Goal: Information Seeking & Learning: Learn about a topic

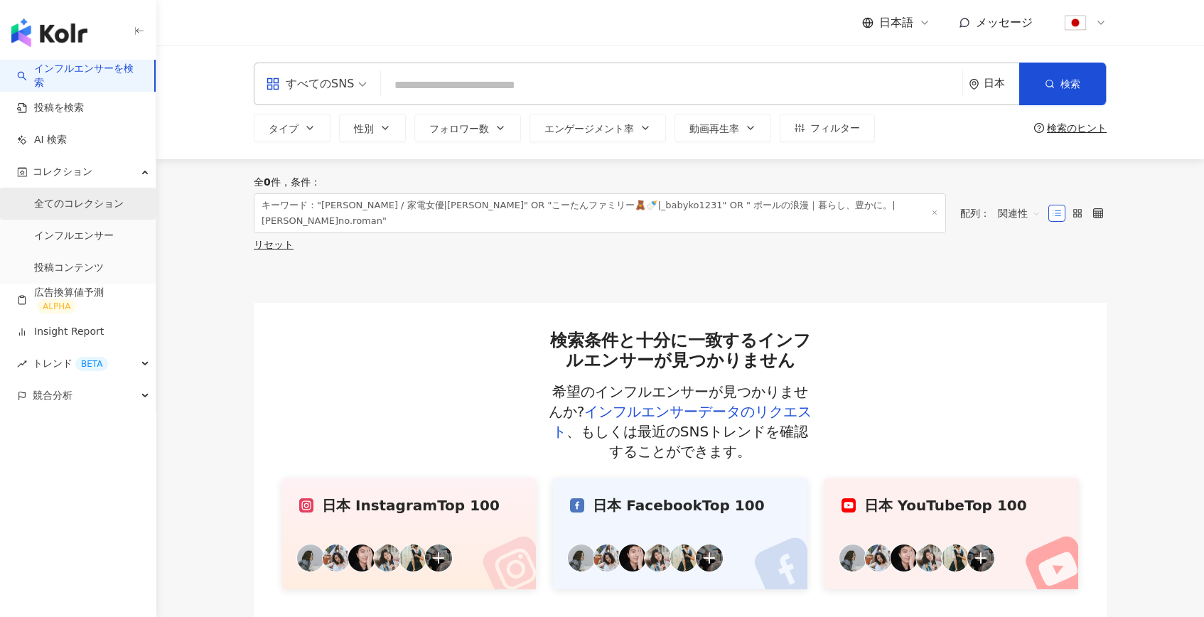
click at [72, 199] on link "全てのコレクション" at bounding box center [79, 204] width 90 height 14
click at [62, 200] on link "全てのコレクション" at bounding box center [79, 204] width 90 height 14
click at [58, 178] on span "コレクション" at bounding box center [63, 172] width 60 height 32
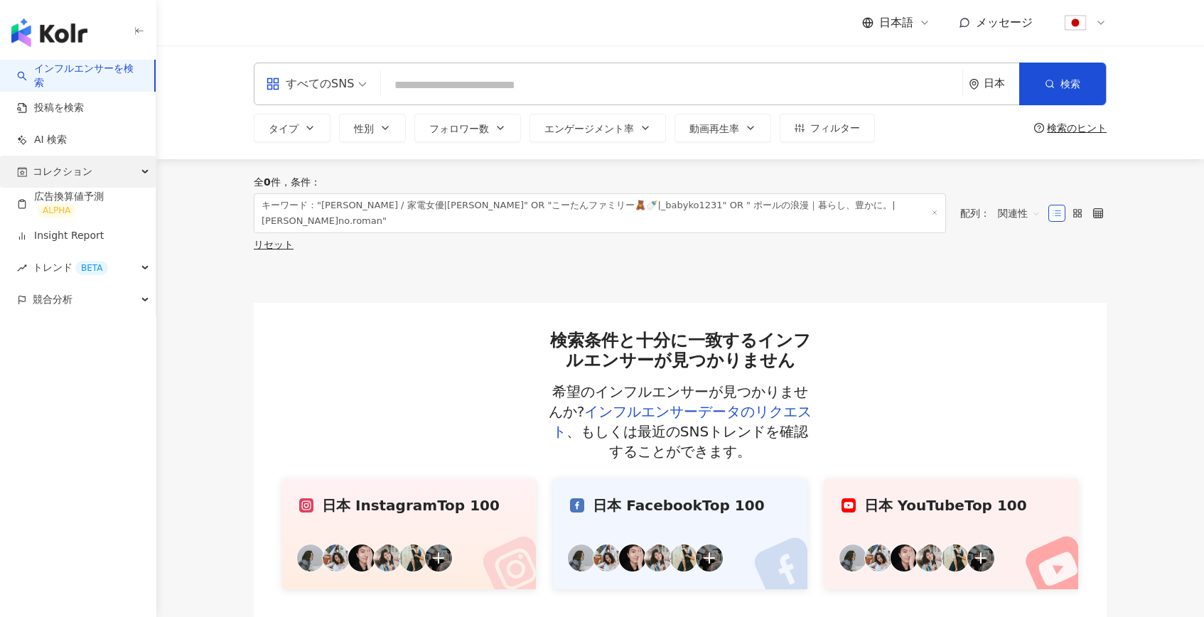
click at [58, 178] on span "コレクション" at bounding box center [63, 172] width 60 height 32
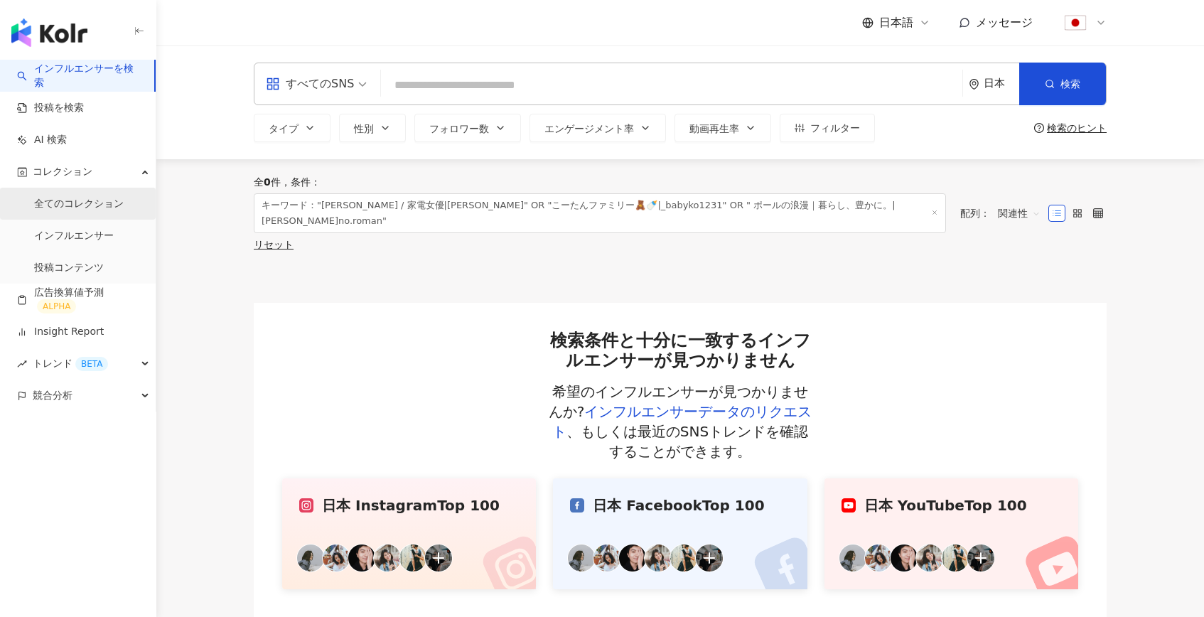
click at [68, 210] on link "全てのコレクション" at bounding box center [79, 204] width 90 height 14
click at [83, 82] on link "インフルエンサーを検索" at bounding box center [80, 76] width 126 height 28
click at [80, 206] on link "全てのコレクション" at bounding box center [79, 204] width 90 height 14
click at [59, 109] on link "投稿を検索" at bounding box center [50, 108] width 67 height 14
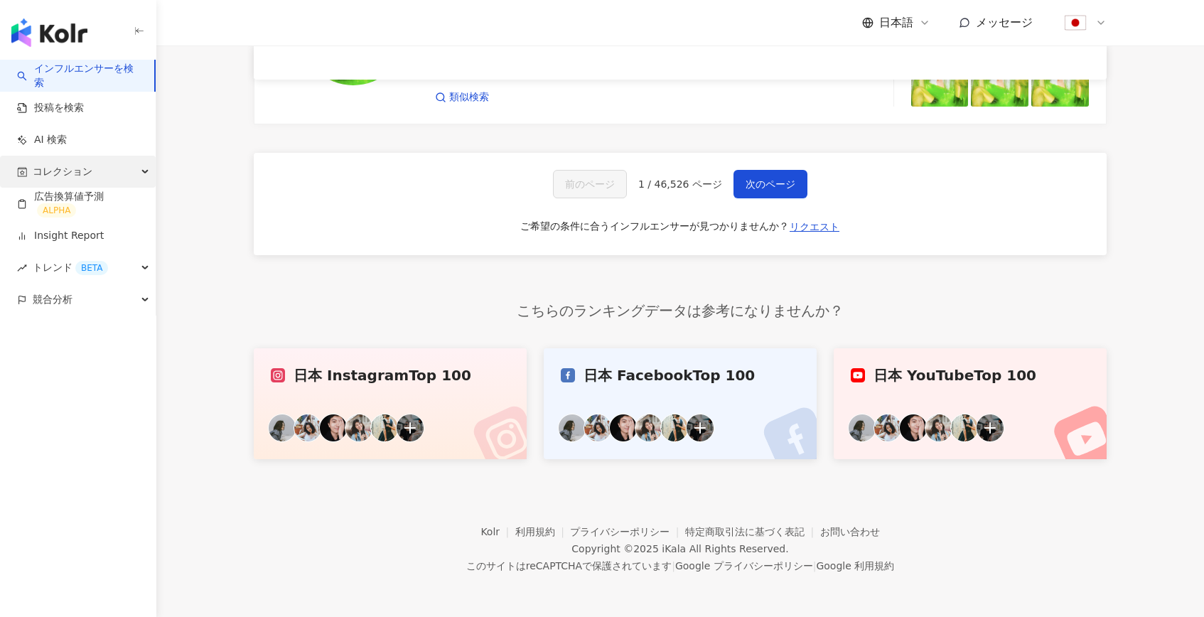
click at [81, 172] on span "コレクション" at bounding box center [63, 172] width 60 height 32
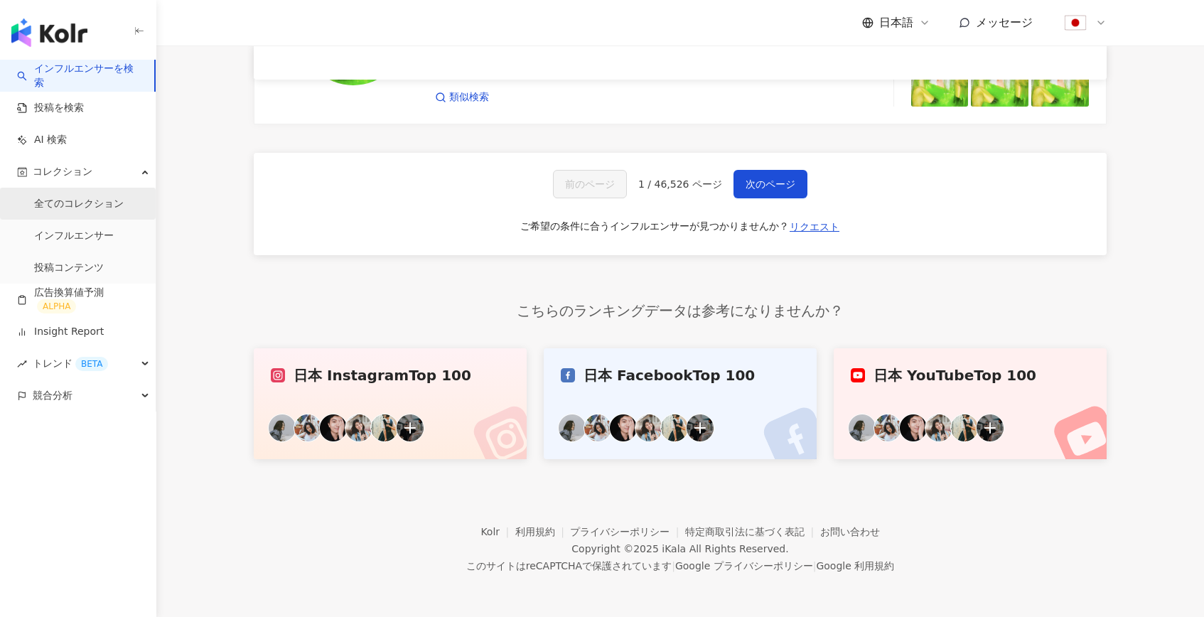
click at [77, 205] on link "全てのコレクション" at bounding box center [79, 204] width 90 height 14
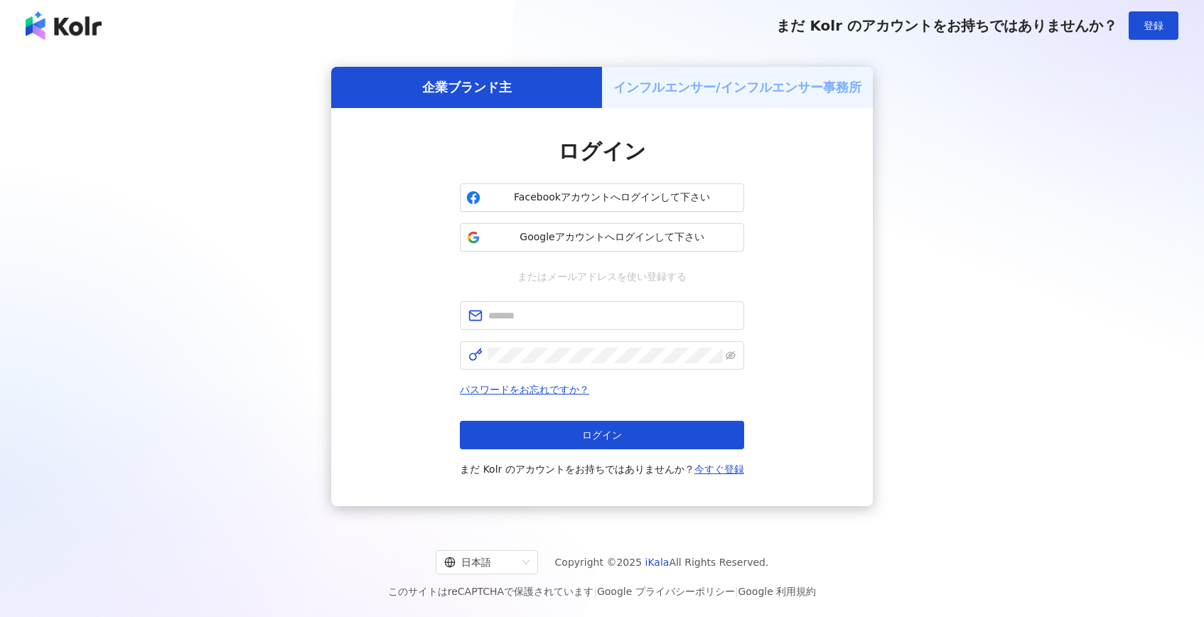
click at [895, 191] on div "企業ブランド主 インフルエンサー/インフルエンサー事務所 ログイン Facebookアカウントへログインして下さい Googleアカウントへログインして下さい…" at bounding box center [602, 287] width 1170 height 448
click at [561, 232] on span "Googleアカウントへログインして下さい" at bounding box center [612, 237] width 252 height 14
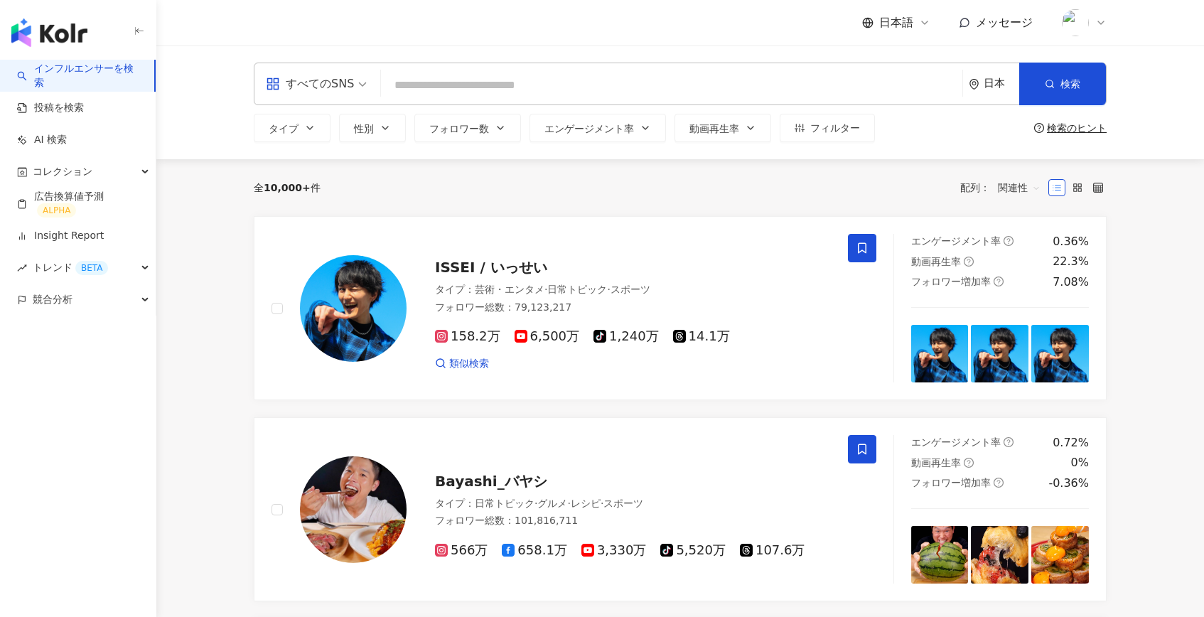
click at [549, 184] on div "全 10,000+ 件 配列： 関連性" at bounding box center [680, 187] width 853 height 23
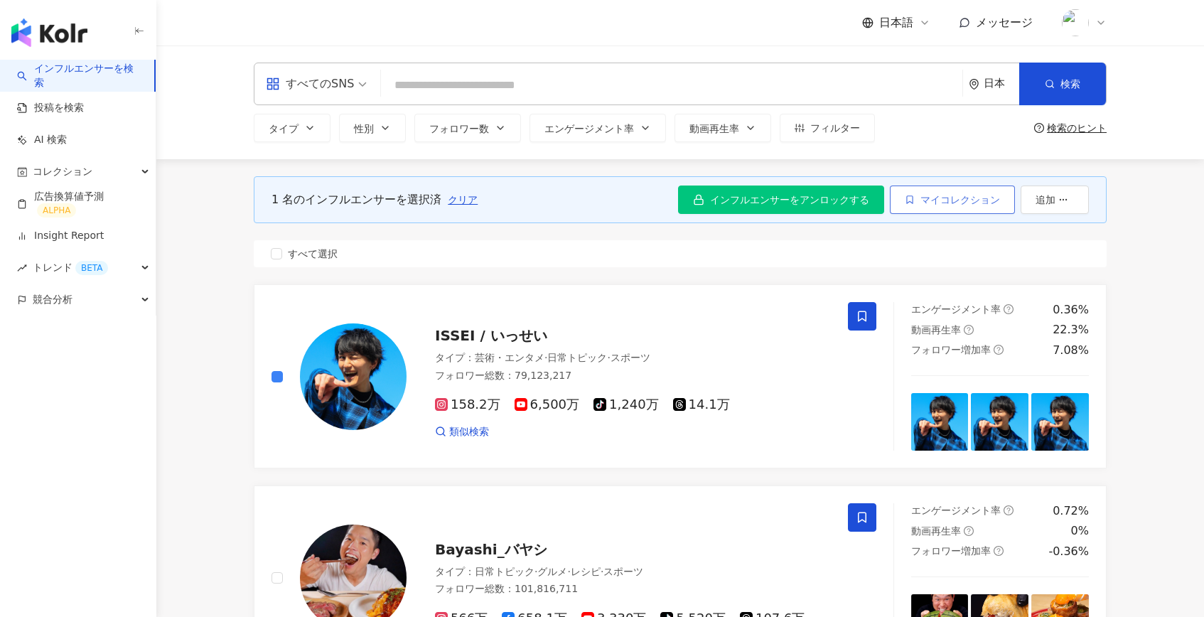
click at [978, 204] on span "マイコレクション" at bounding box center [960, 199] width 80 height 11
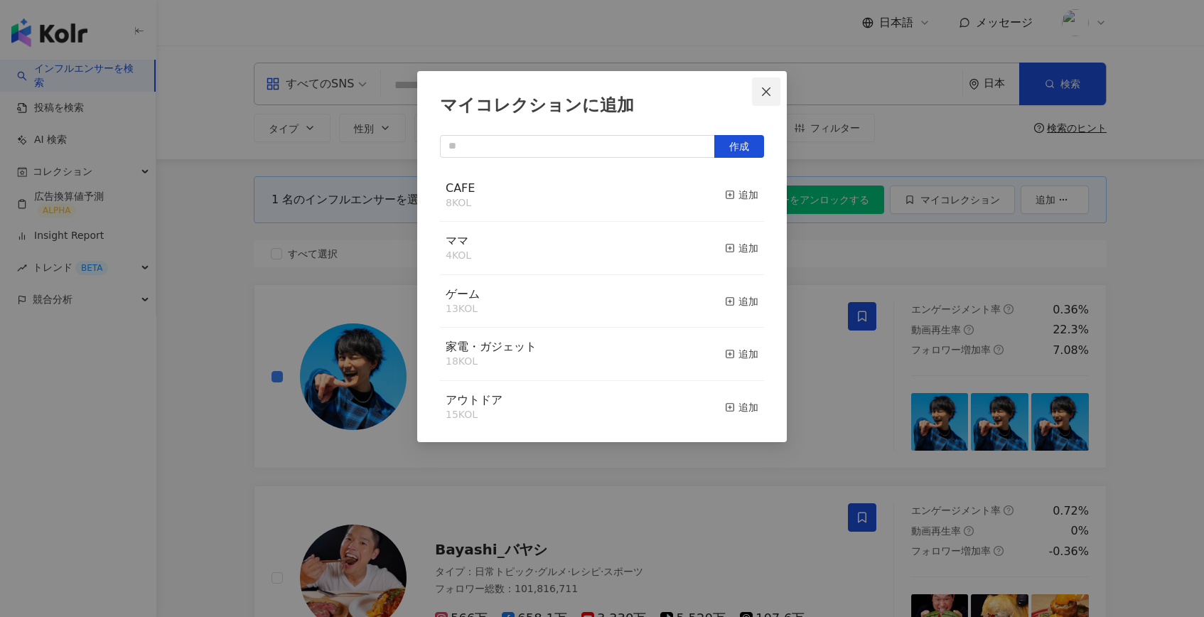
click at [764, 99] on button "Close" at bounding box center [766, 91] width 28 height 28
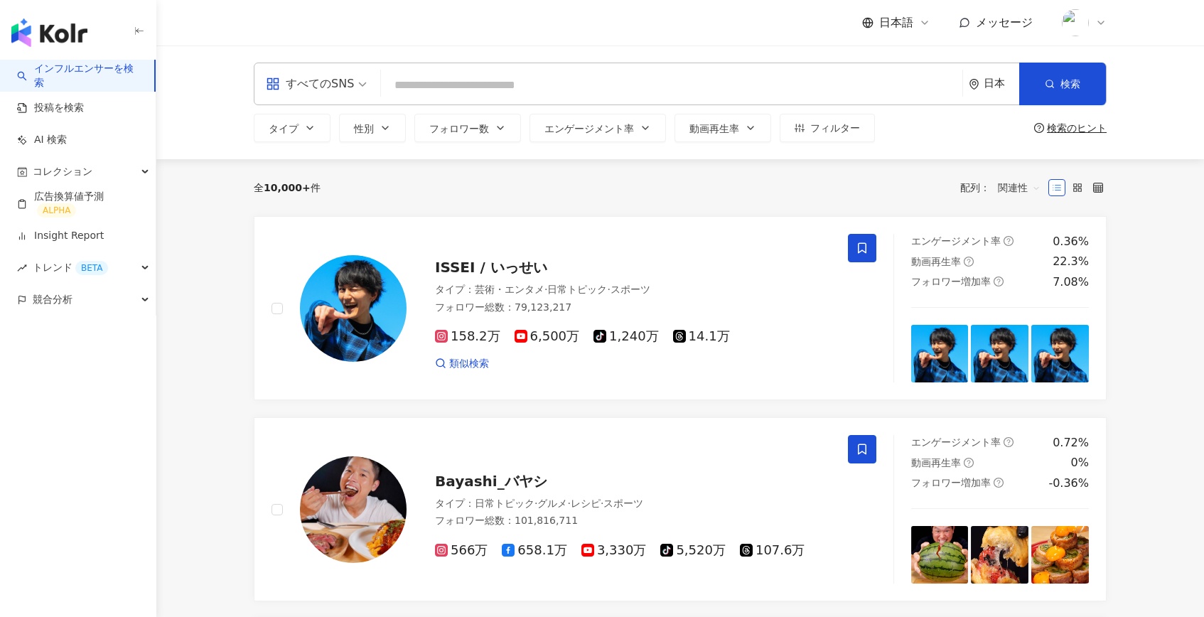
click at [465, 200] on div "全 10,000+ 件 配列： 関連性" at bounding box center [680, 187] width 853 height 57
click at [485, 133] on span "フォロワー数" at bounding box center [459, 128] width 60 height 11
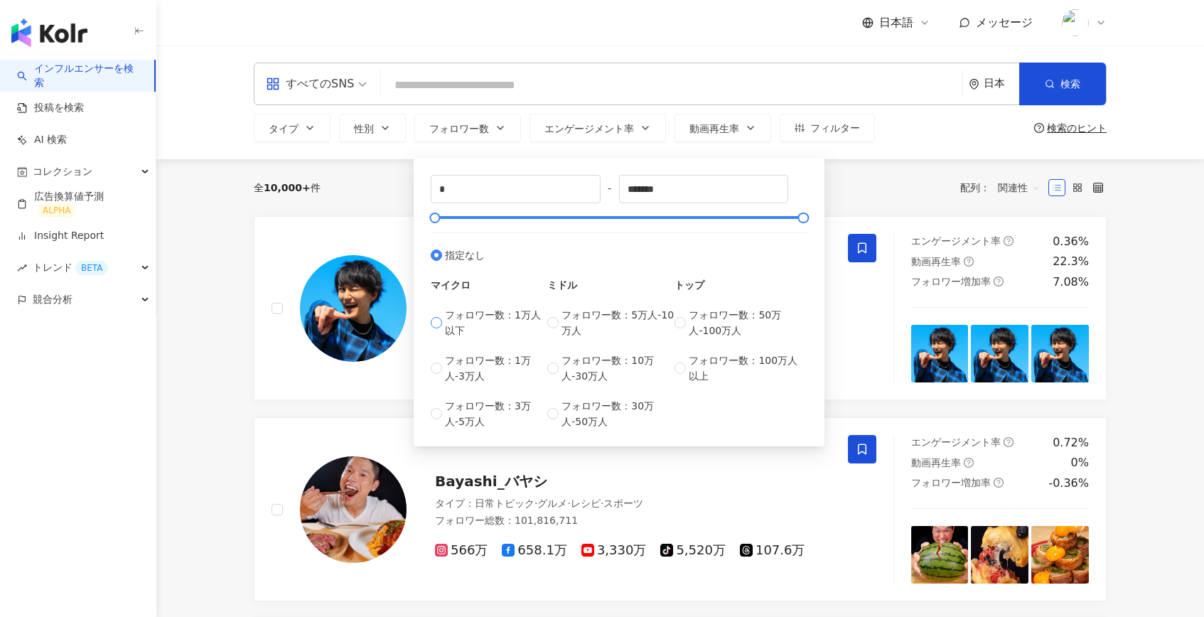
click at [445, 320] on span "フォロワー数：1万人以下" at bounding box center [496, 322] width 102 height 31
type input "*****"
click at [446, 219] on div at bounding box center [445, 218] width 8 height 8
click at [455, 197] on input "*" at bounding box center [515, 189] width 168 height 27
type input "*****"
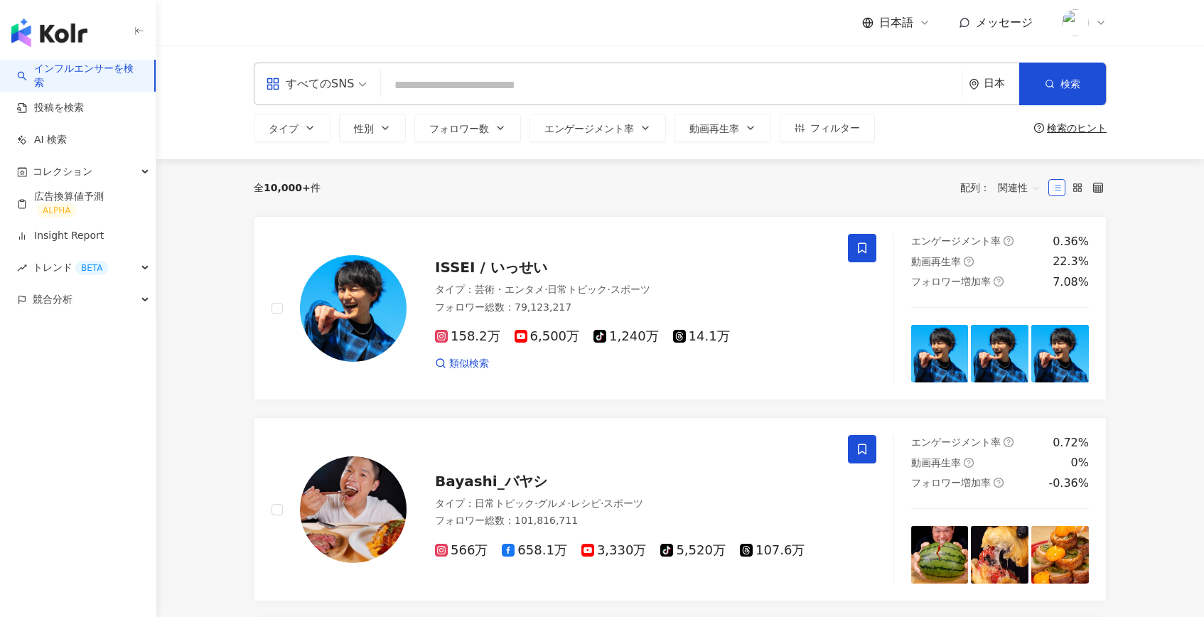
click at [360, 204] on div "全 10,000+ 件 配列： 関連性" at bounding box center [680, 187] width 853 height 57
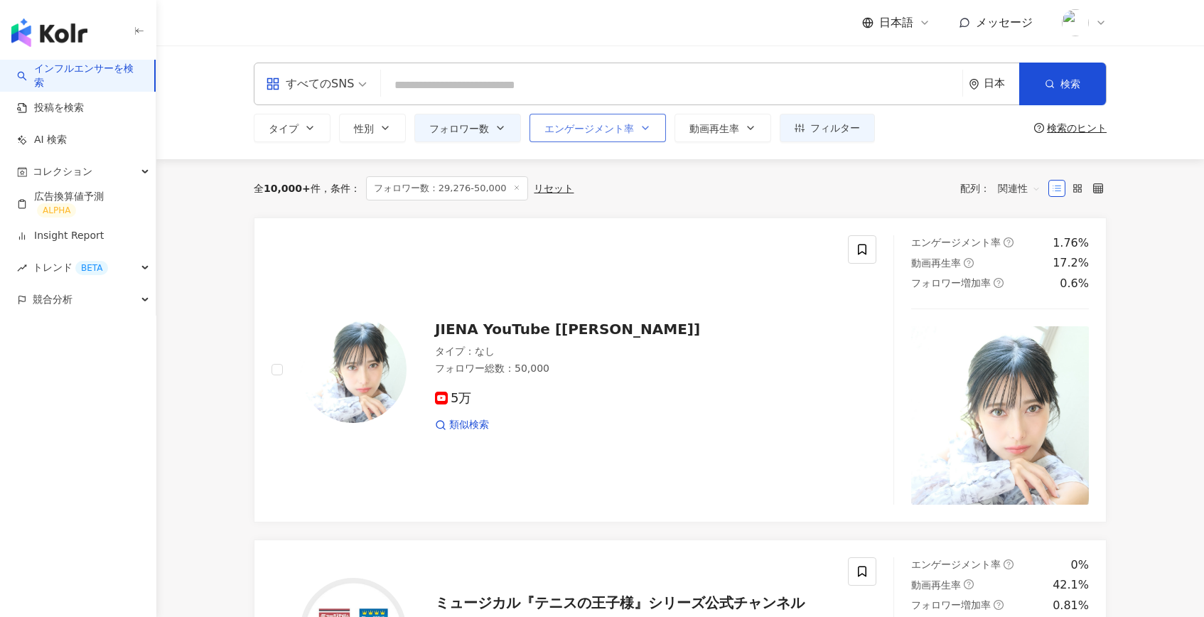
click at [603, 126] on span "エンゲージメント率" at bounding box center [589, 128] width 90 height 11
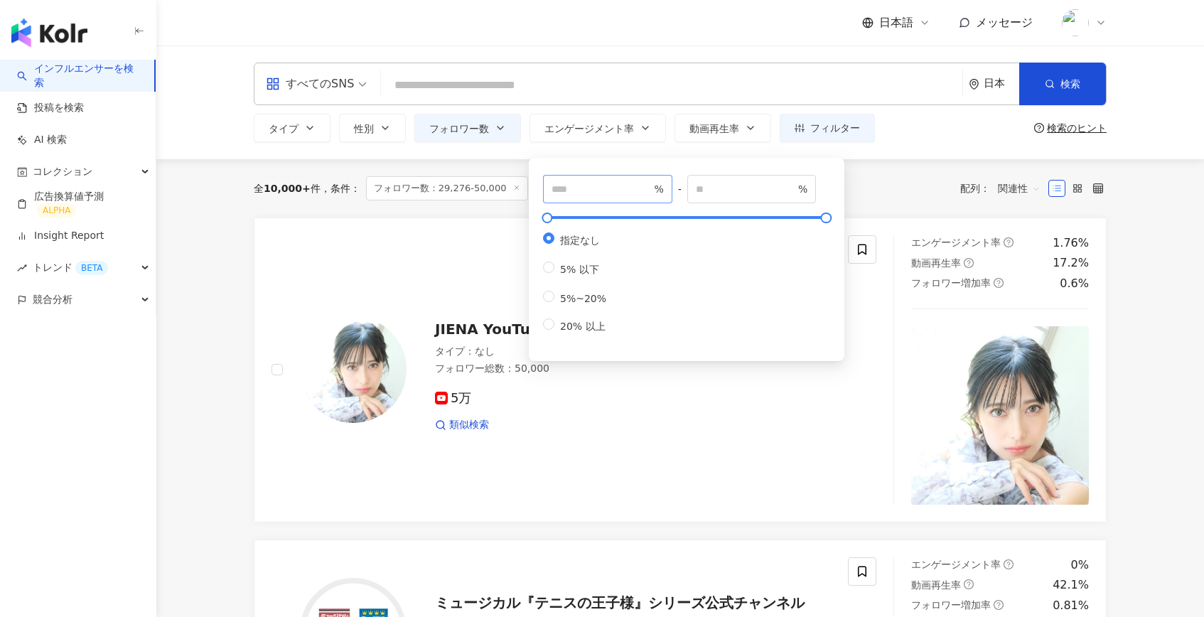
click at [586, 197] on span "%" at bounding box center [607, 189] width 129 height 28
type input "***"
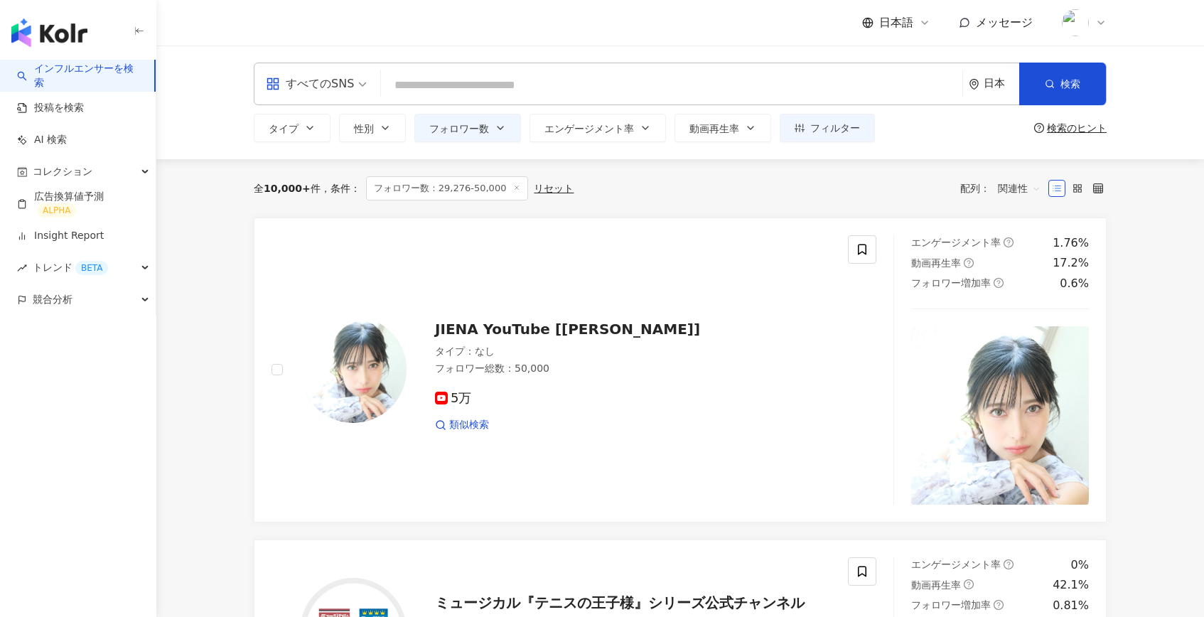
click at [887, 175] on div "全 10,000+ 件 条件 ： フォロワー数：29,276-50,000 リセット 配列： 関連性" at bounding box center [680, 188] width 853 height 58
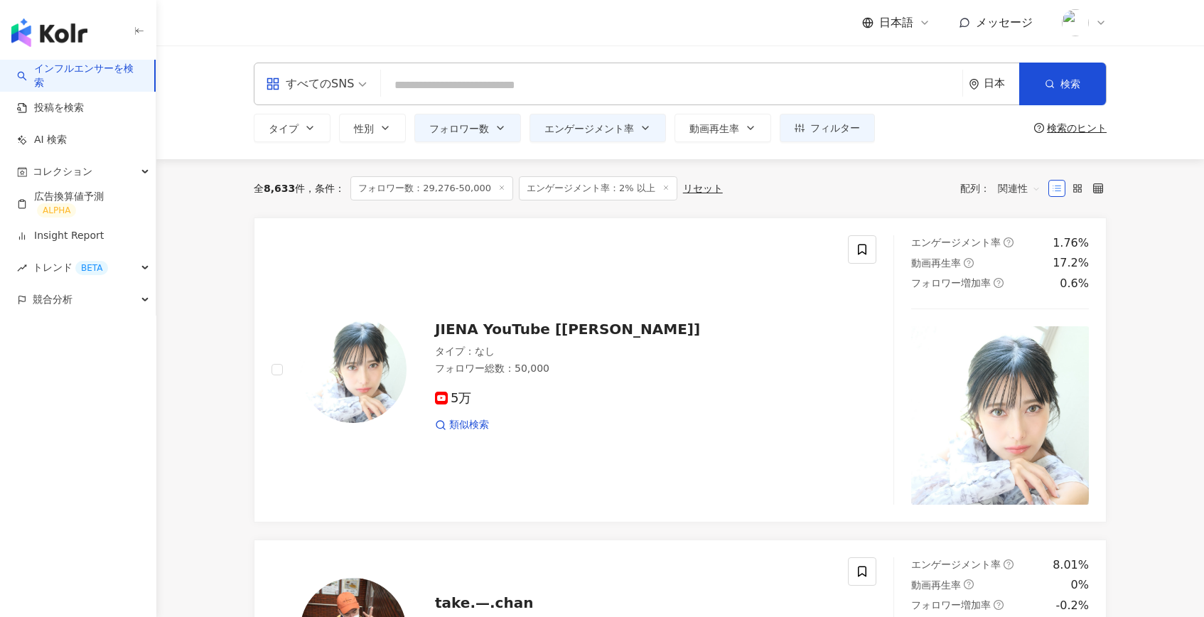
click at [470, 70] on div "すべてのSNS 日本 検索" at bounding box center [680, 84] width 853 height 43
click at [694, 87] on input "search" at bounding box center [672, 85] width 570 height 27
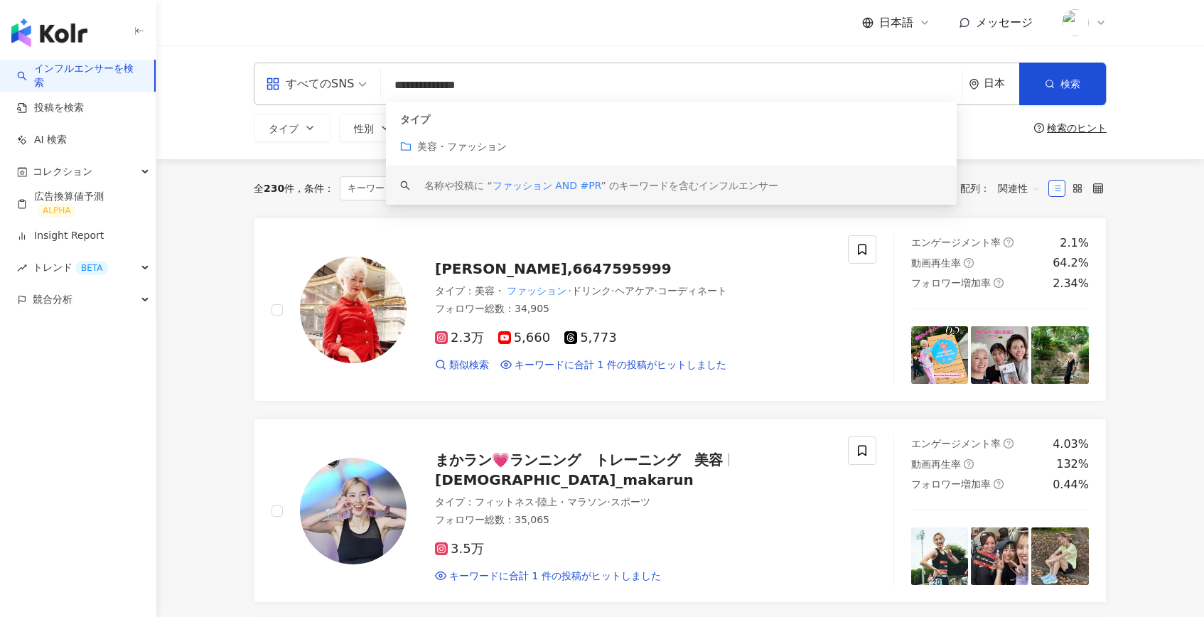
click at [264, 188] on div "全 230 件" at bounding box center [274, 188] width 41 height 11
drag, startPoint x: 457, startPoint y: 86, endPoint x: 387, endPoint y: 85, distance: 70.4
click at [387, 85] on input "**********" at bounding box center [672, 85] width 570 height 27
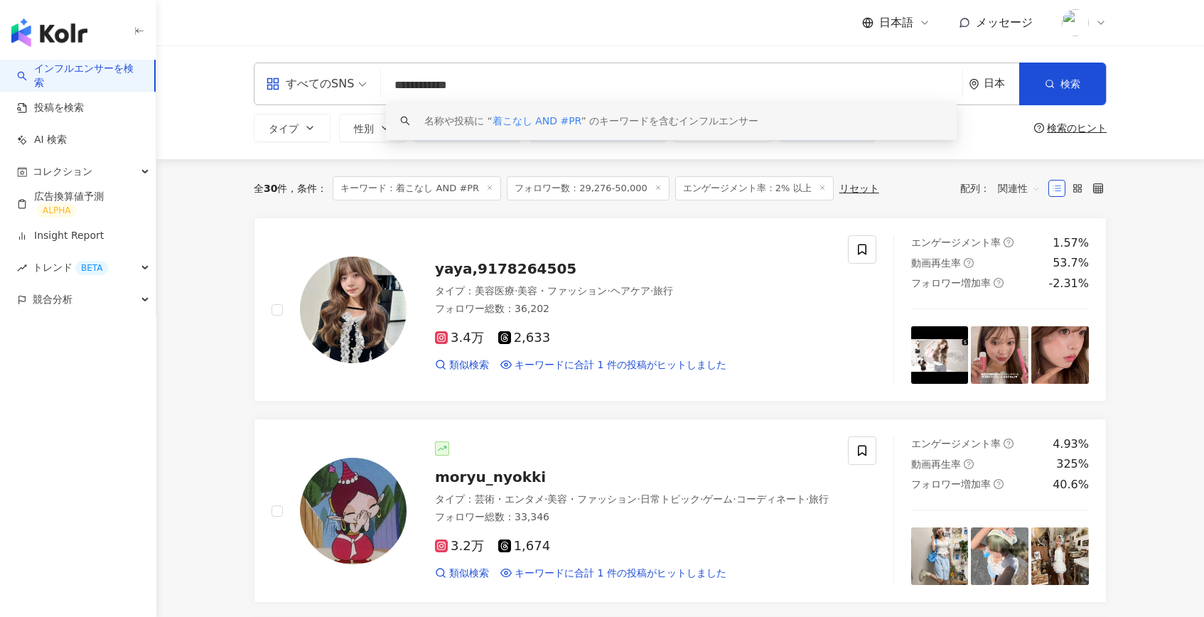
drag, startPoint x: 434, startPoint y: 80, endPoint x: 397, endPoint y: 80, distance: 37.0
click at [397, 80] on input "**********" at bounding box center [672, 85] width 570 height 27
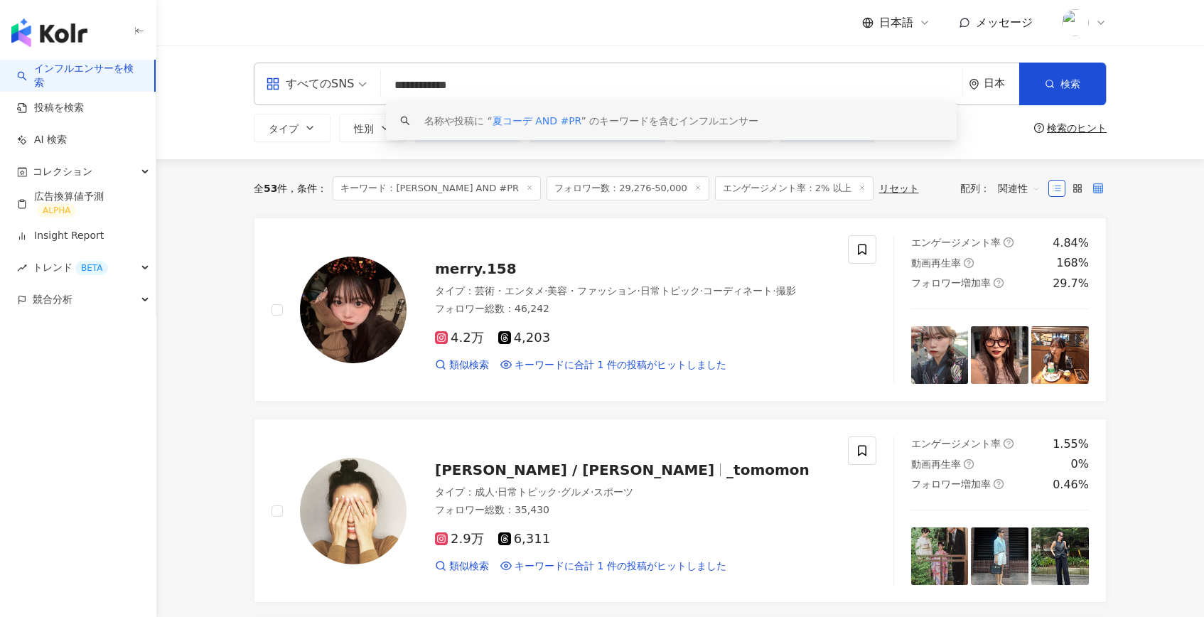
type input "**********"
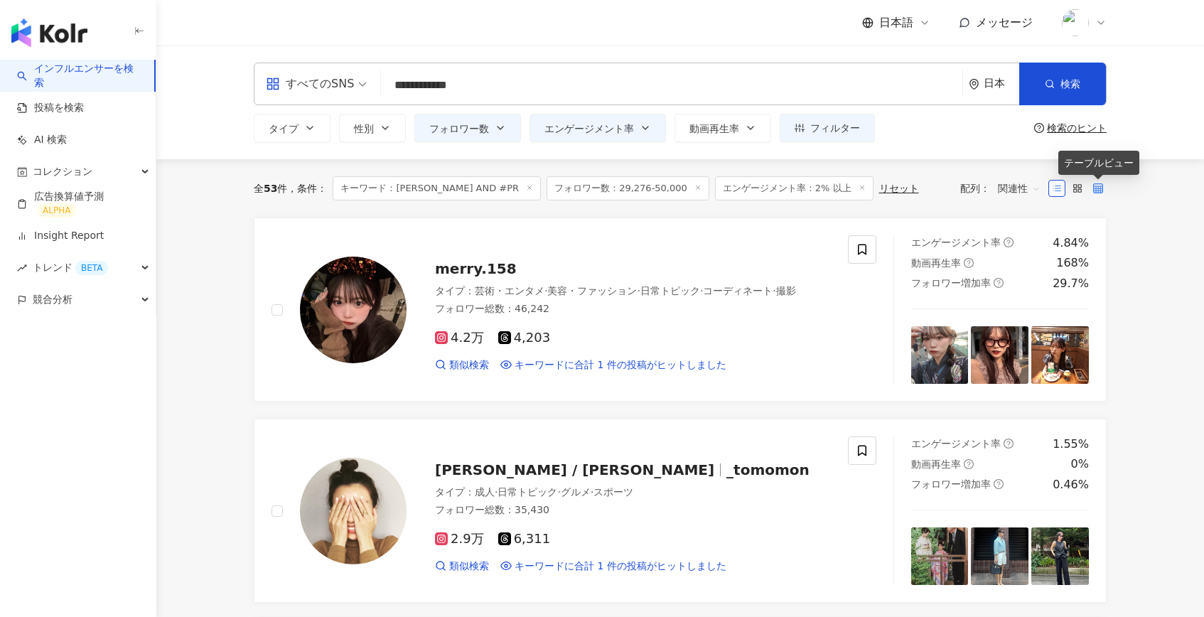
click at [1095, 187] on icon at bounding box center [1098, 188] width 10 height 10
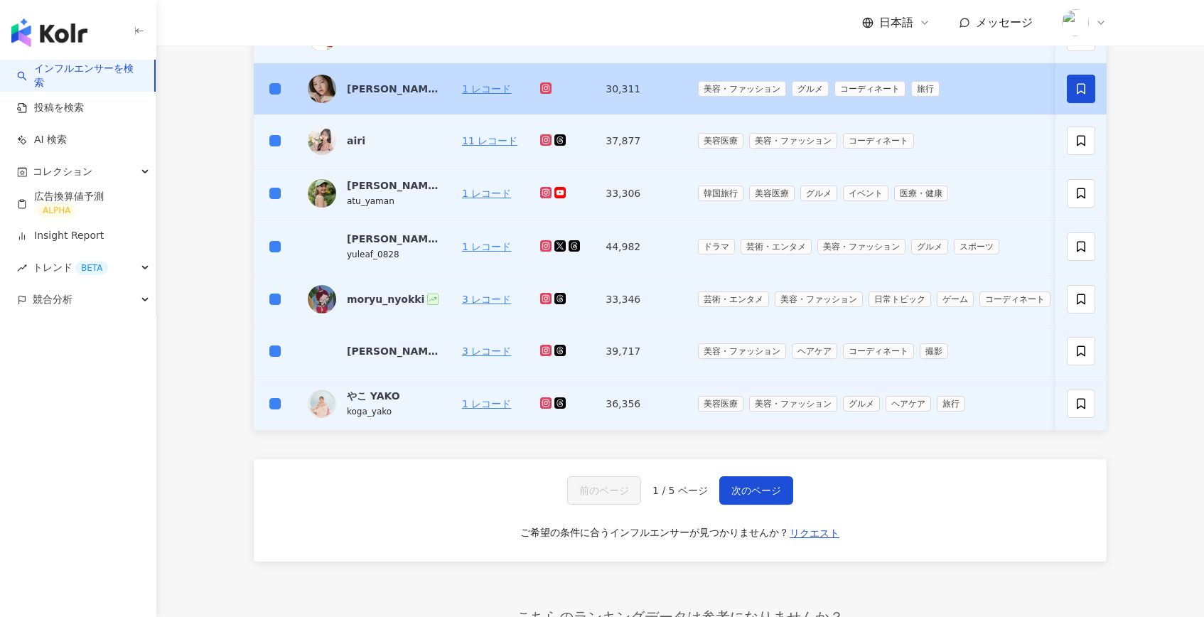
scroll to position [728, 0]
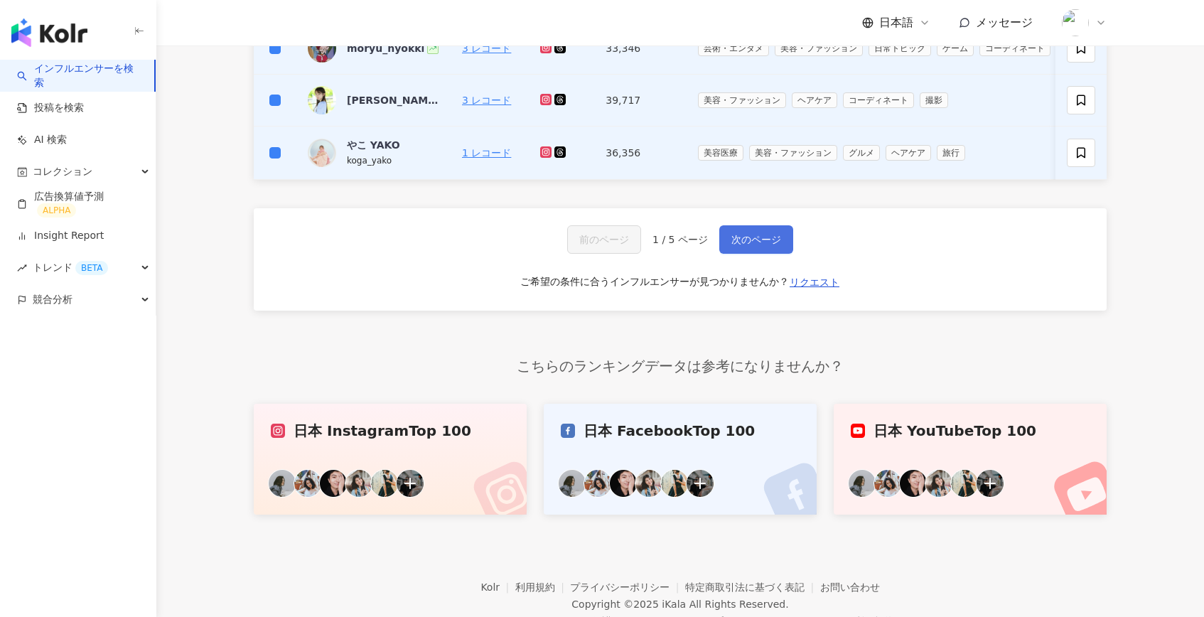
click at [757, 247] on button "次のページ" at bounding box center [756, 239] width 74 height 28
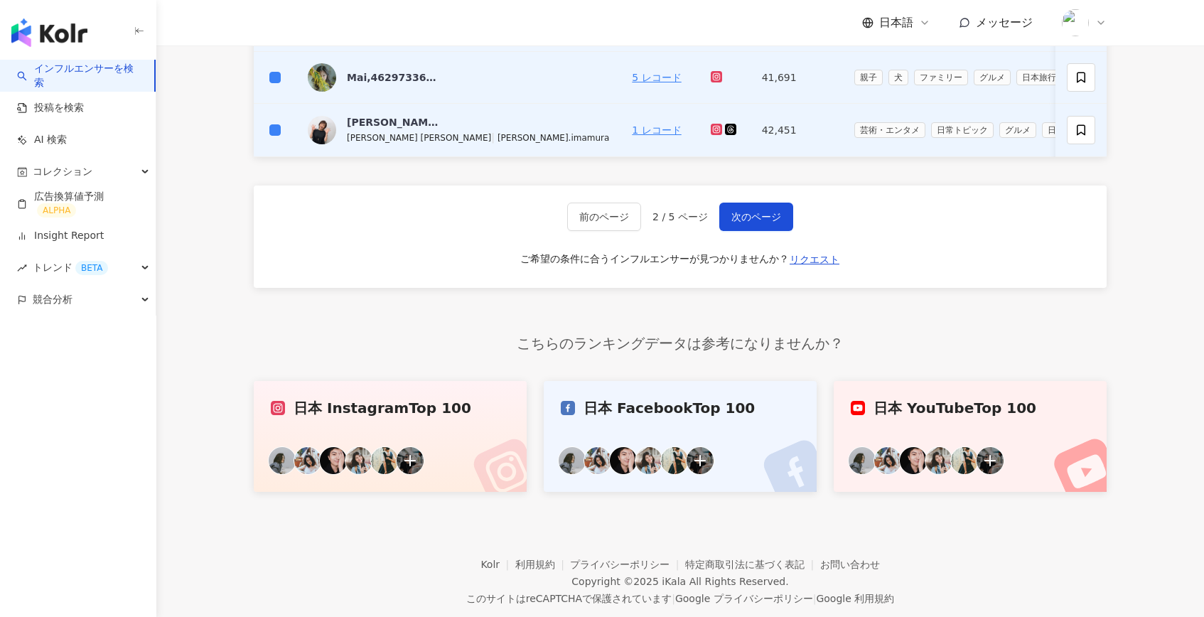
scroll to position [780, 0]
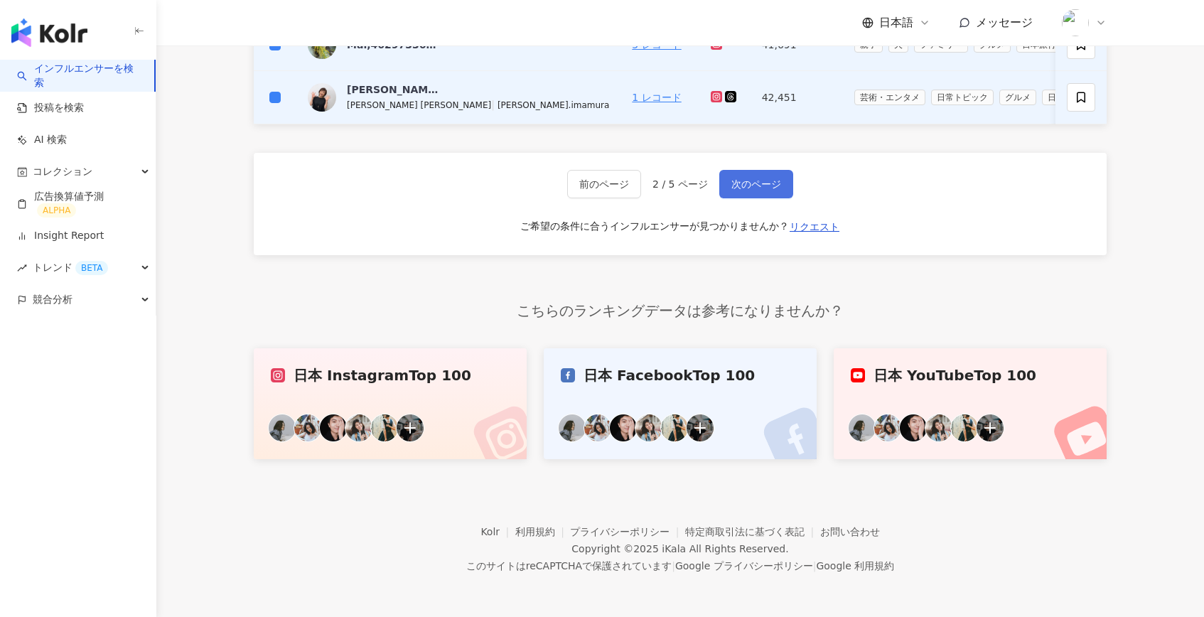
click at [770, 187] on span "次のページ" at bounding box center [756, 183] width 50 height 11
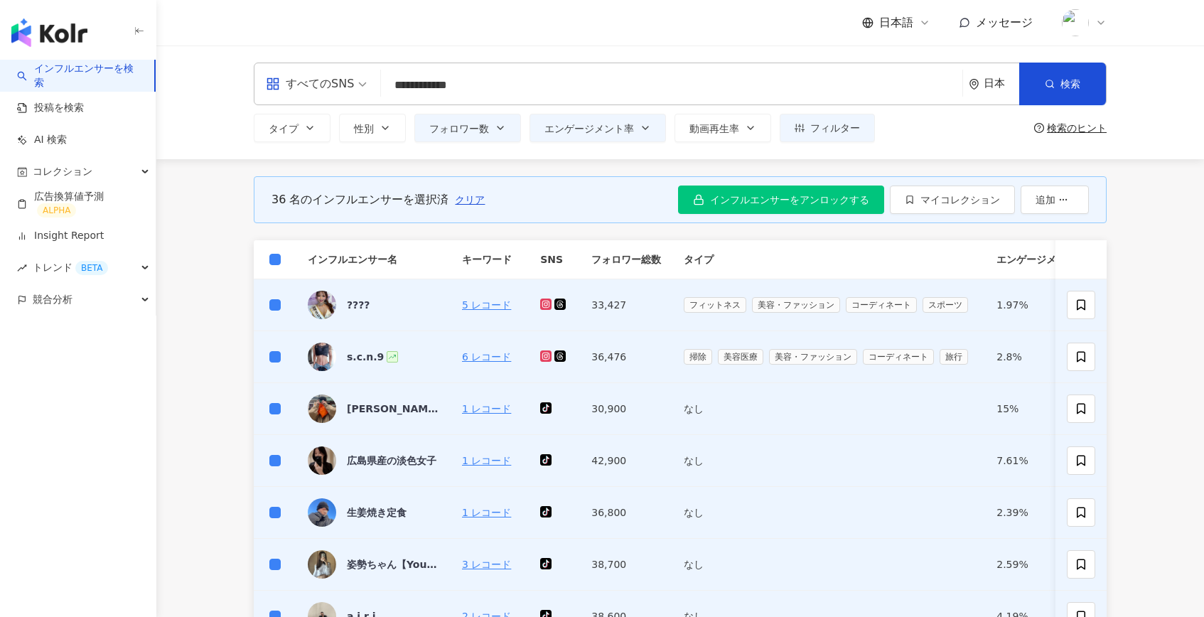
scroll to position [777, 0]
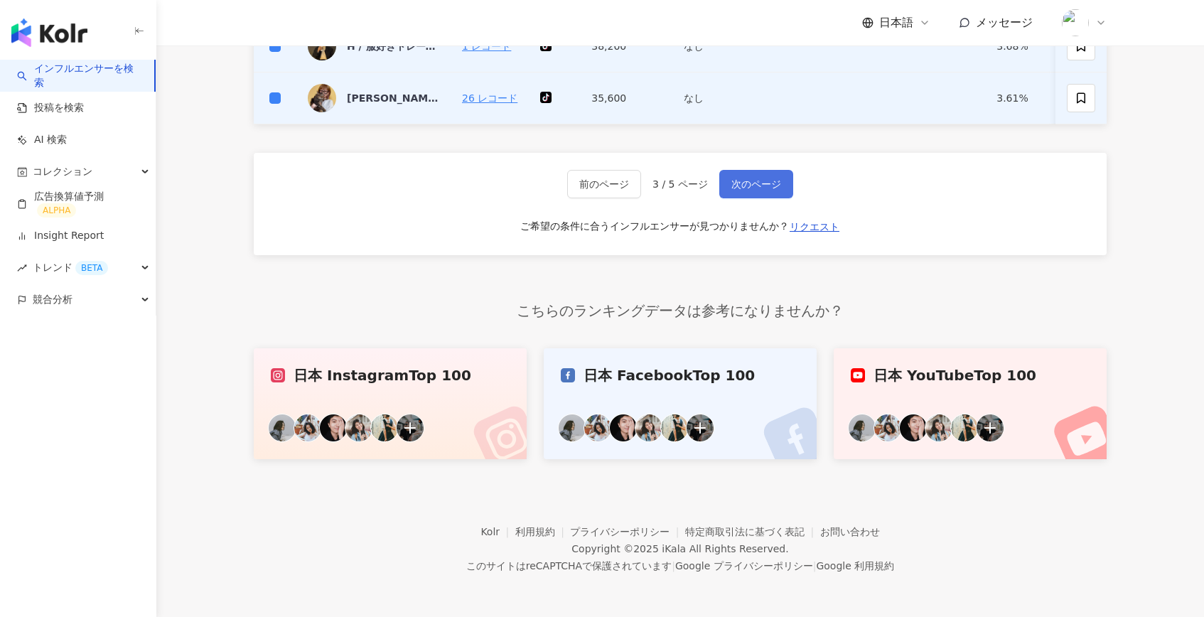
click at [748, 184] on span "次のページ" at bounding box center [756, 183] width 50 height 11
click at [756, 185] on span "次のページ" at bounding box center [756, 183] width 50 height 11
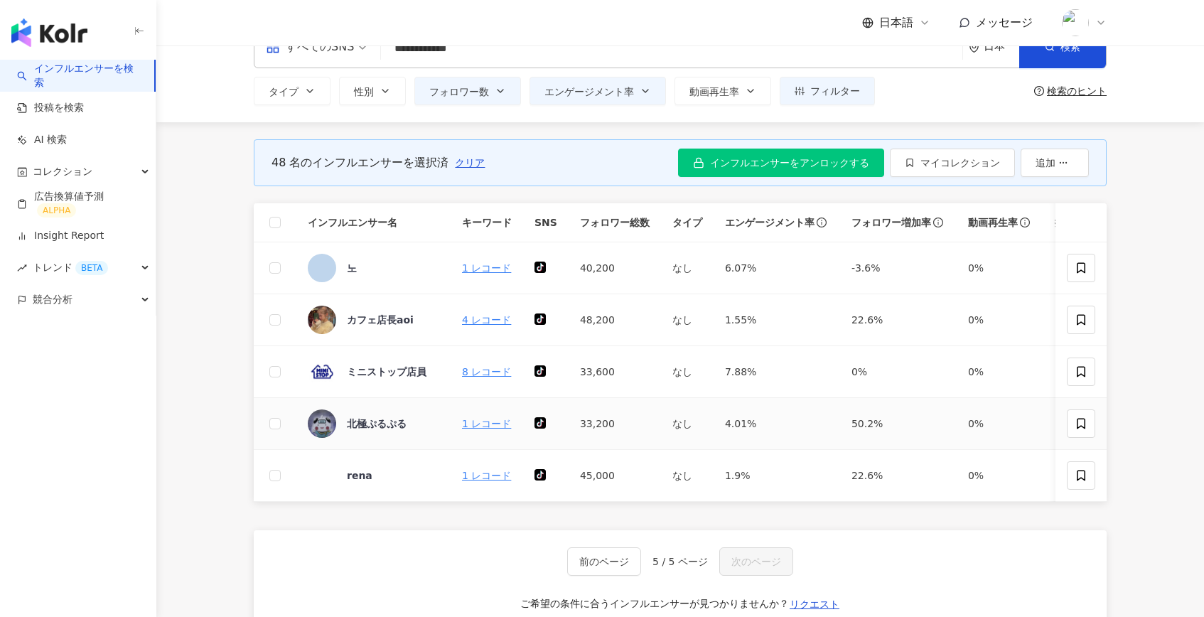
scroll to position [0, 0]
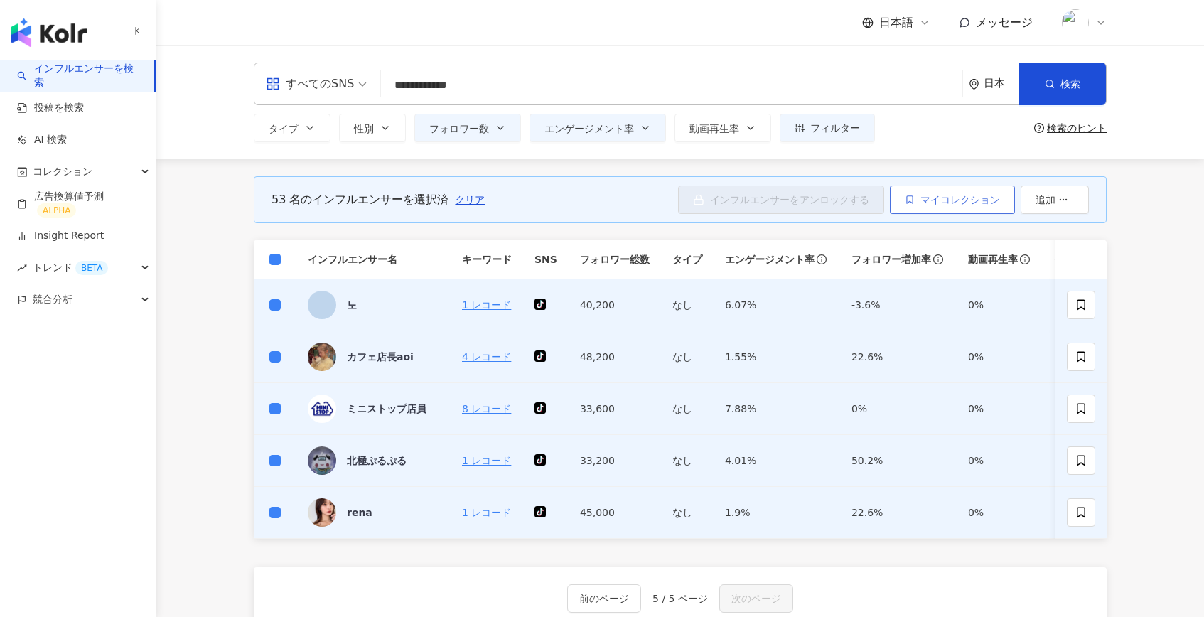
click at [958, 205] on span "マイコレクション" at bounding box center [960, 199] width 80 height 11
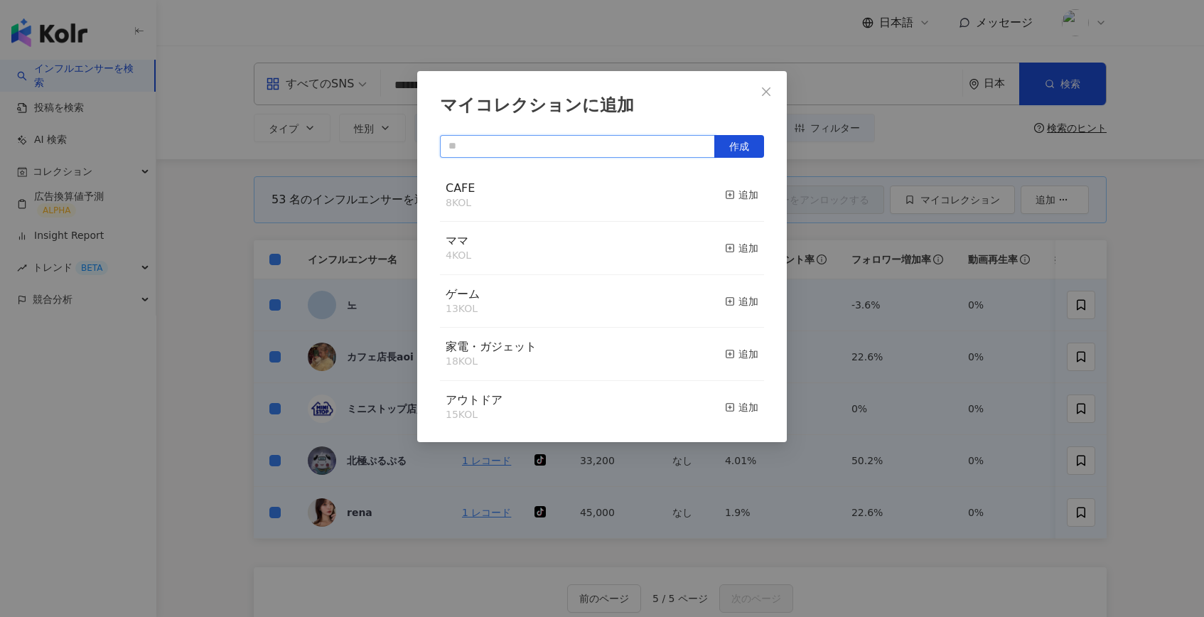
click at [641, 140] on input "text" at bounding box center [577, 146] width 275 height 23
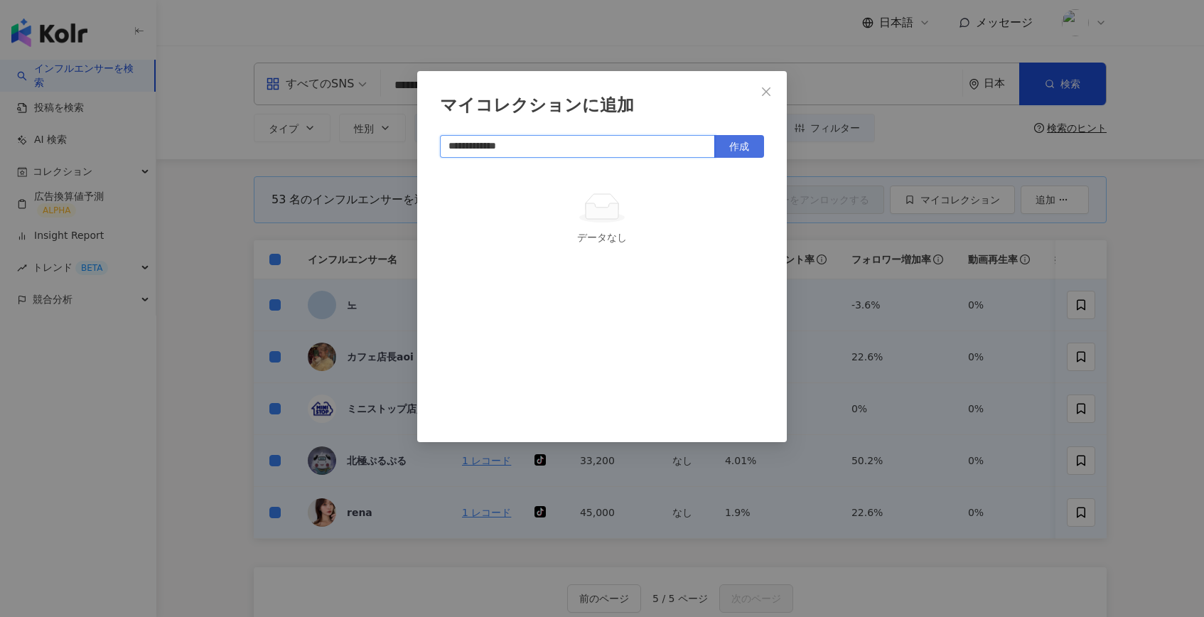
click at [749, 142] on button "作成" at bounding box center [739, 146] width 50 height 23
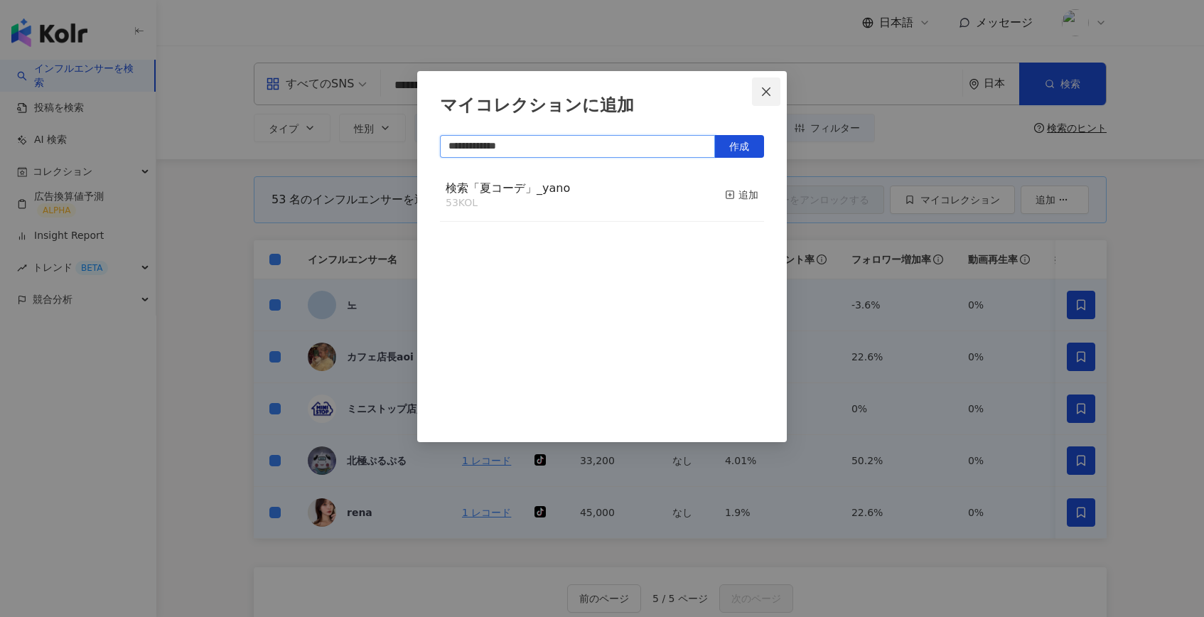
type input "**********"
click at [762, 93] on icon "close" at bounding box center [765, 91] width 11 height 11
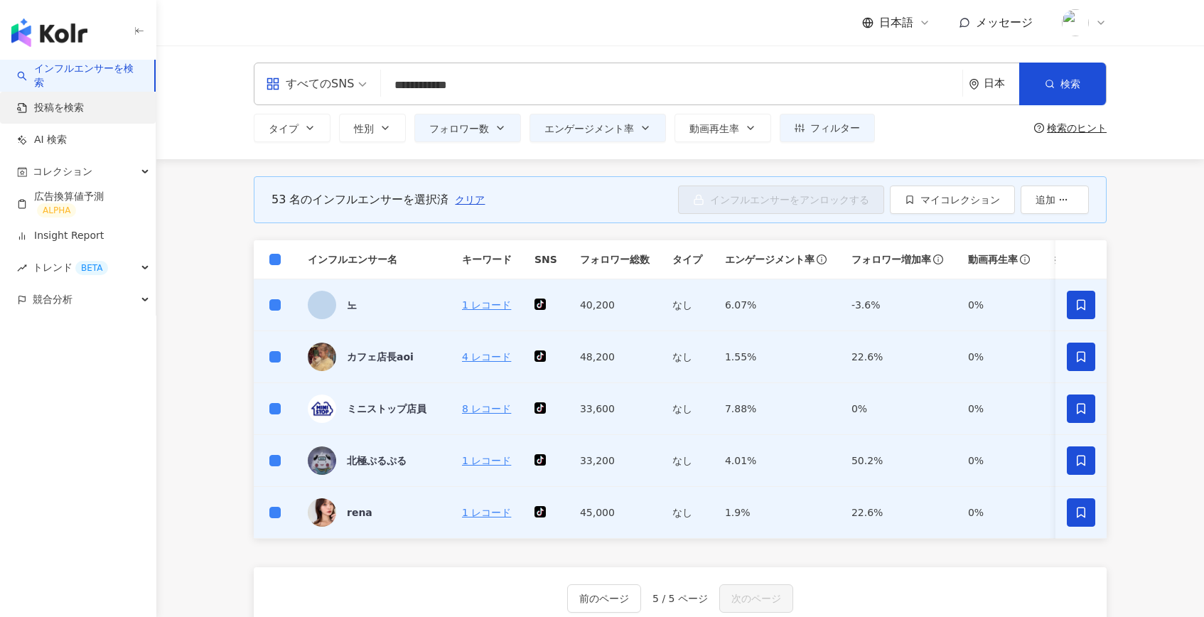
click at [84, 114] on link "投稿を検索" at bounding box center [50, 108] width 67 height 14
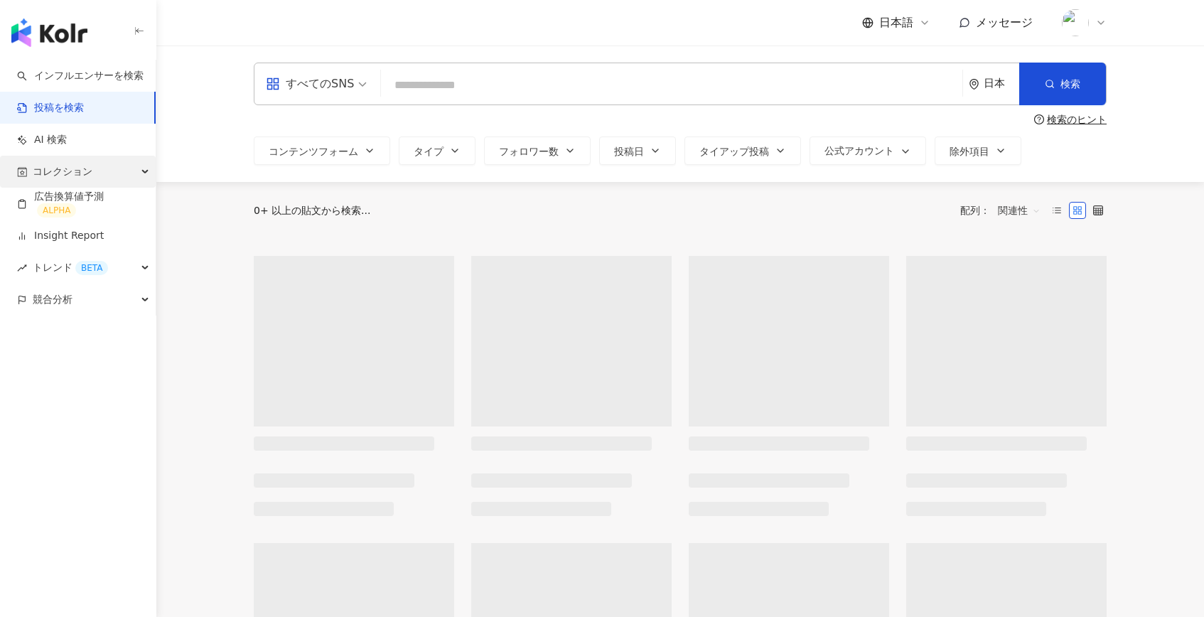
click at [102, 174] on div "コレクション" at bounding box center [78, 172] width 156 height 32
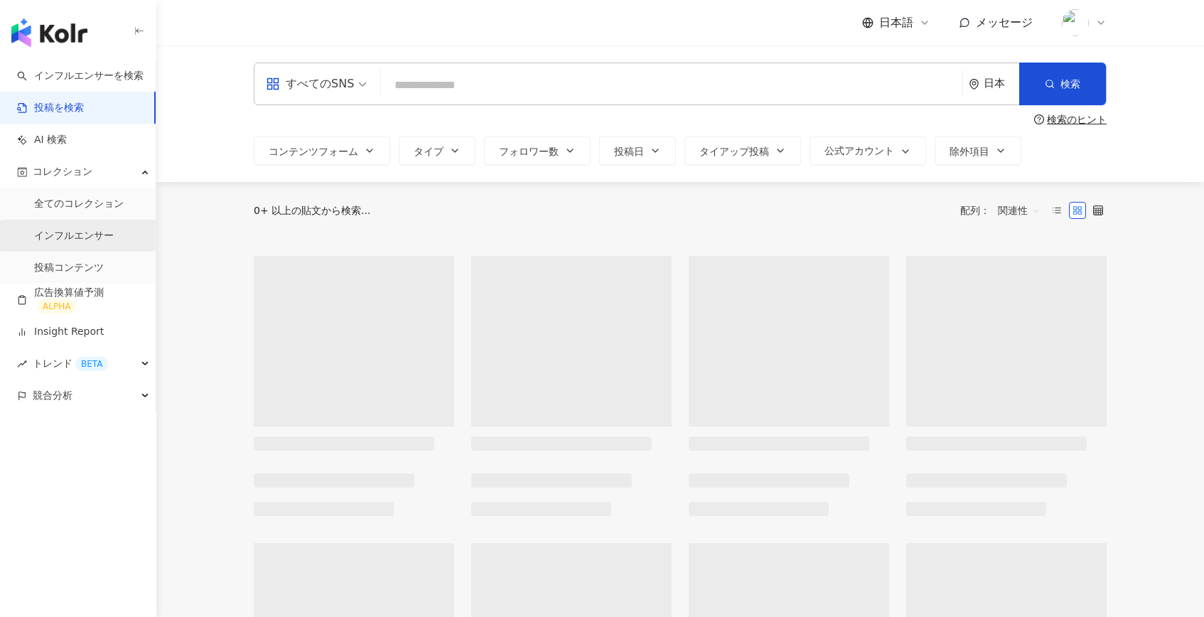
click at [91, 229] on link "インフルエンサー" at bounding box center [74, 236] width 80 height 14
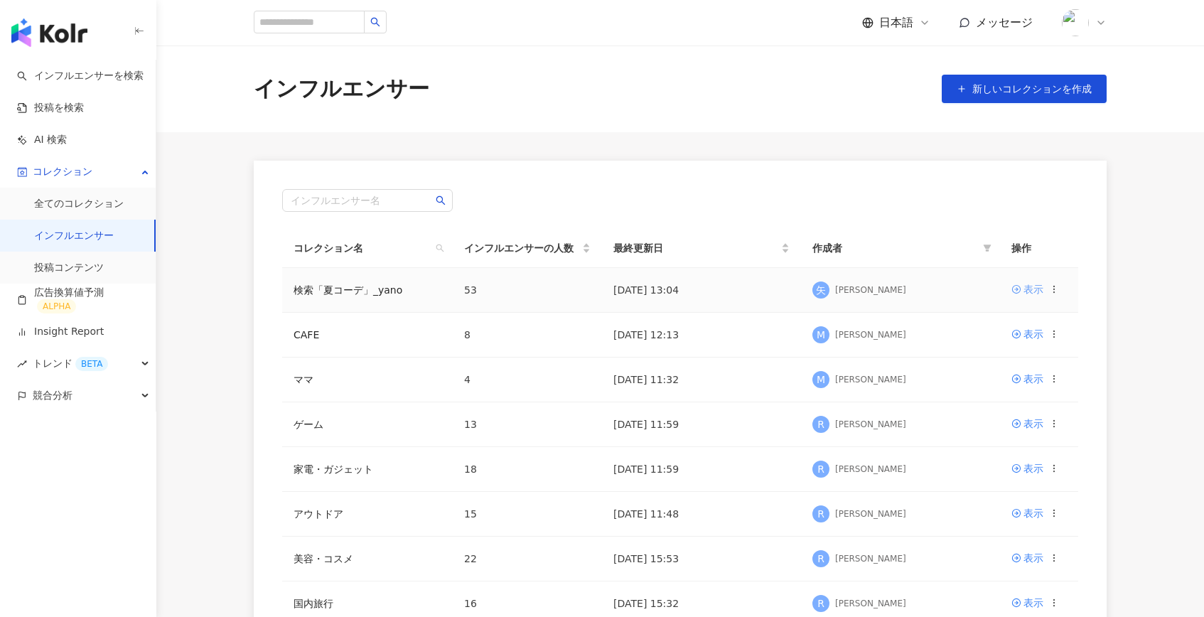
click at [1023, 288] on div "表示" at bounding box center [1033, 289] width 20 height 16
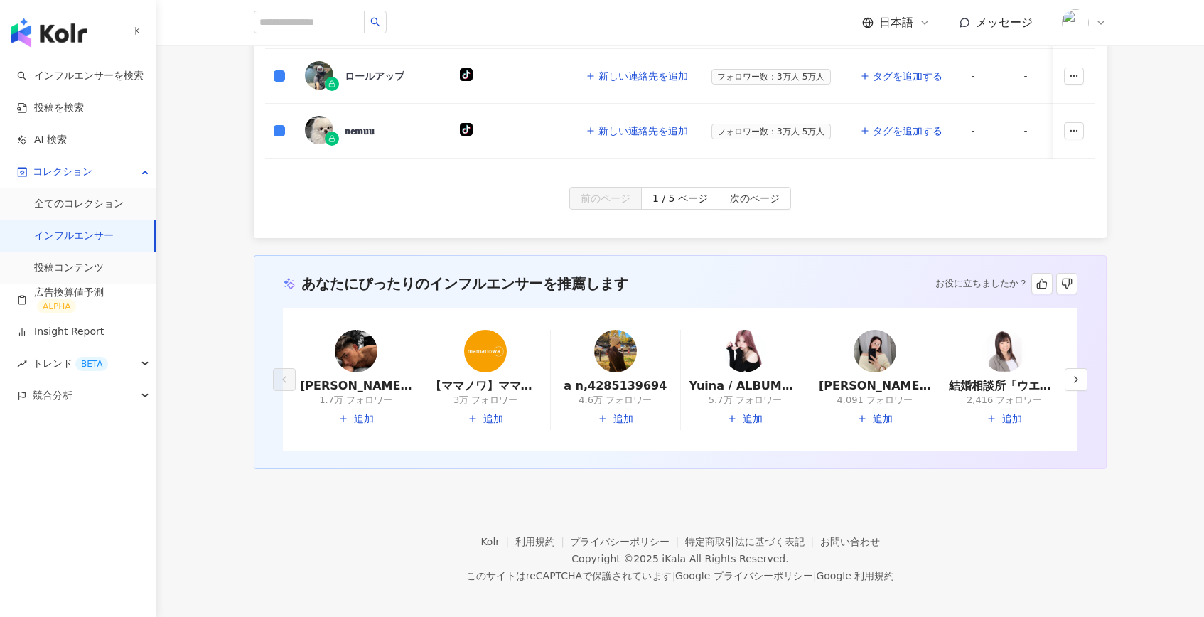
scroll to position [861, 0]
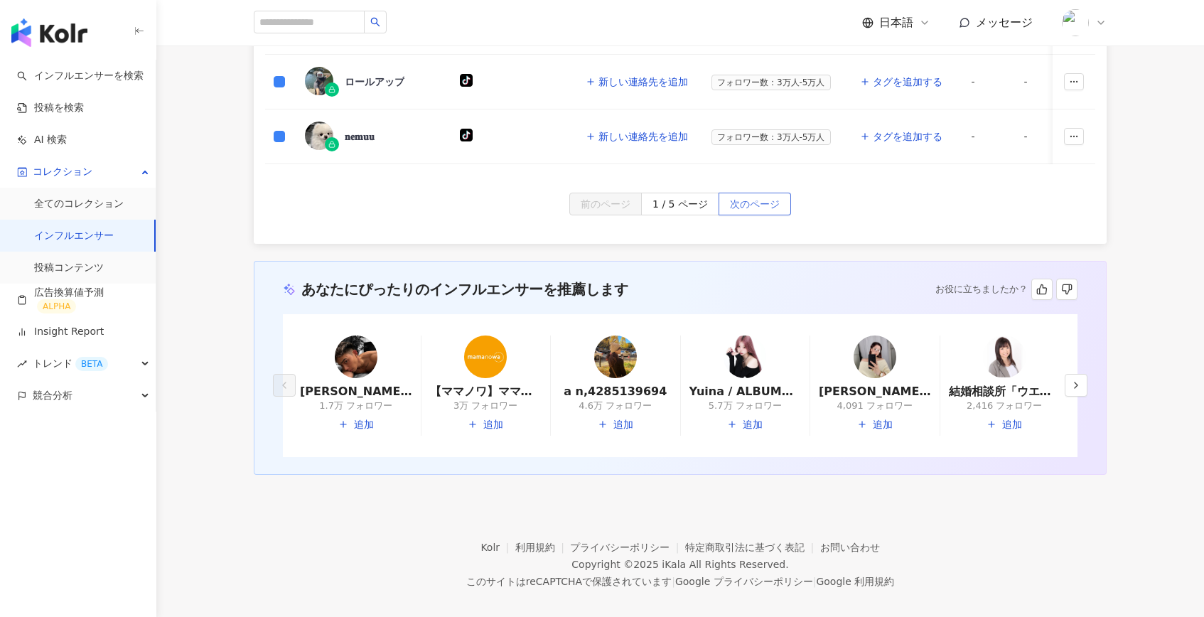
click at [745, 201] on span "次のページ" at bounding box center [755, 204] width 50 height 23
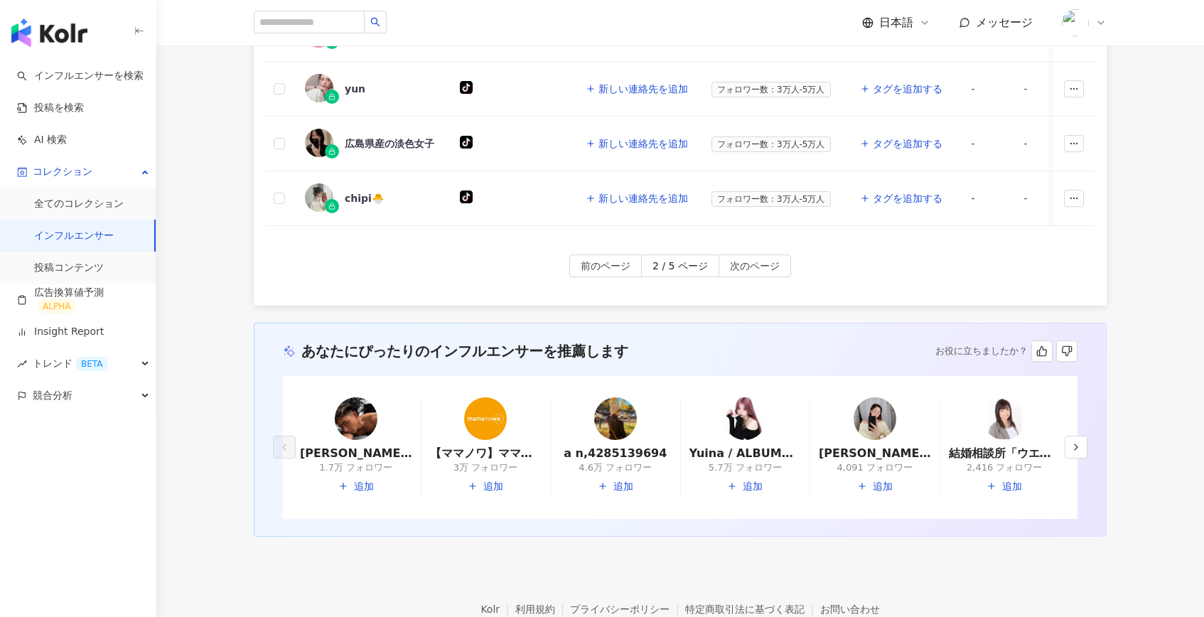
scroll to position [876, 0]
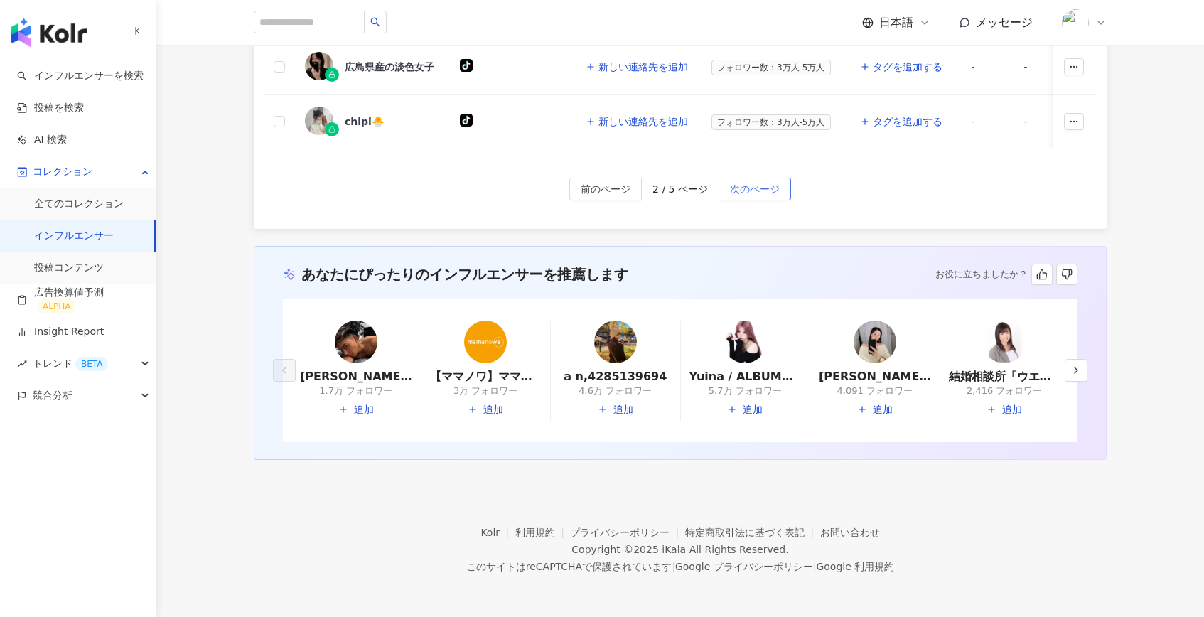
click at [757, 187] on span "次のページ" at bounding box center [755, 189] width 50 height 23
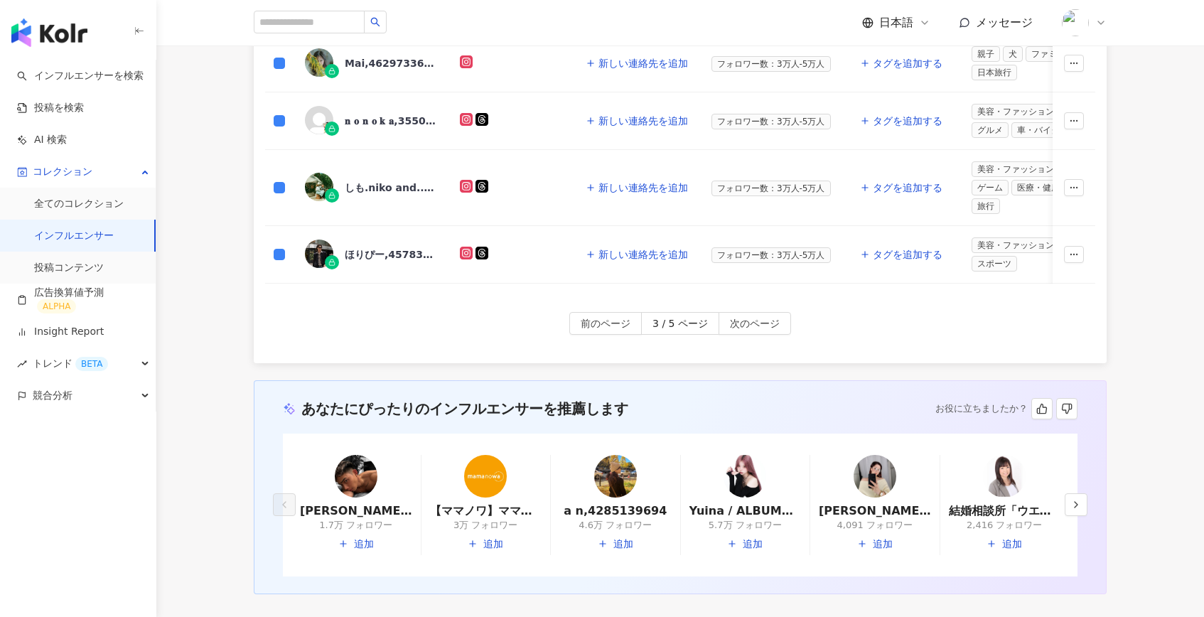
scroll to position [936, 0]
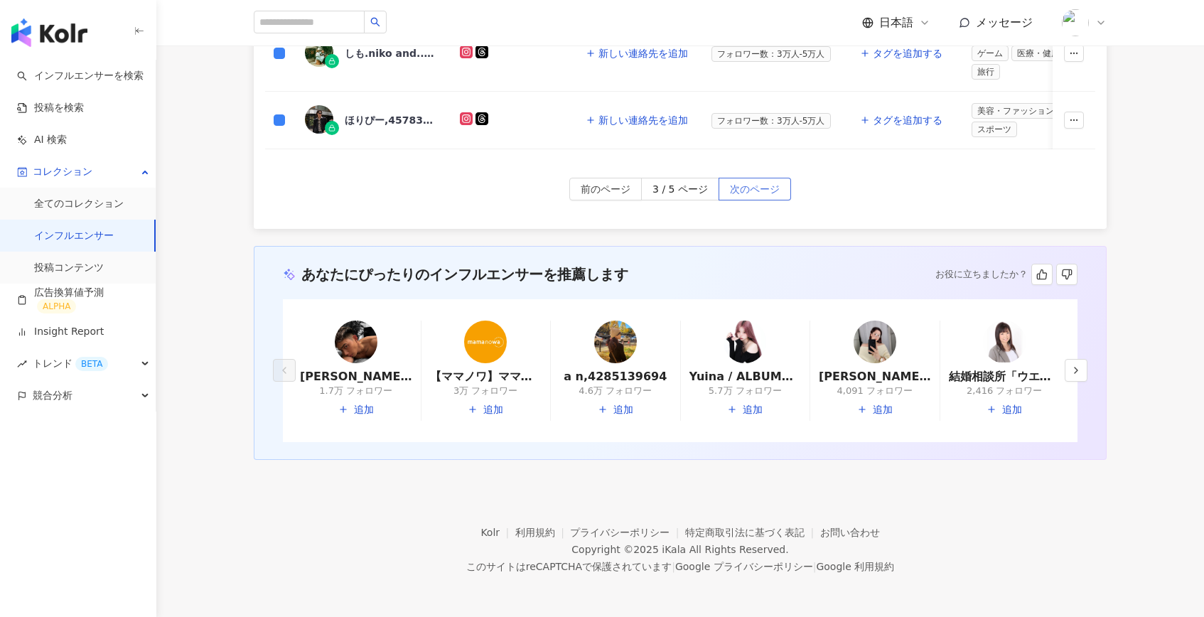
click at [748, 183] on span "次のページ" at bounding box center [755, 189] width 50 height 23
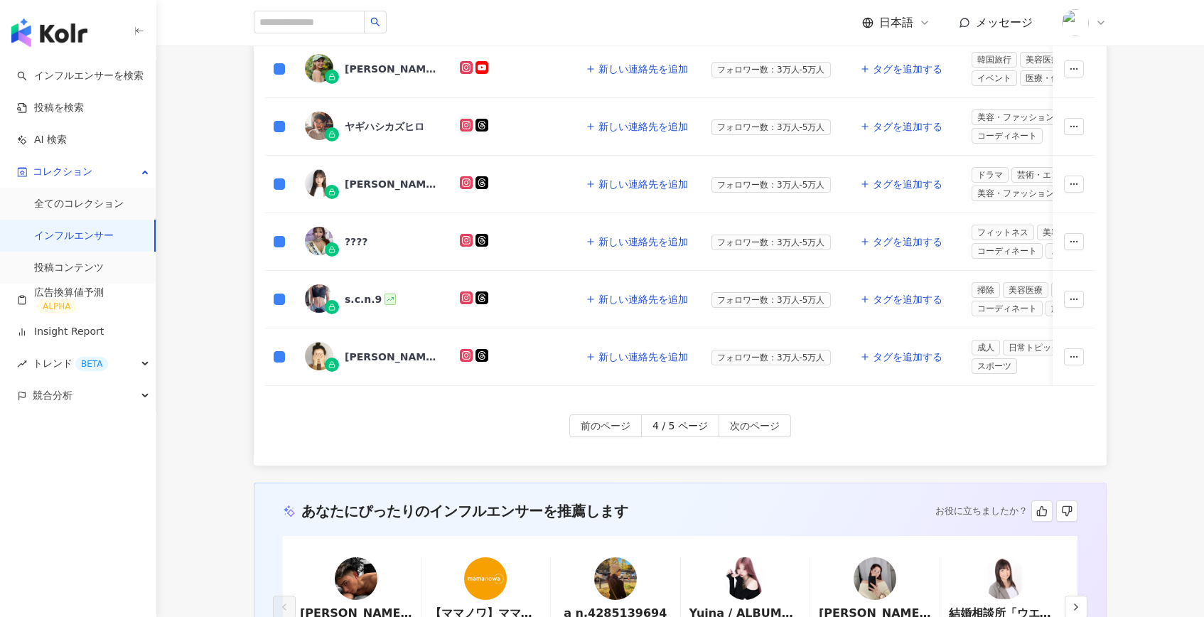
scroll to position [947, 0]
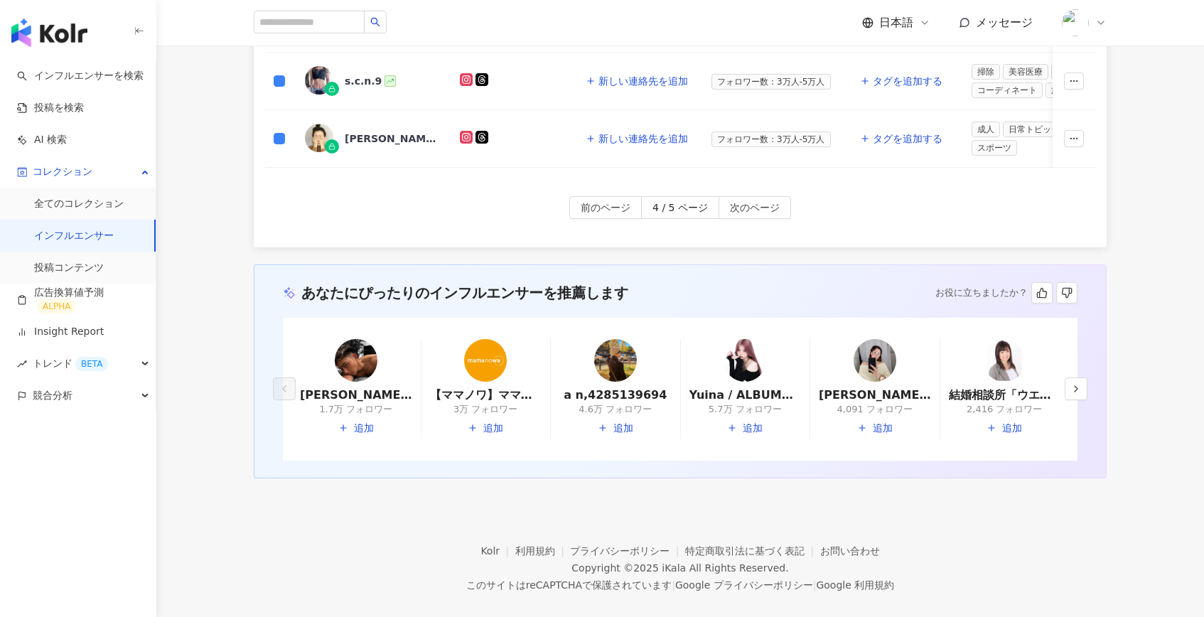
click at [757, 197] on span "次のページ" at bounding box center [755, 208] width 50 height 23
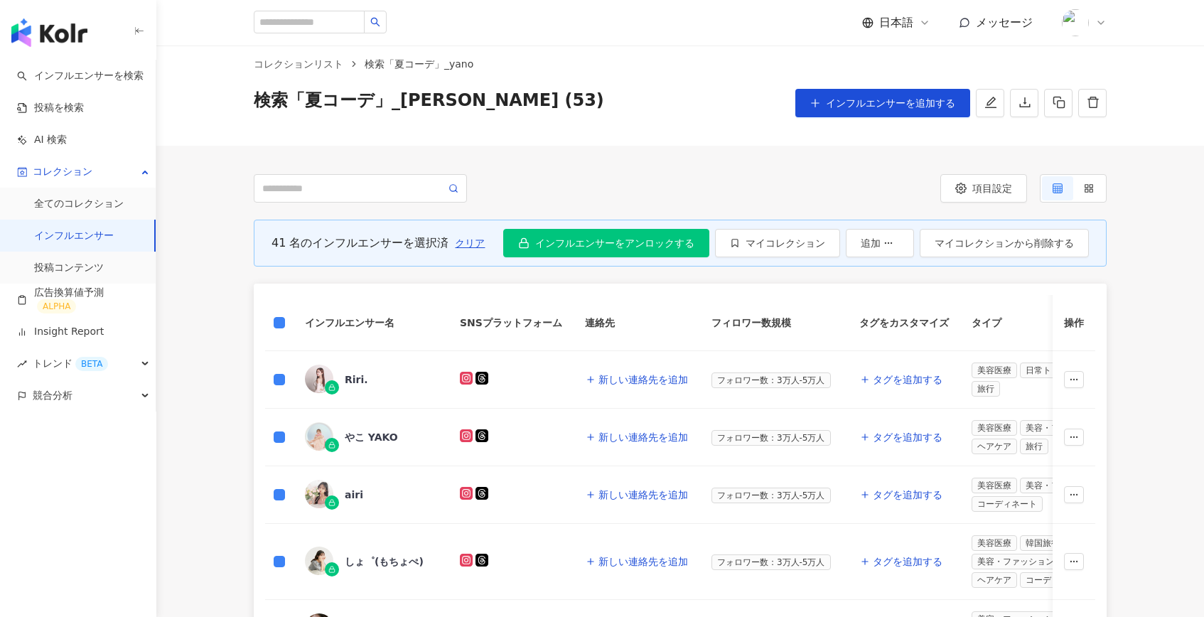
scroll to position [0, 0]
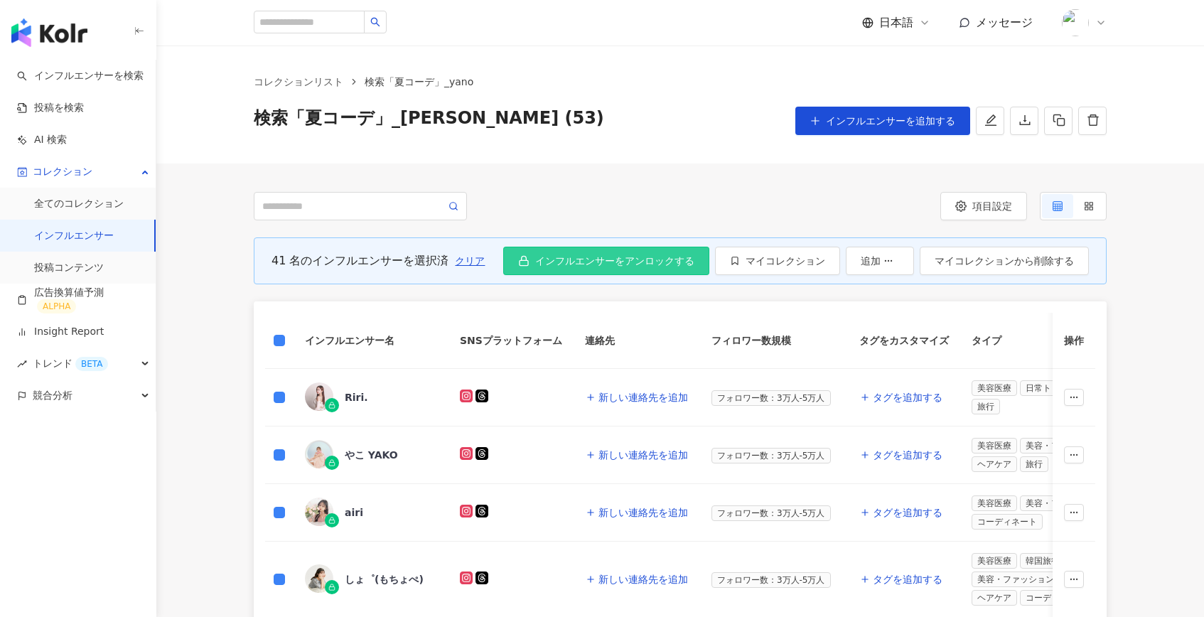
click at [624, 256] on span "インフルエンサーをアンロックする" at bounding box center [614, 260] width 159 height 11
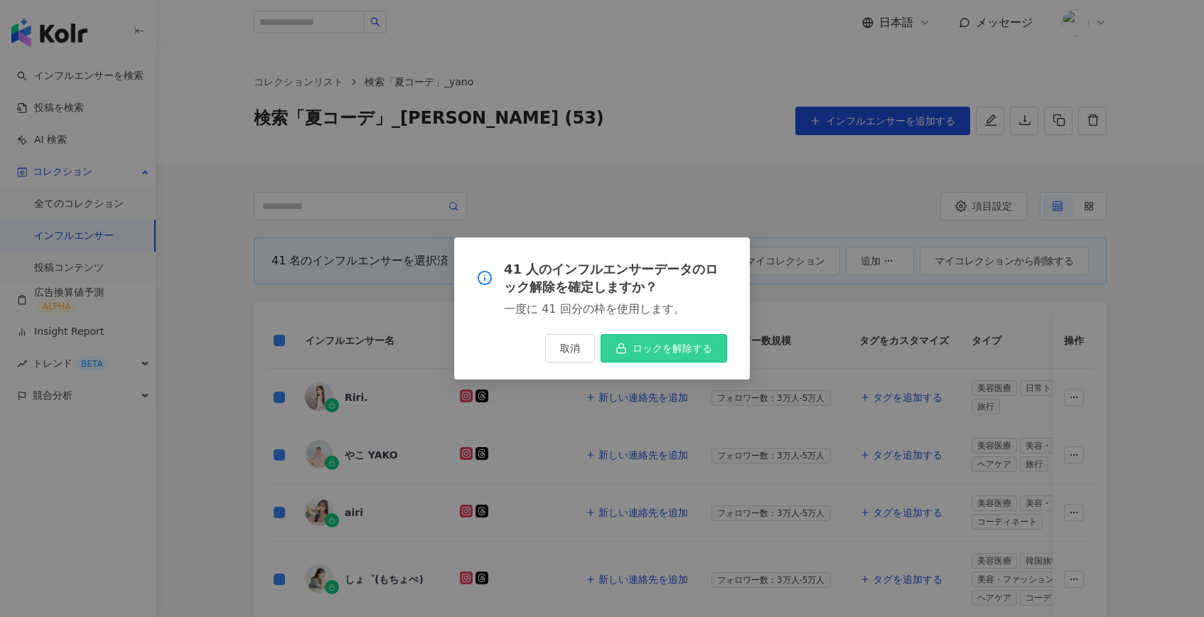
click at [658, 346] on span "ロックを解除する" at bounding box center [672, 348] width 80 height 11
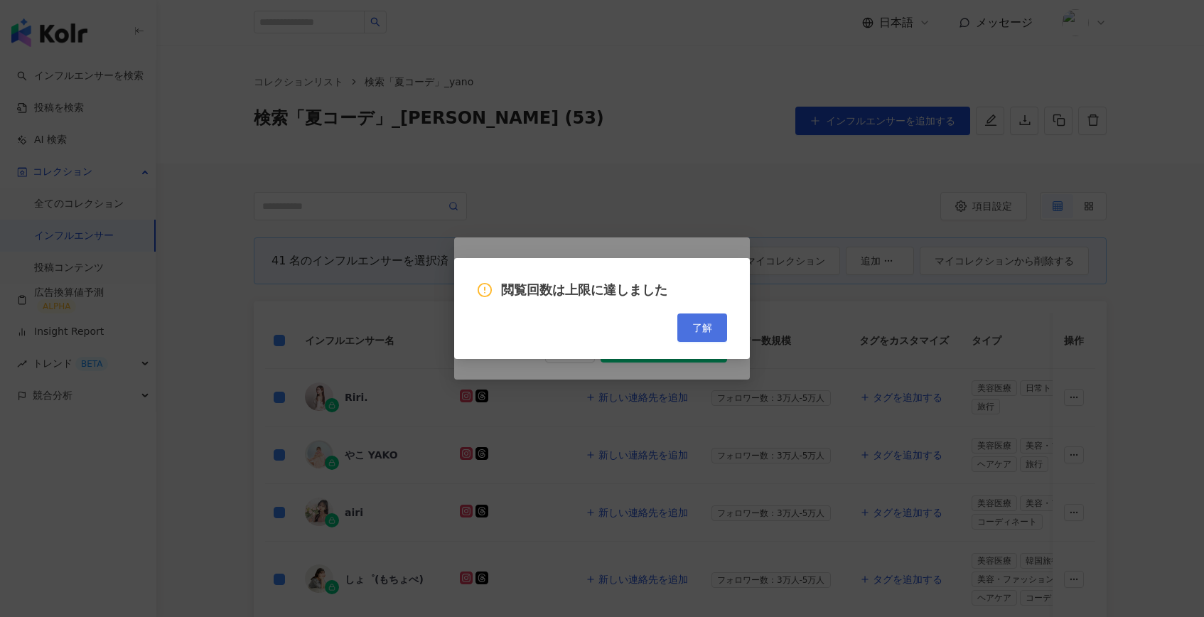
click at [710, 328] on span "了解" at bounding box center [702, 327] width 20 height 11
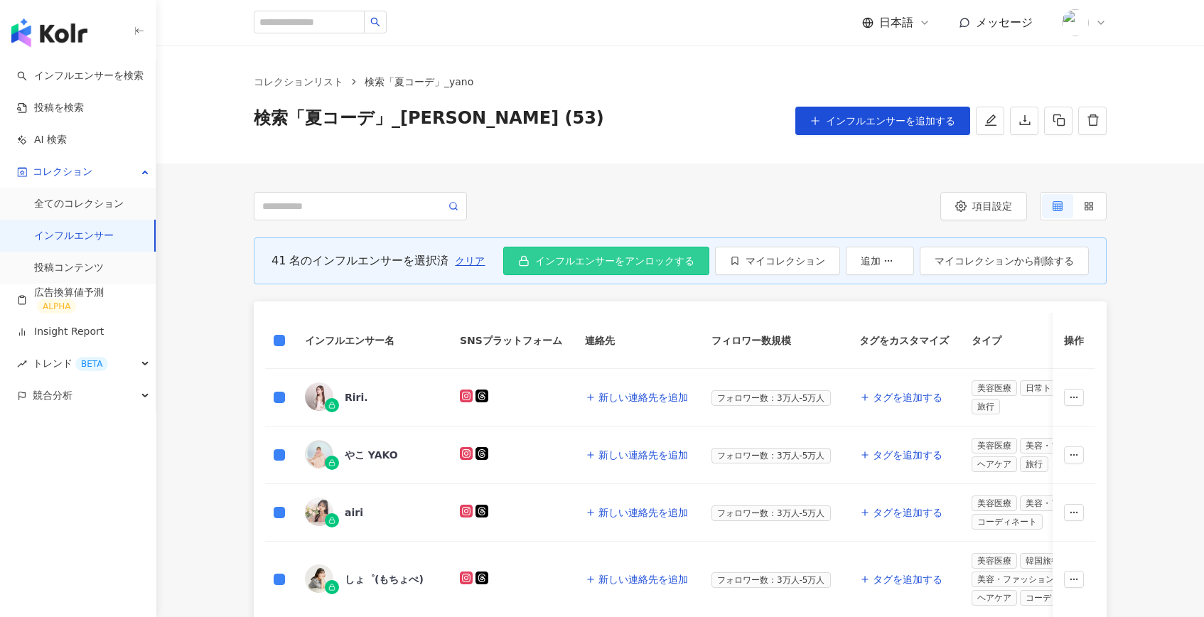
click at [608, 271] on button "インフルエンサーをアンロックする" at bounding box center [606, 261] width 206 height 28
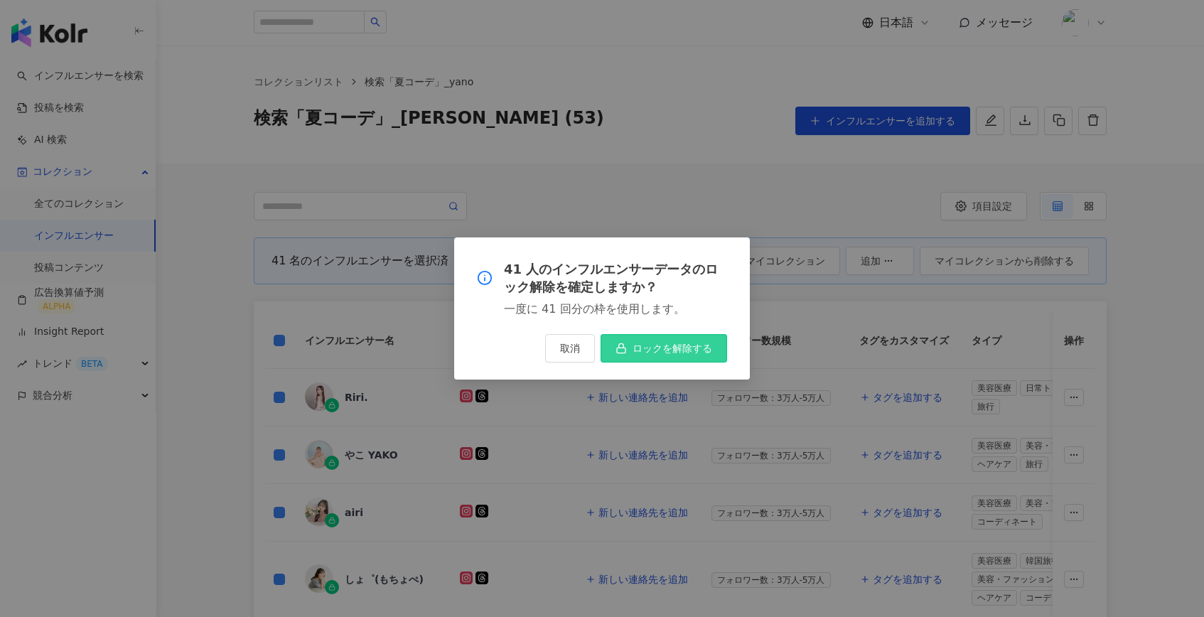
click at [702, 342] on button "ロックを解除する" at bounding box center [663, 348] width 126 height 28
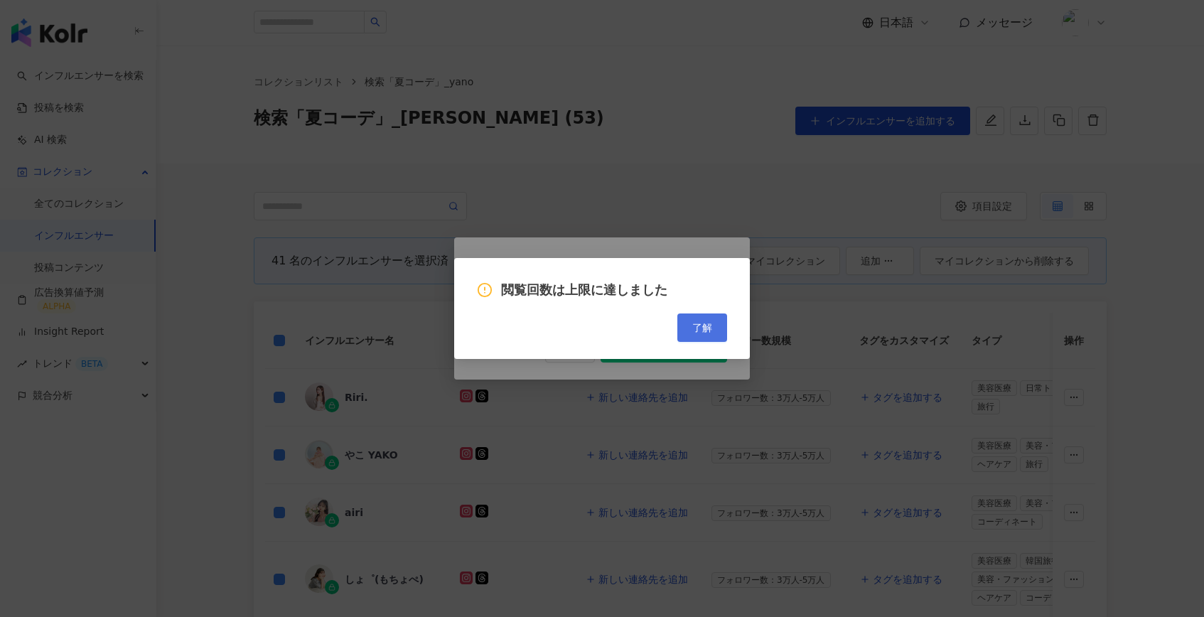
click at [703, 336] on button "了解" at bounding box center [702, 327] width 50 height 28
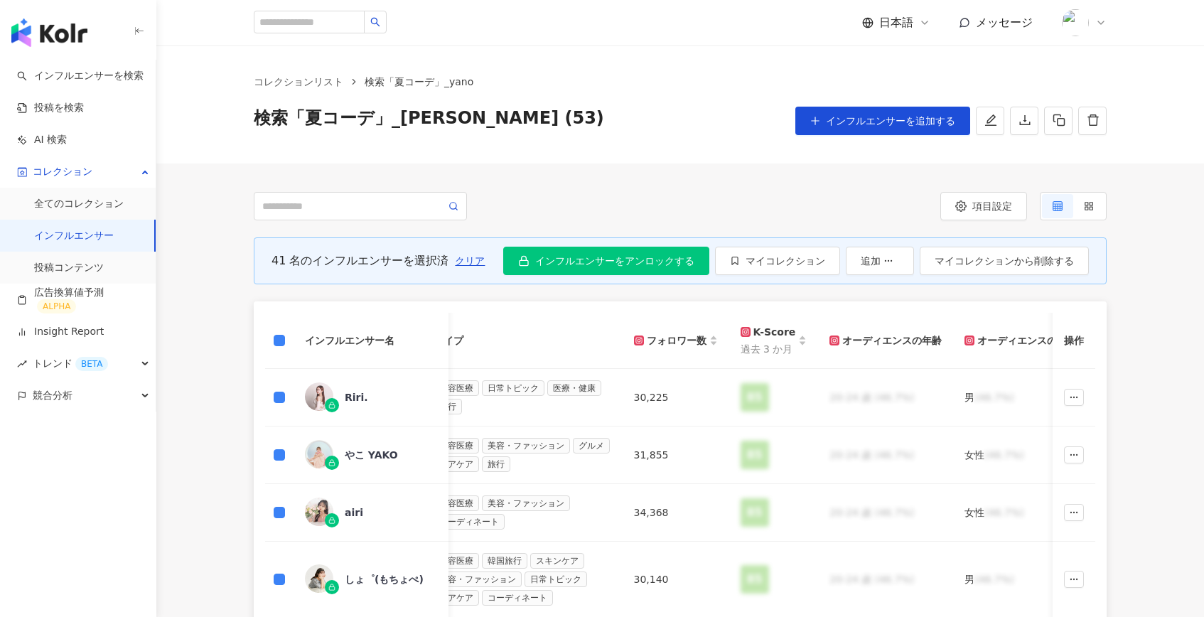
scroll to position [0, 588]
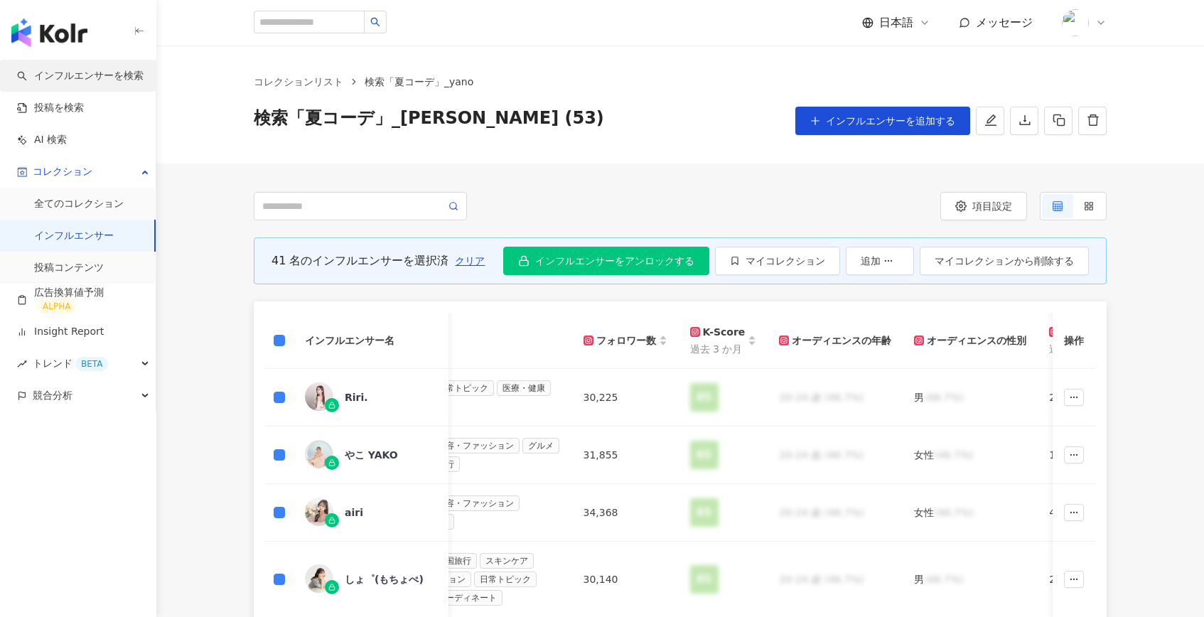
click at [102, 74] on link "インフルエンサーを検索" at bounding box center [80, 76] width 126 height 14
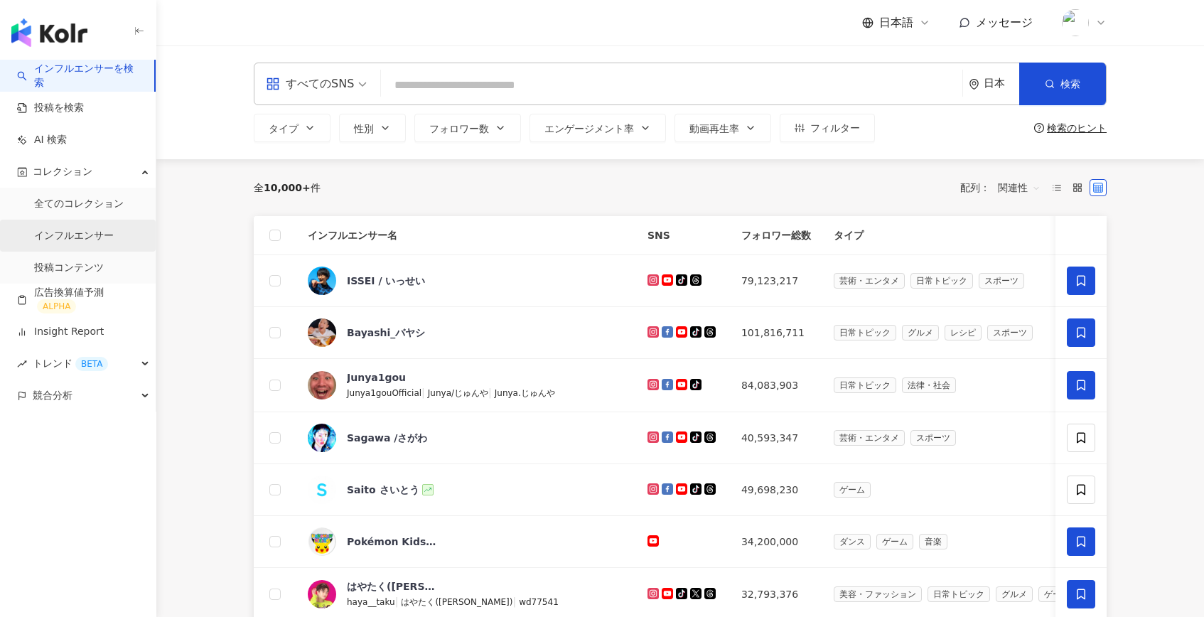
click at [95, 230] on link "インフルエンサー" at bounding box center [74, 236] width 80 height 14
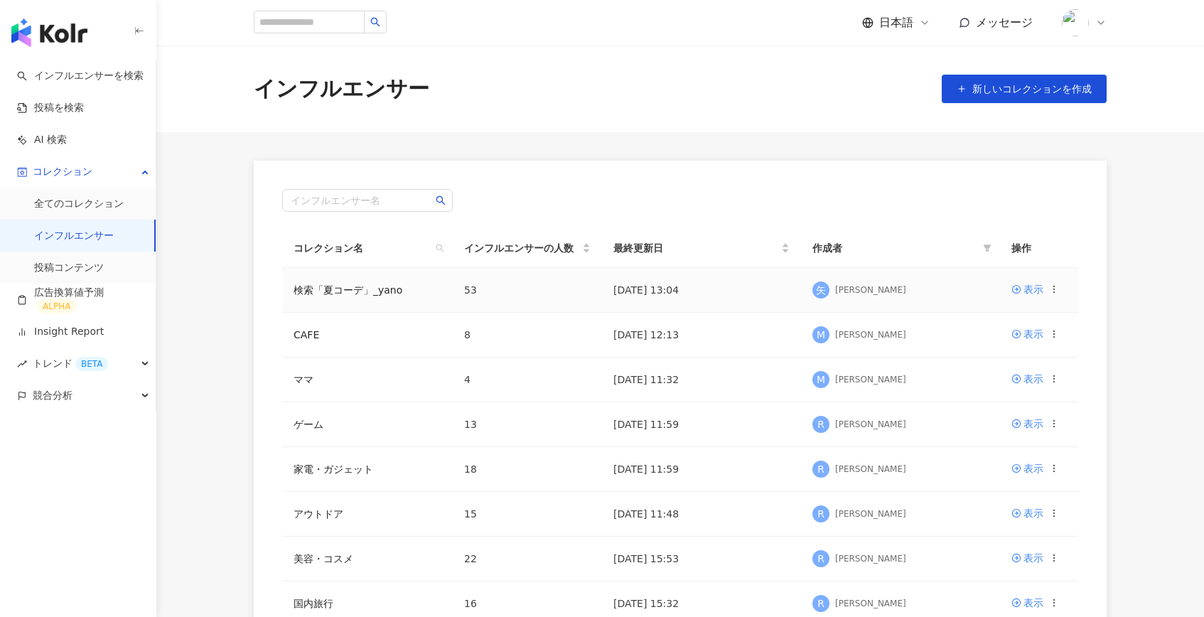
click at [1055, 291] on icon at bounding box center [1054, 289] width 10 height 10
click at [991, 319] on div "コレクション名を変更" at bounding box center [992, 316] width 109 height 16
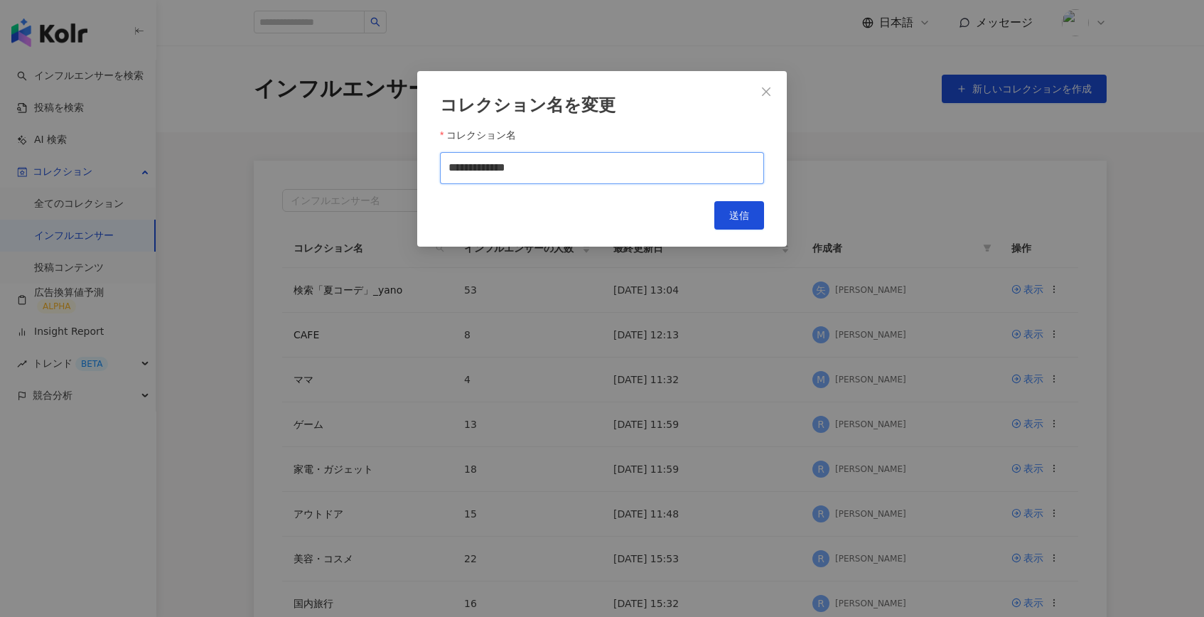
click at [526, 164] on input "**********" at bounding box center [602, 168] width 324 height 32
type input "**********"
click at [735, 213] on span "送信" at bounding box center [739, 215] width 20 height 11
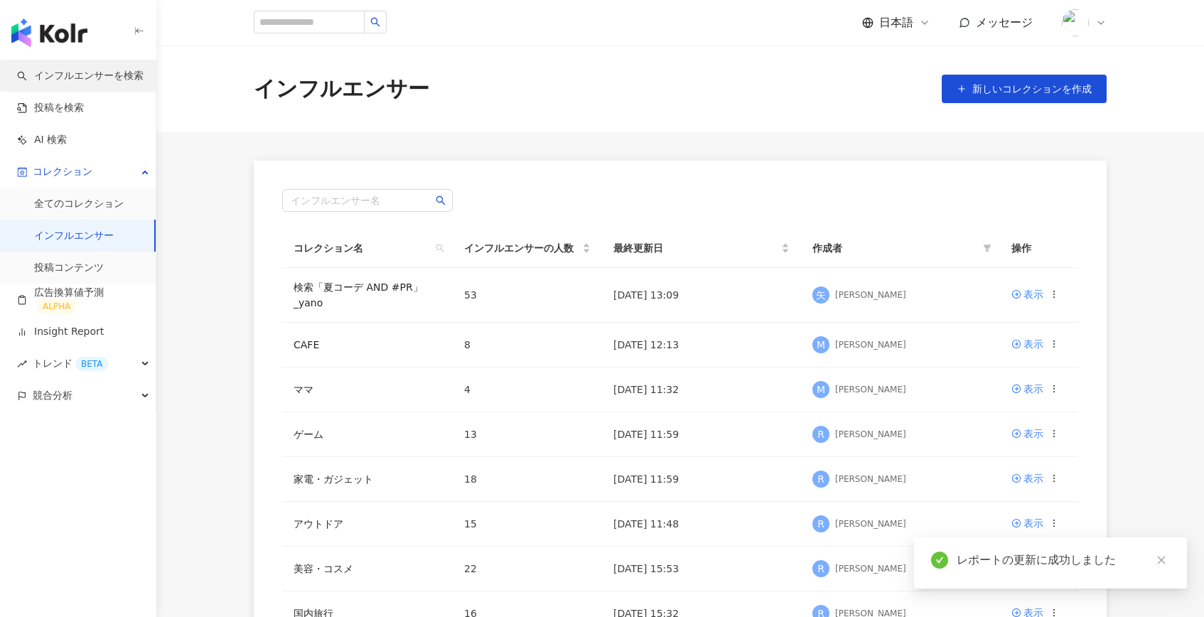
click at [70, 80] on link "インフルエンサーを検索" at bounding box center [80, 76] width 126 height 14
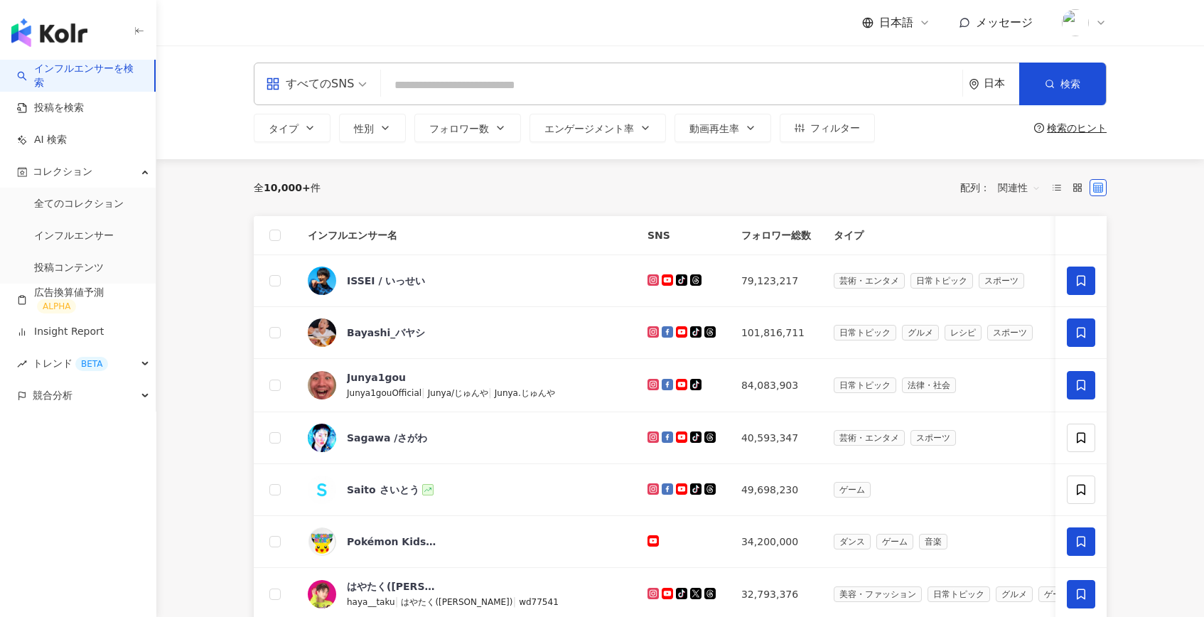
paste input "**********"
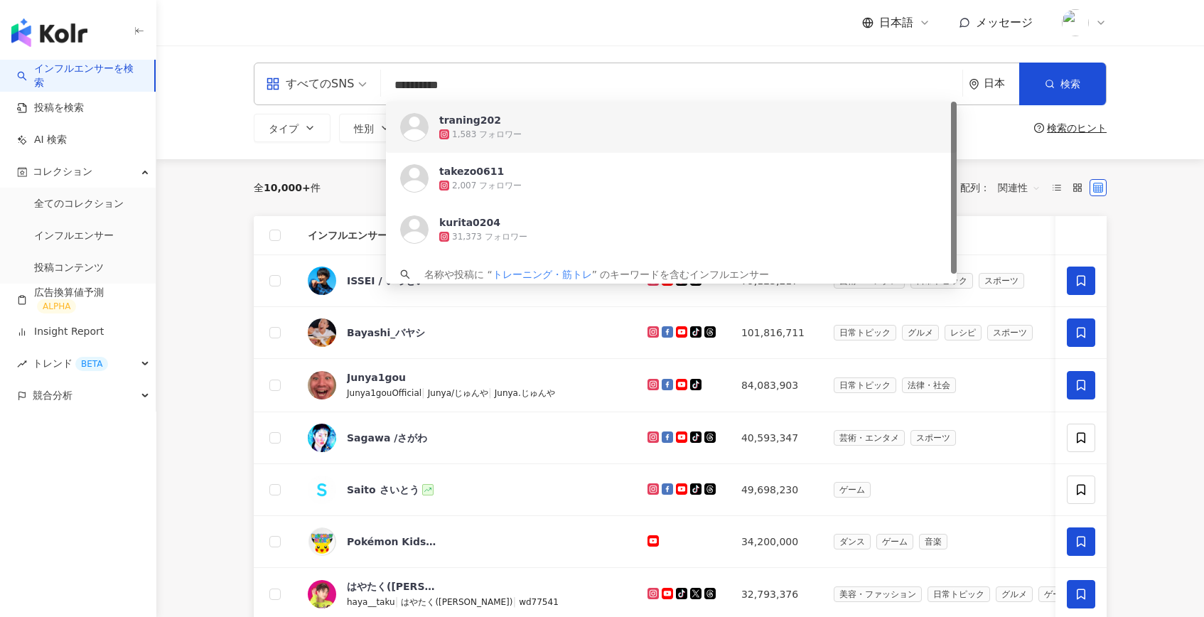
type input "**********"
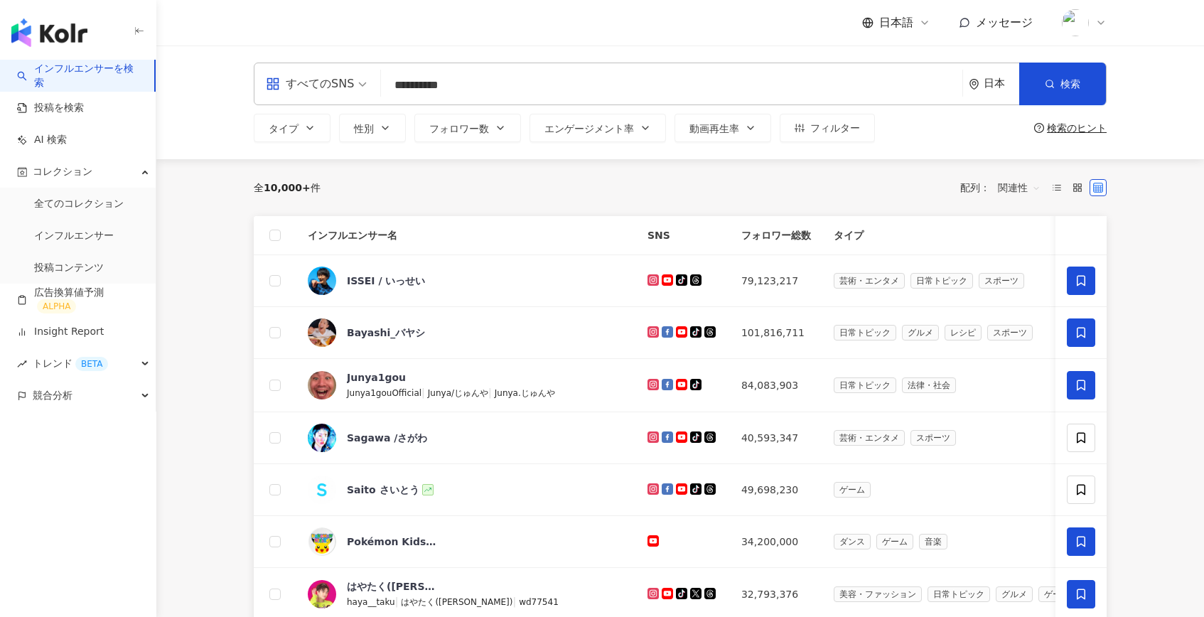
click at [301, 162] on div "全 10,000+ 件 配列： 関連性" at bounding box center [680, 187] width 853 height 57
click at [480, 132] on span "フォロワー数" at bounding box center [459, 128] width 60 height 11
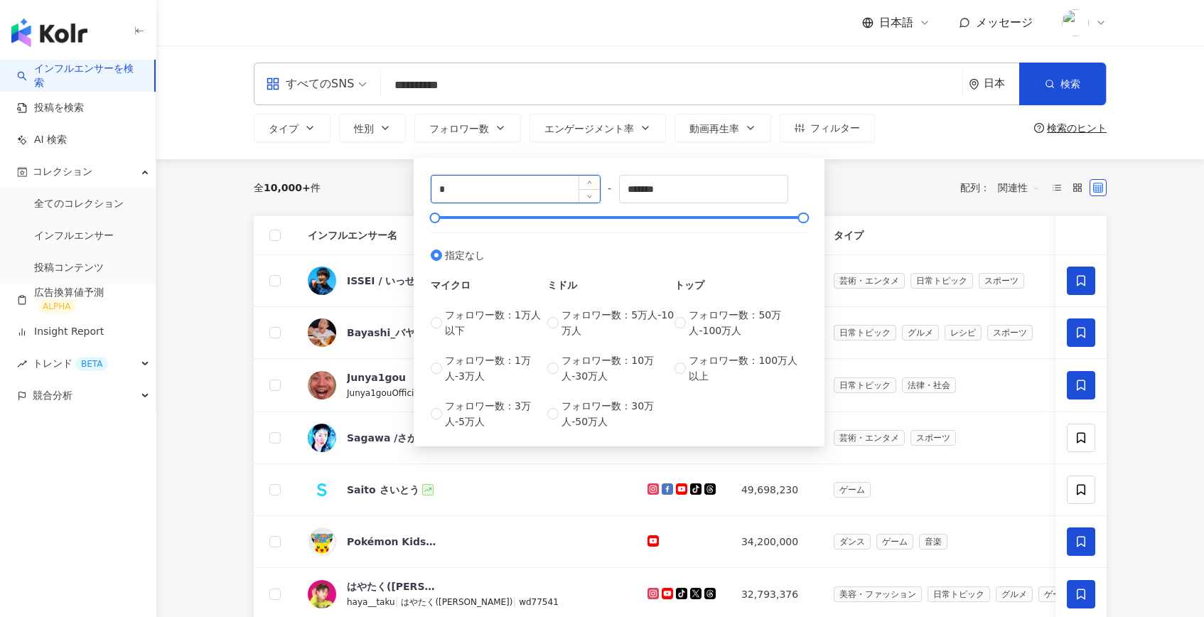
click at [496, 197] on input "*" at bounding box center [515, 189] width 168 height 27
type input "*****"
drag, startPoint x: 681, startPoint y: 194, endPoint x: 556, endPoint y: 194, distance: 125.1
click at [556, 194] on div "***** - ******* 指定なし マイクロ フォロワー数：1万人以下 フォロワー数：1万人-3万人 フォロワー数：3万人-5万人 ミドル フォロワー数…" at bounding box center [619, 302] width 377 height 254
type input "******"
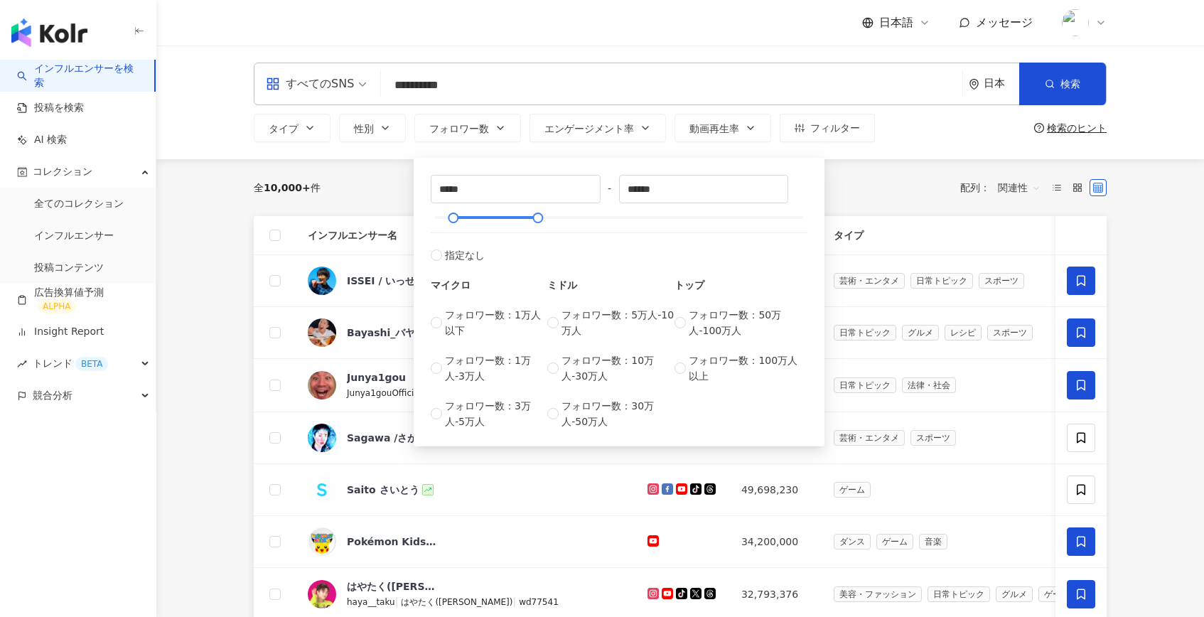
click at [875, 178] on div "全 10,000+ 件 配列： 関連性" at bounding box center [680, 187] width 853 height 23
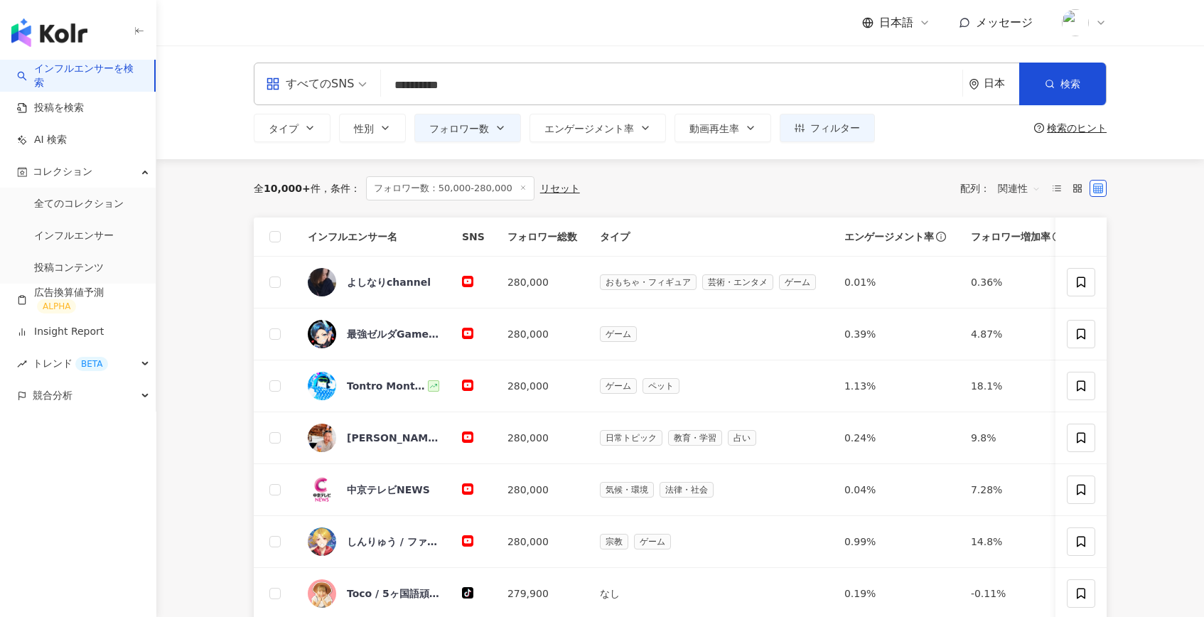
click at [474, 86] on input "**********" at bounding box center [672, 85] width 570 height 27
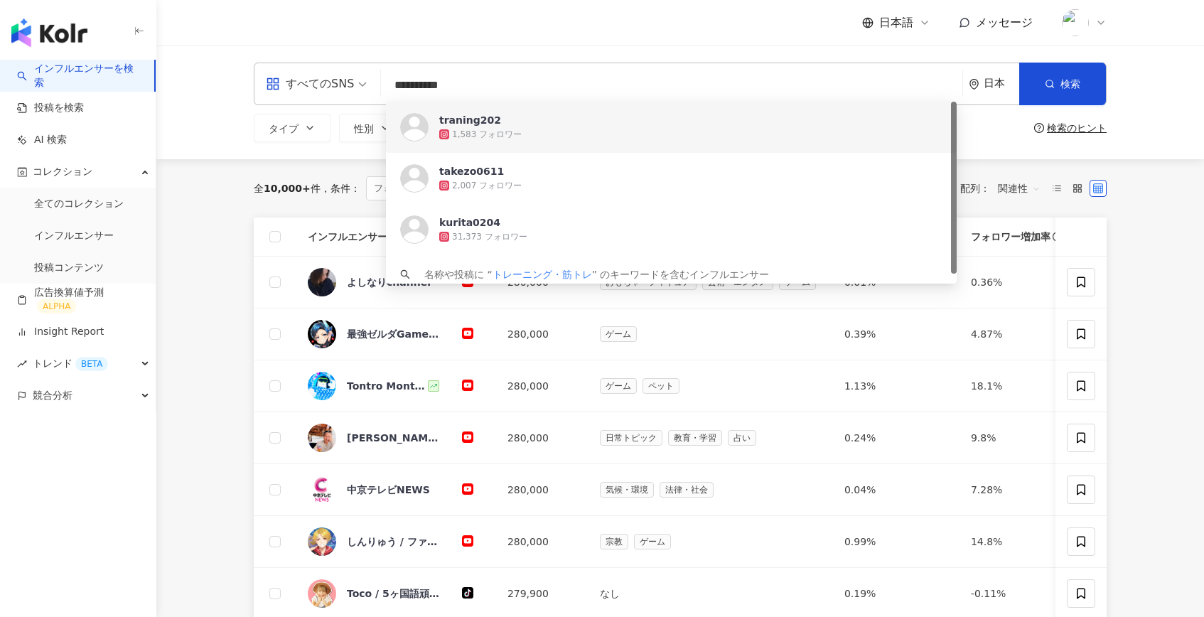
click at [333, 85] on div "すべてのSNS" at bounding box center [310, 83] width 88 height 23
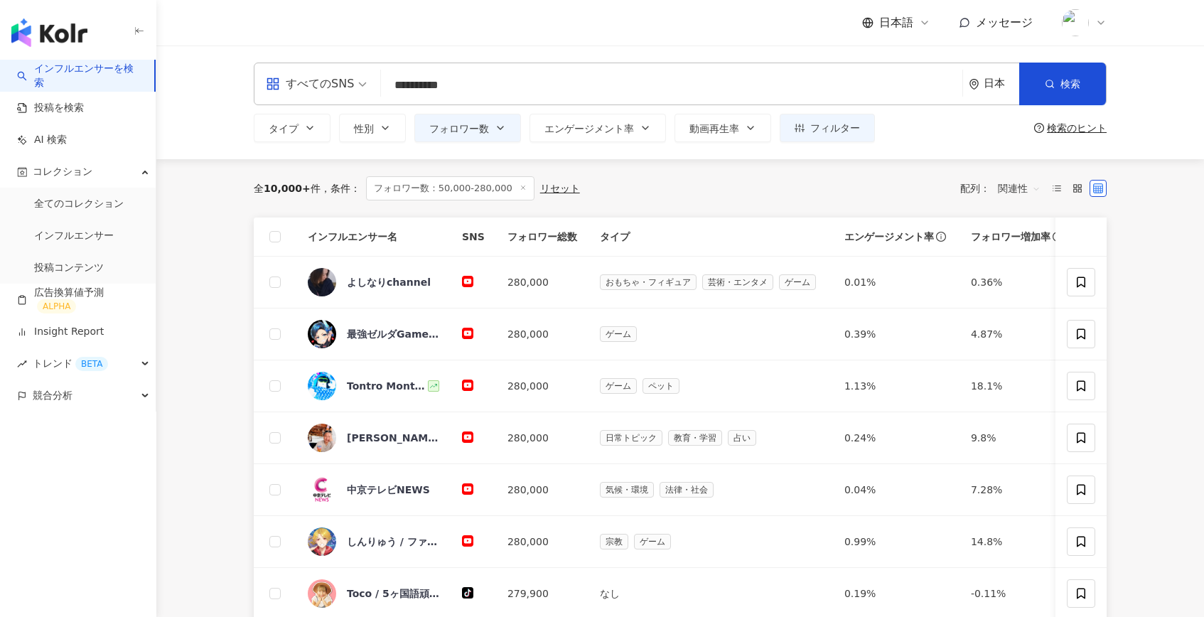
click at [333, 85] on div "すべてのSNS" at bounding box center [310, 83] width 88 height 23
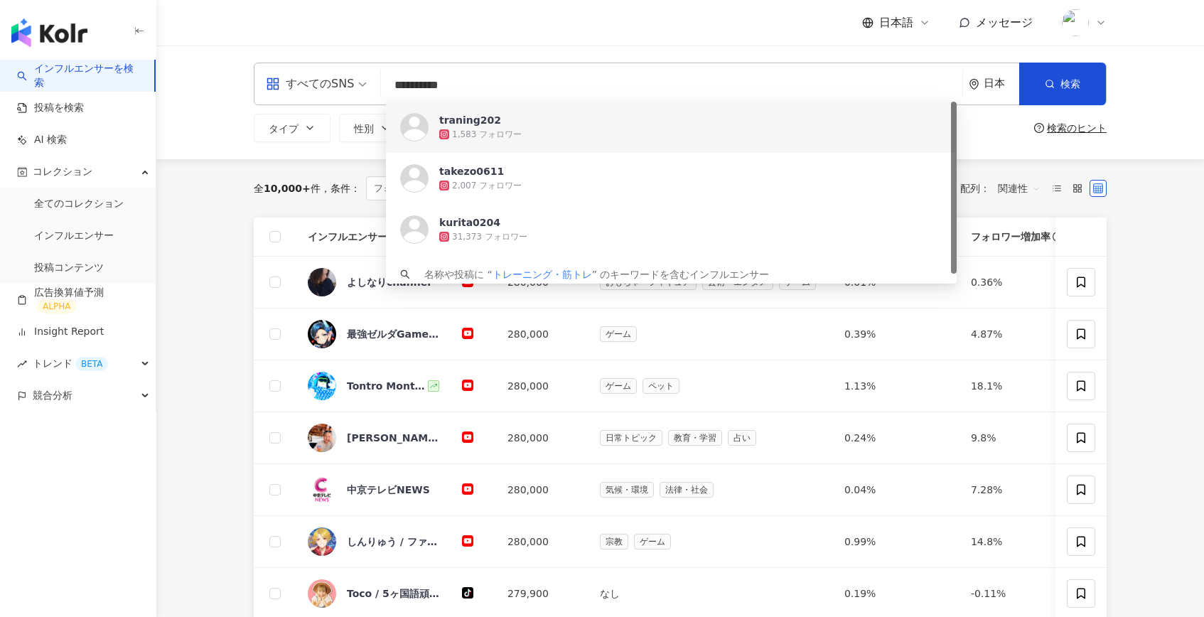
click at [473, 87] on input "**********" at bounding box center [672, 85] width 570 height 27
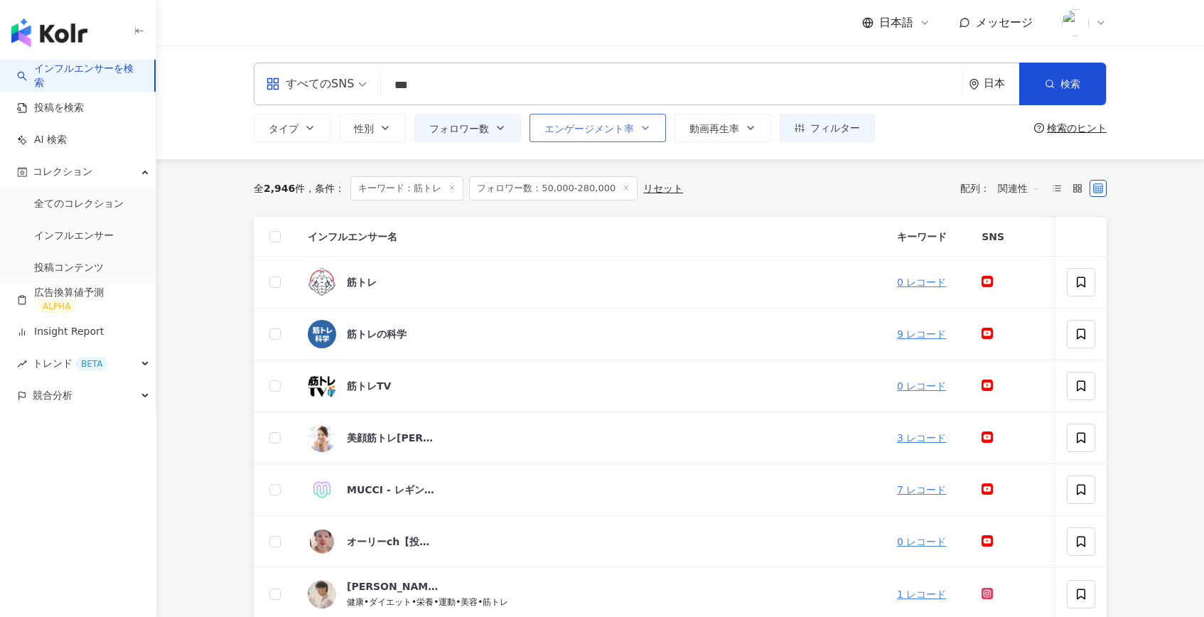
type input "***"
click at [618, 119] on button "エンゲージメント率" at bounding box center [597, 128] width 136 height 28
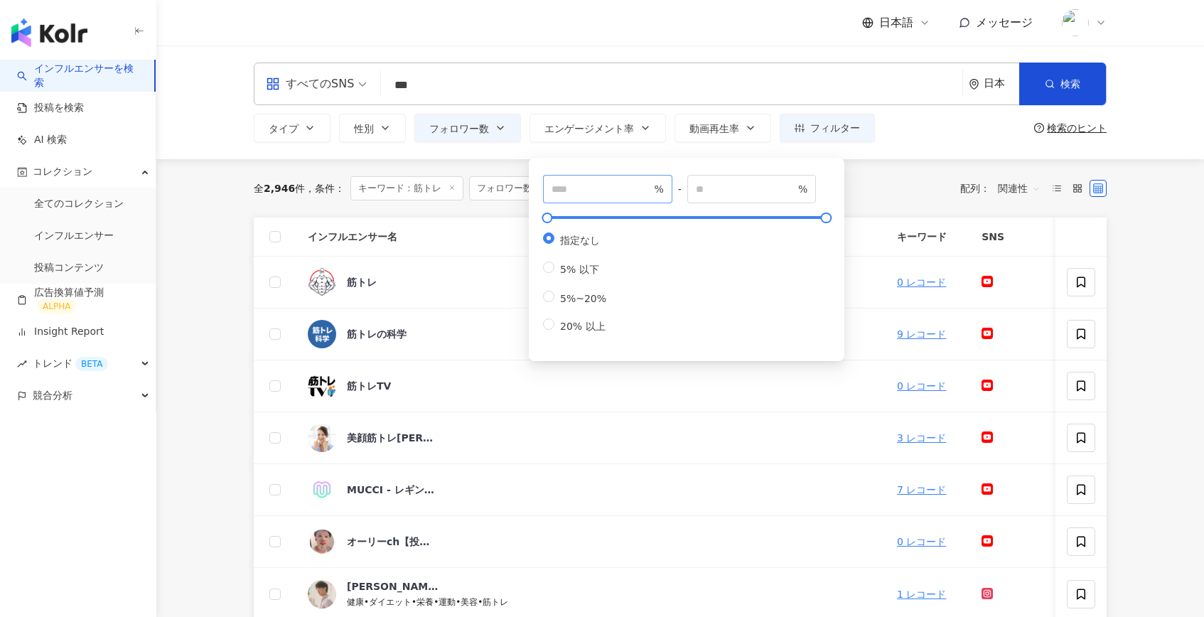
click at [593, 180] on span "%" at bounding box center [607, 189] width 129 height 28
type input "***"
click at [868, 180] on div "全 2,946 件 条件 ： キーワード：筋トレ フォロワー数：50,000-280,000 リセット 配列： 関連性" at bounding box center [680, 188] width 853 height 24
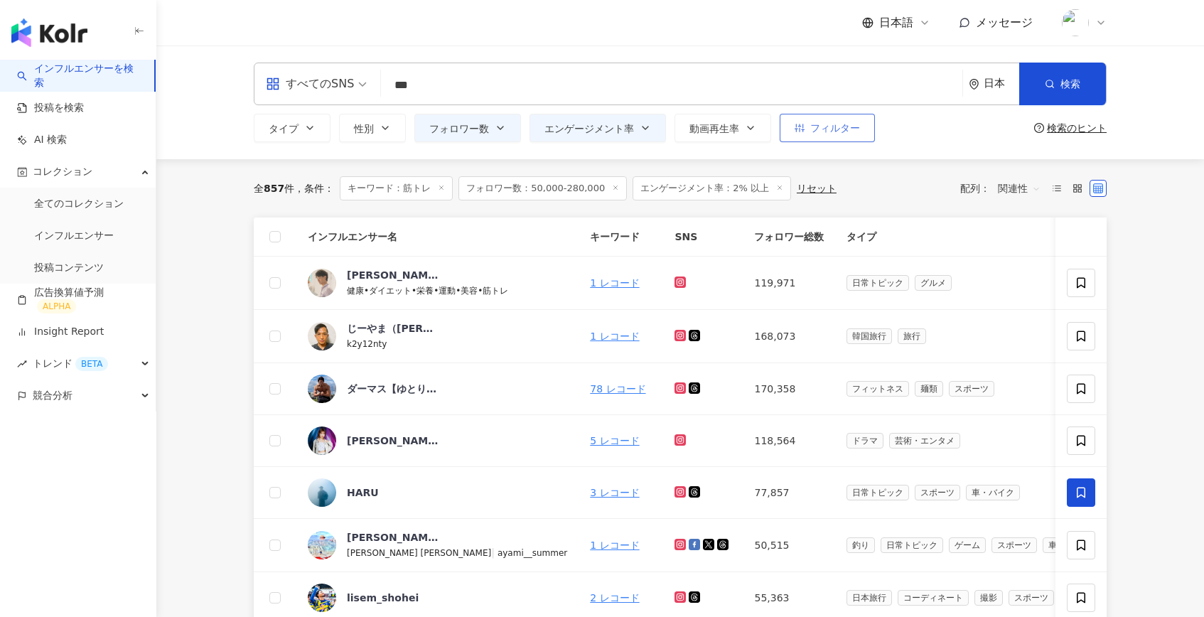
click at [836, 136] on button "フィルター" at bounding box center [827, 128] width 95 height 28
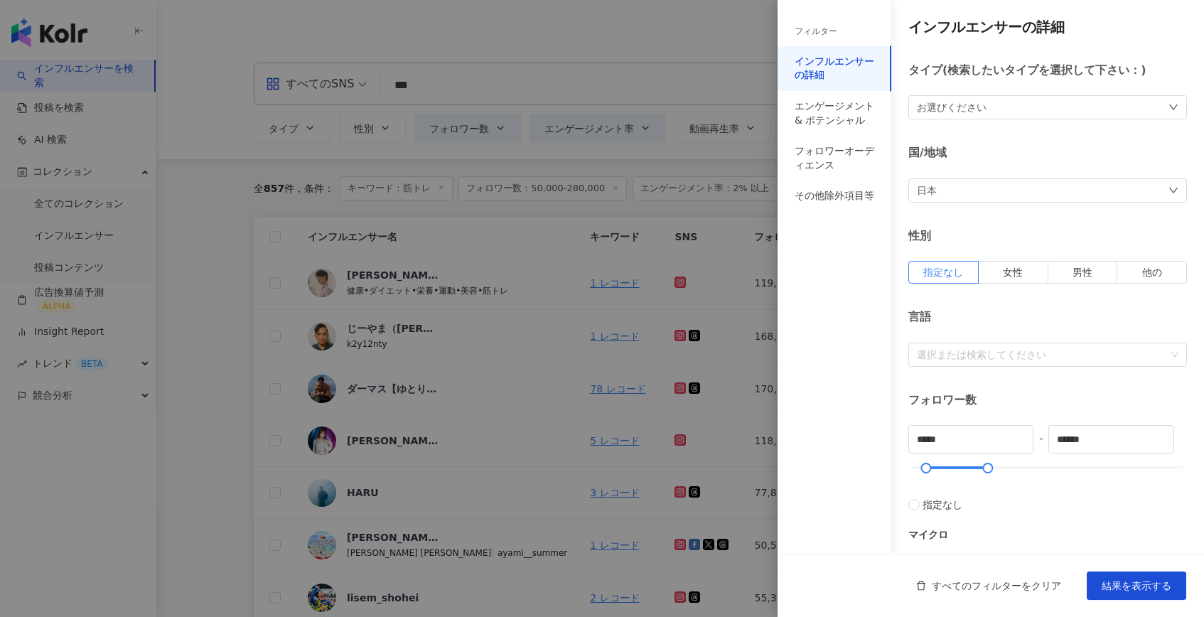
click at [425, 112] on div at bounding box center [602, 308] width 1204 height 617
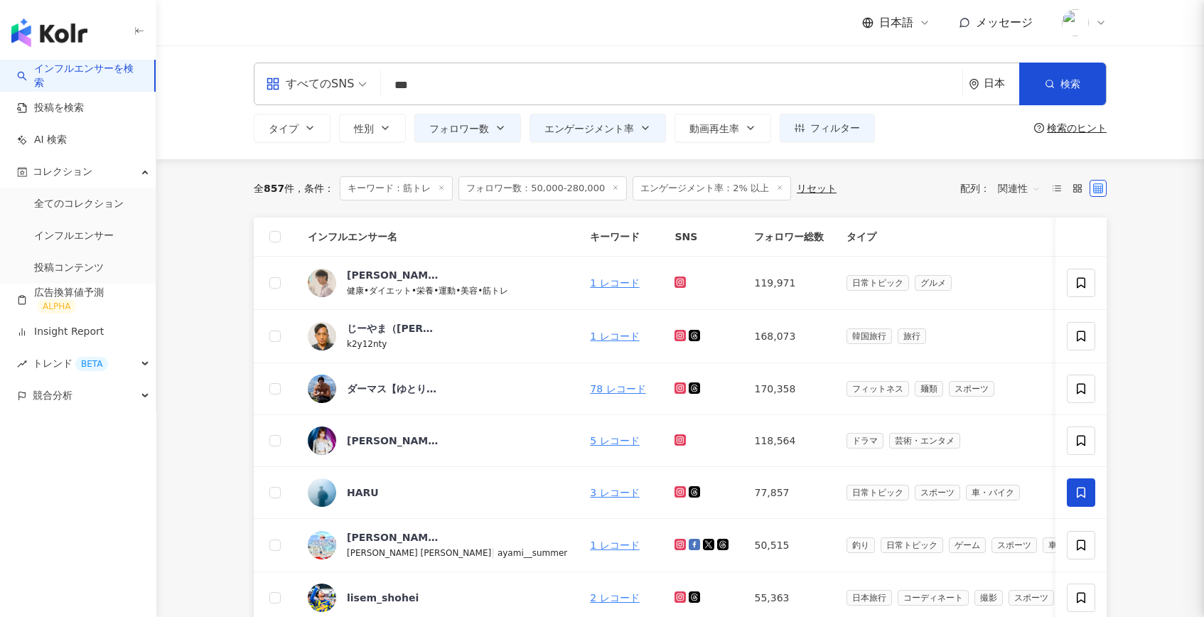
click at [367, 129] on span "性別" at bounding box center [364, 128] width 20 height 11
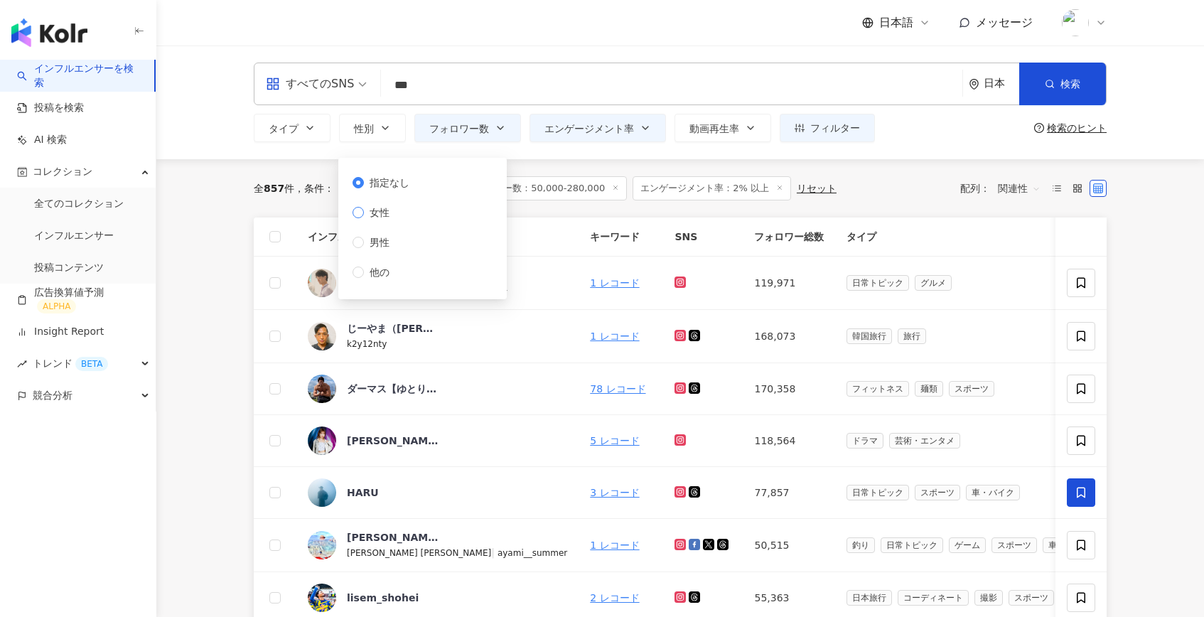
click at [373, 214] on span "女性" at bounding box center [379, 213] width 31 height 16
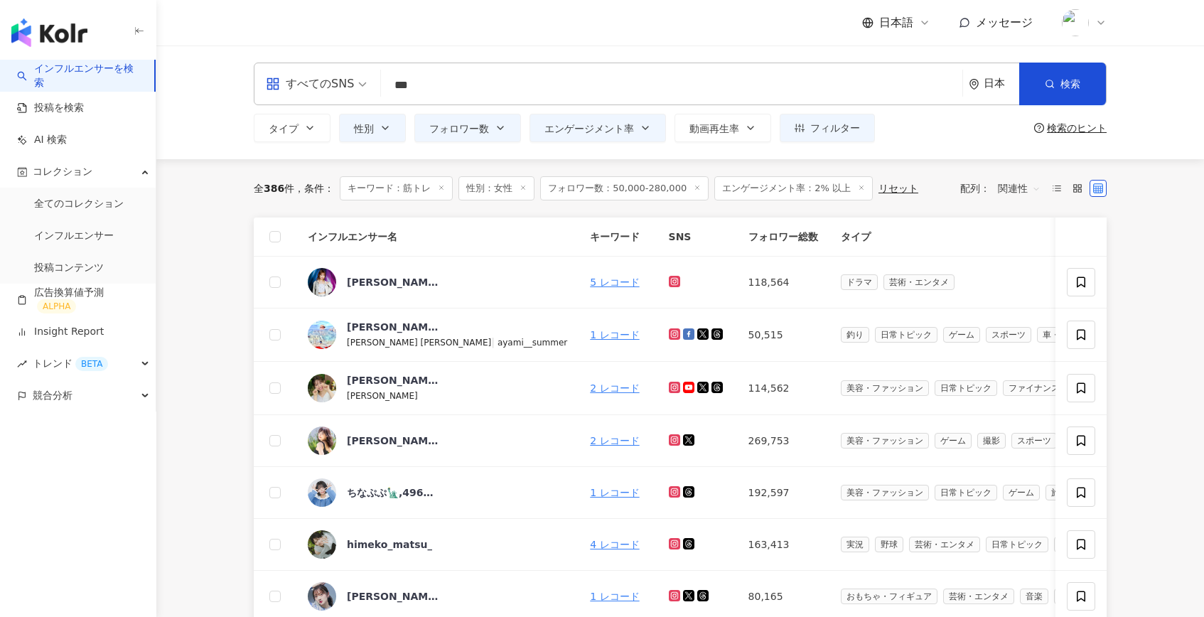
click at [490, 76] on input "***" at bounding box center [672, 85] width 570 height 27
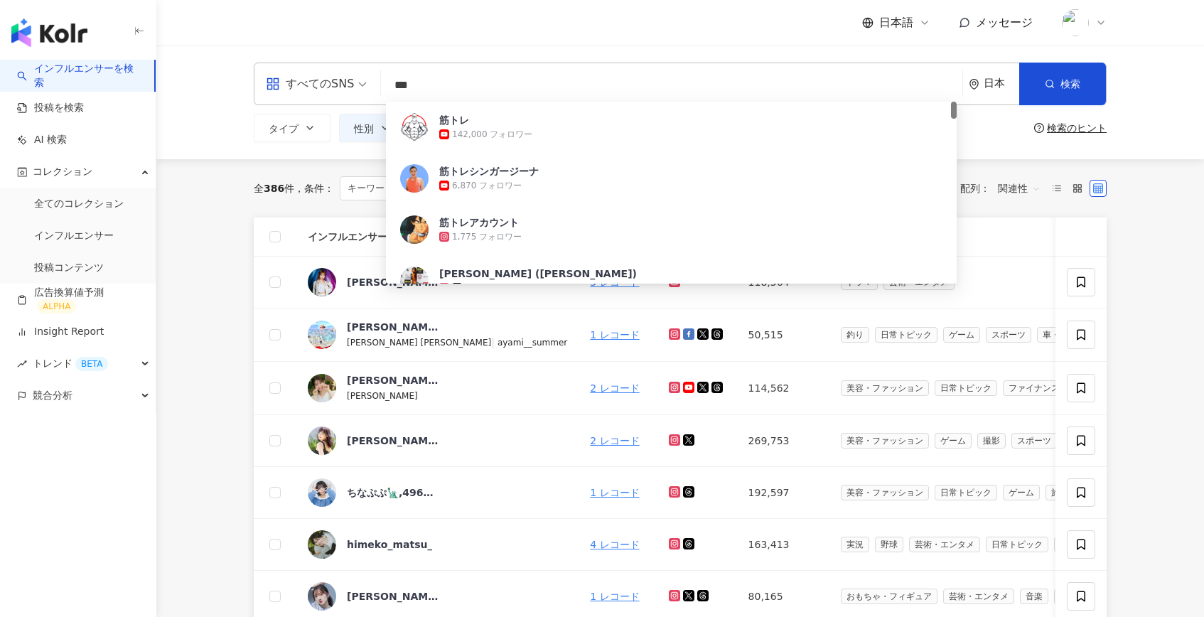
click at [490, 85] on input "***" at bounding box center [672, 85] width 570 height 27
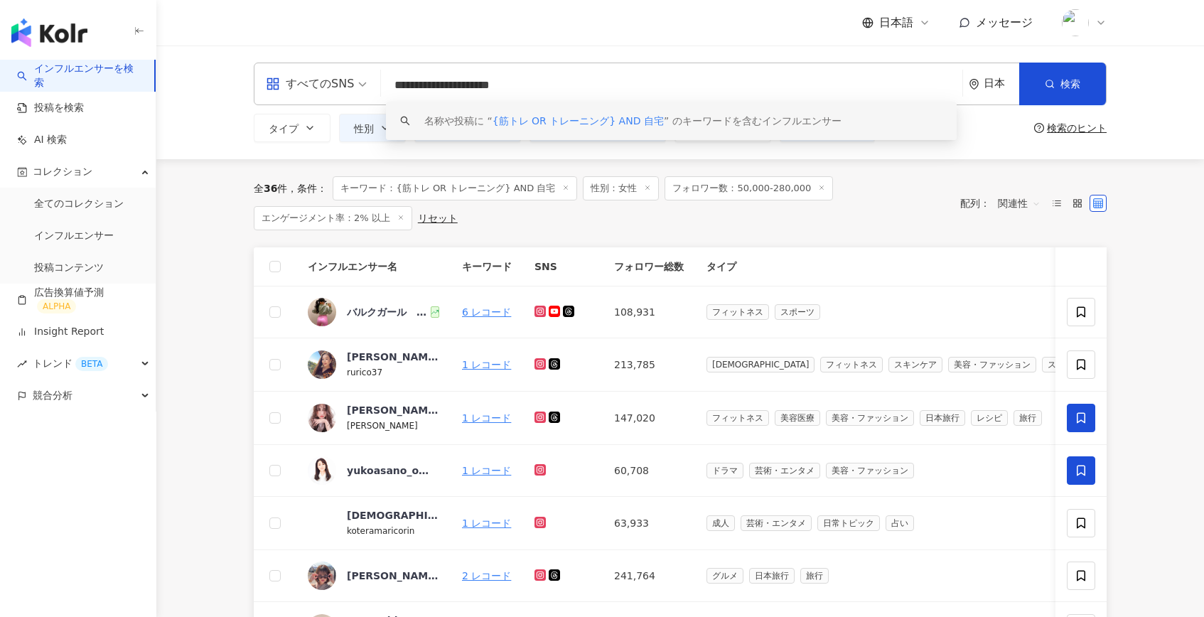
type input "**********"
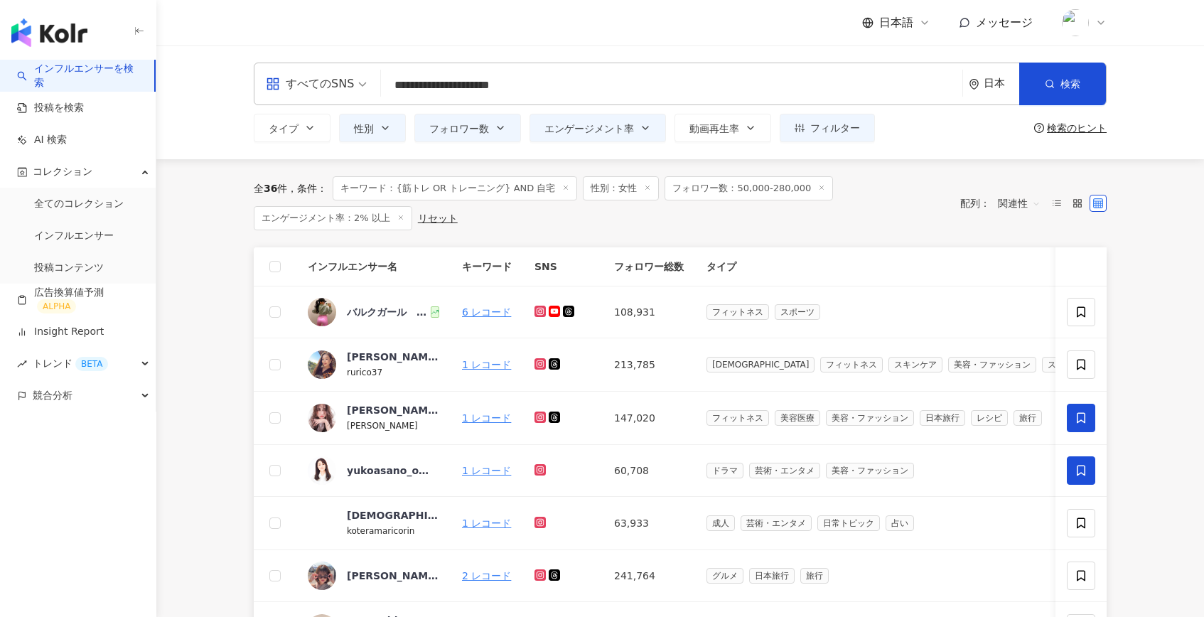
click at [546, 234] on div "全 36 件 条件 ： キーワード：{筋トレ OR トレーニング} AND 自宅 性別：女性 フォロワー数：50,000-280,000 エンゲージメント率：…" at bounding box center [680, 203] width 853 height 88
click at [589, 86] on input "**********" at bounding box center [672, 85] width 570 height 27
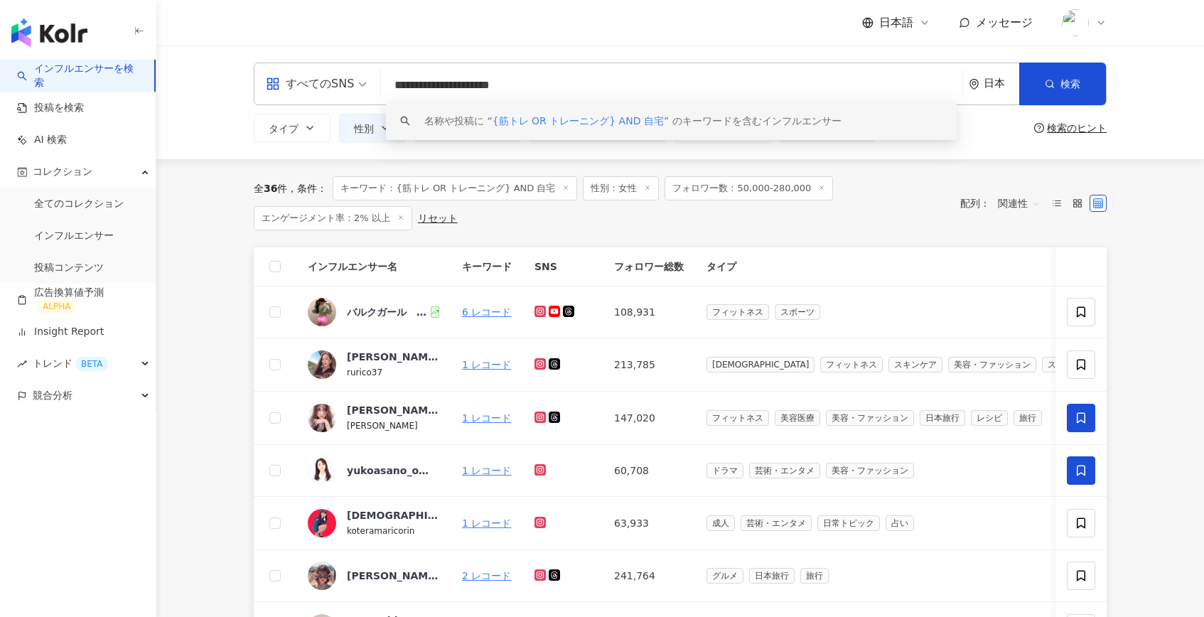
click at [589, 86] on input "**********" at bounding box center [672, 85] width 570 height 27
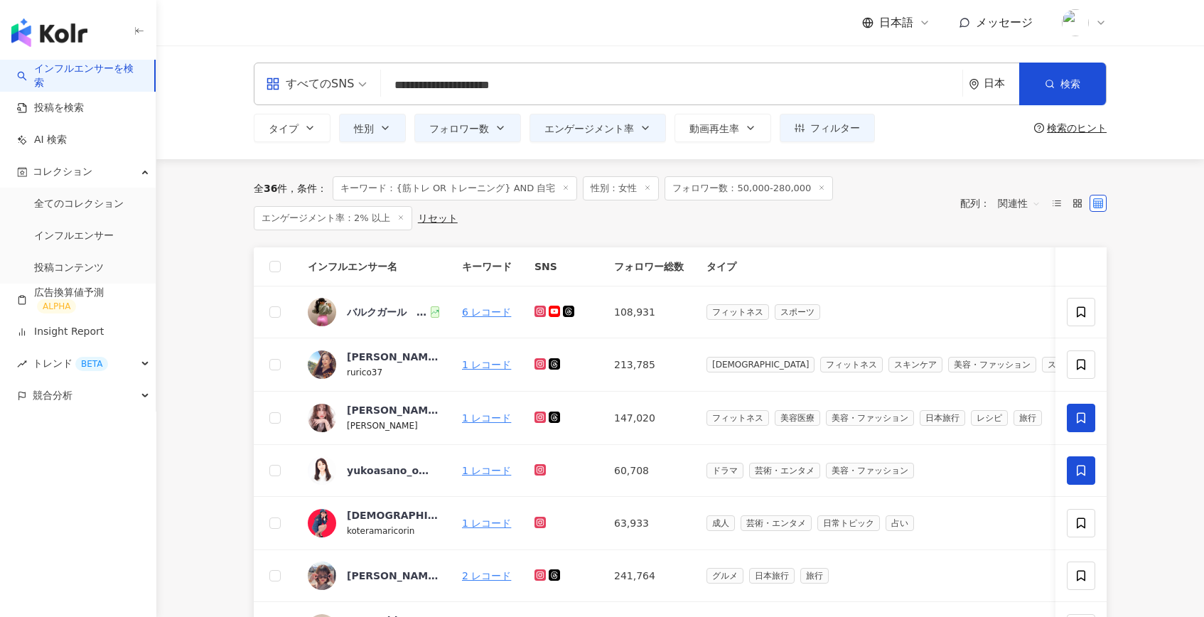
click at [594, 228] on div "全 36 件 条件 ： キーワード：{筋トレ OR トレーニング} AND 自宅 性別：女性 フォロワー数：50,000-280,000 エンゲージメント率：…" at bounding box center [600, 203] width 692 height 54
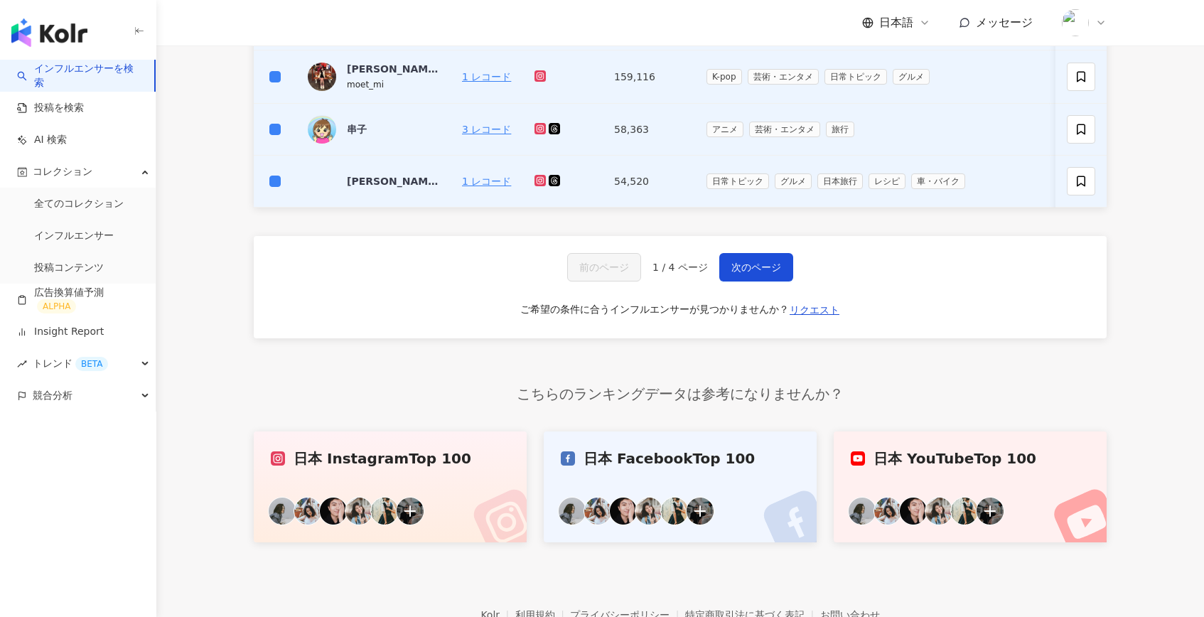
scroll to position [632, 0]
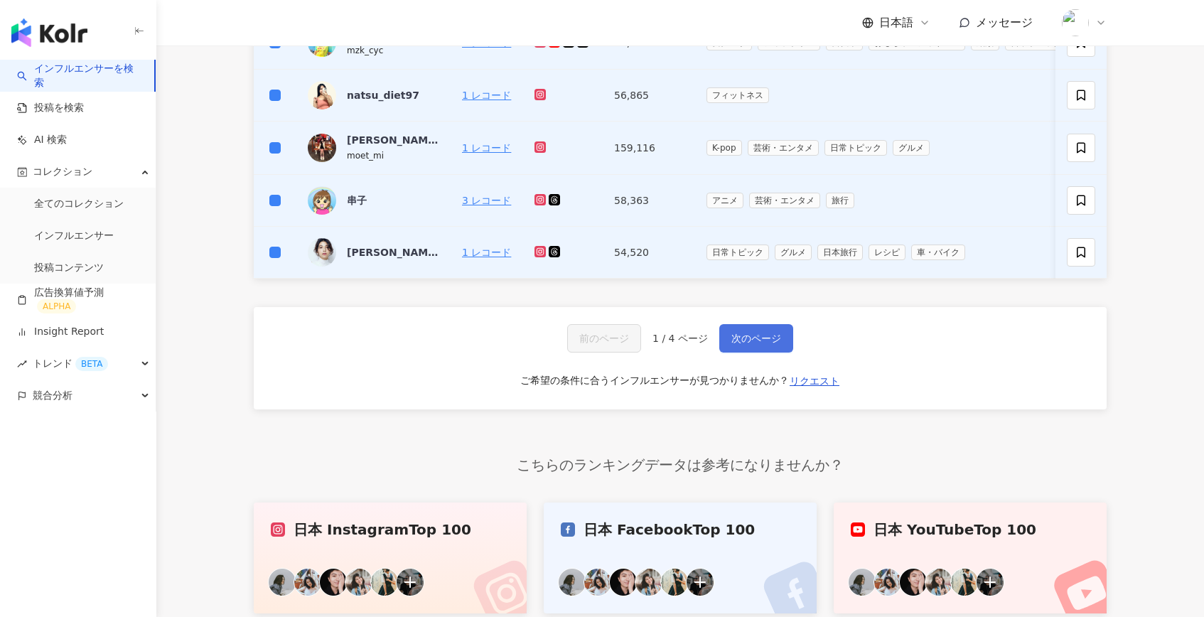
click at [750, 341] on span "次のページ" at bounding box center [756, 338] width 50 height 11
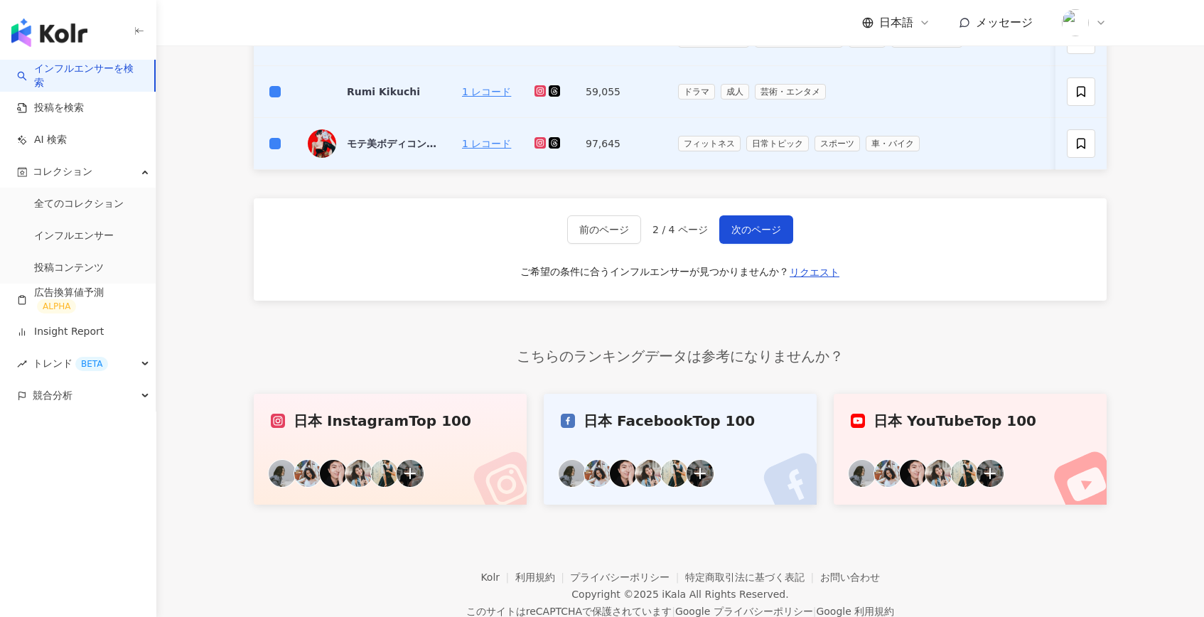
scroll to position [779, 0]
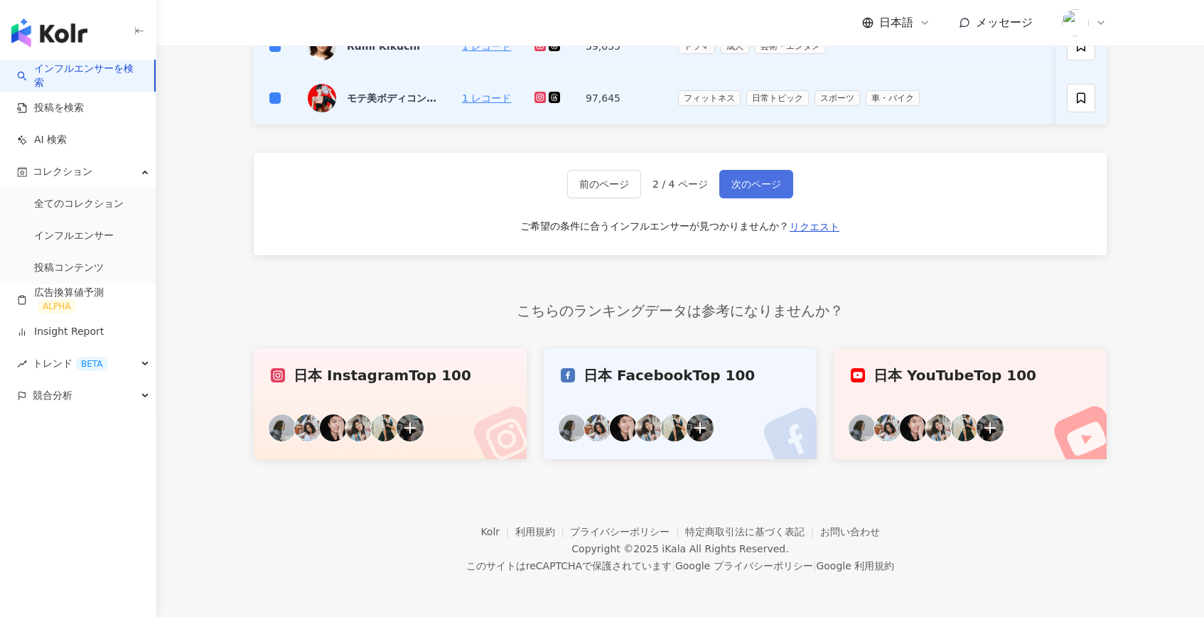
click at [745, 181] on span "次のページ" at bounding box center [756, 183] width 50 height 11
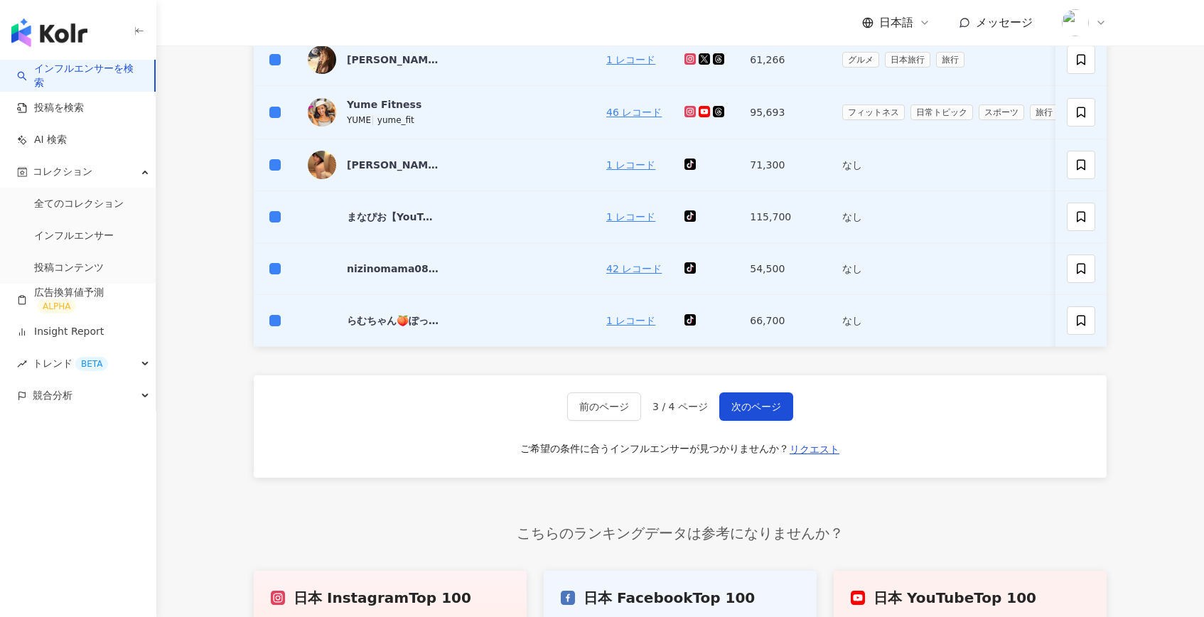
scroll to position [722, 0]
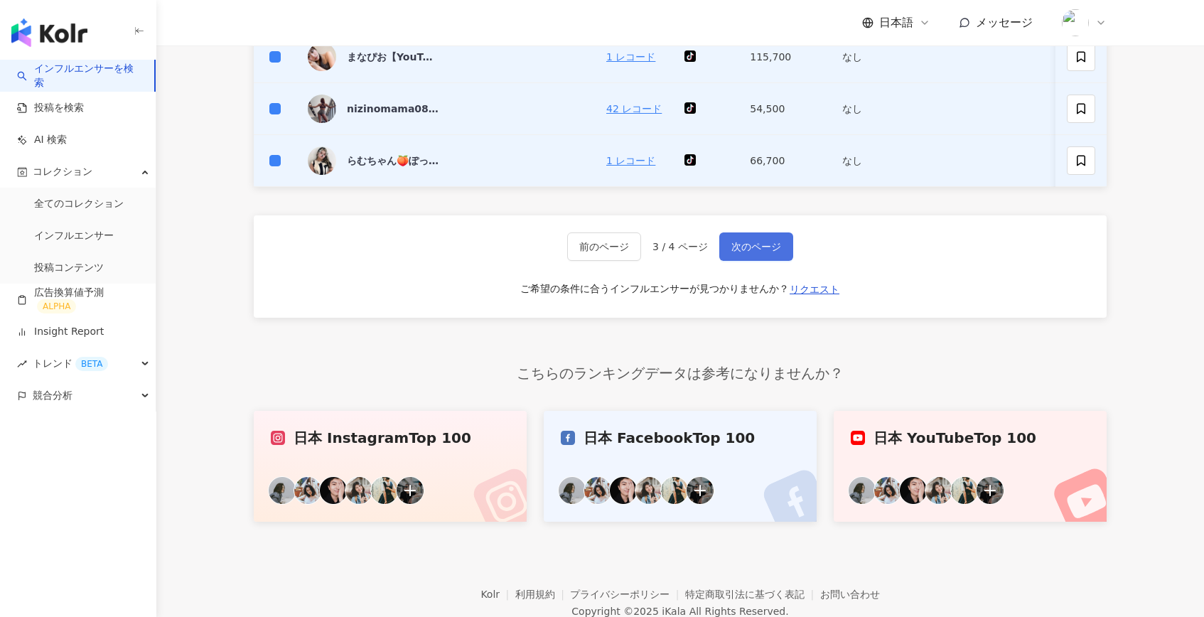
click at [754, 245] on span "次のページ" at bounding box center [756, 246] width 50 height 11
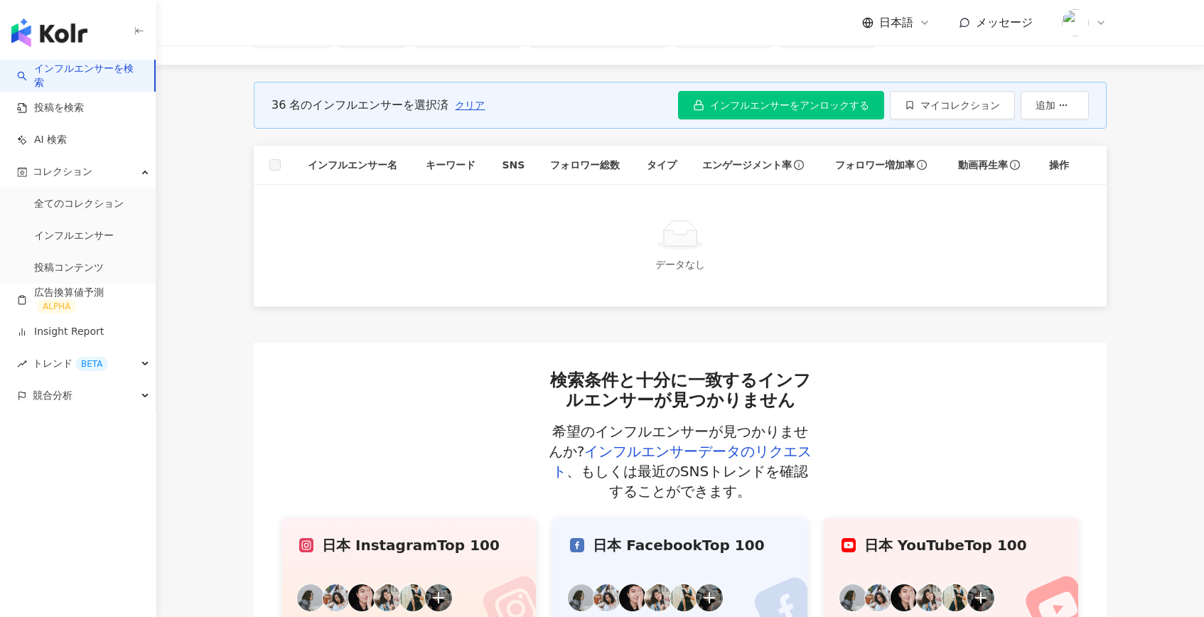
scroll to position [0, 0]
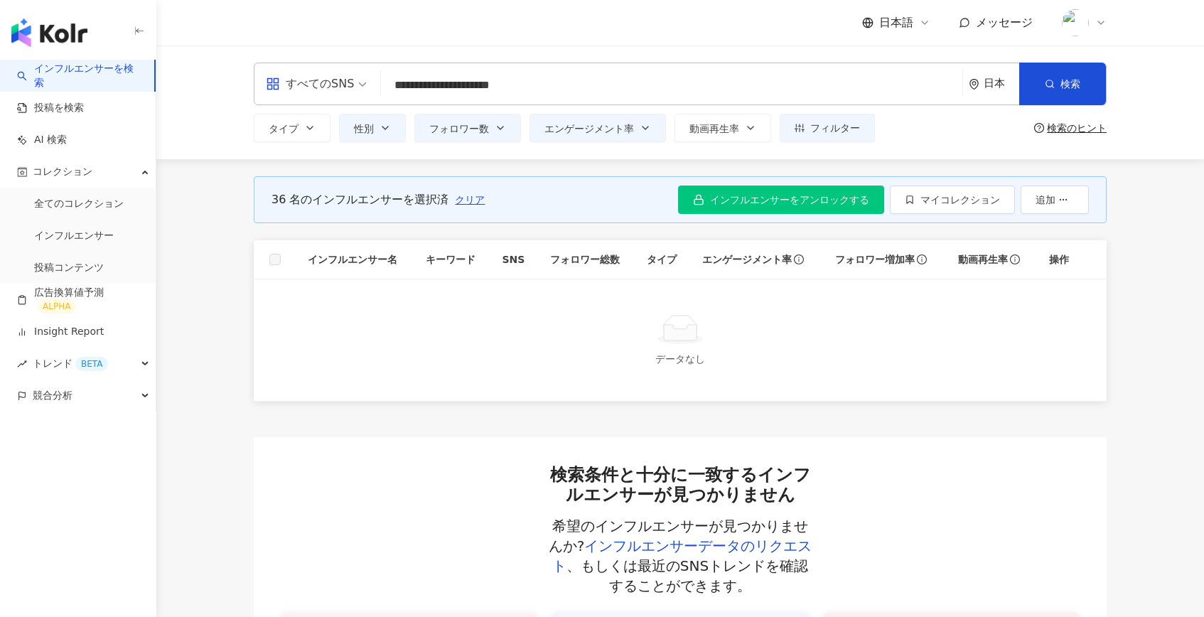
click at [269, 258] on label at bounding box center [274, 260] width 11 height 16
click at [946, 200] on span "マイコレクション" at bounding box center [960, 199] width 80 height 11
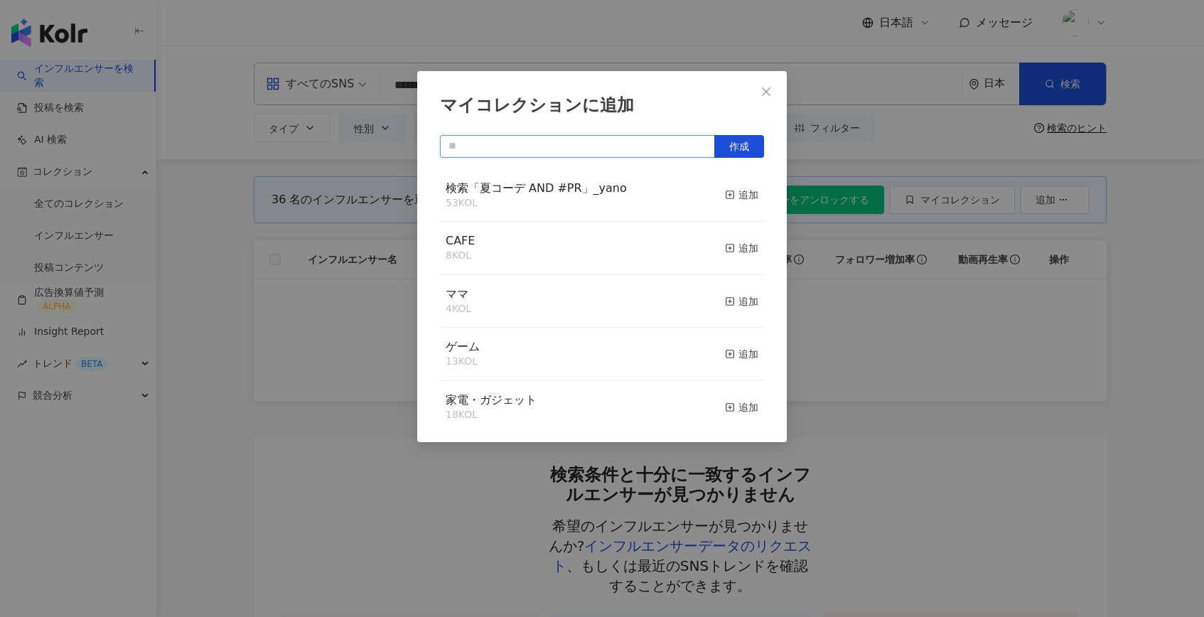
click at [623, 156] on input "text" at bounding box center [577, 146] width 275 height 23
paste input "**********"
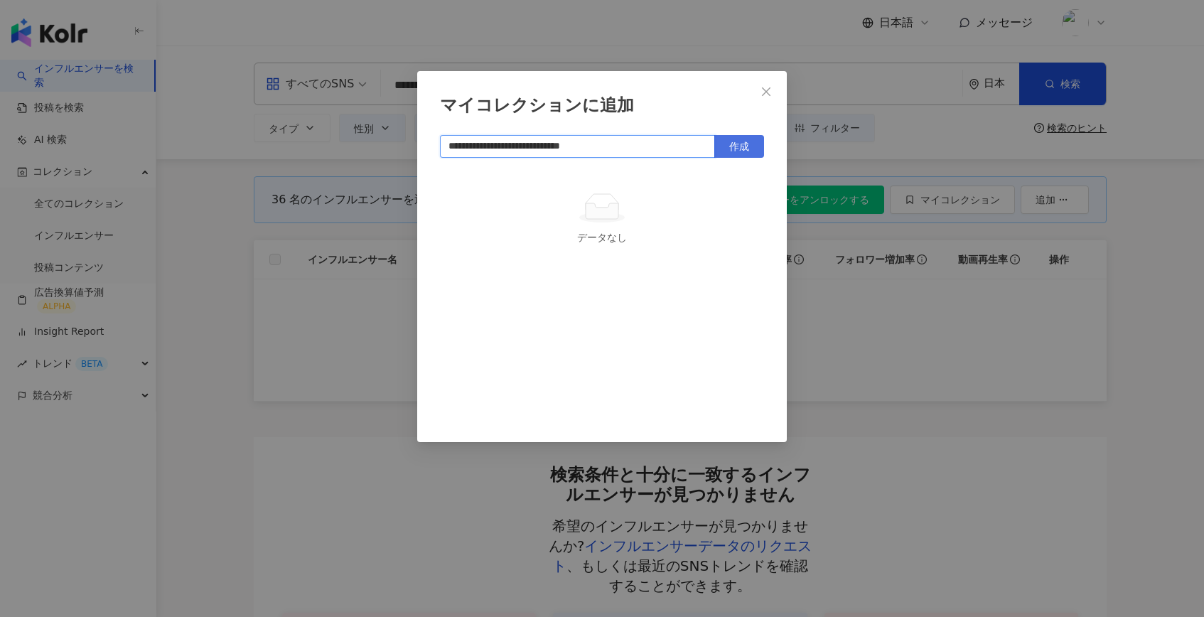
click at [730, 149] on span "作成" at bounding box center [739, 146] width 20 height 11
type input "**********"
click at [766, 99] on button "Close" at bounding box center [766, 91] width 28 height 28
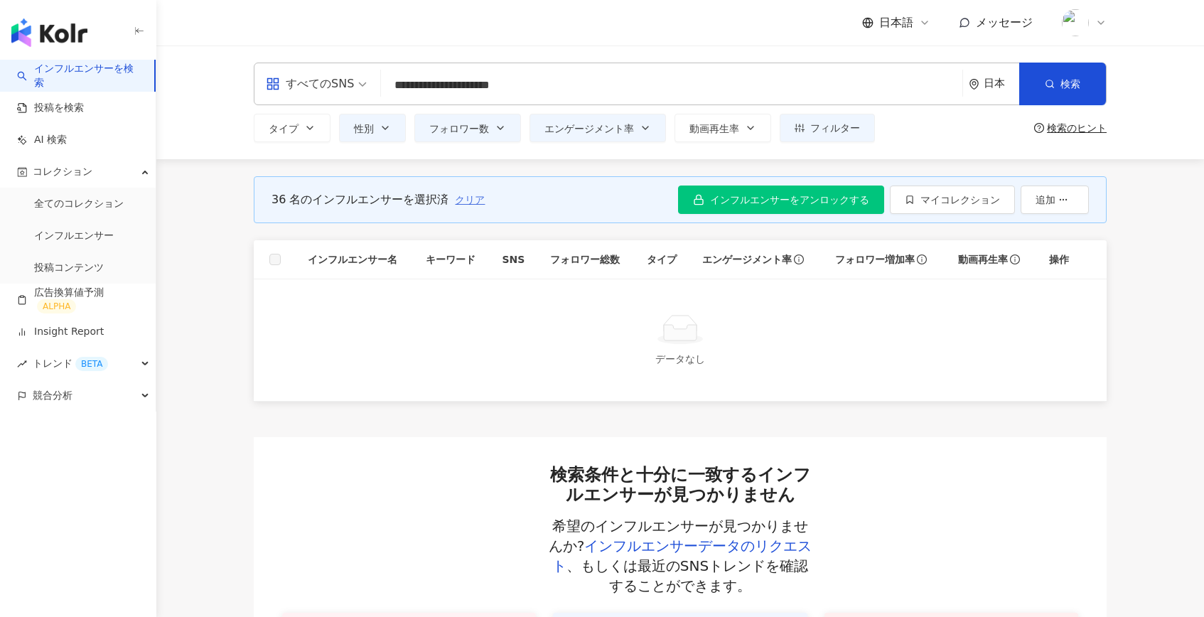
click at [466, 205] on button "クリア" at bounding box center [469, 199] width 31 height 28
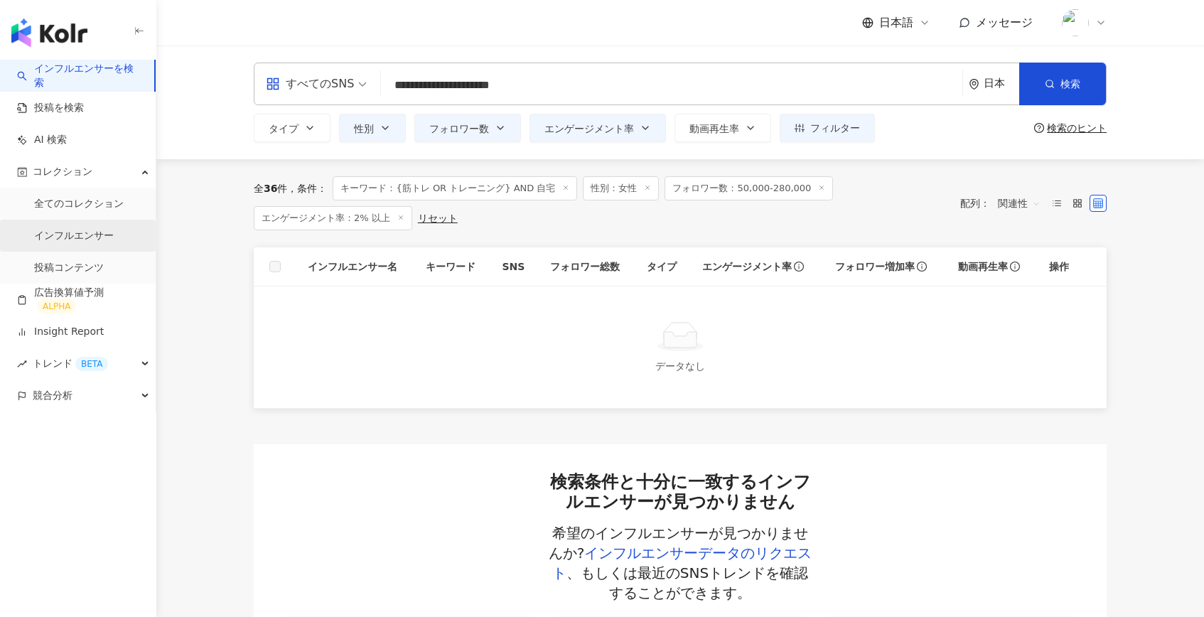
click at [83, 237] on link "インフルエンサー" at bounding box center [74, 236] width 80 height 14
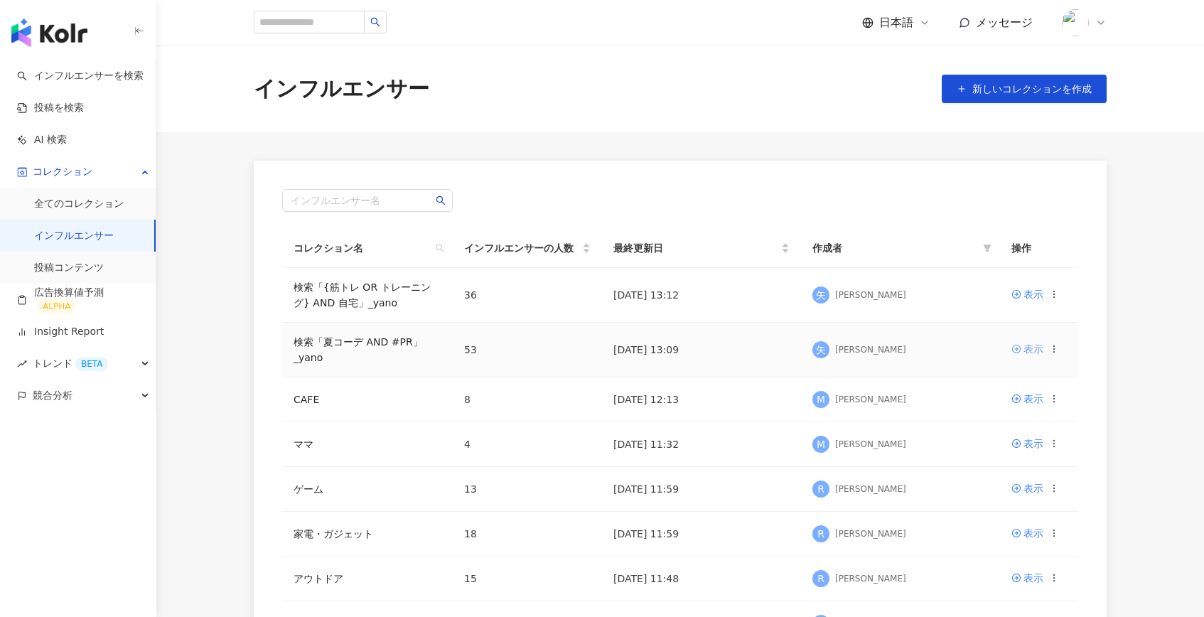
click at [1027, 352] on div "表示" at bounding box center [1033, 349] width 20 height 16
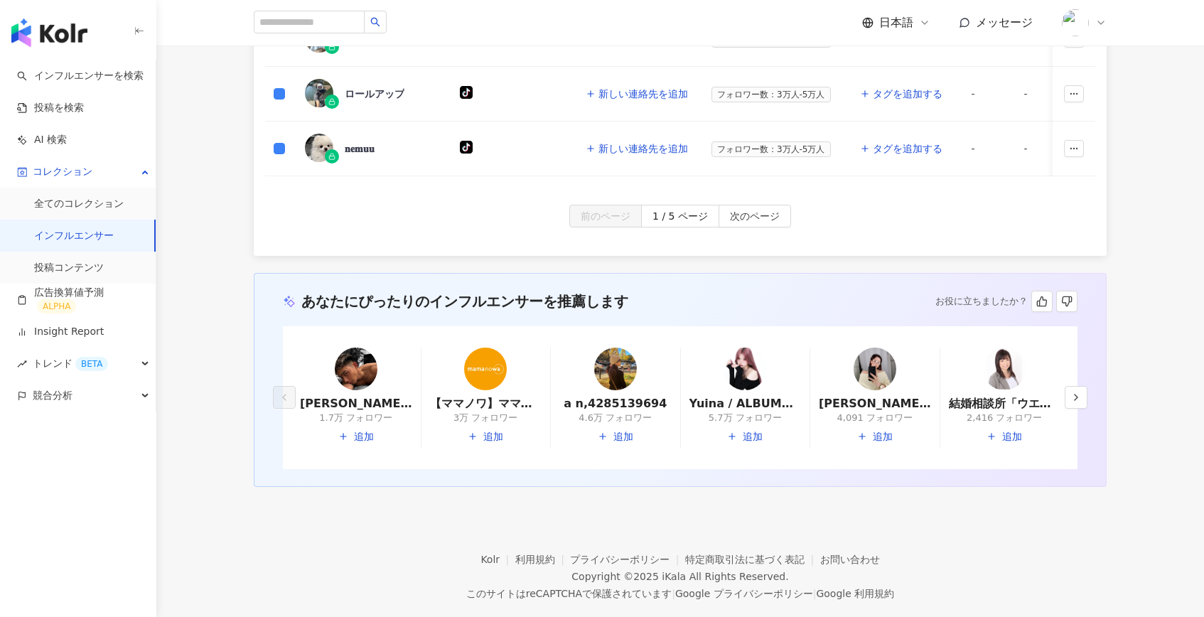
scroll to position [876, 0]
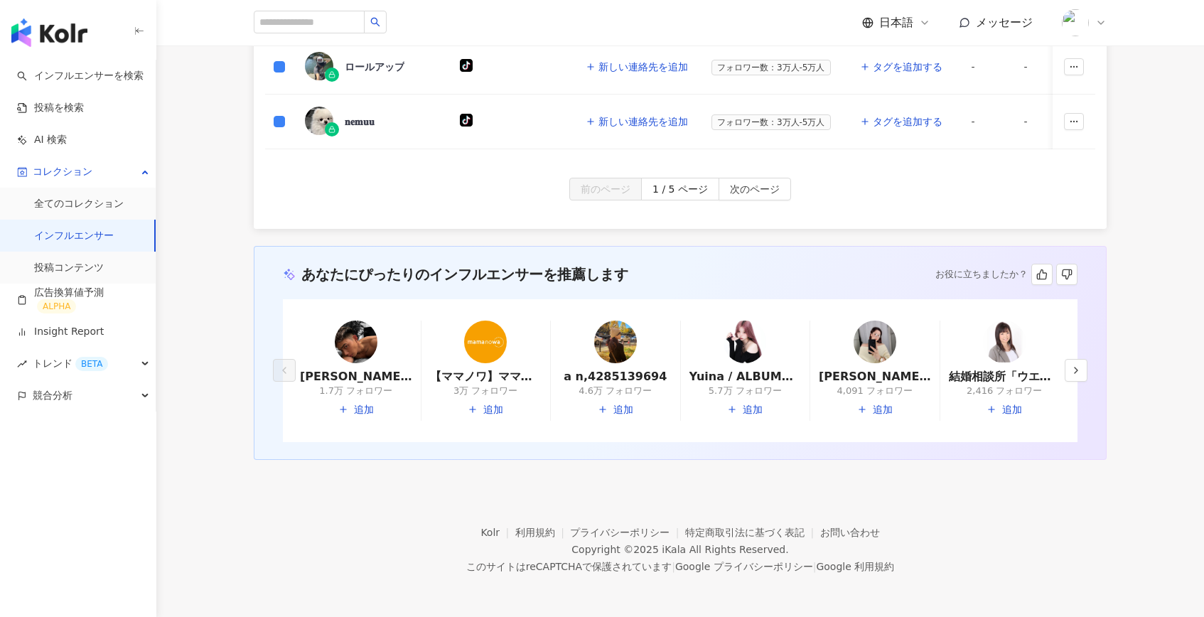
click at [741, 201] on div "前のページ 1 / 5 ページ 次のページ" at bounding box center [680, 203] width 853 height 51
click at [741, 198] on span "次のページ" at bounding box center [755, 189] width 50 height 23
click at [758, 188] on span "次のページ" at bounding box center [755, 189] width 50 height 23
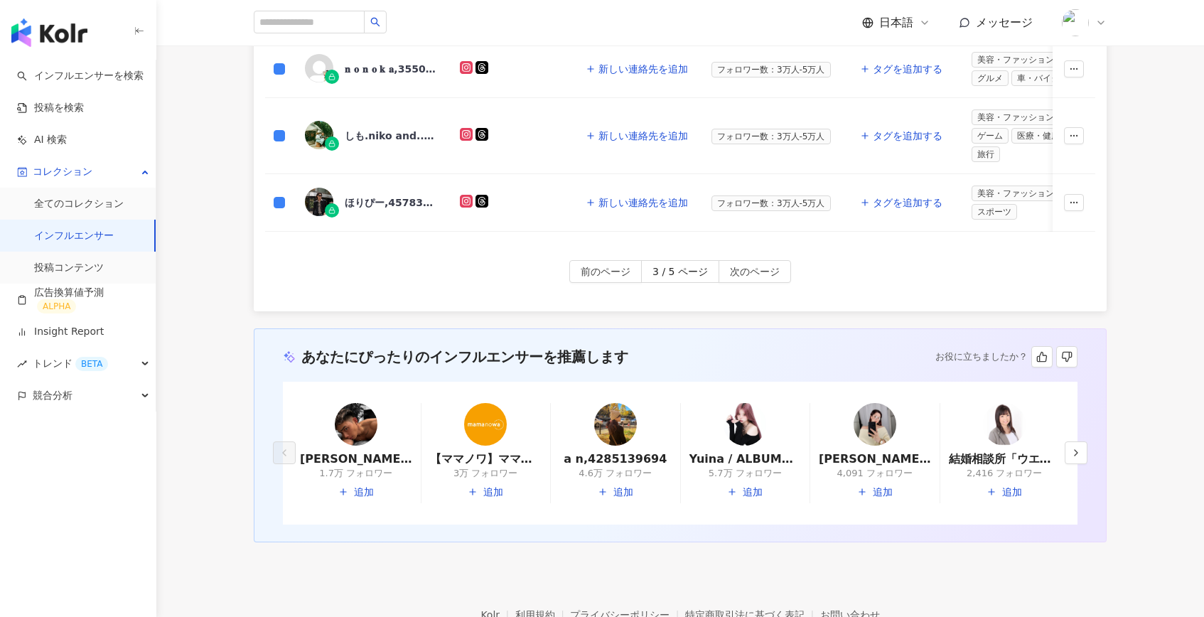
scroll to position [936, 0]
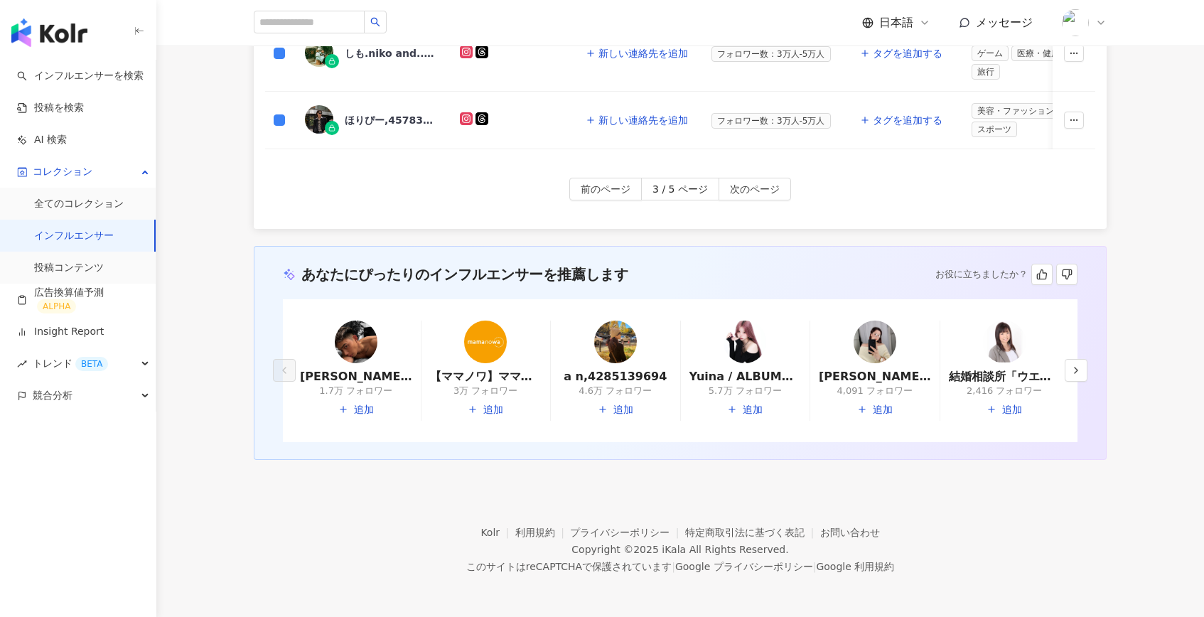
click at [755, 203] on div "前のページ 3 / 5 ページ 次のページ" at bounding box center [680, 203] width 853 height 51
click at [757, 183] on span "次のページ" at bounding box center [755, 189] width 50 height 23
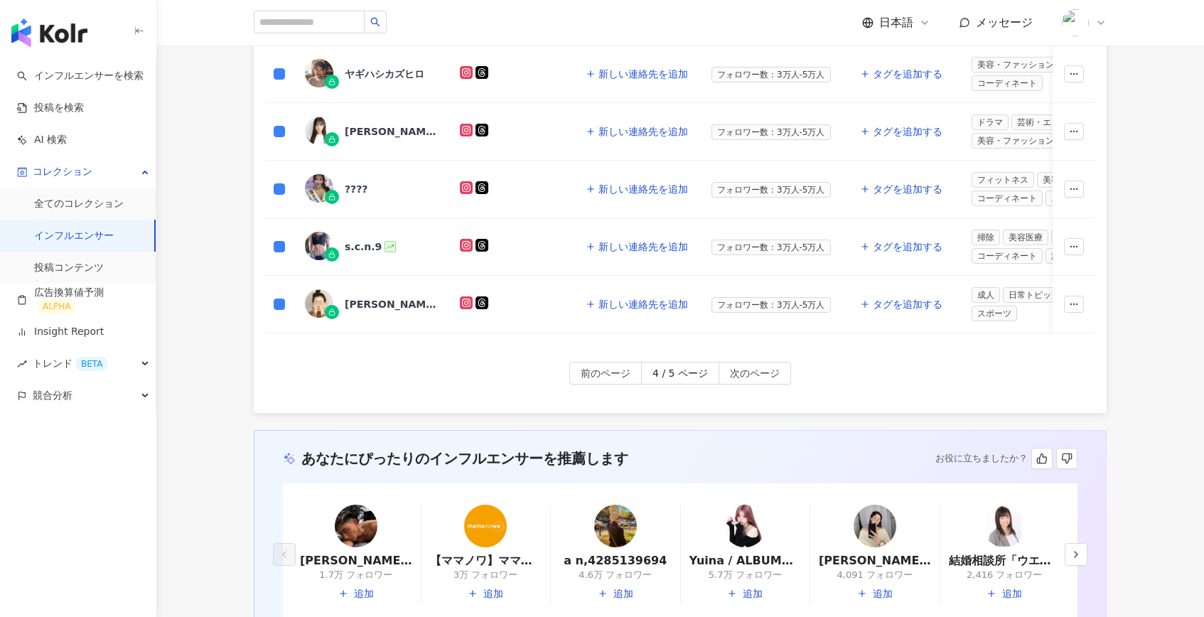
scroll to position [934, 0]
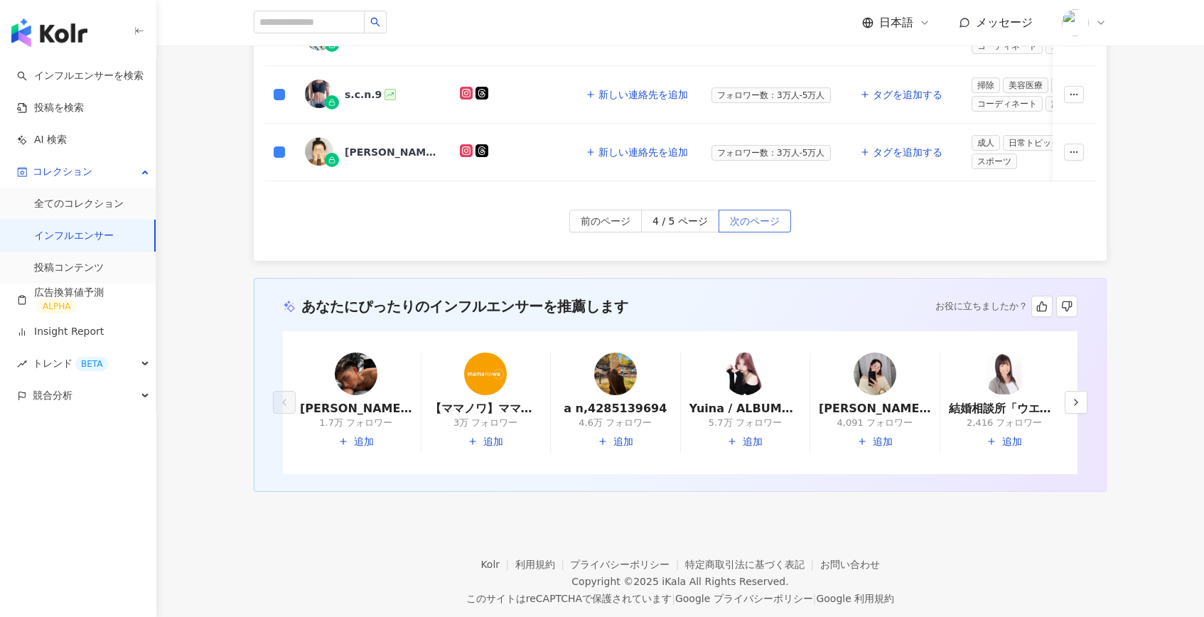
click at [760, 210] on span "次のページ" at bounding box center [755, 221] width 50 height 23
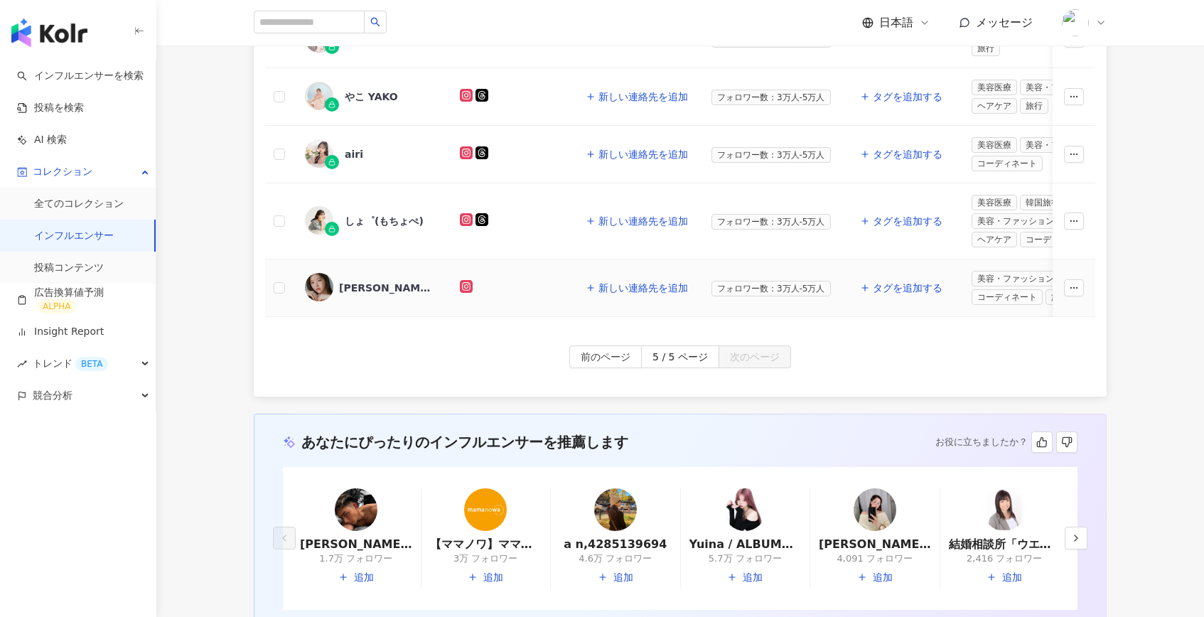
scroll to position [0, 0]
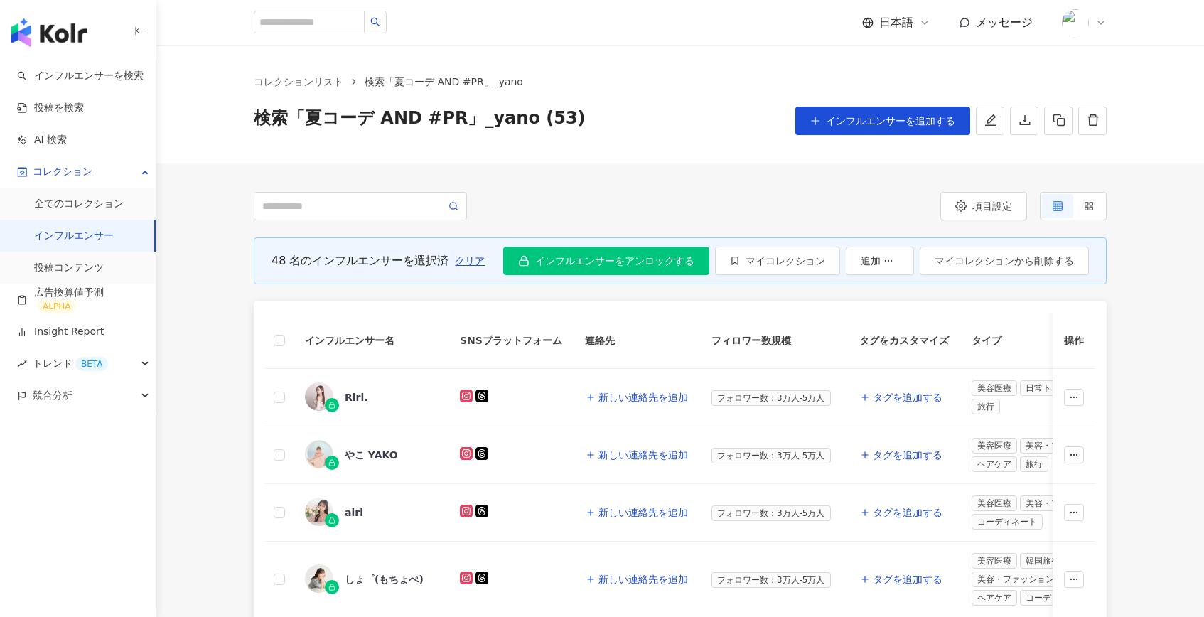
click at [270, 348] on th at bounding box center [279, 341] width 28 height 56
click at [286, 333] on th at bounding box center [279, 341] width 28 height 56
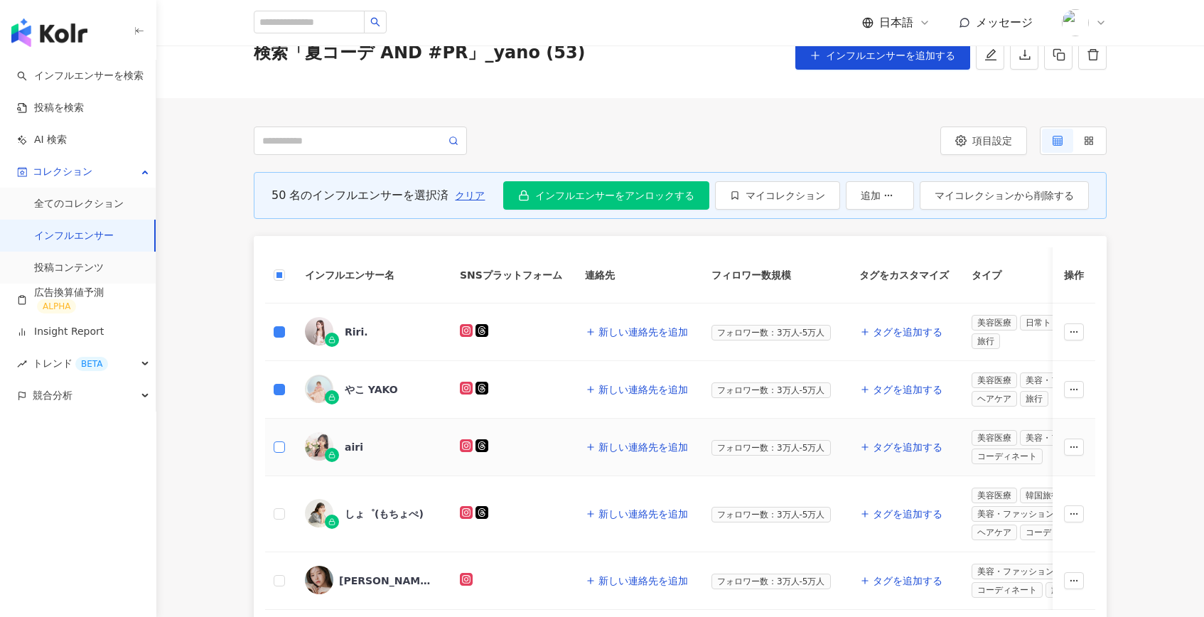
scroll to position [51, 0]
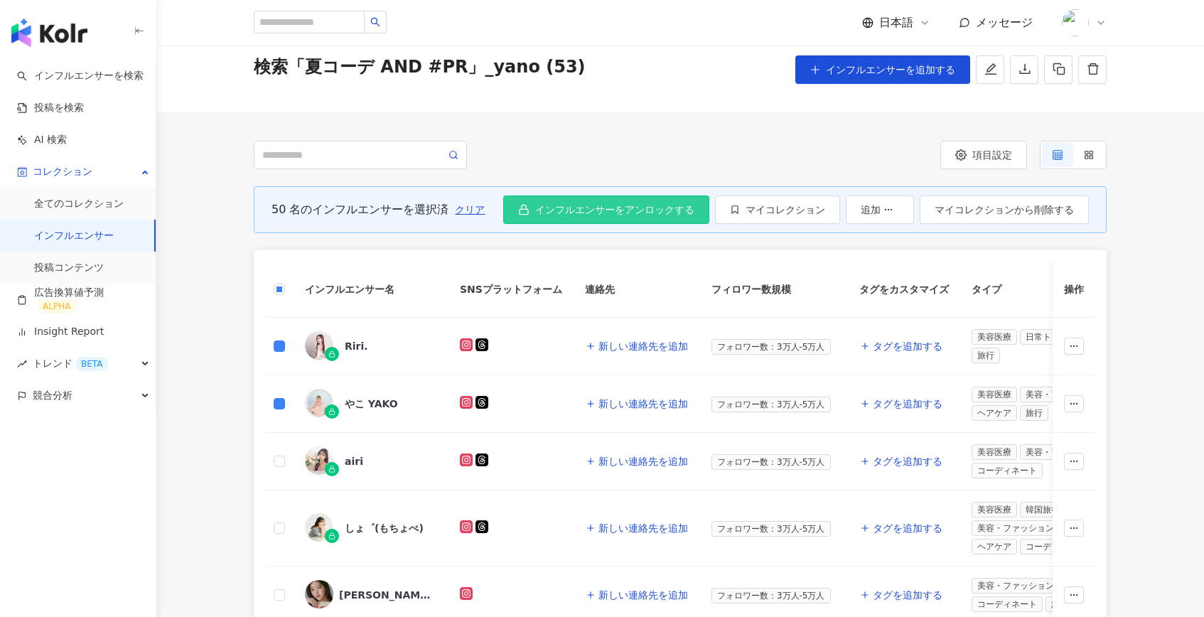
click at [569, 204] on span "インフルエンサーをアンロックする" at bounding box center [614, 209] width 159 height 11
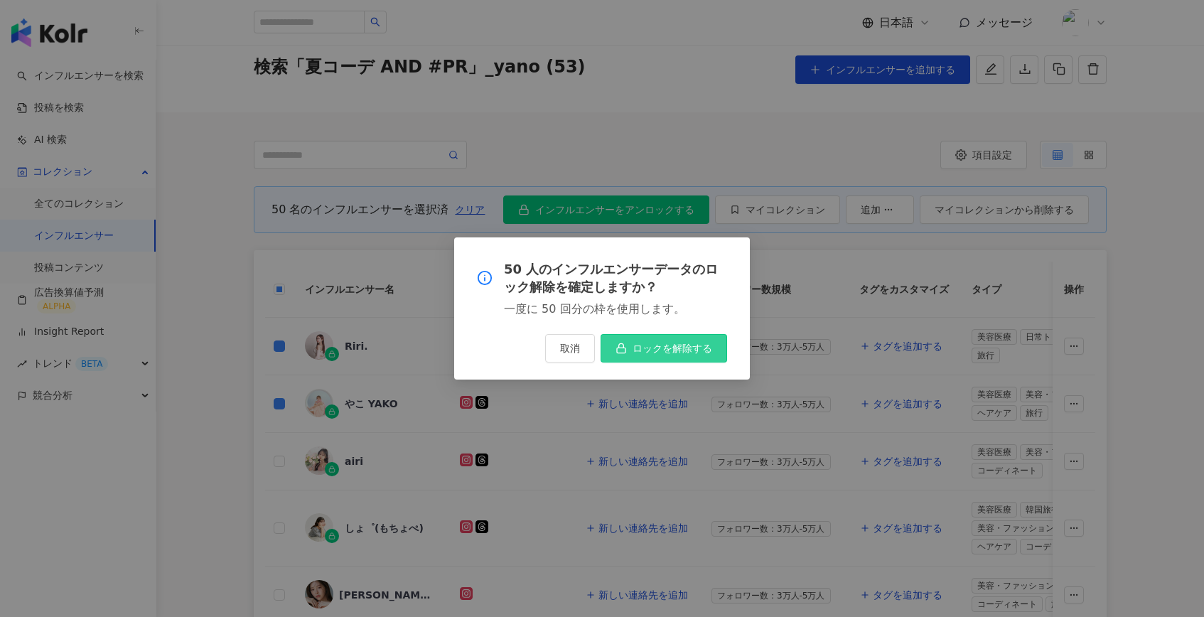
click at [685, 355] on button "ロックを解除する" at bounding box center [663, 348] width 126 height 28
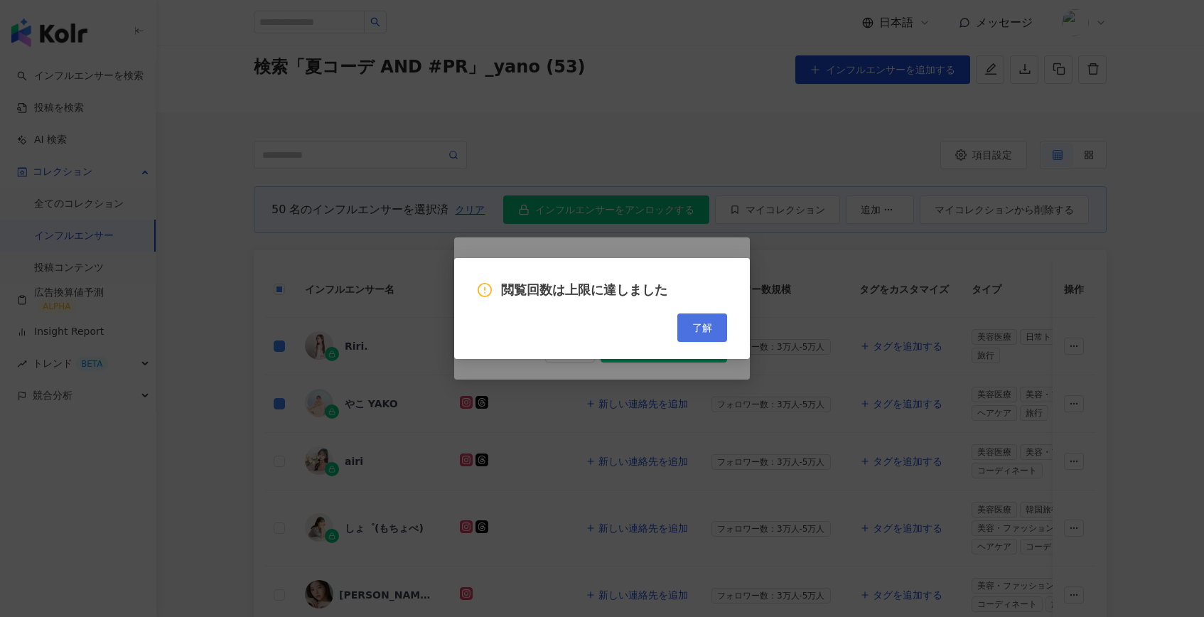
click at [717, 328] on button "了解" at bounding box center [702, 327] width 50 height 28
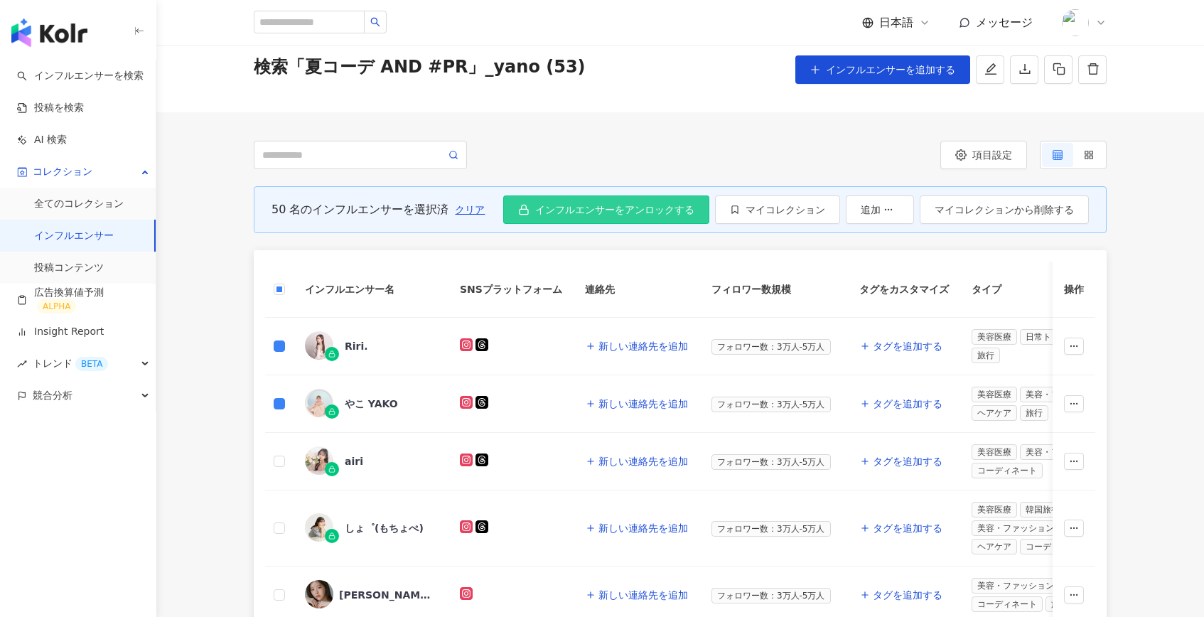
click at [620, 217] on button "インフルエンサーをアンロックする" at bounding box center [606, 209] width 206 height 28
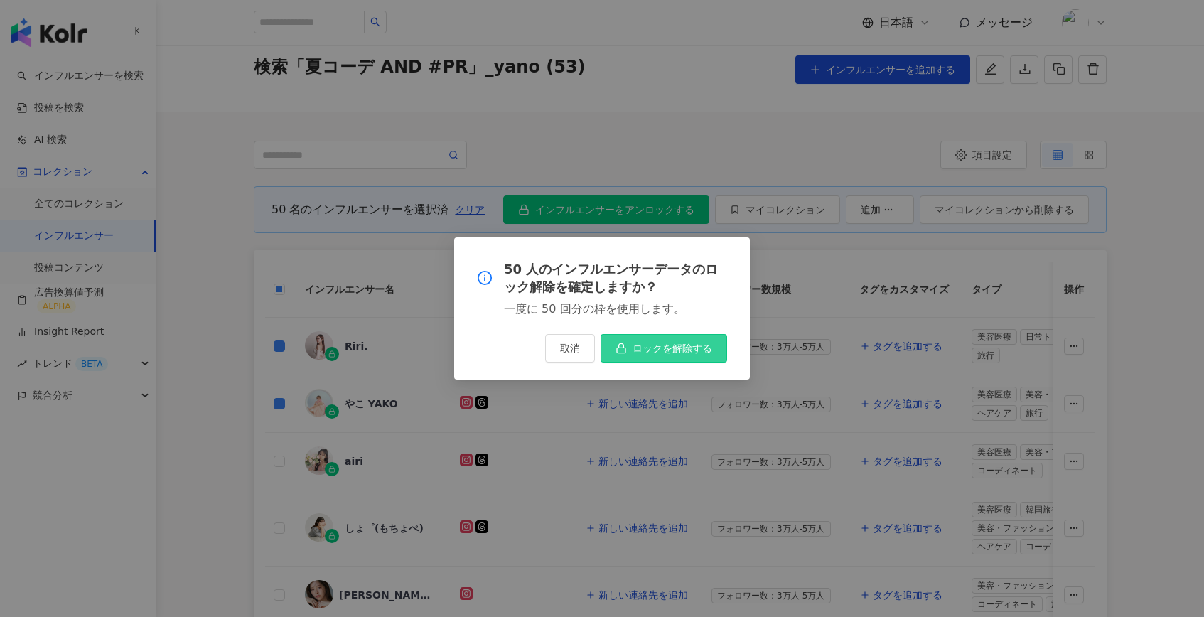
click at [657, 341] on button "ロックを解除する" at bounding box center [663, 348] width 126 height 28
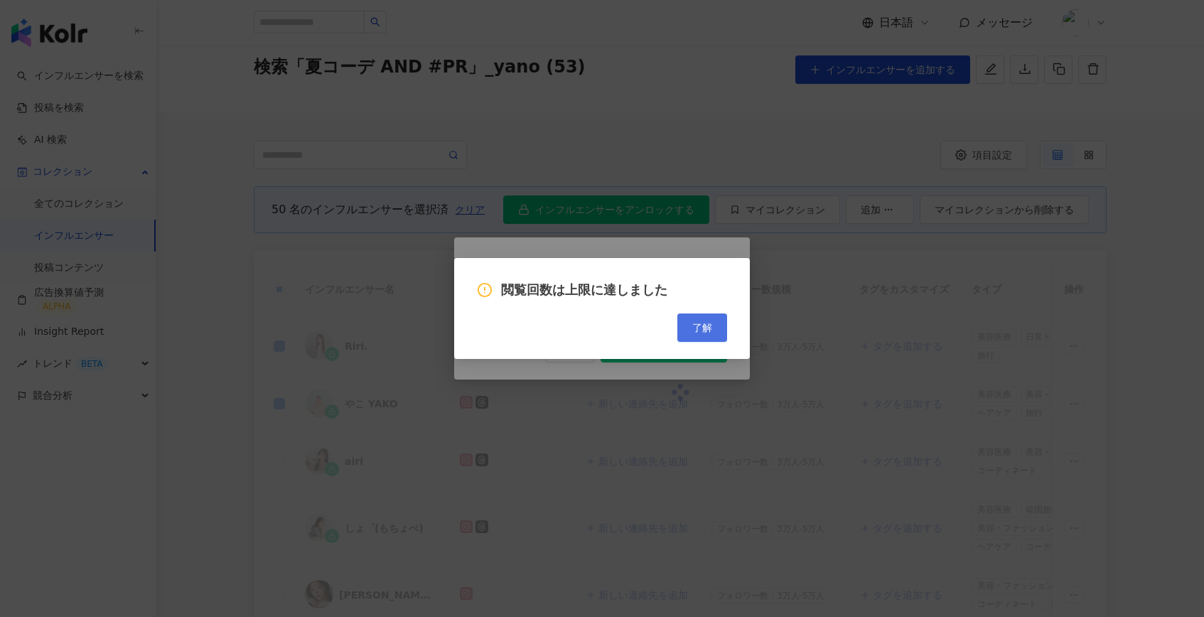
click at [681, 333] on button "了解" at bounding box center [702, 327] width 50 height 28
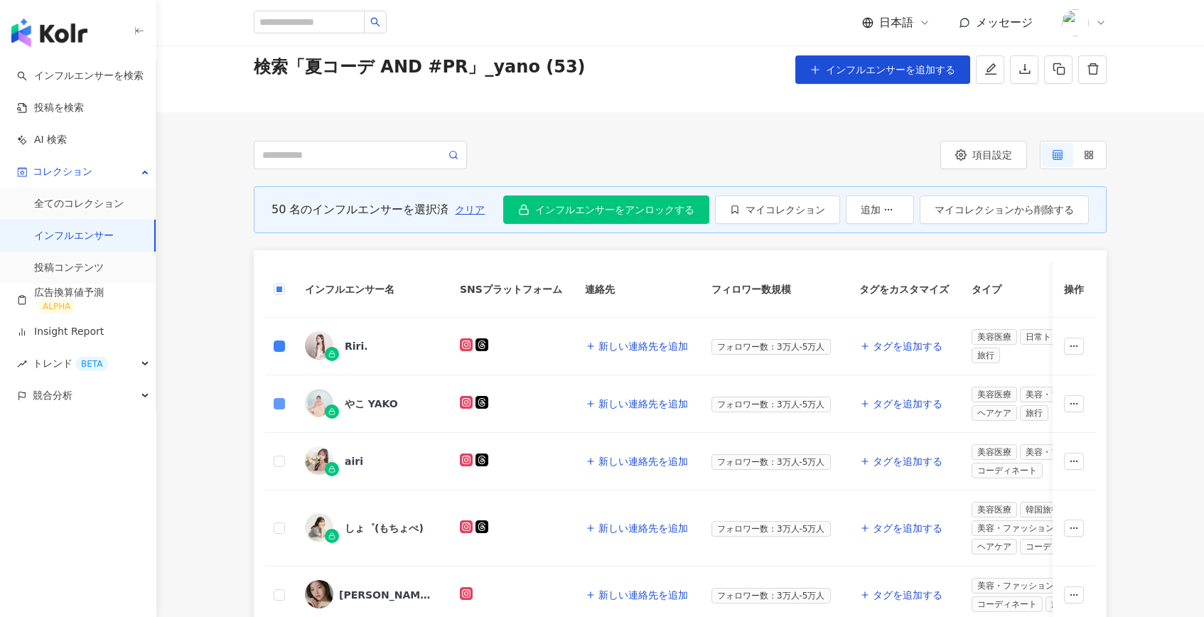
click at [280, 397] on label at bounding box center [279, 404] width 11 height 16
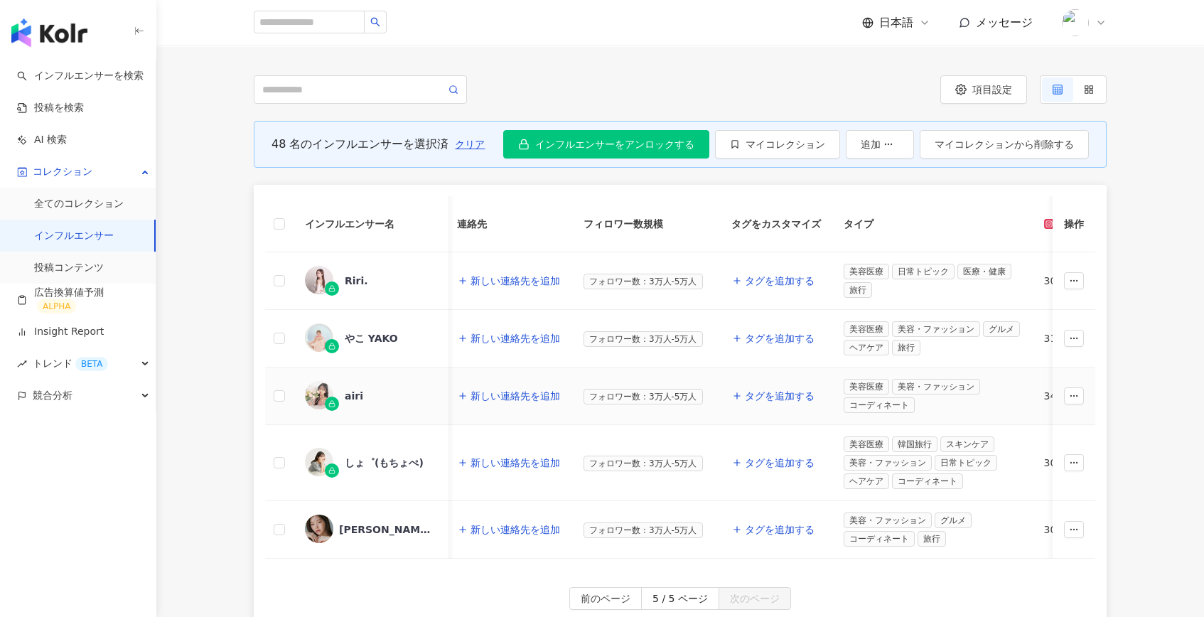
scroll to position [0, 0]
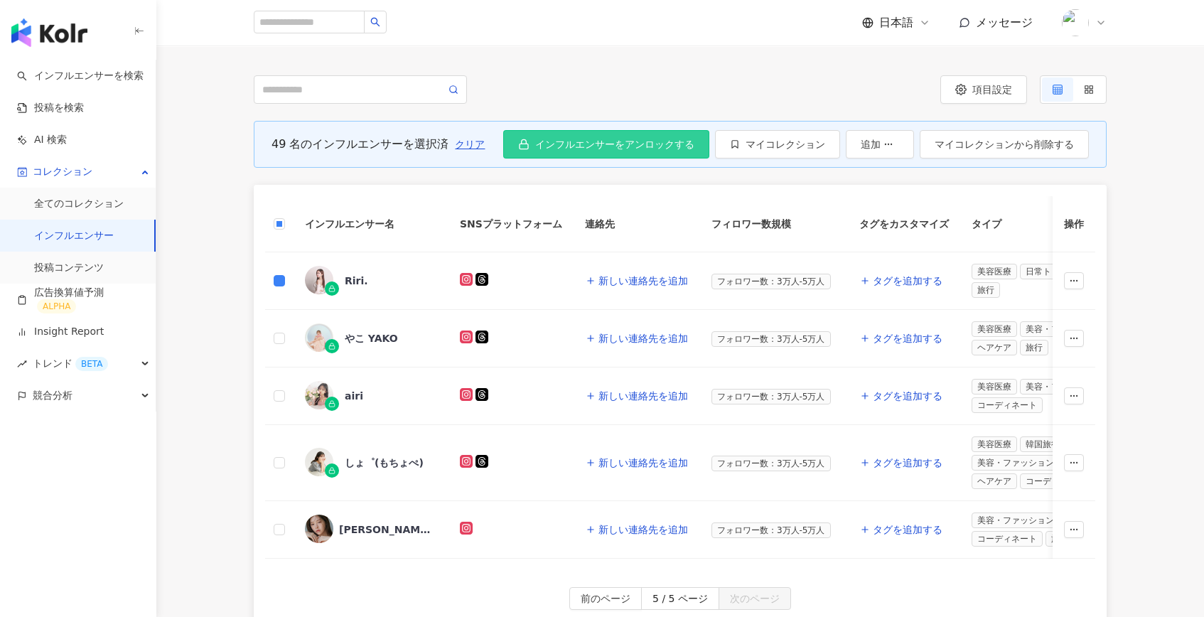
click at [584, 146] on span "インフルエンサーをアンロックする" at bounding box center [614, 144] width 159 height 11
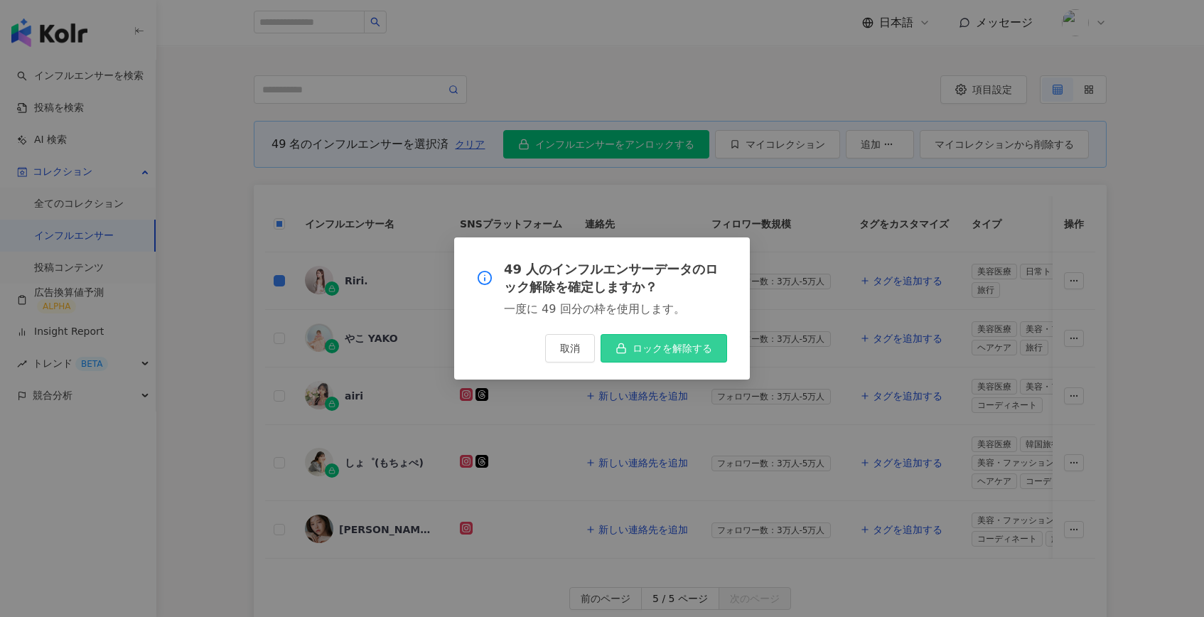
click at [681, 355] on button "ロックを解除する" at bounding box center [663, 348] width 126 height 28
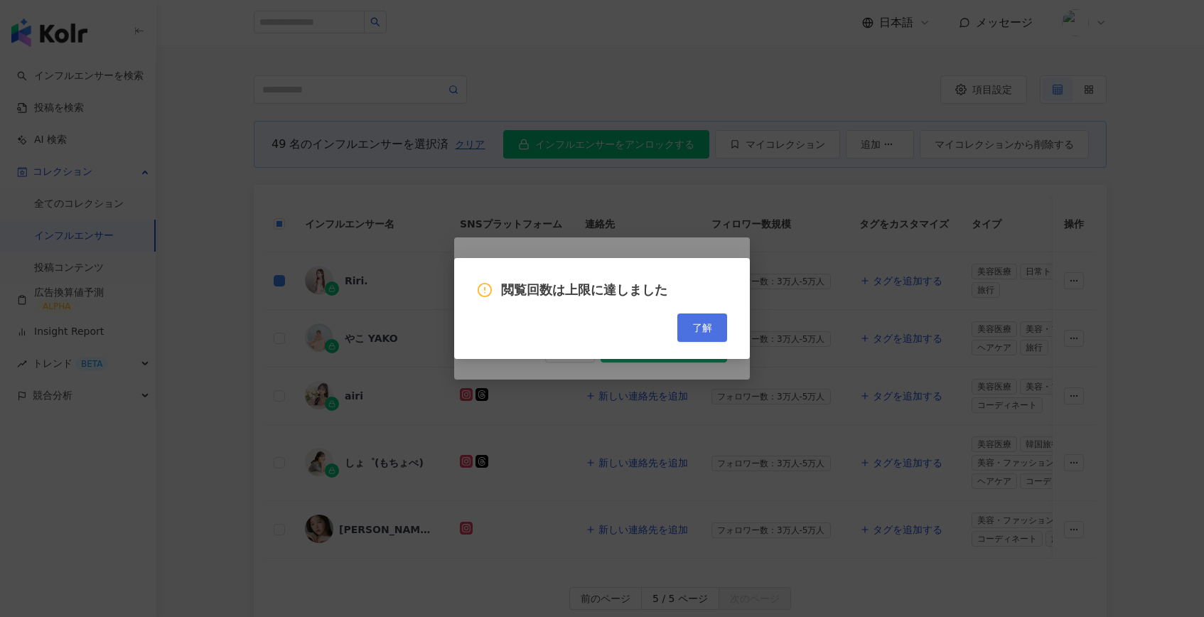
click at [703, 334] on button "了解" at bounding box center [702, 327] width 50 height 28
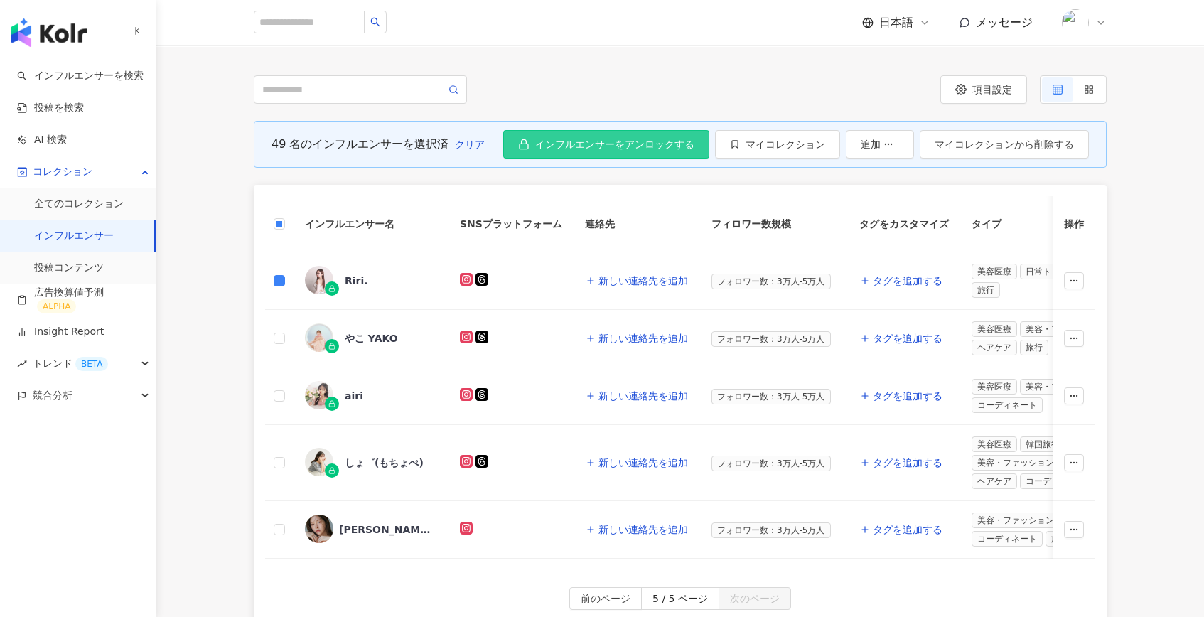
click at [595, 139] on span "インフルエンサーをアンロックする" at bounding box center [614, 144] width 159 height 11
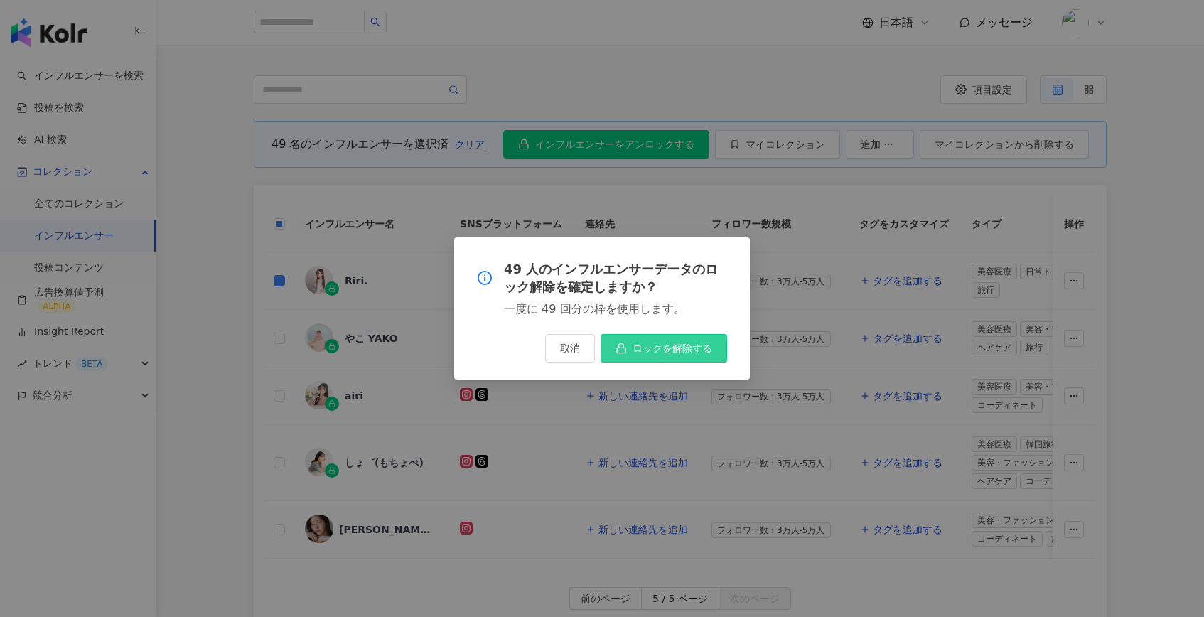
click at [661, 336] on button "ロックを解除する" at bounding box center [663, 348] width 126 height 28
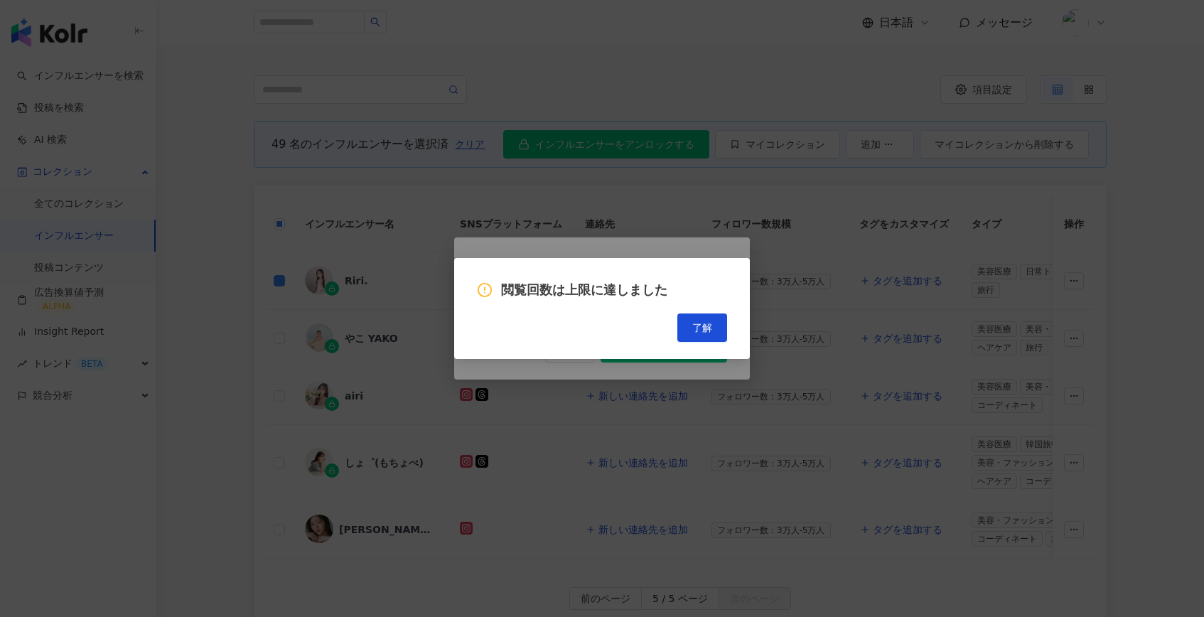
click at [702, 341] on div "了解" at bounding box center [602, 327] width 250 height 28
click at [706, 335] on button "了解" at bounding box center [702, 327] width 50 height 28
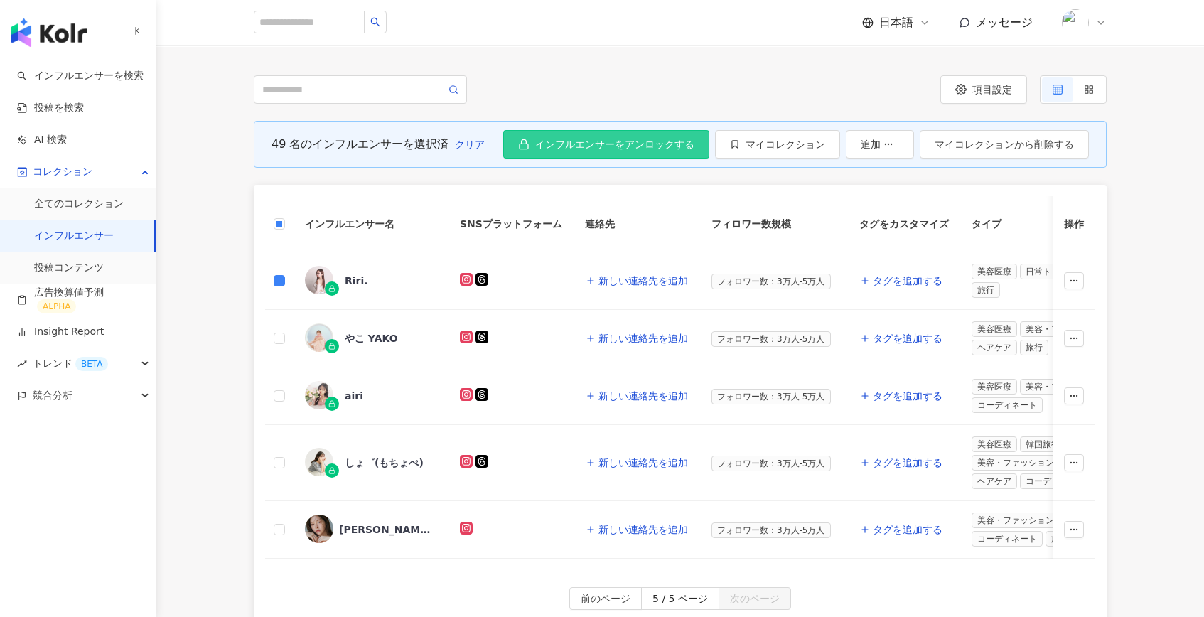
click at [623, 137] on button "インフルエンサーをアンロックする" at bounding box center [606, 144] width 206 height 28
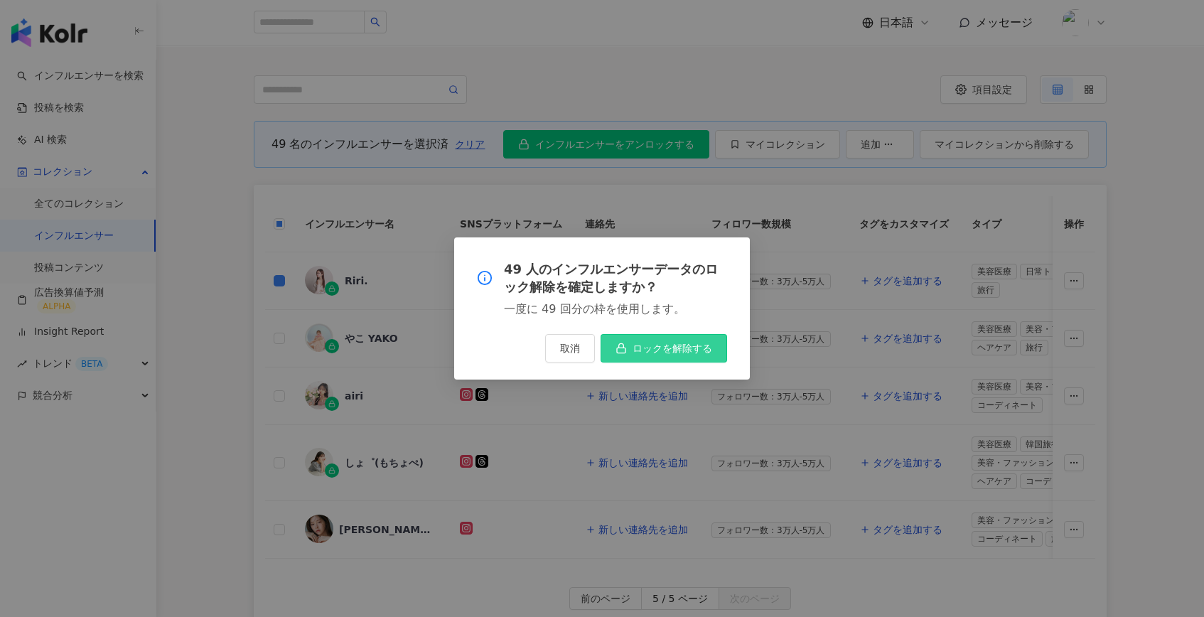
click at [644, 350] on span "ロックを解除する" at bounding box center [672, 348] width 80 height 11
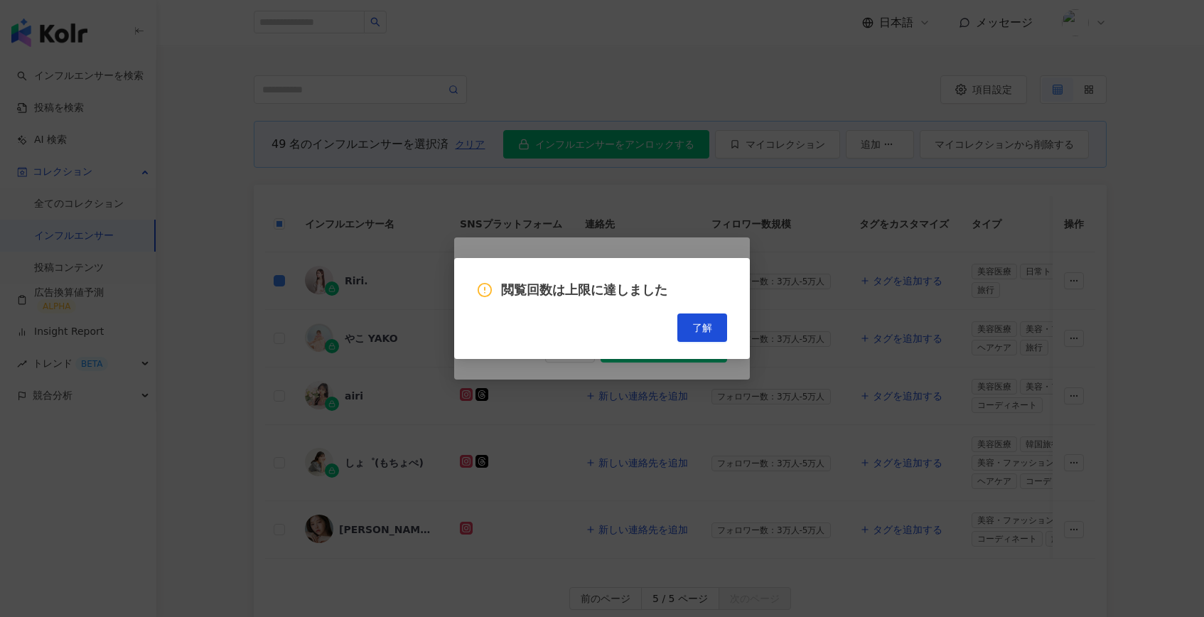
click at [702, 343] on div "閲覧回数は上限に達しました 了解" at bounding box center [602, 308] width 296 height 100
click at [702, 340] on button "了解" at bounding box center [702, 327] width 50 height 28
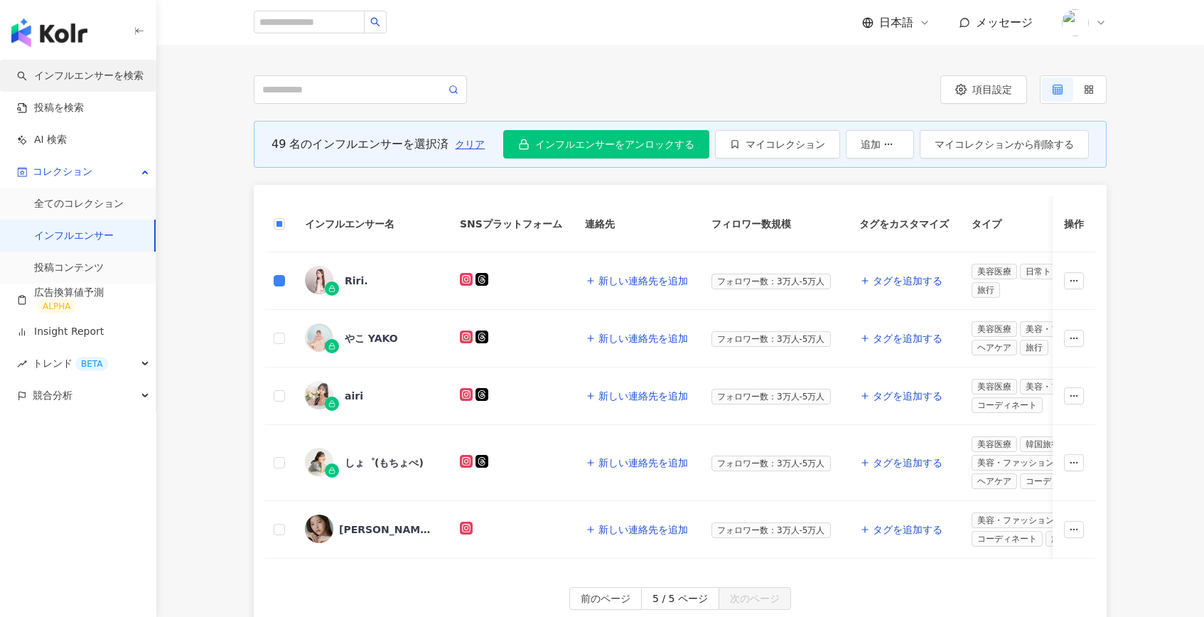
click at [84, 74] on link "インフルエンサーを検索" at bounding box center [80, 76] width 126 height 14
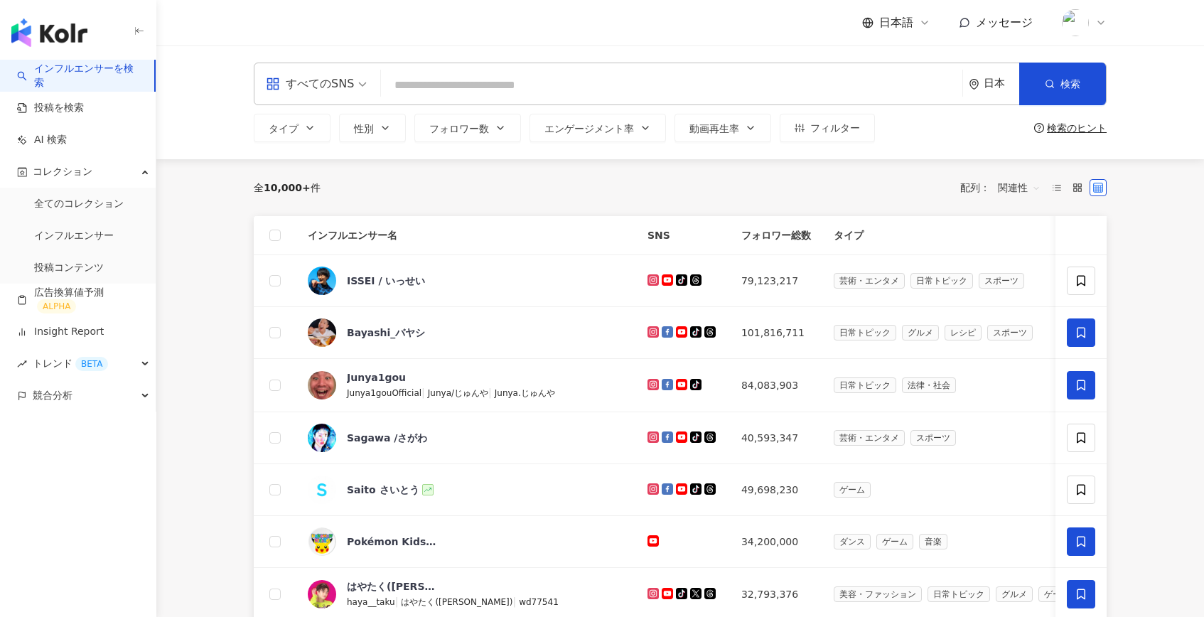
paste input "*********"
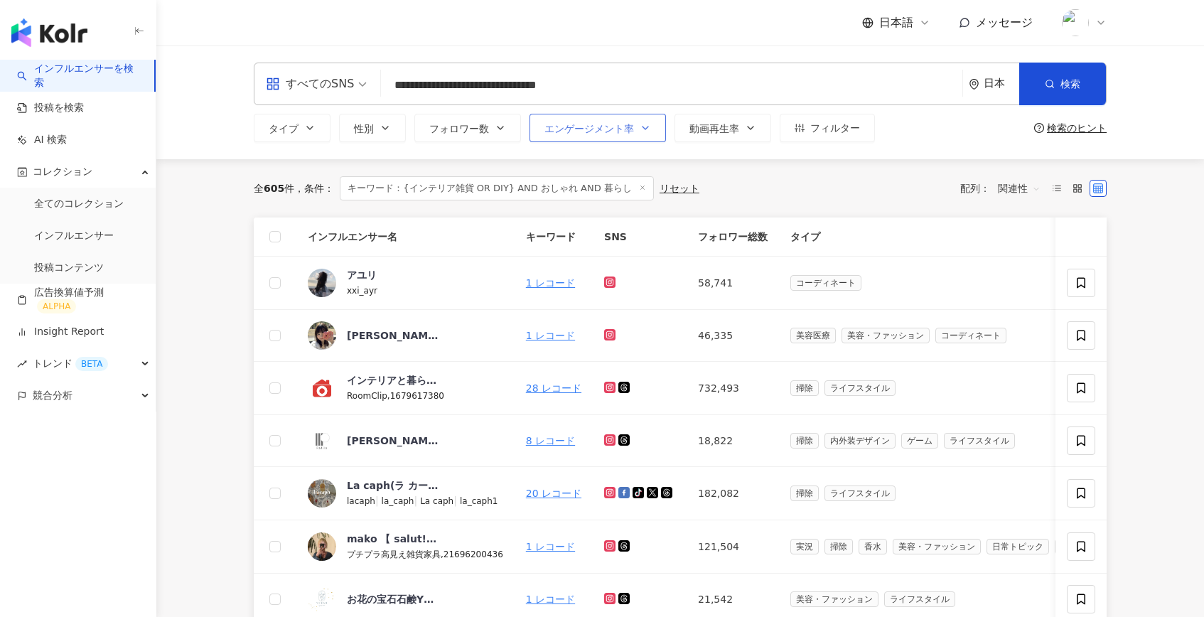
type input "**********"
click at [608, 121] on button "エンゲージメント率" at bounding box center [597, 128] width 136 height 28
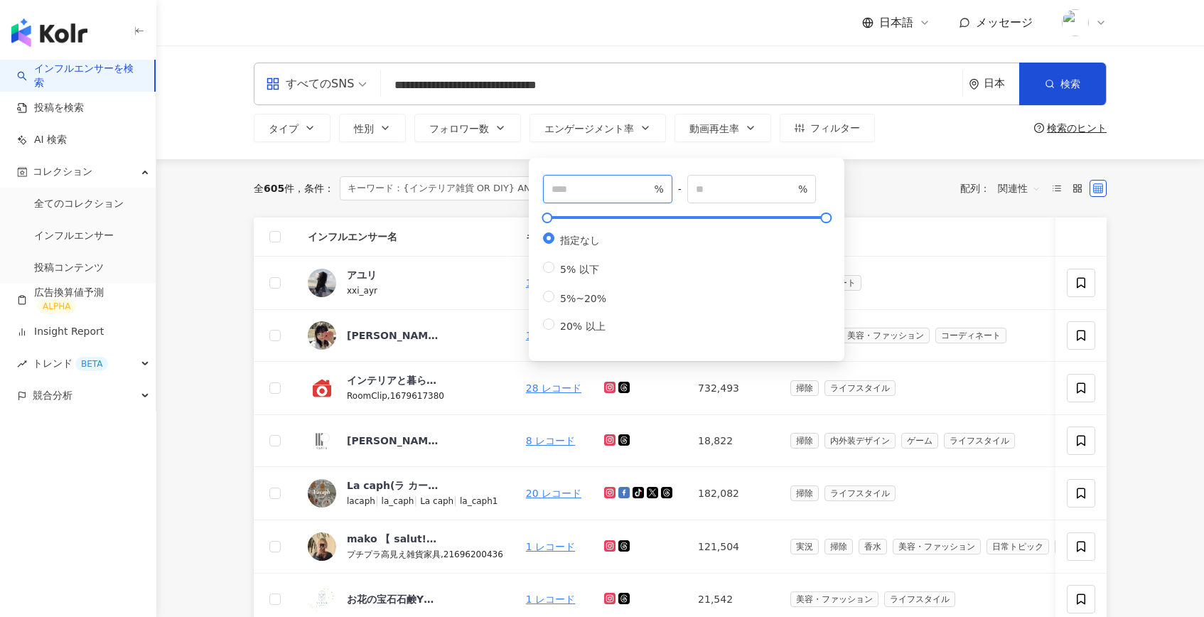
click at [599, 188] on input "number" at bounding box center [600, 189] width 99 height 16
type input "***"
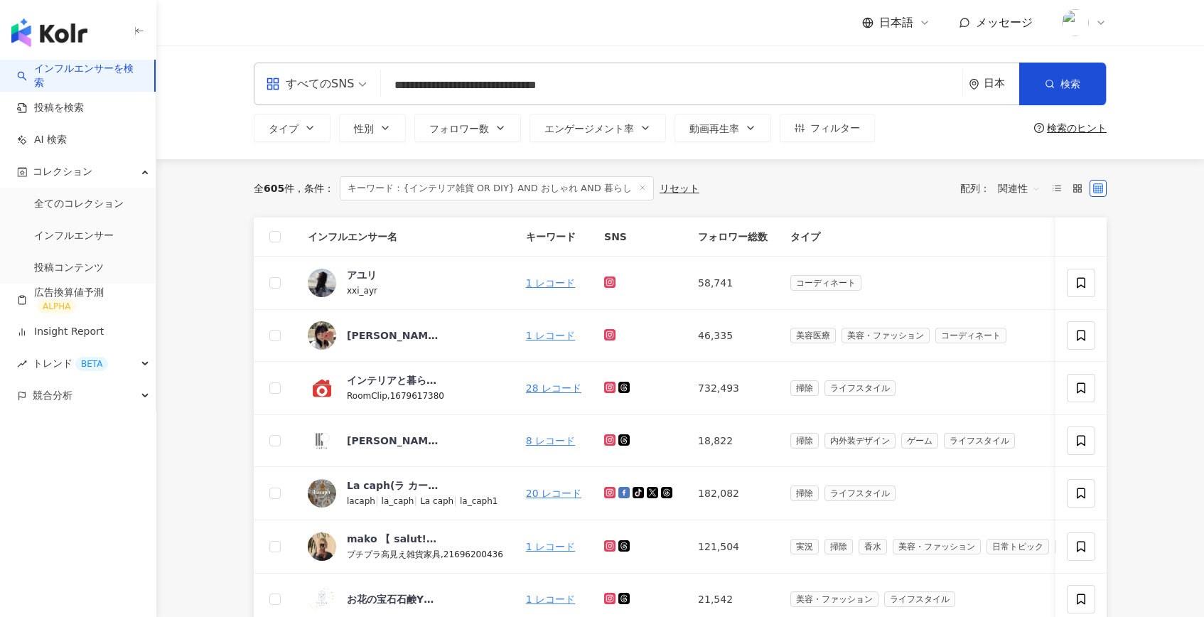
click at [498, 167] on div "全 605 件 条件 ： キーワード：{インテリア雑貨 OR DIY} AND おしゃれ AND 暮らし リセット 配列： 関連性" at bounding box center [680, 188] width 853 height 58
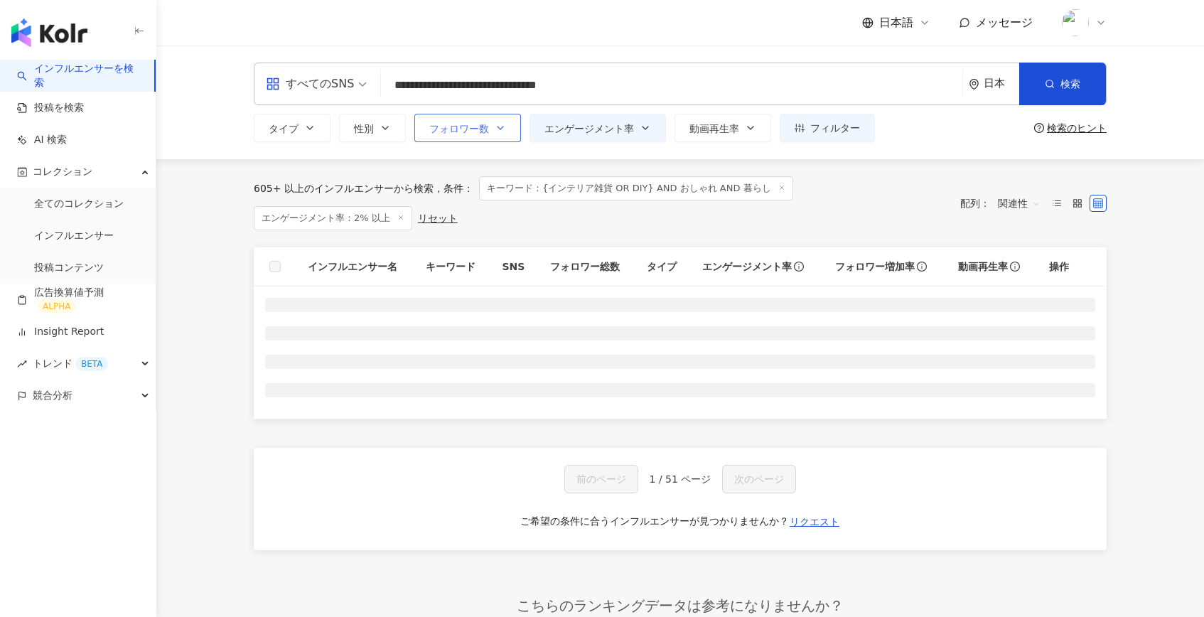
click at [487, 129] on span "フォロワー数" at bounding box center [459, 128] width 60 height 11
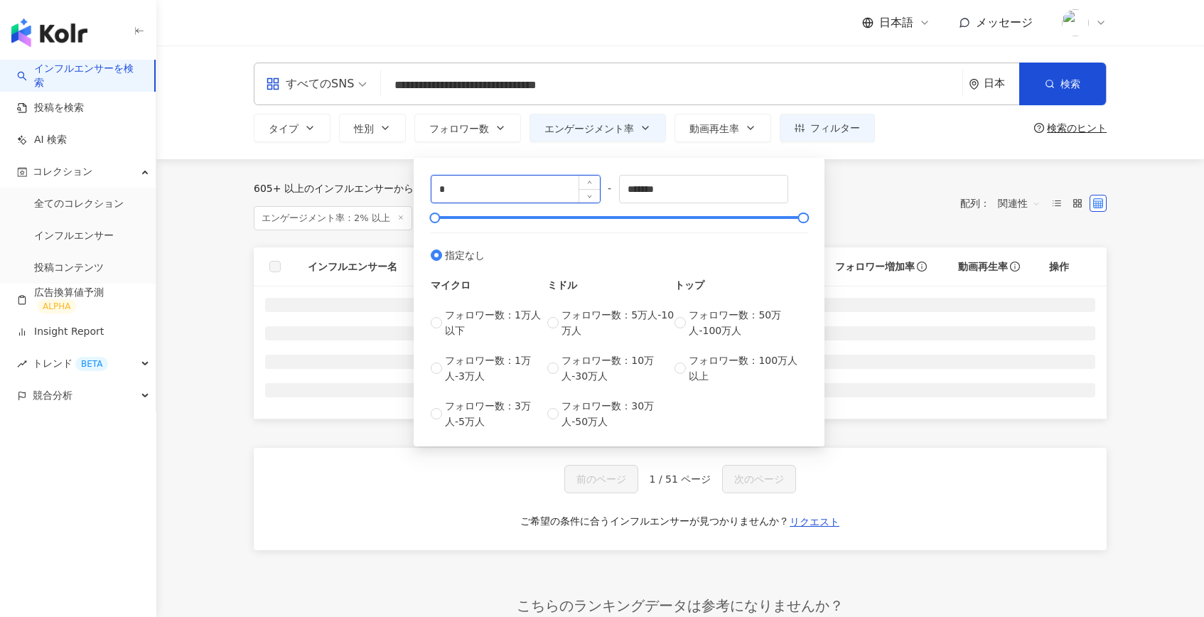
click at [493, 190] on input "*" at bounding box center [515, 189] width 168 height 27
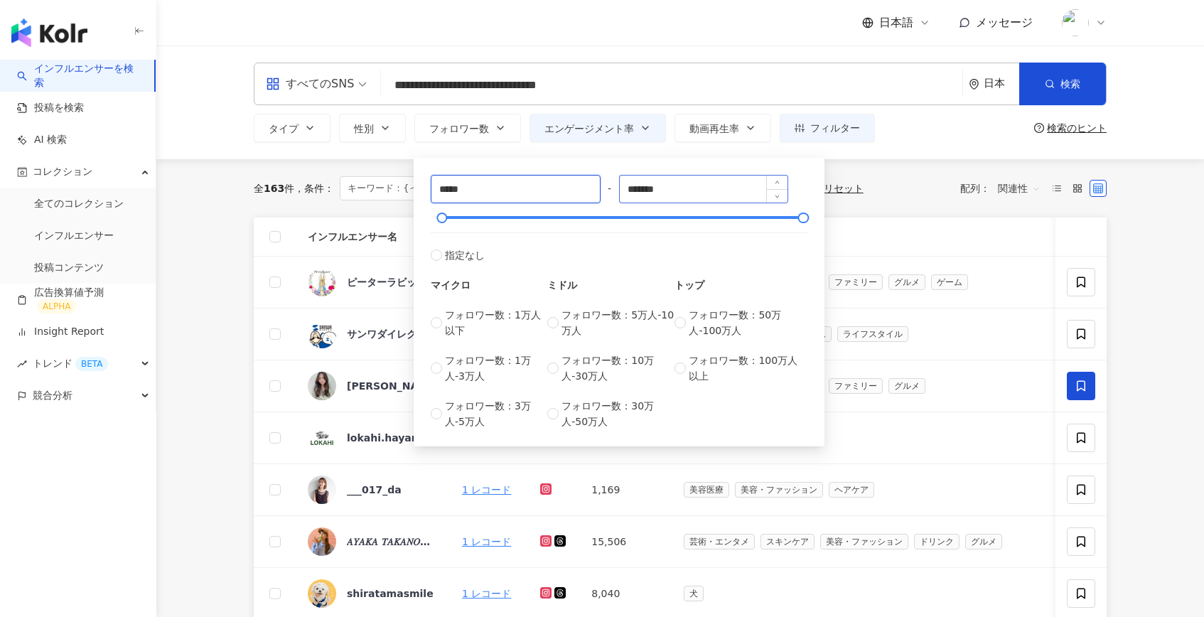
type input "*****"
click at [708, 184] on input "*******" at bounding box center [704, 189] width 168 height 27
type input "*"
type input "******"
click at [441, 186] on input "*****" at bounding box center [515, 189] width 168 height 27
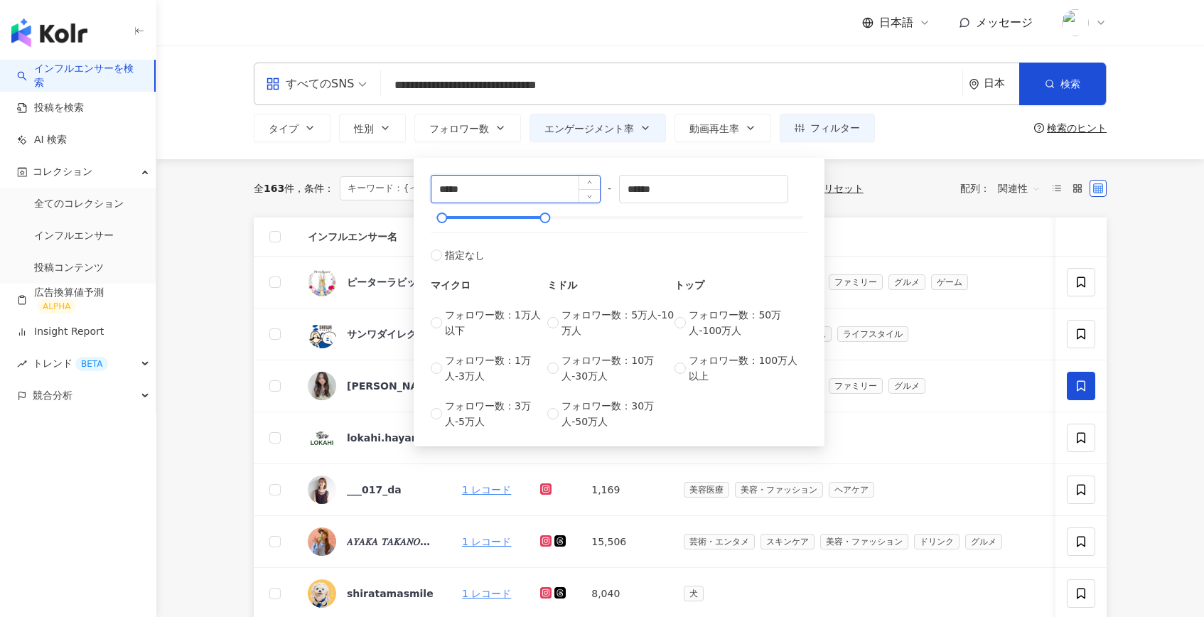
click at [445, 187] on input "*****" at bounding box center [515, 189] width 168 height 27
type input "*****"
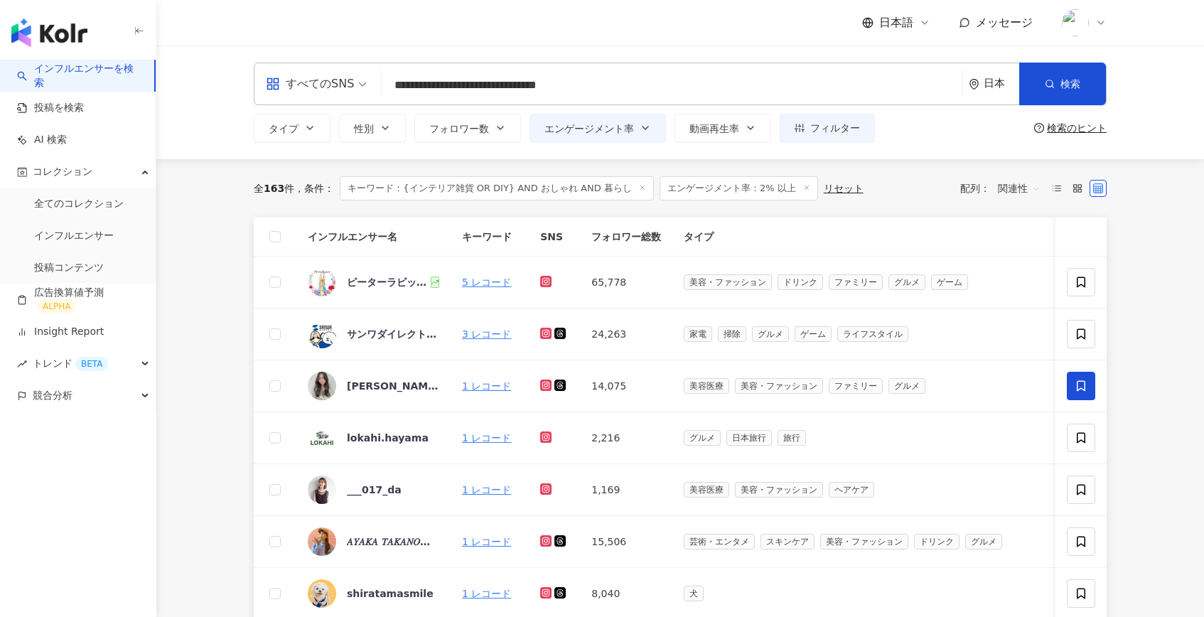
click at [375, 169] on div "全 163 件 条件 ： キーワード：{インテリア雑貨 OR DIY} AND おしゃれ AND 暮らし エンゲージメント率：2% 以上 リセット 配列： 関…" at bounding box center [680, 188] width 853 height 58
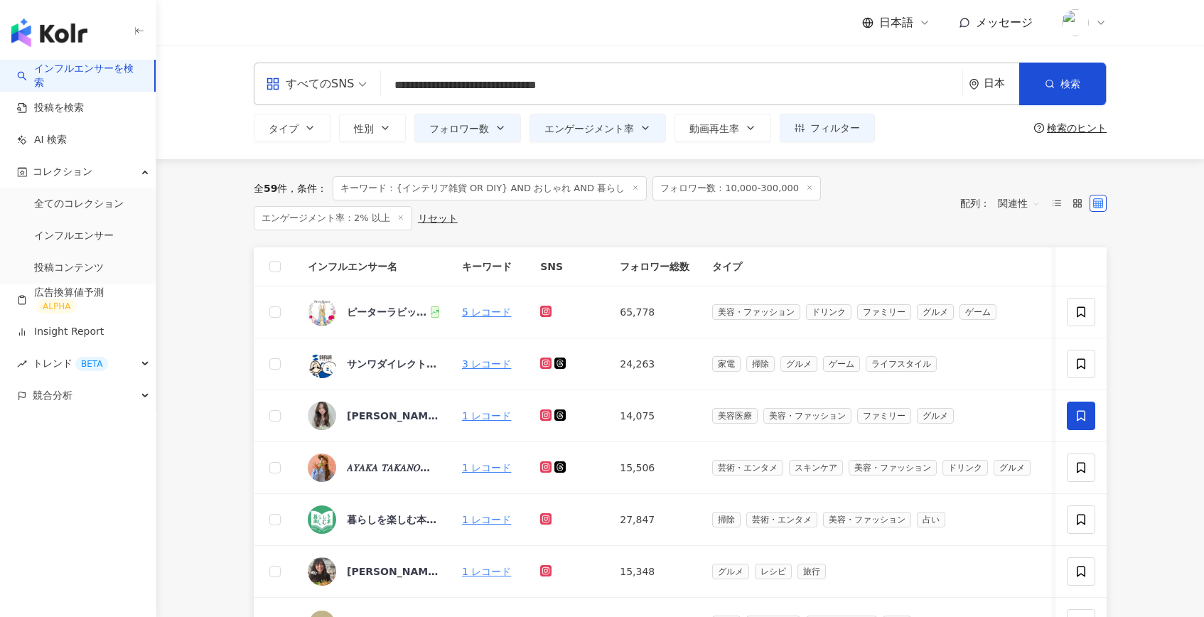
click at [570, 88] on input "**********" at bounding box center [672, 85] width 570 height 27
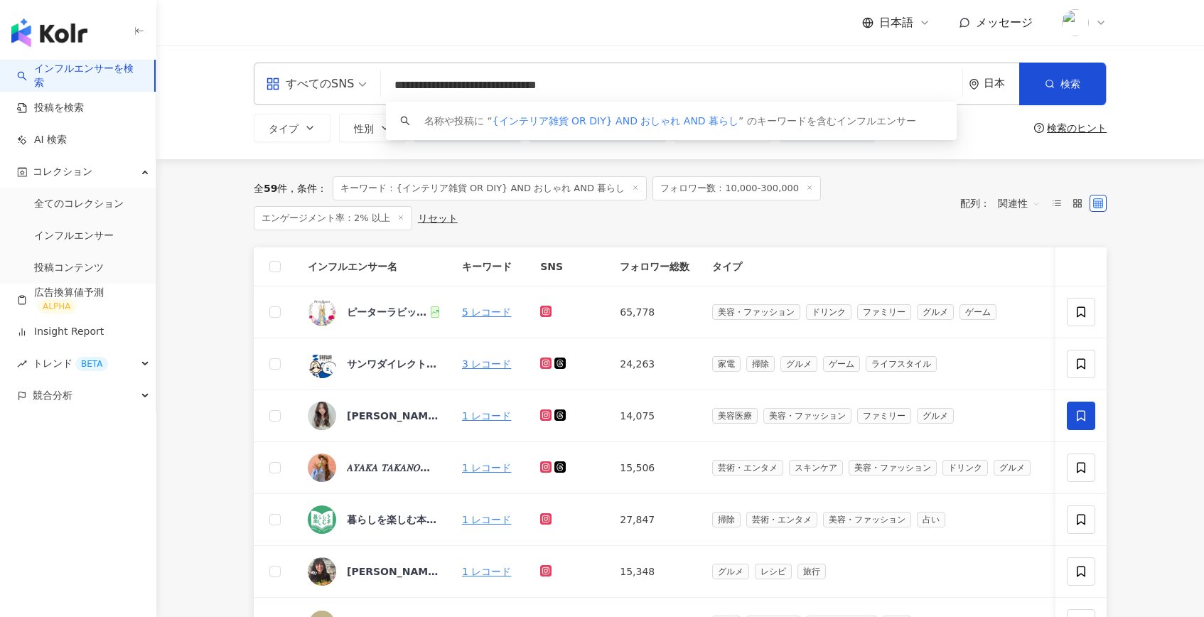
click at [570, 88] on input "**********" at bounding box center [672, 85] width 570 height 27
click at [202, 247] on main "**********" at bounding box center [679, 618] width 1047 height 1146
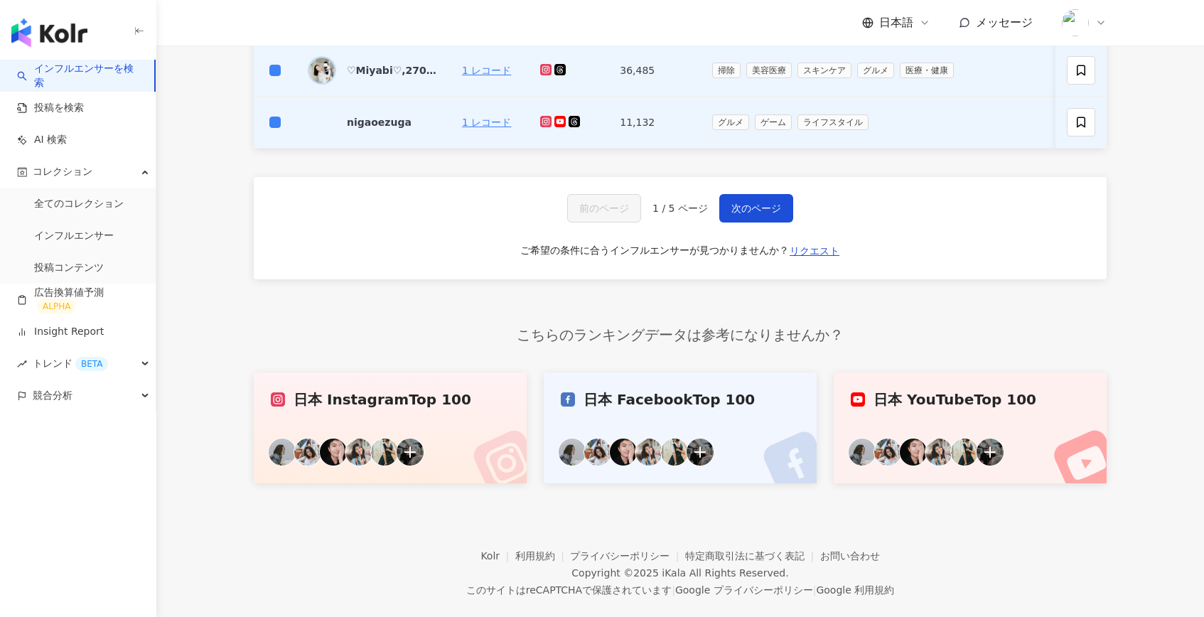
scroll to position [726, 0]
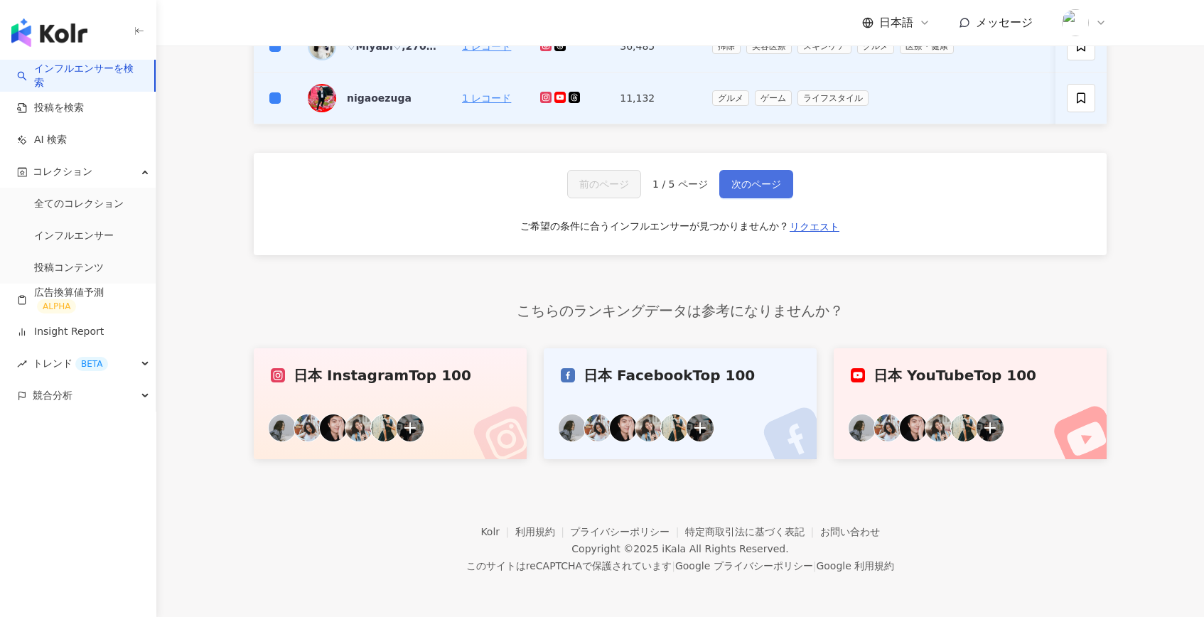
click at [760, 179] on span "次のページ" at bounding box center [756, 183] width 50 height 11
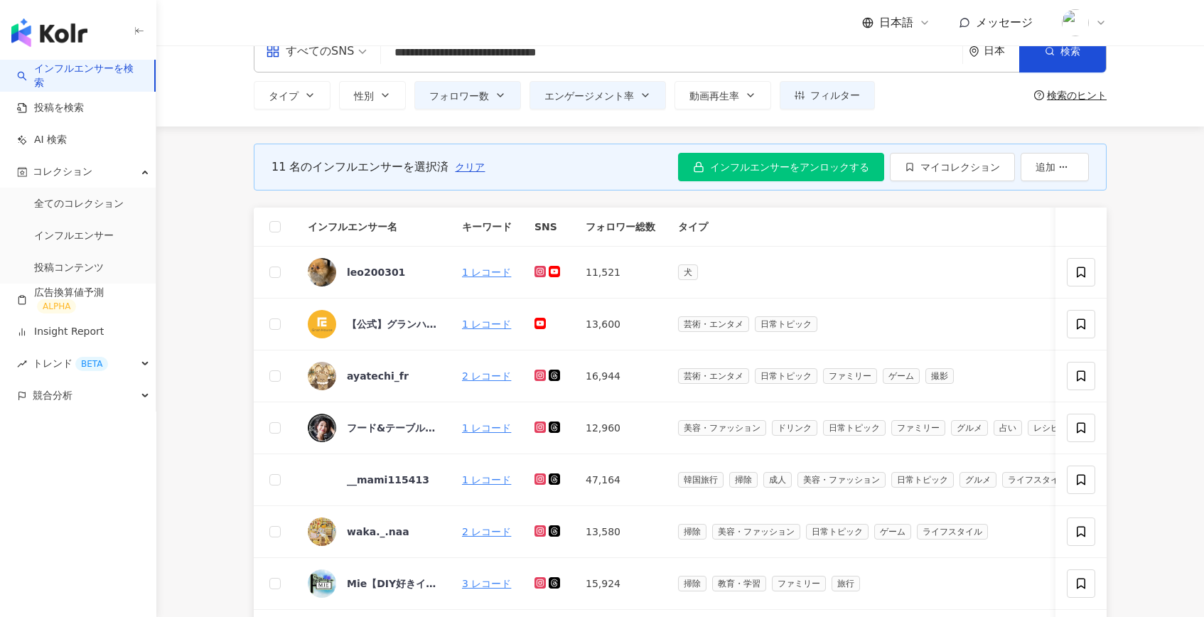
scroll to position [0, 0]
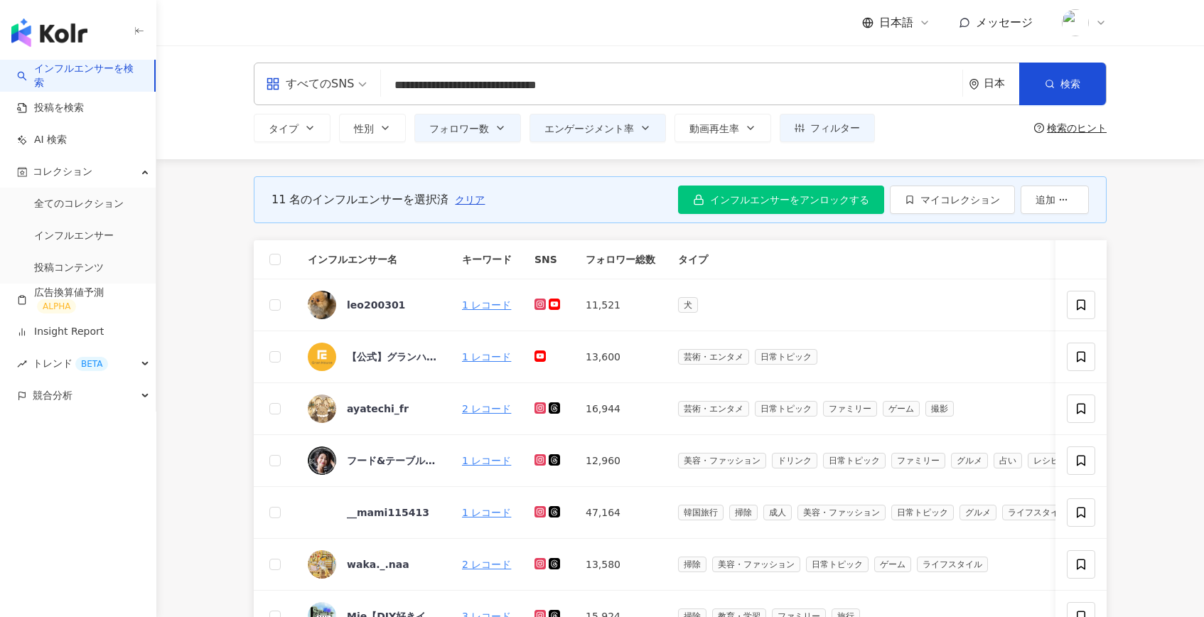
click at [272, 248] on th at bounding box center [275, 259] width 43 height 39
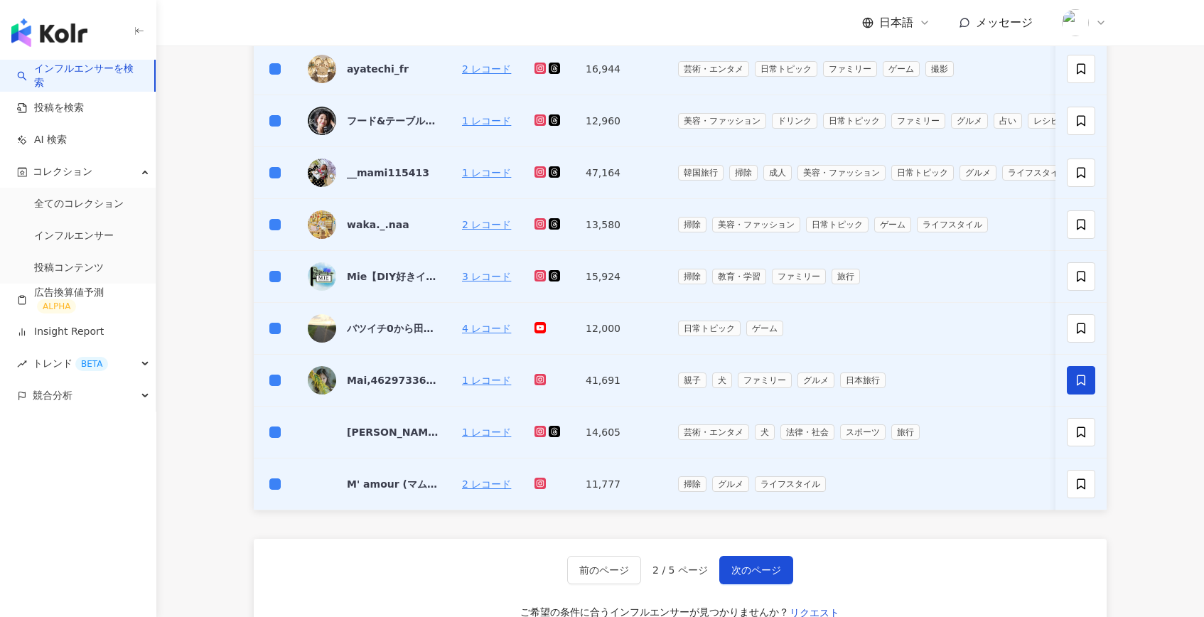
scroll to position [726, 0]
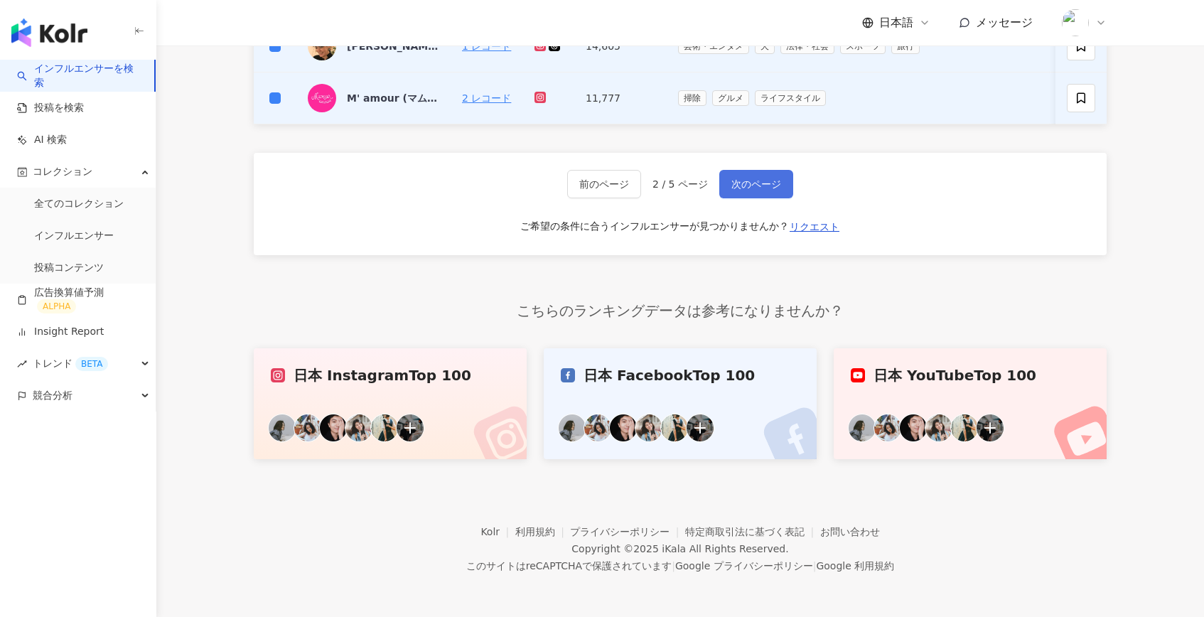
click at [749, 186] on span "次のページ" at bounding box center [756, 183] width 50 height 11
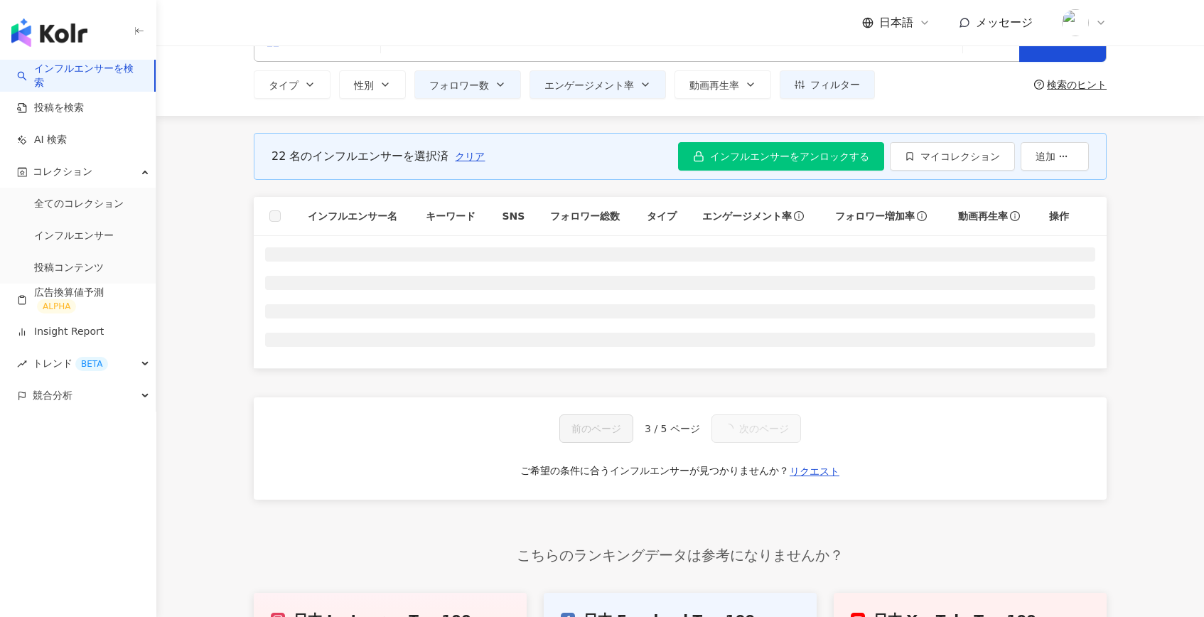
scroll to position [0, 0]
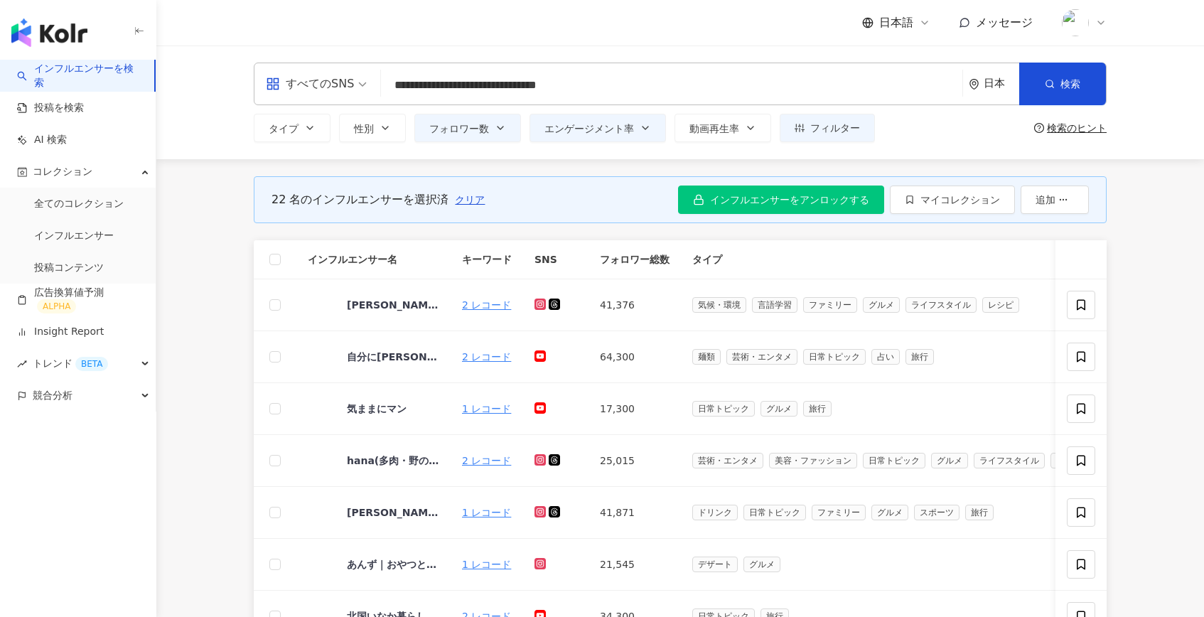
click at [281, 249] on th at bounding box center [275, 259] width 43 height 39
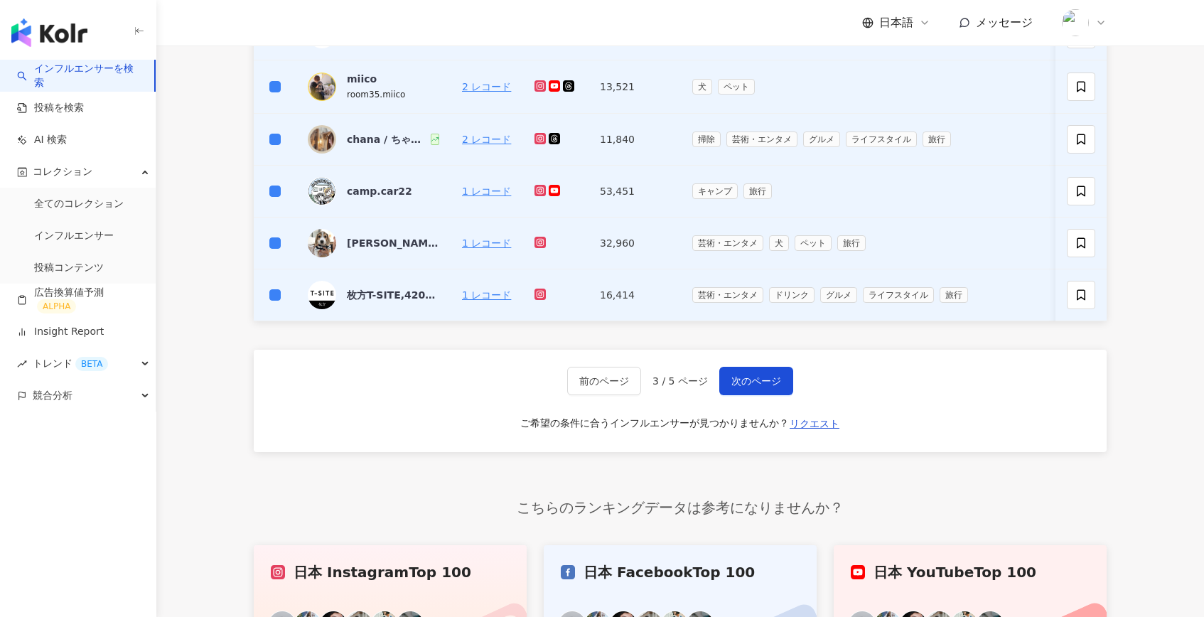
scroll to position [779, 0]
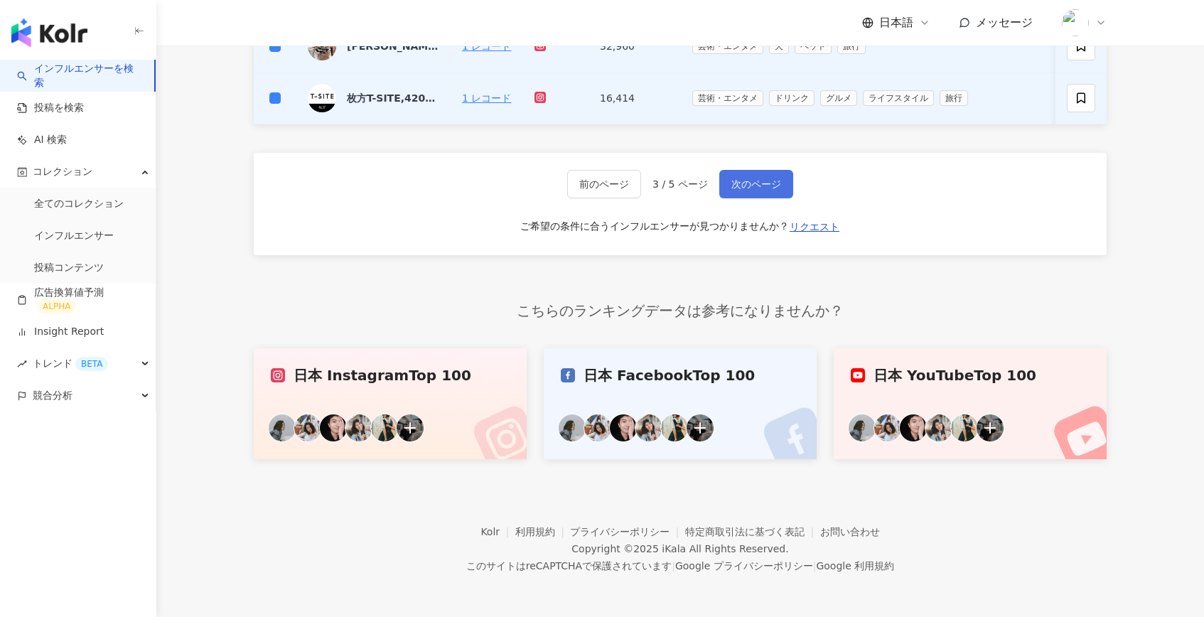
click at [757, 189] on button "次のページ" at bounding box center [756, 184] width 74 height 28
click at [765, 186] on span "次のページ" at bounding box center [756, 183] width 50 height 11
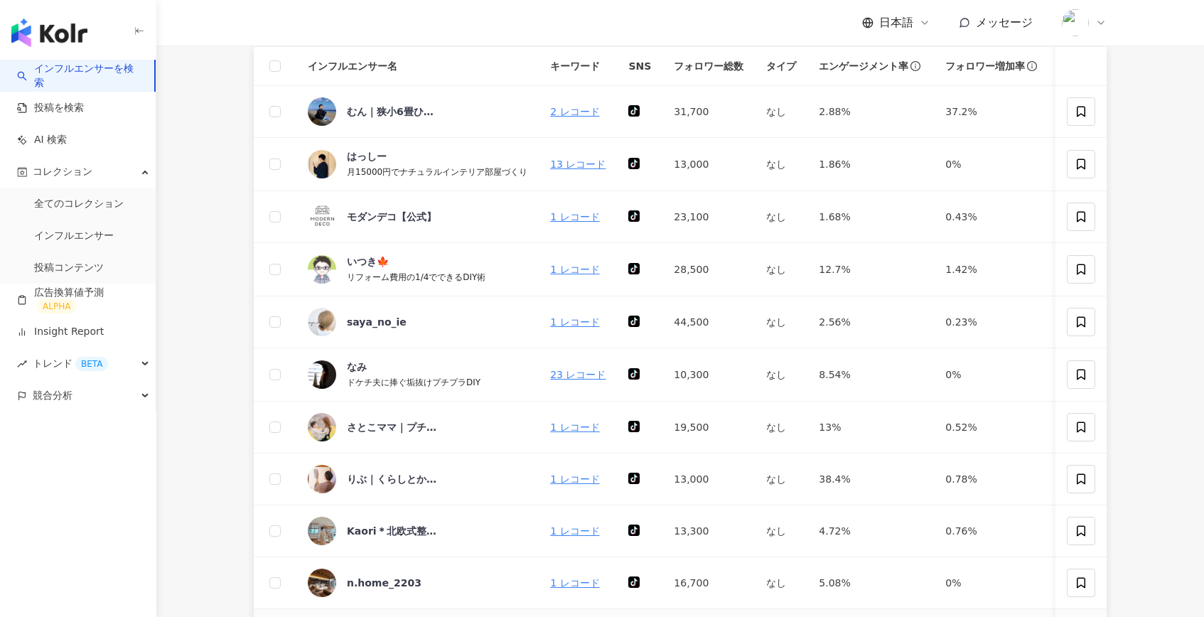
scroll to position [0, 0]
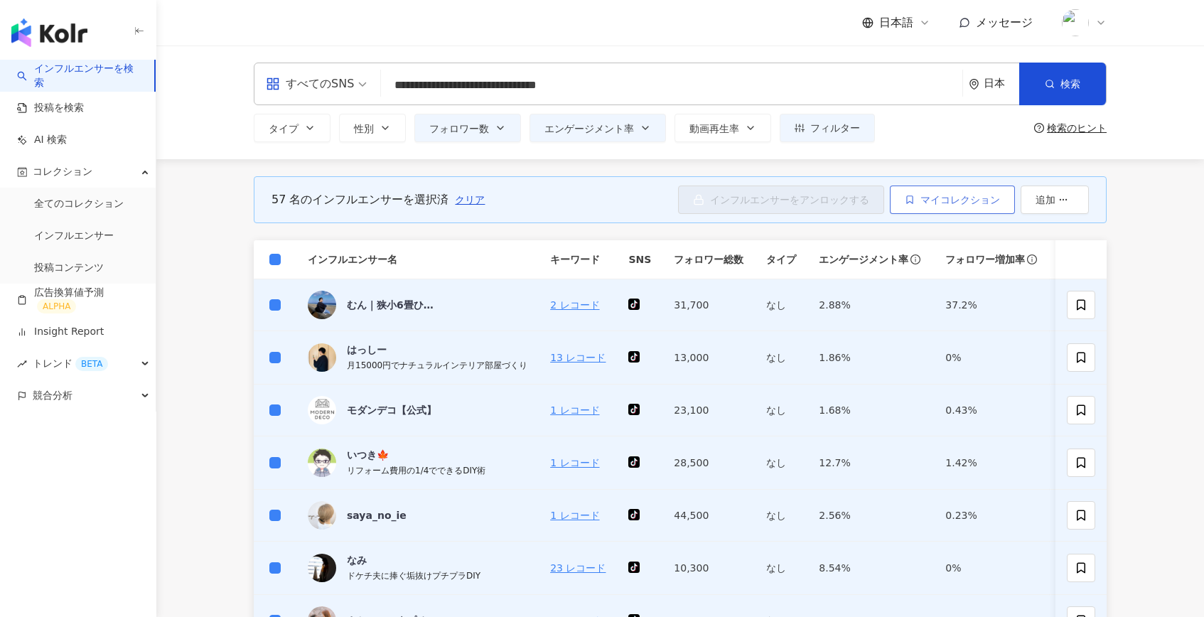
click at [962, 201] on span "マイコレクション" at bounding box center [960, 199] width 80 height 11
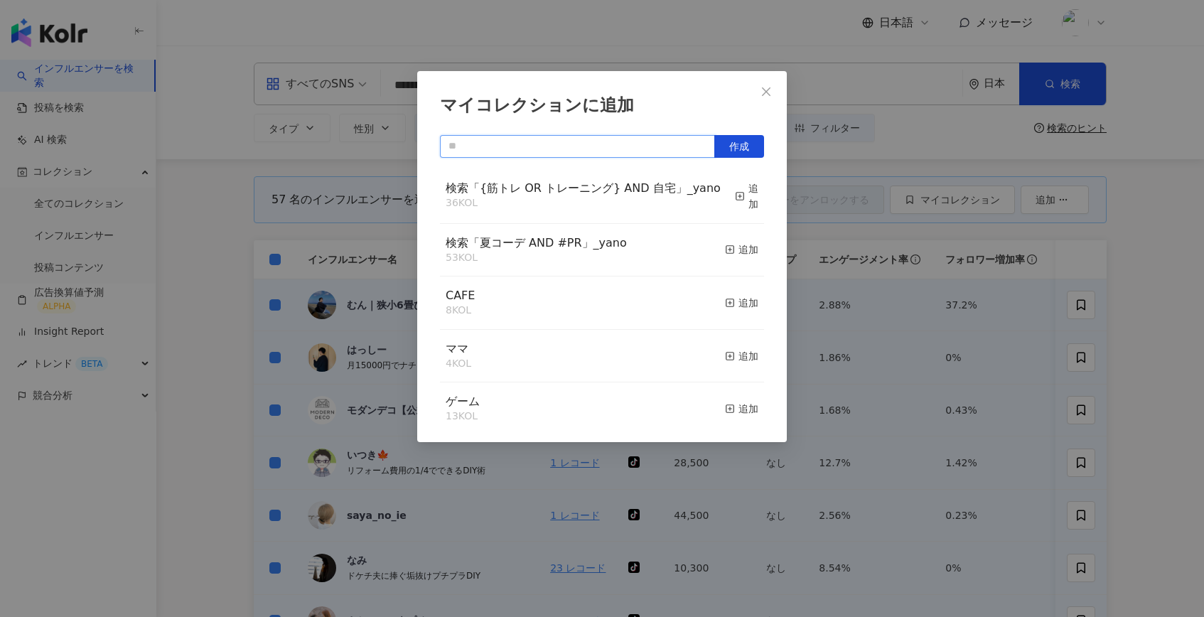
click at [676, 149] on input "text" at bounding box center [577, 146] width 275 height 23
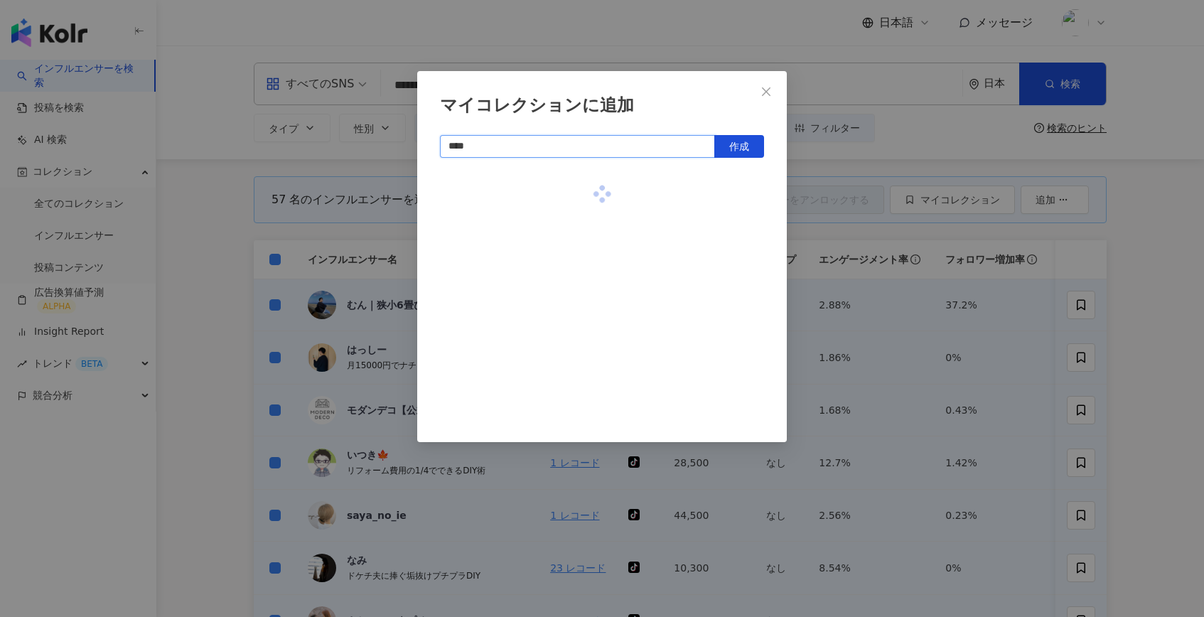
paste input "**********"
click at [749, 151] on button "作成" at bounding box center [739, 146] width 50 height 23
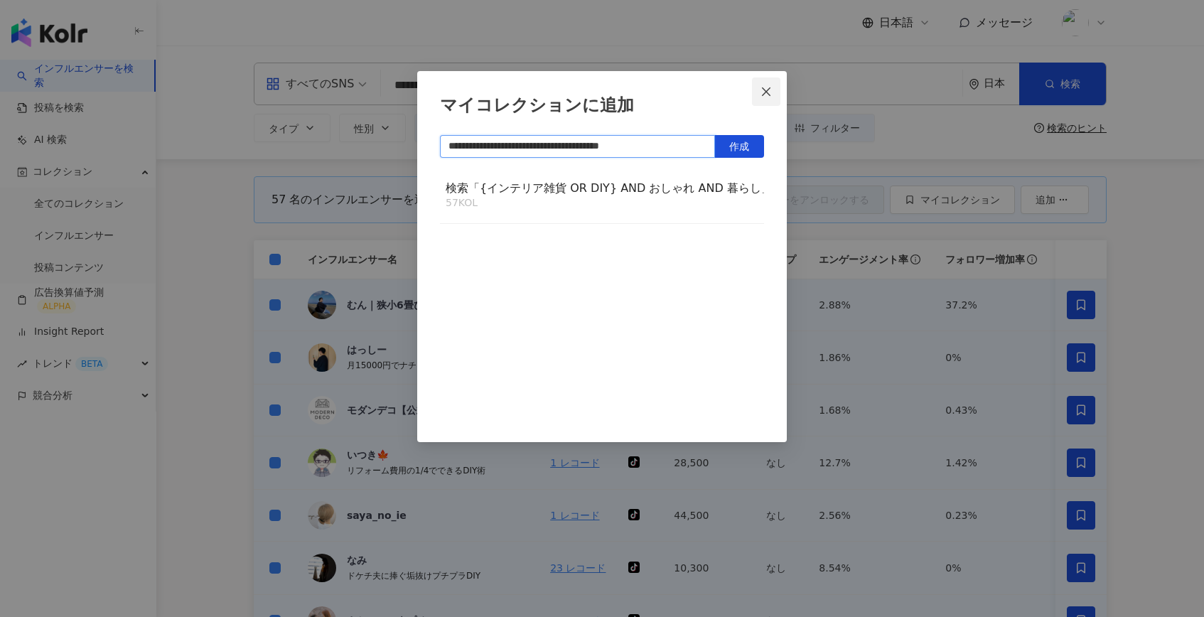
type input "**********"
click at [770, 90] on icon "close" at bounding box center [765, 91] width 11 height 11
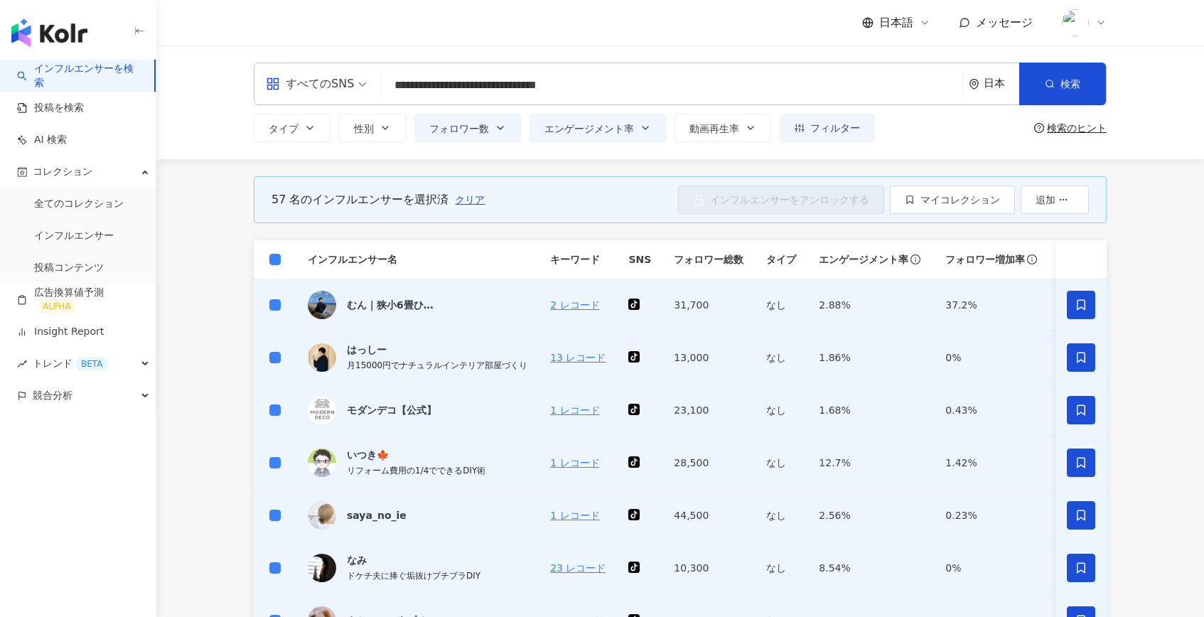
click at [768, 84] on input "**********" at bounding box center [672, 85] width 570 height 27
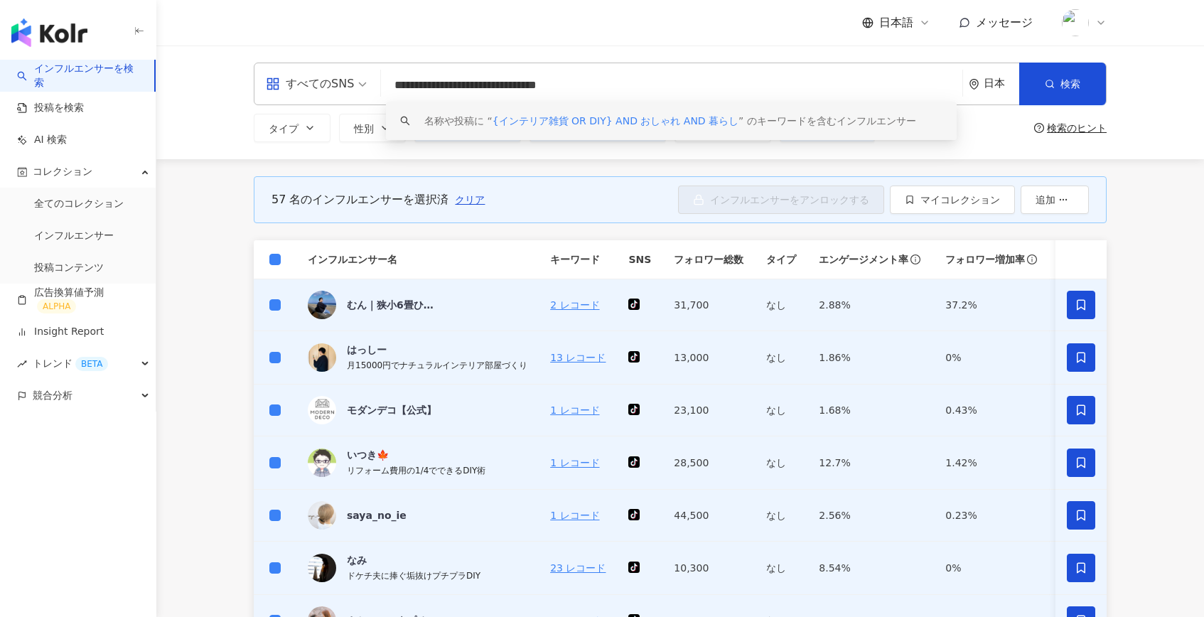
click at [768, 84] on input "**********" at bounding box center [672, 85] width 570 height 27
paste input "search"
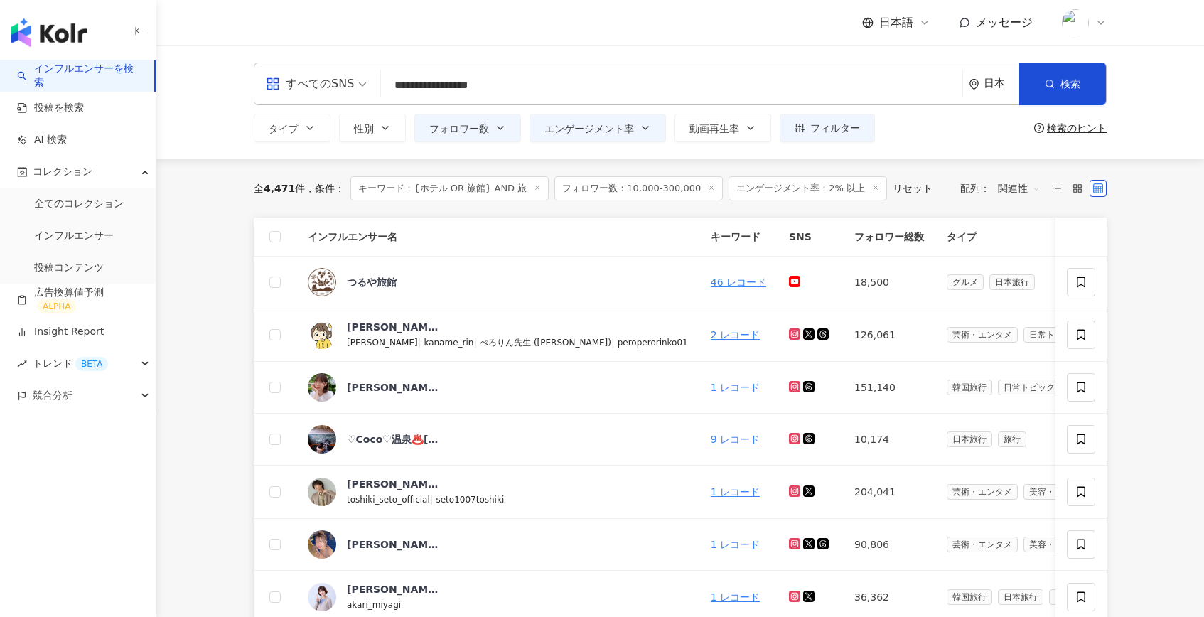
click at [645, 87] on input "**********" at bounding box center [672, 85] width 570 height 27
type input "**********"
click at [389, 129] on icon "button" at bounding box center [384, 127] width 11 height 11
click at [394, 217] on span "女性" at bounding box center [379, 213] width 31 height 16
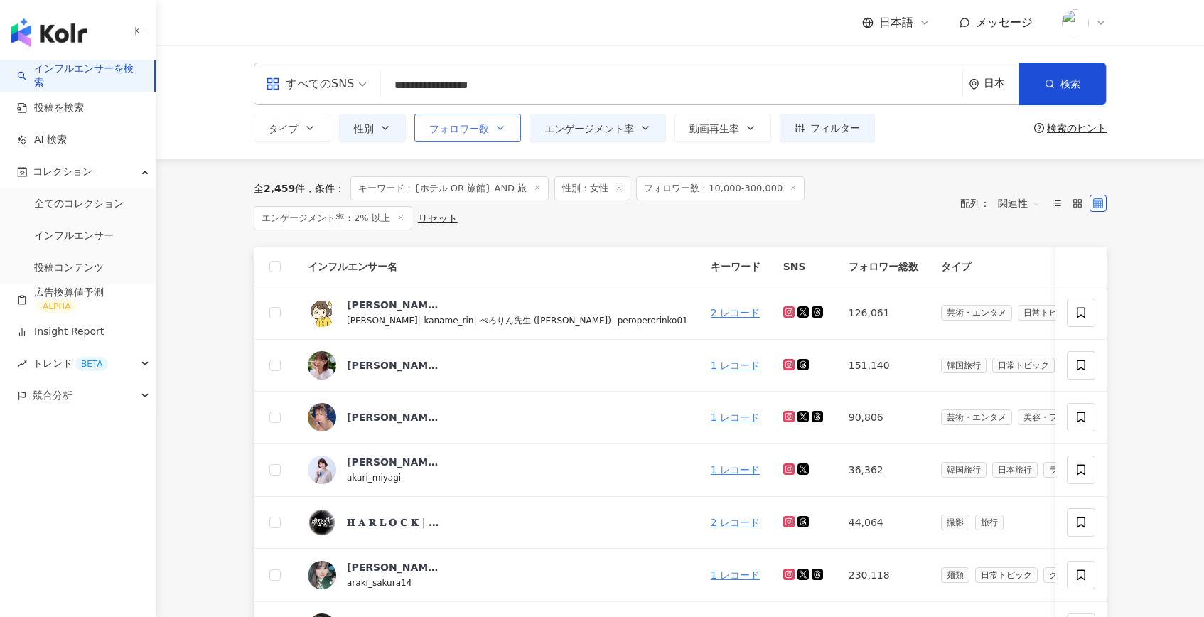
click at [495, 135] on button "フォロワー数" at bounding box center [467, 128] width 107 height 28
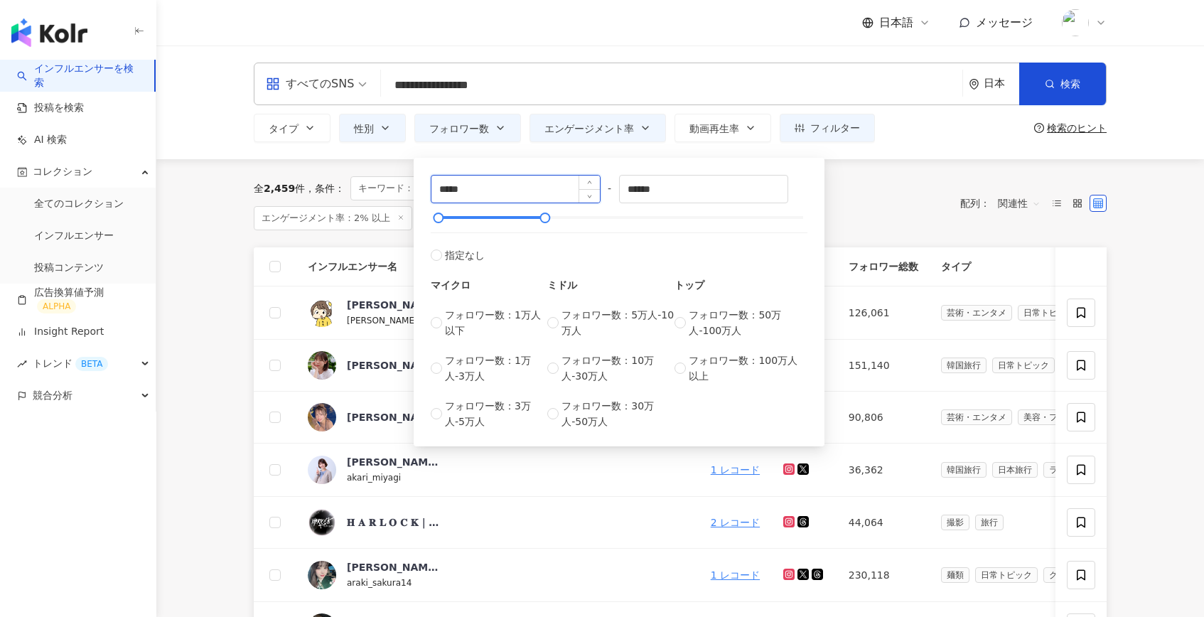
drag, startPoint x: 446, startPoint y: 191, endPoint x: 438, endPoint y: 191, distance: 7.8
click at [438, 191] on input "*****" at bounding box center [515, 189] width 168 height 27
type input "*****"
click at [389, 166] on div "全 2,459 件 条件 ： キーワード：{ホテル OR 旅館} AND 旅 性別：女性 フォロワー数：10,000-300,000 エンゲージメント率：2%…" at bounding box center [680, 203] width 853 height 88
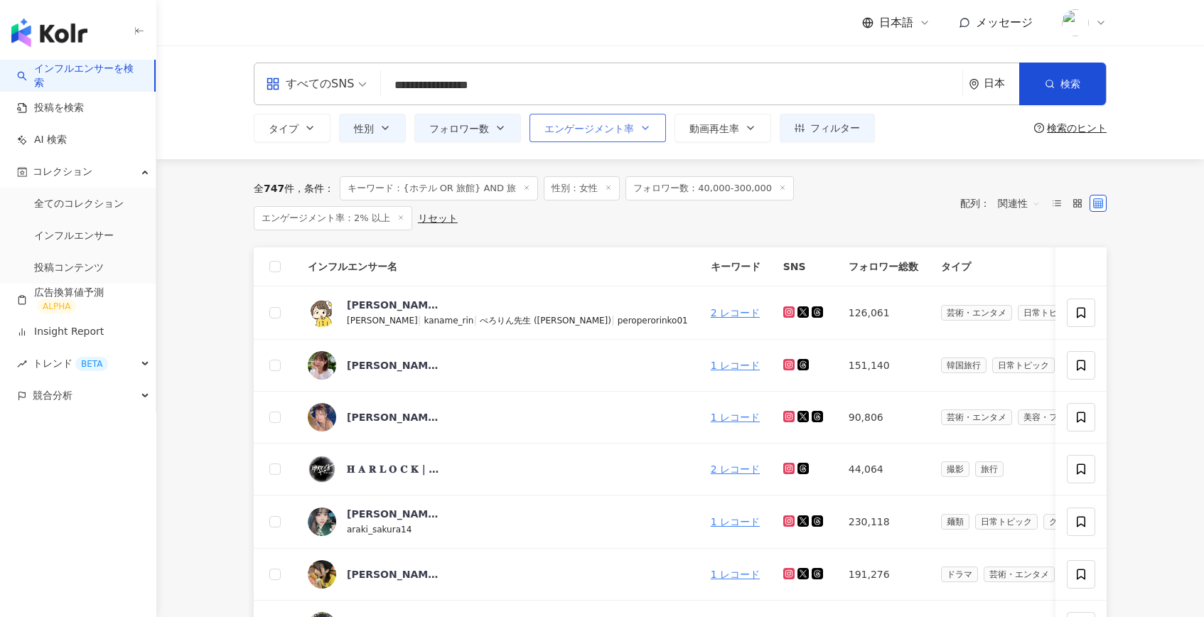
click at [627, 129] on span "エンゲージメント率" at bounding box center [589, 128] width 90 height 11
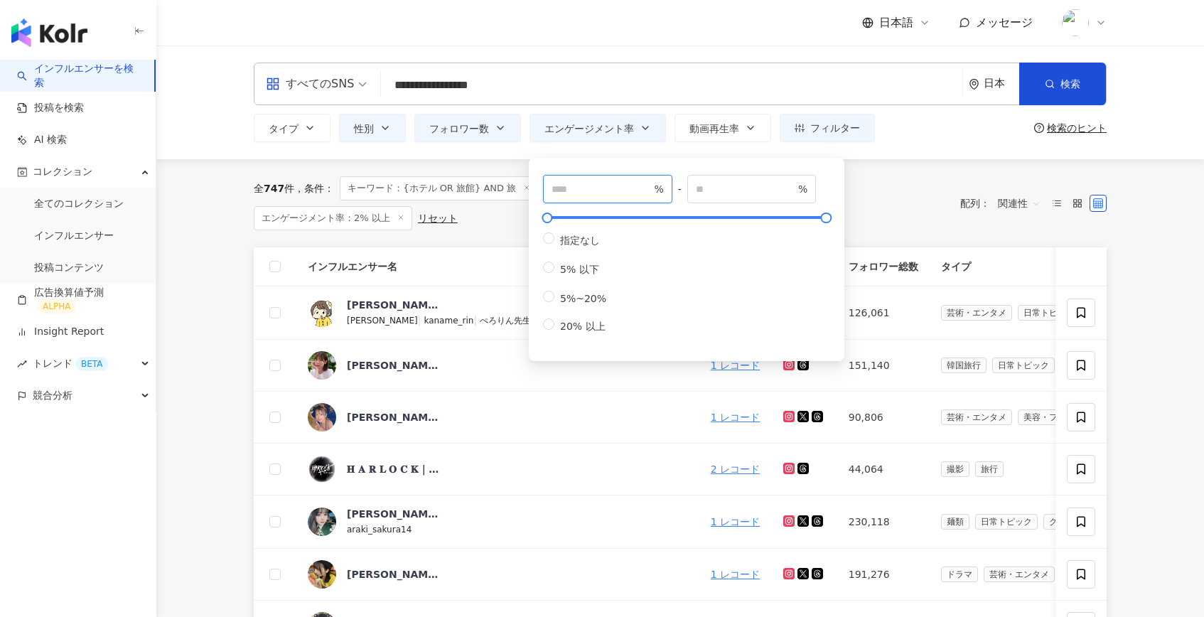
drag, startPoint x: 581, startPoint y: 190, endPoint x: 545, endPoint y: 191, distance: 35.5
click at [545, 191] on span "*** %" at bounding box center [607, 189] width 129 height 28
click at [561, 188] on input "***" at bounding box center [600, 189] width 99 height 16
click at [511, 166] on div "全 747 件 条件 ： キーワード：{ホテル OR 旅館} AND 旅 性別：女性 フォロワー数：40,000-300,000 エンゲージメント率：2% 以…" at bounding box center [680, 203] width 853 height 88
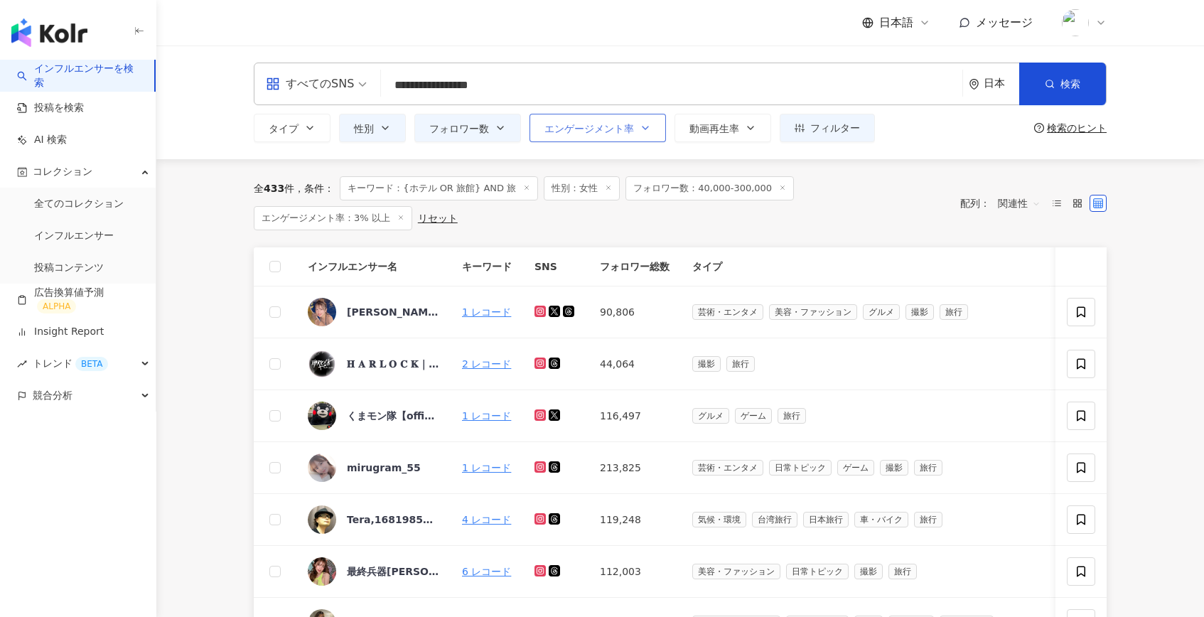
click at [647, 126] on icon "button" at bounding box center [645, 127] width 6 height 3
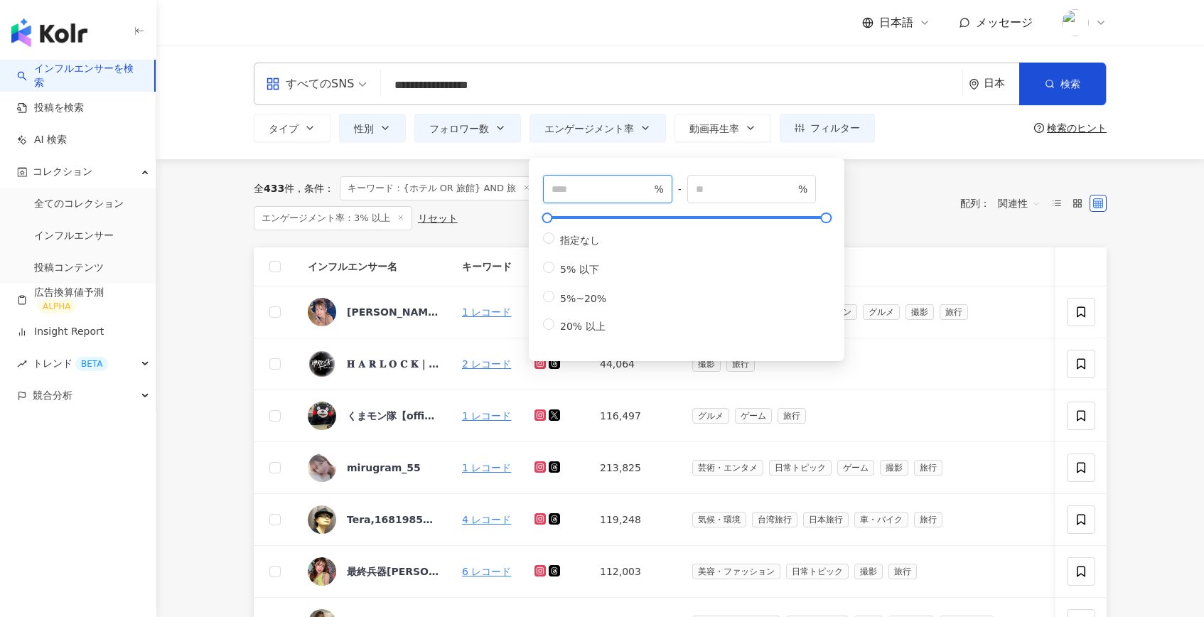
click at [607, 186] on input "***" at bounding box center [600, 189] width 99 height 16
click at [455, 171] on div "全 433 件 条件 ： キーワード：{ホテル OR 旅館} AND 旅 性別：女性 フォロワー数：40,000-300,000 エンゲージメント率：3% 以…" at bounding box center [680, 203] width 853 height 88
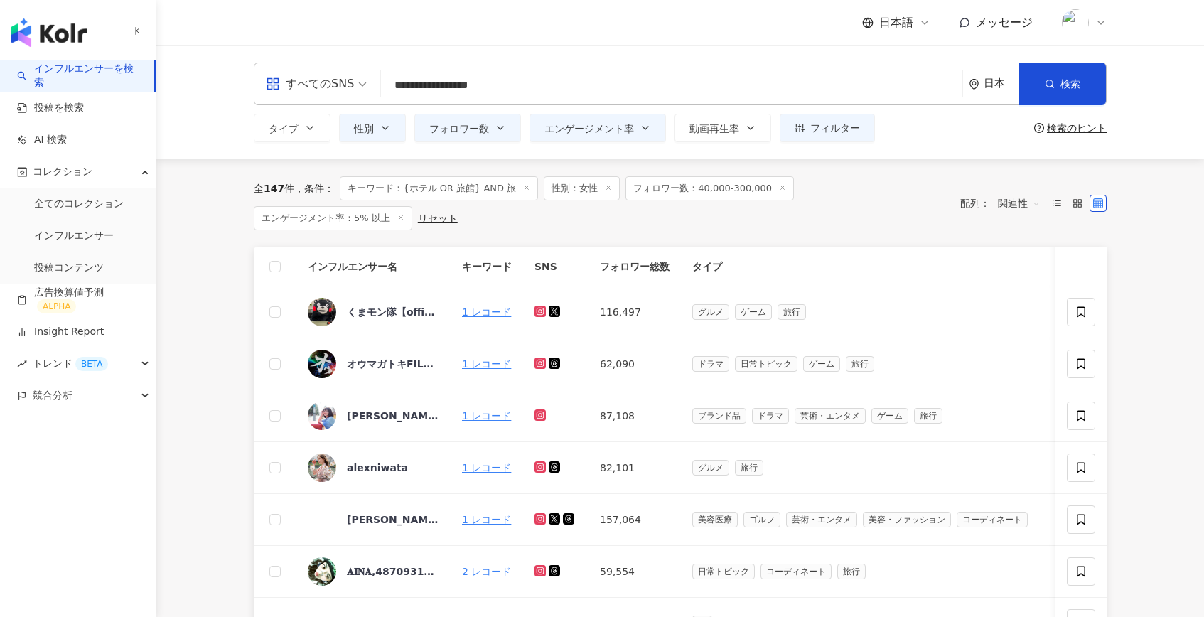
click at [595, 142] on div "**********" at bounding box center [679, 102] width 1047 height 114
click at [602, 133] on span "エンゲージメント率" at bounding box center [589, 128] width 90 height 11
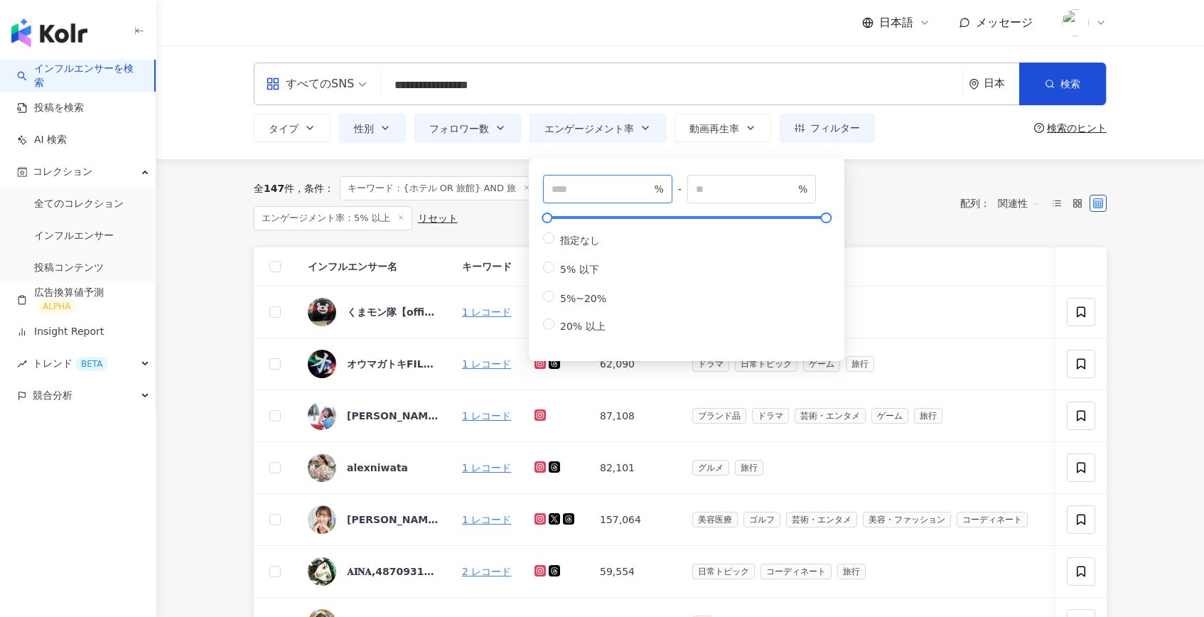
drag, startPoint x: 576, startPoint y: 188, endPoint x: 533, endPoint y: 193, distance: 42.9
click at [533, 193] on div "* % - % 指定なし 5% 以下 5%~20% 20% 以上" at bounding box center [686, 259] width 315 height 203
click at [498, 167] on div "全 147 件 条件 ： キーワード：{ホテル OR 旅館} AND 旅 性別：女性 フォロワー数：40,000-300,000 エンゲージメント率：5% 以…" at bounding box center [680, 203] width 853 height 88
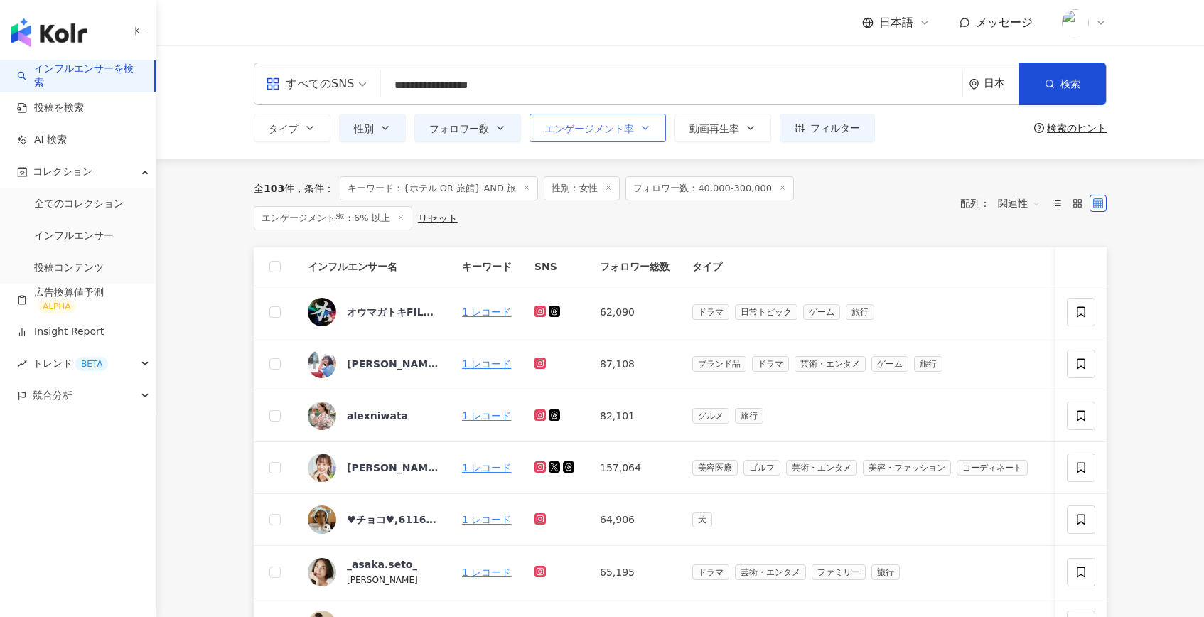
click at [595, 139] on button "エンゲージメント率" at bounding box center [597, 128] width 136 height 28
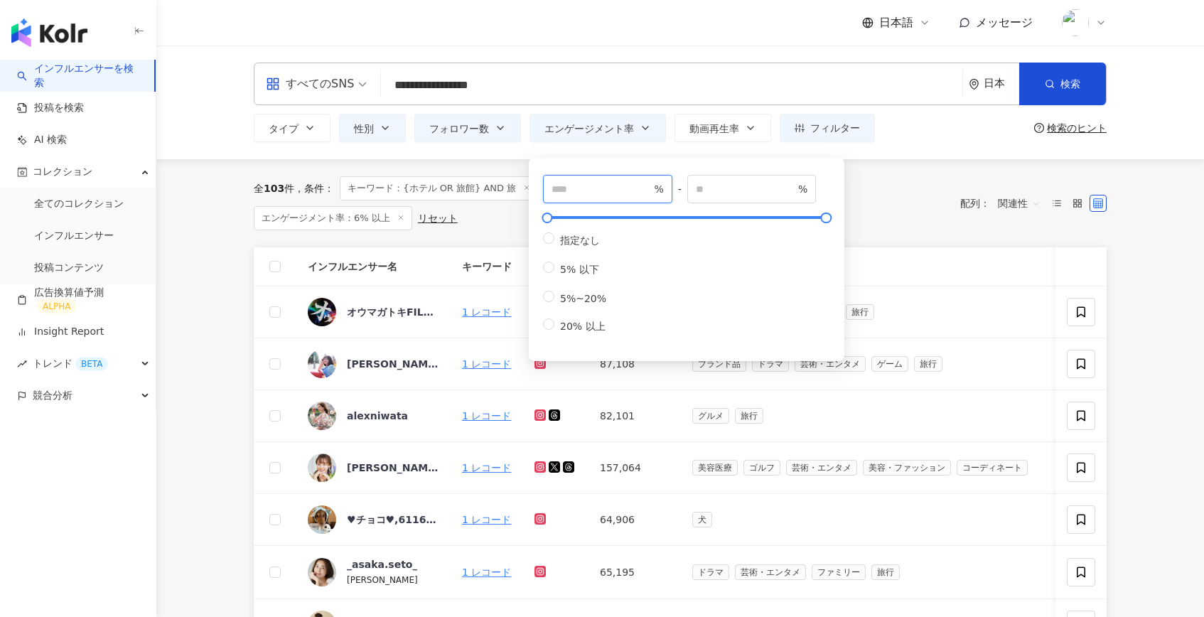
drag, startPoint x: 585, startPoint y: 190, endPoint x: 540, endPoint y: 190, distance: 44.8
click at [540, 190] on div "* % - % 指定なし 5% 以下 5%~20% 20% 以上" at bounding box center [686, 259] width 298 height 186
click at [497, 163] on div "全 103 件 条件 ： キーワード：{ホテル OR 旅館} AND 旅 性別：女性 フォロワー数：40,000-300,000 エンゲージメント率：6% 以…" at bounding box center [680, 203] width 853 height 88
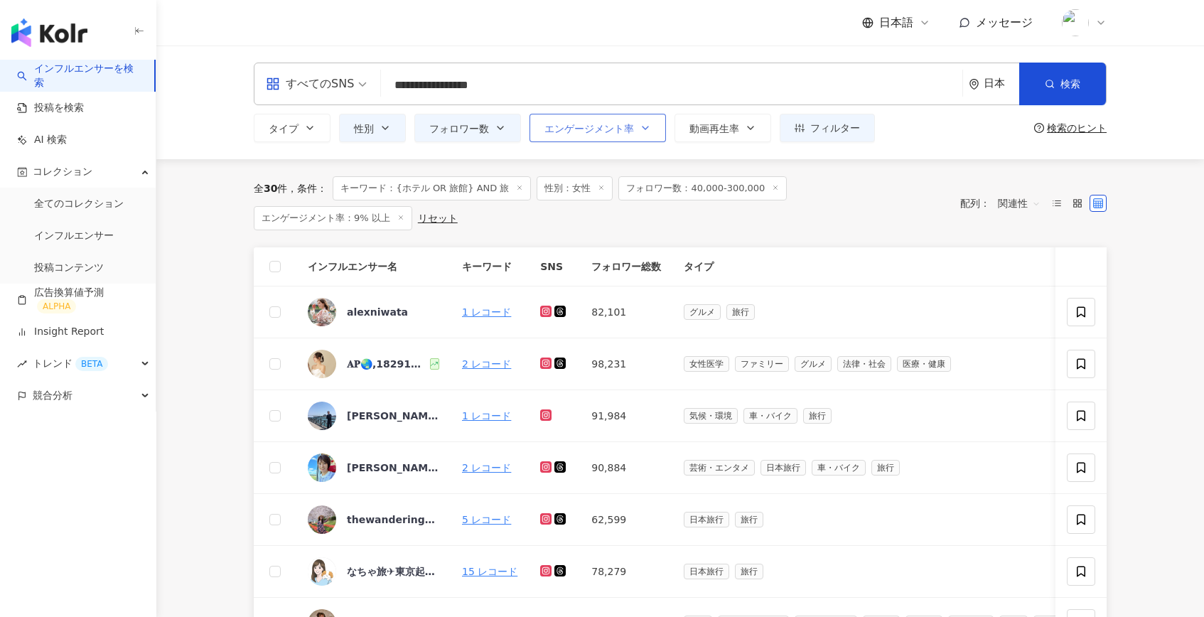
click at [640, 129] on icon "button" at bounding box center [645, 127] width 11 height 11
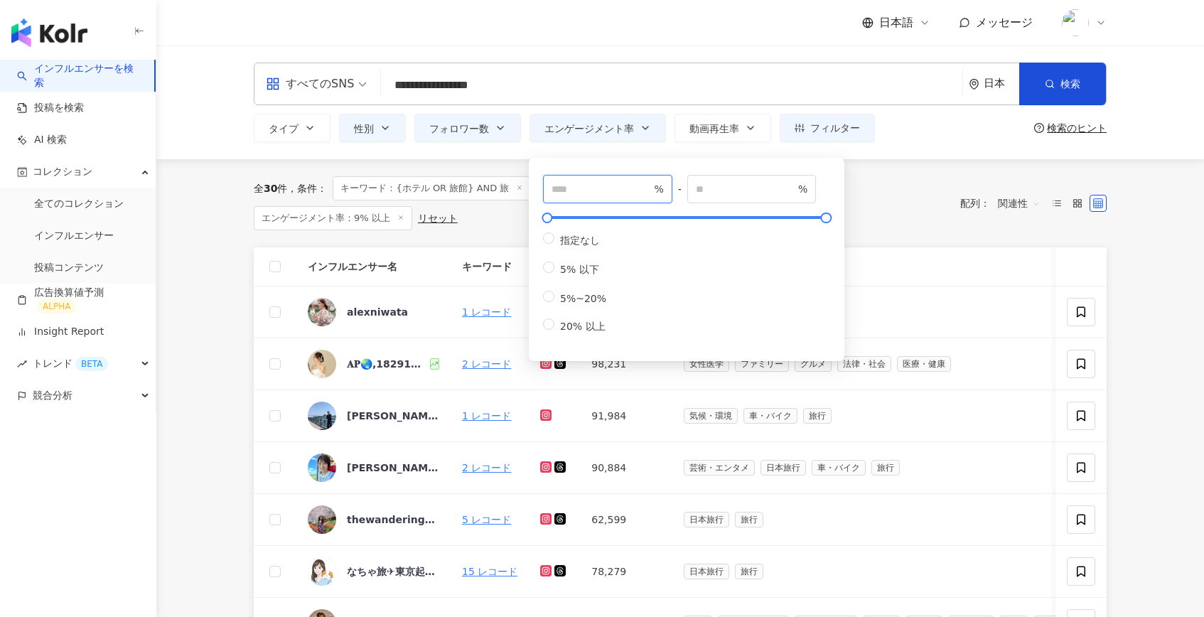
drag, startPoint x: 593, startPoint y: 185, endPoint x: 550, endPoint y: 185, distance: 42.6
click at [550, 185] on span "* %" at bounding box center [607, 189] width 129 height 28
type input "*"
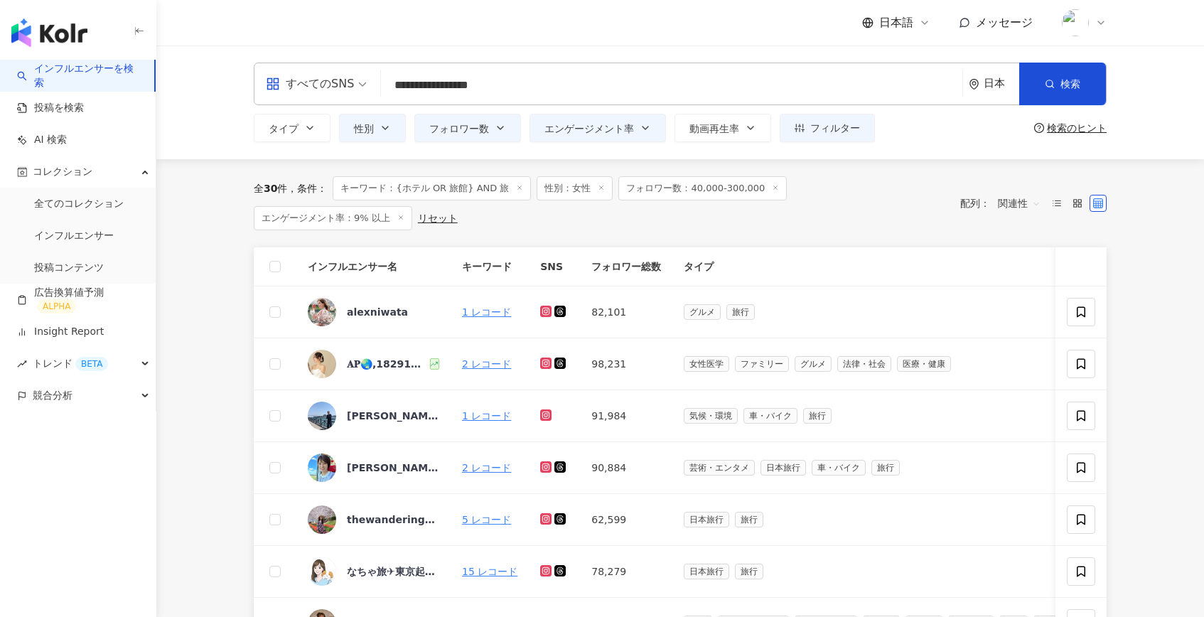
click at [506, 168] on div "全 30 件 条件 ： キーワード：{ホテル OR 旅館} AND 旅 性別：女性 フォロワー数：40,000-300,000 エンゲージメント率：9% 以上…" at bounding box center [680, 203] width 853 height 88
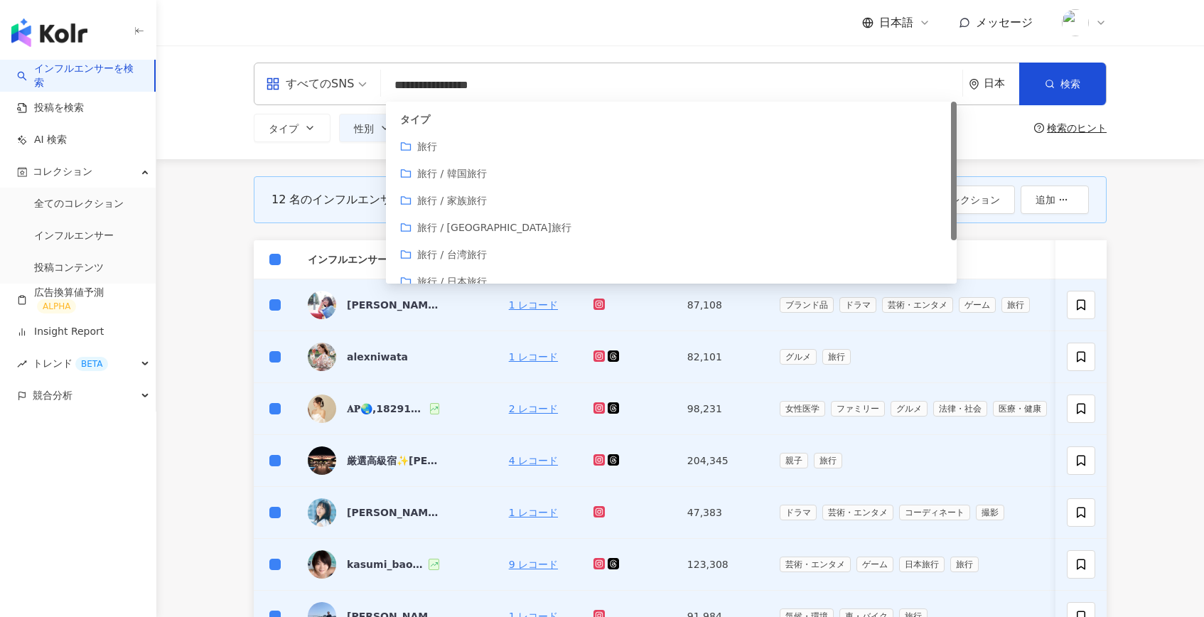
click at [553, 90] on input "**********" at bounding box center [672, 85] width 570 height 27
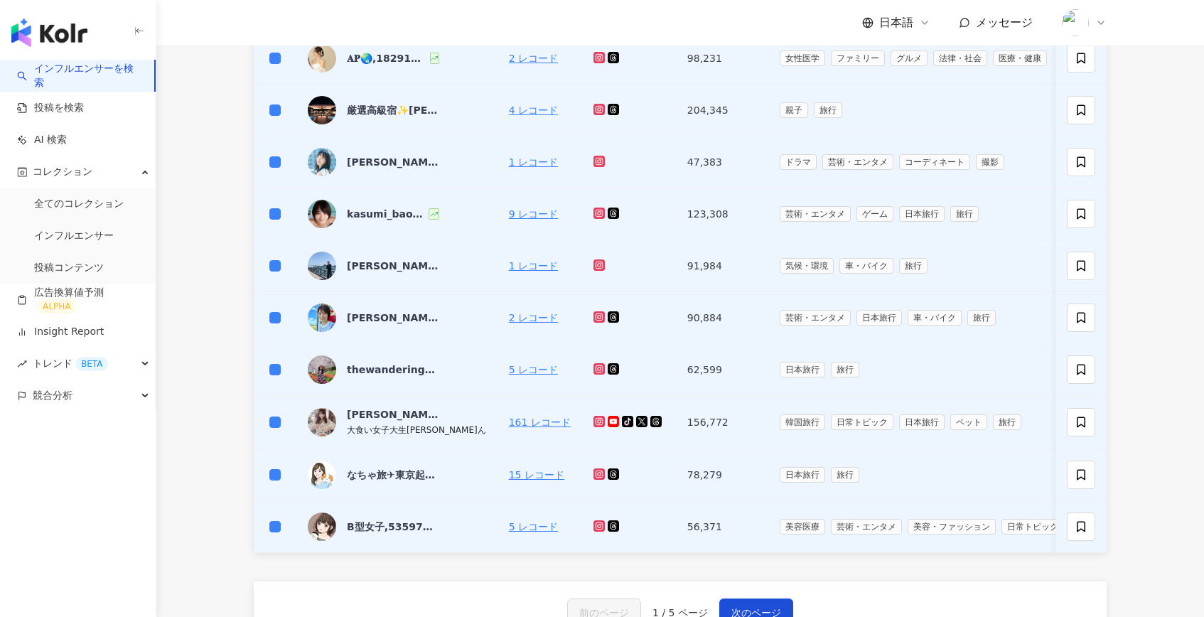
scroll to position [779, 0]
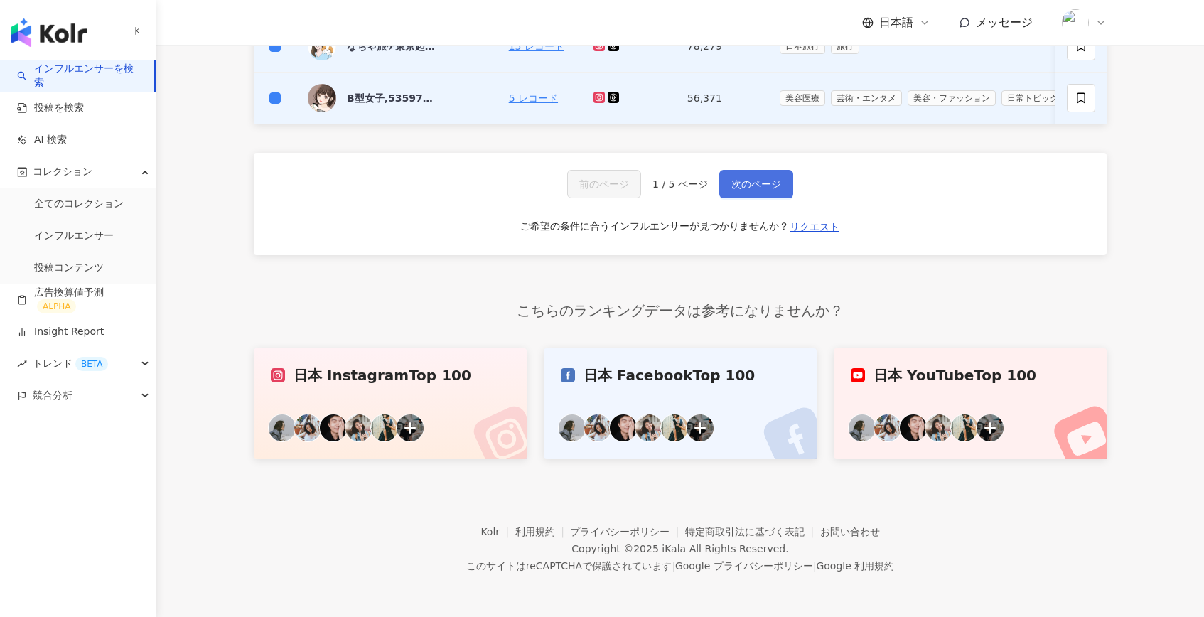
click at [758, 176] on button "次のページ" at bounding box center [756, 184] width 74 height 28
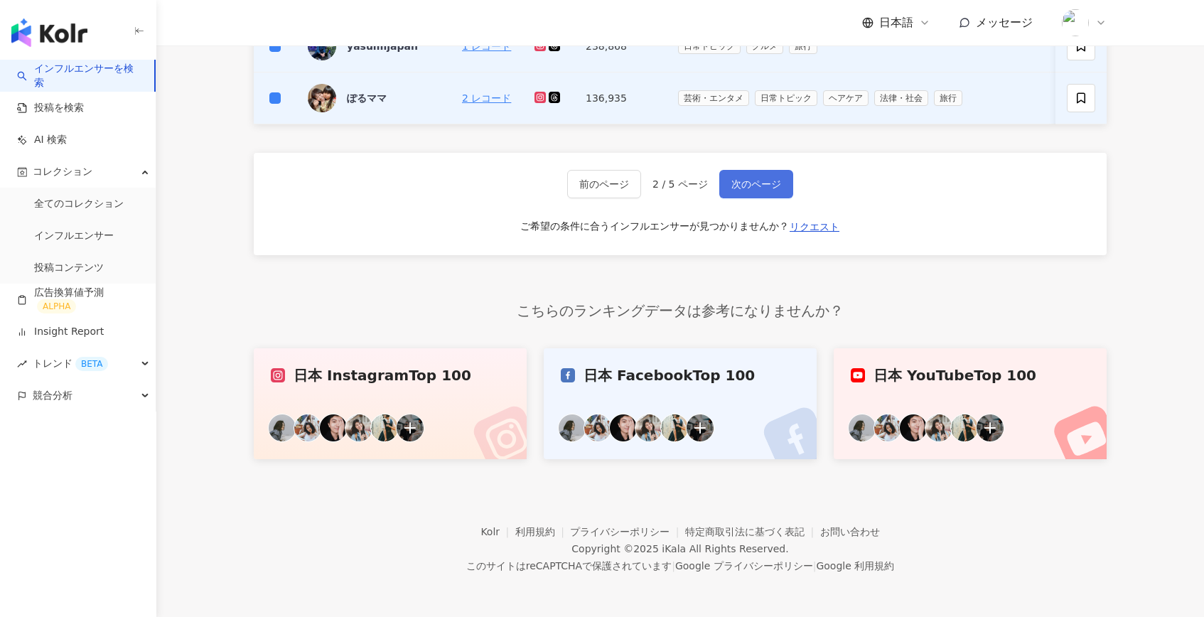
click at [762, 185] on span "次のページ" at bounding box center [756, 183] width 50 height 11
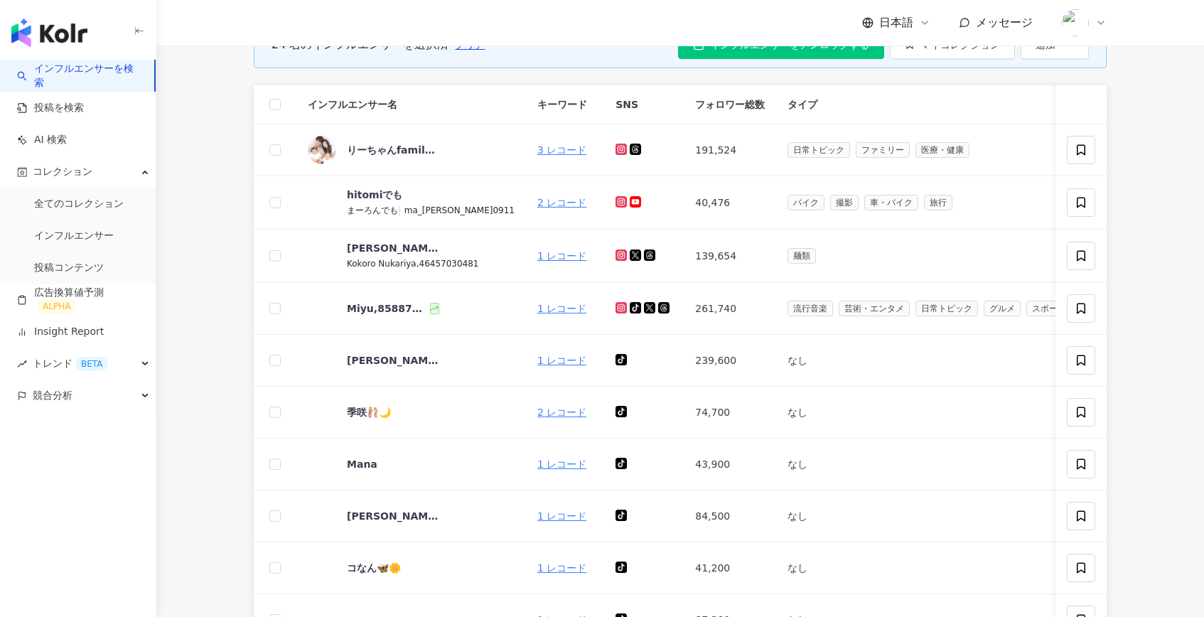
scroll to position [0, 0]
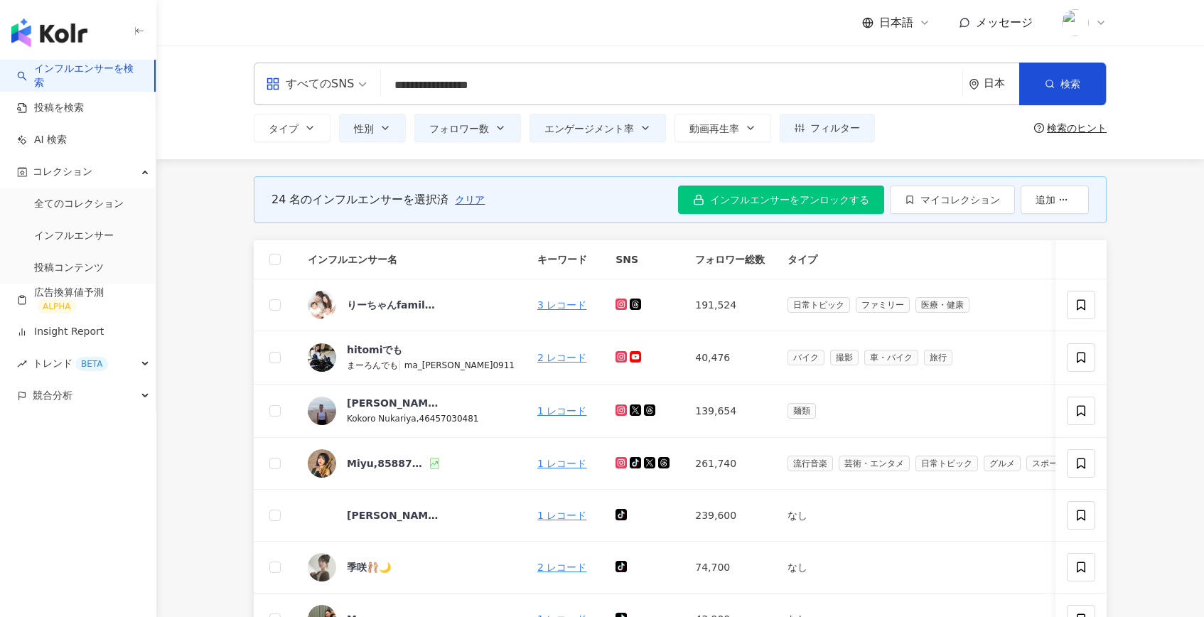
click at [266, 258] on th at bounding box center [275, 259] width 43 height 39
click at [268, 258] on th at bounding box center [275, 259] width 43 height 39
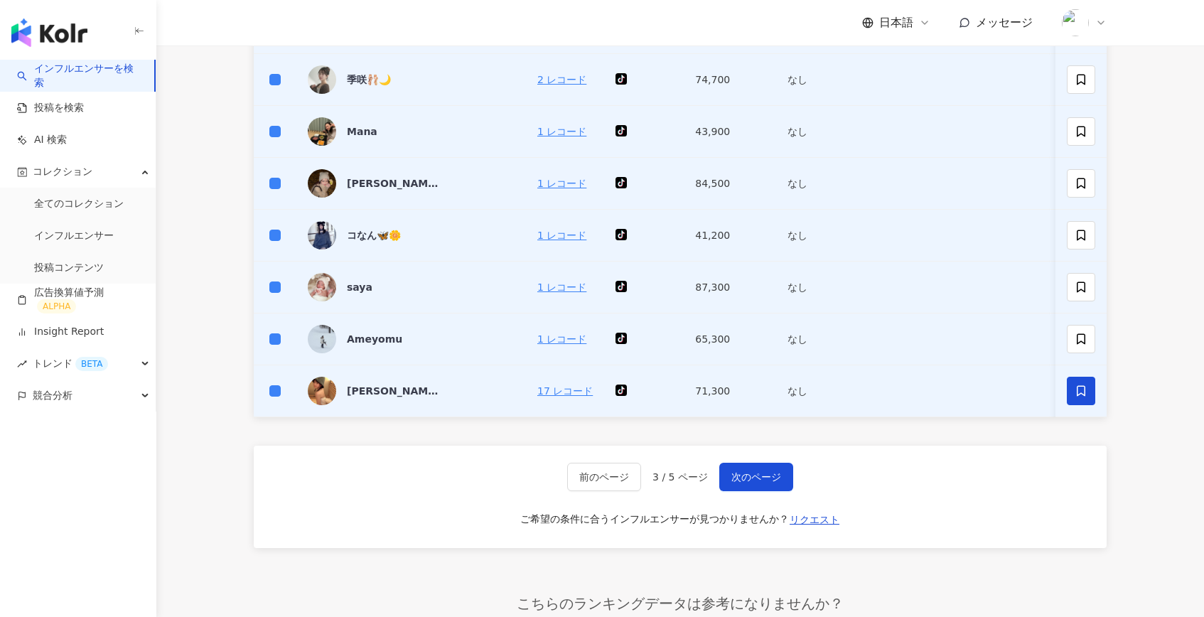
scroll to position [657, 0]
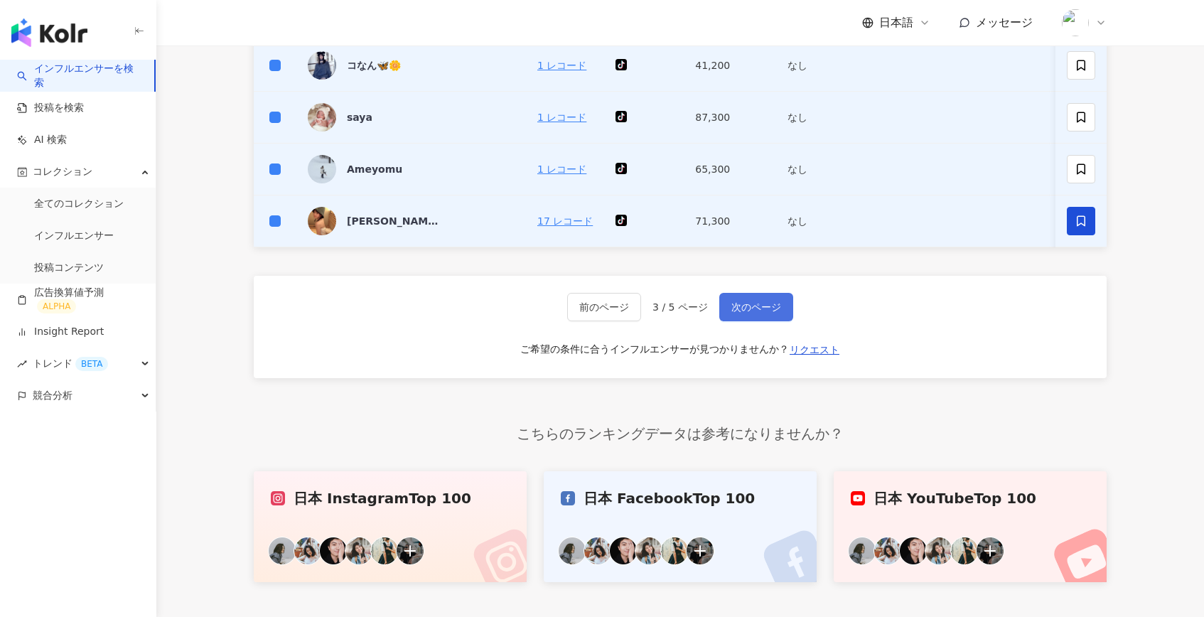
click at [771, 301] on button "次のページ" at bounding box center [756, 307] width 74 height 28
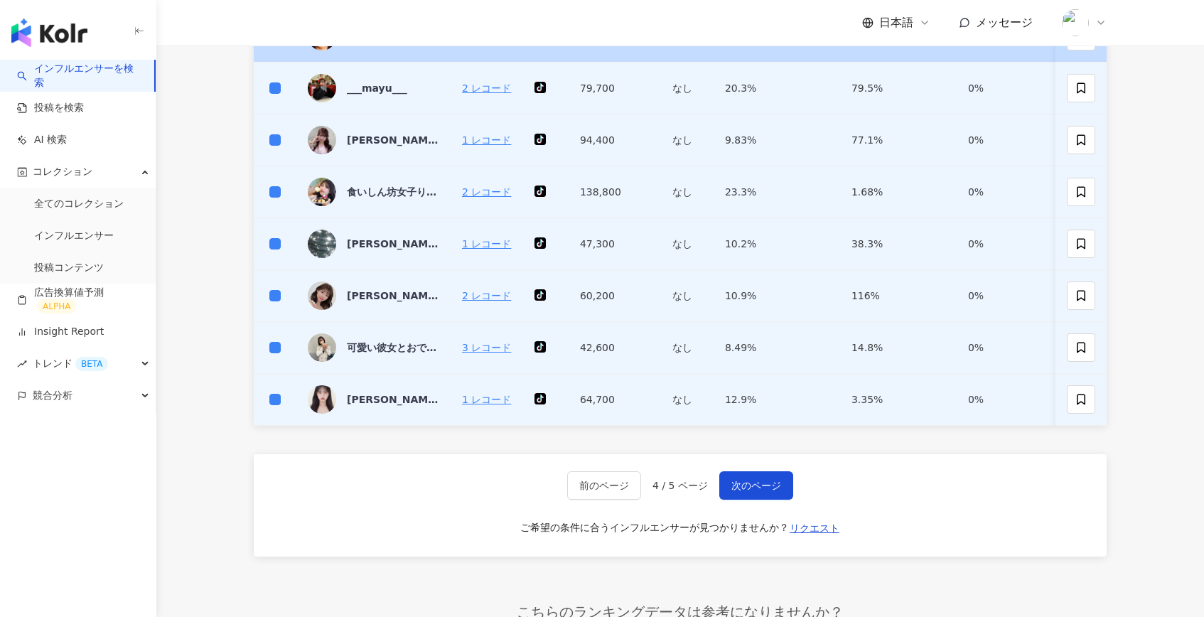
scroll to position [557, 0]
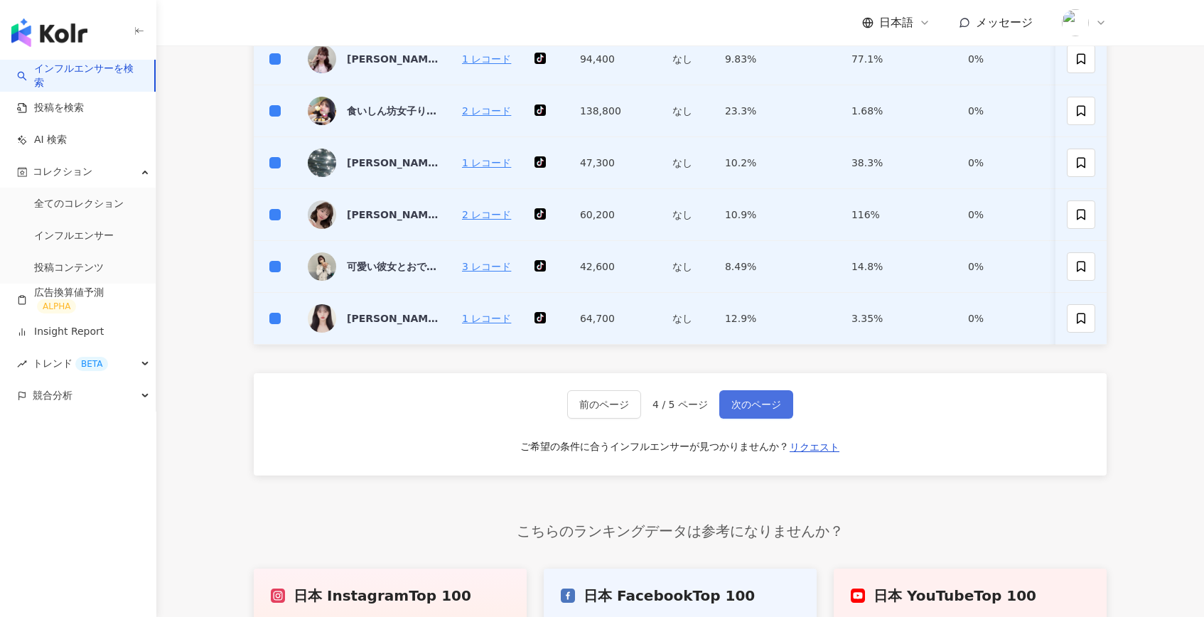
click at [745, 396] on button "次のページ" at bounding box center [756, 404] width 74 height 28
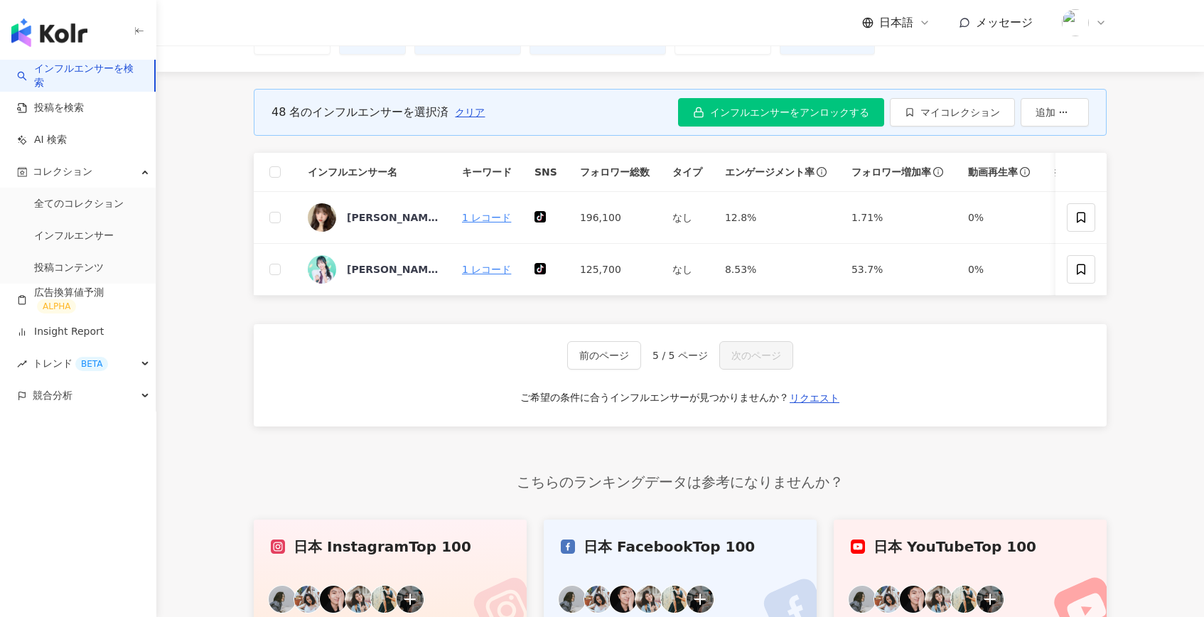
scroll to position [23, 0]
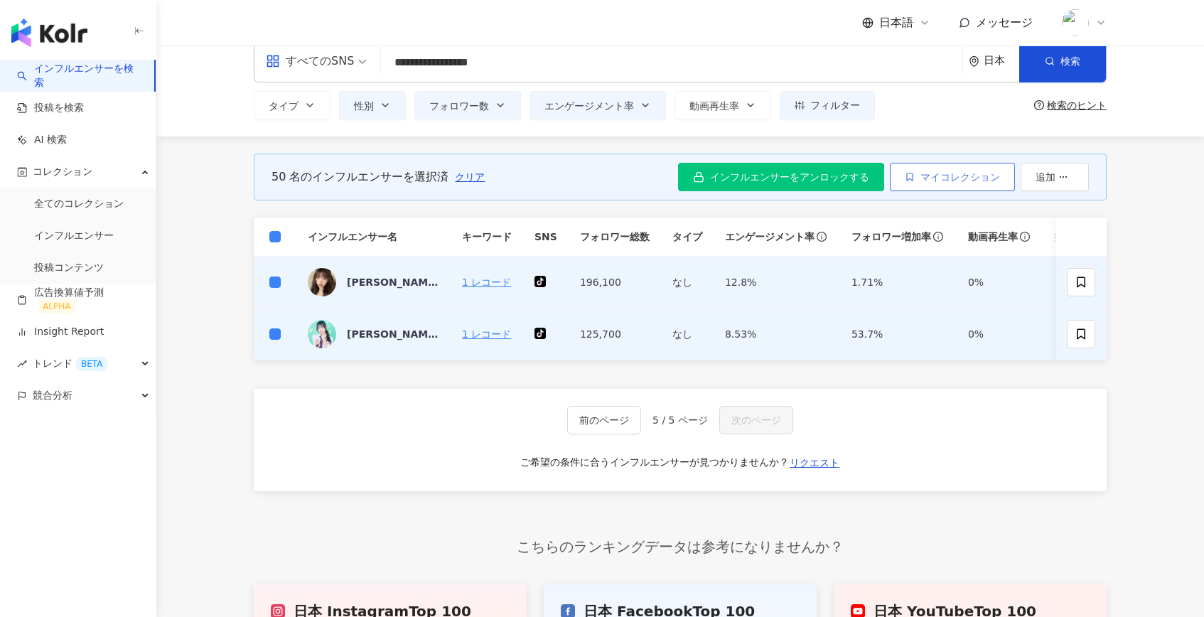
click at [976, 171] on span "マイコレクション" at bounding box center [960, 176] width 80 height 11
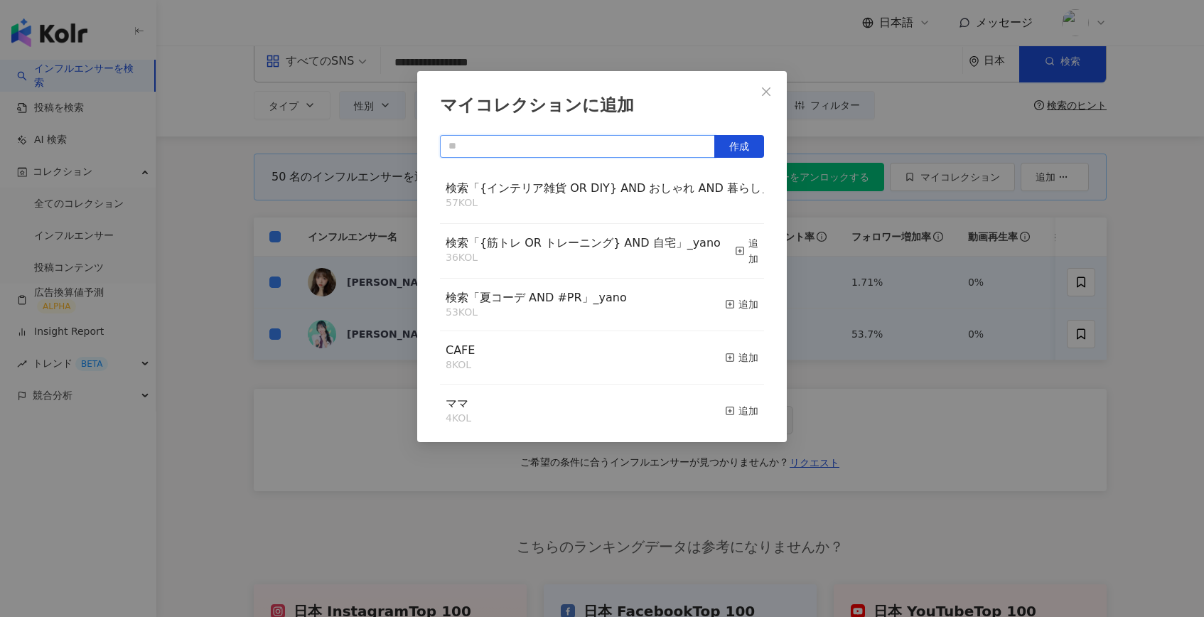
click at [596, 142] on input "text" at bounding box center [577, 146] width 275 height 23
paste input "**********"
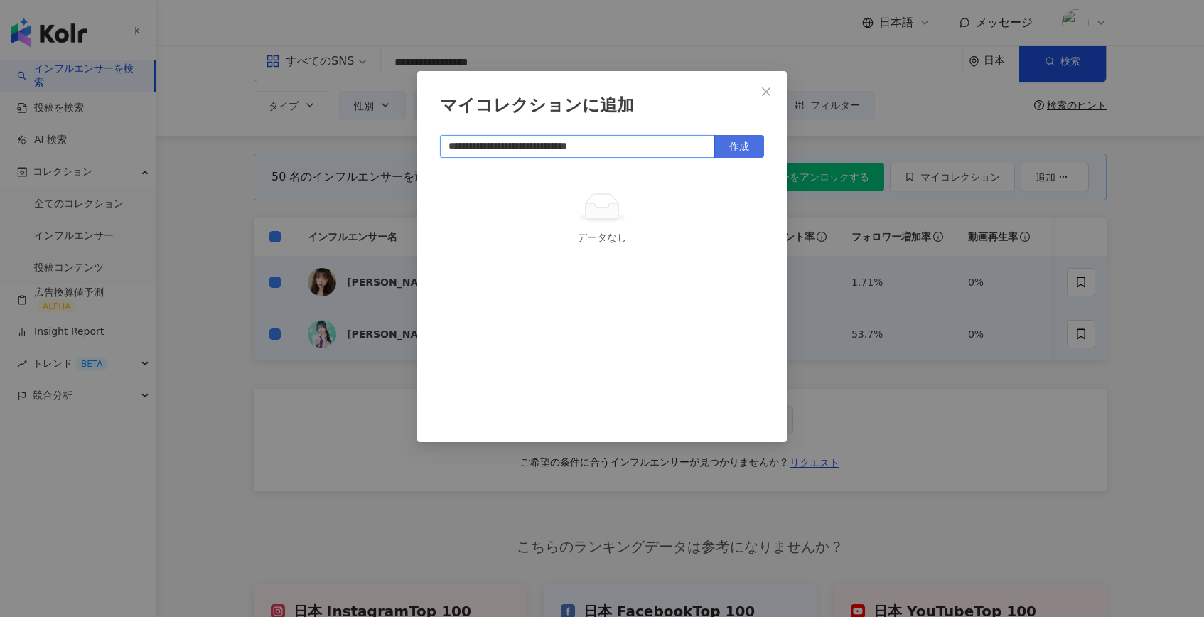
click at [740, 152] on button "作成" at bounding box center [739, 146] width 50 height 23
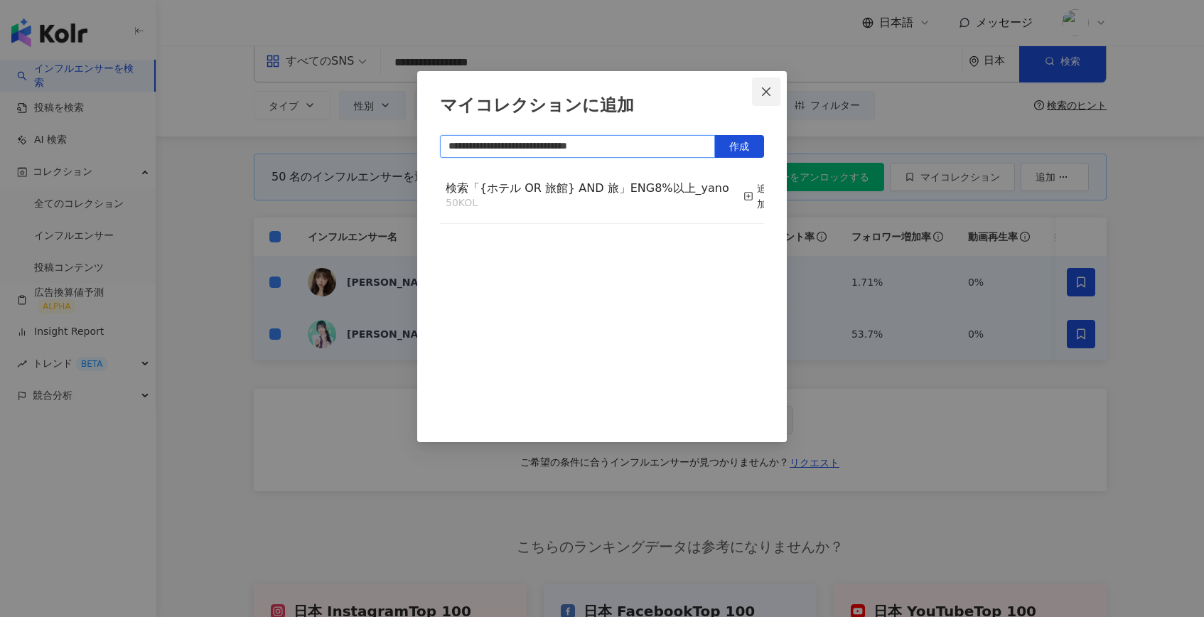
type input "**********"
click at [765, 86] on icon "close" at bounding box center [765, 91] width 11 height 11
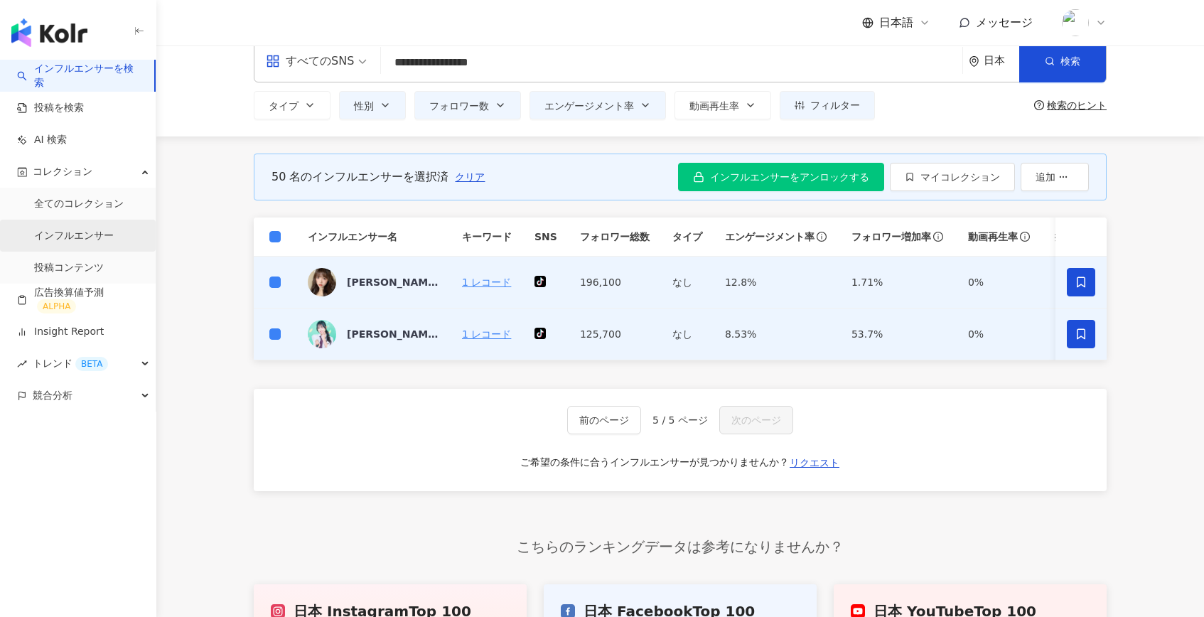
click at [70, 234] on link "インフルエンサー" at bounding box center [74, 236] width 80 height 14
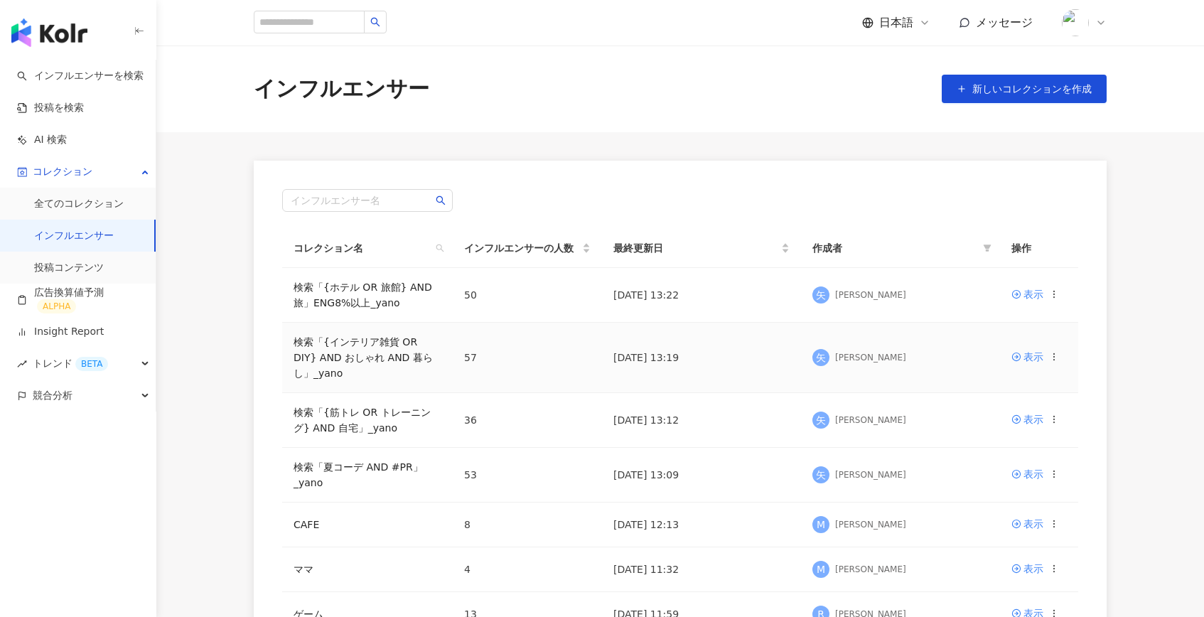
scroll to position [67, 0]
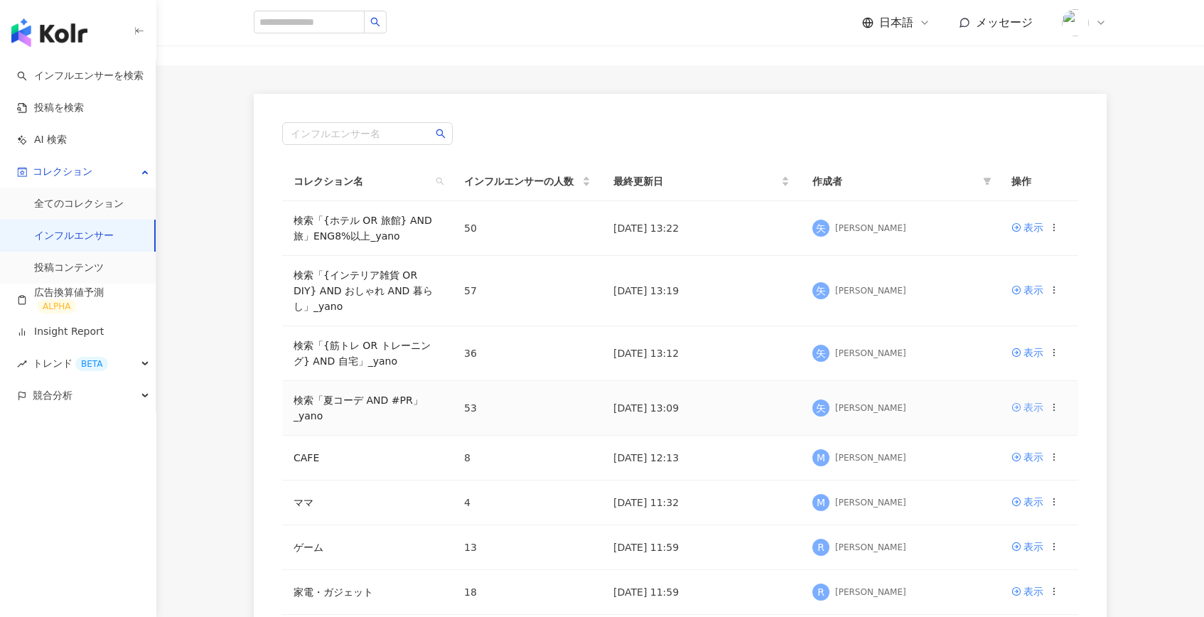
click at [1022, 412] on link "表示" at bounding box center [1027, 407] width 32 height 16
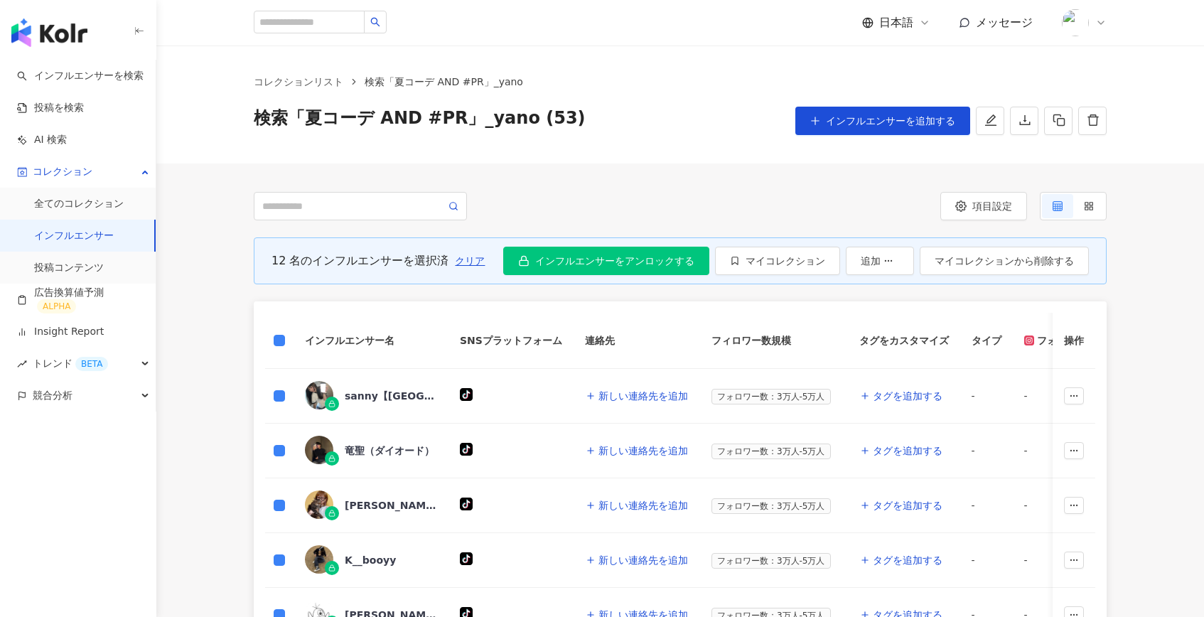
click at [614, 276] on div "12 名のインフルエンサーを選択済 クリア インフルエンサーをアンロックする マイコレクション 追加 マイコレクションから削除する" at bounding box center [680, 260] width 853 height 47
click at [634, 266] on span "インフルエンサーをアンロックする" at bounding box center [614, 260] width 159 height 11
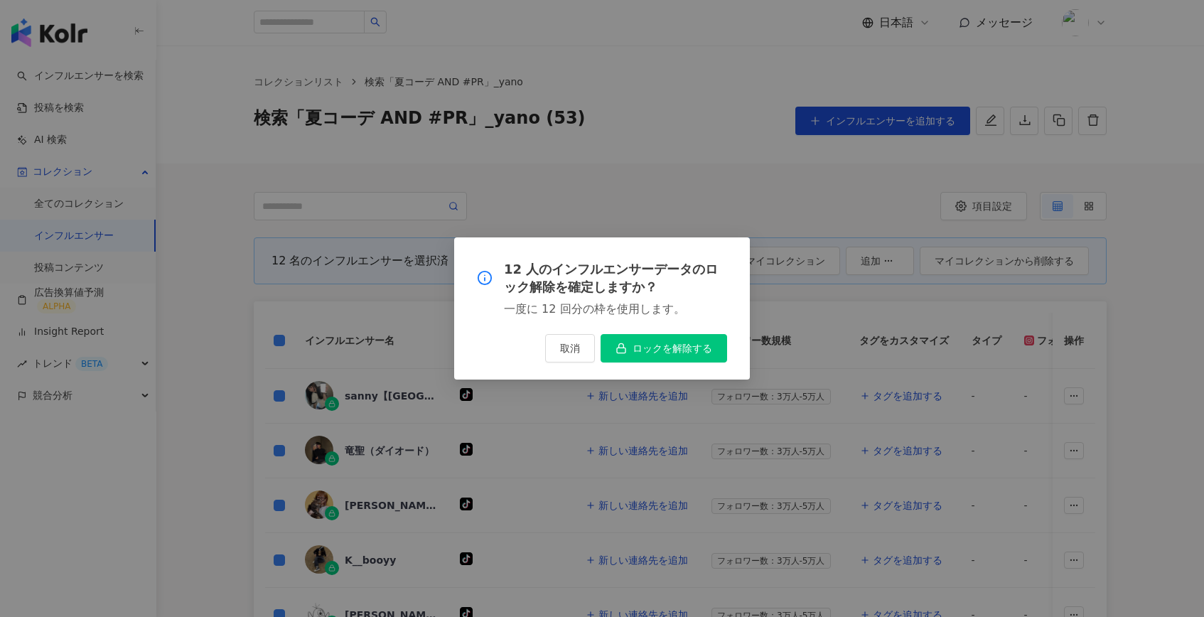
click at [660, 333] on div "12 人のインフルエンサーデータのロック解除を確定しますか？ 一度に 12 回分の枠を使用します。 取消 ロックを解除する" at bounding box center [602, 308] width 296 height 143
click at [657, 355] on button "ロックを解除する" at bounding box center [663, 348] width 126 height 28
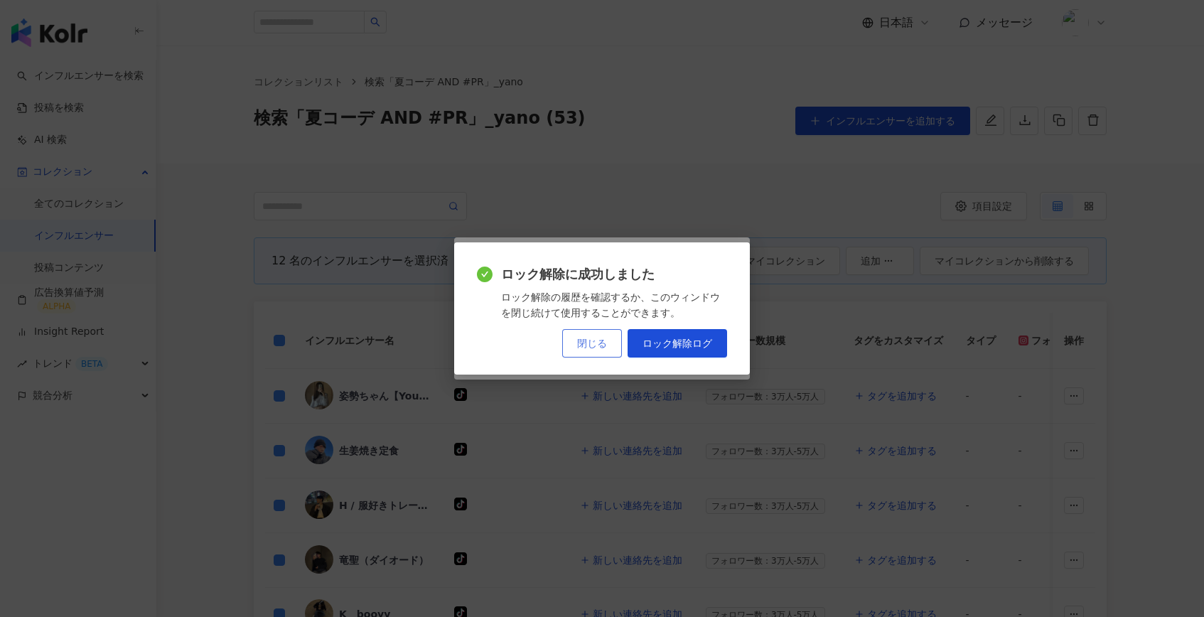
click at [605, 348] on button "閉じる" at bounding box center [592, 343] width 60 height 28
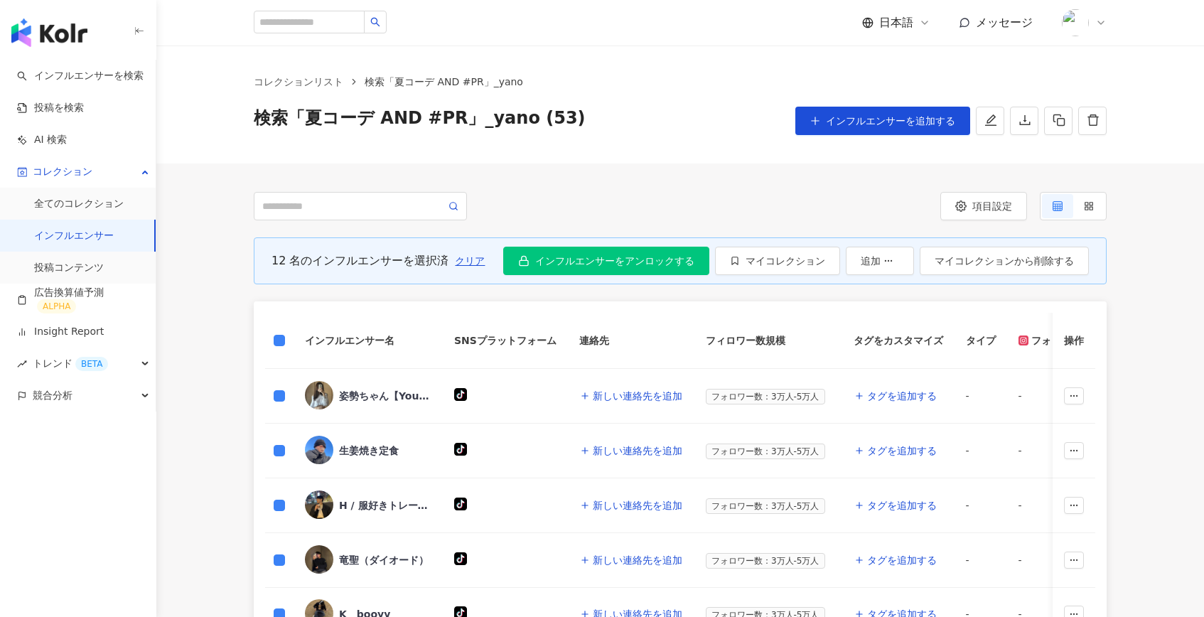
click at [1091, 201] on icon at bounding box center [1089, 206] width 10 height 10
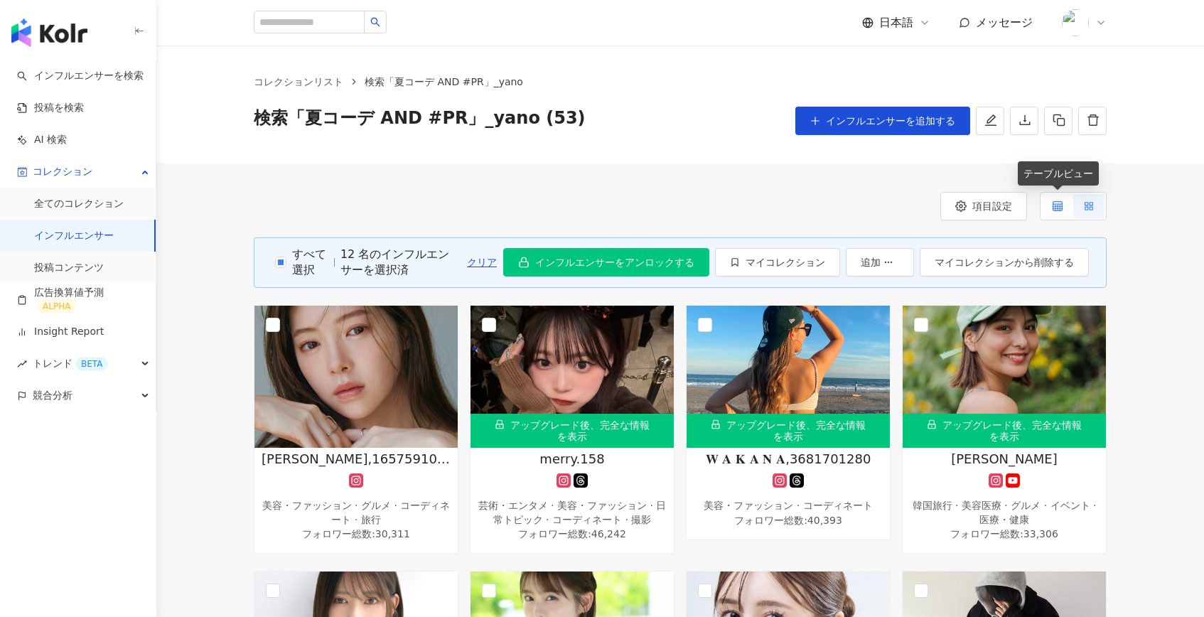
click at [1055, 208] on icon at bounding box center [1057, 206] width 10 height 10
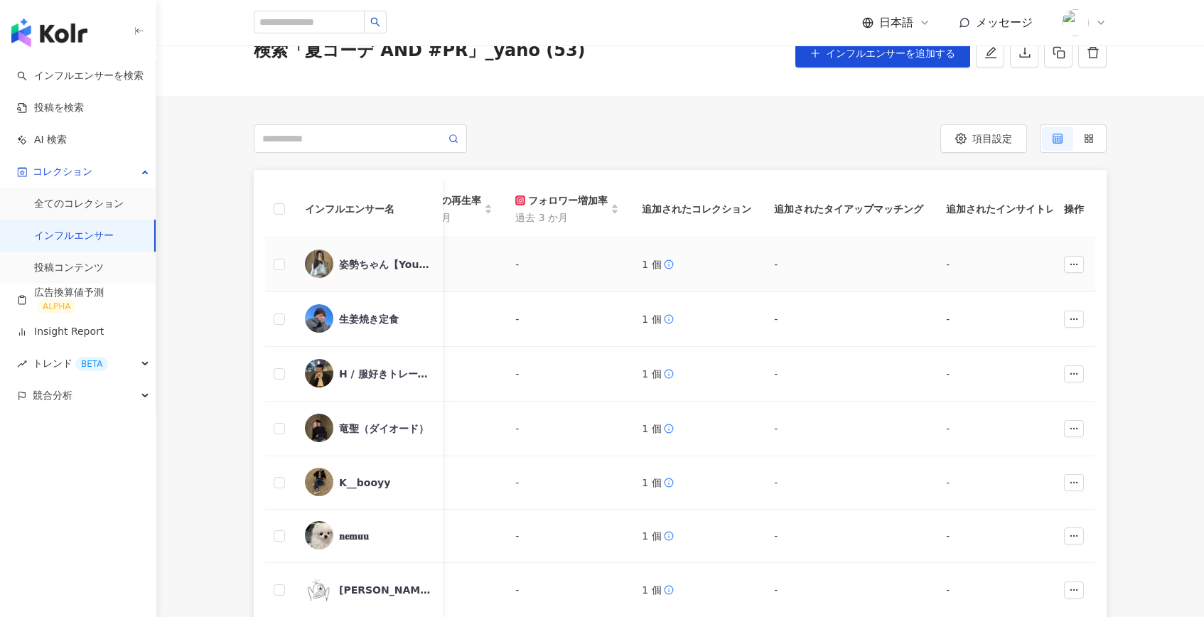
scroll to position [0, 1674]
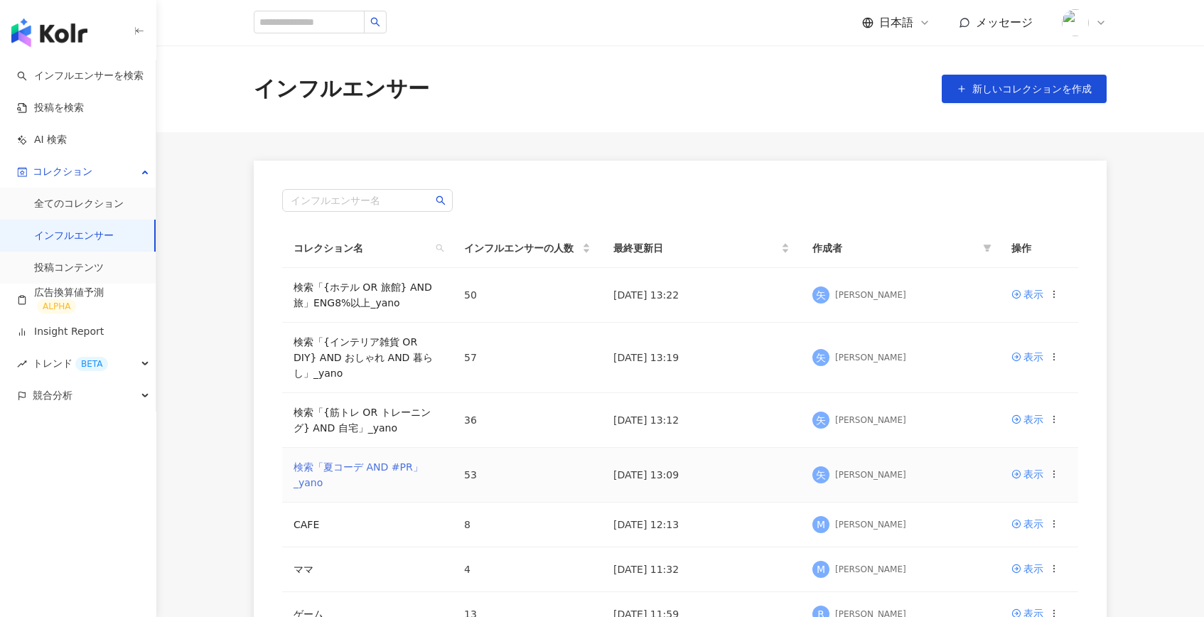
click at [367, 471] on link "検索「夏コーデ AND #PR」_yano" at bounding box center [357, 474] width 129 height 27
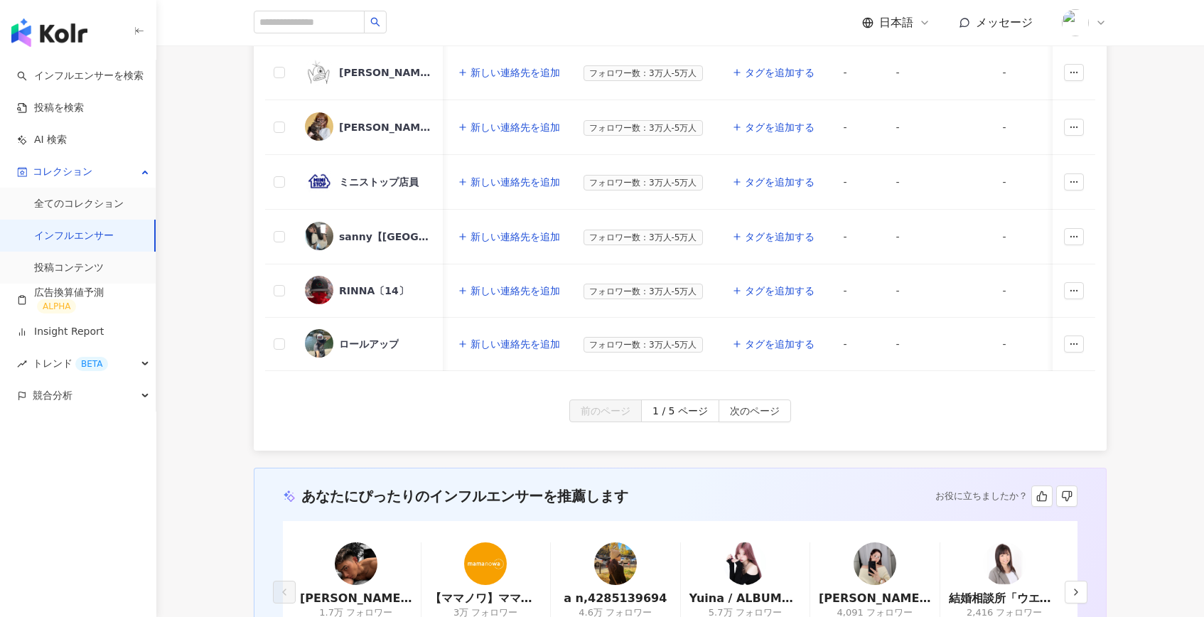
scroll to position [682, 0]
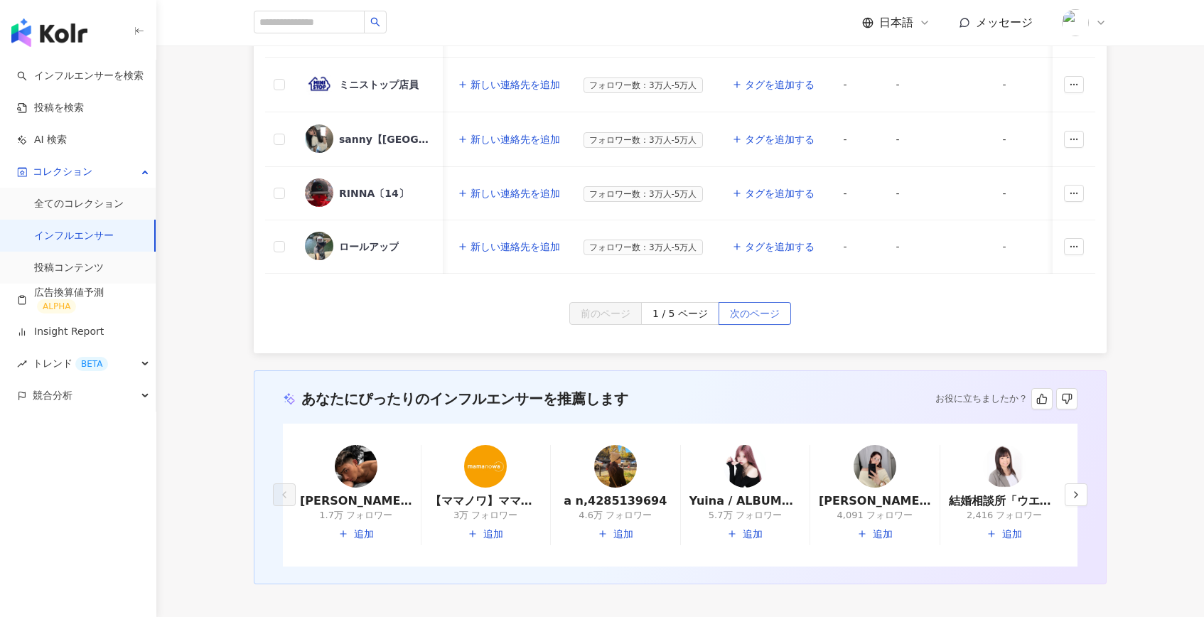
click at [759, 303] on span "次のページ" at bounding box center [755, 314] width 50 height 23
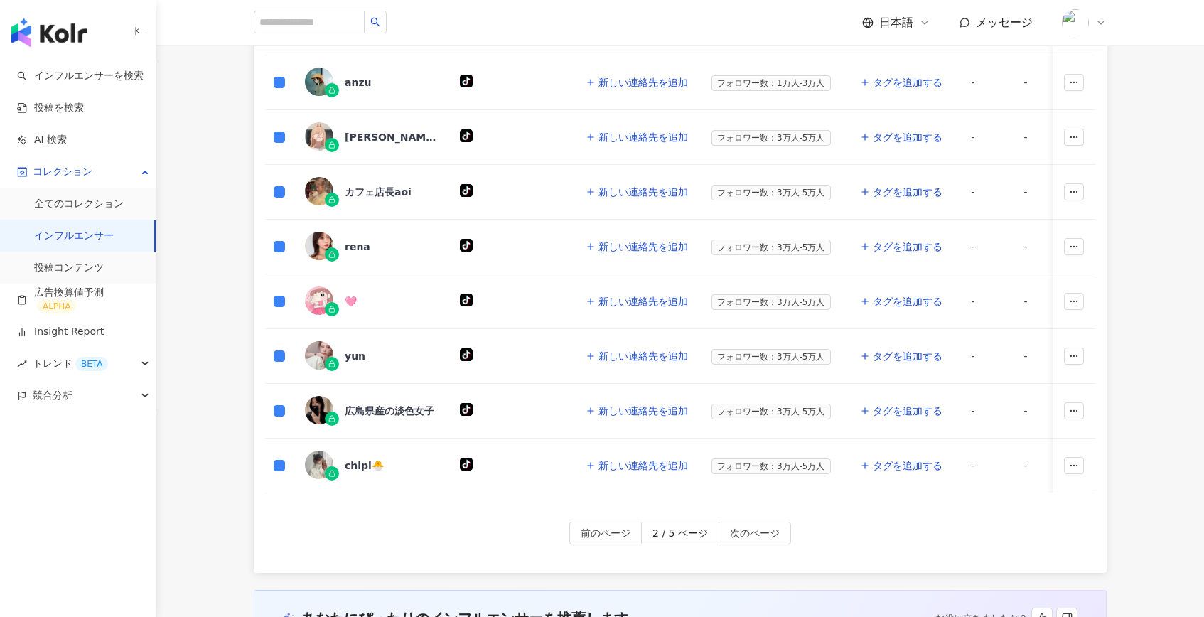
scroll to position [876, 0]
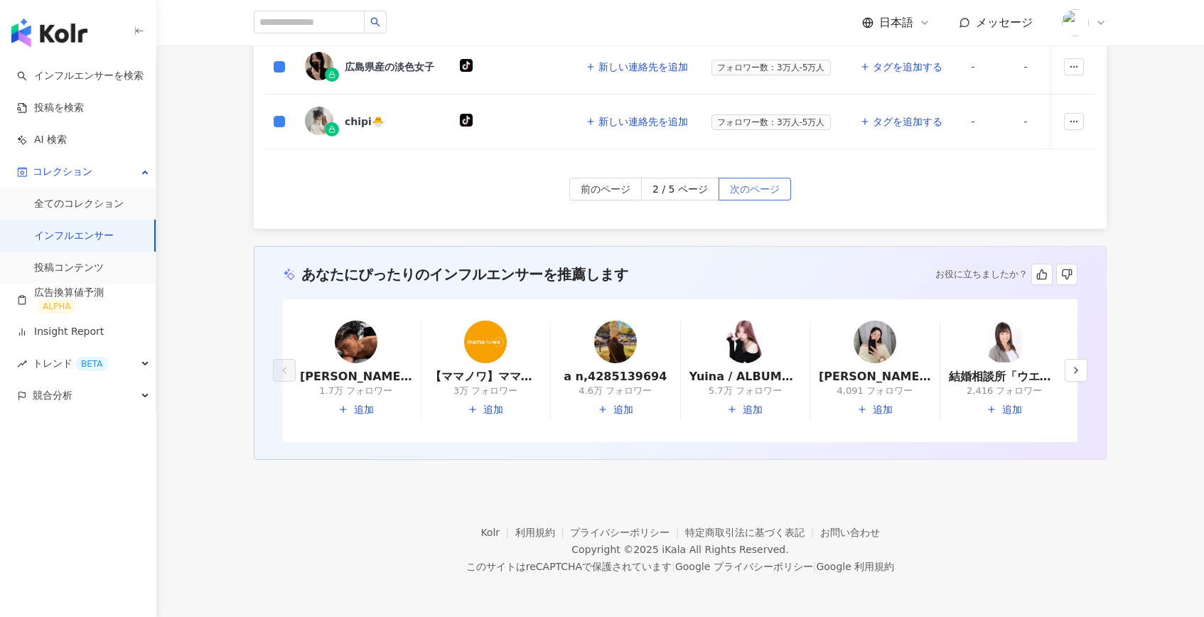
click at [777, 191] on span "次のページ" at bounding box center [755, 189] width 50 height 23
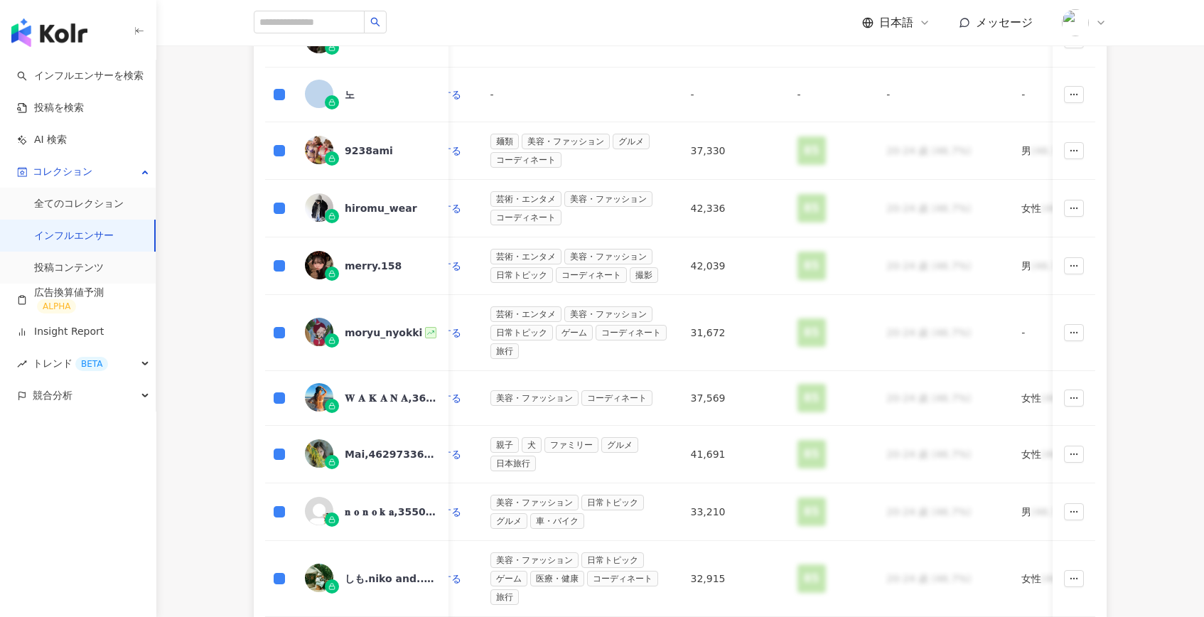
scroll to position [718, 0]
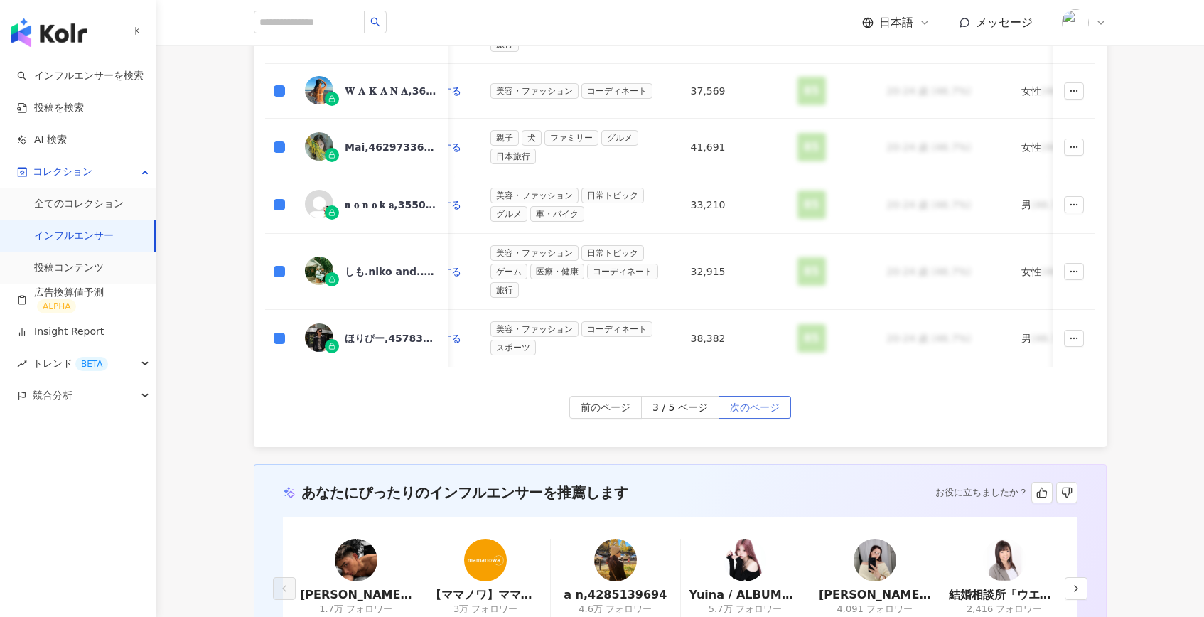
click at [747, 402] on span "次のページ" at bounding box center [755, 408] width 50 height 23
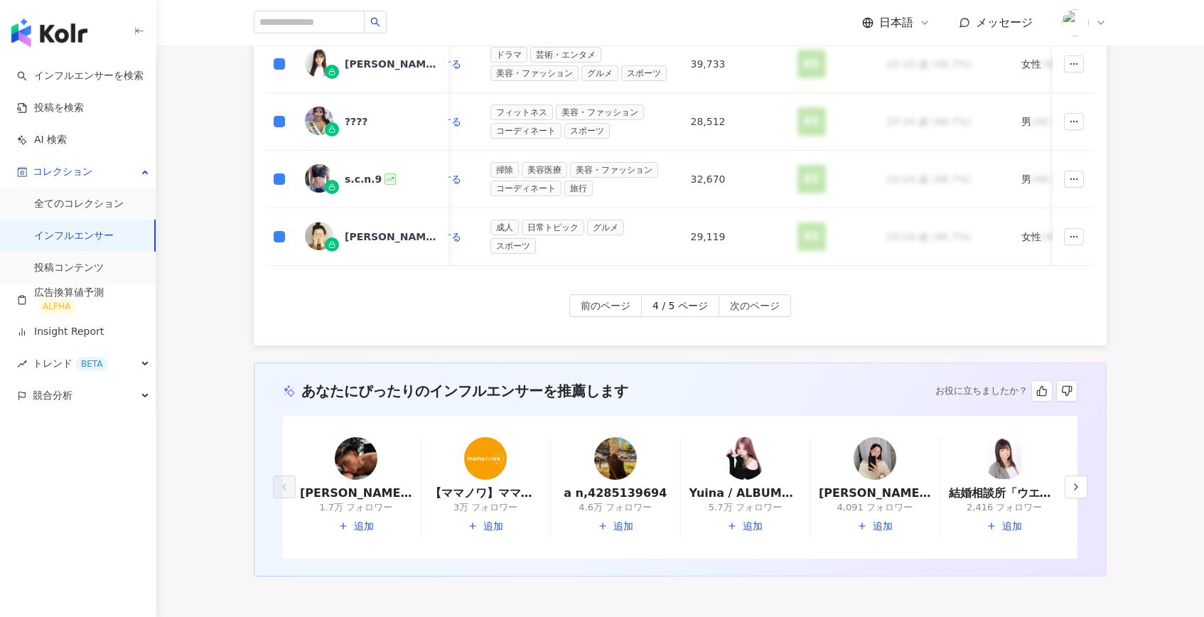
scroll to position [899, 0]
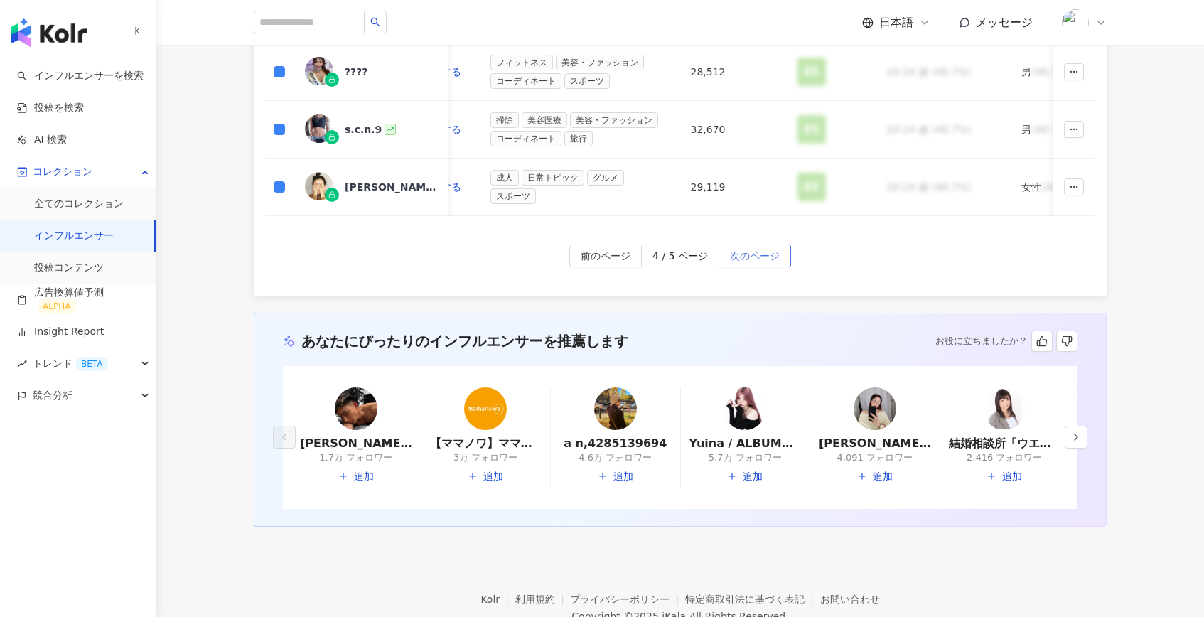
click at [760, 245] on span "次のページ" at bounding box center [755, 256] width 50 height 23
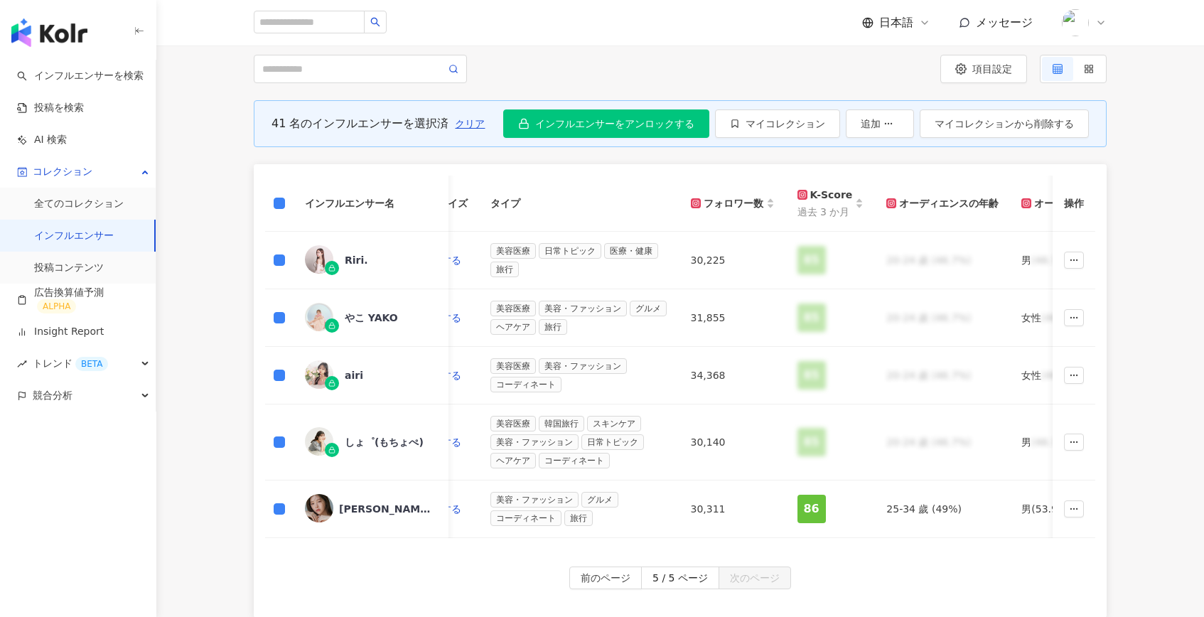
scroll to position [0, 0]
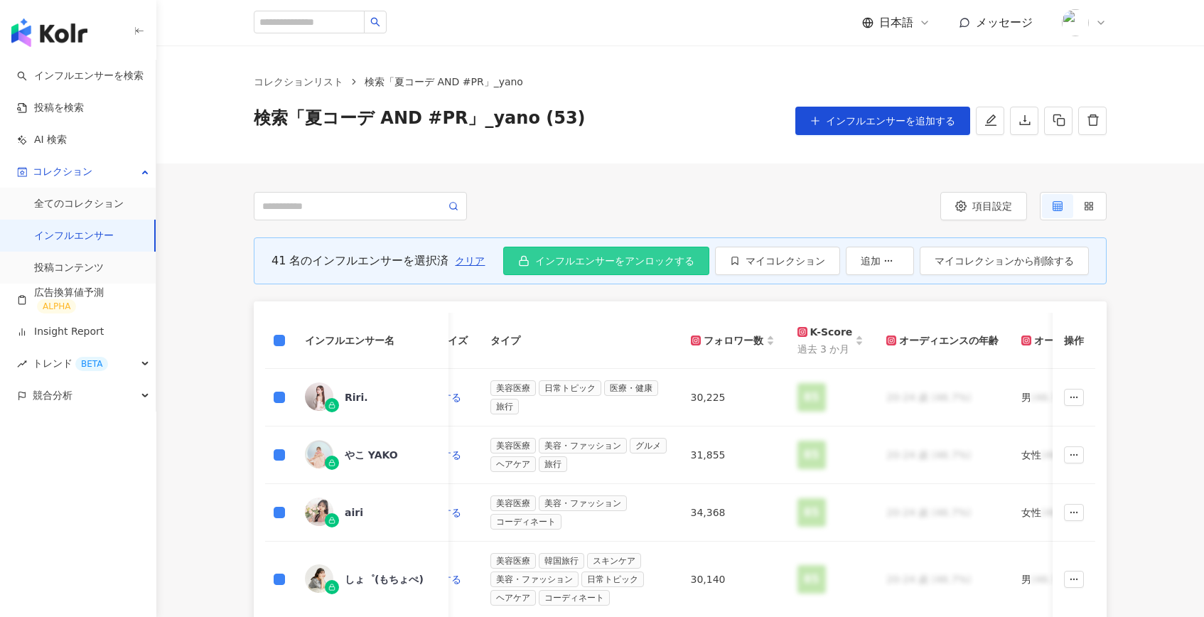
click at [615, 262] on span "インフルエンサーをアンロックする" at bounding box center [614, 260] width 159 height 11
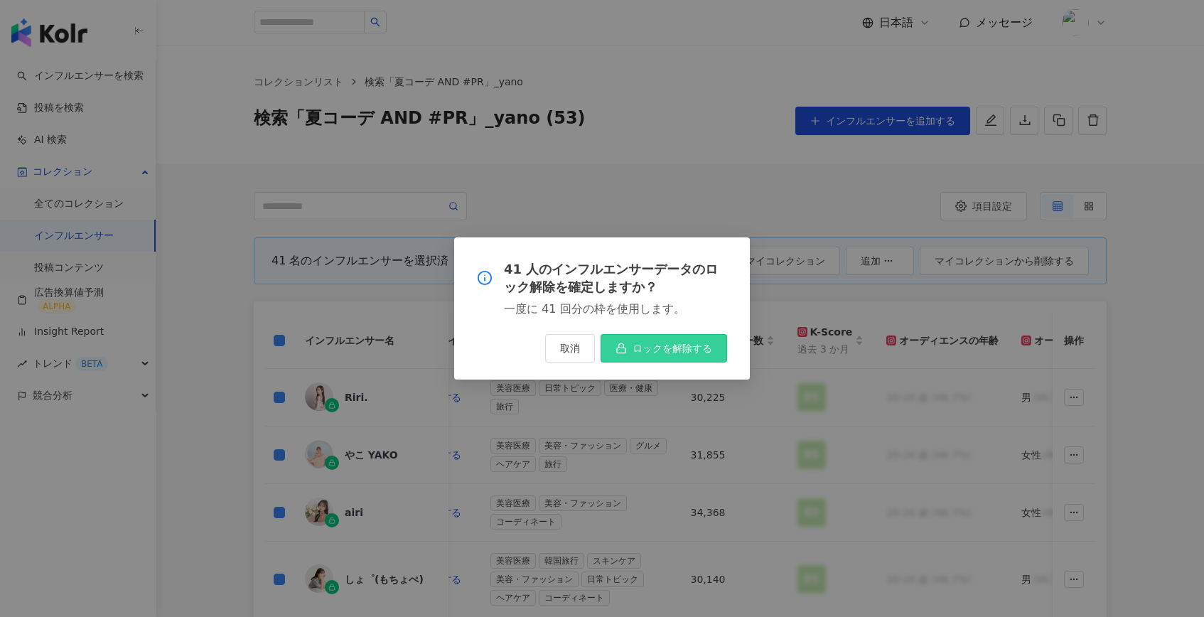
click at [663, 356] on button "ロックを解除する" at bounding box center [663, 348] width 126 height 28
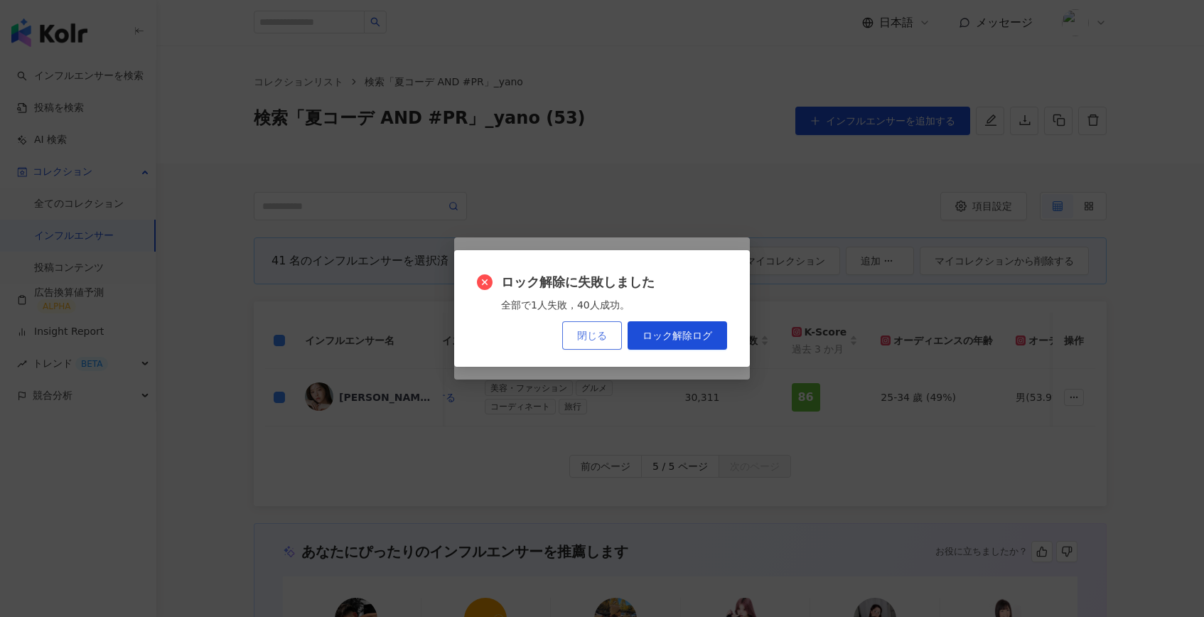
click at [598, 332] on span "閉じる" at bounding box center [592, 335] width 30 height 11
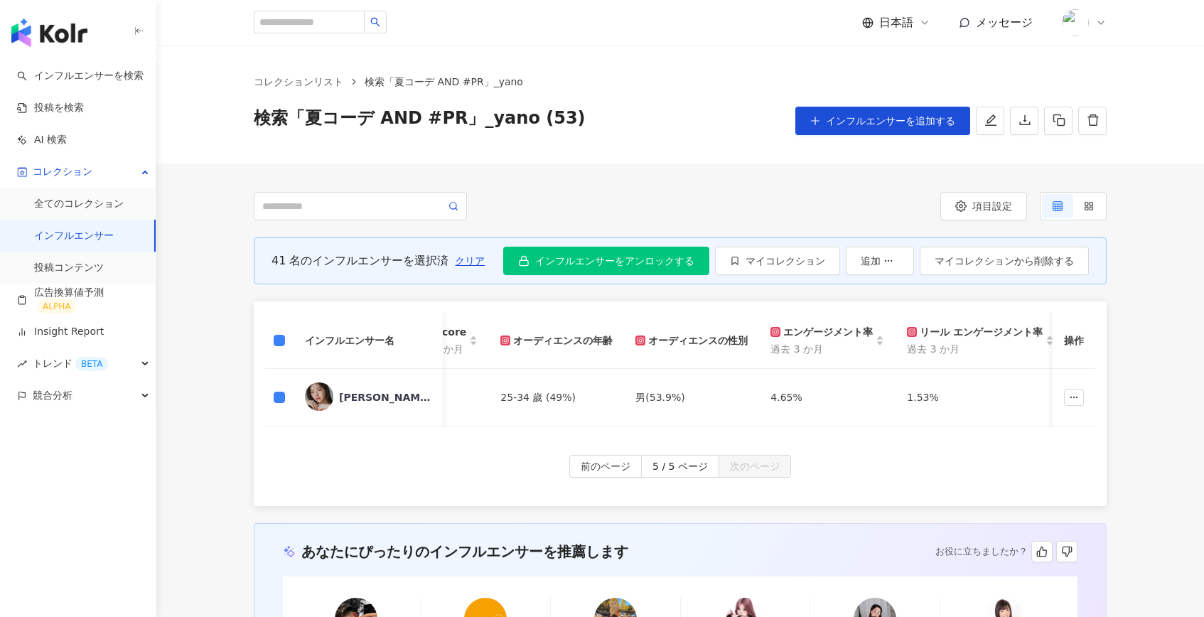
scroll to position [0, 810]
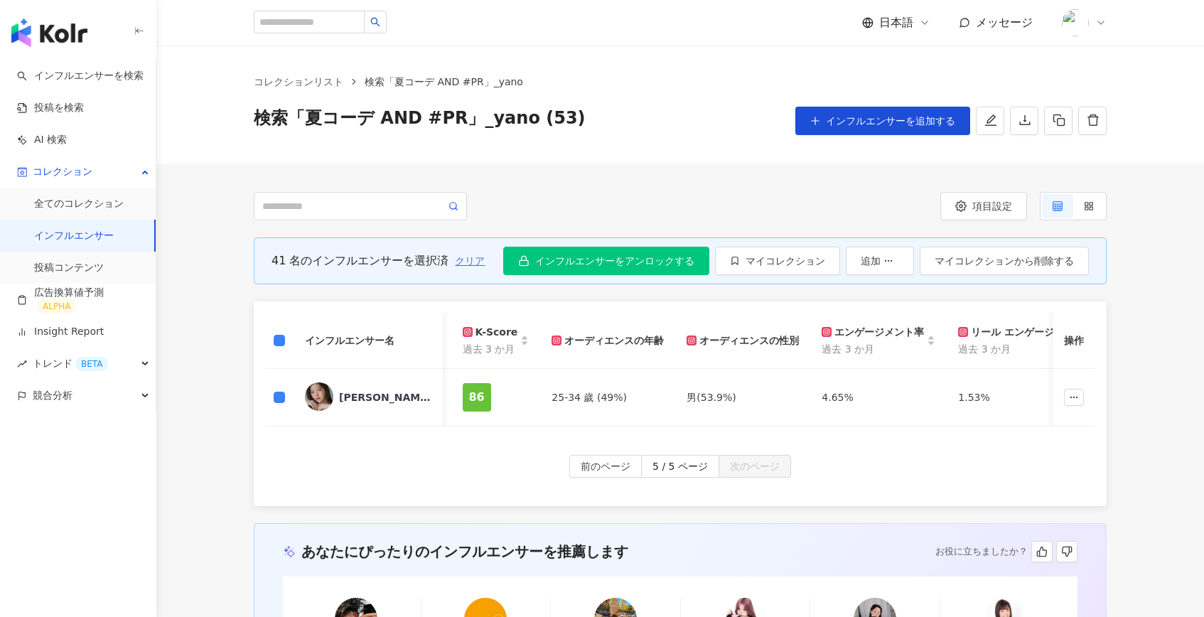
click at [463, 261] on span "クリア" at bounding box center [470, 260] width 30 height 11
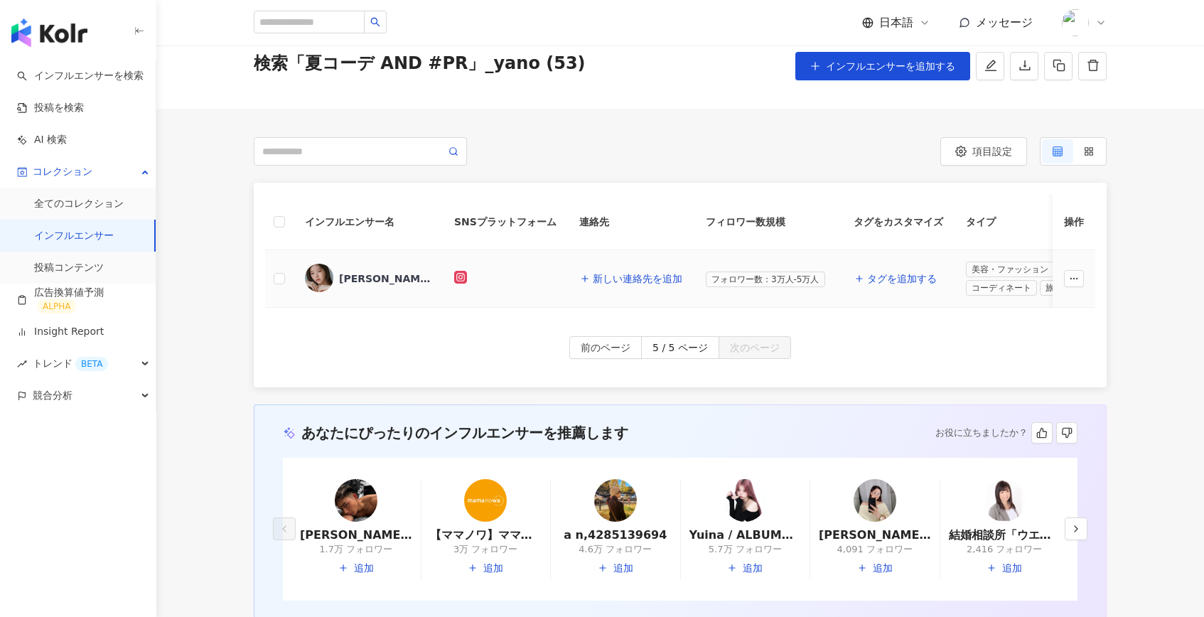
scroll to position [0, 0]
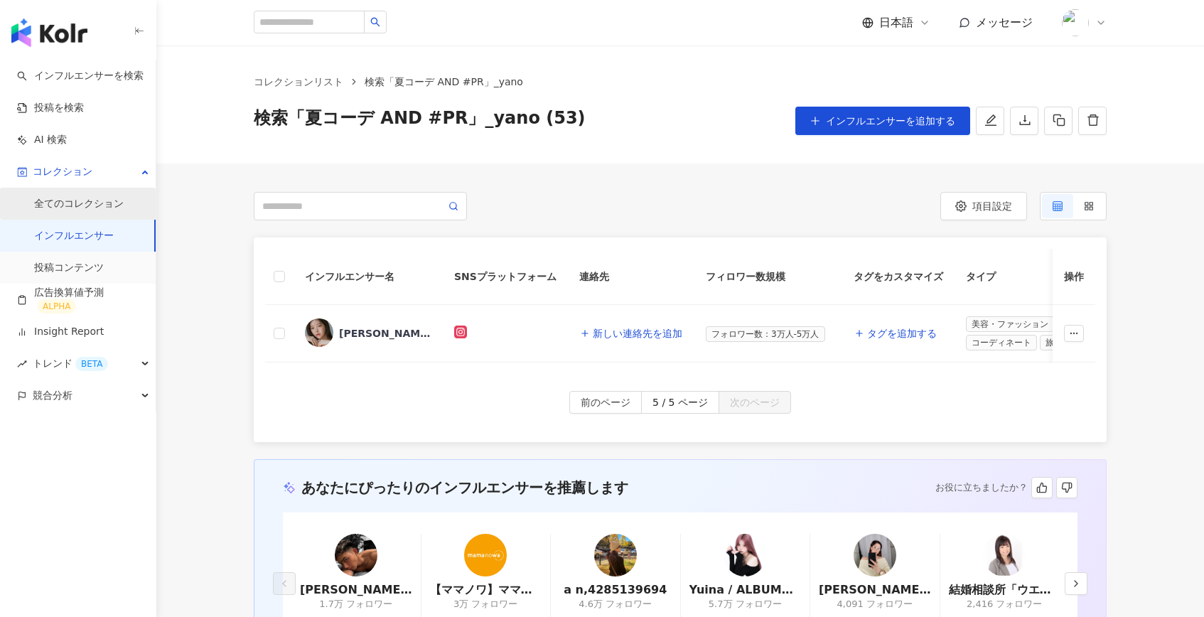
click at [73, 203] on link "全てのコレクション" at bounding box center [79, 204] width 90 height 14
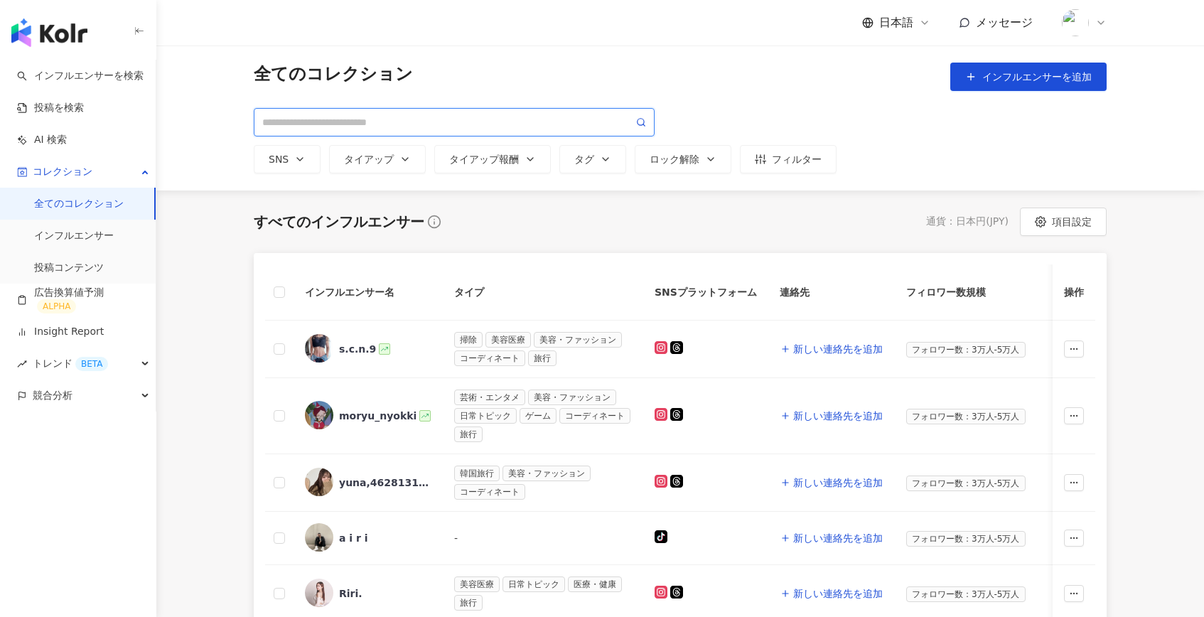
click at [375, 114] on input "search" at bounding box center [447, 122] width 371 height 16
click at [66, 243] on link "インフルエンサー" at bounding box center [74, 236] width 80 height 14
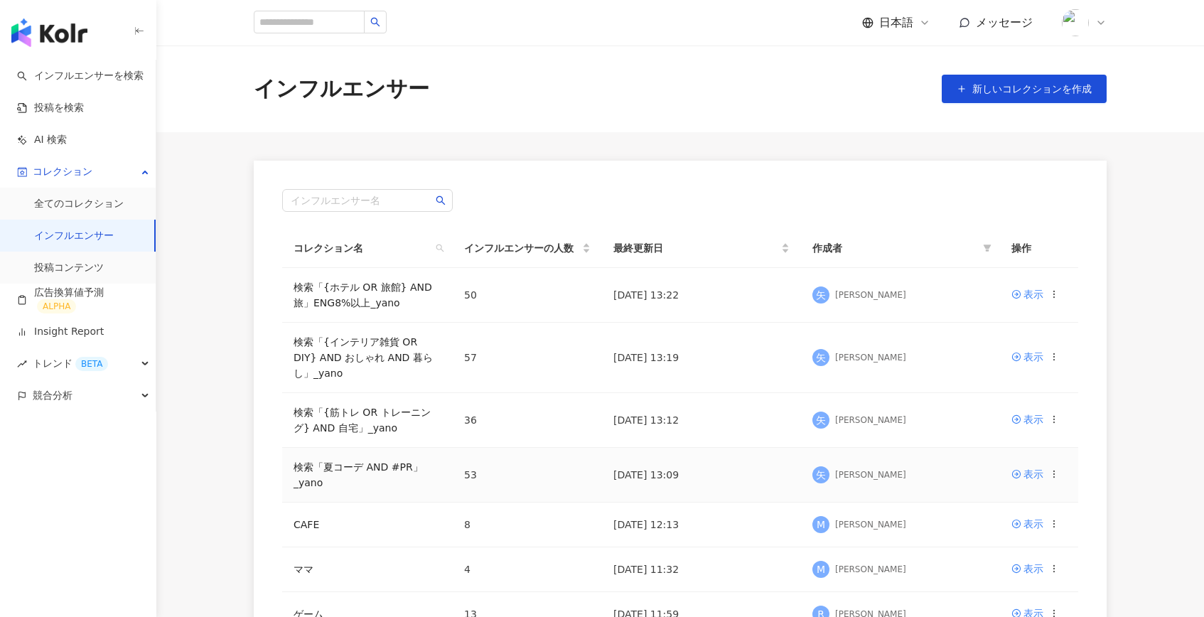
click at [355, 460] on td "検索「夏コーデ AND #PR」_yano" at bounding box center [367, 475] width 171 height 55
click at [355, 465] on link "検索「夏コーデ AND #PR」_yano" at bounding box center [357, 474] width 129 height 27
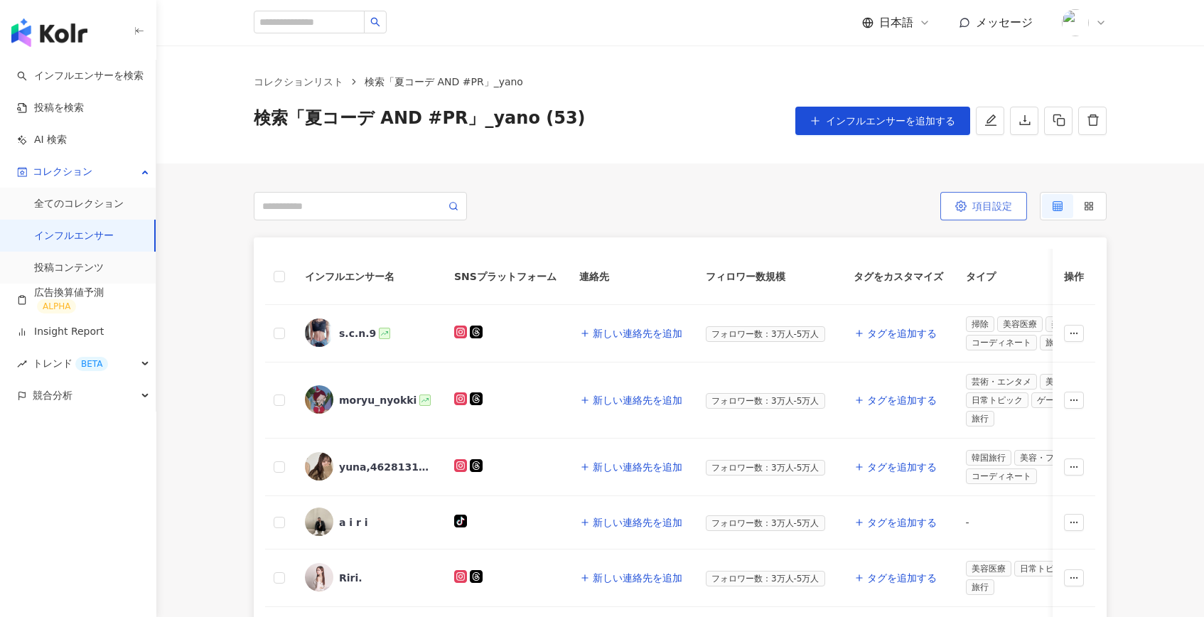
click at [985, 213] on button "項目設定" at bounding box center [983, 206] width 87 height 28
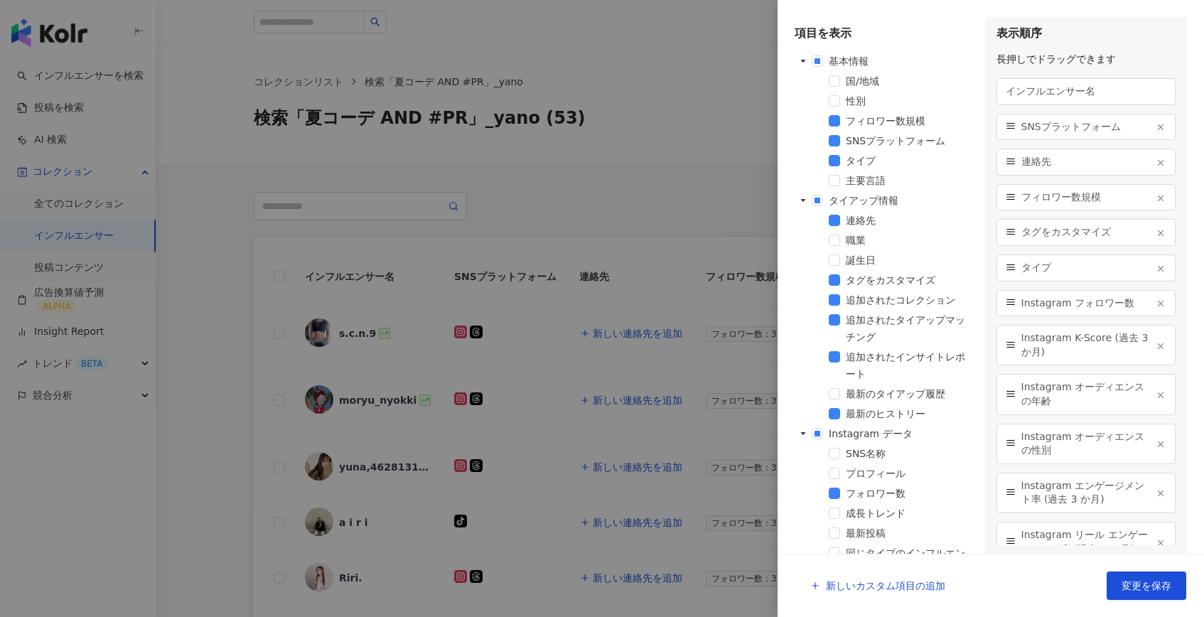
click at [748, 182] on div at bounding box center [602, 308] width 1204 height 617
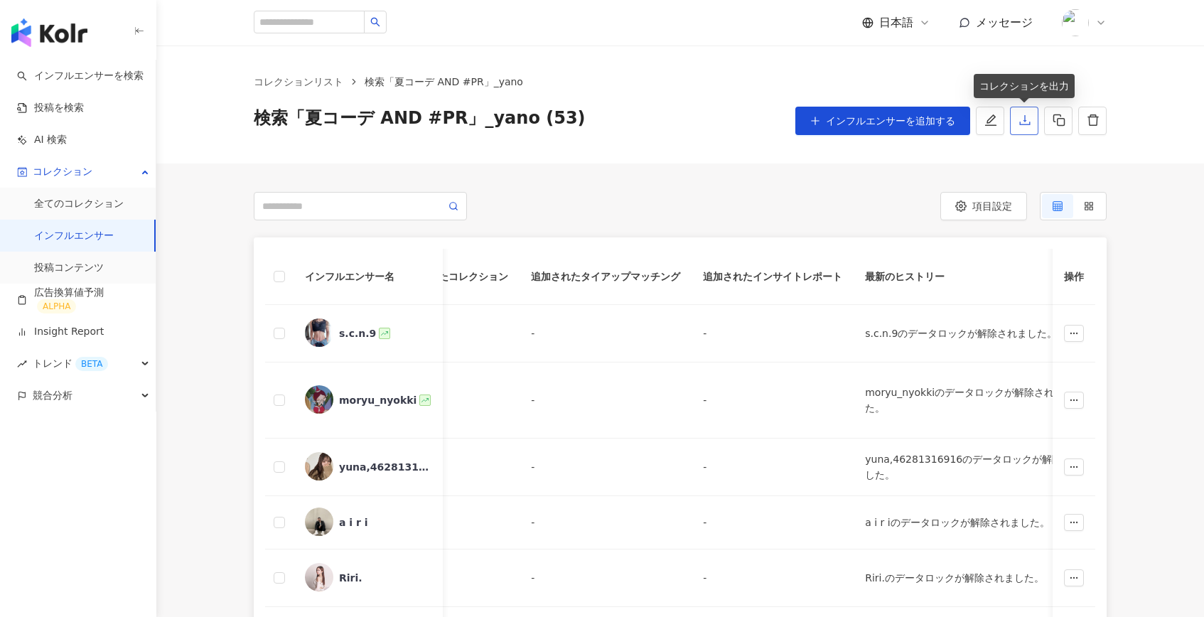
click at [1024, 118] on icon "download" at bounding box center [1024, 120] width 11 height 10
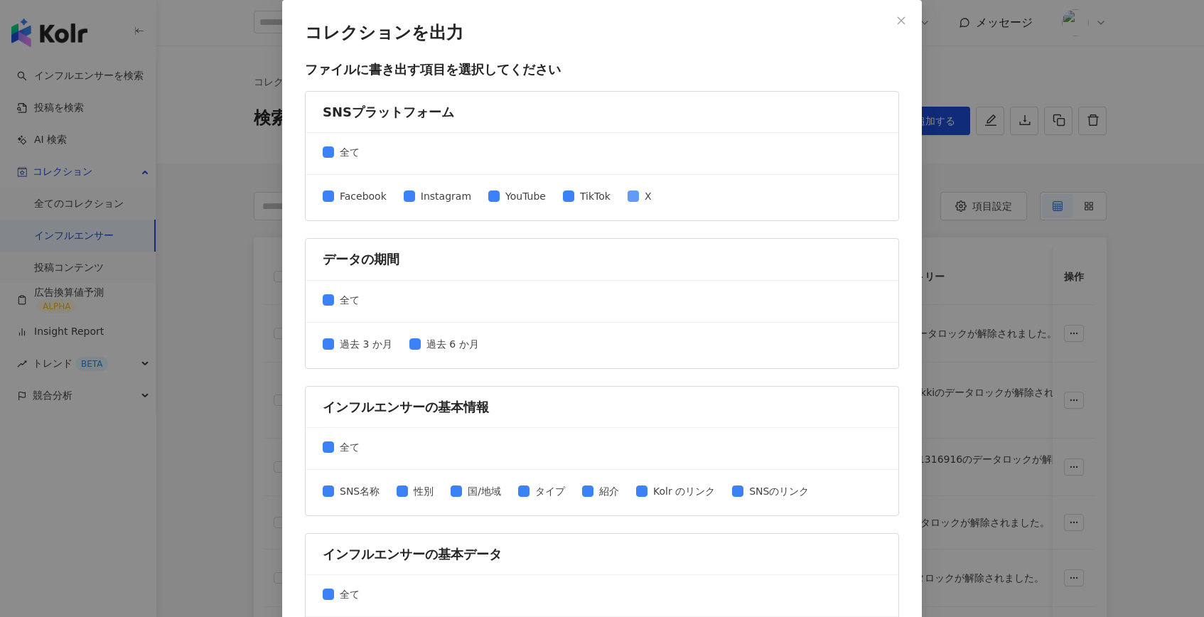
click at [642, 195] on span "X" at bounding box center [648, 196] width 18 height 16
click at [365, 200] on span "Facebook" at bounding box center [363, 196] width 58 height 16
click at [347, 156] on span "全て" at bounding box center [349, 152] width 31 height 16
click at [443, 188] on span "Instagram" at bounding box center [446, 196] width 62 height 16
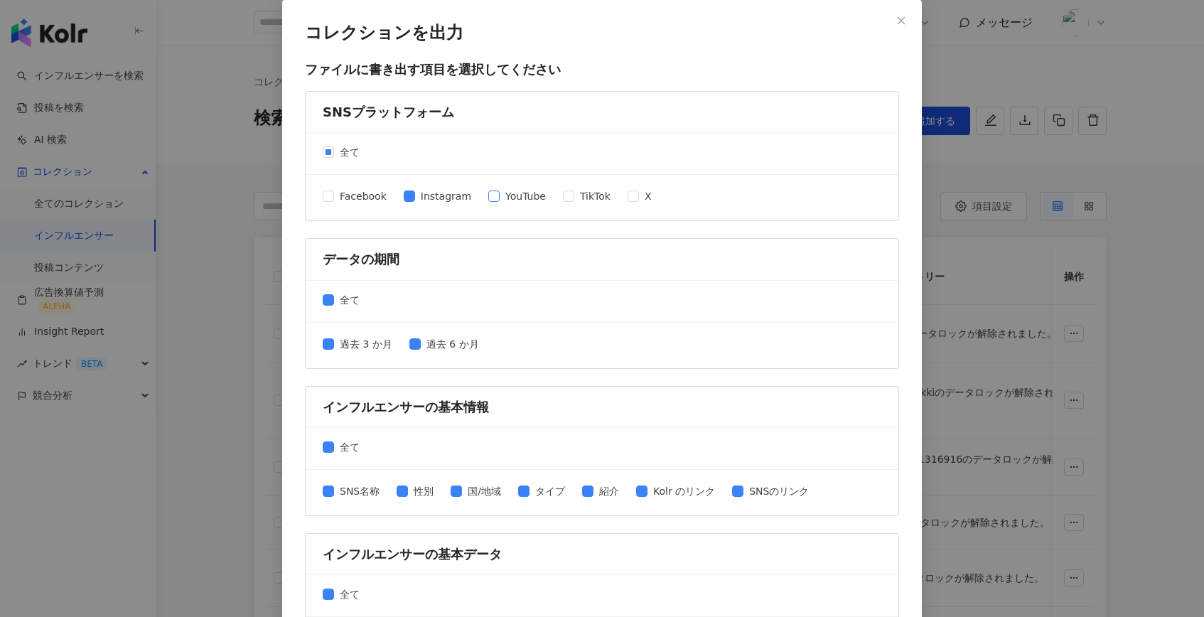
click at [509, 198] on span "YouTube" at bounding box center [526, 196] width 52 height 16
click at [574, 198] on span "TikTok" at bounding box center [595, 196] width 42 height 16
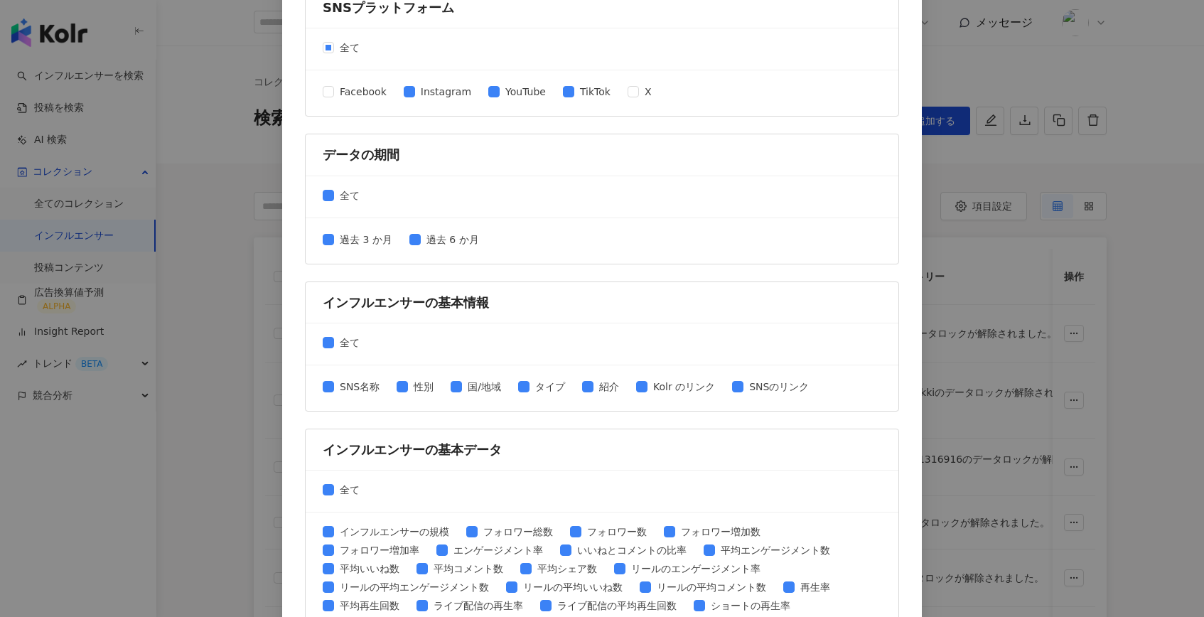
scroll to position [129, 0]
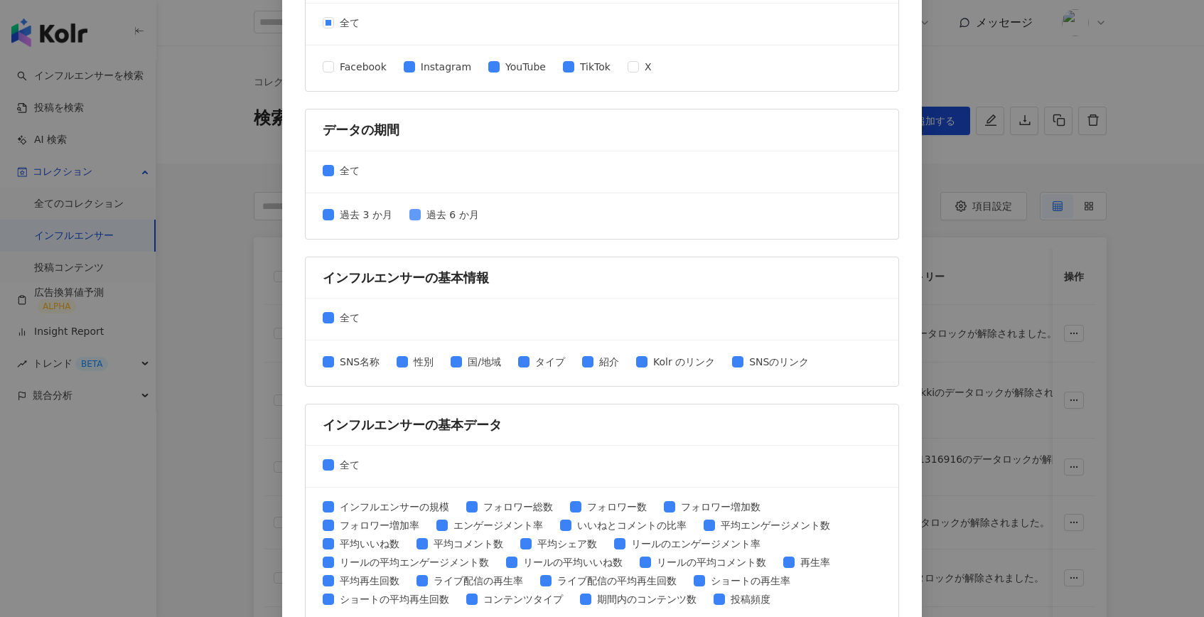
click at [458, 215] on span "過去 6 か月" at bounding box center [453, 215] width 64 height 16
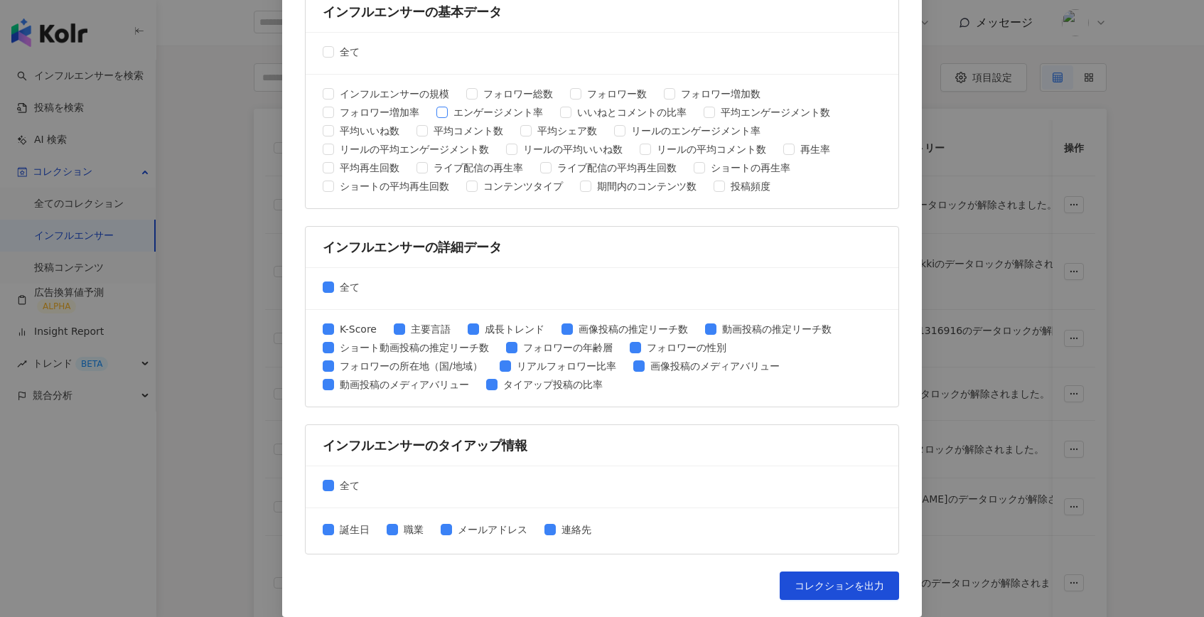
scroll to position [124, 0]
click at [478, 93] on span "フォロワー総数" at bounding box center [518, 94] width 81 height 16
click at [594, 93] on span "フォロワー数" at bounding box center [616, 94] width 71 height 16
click at [519, 92] on span "フォロワー総数" at bounding box center [518, 94] width 81 height 16
click at [413, 389] on span "動画投稿のメディアバリュー" at bounding box center [404, 385] width 141 height 16
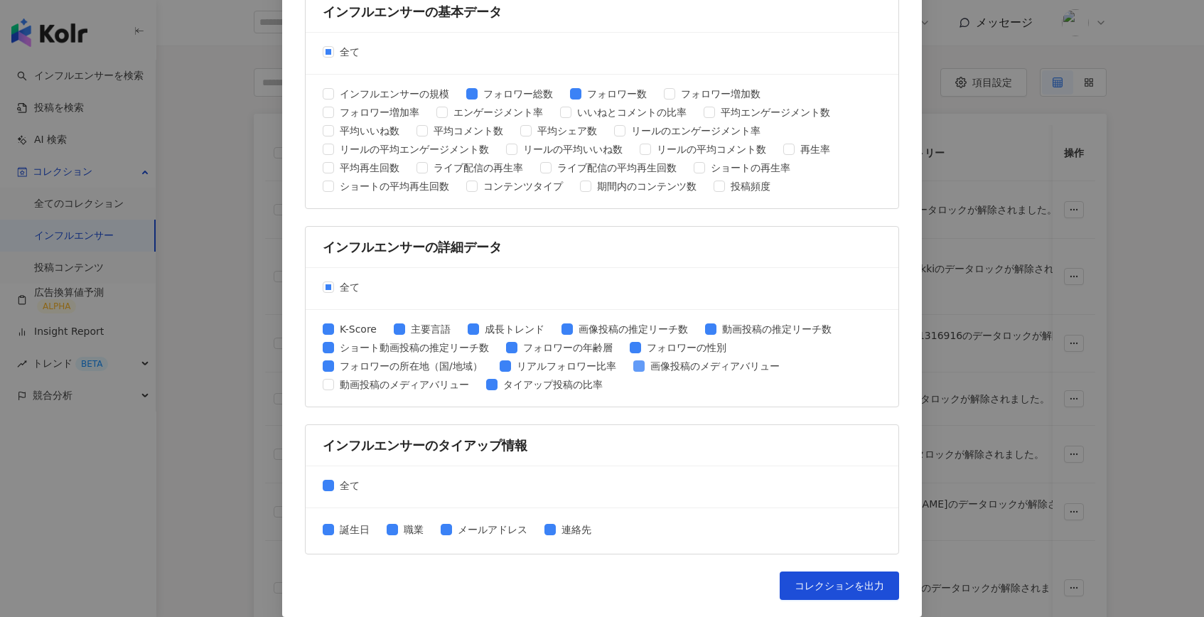
click at [676, 371] on span "画像投稿のメディアバリュー" at bounding box center [715, 366] width 141 height 16
click at [762, 327] on span "動画投稿の推定リーチ数" at bounding box center [776, 329] width 121 height 16
click at [665, 327] on span "画像投稿の推定リーチ数" at bounding box center [633, 329] width 121 height 16
click at [516, 325] on span "成長トレンド" at bounding box center [514, 329] width 71 height 16
click at [433, 328] on span "主要言語" at bounding box center [430, 329] width 51 height 16
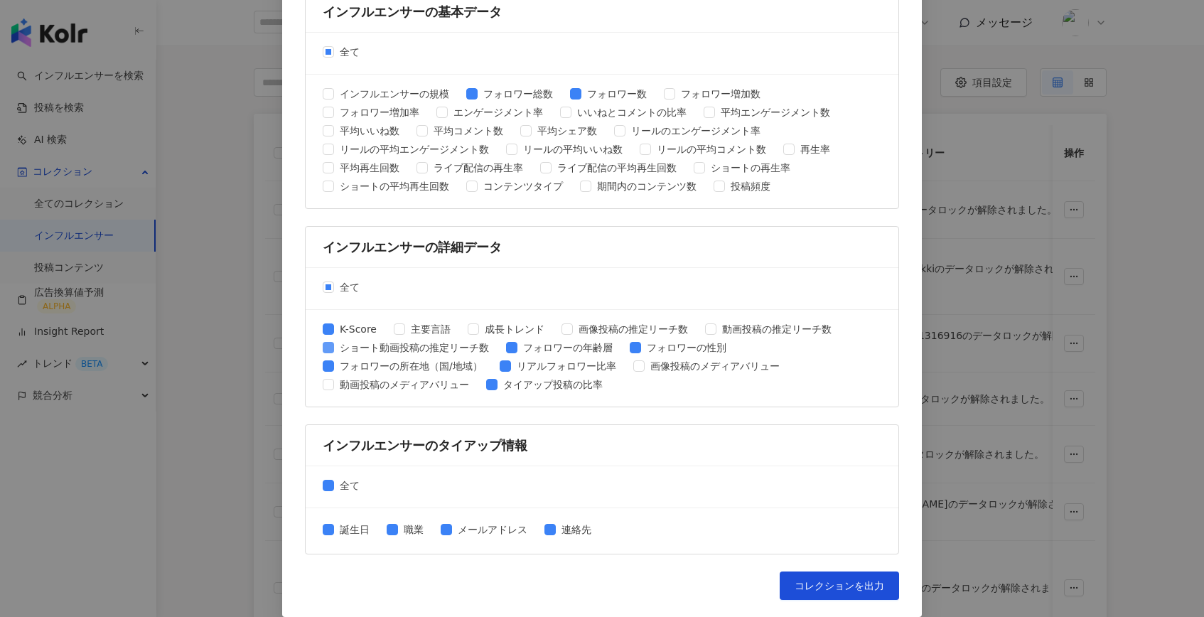
click at [415, 352] on span "ショート動画投稿の推定リーチ数" at bounding box center [414, 348] width 161 height 16
click at [428, 366] on span "フォロワーの所在地（国/地域）" at bounding box center [411, 366] width 154 height 16
click at [434, 366] on span "フォロワーの所在地（国/地域）" at bounding box center [411, 366] width 154 height 16
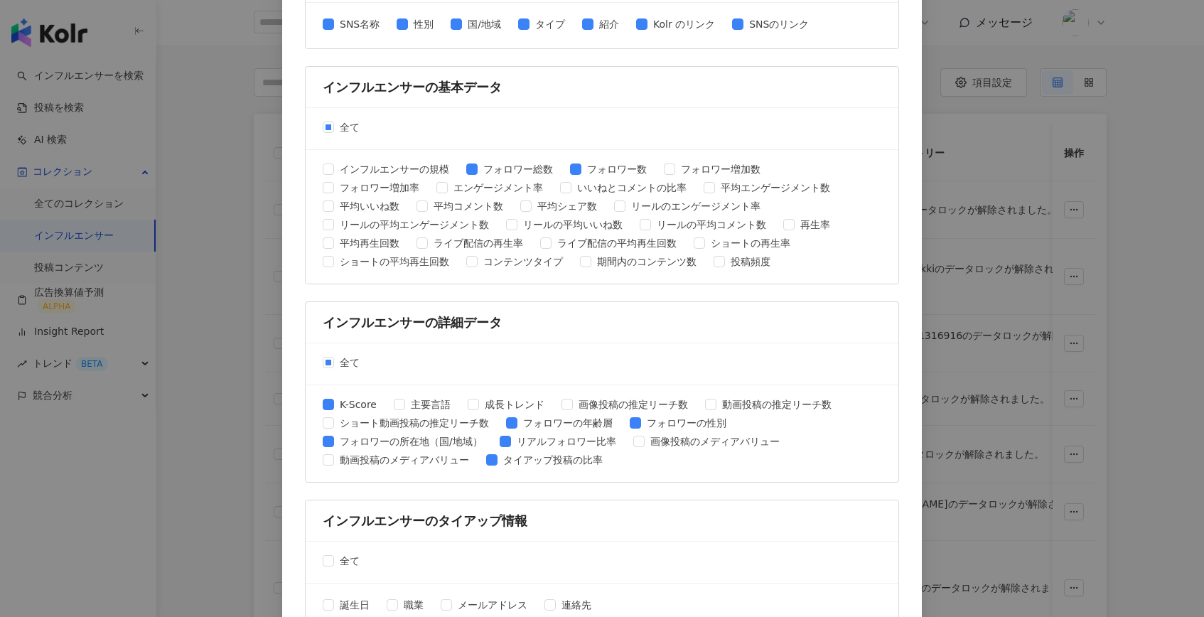
scroll to position [542, 0]
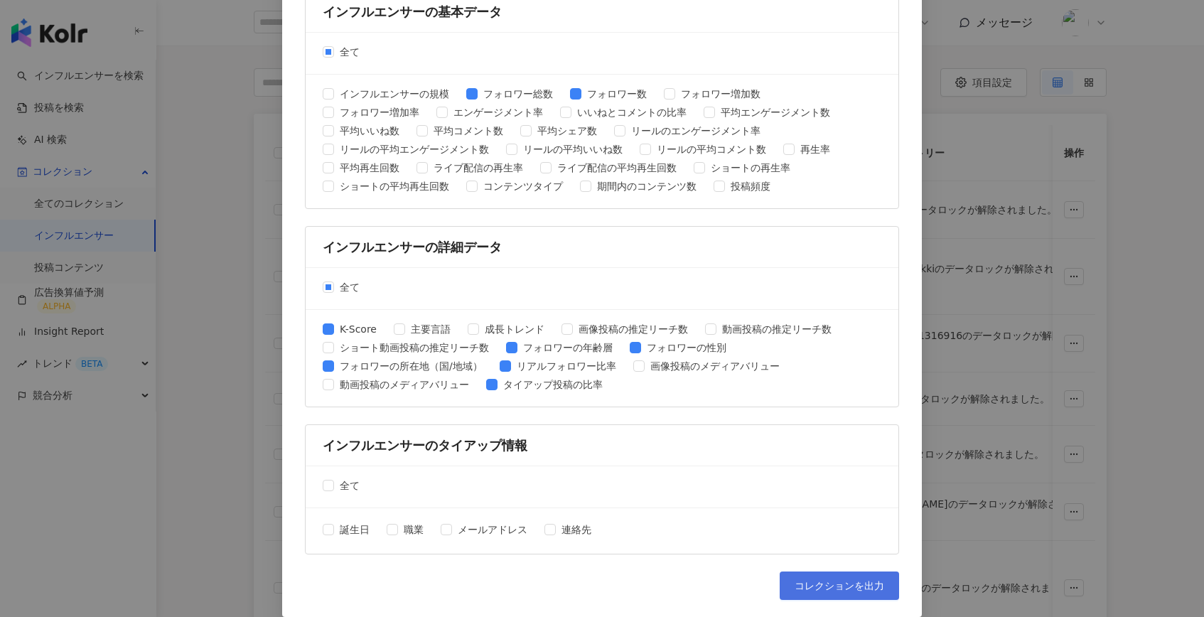
click at [851, 583] on span "コレクションを出力" at bounding box center [839, 585] width 90 height 11
click at [1003, 189] on div "コレクションを出力 ファイルに書き出す項目を選択してください SNSプラットフォーム 全て Facebook Instagram YouTube TikTok…" at bounding box center [602, 308] width 1204 height 617
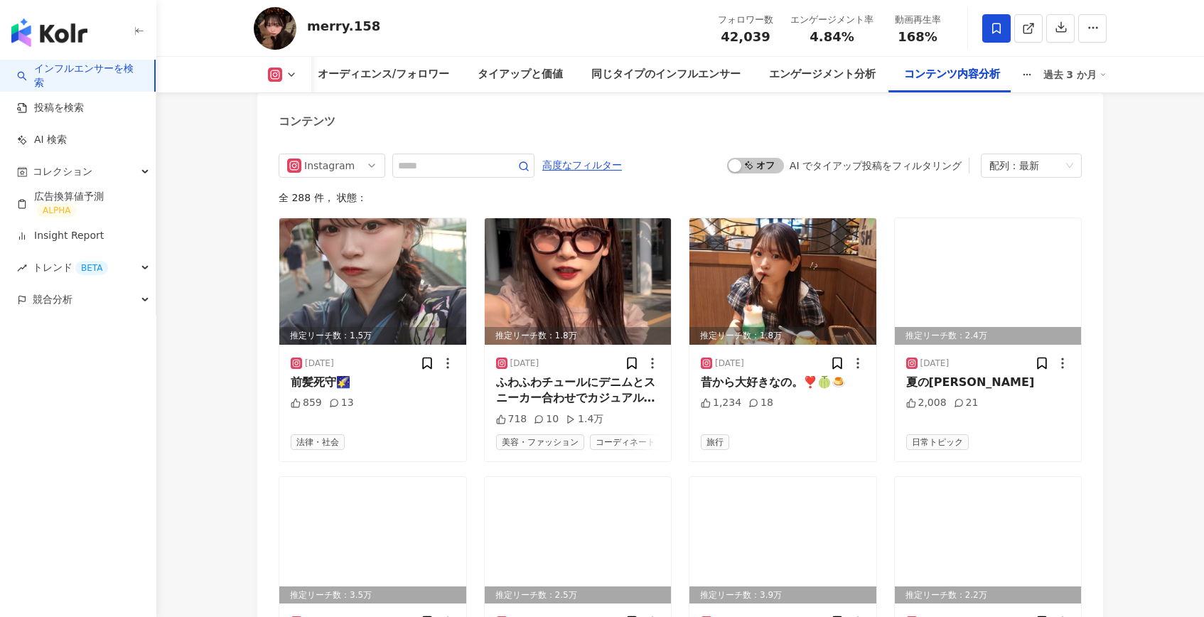
scroll to position [4244, 0]
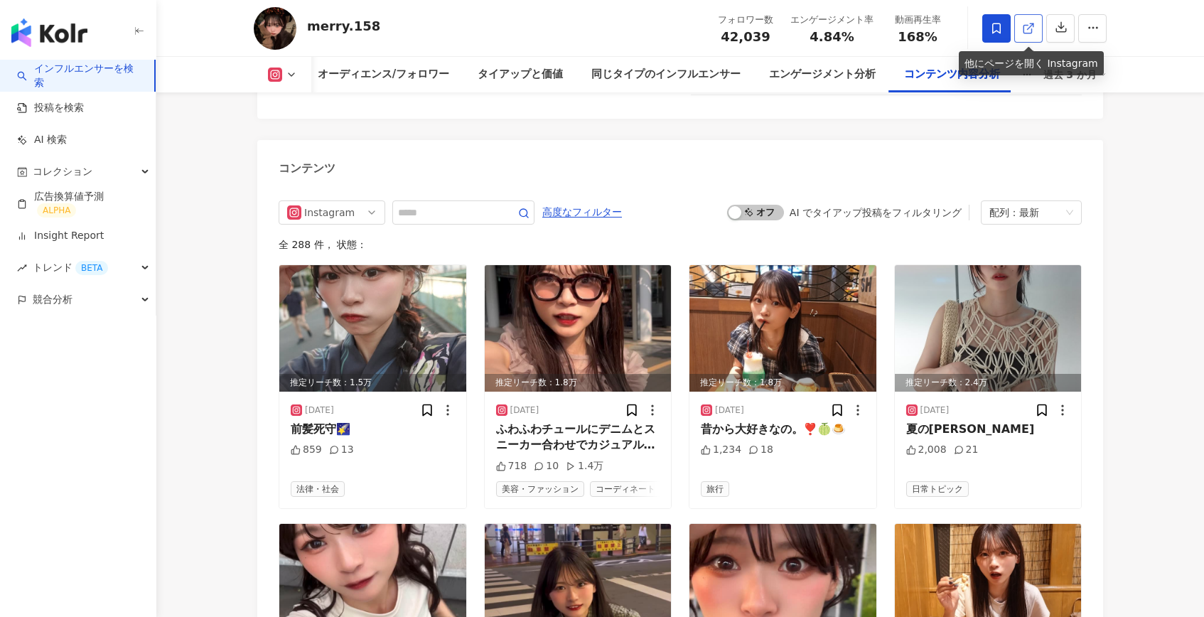
click at [1028, 28] on line at bounding box center [1031, 26] width 6 height 6
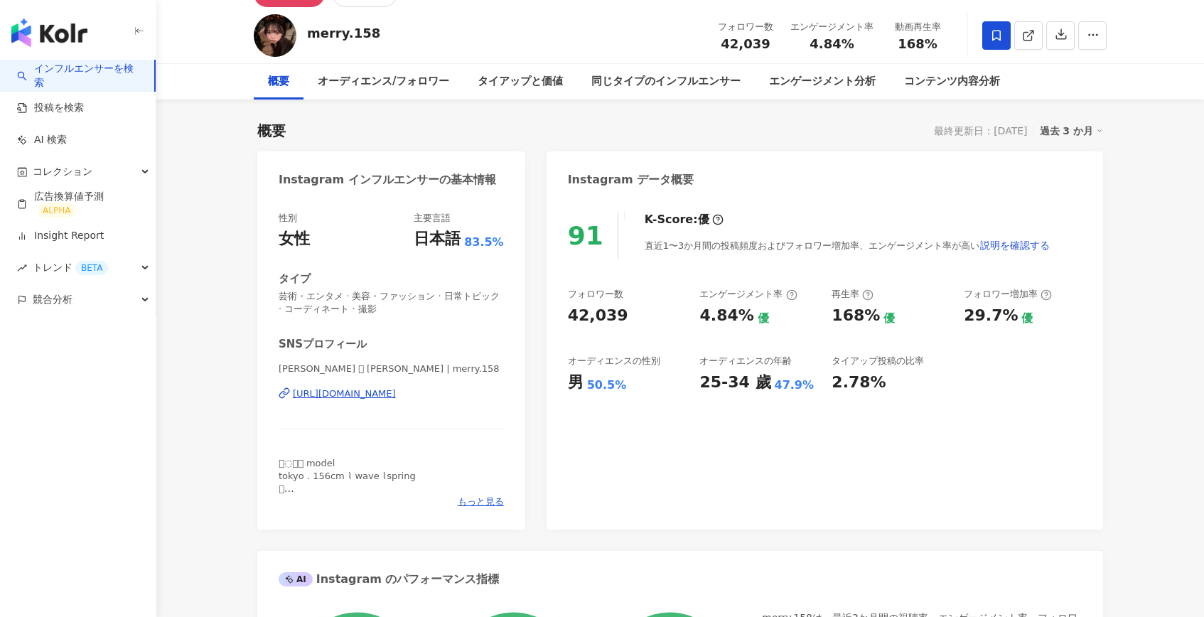
scroll to position [149, 0]
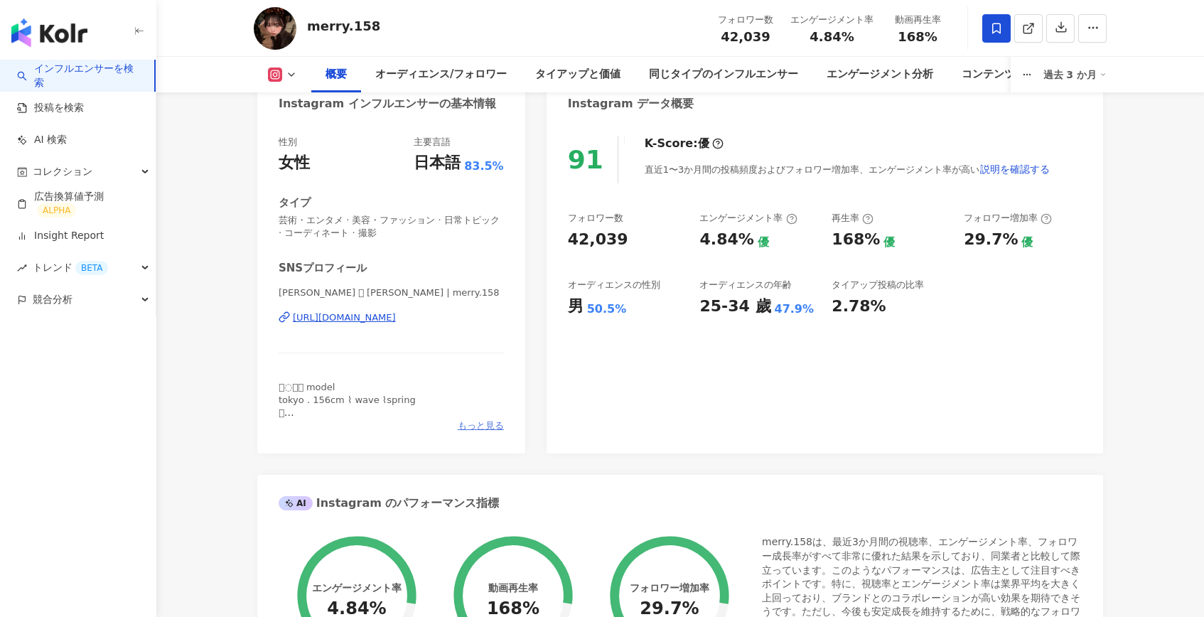
click at [490, 426] on span "もっと見る" at bounding box center [481, 425] width 46 height 13
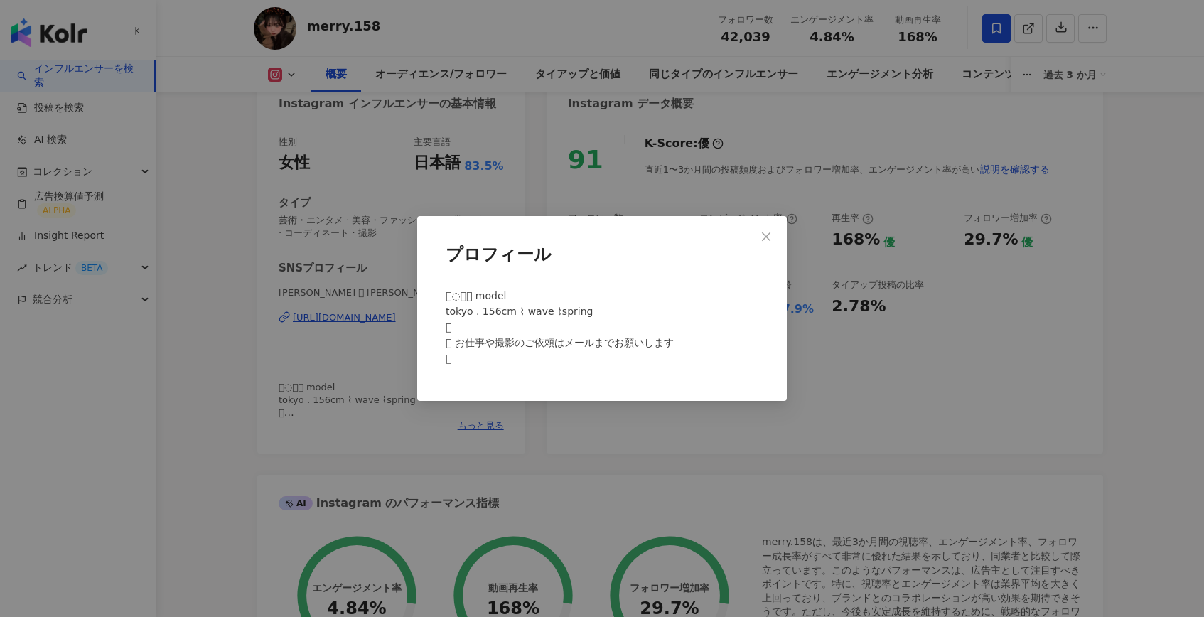
click at [817, 421] on div "プロフィール 𓂃◌𓈒𓆸 model tokyo . 156cm ⌇ wave ⌇spring 𓈒 𓍯 お仕事や撮影のご依頼はメールまでお願いします 𓈒" at bounding box center [602, 308] width 1204 height 617
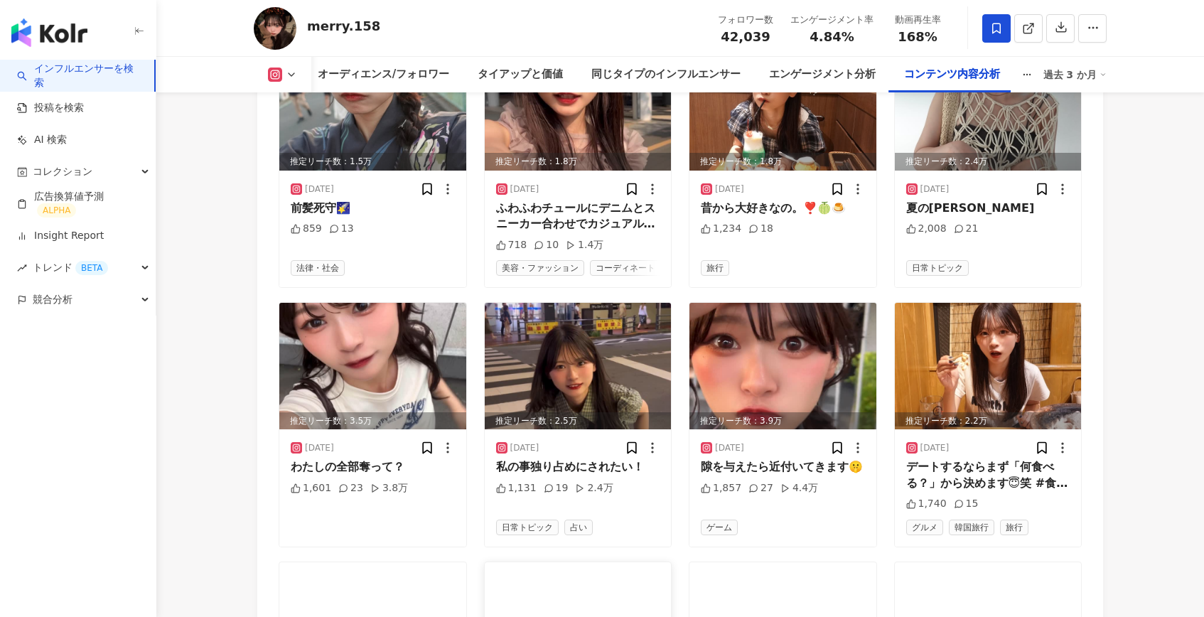
scroll to position [4456, 0]
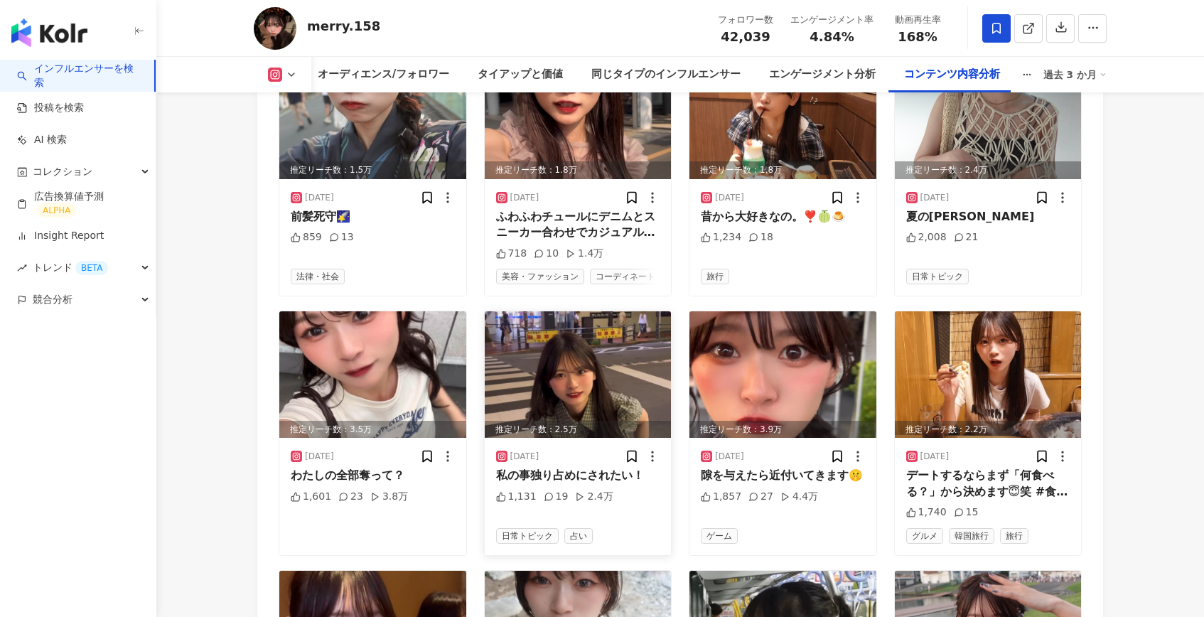
click at [584, 372] on img at bounding box center [578, 374] width 187 height 126
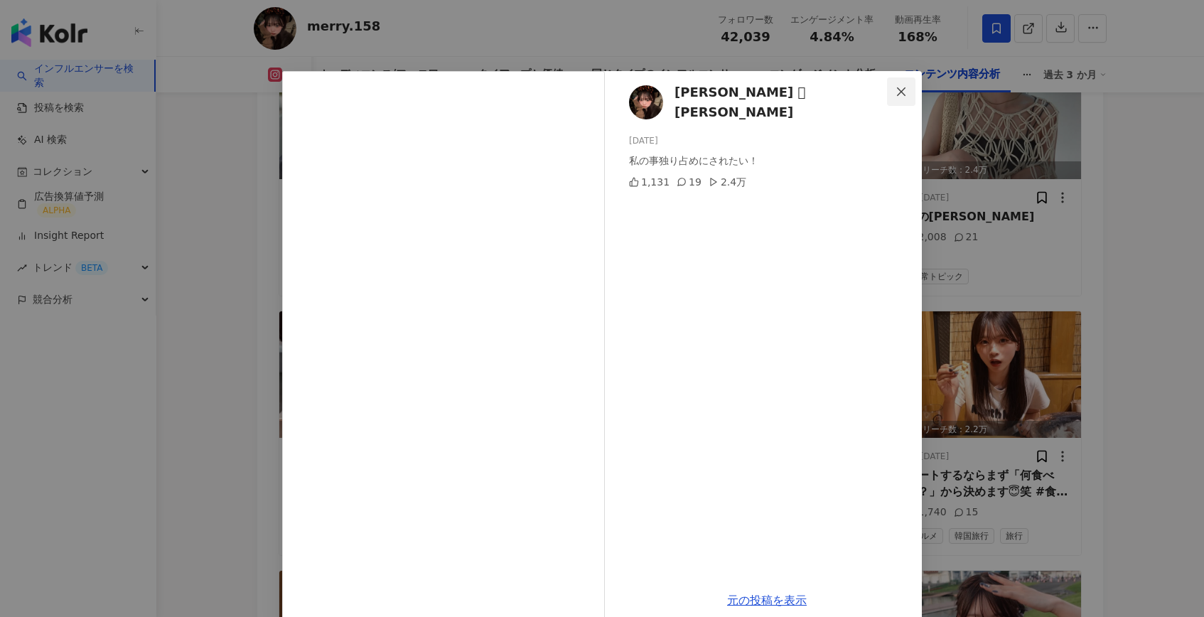
click at [908, 102] on button "Close" at bounding box center [901, 91] width 28 height 28
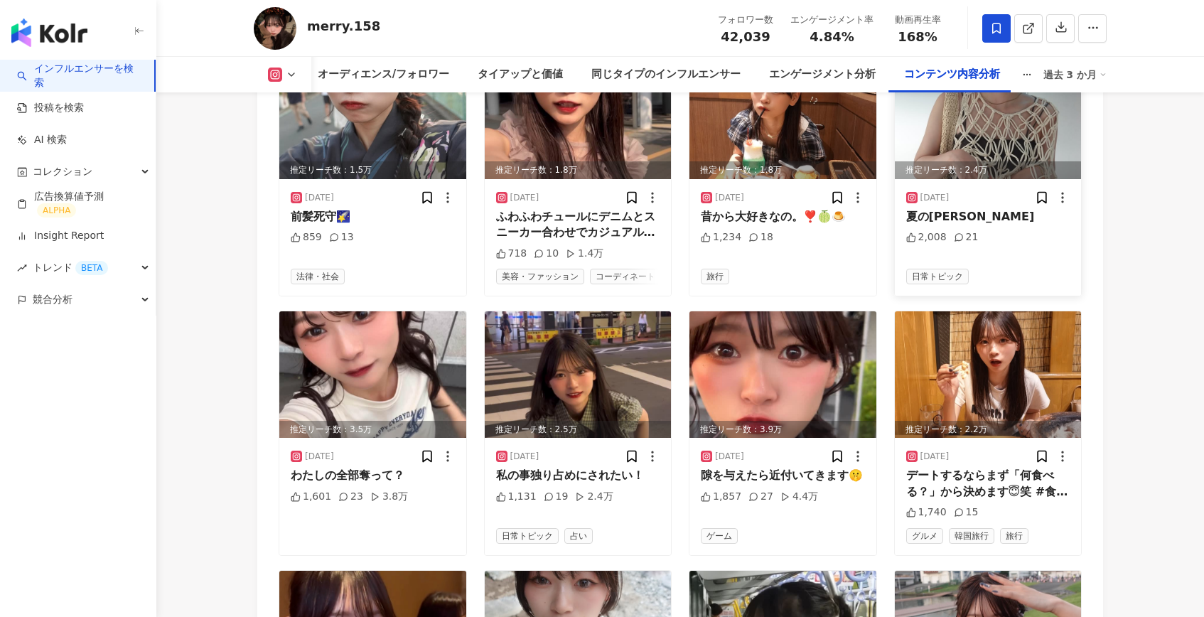
click at [969, 164] on img at bounding box center [988, 116] width 187 height 126
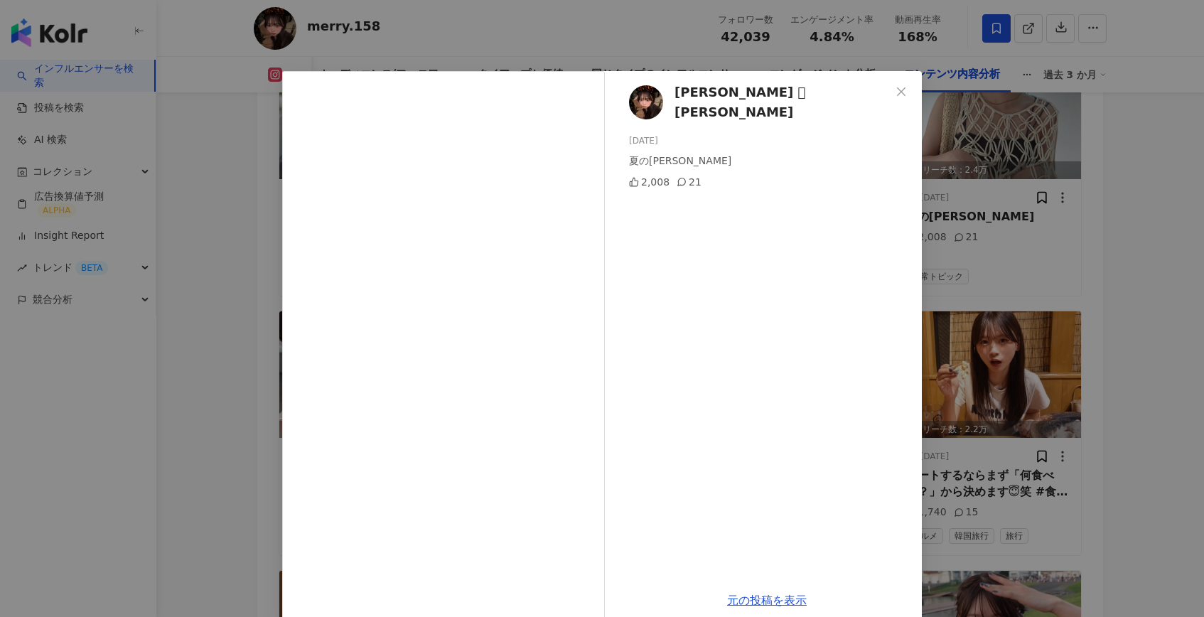
click at [969, 158] on div "[PERSON_NAME]︎︎︎︎ 𓍯 [PERSON_NAME] [DATE] 夏の[PERSON_NAME] 2,008 21 元の投稿を表示" at bounding box center [602, 308] width 1204 height 617
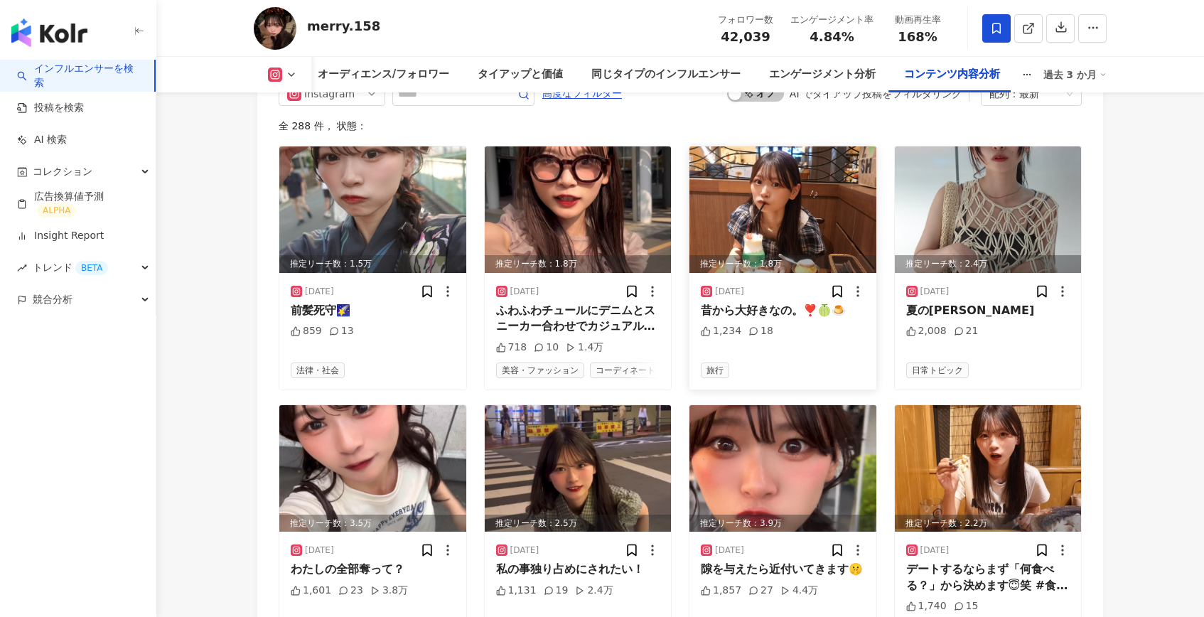
scroll to position [4332, 0]
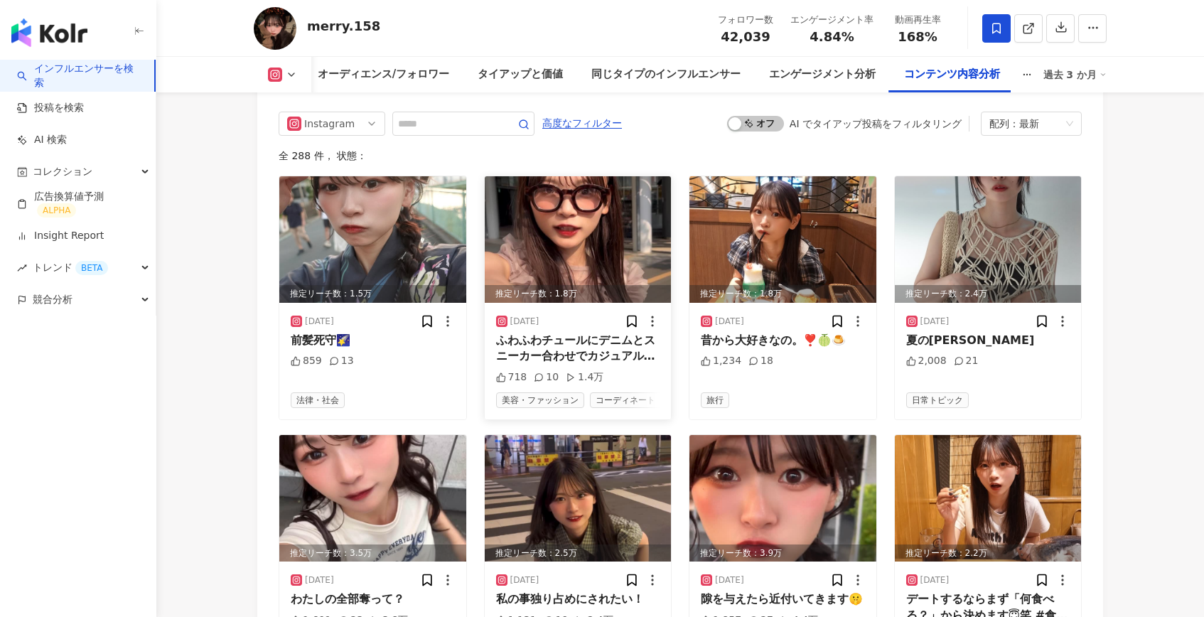
click at [568, 255] on img at bounding box center [578, 239] width 187 height 126
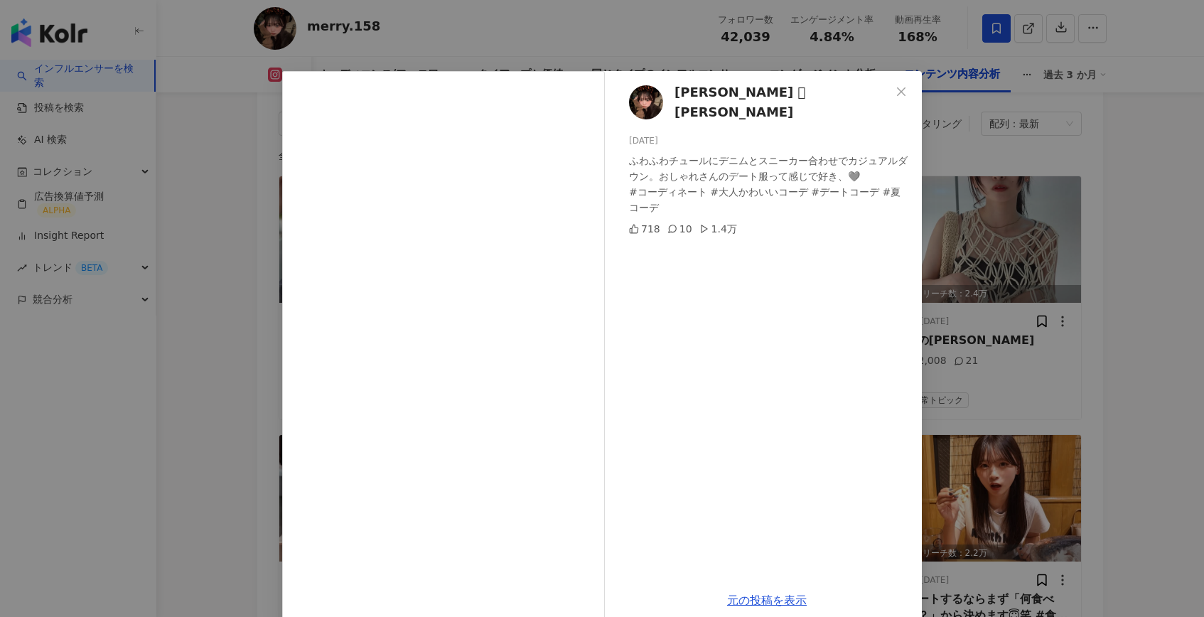
click at [978, 297] on div "[PERSON_NAME]︎︎︎︎ 𓍯 [PERSON_NAME] [DATE] ふわふわチュールにデニムとスニーカー合わせでカジュアルダウン。おしゃれさんの…" at bounding box center [602, 308] width 1204 height 617
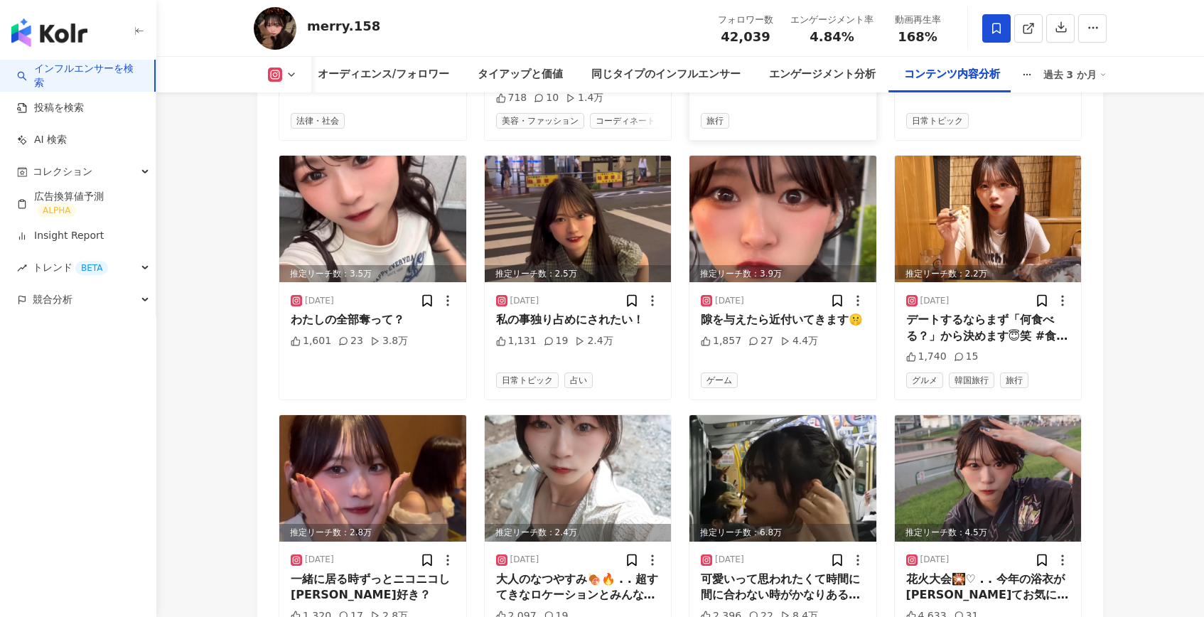
scroll to position [4818, 0]
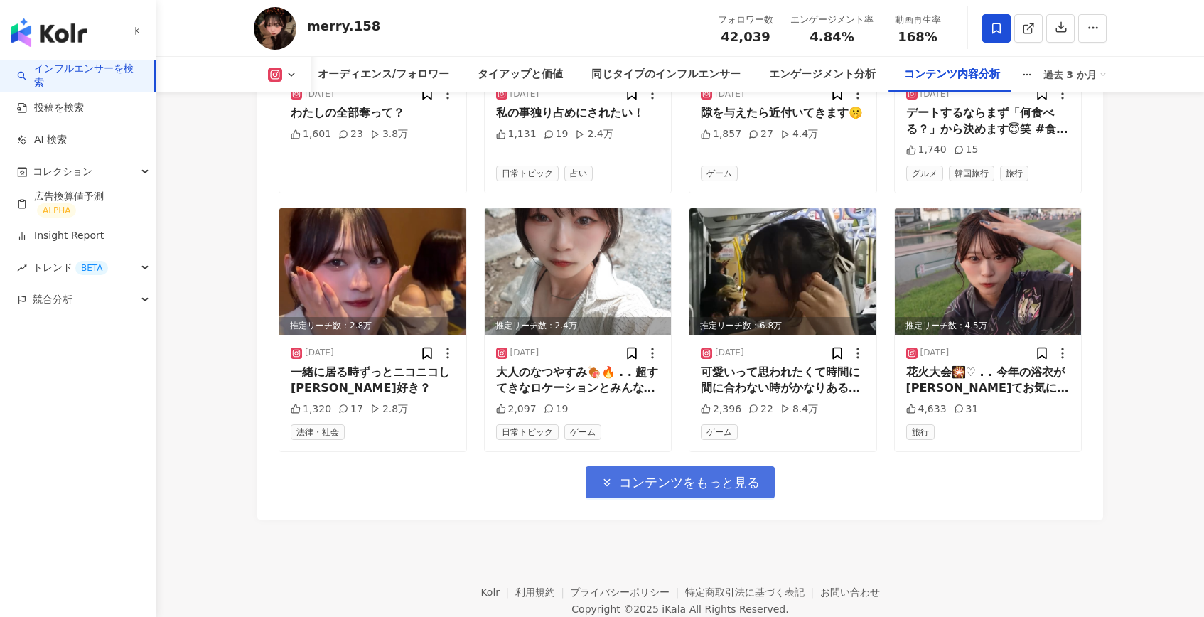
click at [681, 490] on span "コンテンツをもっと見る" at bounding box center [689, 483] width 141 height 16
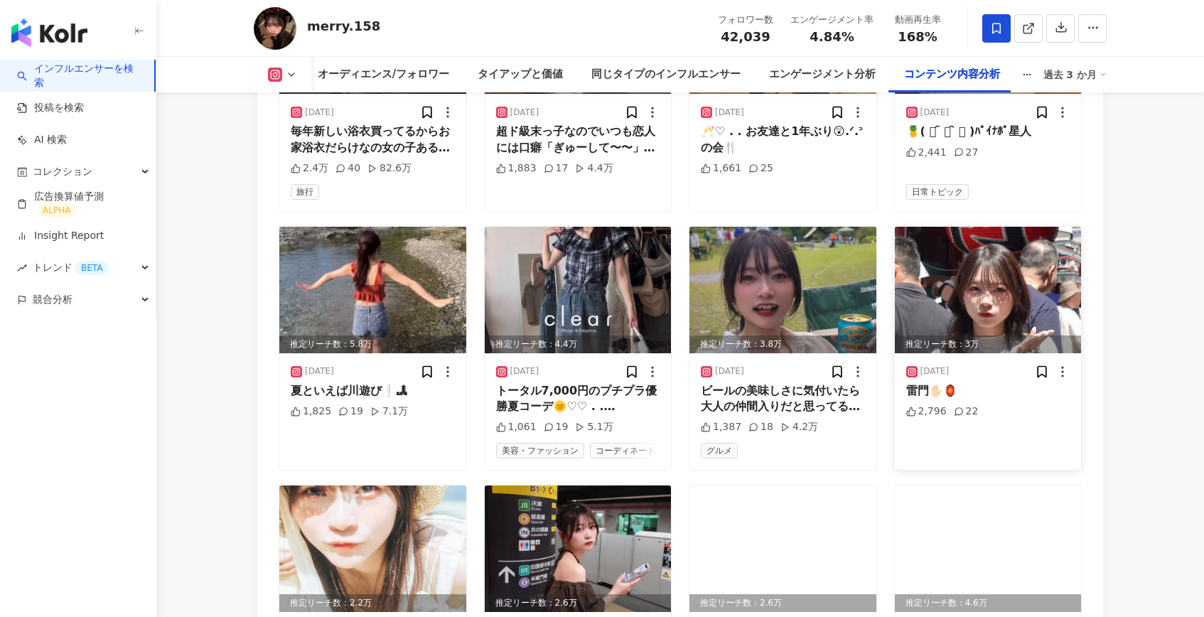
scroll to position [5341, 0]
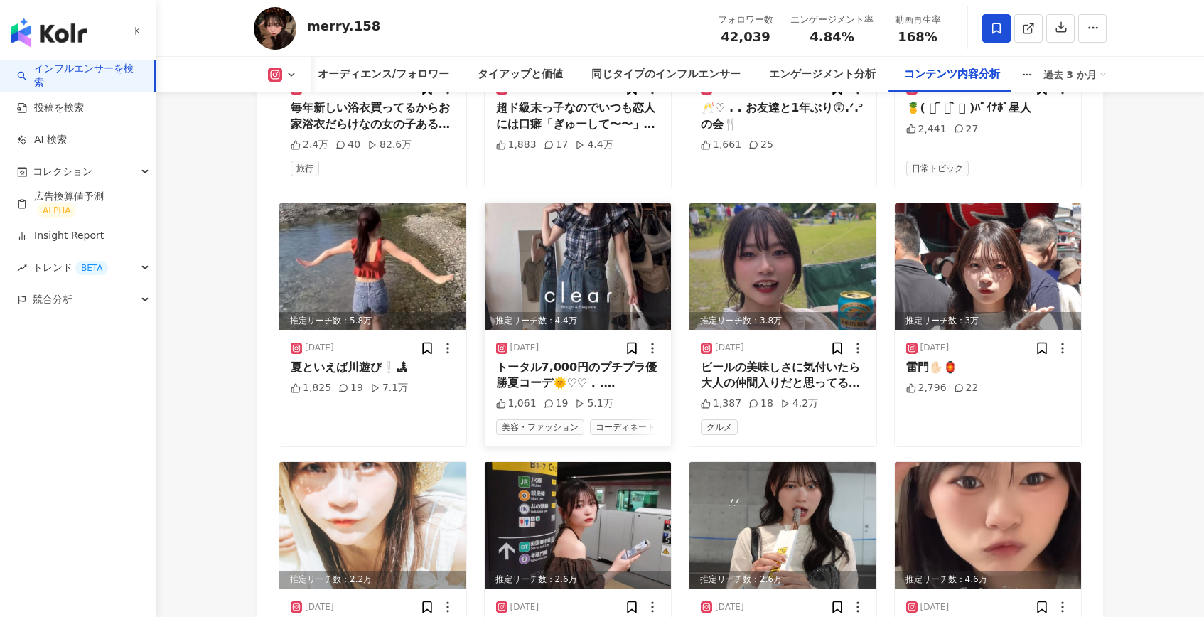
click at [573, 293] on img at bounding box center [578, 266] width 187 height 126
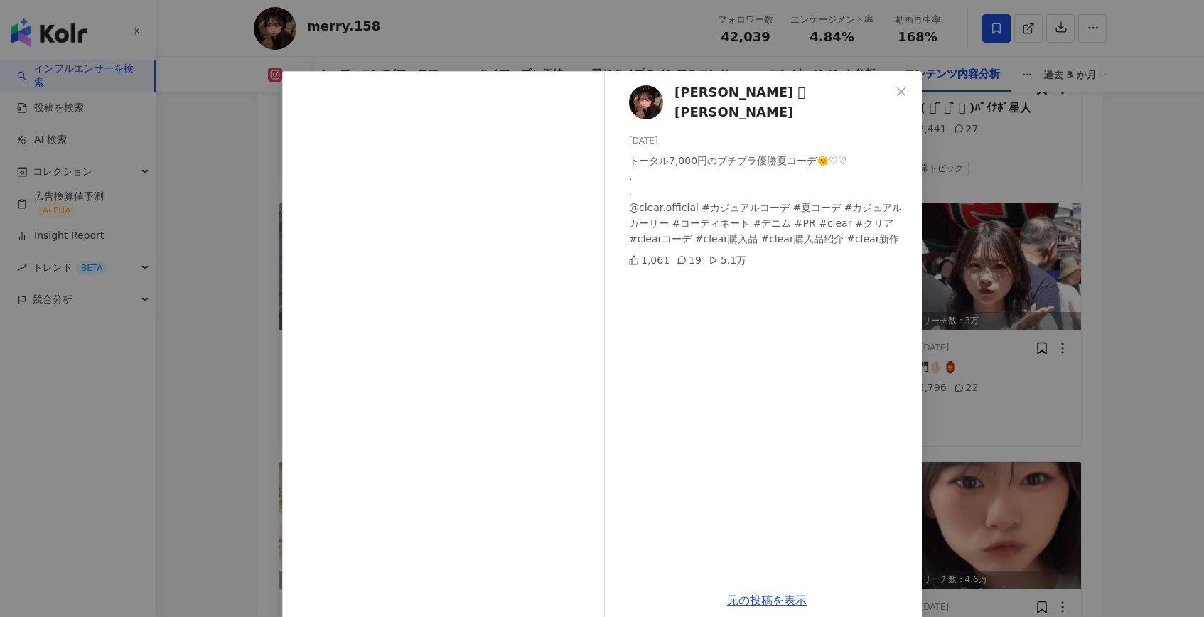
click at [934, 315] on div "[PERSON_NAME]︎︎︎︎ 𓍯 [PERSON_NAME] [DATE] トータル7,000円のプチプラ優勝夏コーデ🌞♡♡ . . @clear.of…" at bounding box center [602, 308] width 1204 height 617
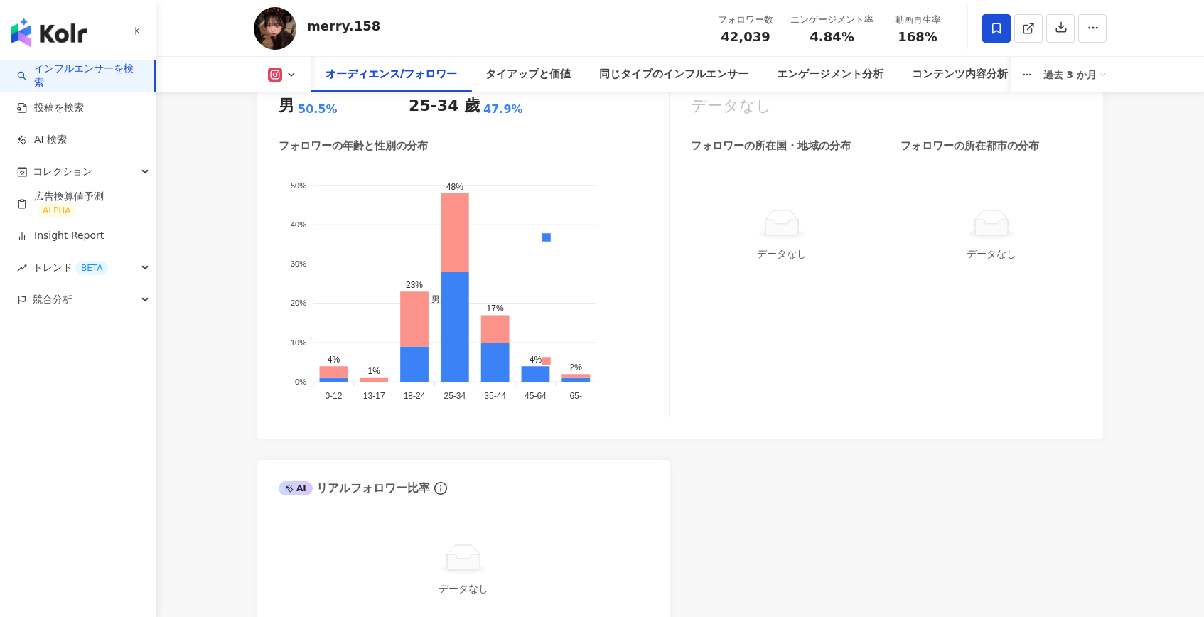
scroll to position [1531, 0]
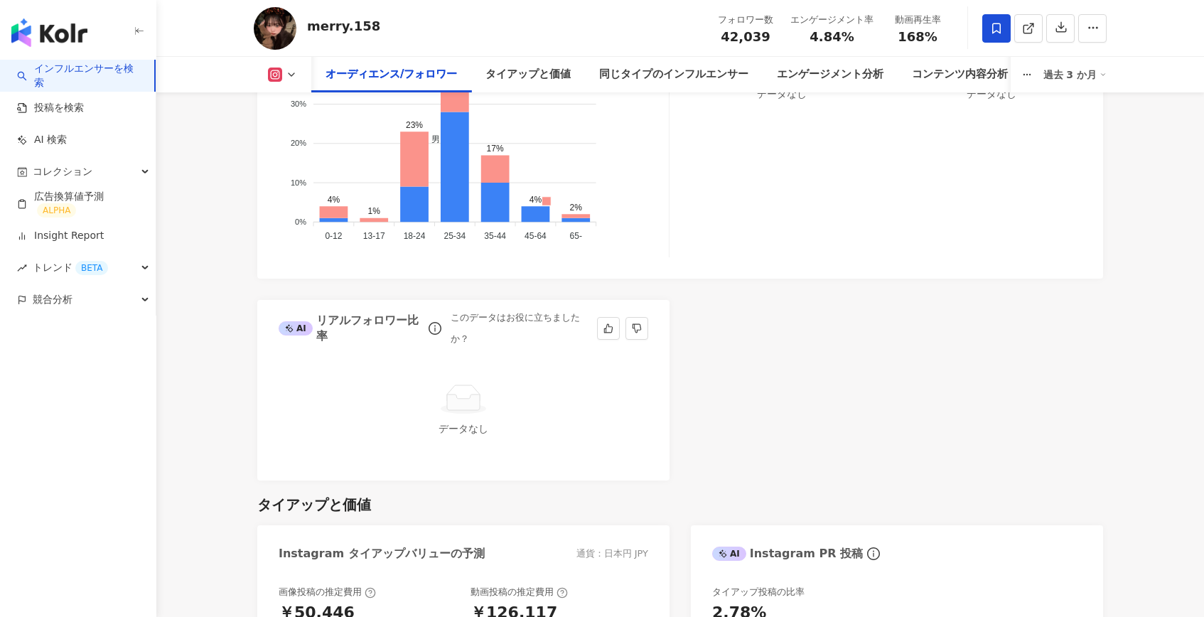
click at [475, 395] on icon at bounding box center [463, 402] width 33 height 16
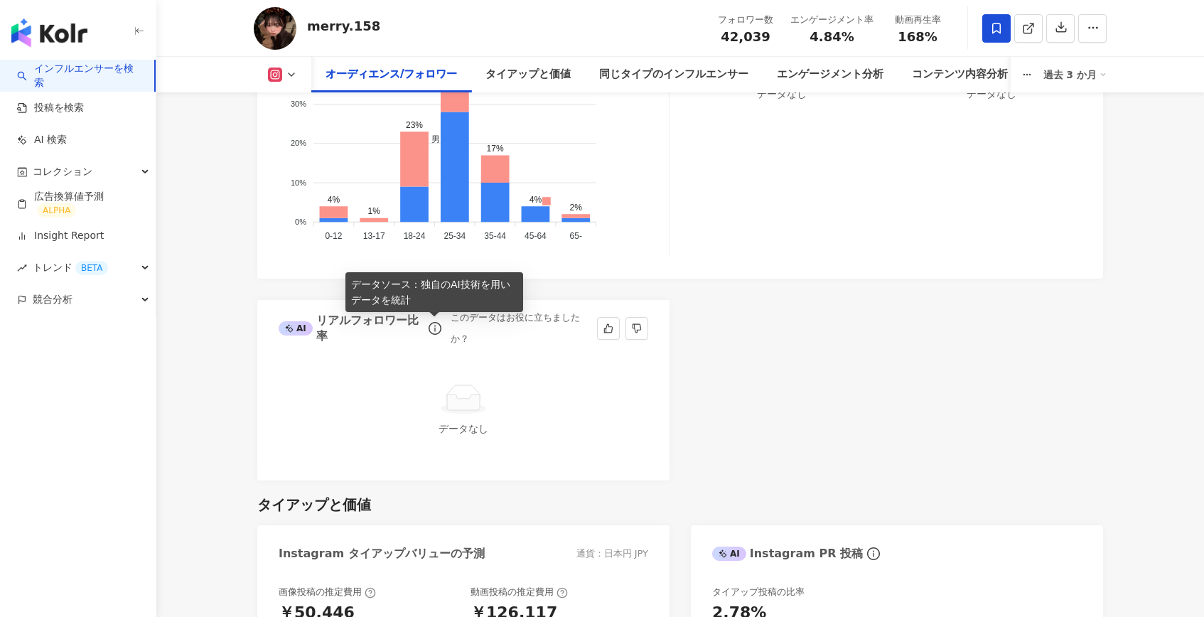
click at [434, 327] on icon "info-circle" at bounding box center [434, 328] width 13 height 13
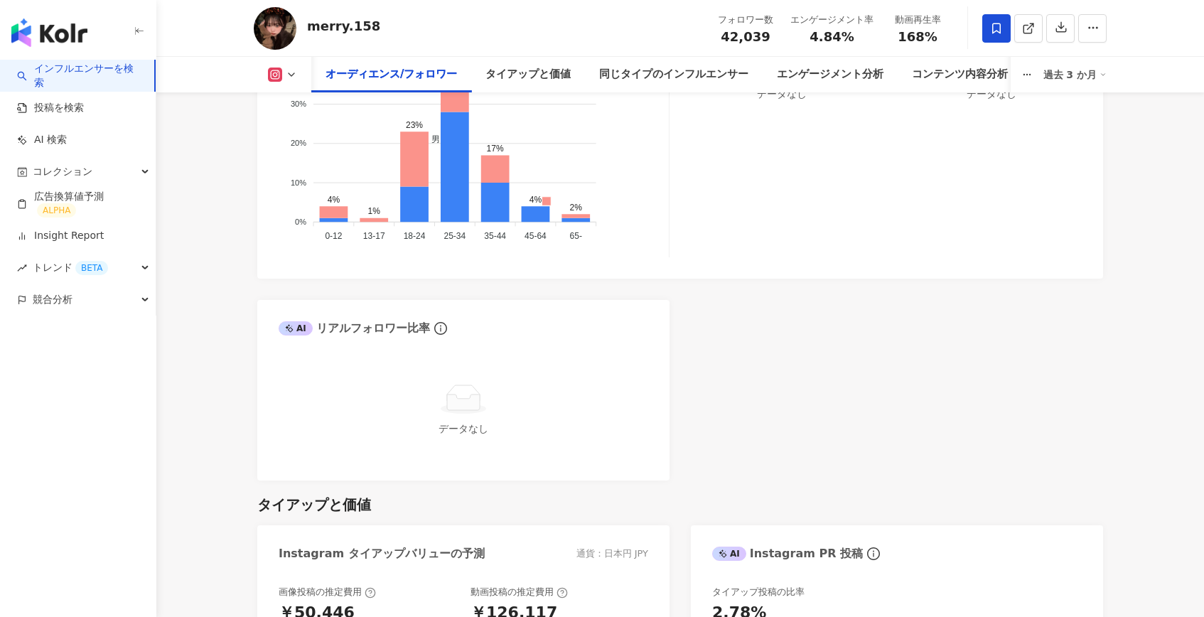
click at [694, 413] on div "AI Instagram フォロワー属性の分析 オーディエンスの性別 男 50.5% オーディエンスの年齢 25-34 歲 47.9% フォロワーの年齢と性別…" at bounding box center [680, 170] width 846 height 622
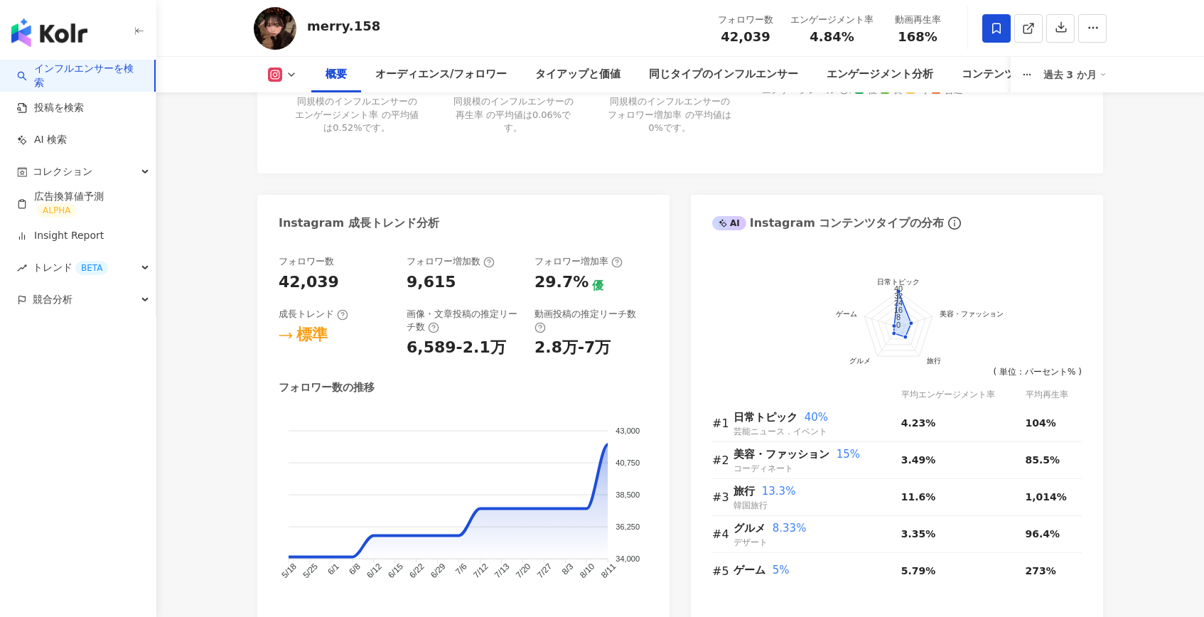
scroll to position [704, 0]
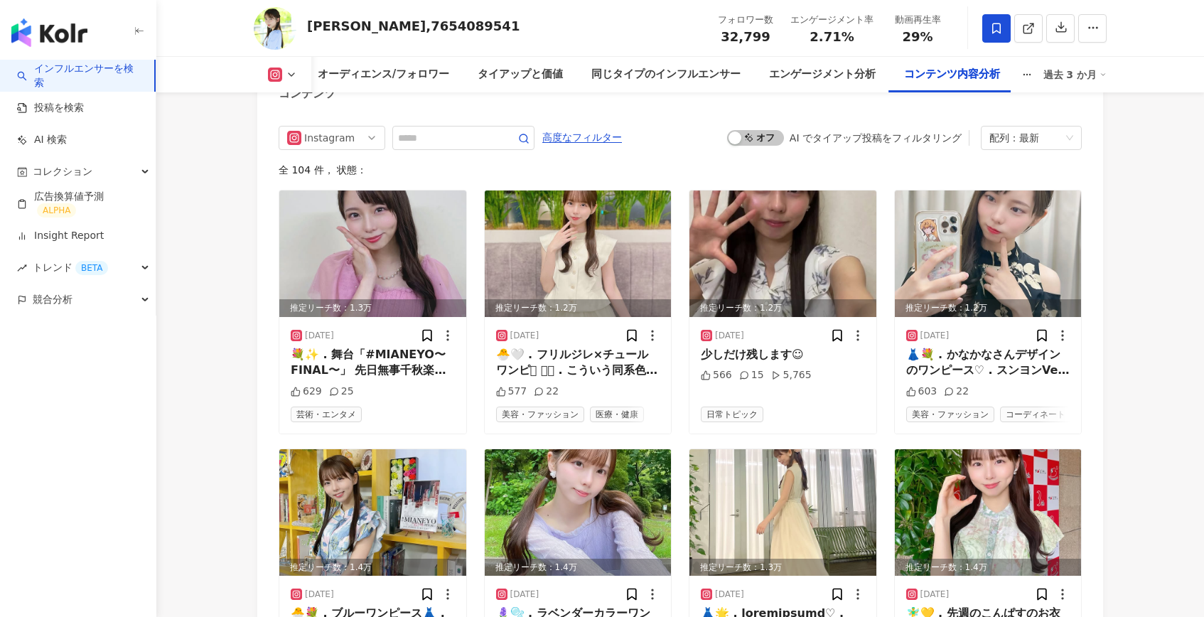
scroll to position [4482, 0]
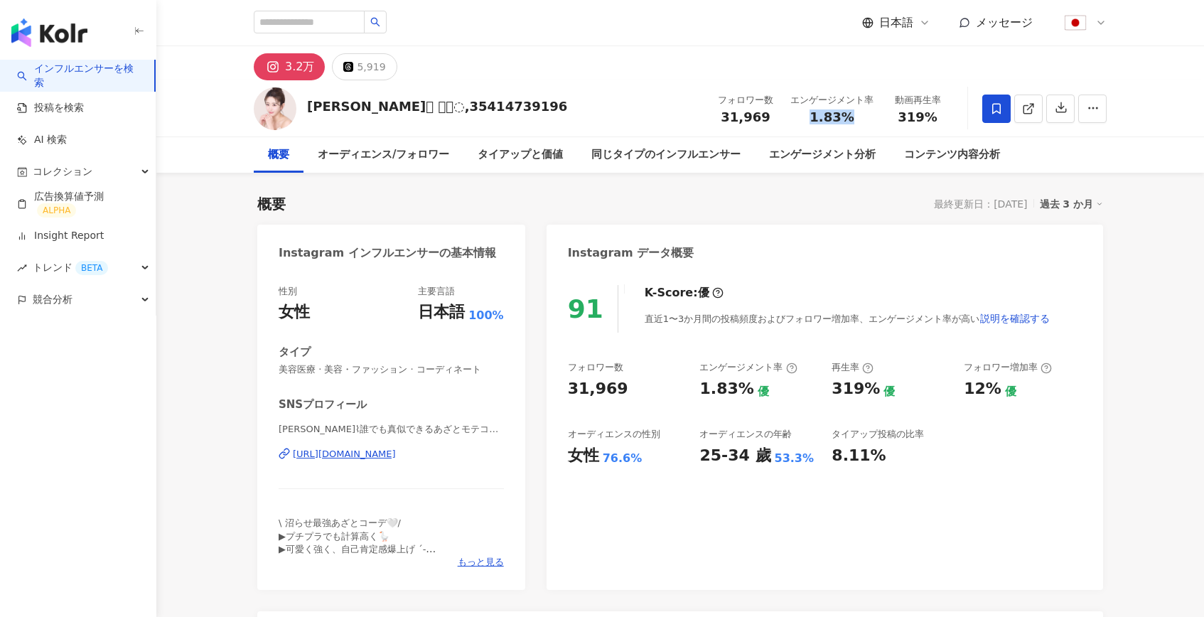
drag, startPoint x: 811, startPoint y: 120, endPoint x: 852, endPoint y: 119, distance: 41.2
click at [852, 119] on div "1.83%" at bounding box center [831, 117] width 83 height 14
copy span "1.83%"
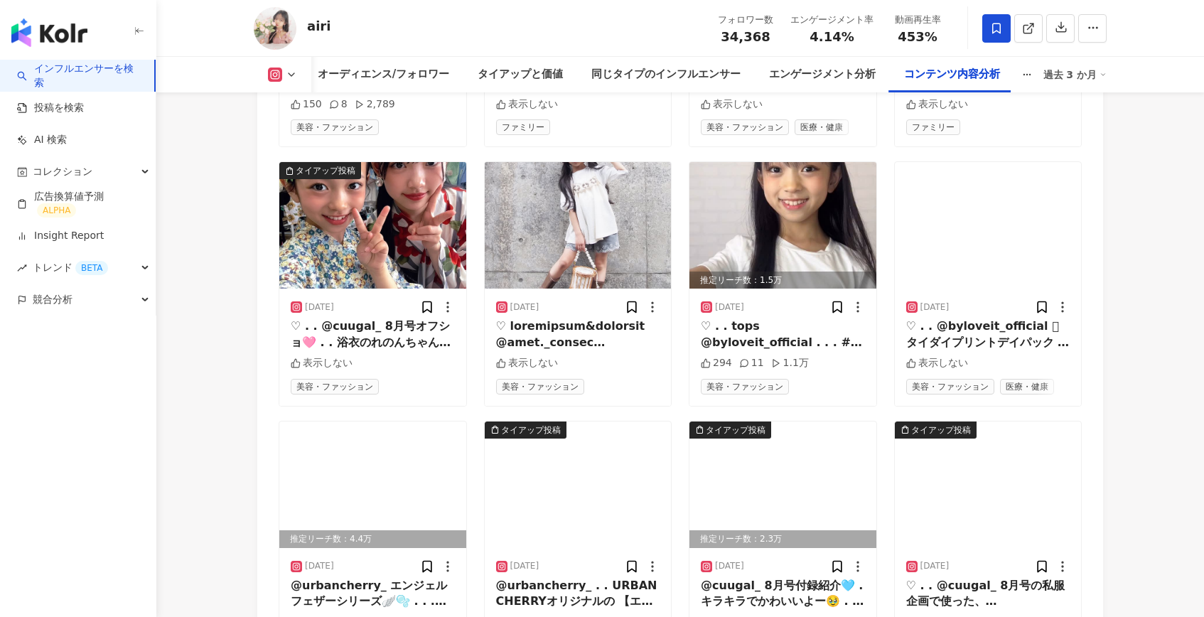
scroll to position [4828, 0]
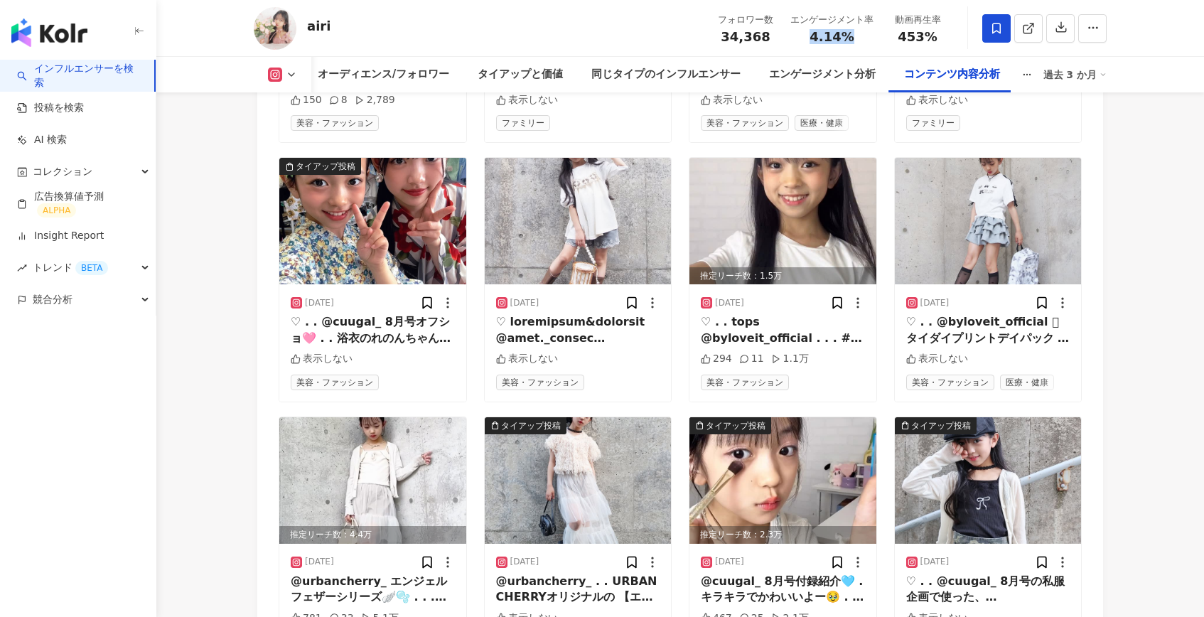
drag, startPoint x: 851, startPoint y: 36, endPoint x: 804, endPoint y: 36, distance: 46.9
click at [804, 36] on div "4.14%" at bounding box center [831, 37] width 83 height 14
copy span "4.14%"
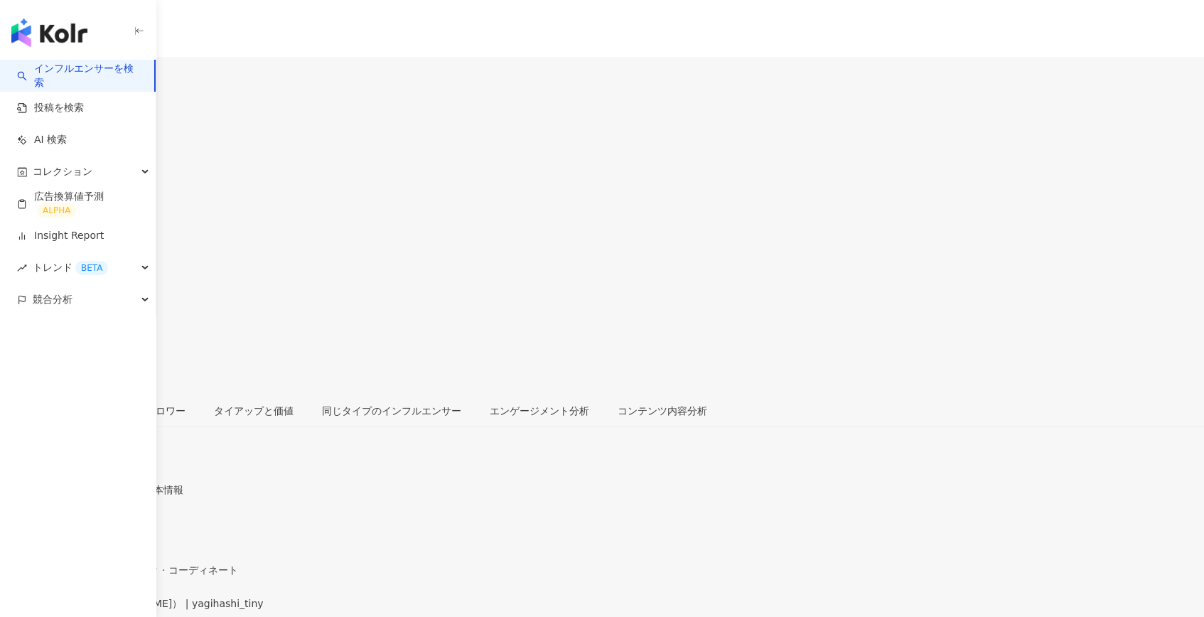
click at [80, 134] on div "ヤギハシカズヒロ" at bounding box center [40, 139] width 80 height 11
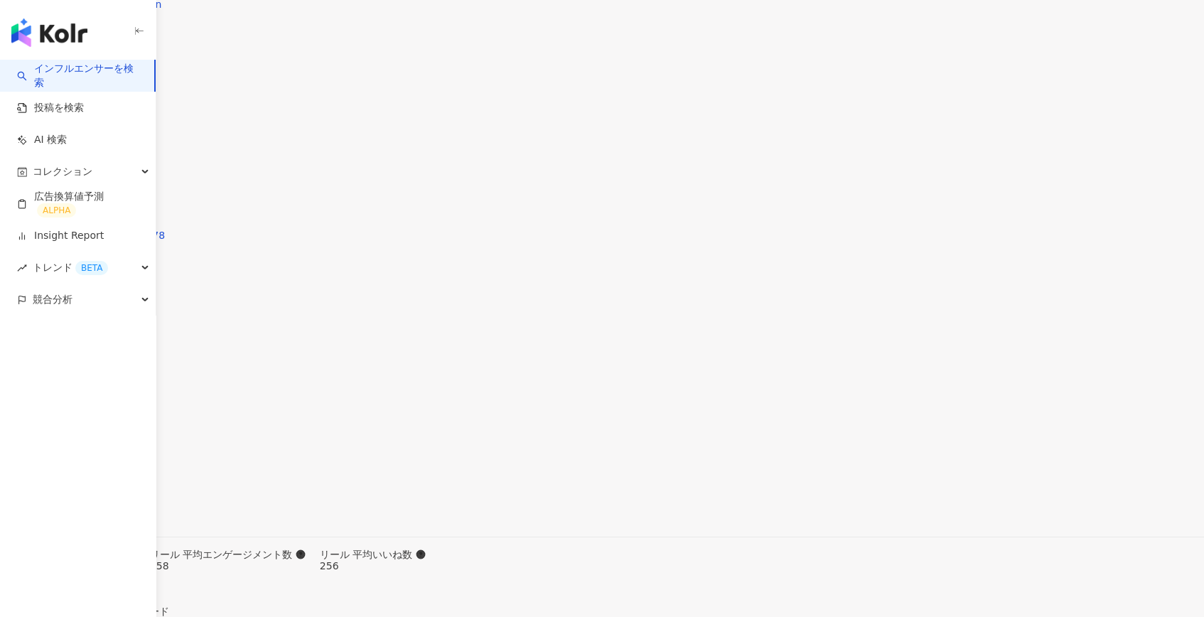
scroll to position [4525, 0]
copy span "1.63%"
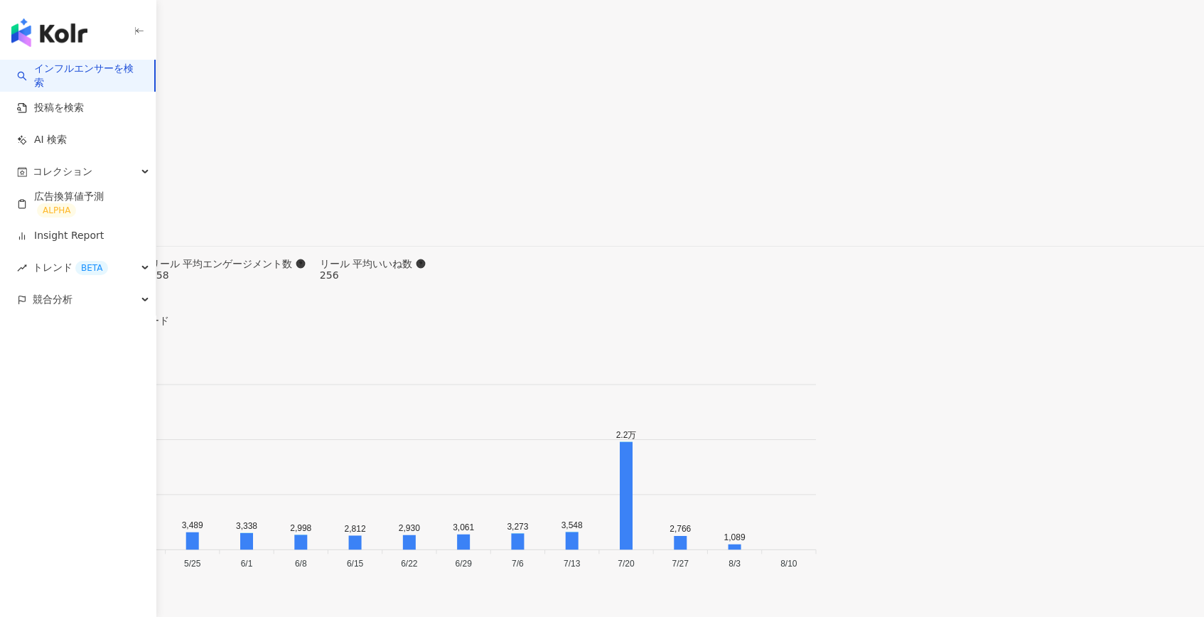
scroll to position [4860, 0]
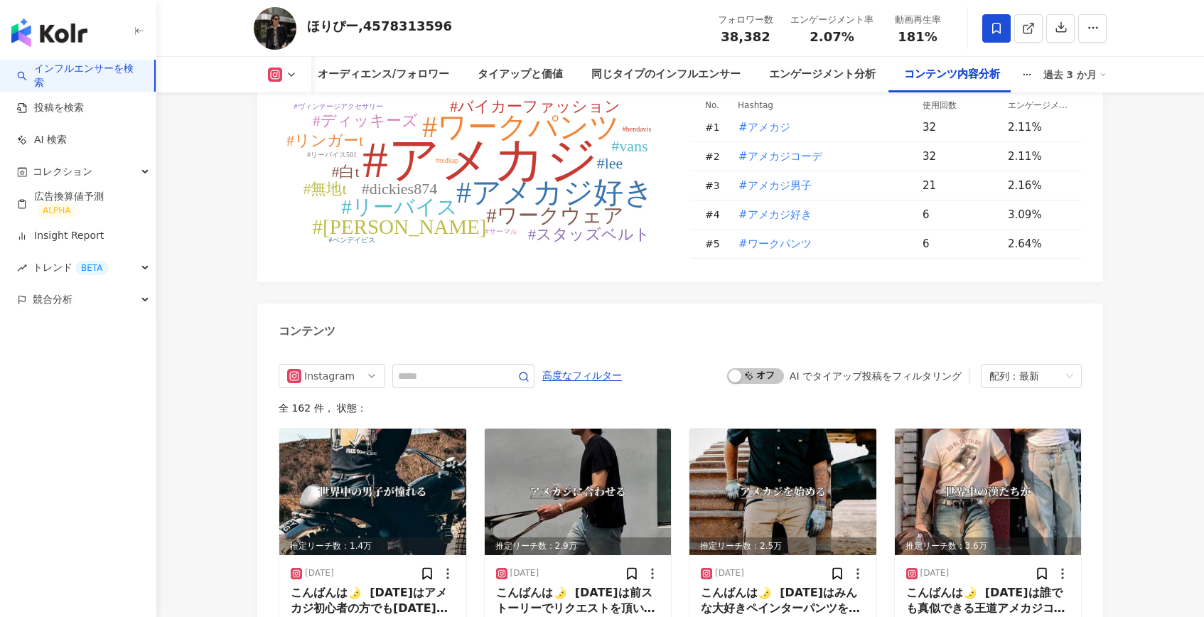
scroll to position [4406, 0]
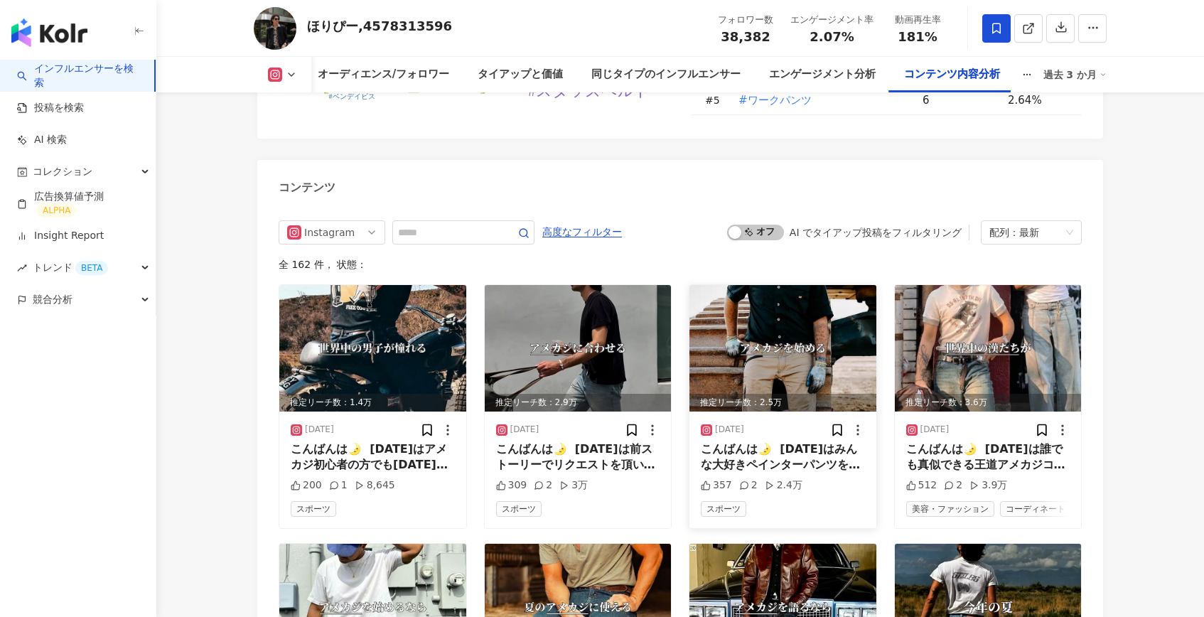
click at [776, 337] on img at bounding box center [782, 348] width 187 height 126
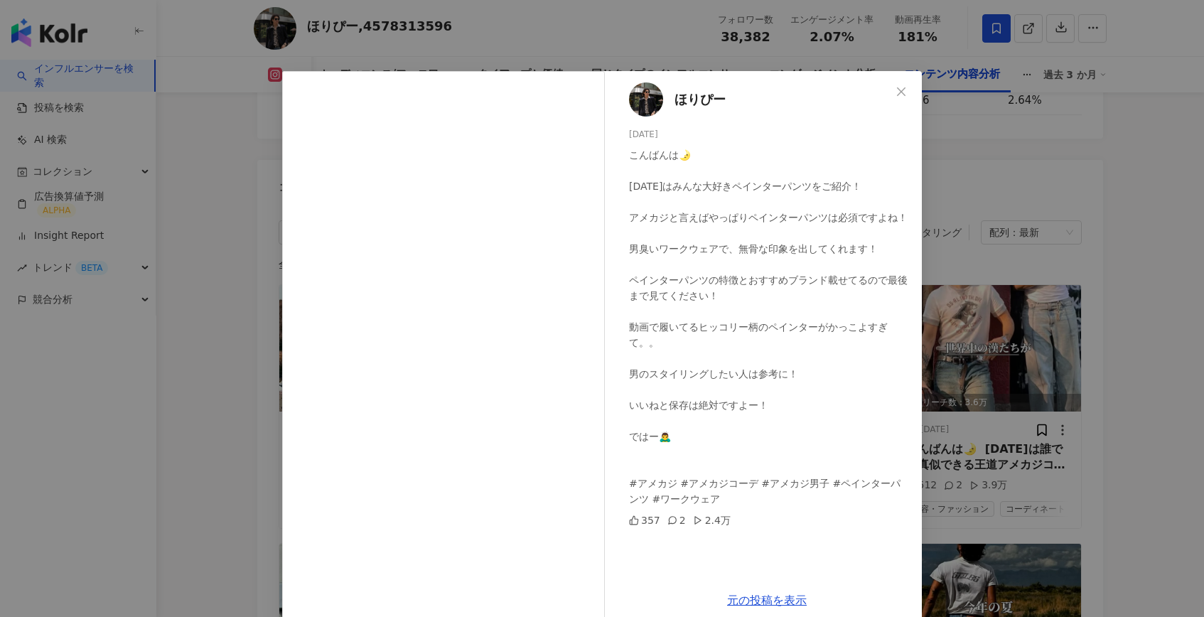
scroll to position [21, 0]
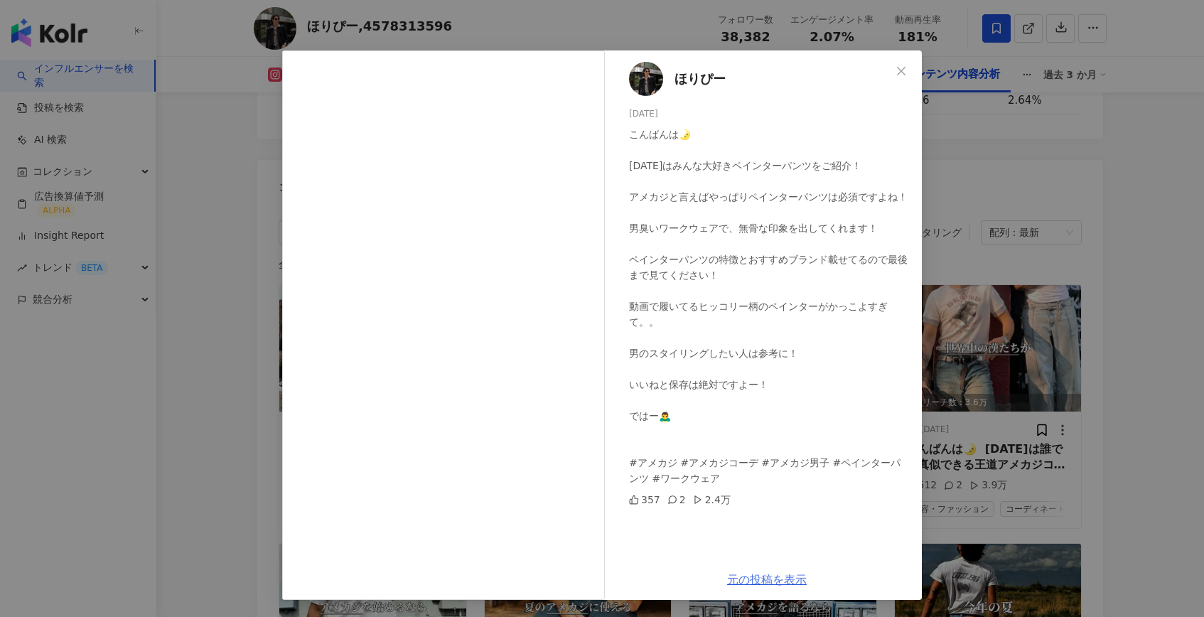
click at [791, 578] on link "元の投稿を表示" at bounding box center [767, 580] width 80 height 14
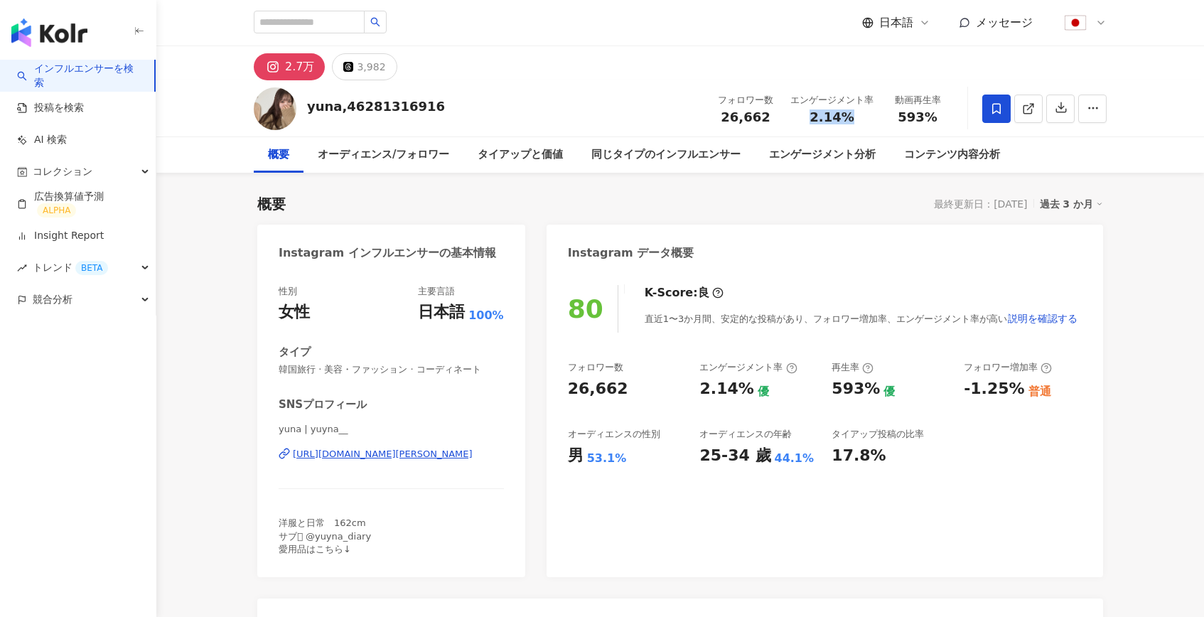
drag, startPoint x: 811, startPoint y: 112, endPoint x: 846, endPoint y: 116, distance: 35.0
click at [846, 116] on div "2.14%" at bounding box center [831, 117] width 83 height 14
copy span "2.14%"
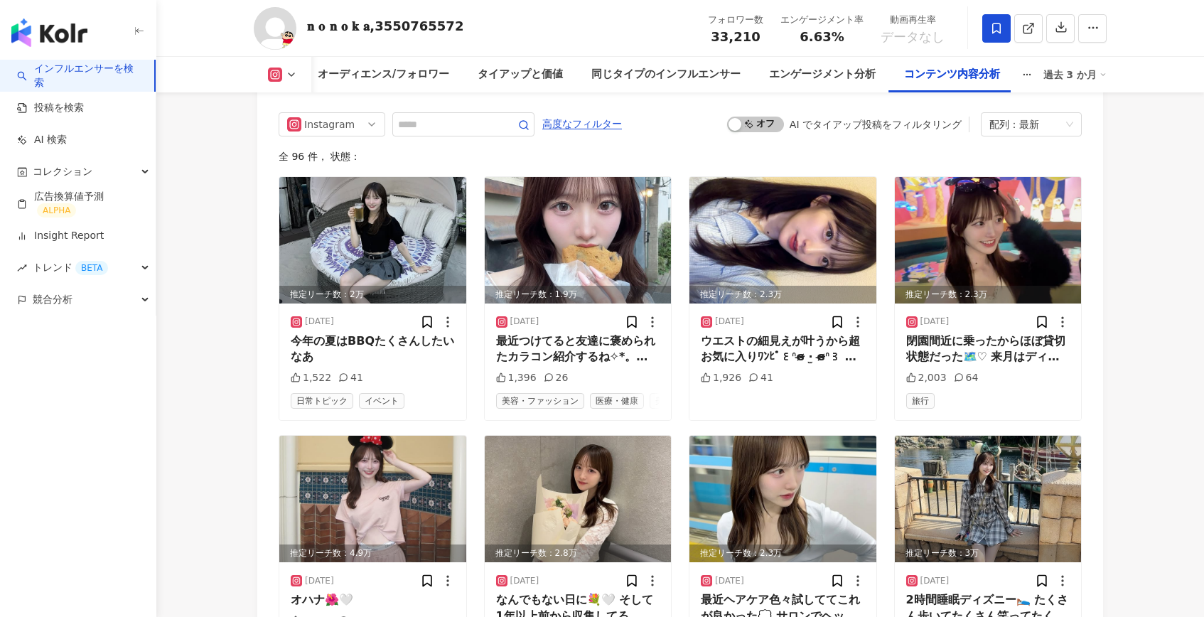
scroll to position [3878, 0]
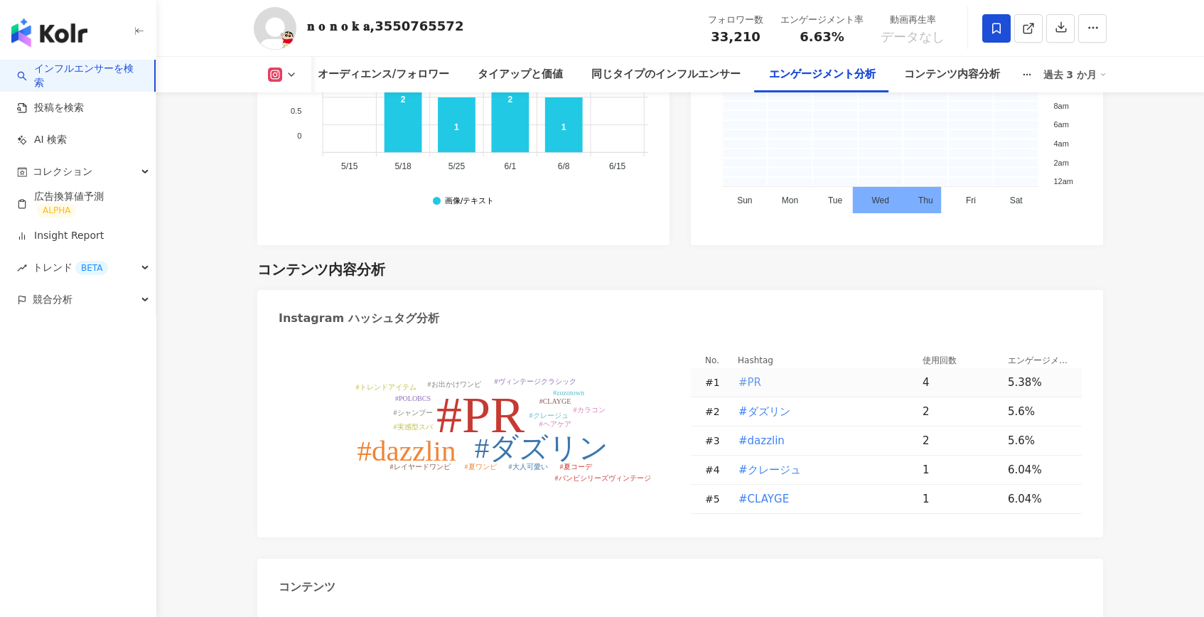
click at [759, 368] on button "#PR" at bounding box center [750, 382] width 24 height 28
type input "***"
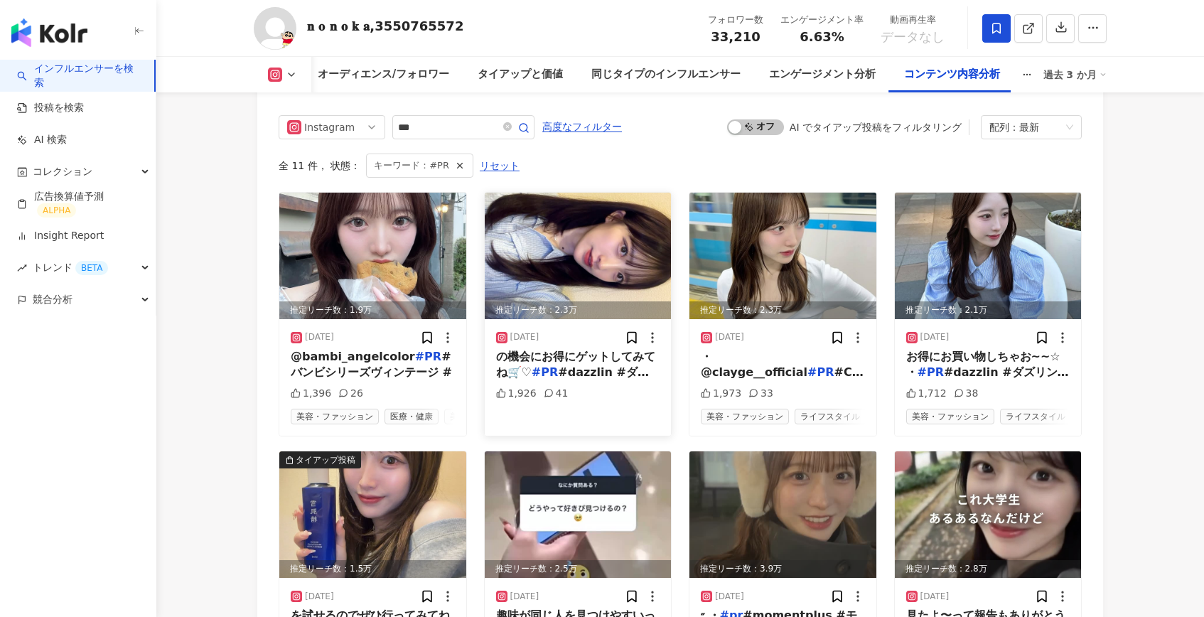
scroll to position [4376, 0]
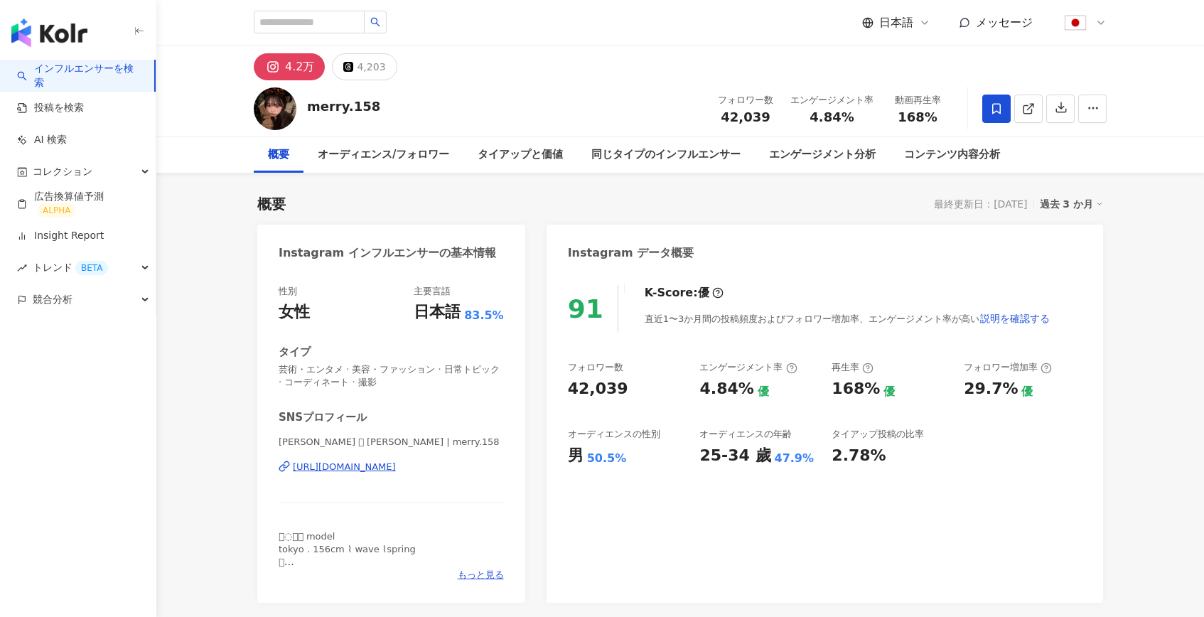
click at [824, 118] on span "4.84%" at bounding box center [831, 117] width 44 height 14
copy span "4.84%"
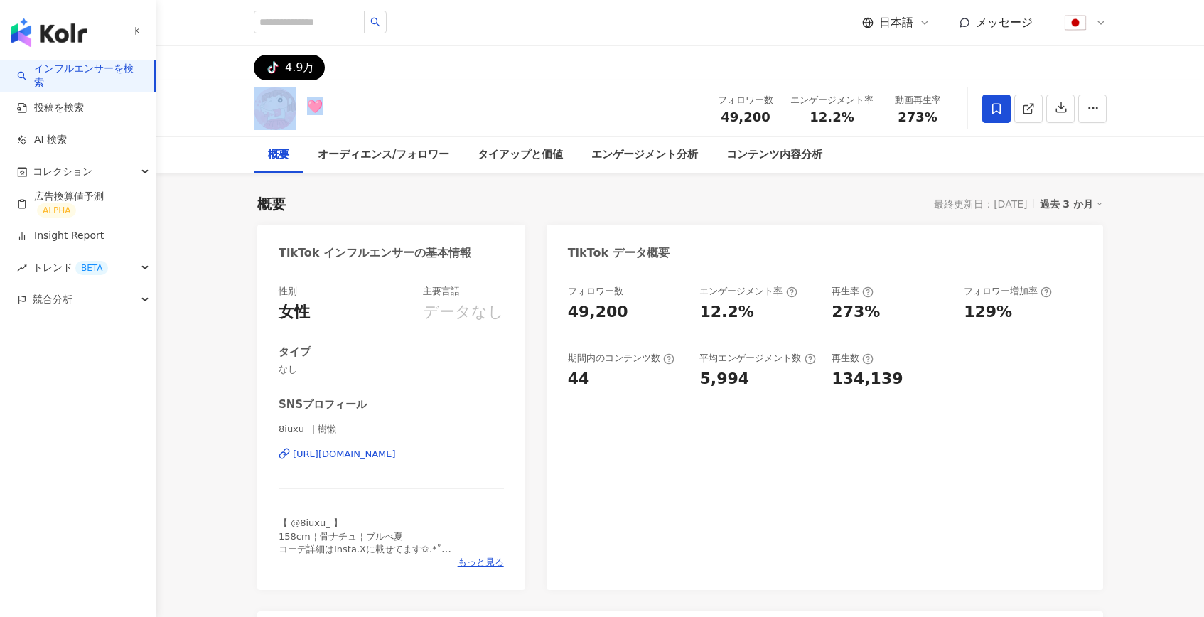
drag, startPoint x: 367, startPoint y: 111, endPoint x: 301, endPoint y: 111, distance: 66.8
click at [301, 111] on div "🩷 フォロワー数 49,200 エンゲージメント率 12.2% 動画再生率 273%" at bounding box center [680, 108] width 910 height 56
copy div "🩷"
click at [1020, 112] on link at bounding box center [1028, 109] width 28 height 28
drag, startPoint x: 726, startPoint y: 114, endPoint x: 765, endPoint y: 116, distance: 39.8
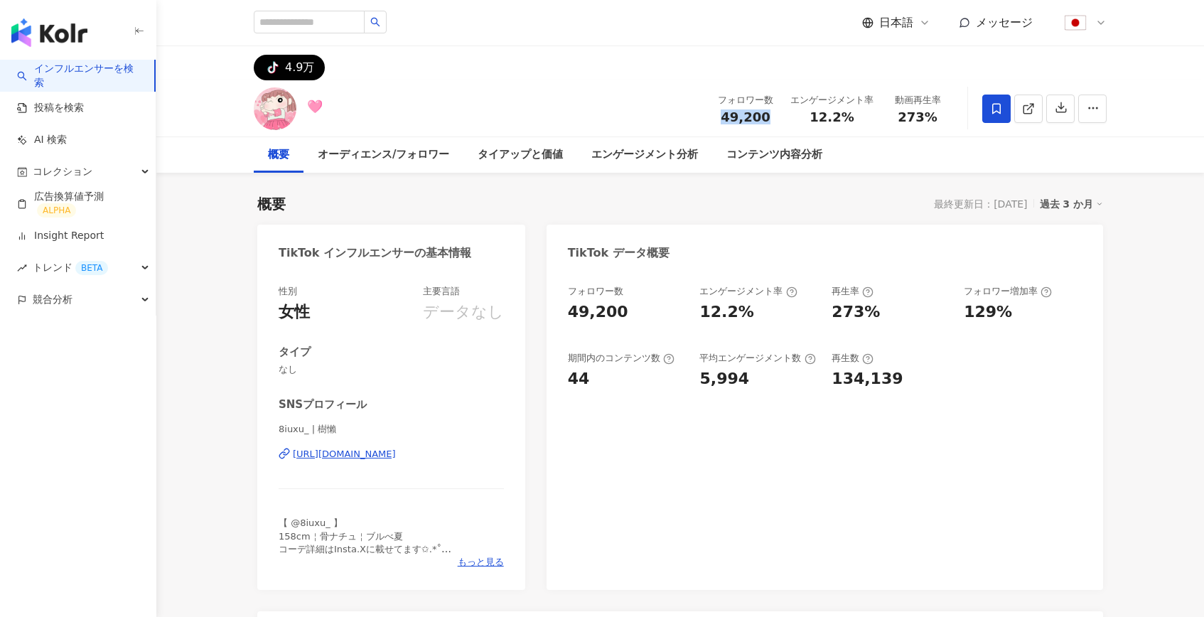
click at [765, 116] on span "49,200" at bounding box center [745, 116] width 49 height 15
copy span "49,200"
drag, startPoint x: 809, startPoint y: 124, endPoint x: 843, endPoint y: 120, distance: 34.3
click at [843, 120] on div "フォロワー数 49,200 エンゲージメント率 12.2% 動画再生率 273%" at bounding box center [831, 108] width 244 height 42
click at [843, 120] on span "12.2%" at bounding box center [831, 117] width 44 height 14
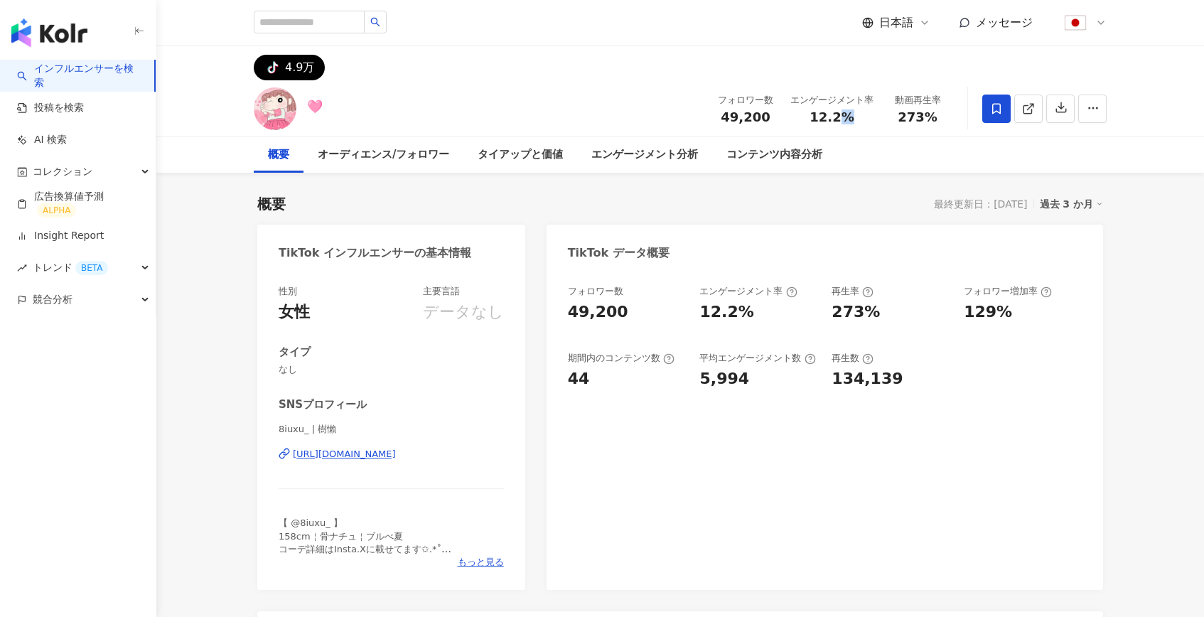
click at [843, 120] on span "12.2%" at bounding box center [831, 117] width 44 height 14
copy span "12.2%"
click at [347, 16] on input "search" at bounding box center [309, 22] width 111 height 23
paste input "*********"
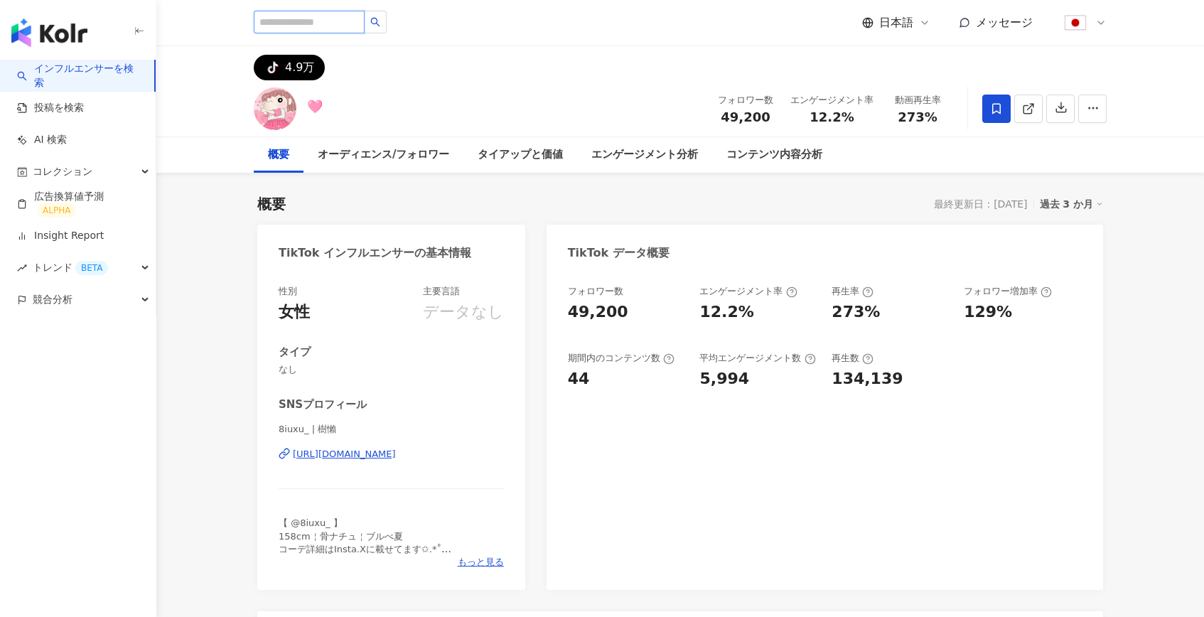
type input "*********"
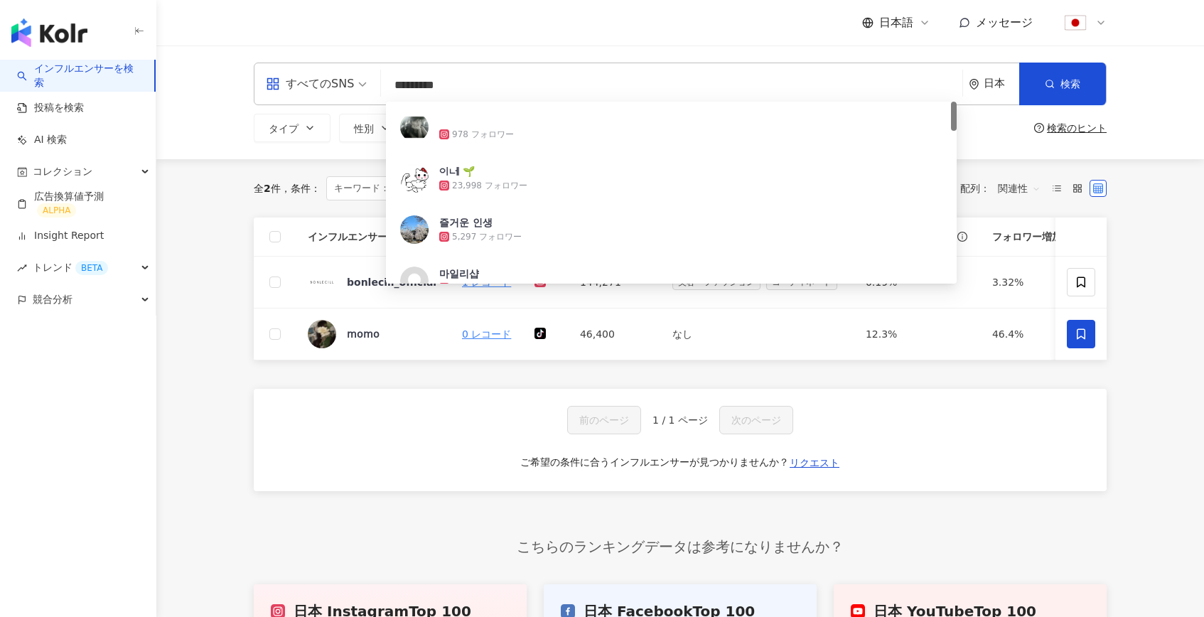
click at [239, 327] on div "全 2 件 条件 ： キーワード：@__.mmooo リセット 配列： 関連性 インフルエンサー名 キーワード SNS フォロワー総数 タイプ エンゲージメン…" at bounding box center [680, 427] width 910 height 536
click at [539, 84] on input "*********" at bounding box center [672, 85] width 570 height 27
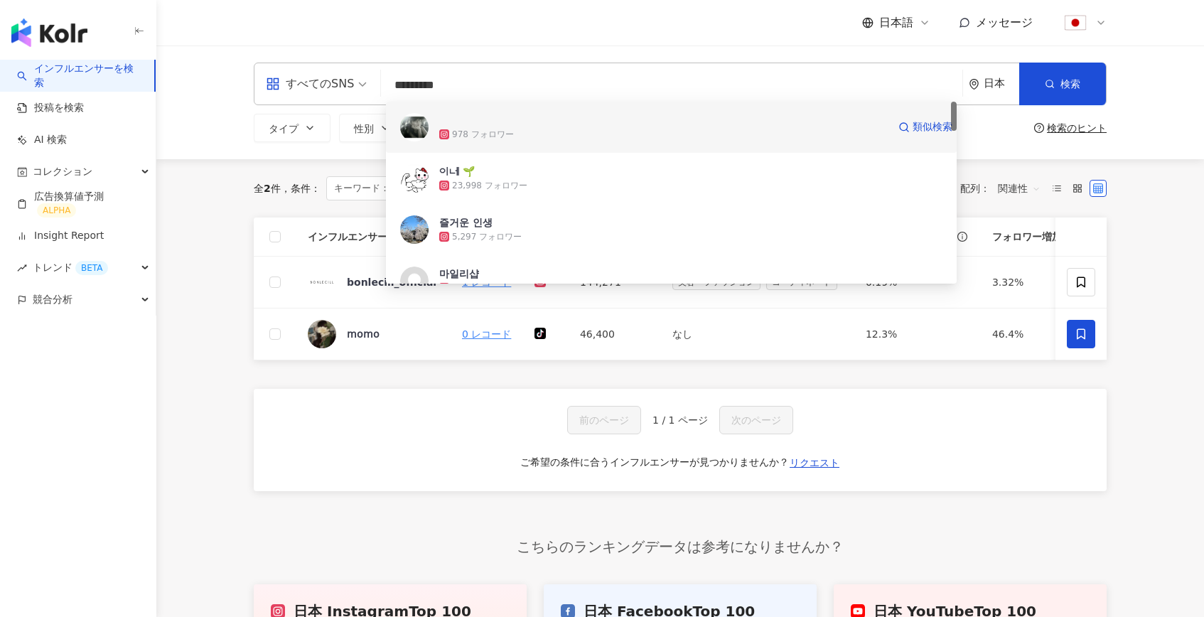
click at [534, 128] on div "978 フォロワー" at bounding box center [663, 134] width 448 height 14
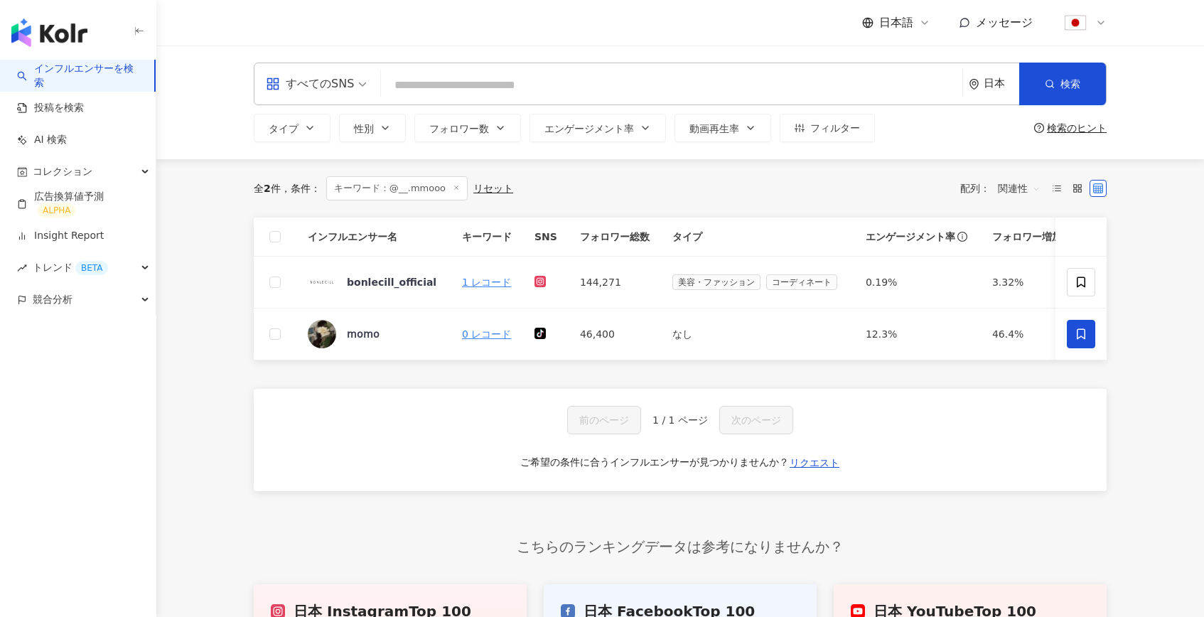
paste input "*******"
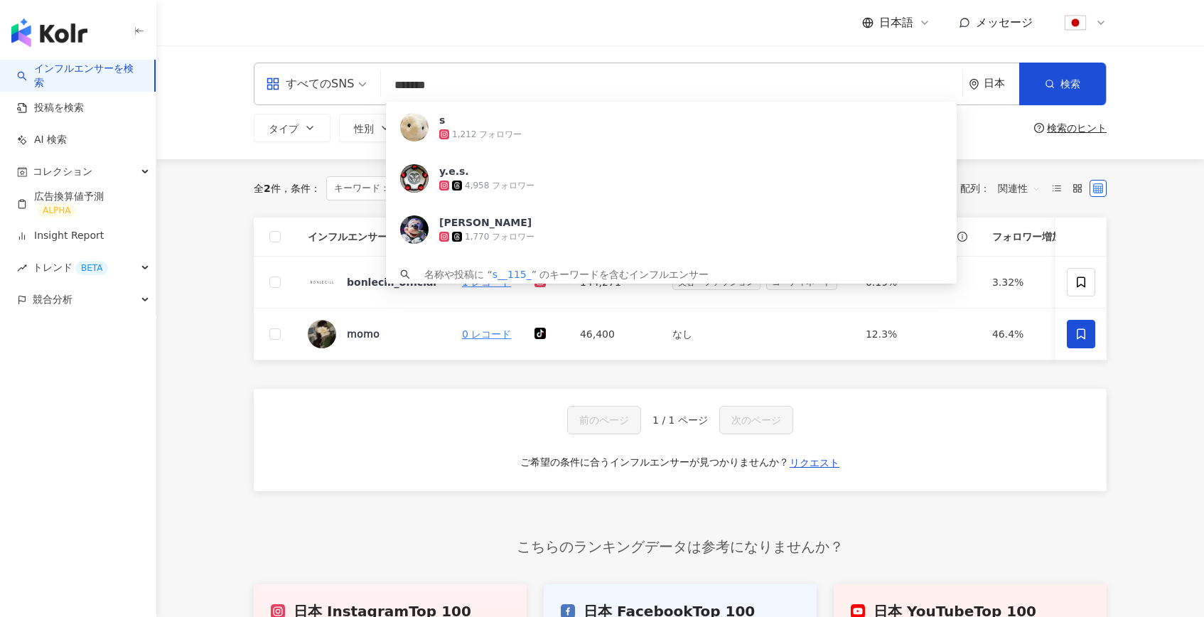
type input "*******"
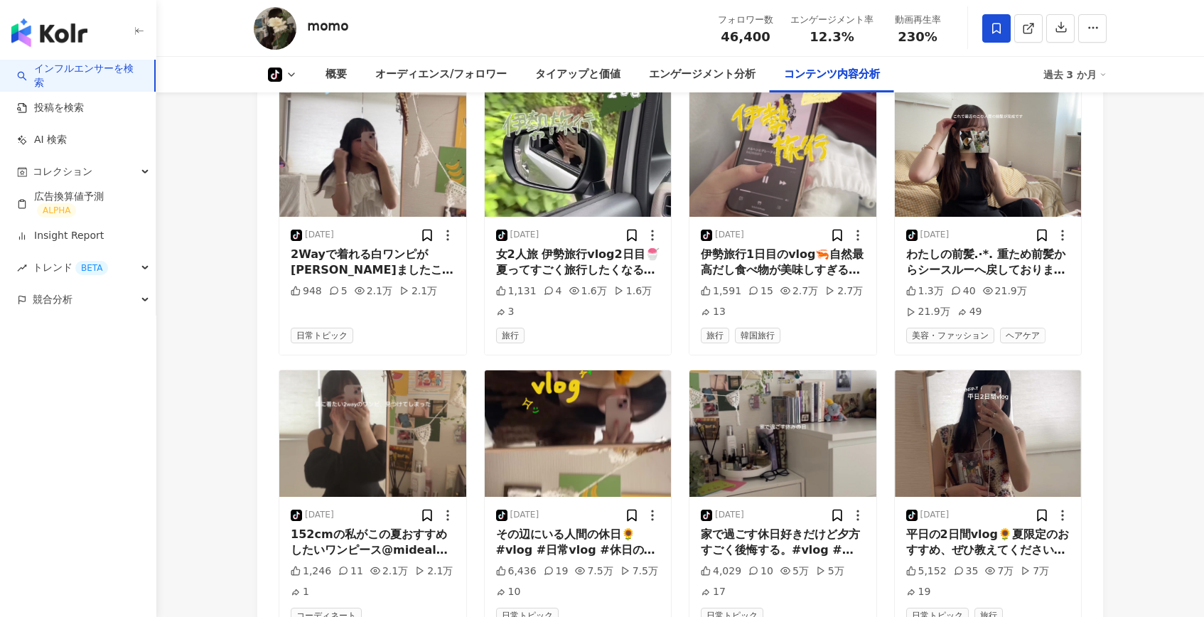
scroll to position [3333, 0]
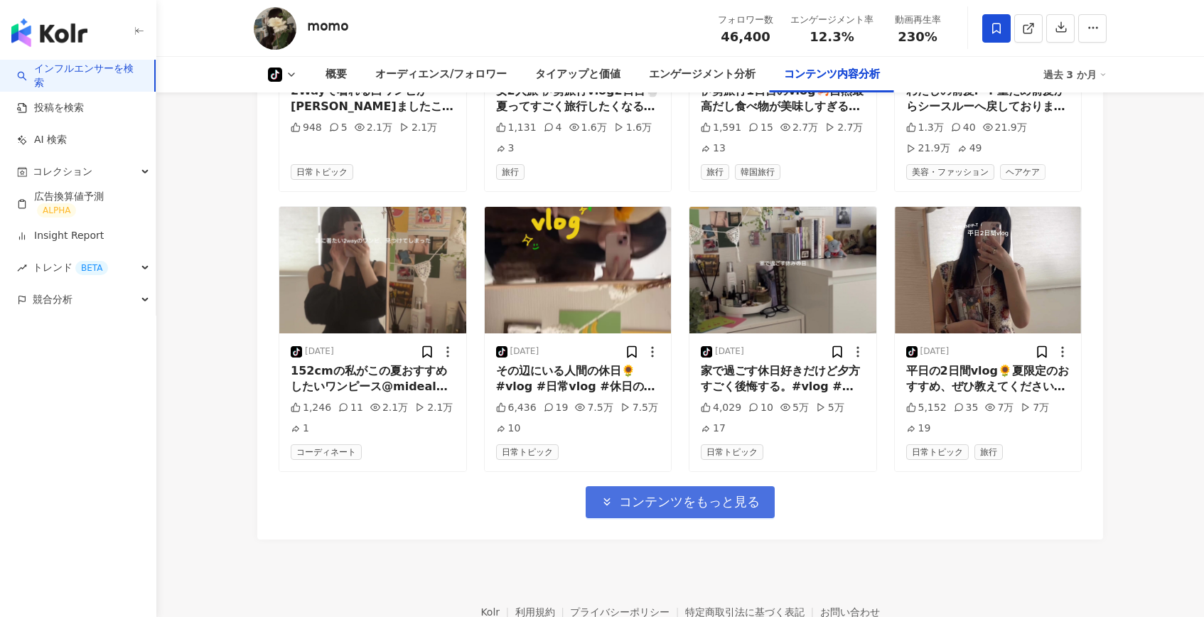
click at [662, 490] on button "コンテンツをもっと見る" at bounding box center [680, 502] width 189 height 32
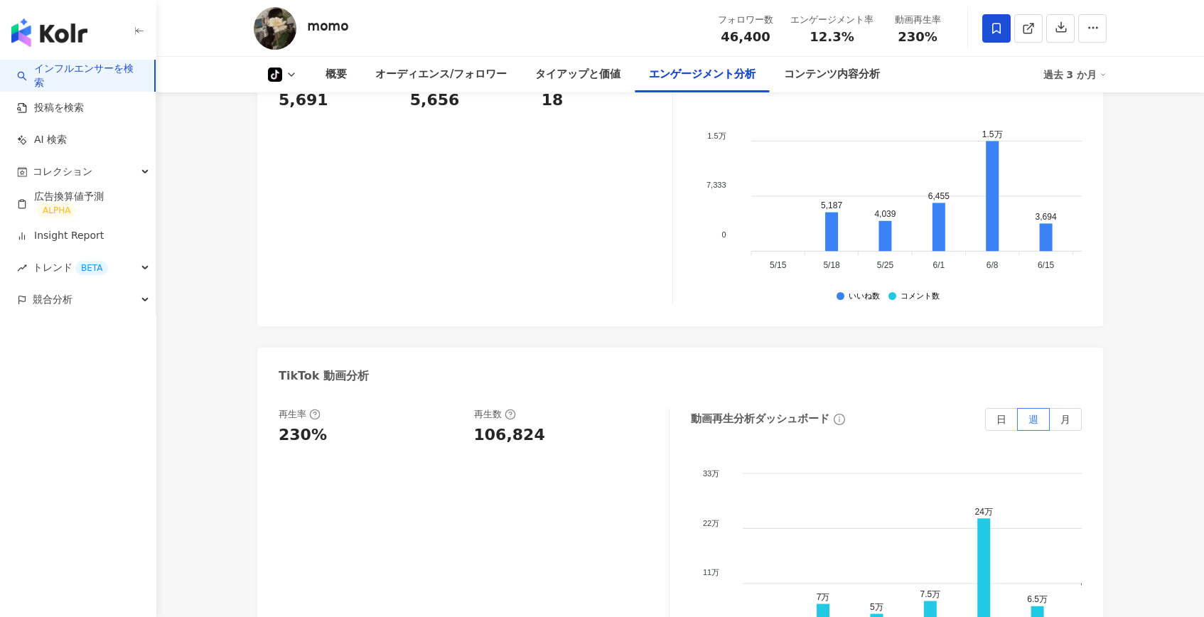
scroll to position [1580, 0]
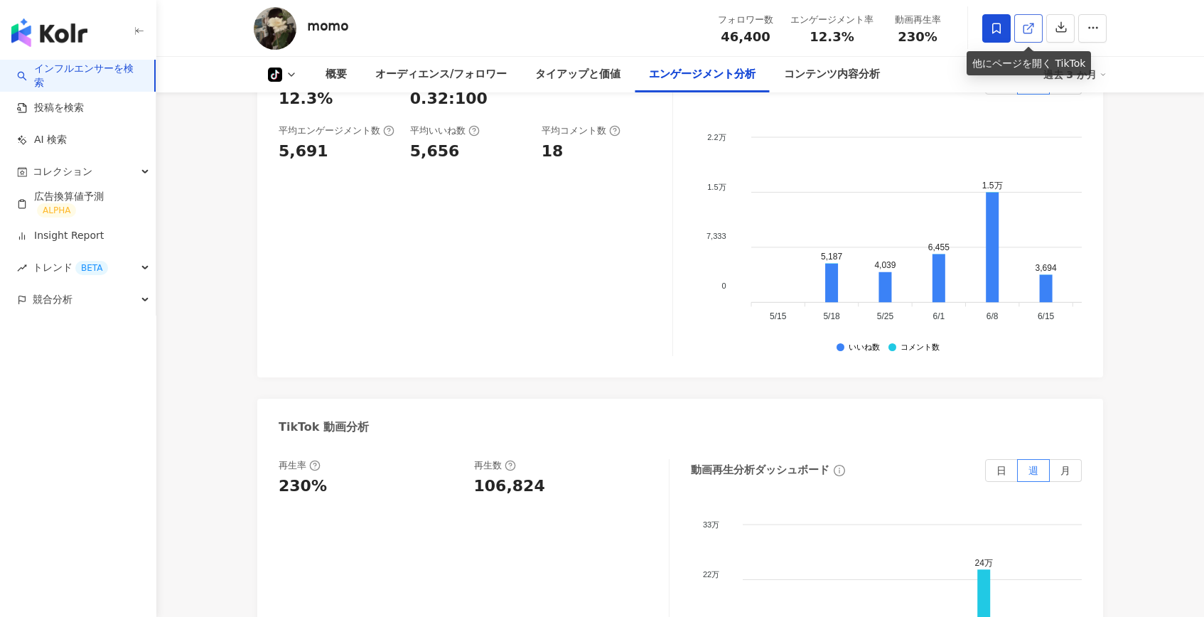
click at [1029, 27] on icon at bounding box center [1028, 28] width 13 height 13
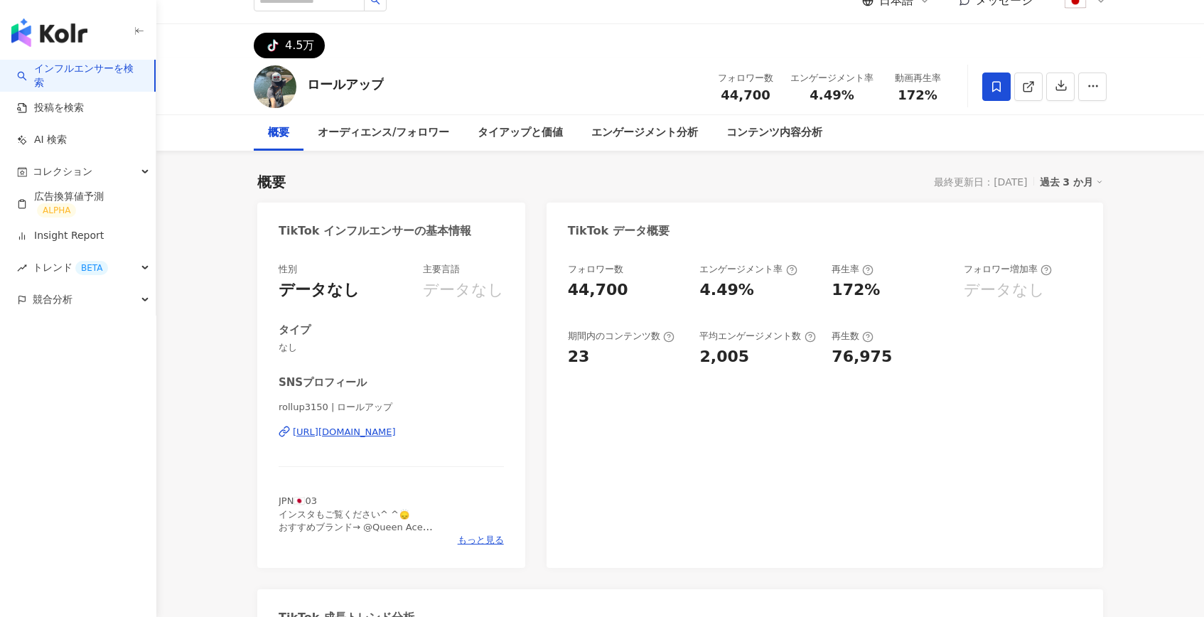
scroll to position [23, 0]
click at [482, 543] on span "もっと見る" at bounding box center [481, 539] width 46 height 13
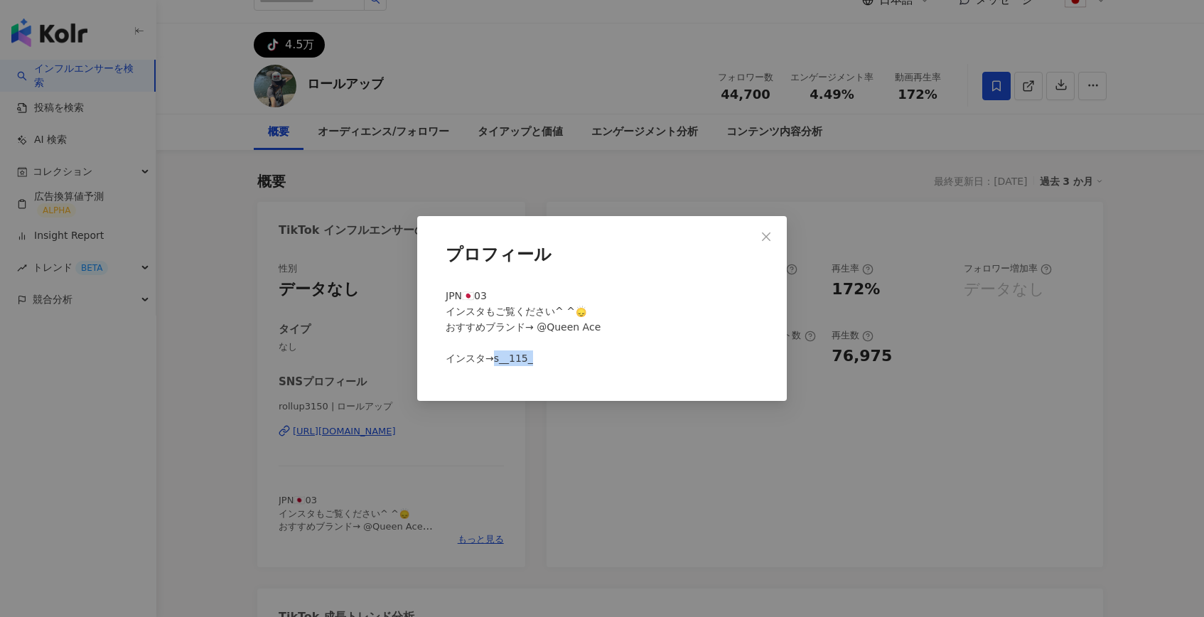
drag, startPoint x: 569, startPoint y: 358, endPoint x: 495, endPoint y: 362, distance: 74.7
click at [495, 362] on div "JPN🇯🇵03 インスタもご覧ください^ ^🙂‍↕️ おすすめブランド→ @Queen Ace インスタ→s__115_" at bounding box center [602, 333] width 324 height 102
copy span "115_"
click at [771, 232] on icon "close" at bounding box center [765, 236] width 11 height 11
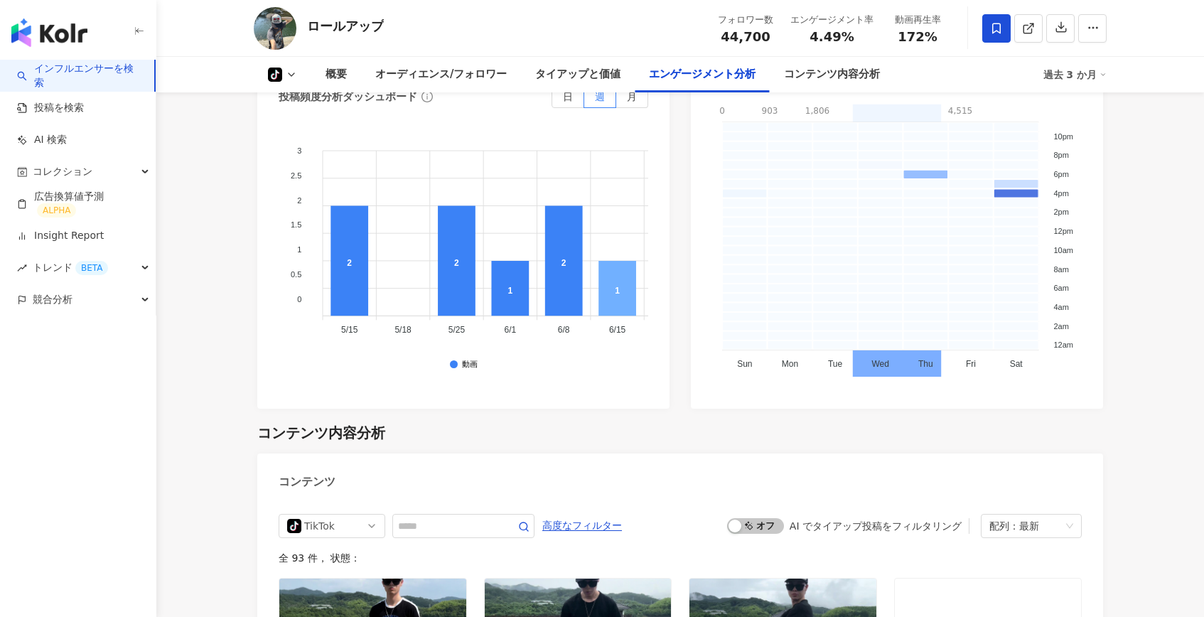
scroll to position [2360, 0]
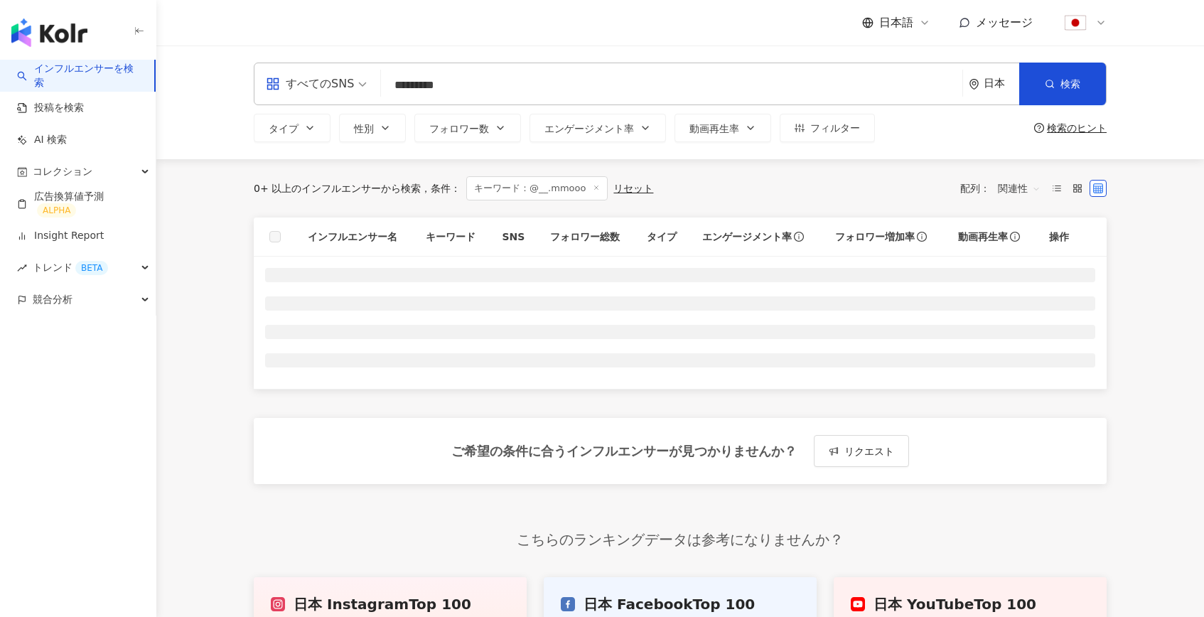
click at [514, 93] on input "*********" at bounding box center [672, 85] width 570 height 27
type input "**********"
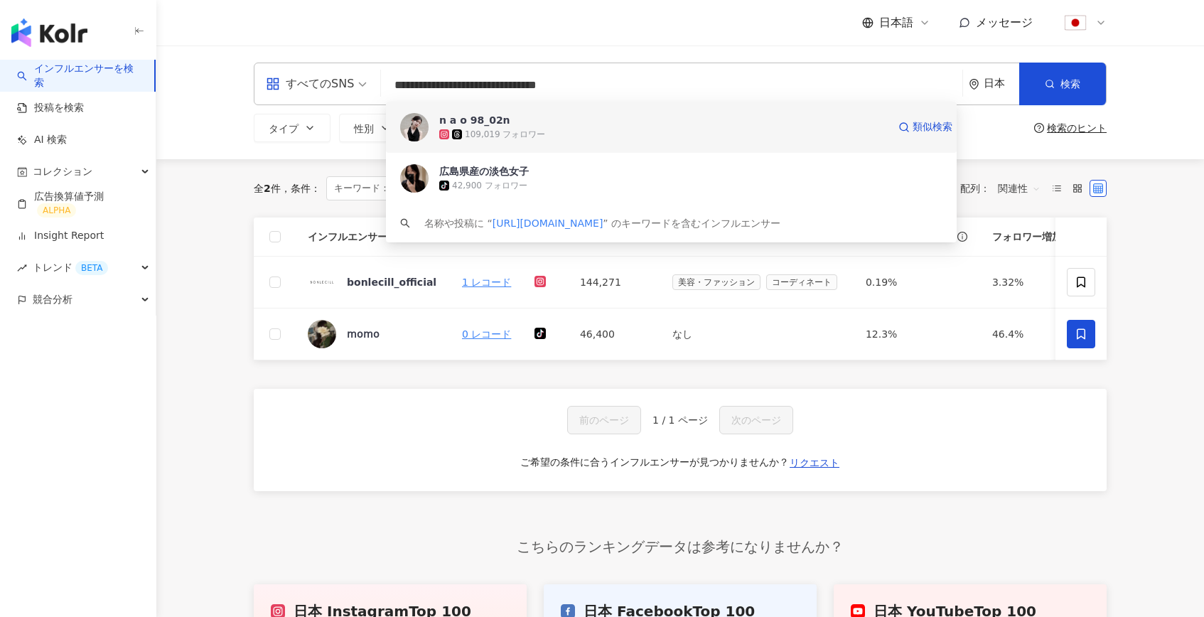
click at [502, 124] on span "n a o 98_02n" at bounding box center [663, 120] width 448 height 14
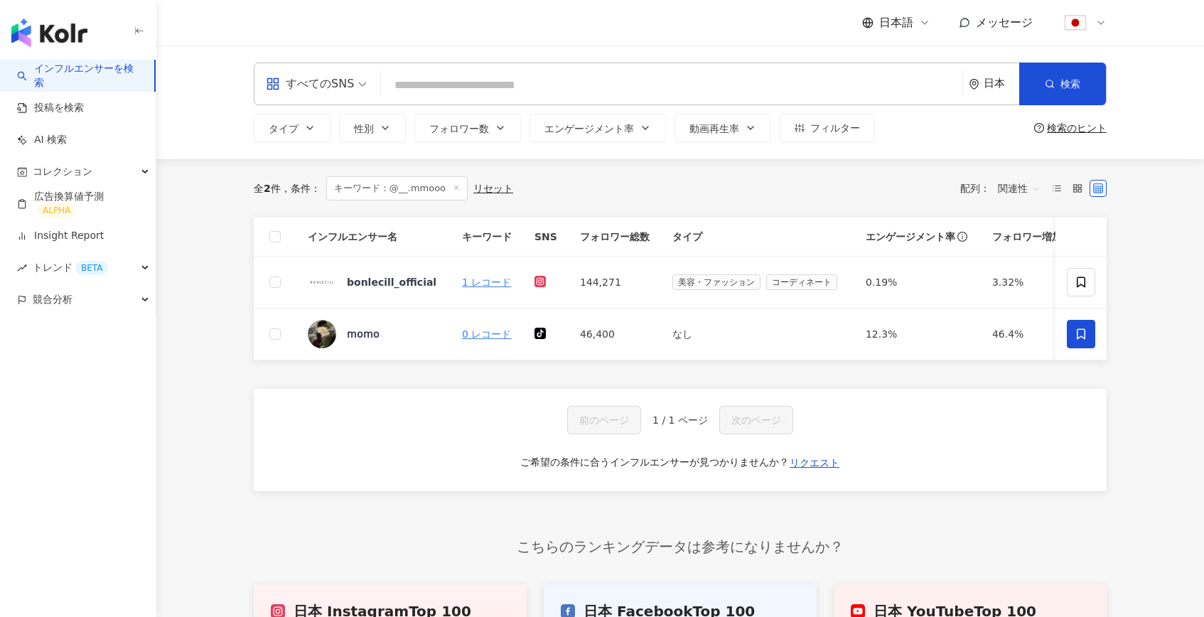
click at [525, 86] on input "search" at bounding box center [672, 85] width 570 height 27
paste input "******"
type input "******"
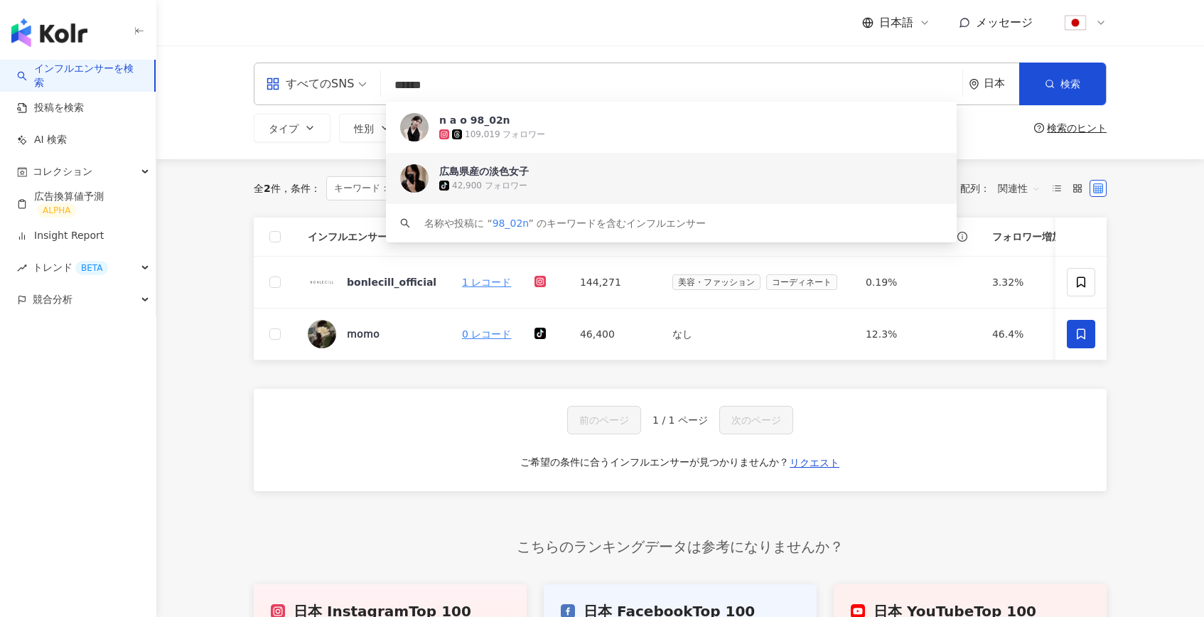
click at [497, 174] on div "広島県産の淡色女子" at bounding box center [484, 171] width 90 height 14
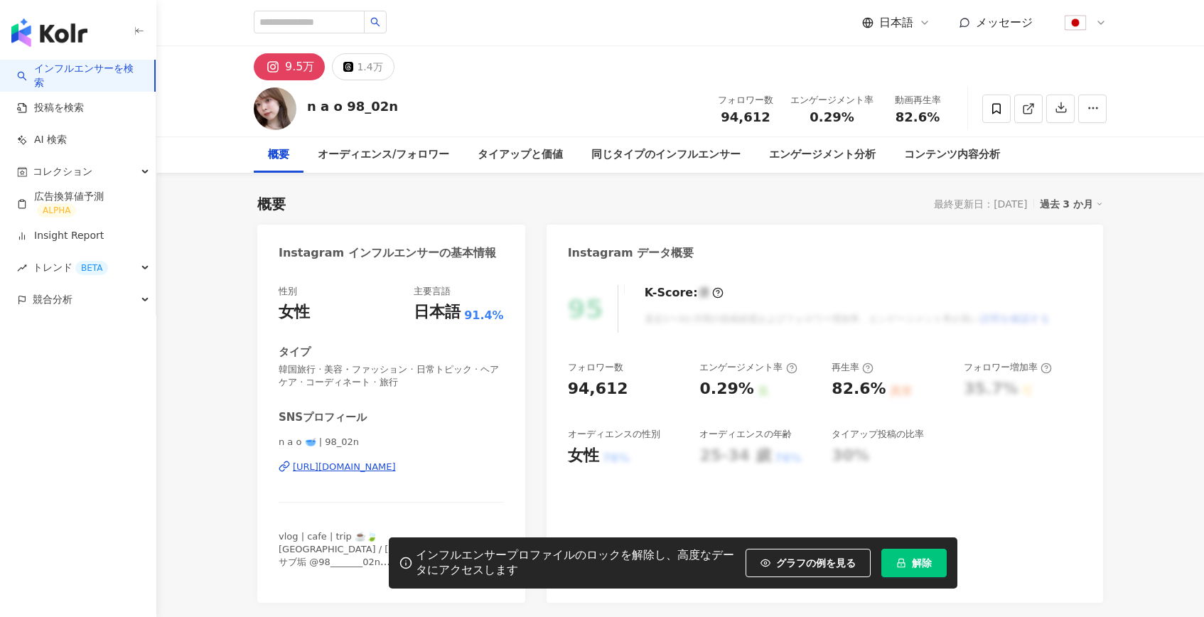
click at [910, 563] on button "解除" at bounding box center [913, 563] width 65 height 28
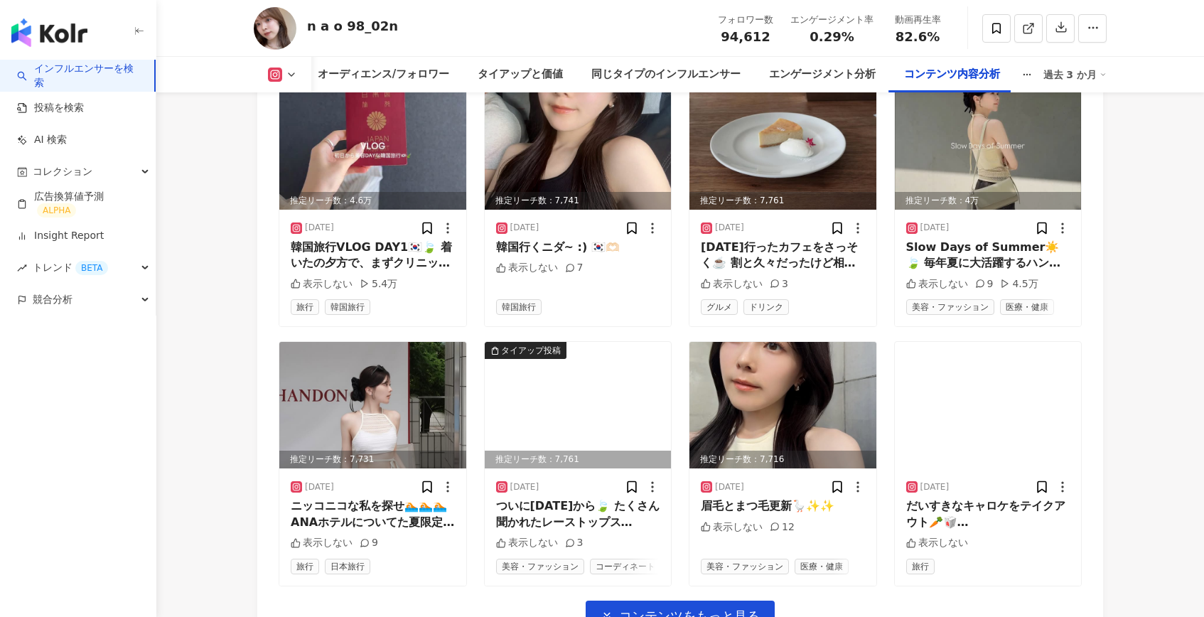
scroll to position [4862, 0]
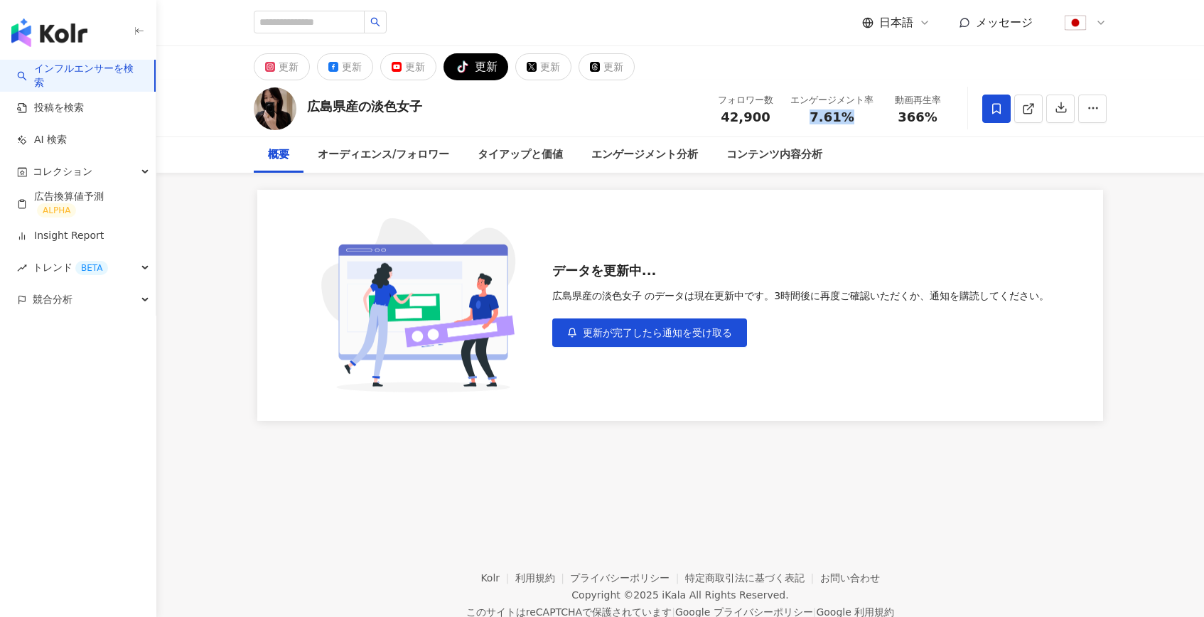
drag, startPoint x: 859, startPoint y: 116, endPoint x: 812, endPoint y: 119, distance: 47.0
click at [812, 119] on div "7.61%" at bounding box center [831, 117] width 83 height 14
copy span "7.61%"
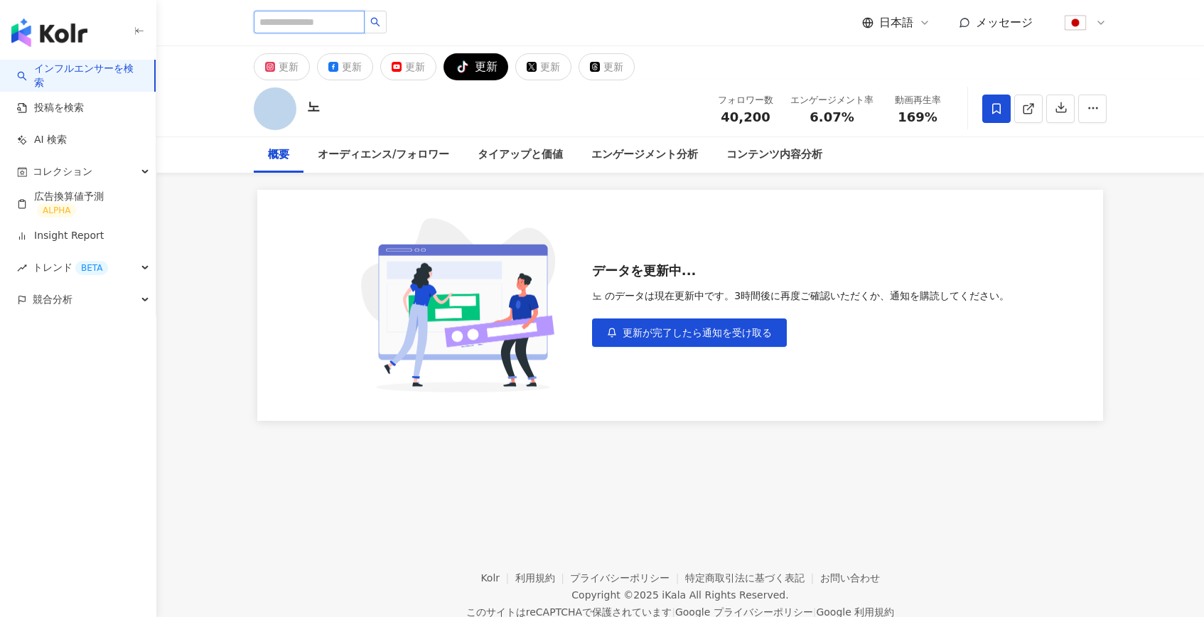
click at [324, 26] on input "search" at bounding box center [309, 22] width 111 height 23
paste input "*********"
type input "*********"
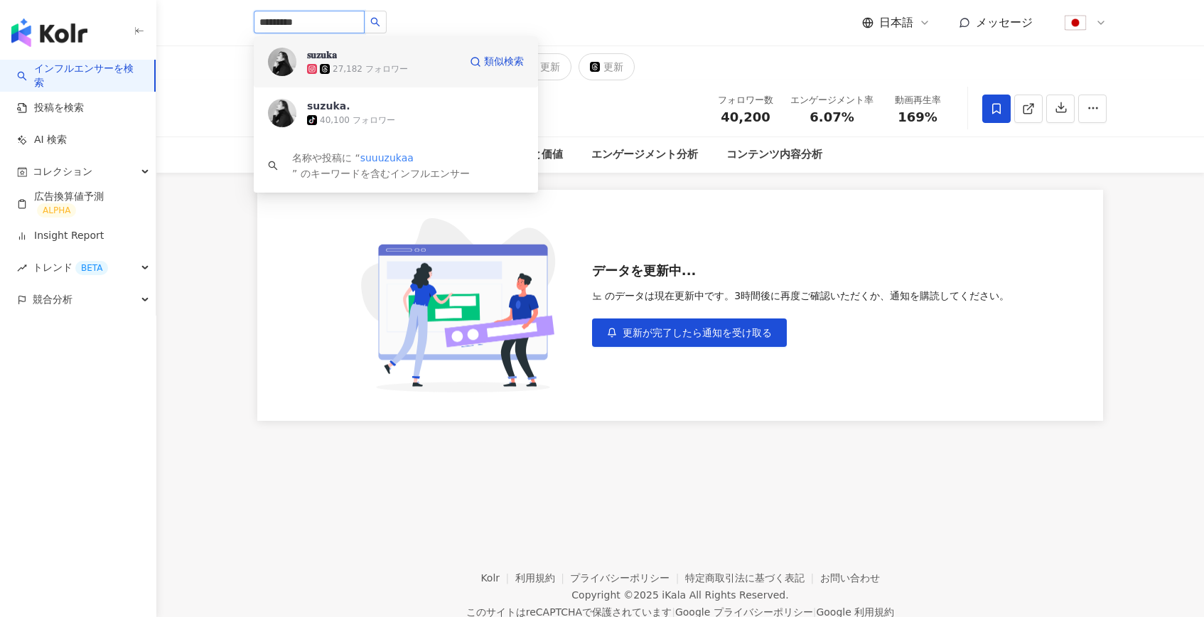
click at [350, 59] on span "𝐬𝐮𝐳𝐮𝐤𝐚" at bounding box center [353, 55] width 92 height 14
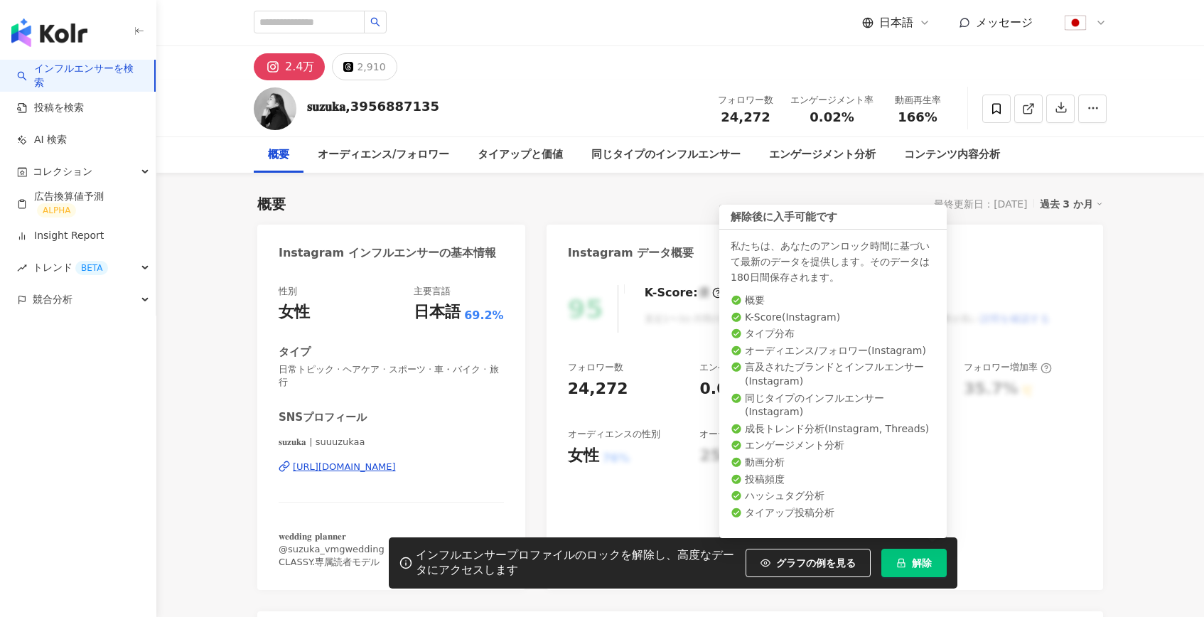
click at [915, 557] on span "解除" at bounding box center [922, 562] width 20 height 11
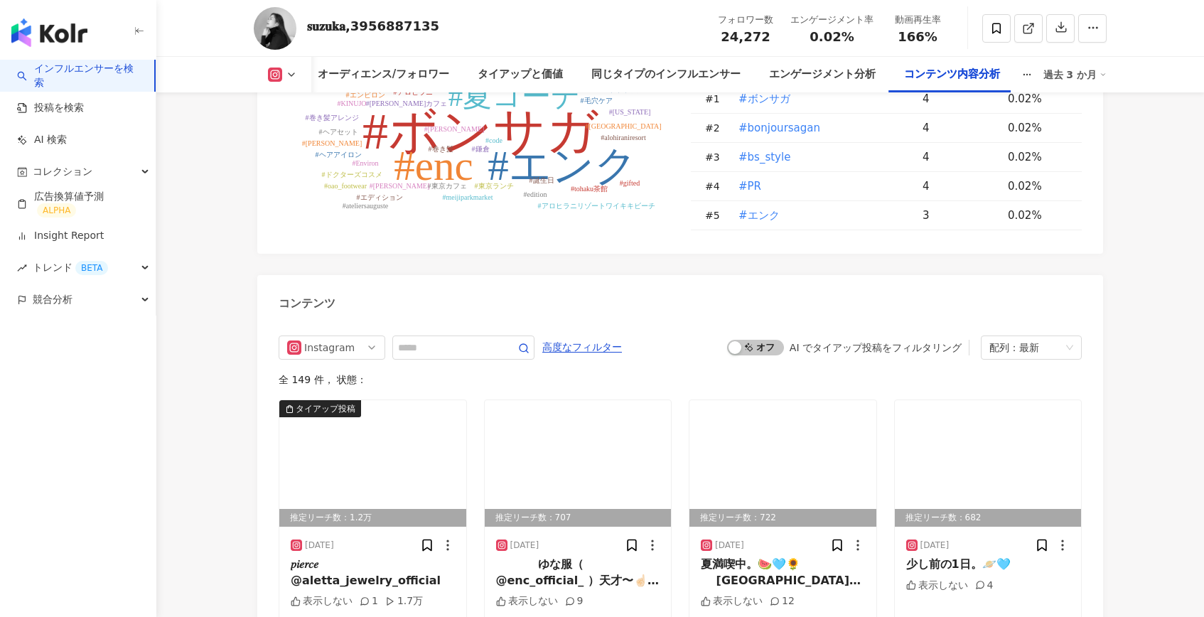
scroll to position [4224, 0]
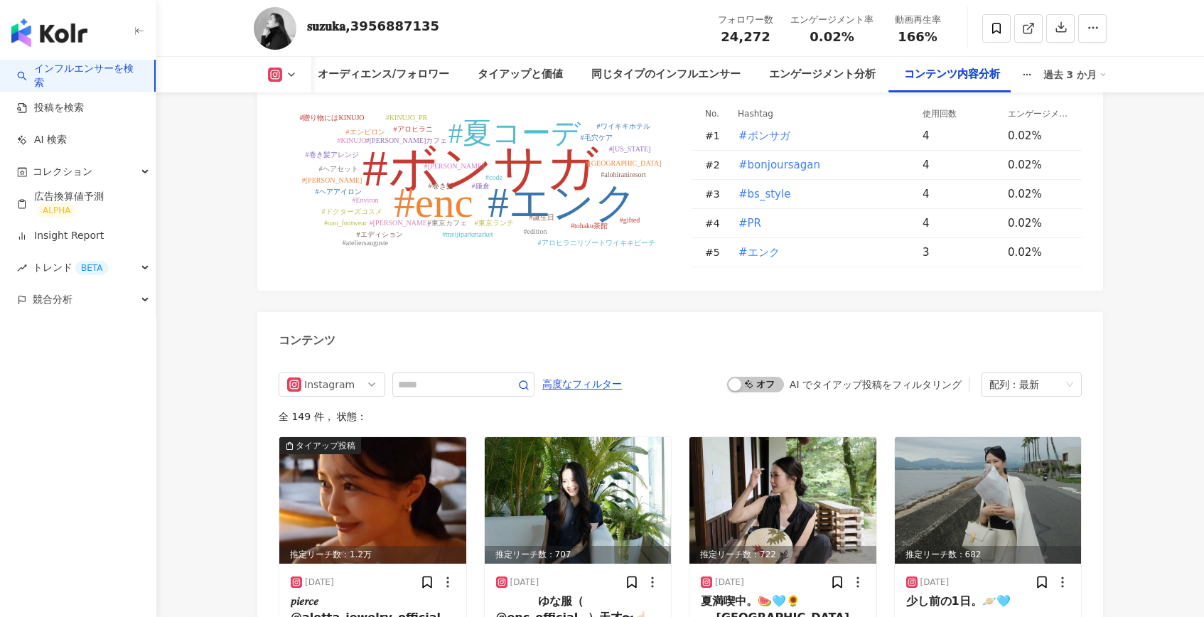
click at [104, 69] on link "インフルエンサーを検索" at bounding box center [80, 76] width 126 height 28
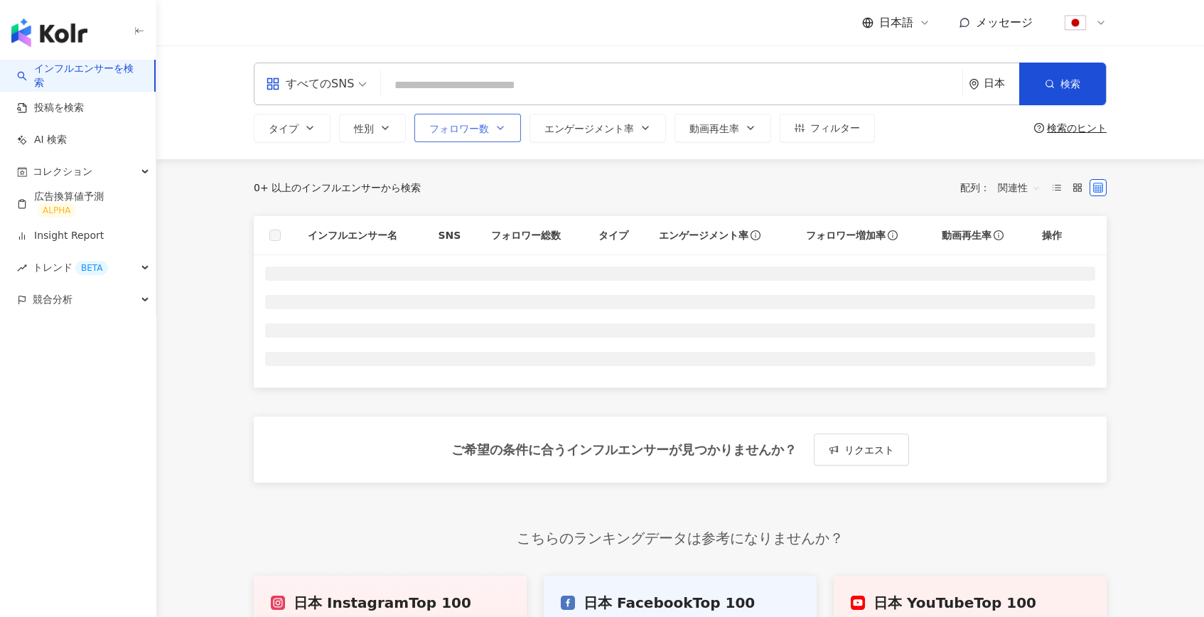
click at [495, 138] on button "フォロワー数" at bounding box center [467, 128] width 107 height 28
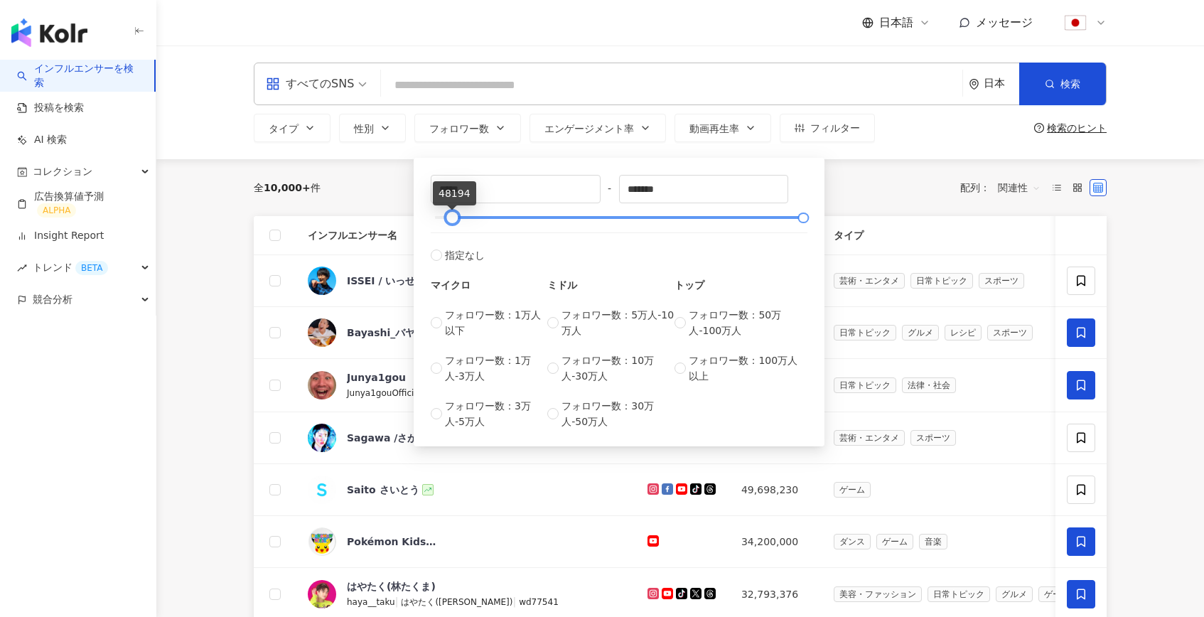
type input "*****"
drag, startPoint x: 435, startPoint y: 220, endPoint x: 450, endPoint y: 220, distance: 14.9
click at [450, 220] on div at bounding box center [450, 218] width 8 height 8
type input "******"
drag, startPoint x: 802, startPoint y: 216, endPoint x: 505, endPoint y: 225, distance: 296.5
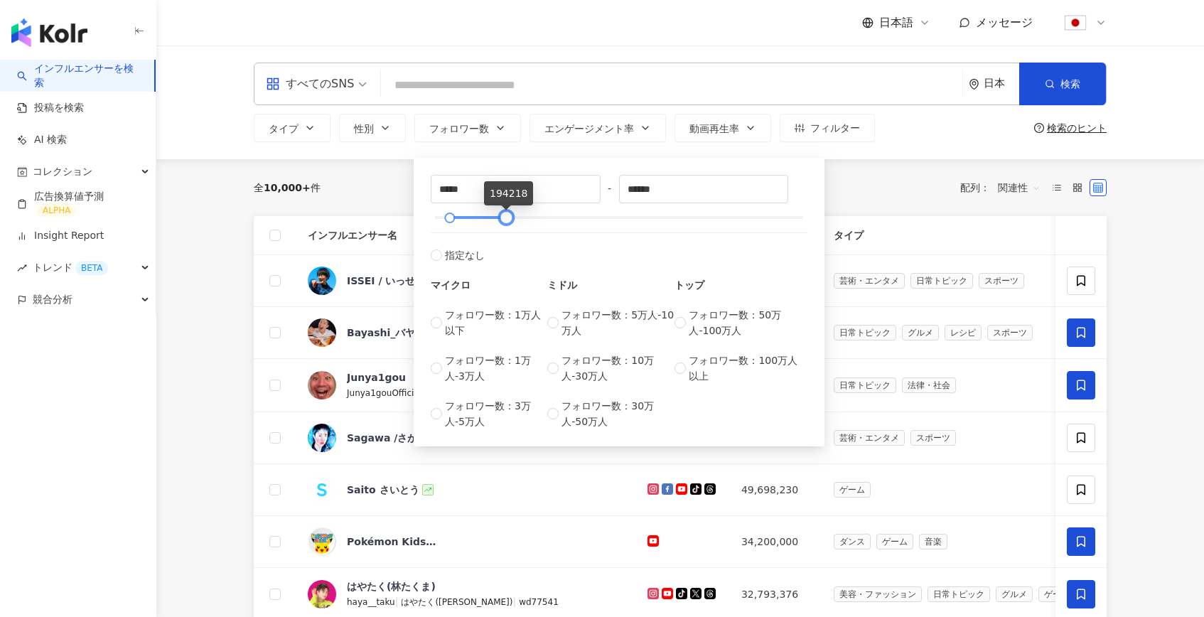
click at [505, 222] on div at bounding box center [506, 218] width 8 height 8
click at [596, 126] on span "エンゲージメント率" at bounding box center [589, 128] width 90 height 11
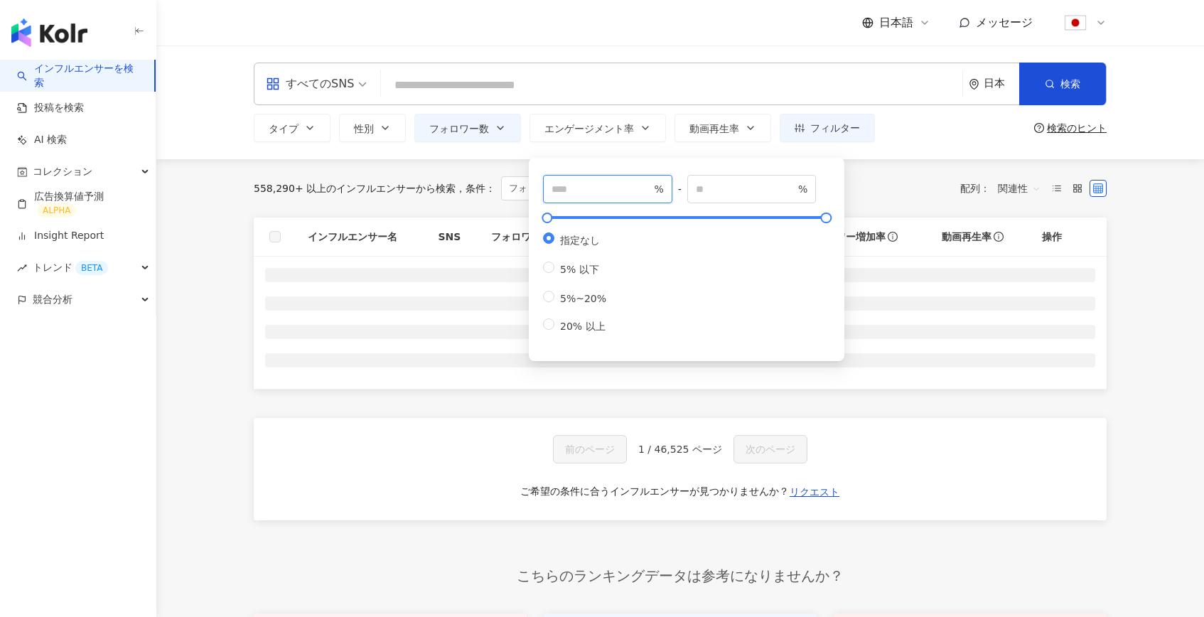
click at [598, 187] on input "number" at bounding box center [600, 189] width 99 height 16
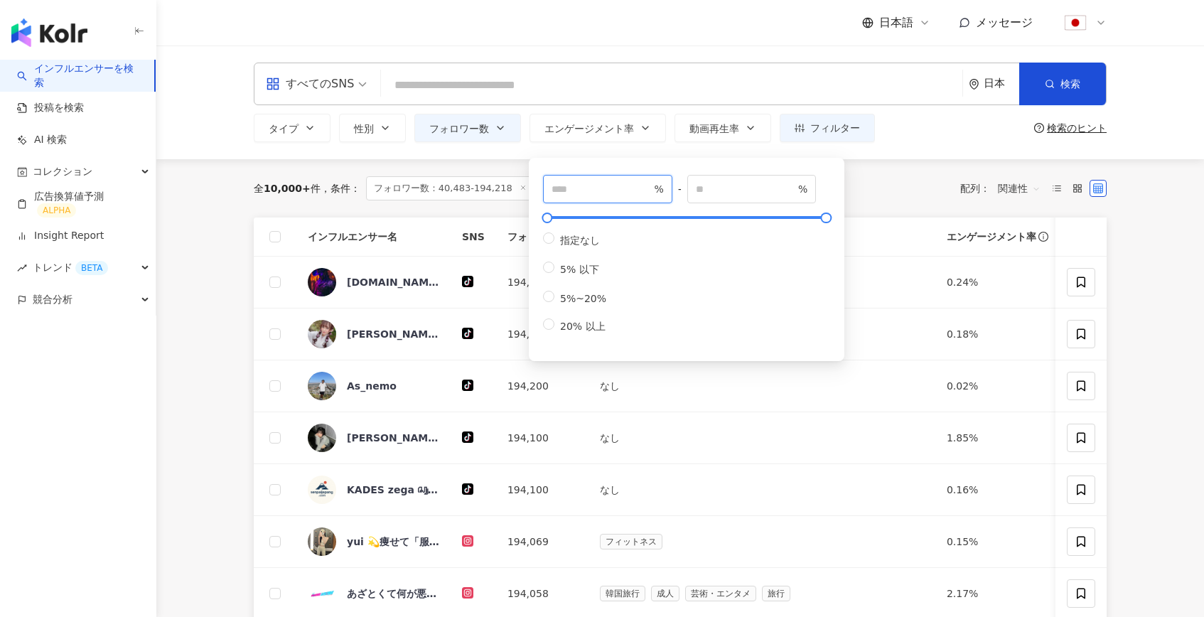
type input "***"
click at [413, 141] on div "タイプ 性別 フォロワー数 エンゲージメント率 動画再生率 フィルター ***** - ****** 指定なし マイクロ フォロワー数：1万人以下 フォロワー…" at bounding box center [564, 128] width 621 height 28
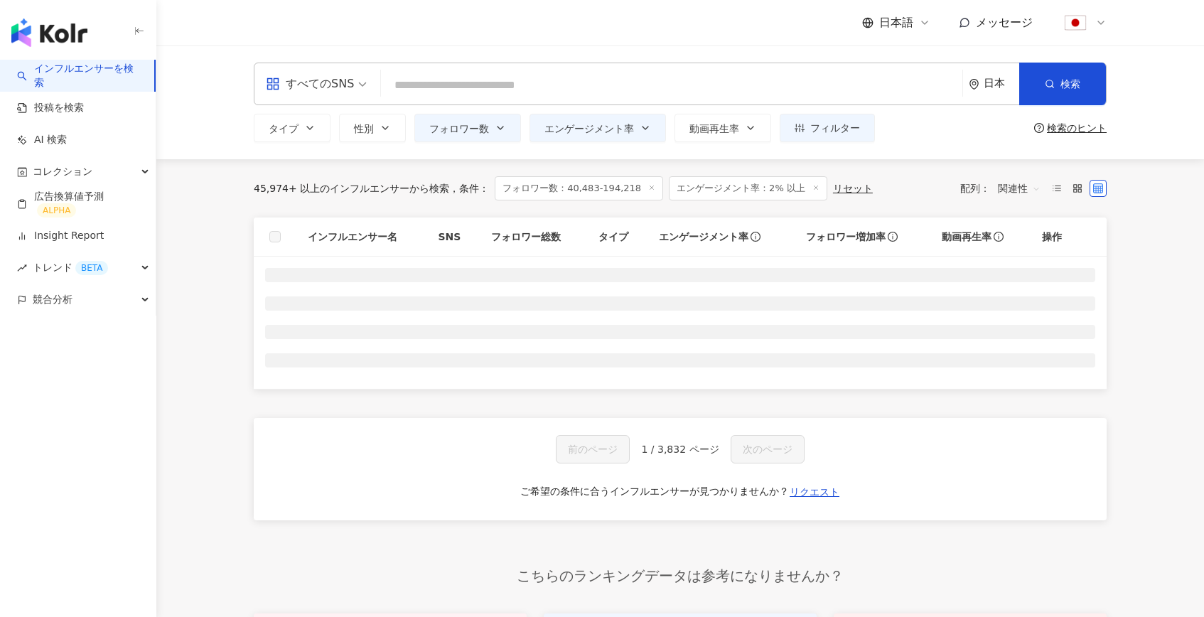
click at [516, 90] on input "search" at bounding box center [672, 85] width 570 height 27
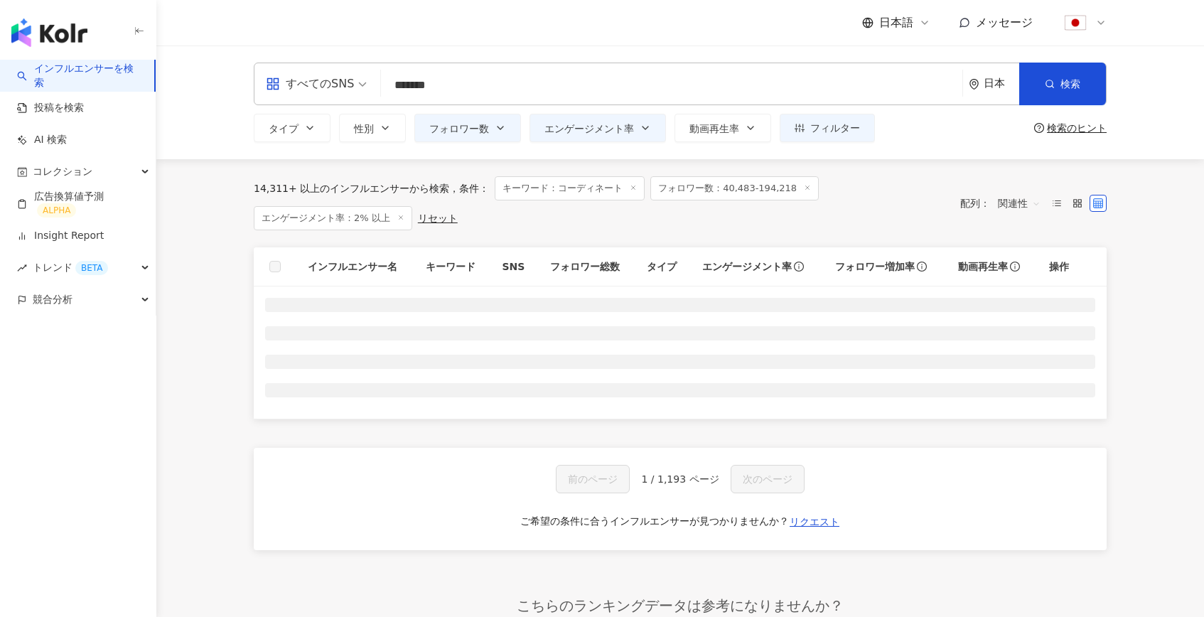
click at [230, 188] on div "14,311+ 以上のインフルエンサーから検索 条件 ： キーワード：コーディネート フォロワー数：40,483-194,218 エンゲージメント率：2% 以…" at bounding box center [680, 456] width 910 height 595
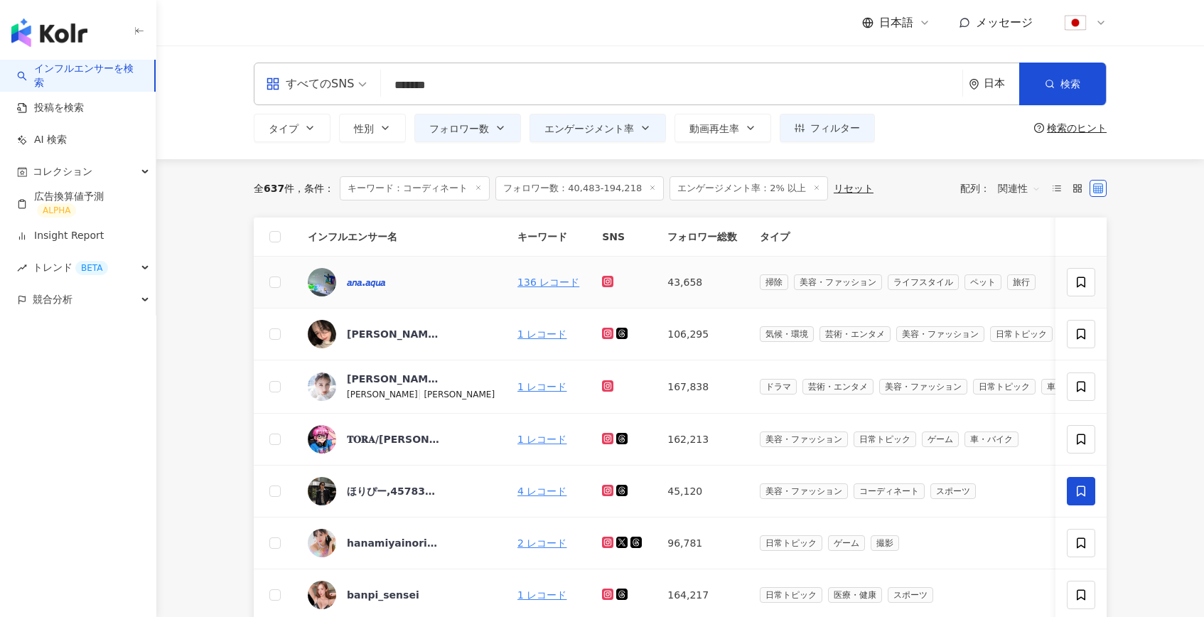
click at [369, 279] on div "𝘢𝘯𝘢.𝘢𝘲𝘶𝘢" at bounding box center [366, 282] width 38 height 14
click at [1016, 183] on span "関連性" at bounding box center [1019, 188] width 43 height 23
click at [1031, 340] on div "キーワード" at bounding box center [1046, 338] width 90 height 16
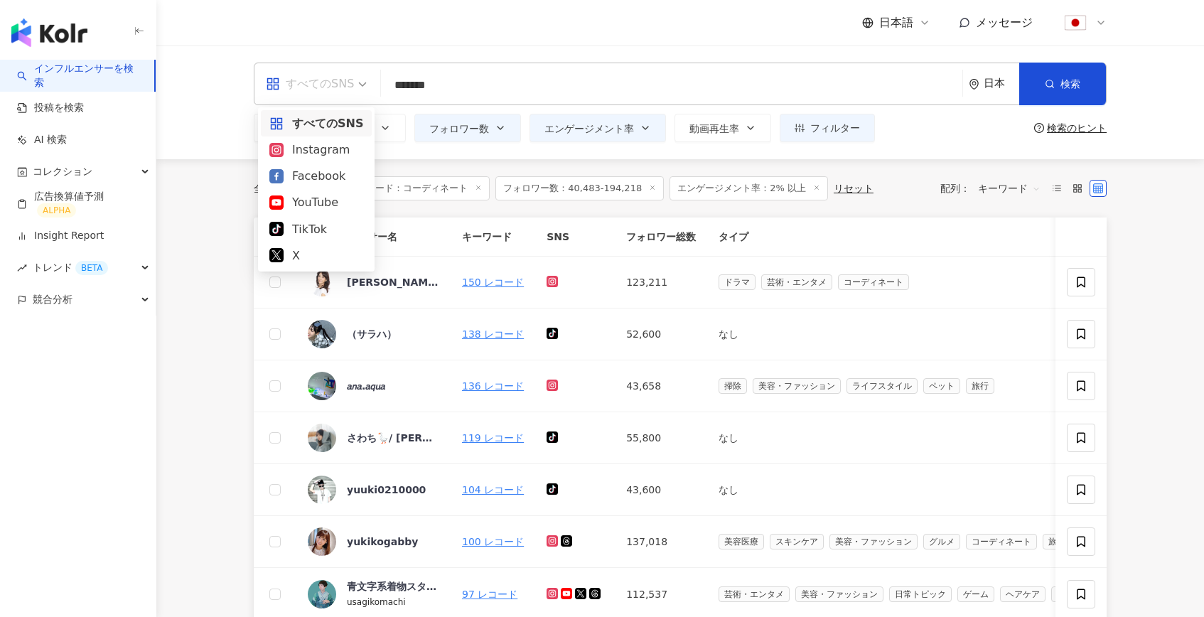
click at [328, 83] on div "すべてのSNS" at bounding box center [310, 83] width 88 height 23
click at [323, 146] on div "Instagram" at bounding box center [316, 150] width 94 height 18
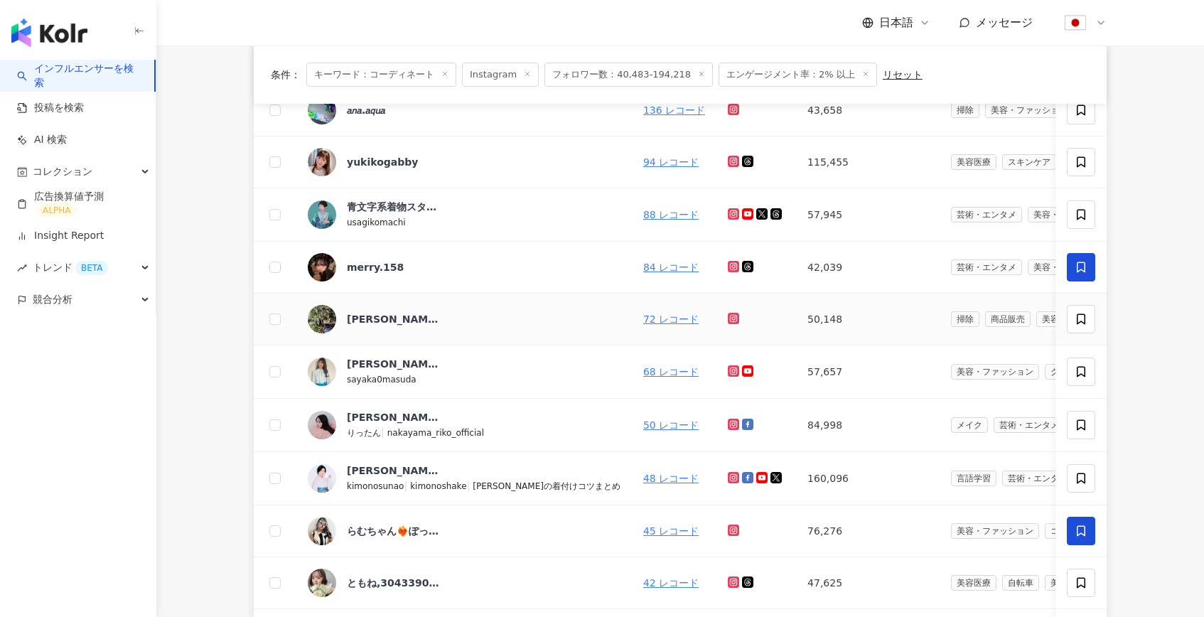
scroll to position [270, 0]
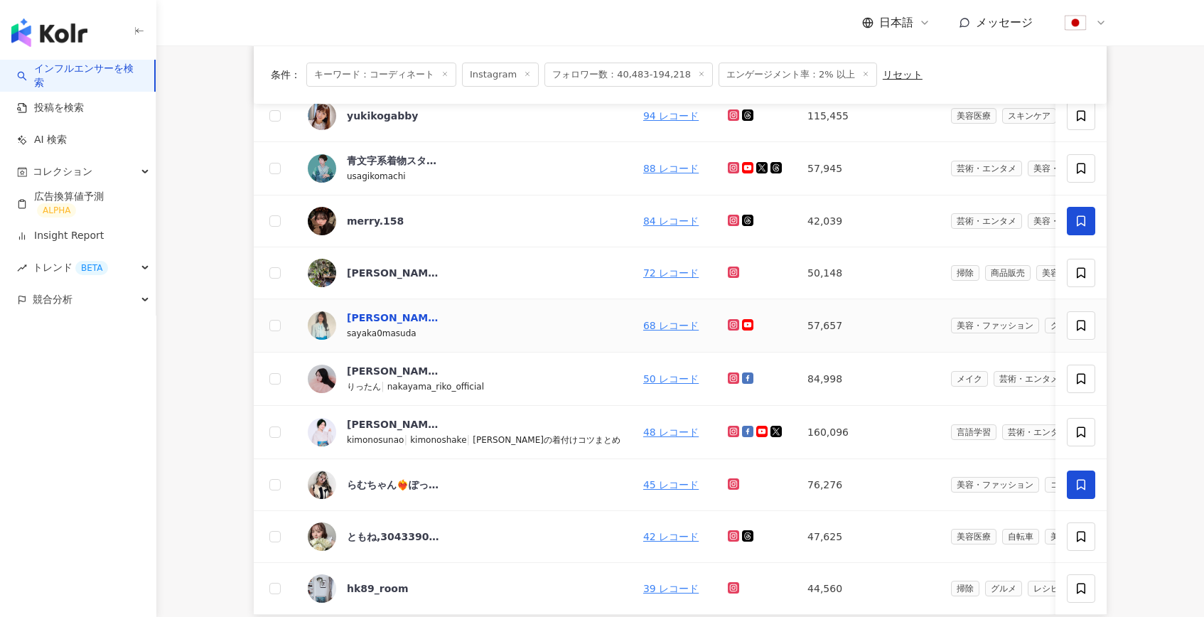
click at [384, 321] on div "桝田沙也香" at bounding box center [393, 318] width 92 height 14
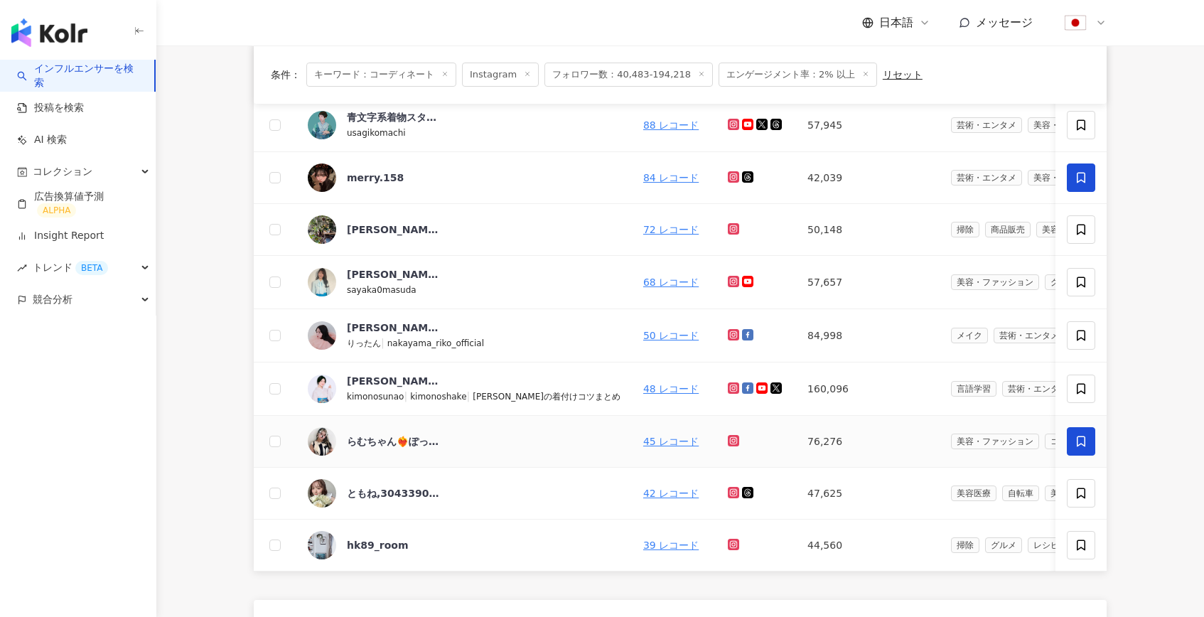
scroll to position [314, 0]
click at [384, 443] on div "らむちゃん❤️‍🔥ぽっちゃりでも人生はランウェイ🌈" at bounding box center [393, 440] width 92 height 14
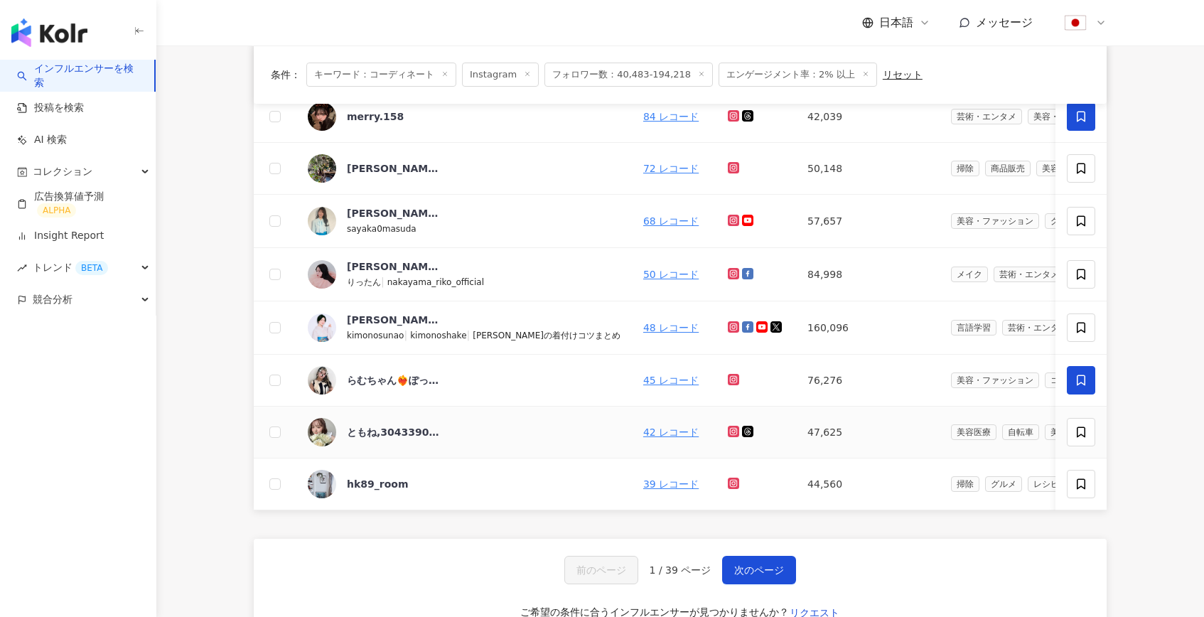
scroll to position [379, 0]
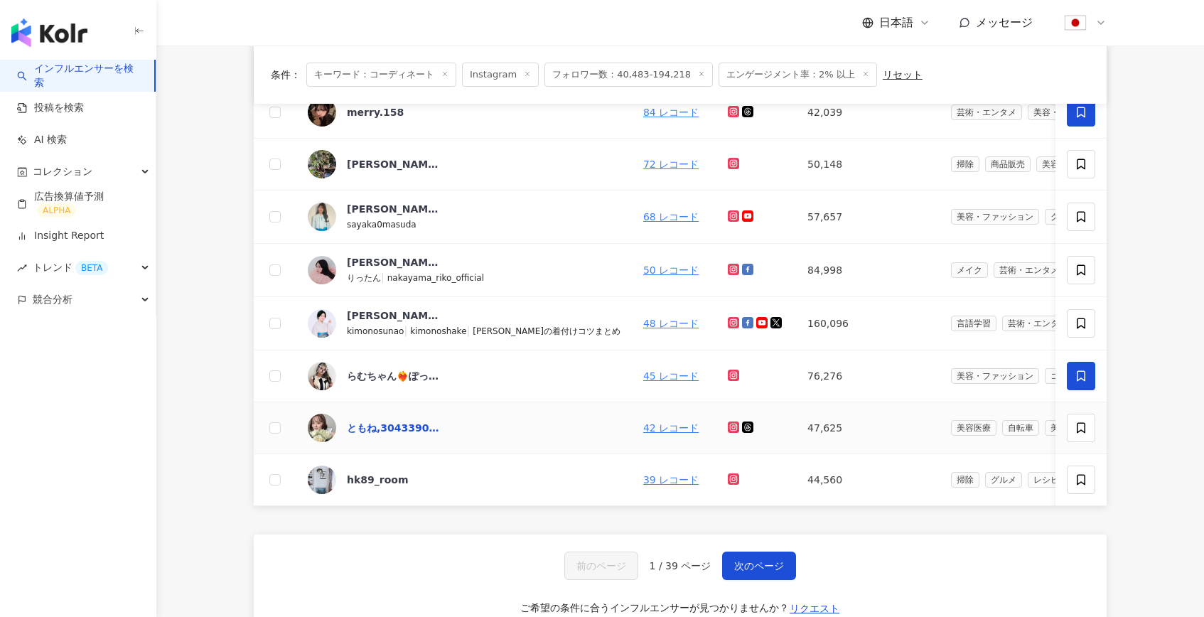
click at [399, 424] on div "ともね,3043390008" at bounding box center [393, 428] width 92 height 14
click at [755, 563] on span "次のページ" at bounding box center [759, 565] width 50 height 11
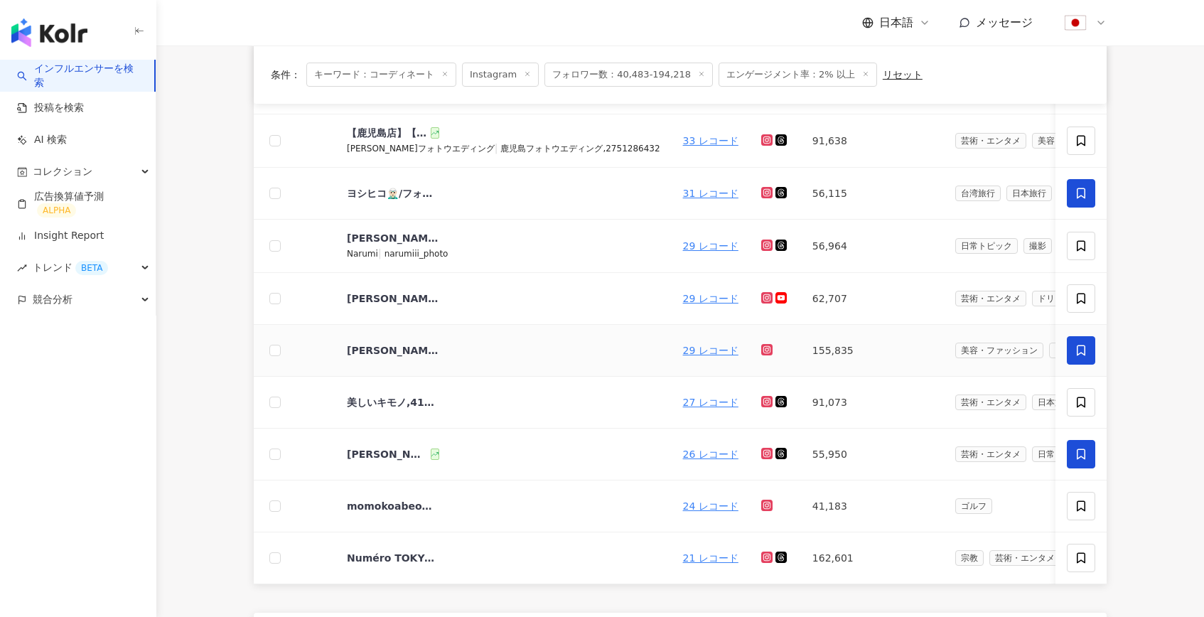
scroll to position [355, 0]
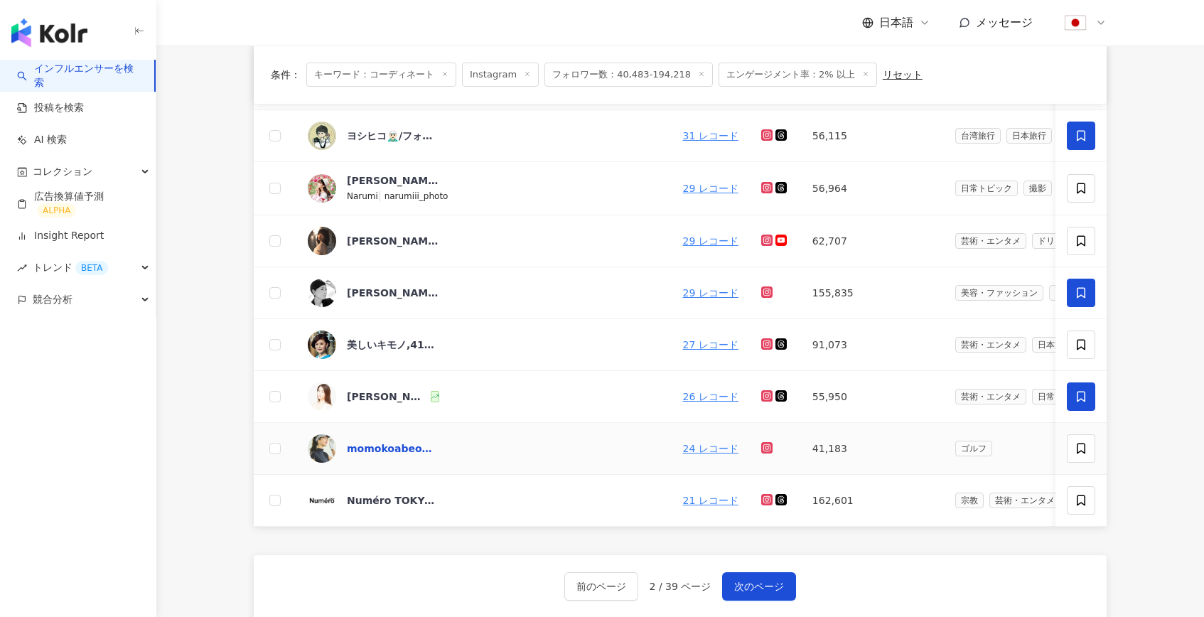
click at [410, 443] on div "momokoabeofficial" at bounding box center [393, 448] width 92 height 14
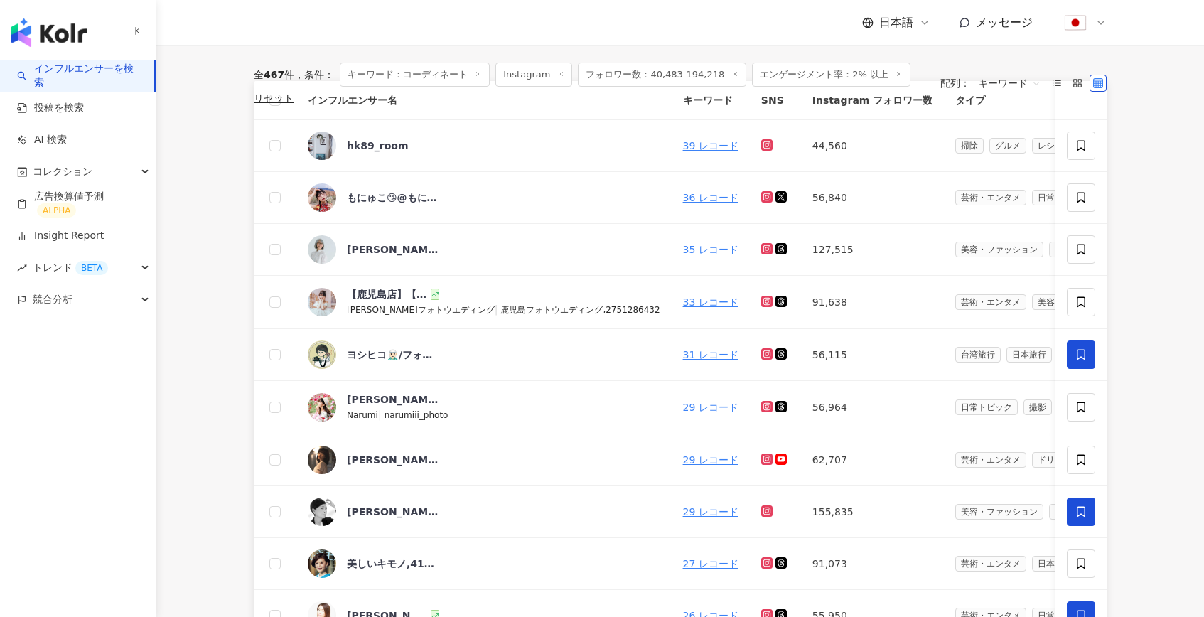
scroll to position [0, 0]
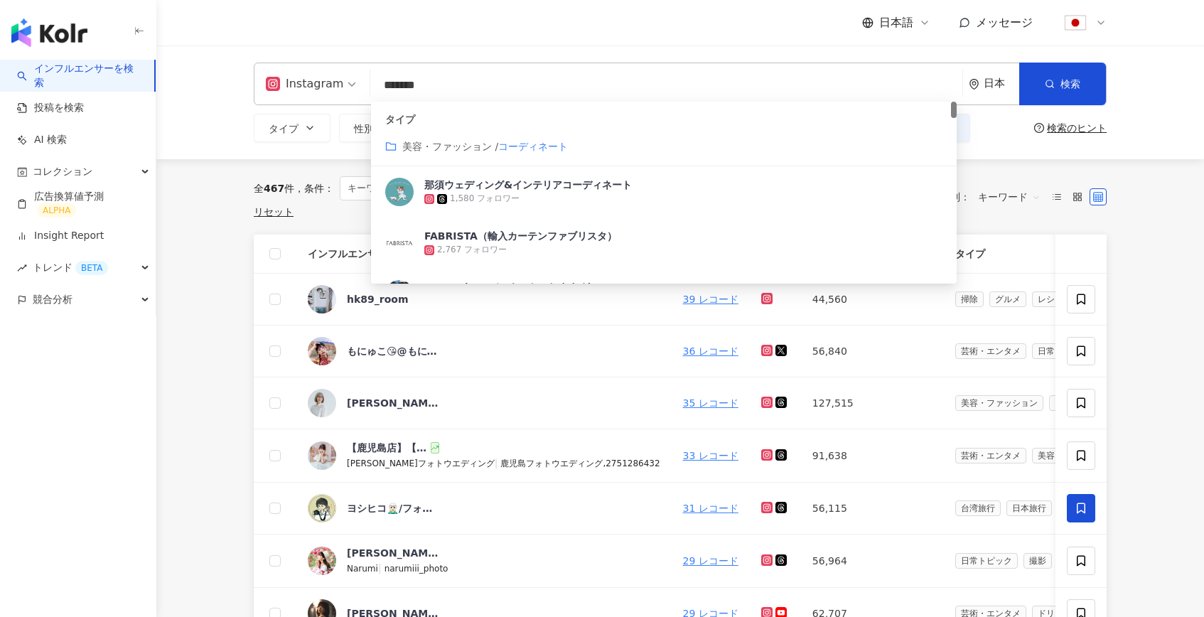
click at [478, 90] on input "*******" at bounding box center [666, 85] width 581 height 27
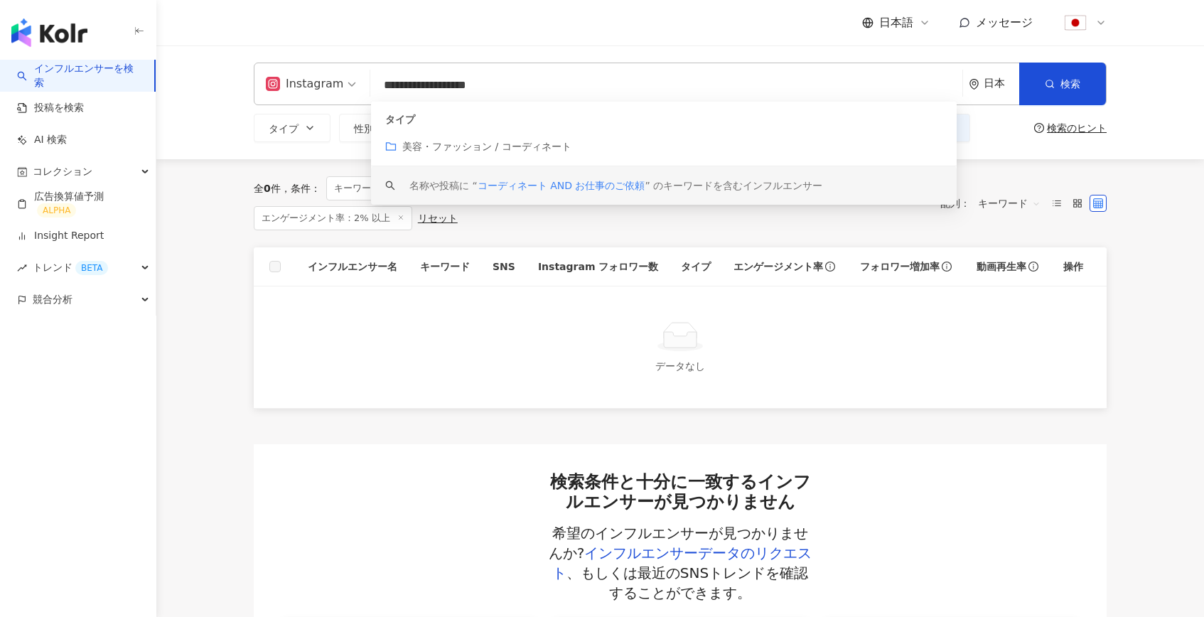
type input "**********"
drag, startPoint x: 615, startPoint y: 82, endPoint x: 455, endPoint y: 85, distance: 159.2
click at [455, 85] on input "**********" at bounding box center [666, 85] width 581 height 27
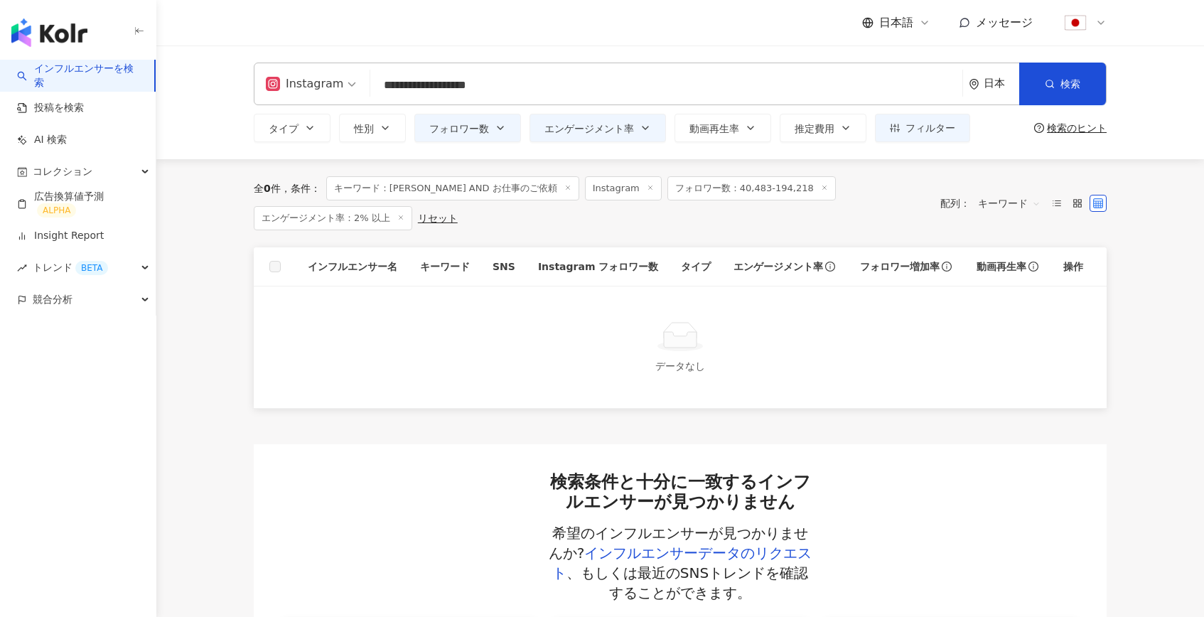
click at [239, 155] on div "**********" at bounding box center [679, 102] width 1047 height 114
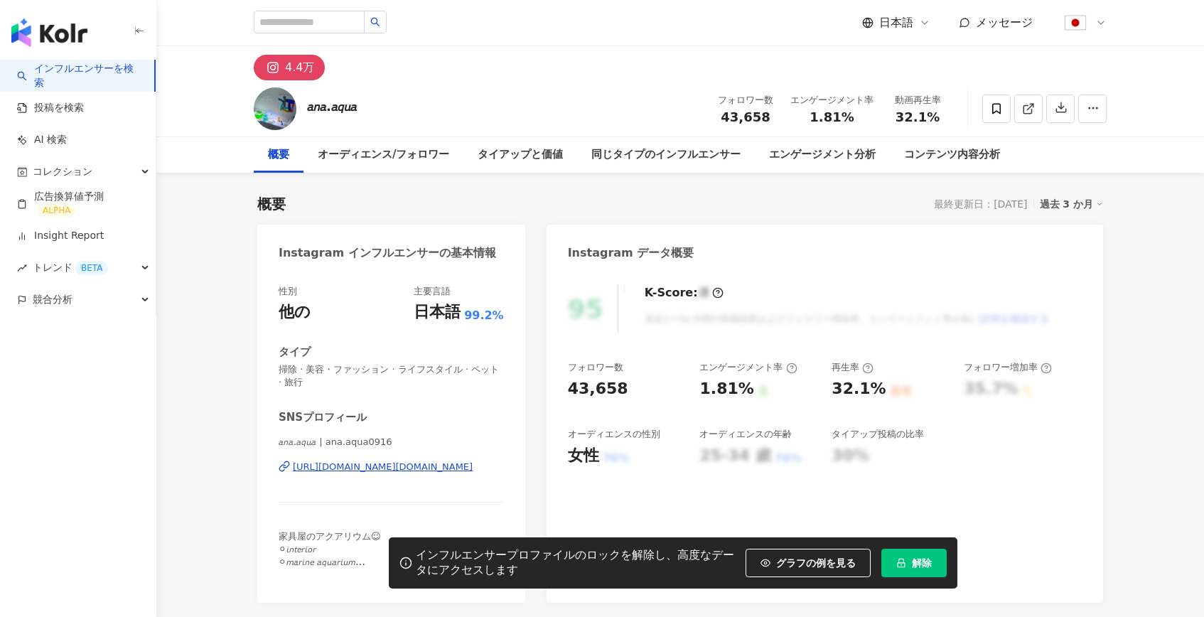
click at [917, 549] on button "解除" at bounding box center [913, 563] width 65 height 28
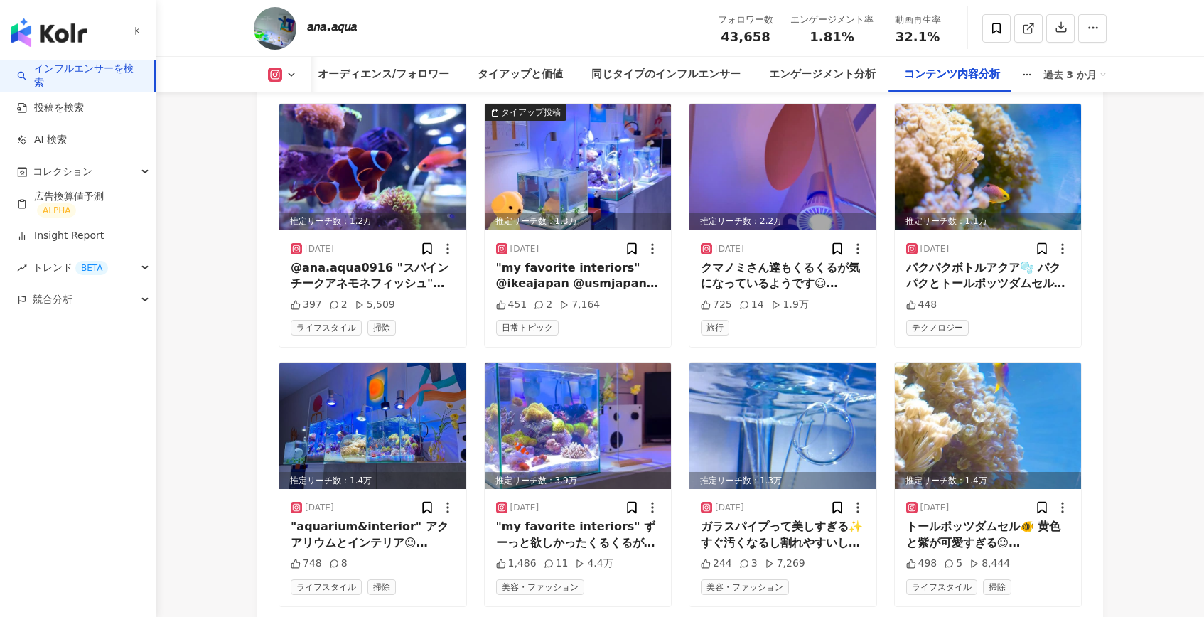
scroll to position [4821, 0]
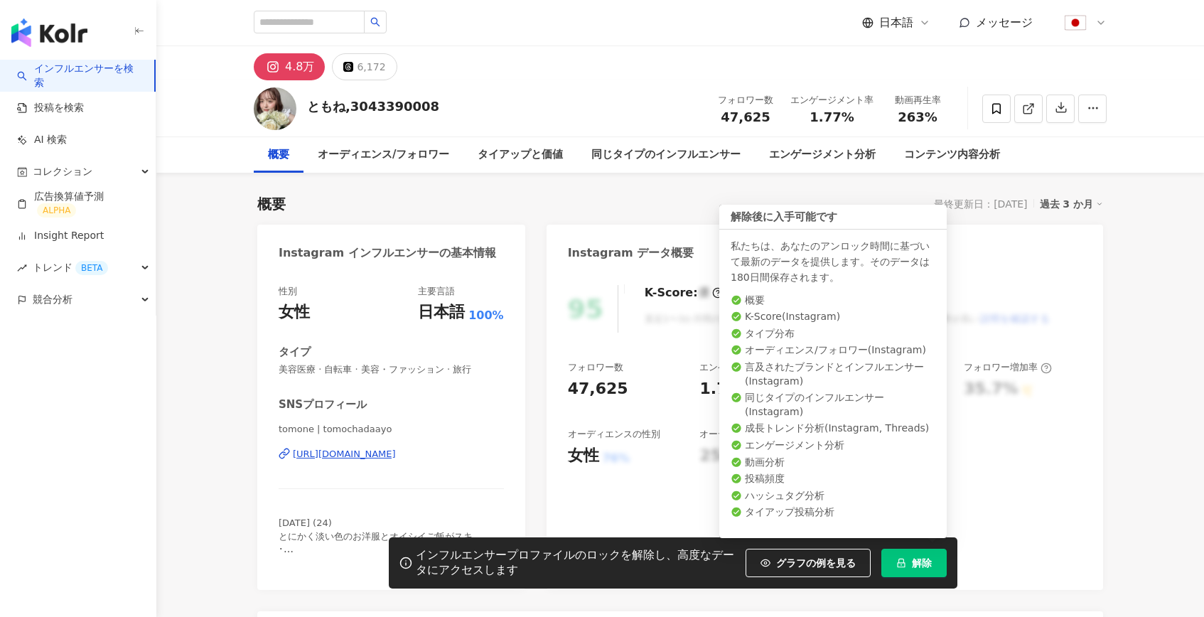
click at [909, 556] on button "解除" at bounding box center [913, 563] width 65 height 28
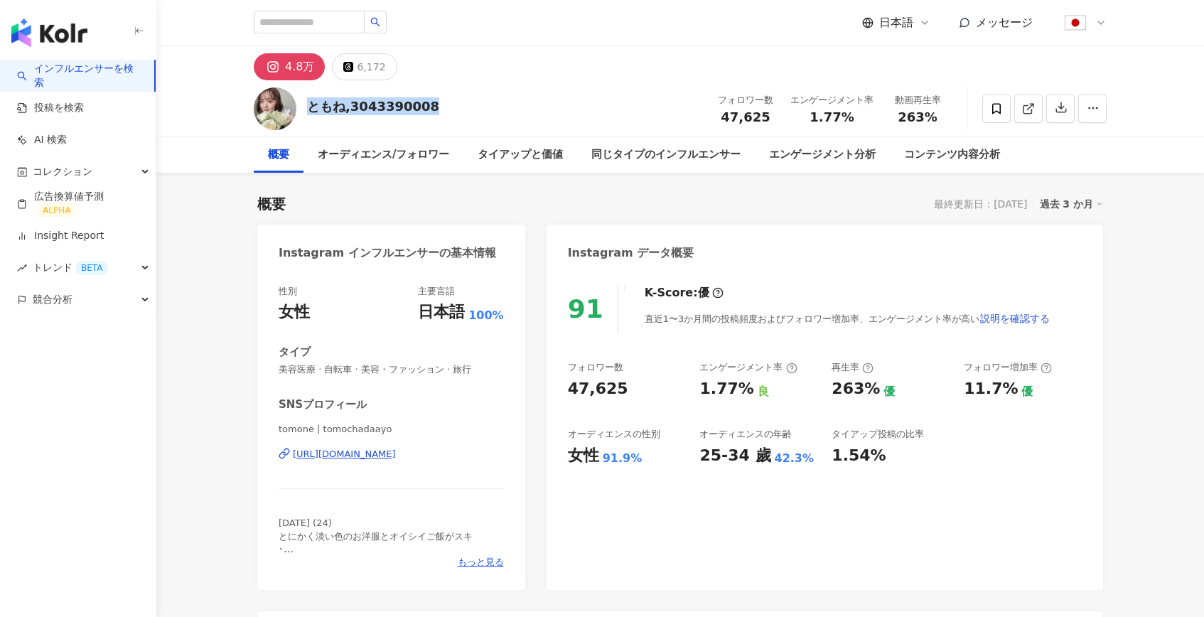
drag, startPoint x: 433, startPoint y: 104, endPoint x: 311, endPoint y: 107, distance: 123.0
click at [311, 107] on div "ともね,3043390008 フォロワー数 47,625 エンゲージメント率 1.77% 動画再生率 263%" at bounding box center [680, 108] width 910 height 56
copy div "ともね,3043390008"
click at [1032, 95] on link at bounding box center [1028, 109] width 28 height 28
drag, startPoint x: 703, startPoint y: 117, endPoint x: 848, endPoint y: 119, distance: 145.0
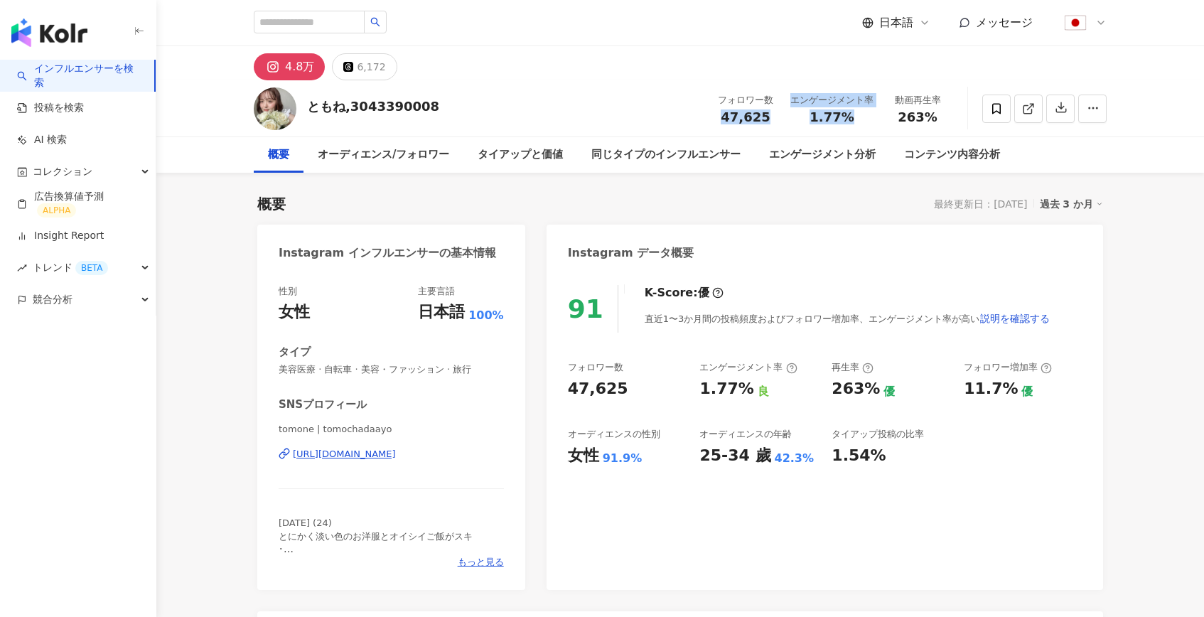
click at [848, 119] on div "ともね,3043390008 フォロワー数 47,625 エンゲージメント率 1.77% 動画再生率 263%" at bounding box center [680, 108] width 910 height 56
copy div "47,625 エンゲージメント率 1.77%"
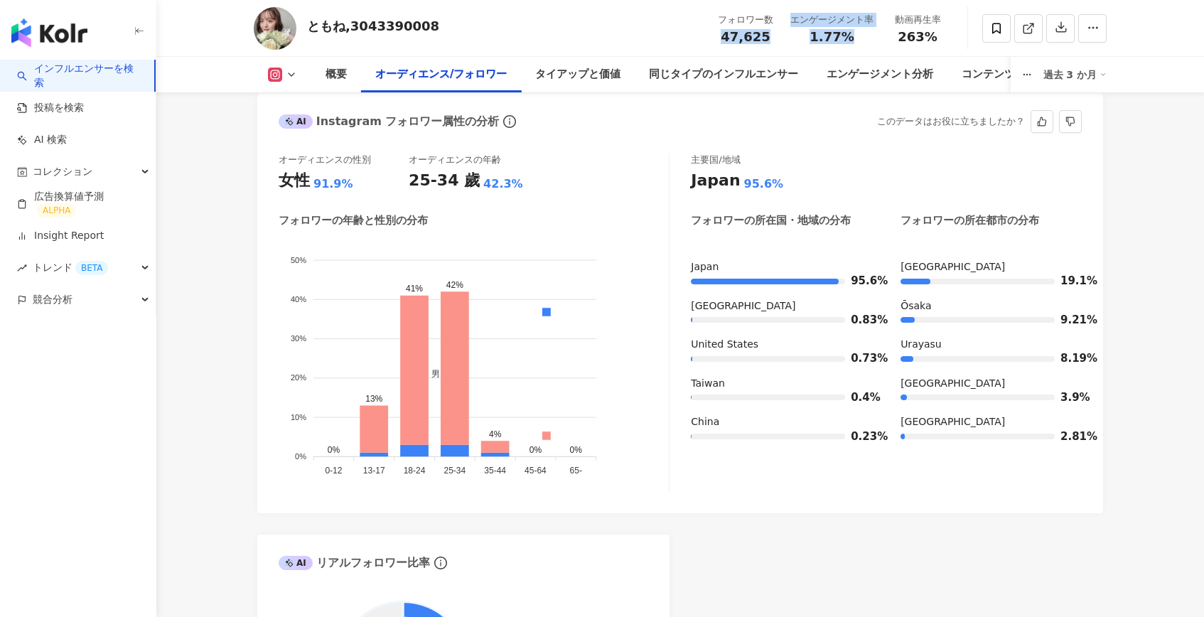
scroll to position [1280, 0]
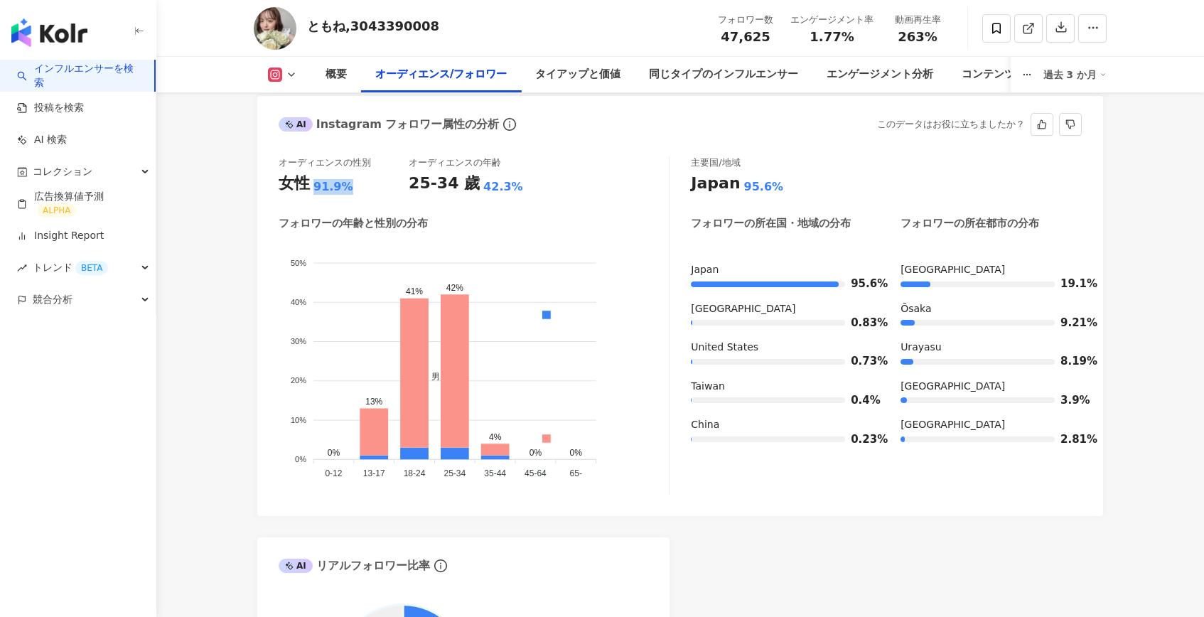
drag, startPoint x: 347, startPoint y: 187, endPoint x: 313, endPoint y: 188, distance: 34.1
click at [313, 188] on div "女性 91.9%" at bounding box center [344, 184] width 130 height 22
copy div "91.9%"
click at [445, 477] on tspan "25-34" at bounding box center [454, 473] width 22 height 10
click at [522, 173] on div "25-34 歲 42.3%" at bounding box center [474, 184] width 130 height 22
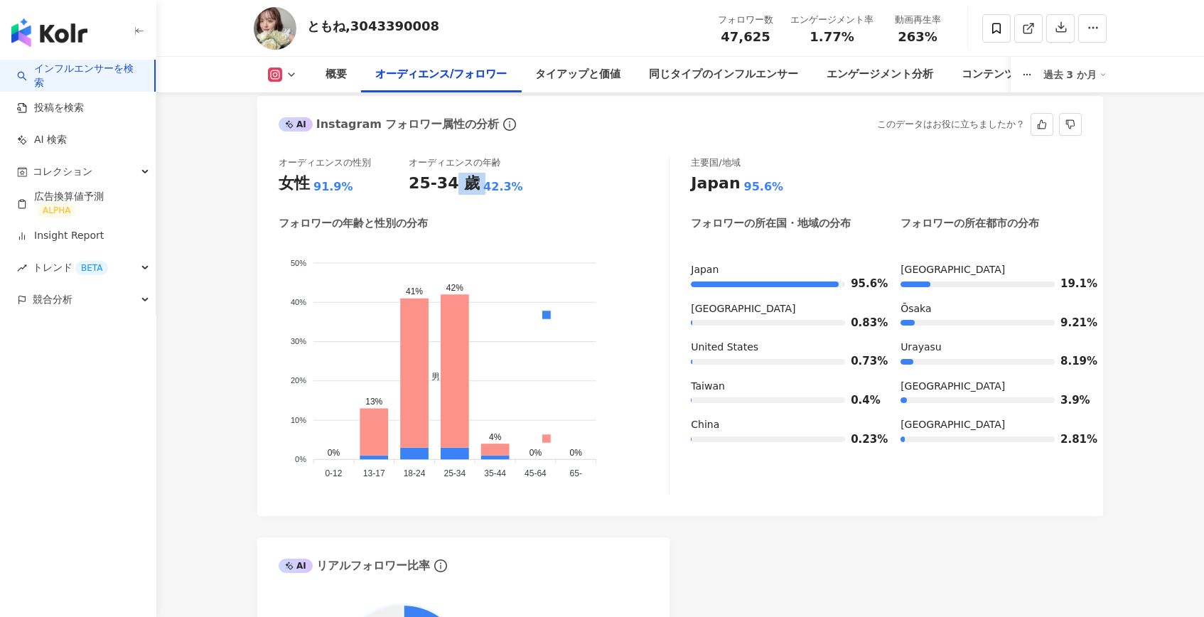
drag, startPoint x: 521, startPoint y: 178, endPoint x: 455, endPoint y: 192, distance: 67.4
click at [454, 192] on div "25-34 歲 42.3%" at bounding box center [474, 184] width 130 height 22
click at [455, 192] on div "25-34 歲" at bounding box center [444, 184] width 71 height 22
drag, startPoint x: 411, startPoint y: 186, endPoint x: 505, endPoint y: 184, distance: 93.8
click at [505, 184] on div "25-34 歲 42.3%" at bounding box center [474, 184] width 130 height 22
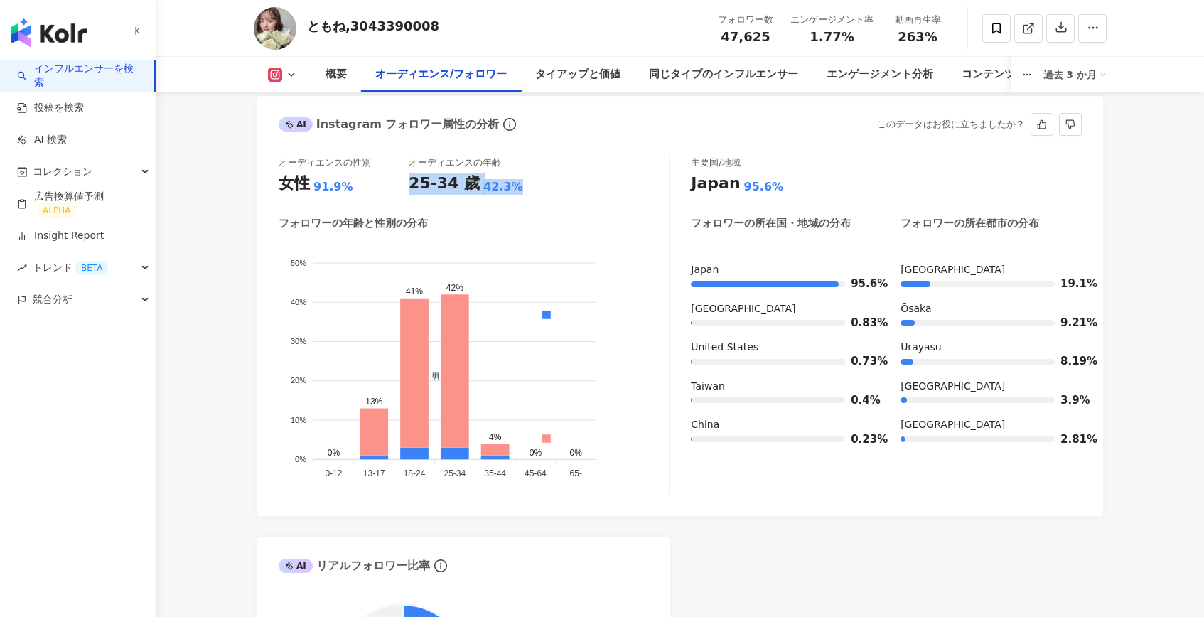
copy div "25-34 歲 42.3%"
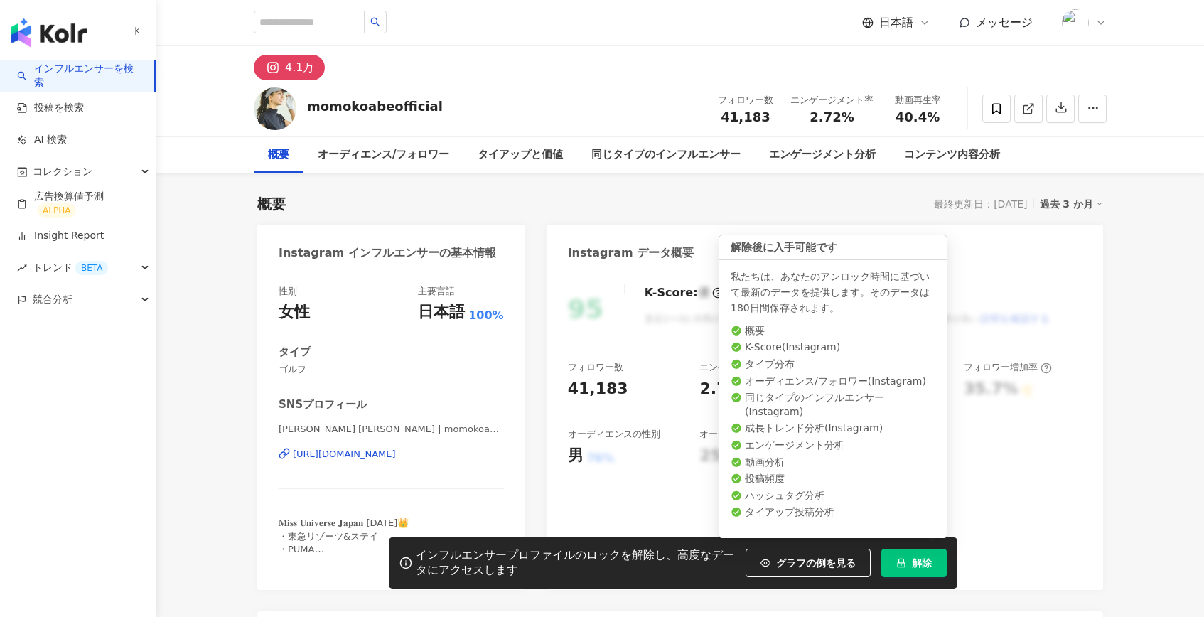
click at [923, 557] on span "解除" at bounding box center [922, 562] width 20 height 11
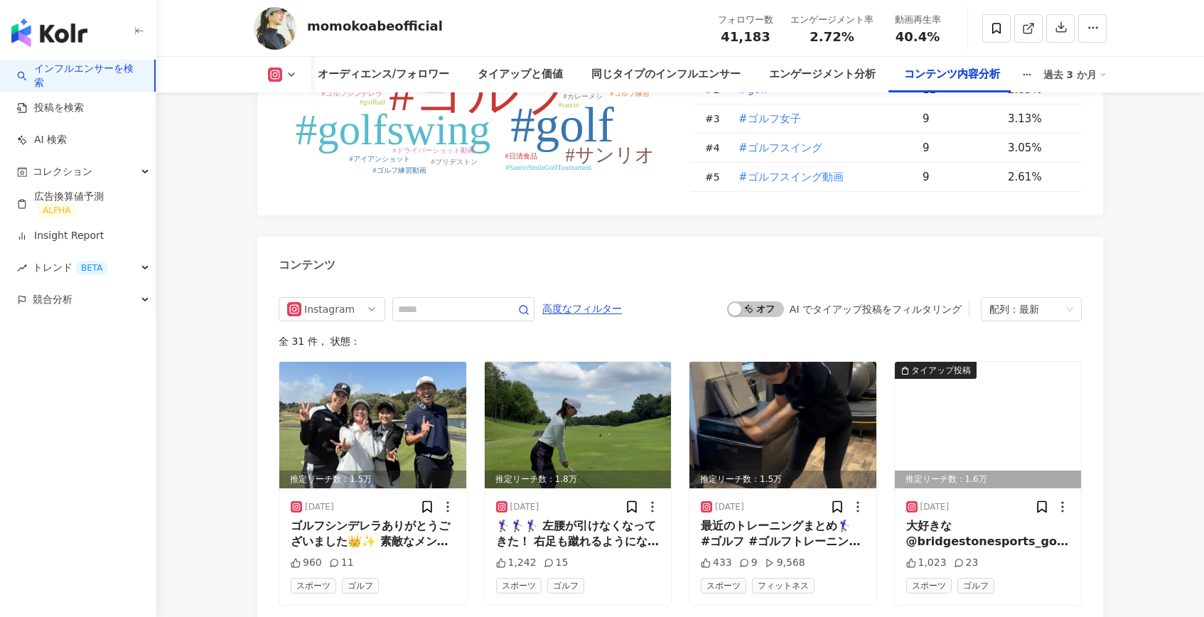
scroll to position [4288, 0]
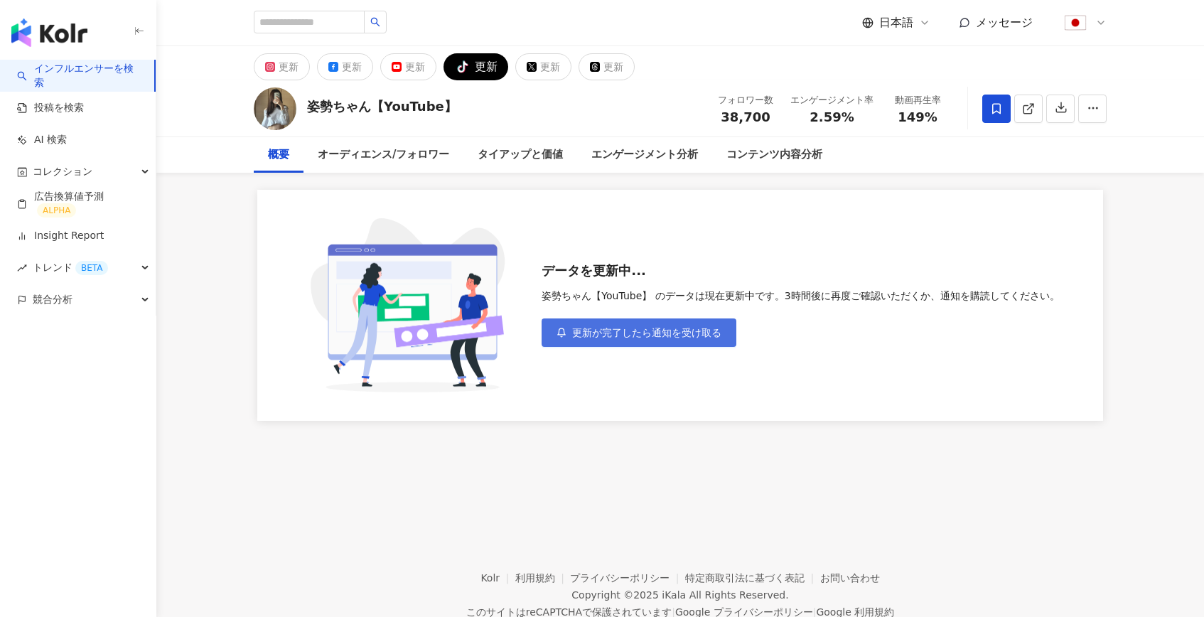
click at [625, 335] on span "更新が完了したら通知を受け取る" at bounding box center [646, 332] width 149 height 11
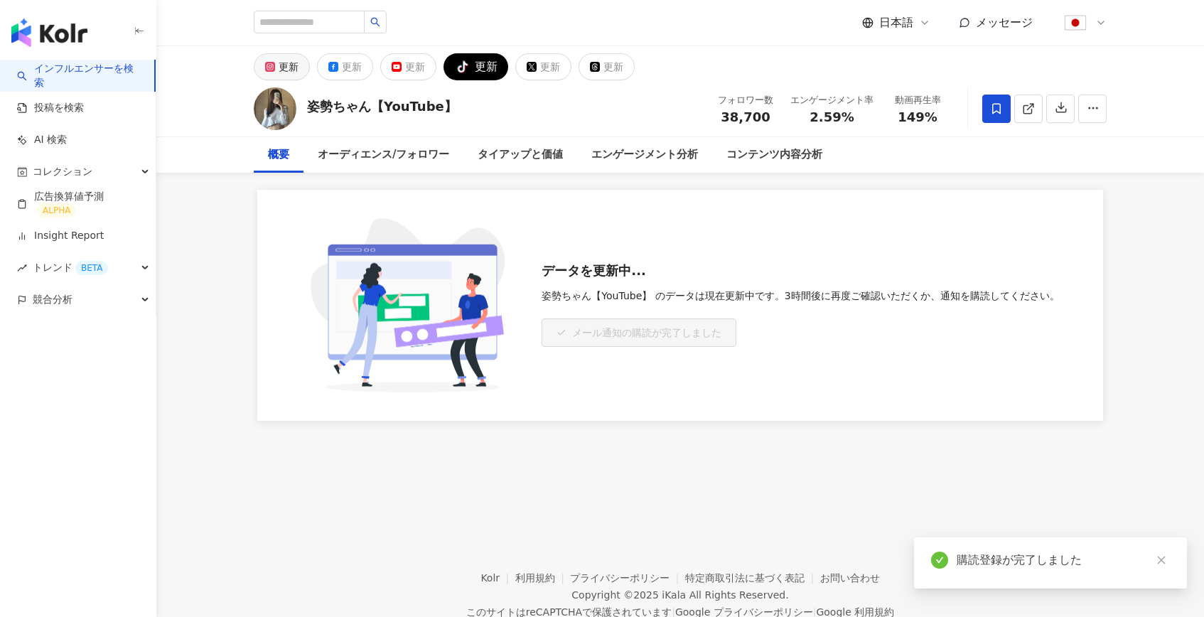
click at [294, 73] on div "更新" at bounding box center [289, 67] width 20 height 20
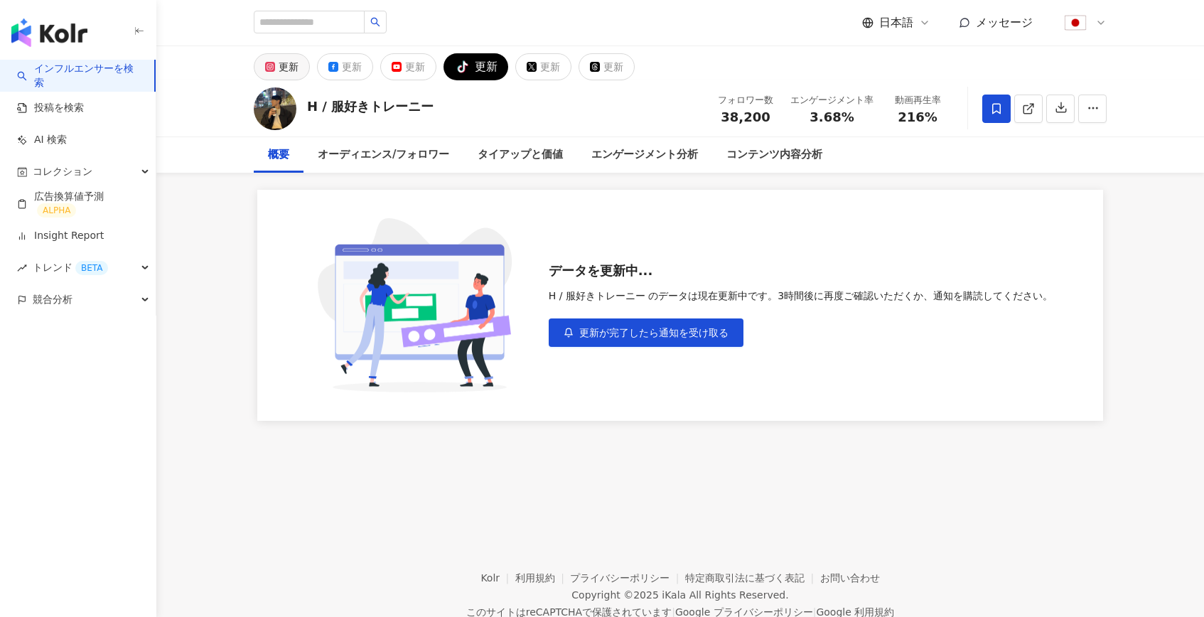
click at [276, 67] on button "更新" at bounding box center [282, 66] width 56 height 27
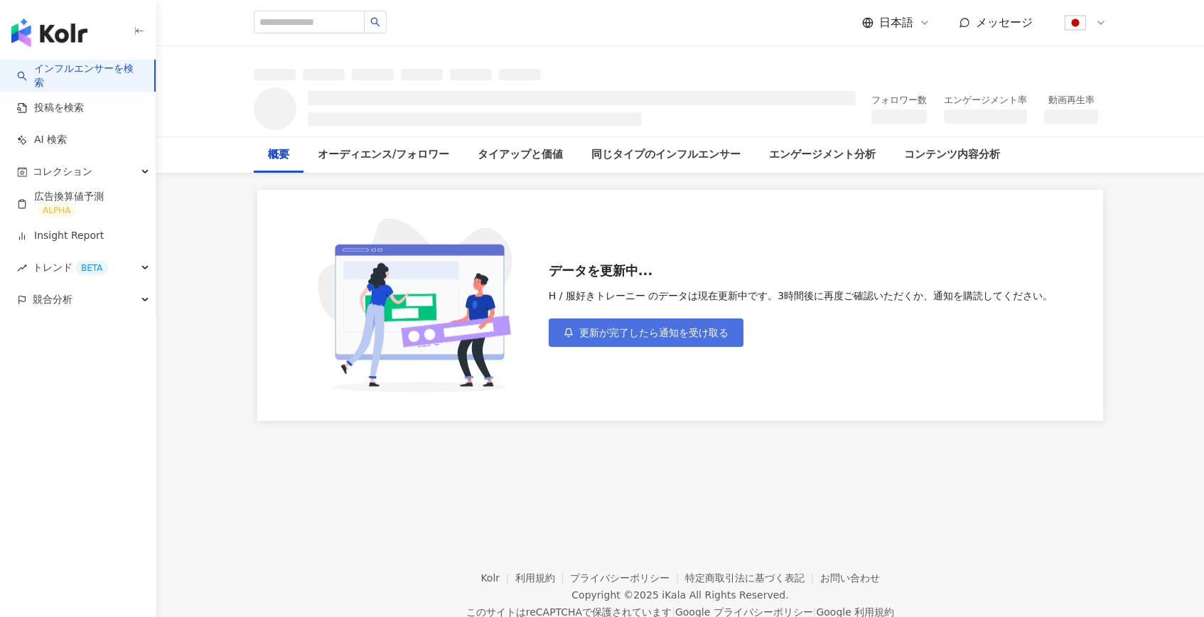
click at [625, 321] on button "更新が完了したら通知を受け取る" at bounding box center [646, 332] width 195 height 28
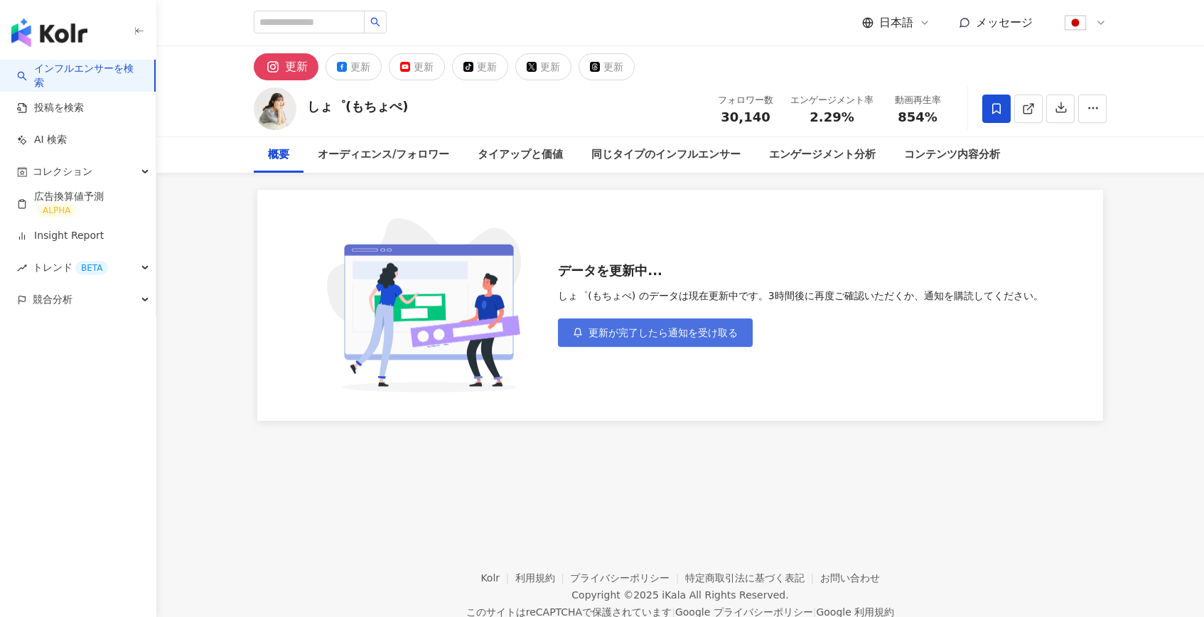
click at [652, 328] on span "更新が完了したら通知を受け取る" at bounding box center [662, 332] width 149 height 11
drag, startPoint x: 870, startPoint y: 117, endPoint x: 814, endPoint y: 119, distance: 56.2
click at [814, 119] on div "2.29%" at bounding box center [831, 117] width 83 height 14
copy span "2.29%"
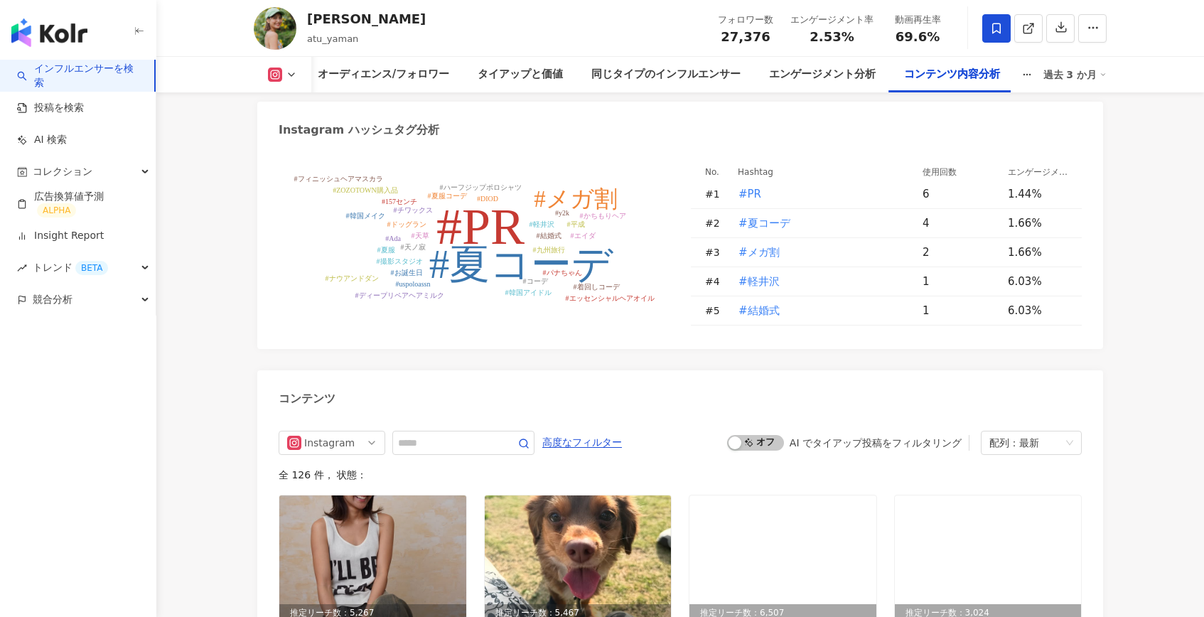
scroll to position [4078, 0]
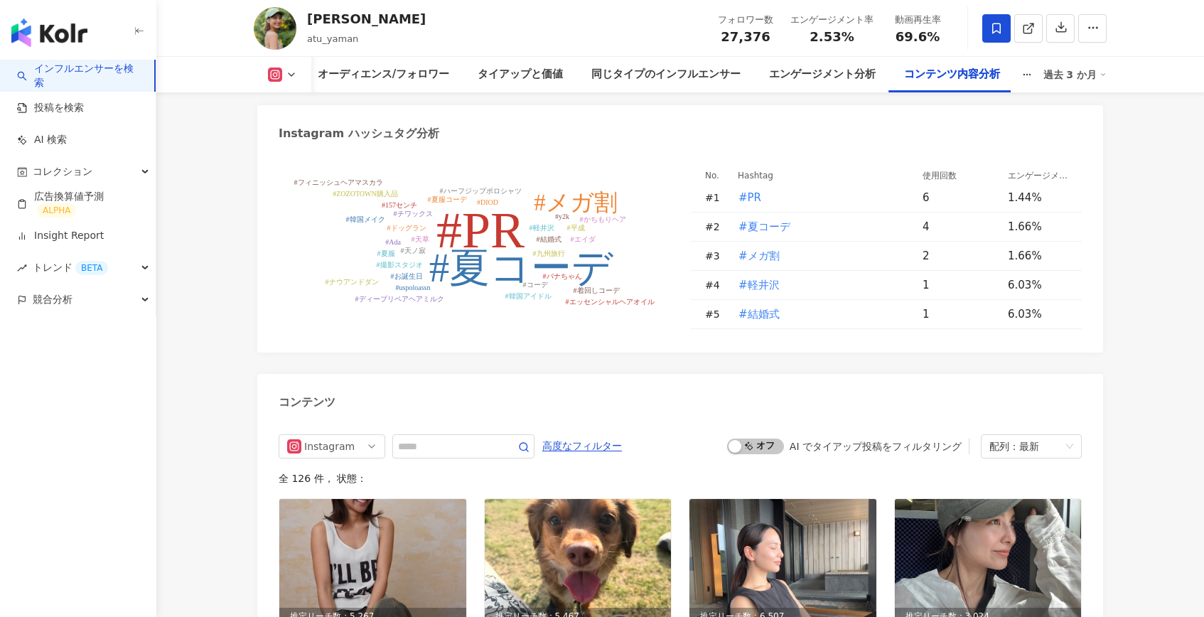
click at [502, 251] on tspan "#夏コーデ" at bounding box center [521, 267] width 185 height 45
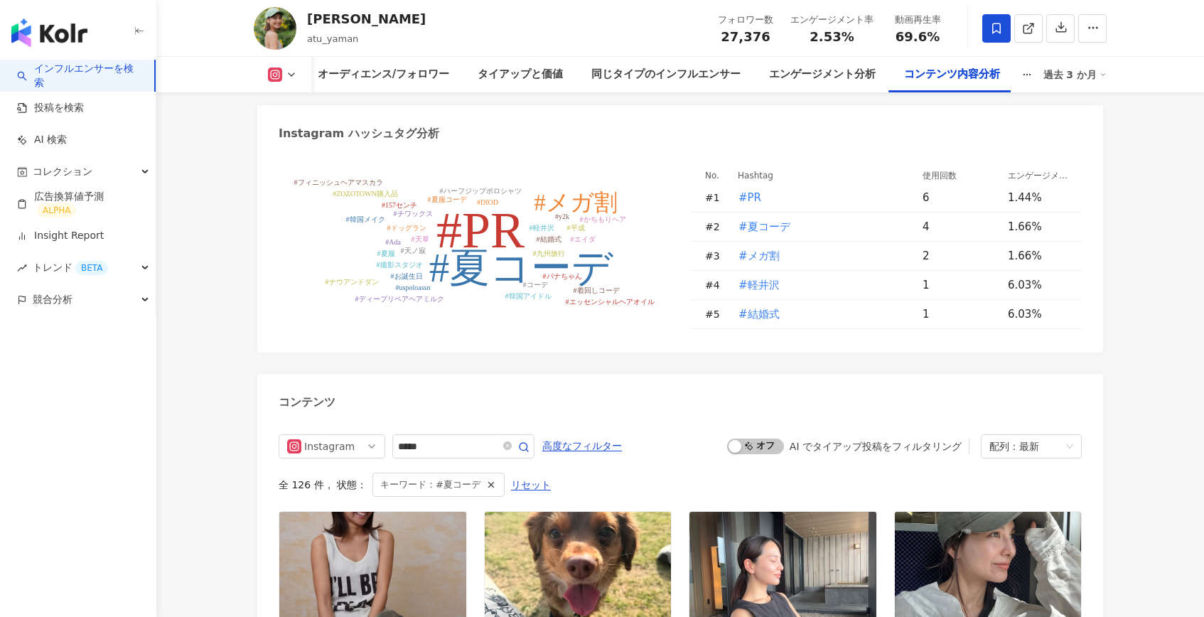
type input "*****"
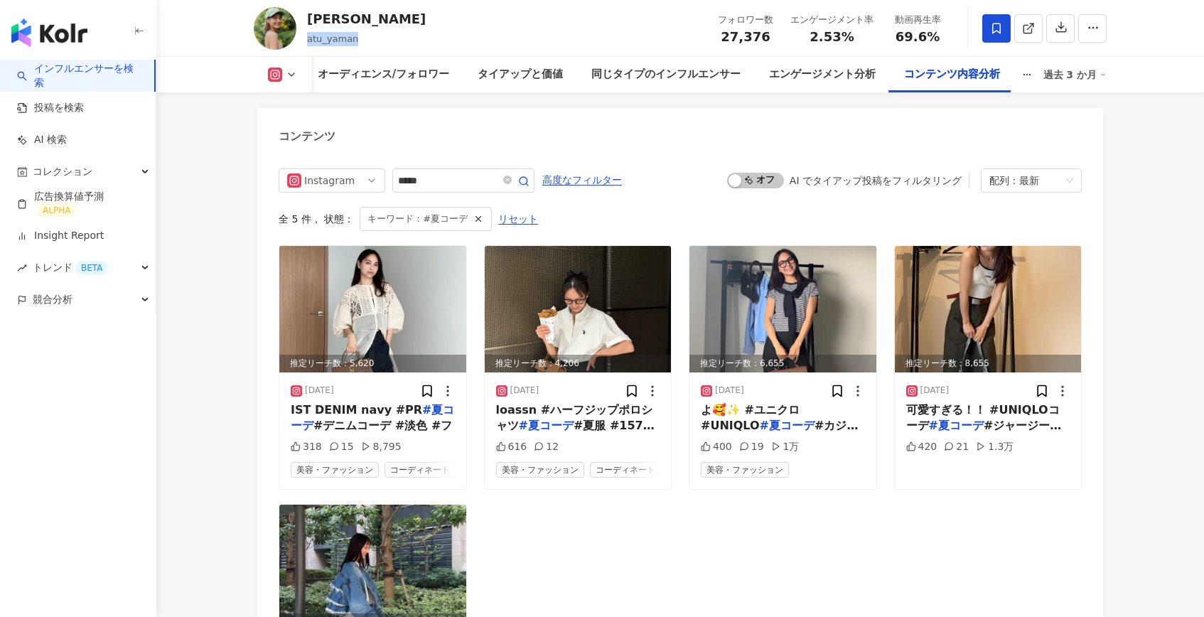
drag, startPoint x: 381, startPoint y: 34, endPoint x: 306, endPoint y: 41, distance: 74.9
click at [306, 41] on div "[PERSON_NAME] atu_yaman フォロワー数 27,376 エンゲージメント率 2.53% 動画再生率 69.6%" at bounding box center [680, 28] width 910 height 56
copy span "atu_yaman"
drag, startPoint x: 811, startPoint y: 37, endPoint x: 851, endPoint y: 38, distance: 39.8
click at [851, 38] on div "2.53%" at bounding box center [831, 37] width 83 height 14
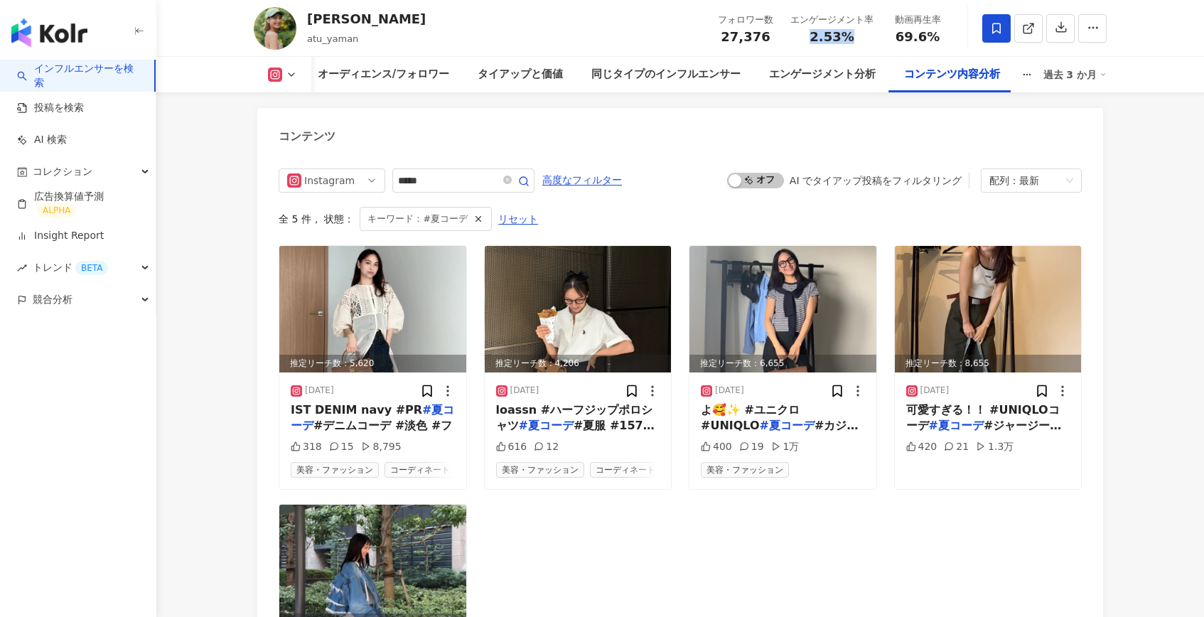
copy span "2.53%"
click at [69, 35] on img "button" at bounding box center [49, 32] width 76 height 28
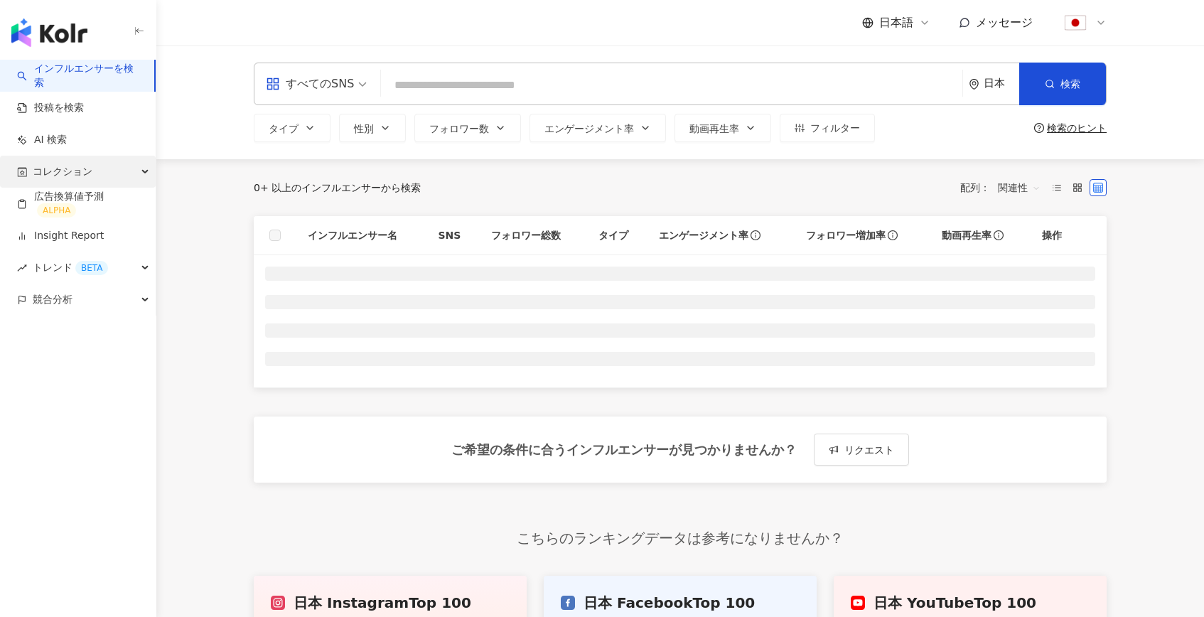
click at [75, 175] on span "コレクション" at bounding box center [63, 172] width 60 height 32
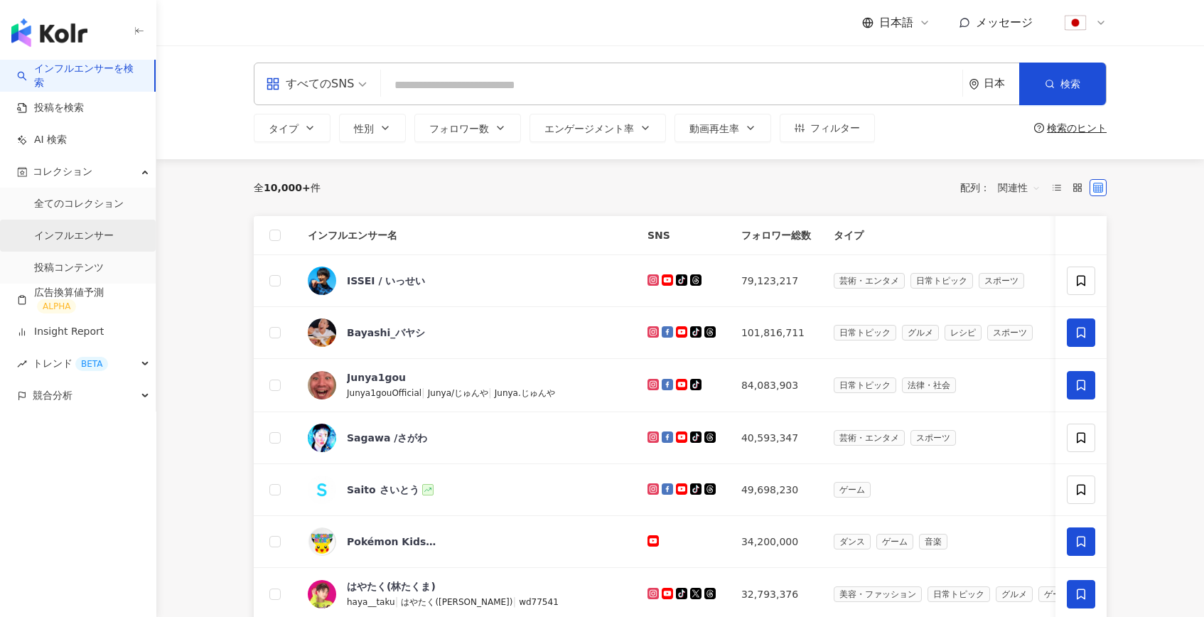
click at [93, 236] on link "インフルエンサー" at bounding box center [74, 236] width 80 height 14
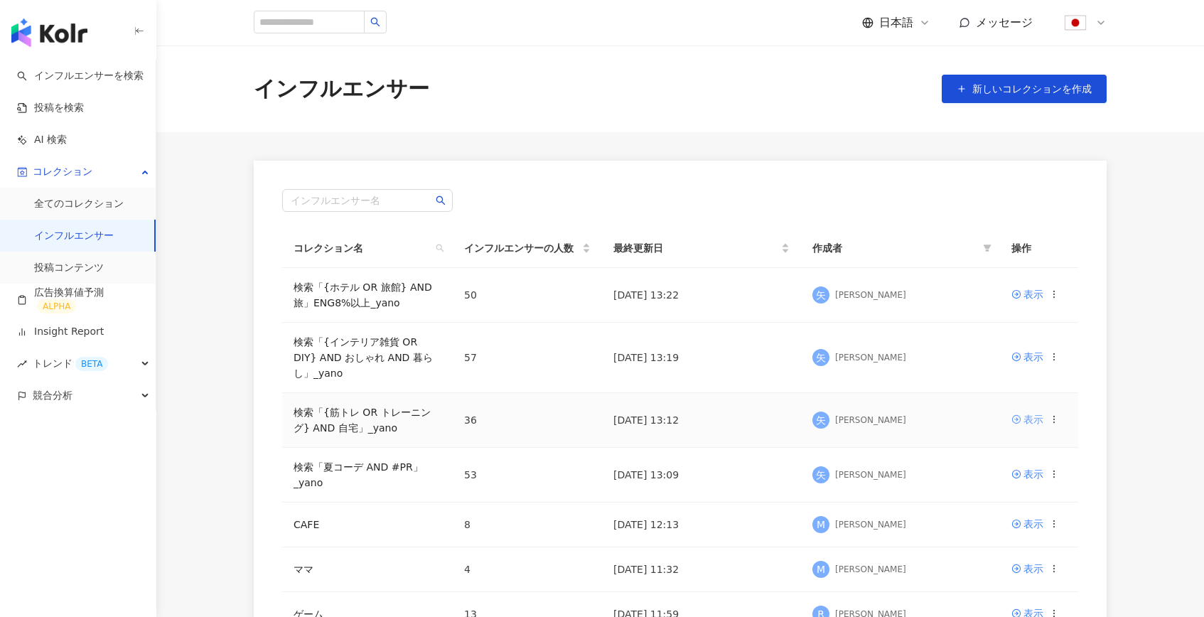
click at [1023, 421] on link "表示" at bounding box center [1027, 419] width 32 height 16
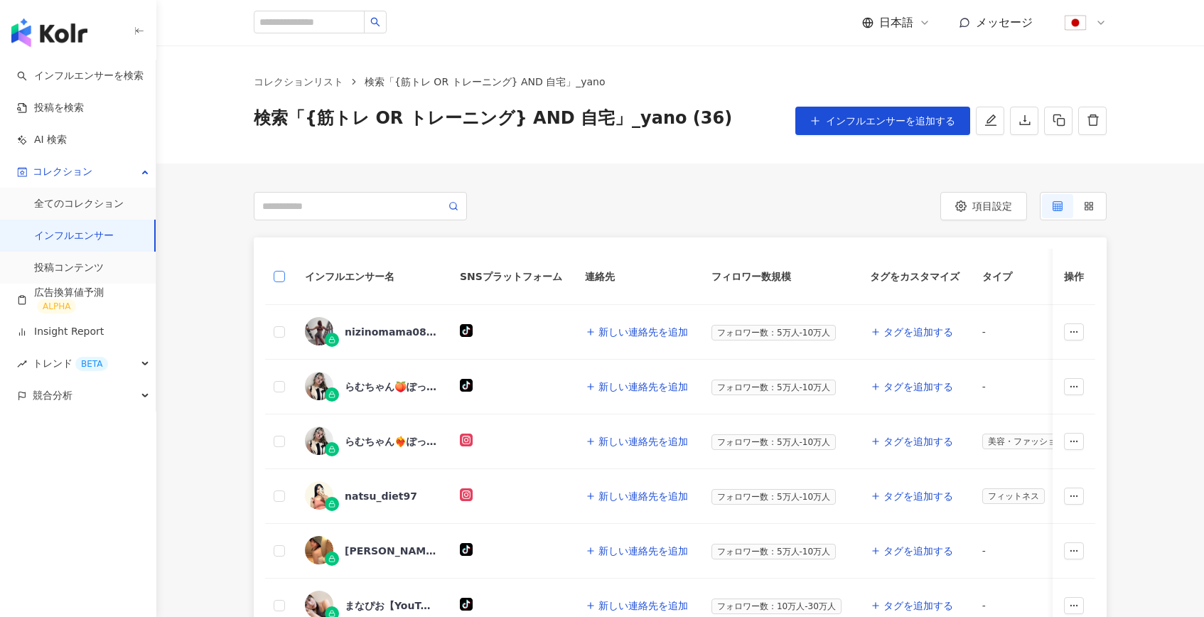
click at [284, 281] on label at bounding box center [279, 277] width 11 height 16
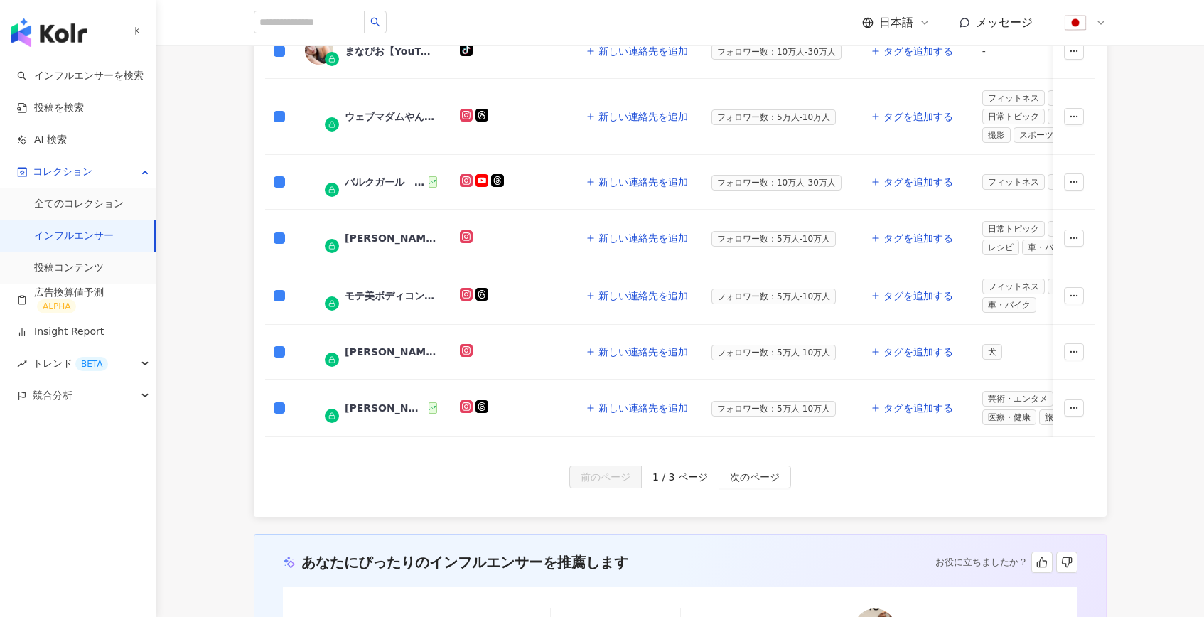
scroll to position [817, 0]
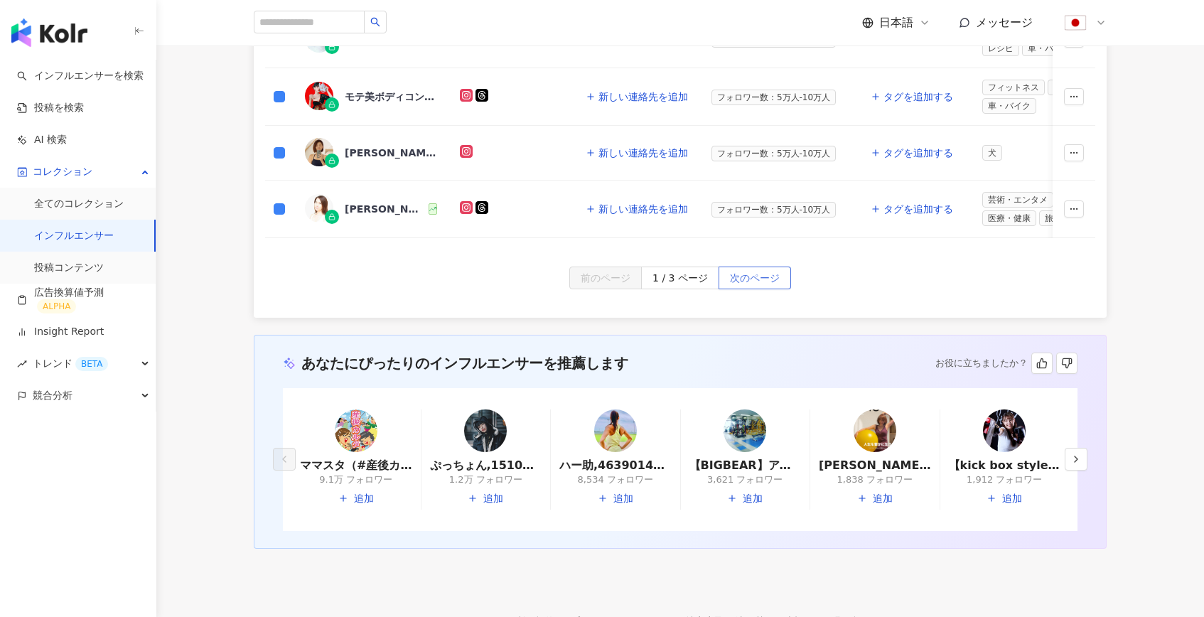
click at [740, 284] on span "次のページ" at bounding box center [755, 278] width 50 height 23
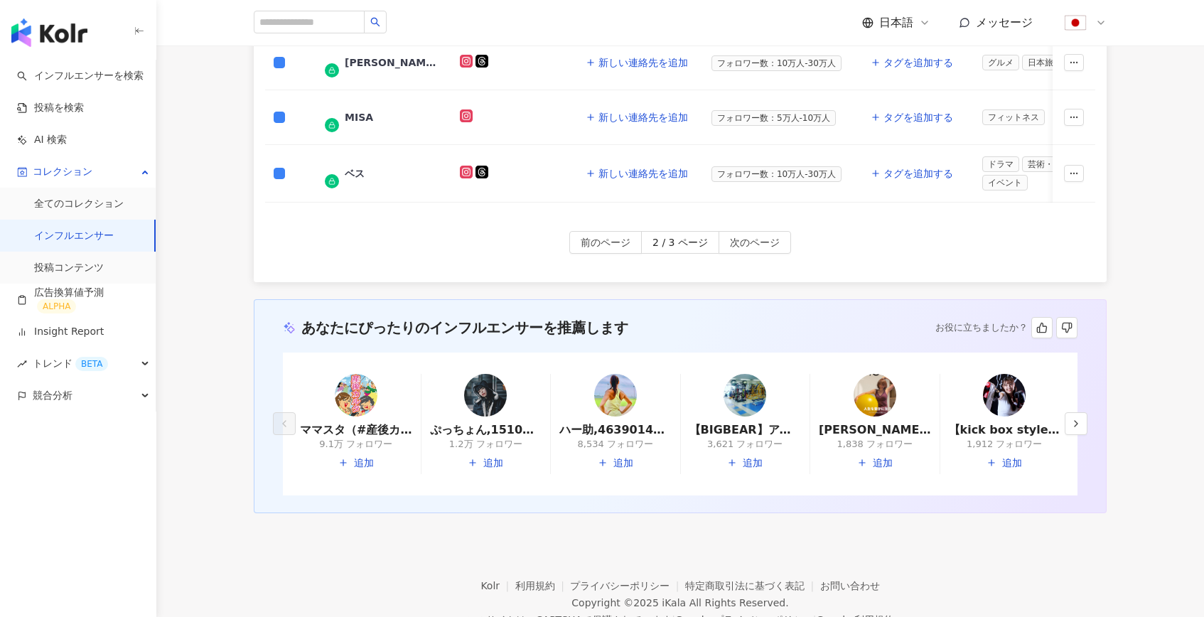
scroll to position [866, 0]
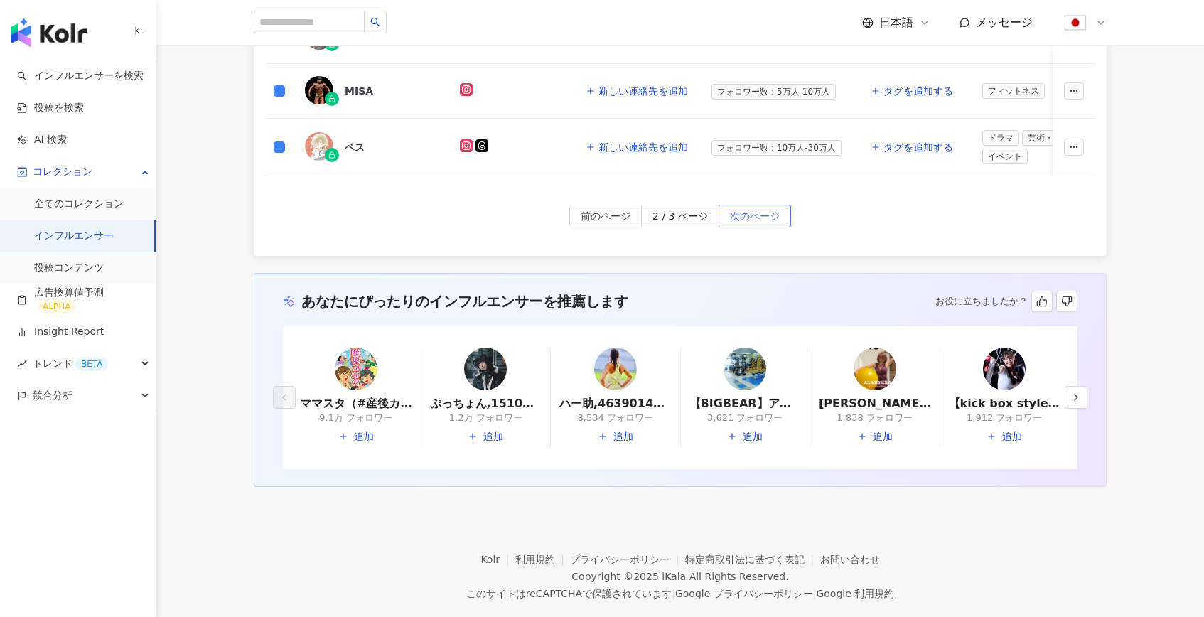
click at [765, 222] on span "次のページ" at bounding box center [755, 216] width 50 height 23
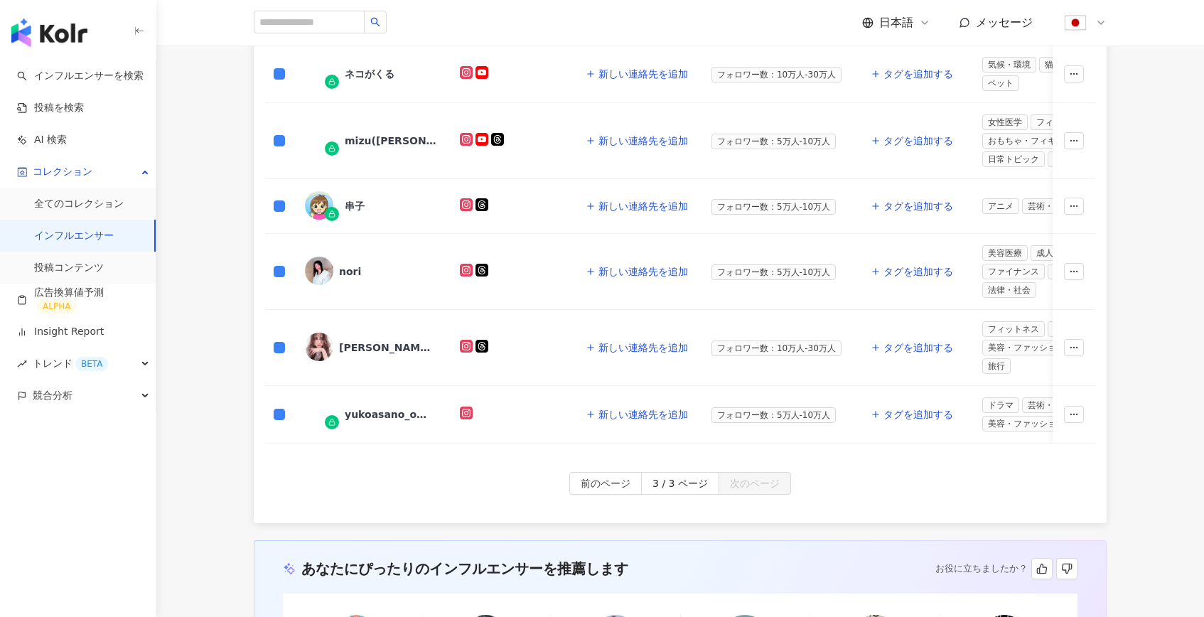
scroll to position [0, 0]
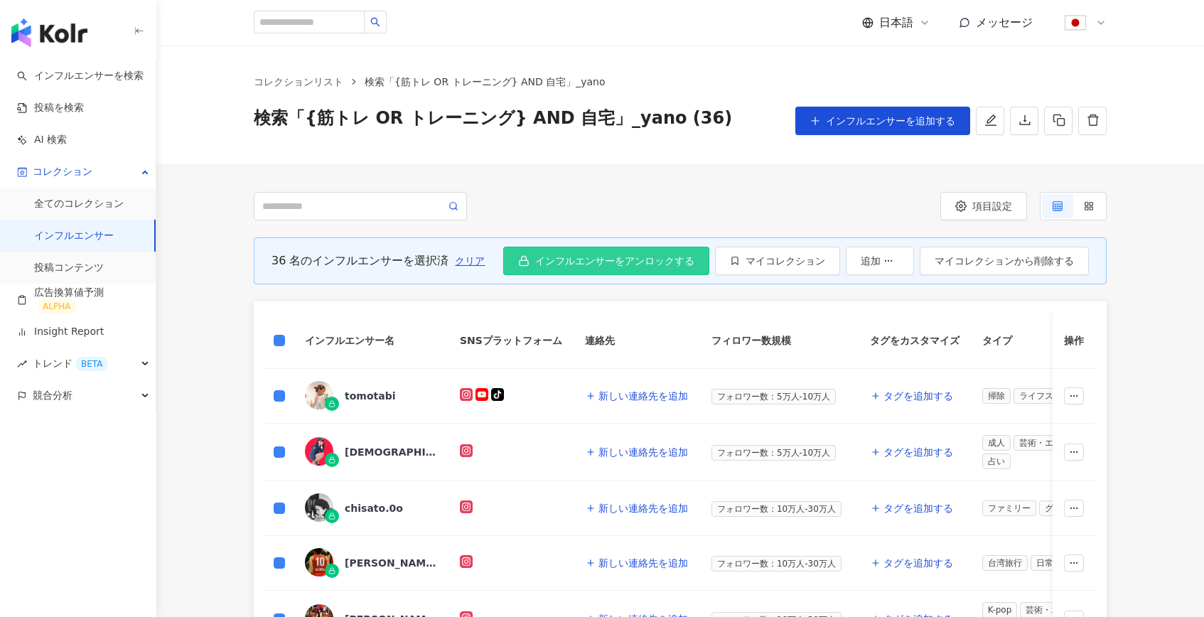
click at [616, 262] on span "インフルエンサーをアンロックする" at bounding box center [614, 260] width 159 height 11
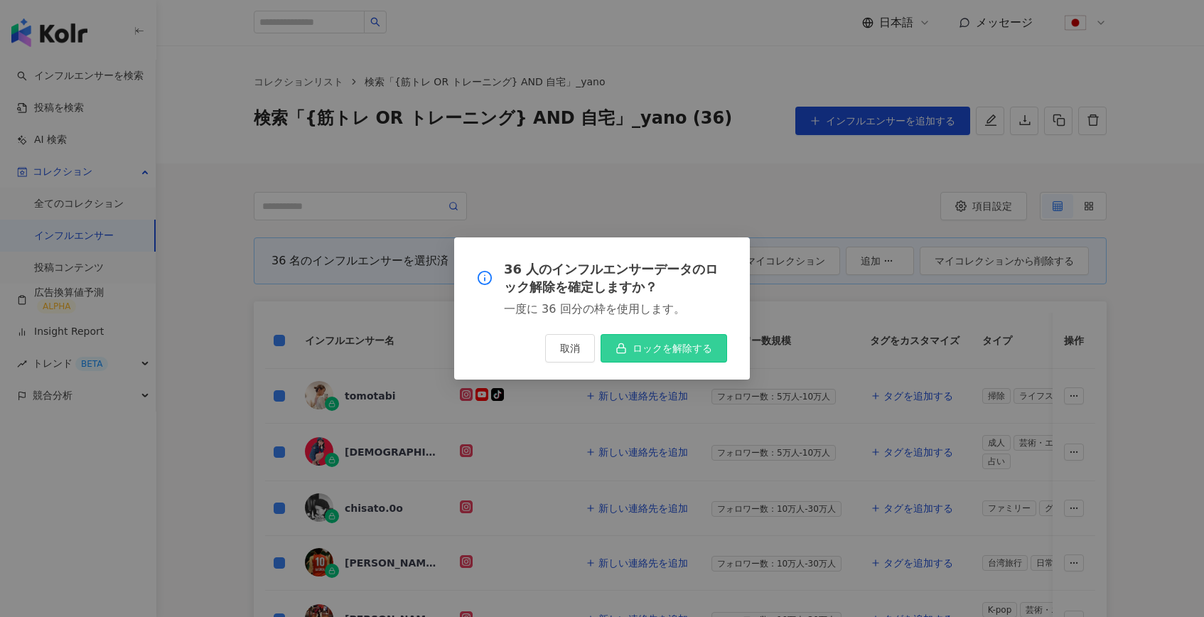
click at [647, 340] on button "ロックを解除する" at bounding box center [663, 348] width 126 height 28
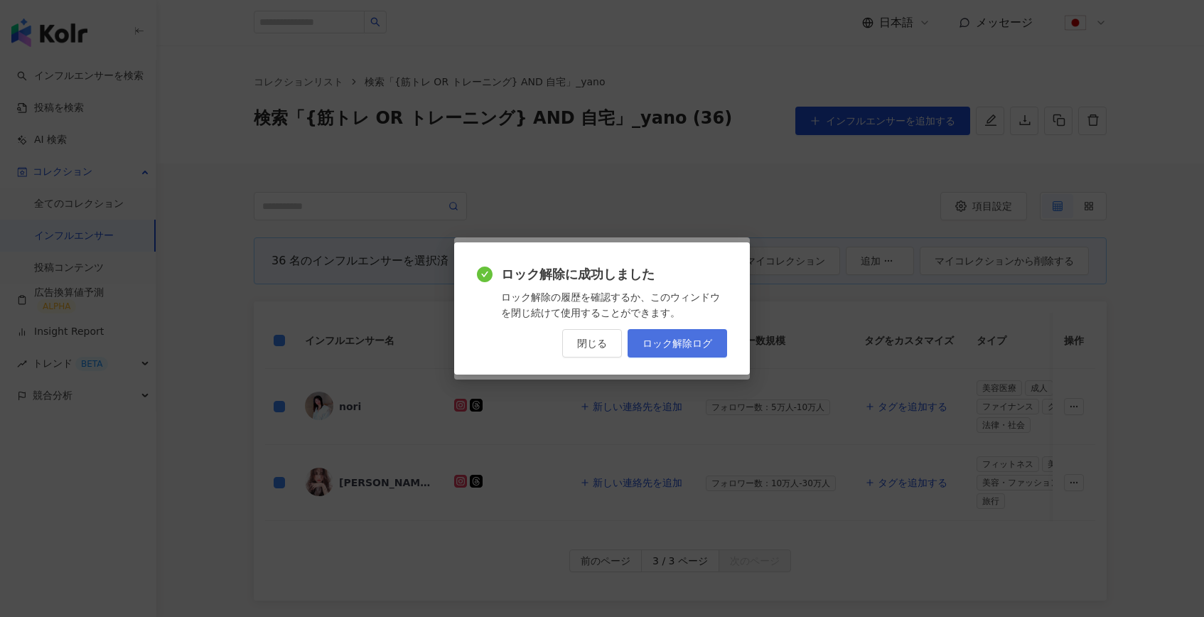
click at [679, 341] on span "ロック解除ログ" at bounding box center [677, 343] width 70 height 11
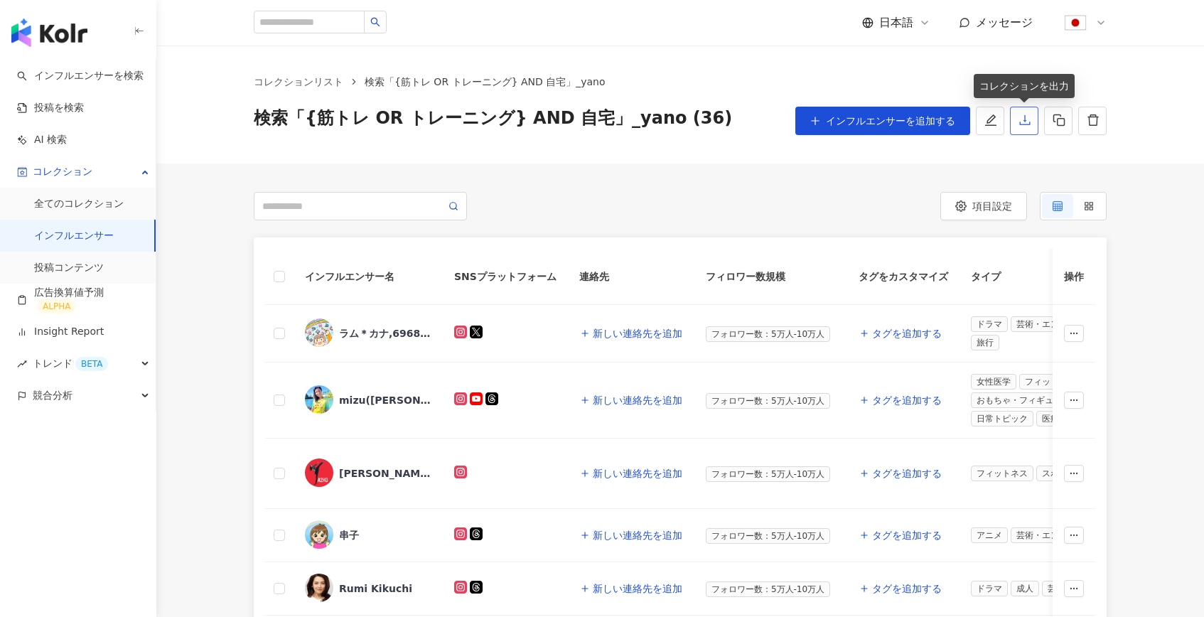
click at [1023, 117] on icon "download" at bounding box center [1024, 120] width 13 height 13
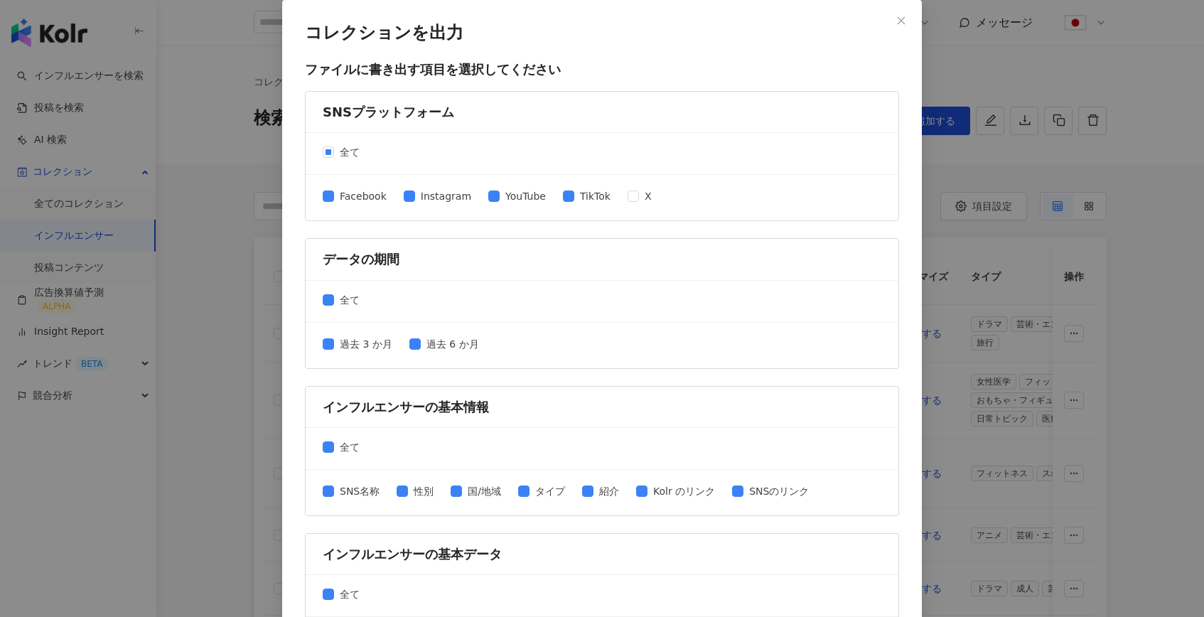
click at [1099, 301] on div "コレクションを出力 ファイルに書き出す項目を選択してください SNSプラットフォーム 全て Facebook Instagram YouTube TikTok…" at bounding box center [602, 308] width 1204 height 617
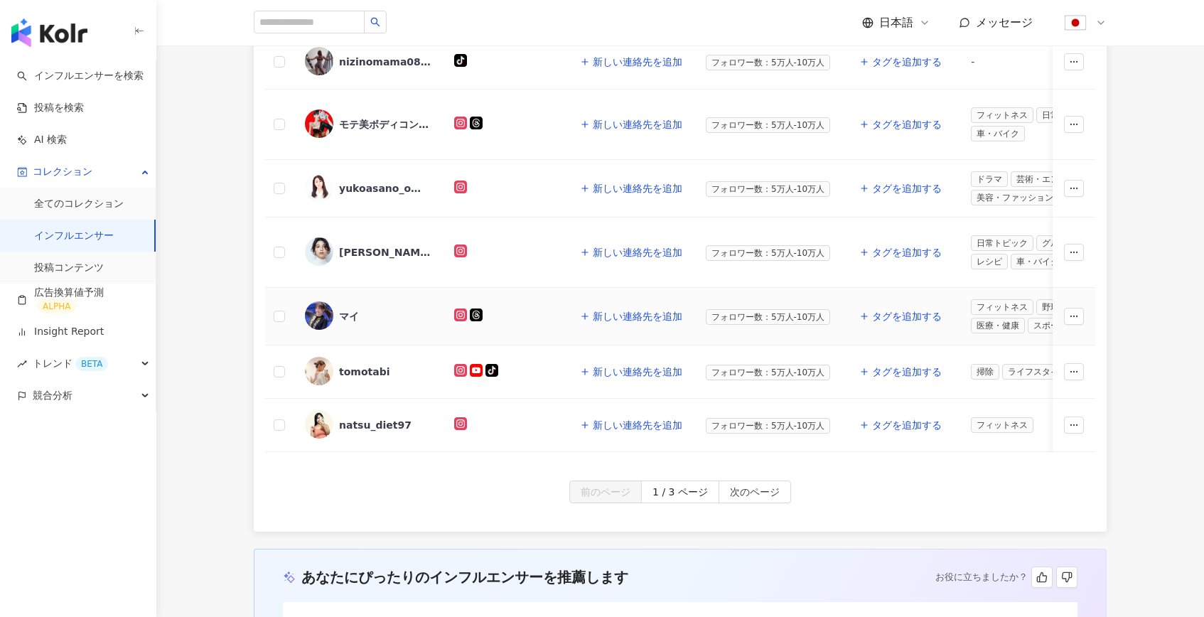
scroll to position [679, 0]
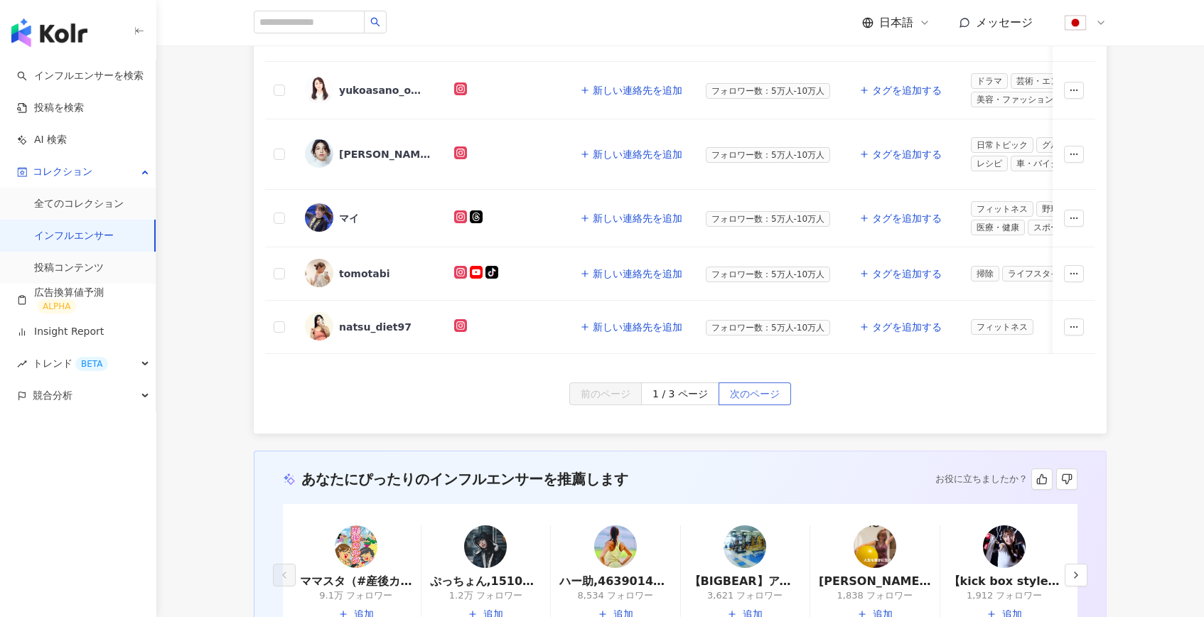
click at [727, 382] on button "次のページ" at bounding box center [754, 393] width 72 height 23
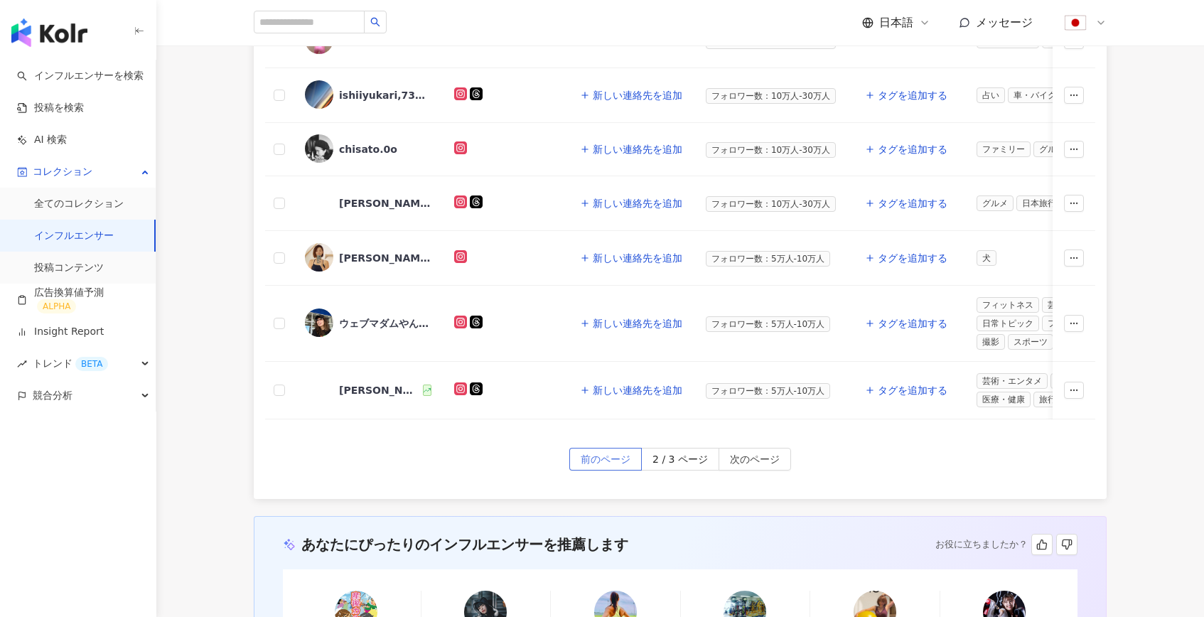
scroll to position [636, 0]
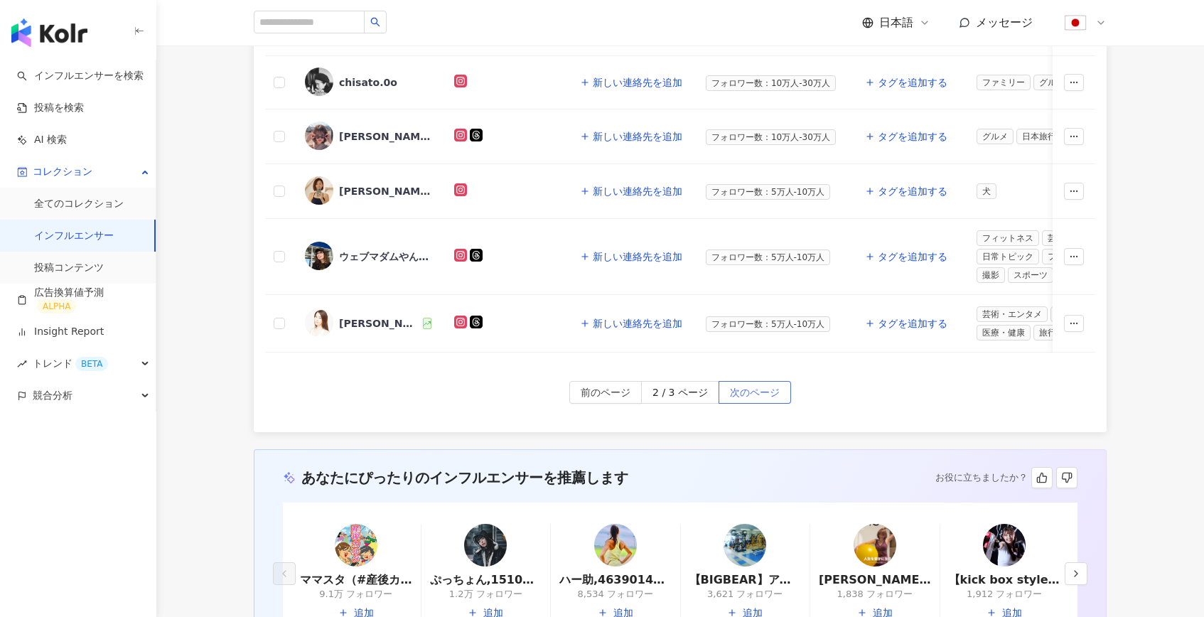
click at [753, 382] on span "次のページ" at bounding box center [755, 393] width 50 height 23
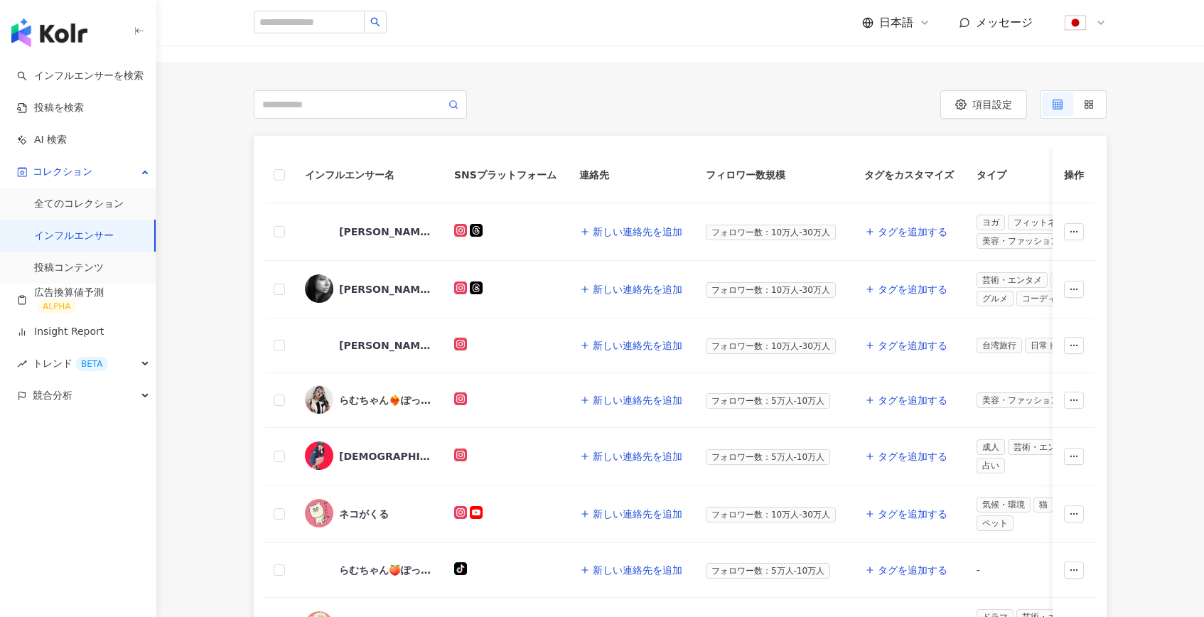
scroll to position [0, 0]
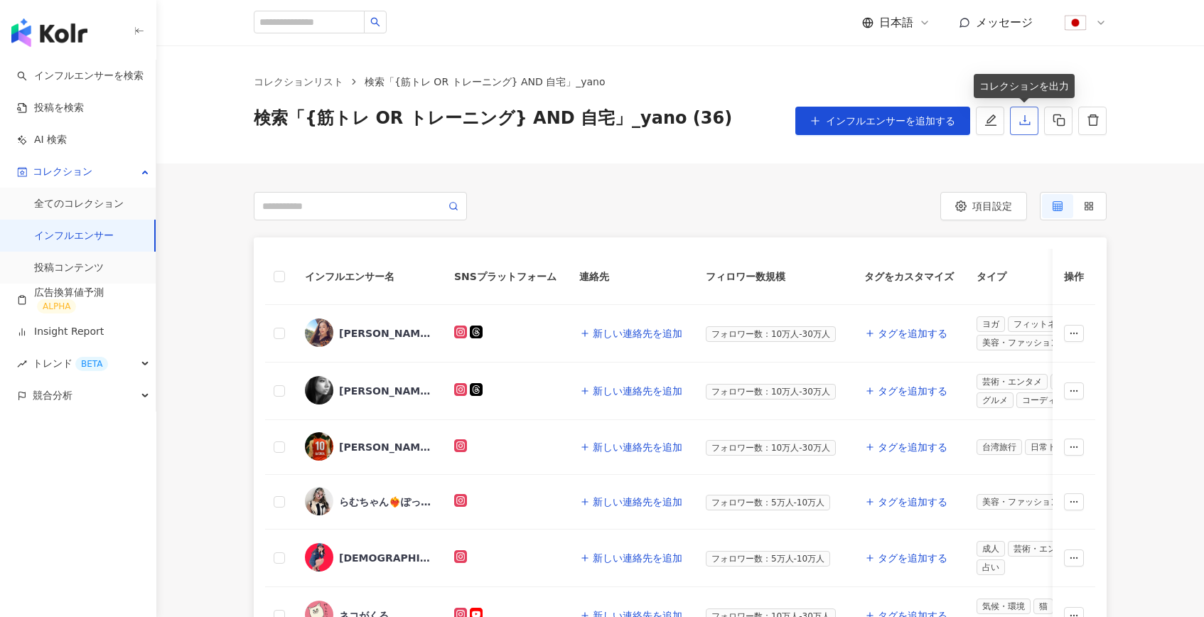
click at [1023, 122] on icon "download" at bounding box center [1024, 120] width 13 height 13
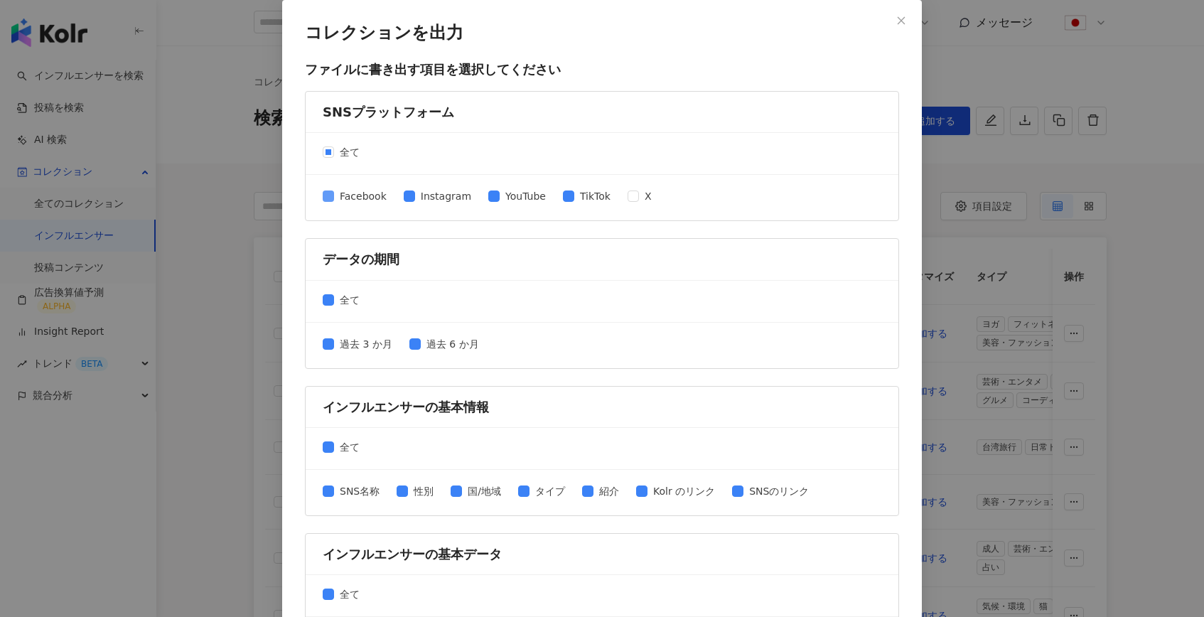
click at [367, 198] on span "Facebook" at bounding box center [363, 196] width 58 height 16
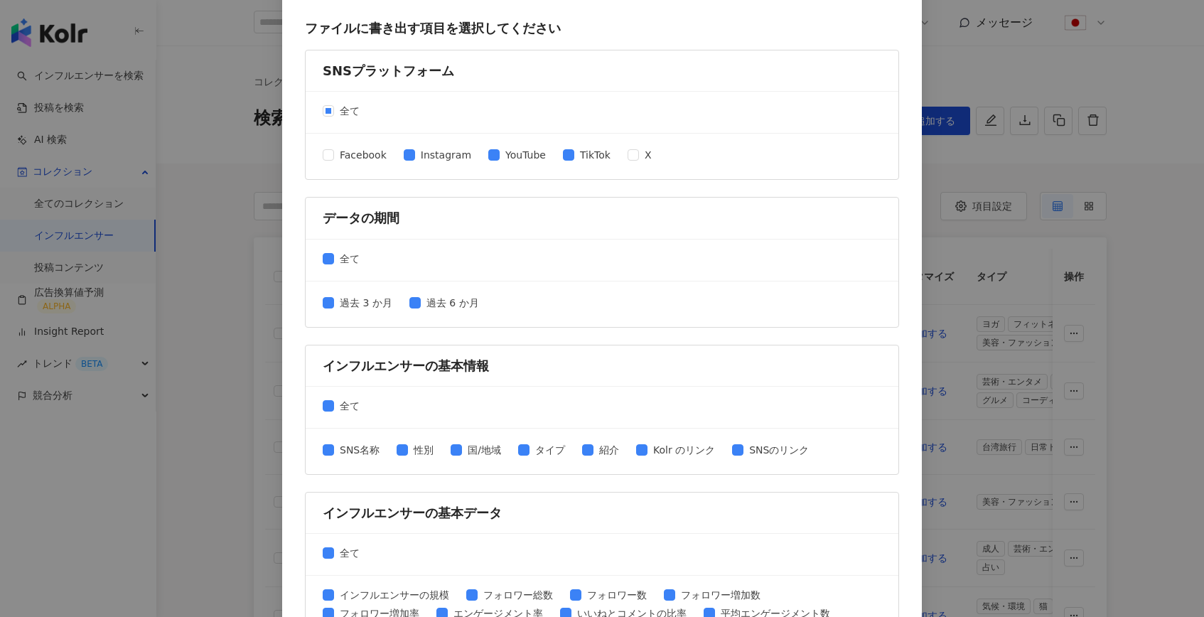
scroll to position [70, 0]
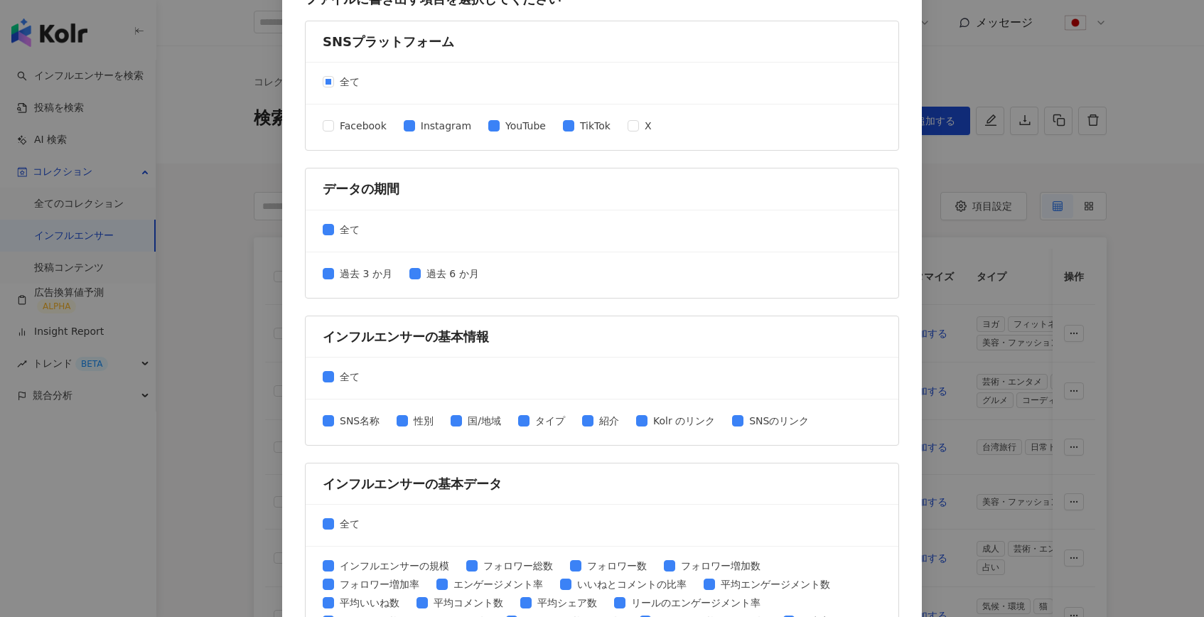
click at [440, 264] on div "過去 3 か月 過去 6 か月" at bounding box center [602, 275] width 559 height 23
click at [437, 269] on span "過去 6 か月" at bounding box center [453, 274] width 64 height 16
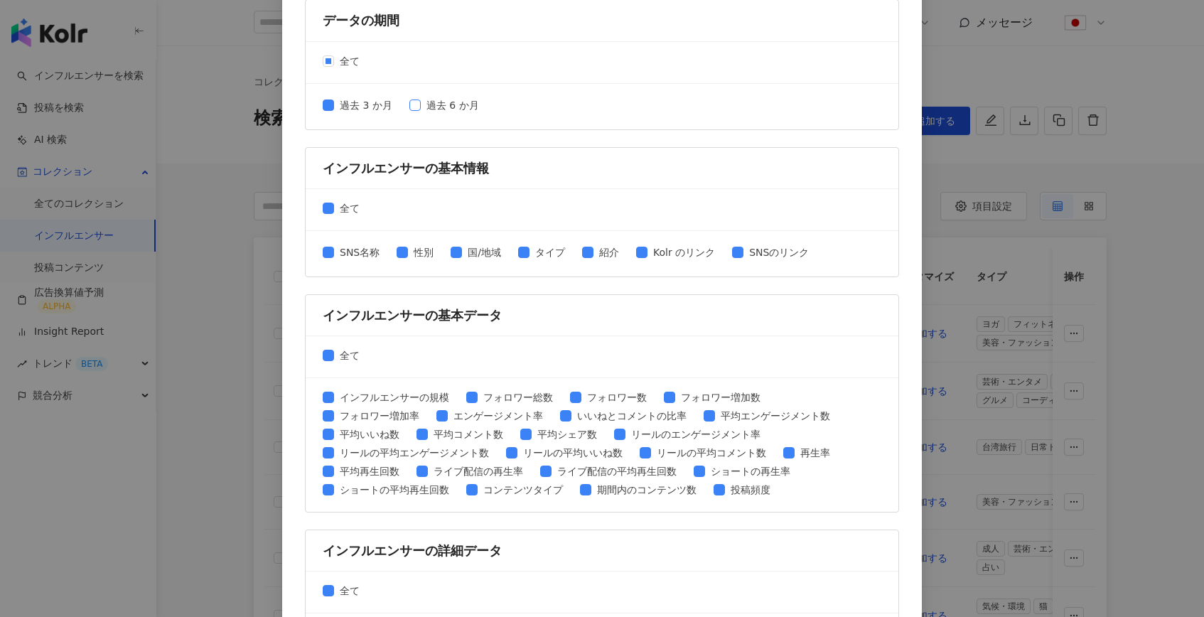
scroll to position [259, 0]
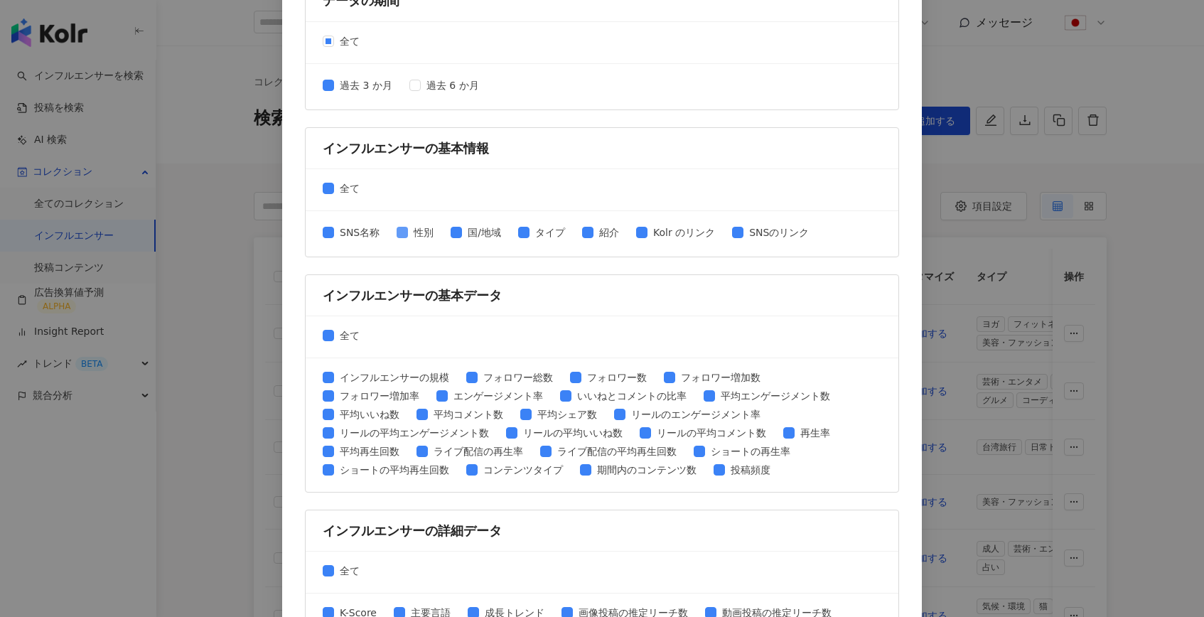
click at [414, 233] on span "性別" at bounding box center [423, 233] width 31 height 16
click at [532, 233] on span "タイプ" at bounding box center [549, 233] width 41 height 16
click at [601, 233] on span "紹介" at bounding box center [608, 233] width 31 height 16
click at [359, 230] on span "SNS名称" at bounding box center [359, 233] width 51 height 16
click at [362, 236] on span "SNS名称" at bounding box center [359, 233] width 51 height 16
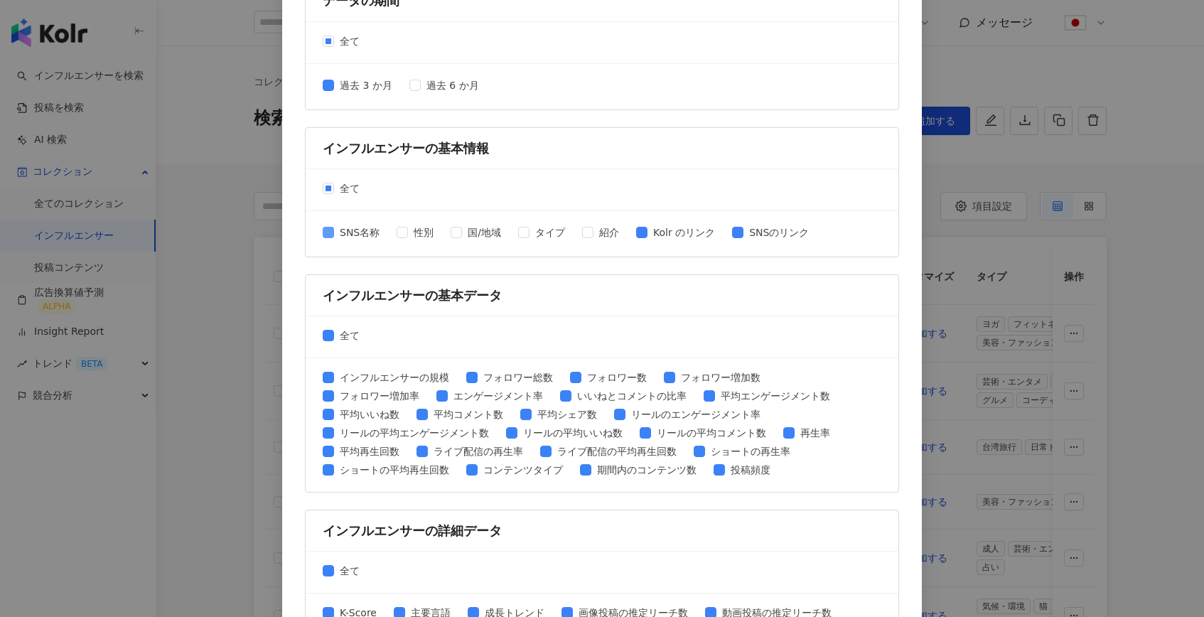
click at [362, 236] on span "SNS名称" at bounding box center [359, 233] width 51 height 16
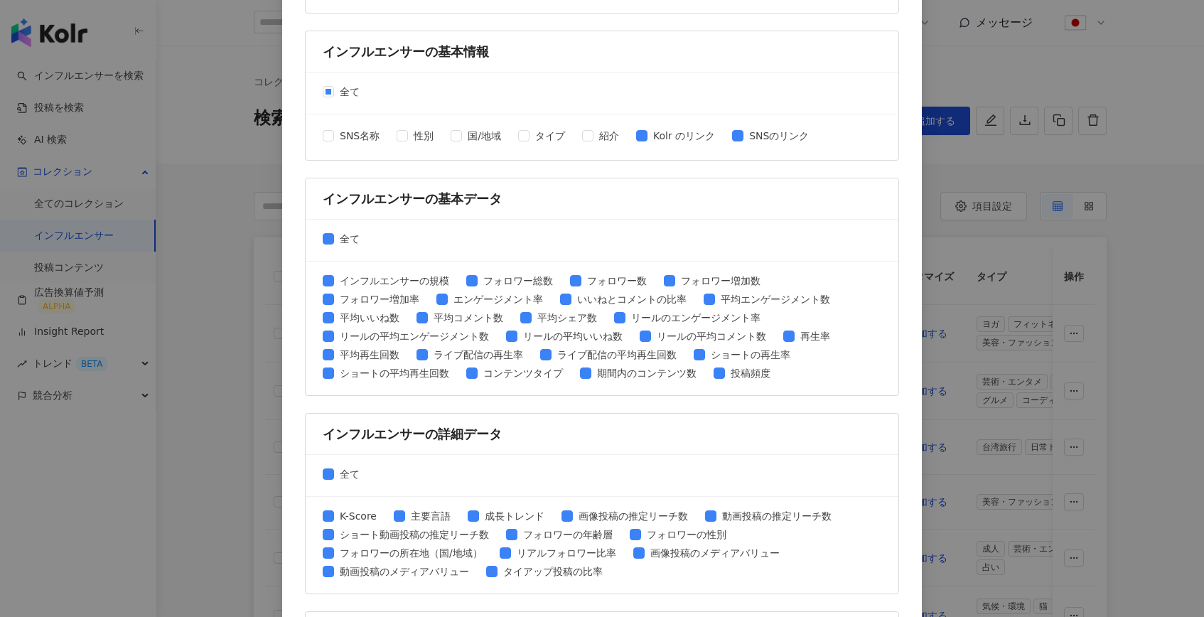
scroll to position [409, 0]
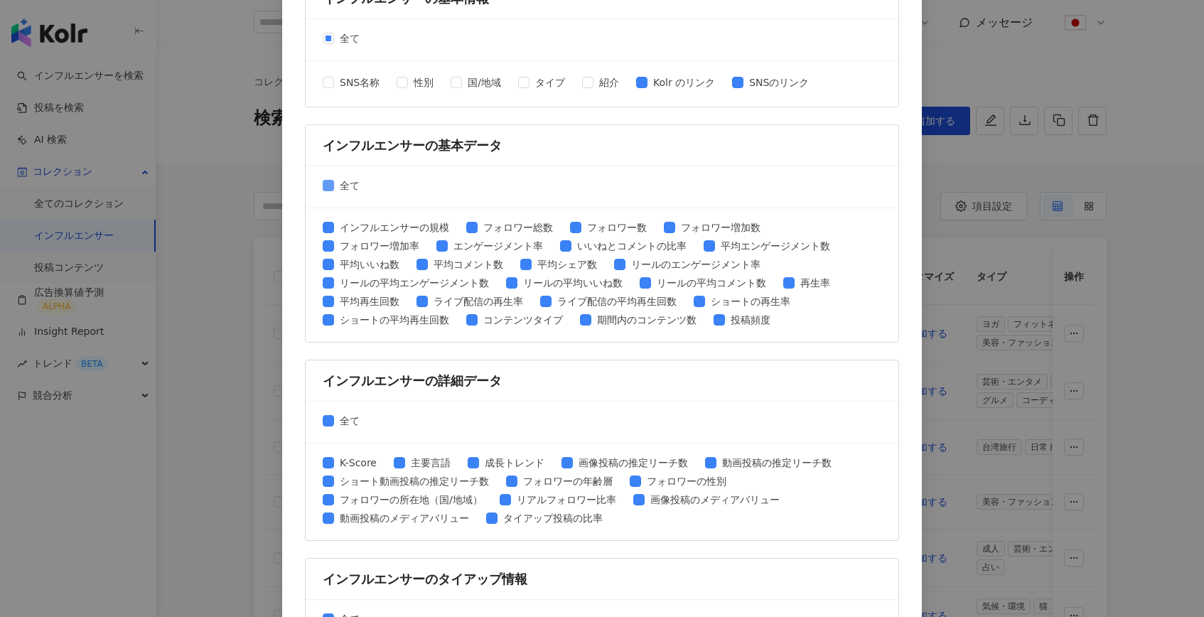
click at [343, 190] on span "全て" at bounding box center [349, 186] width 31 height 16
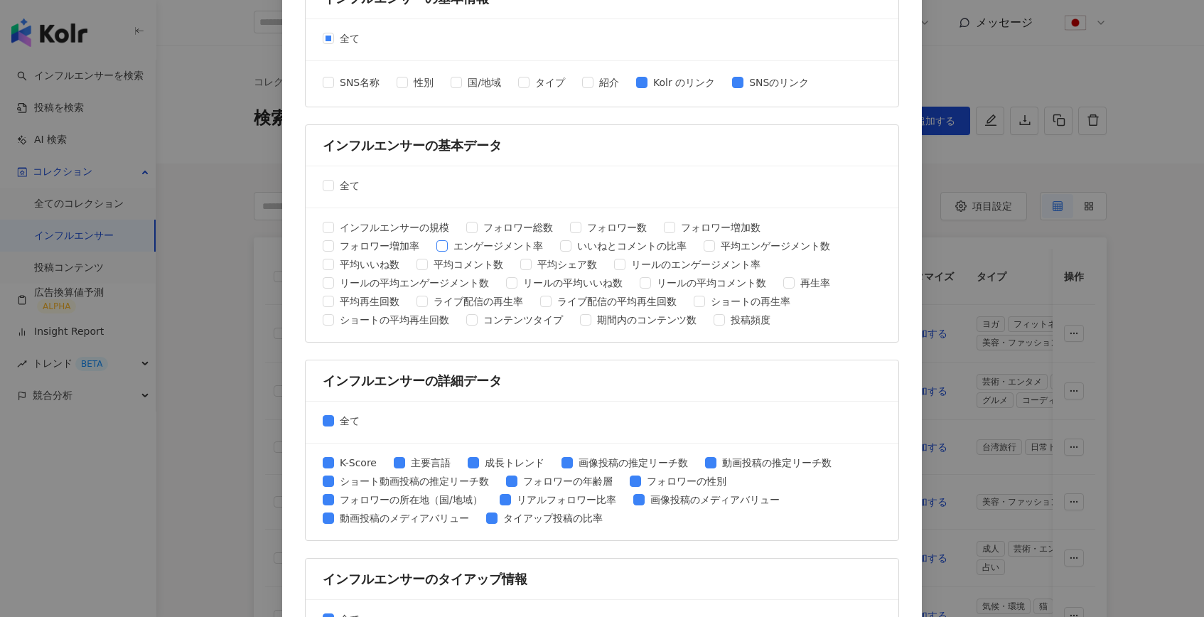
click at [510, 247] on span "エンゲージメント率" at bounding box center [498, 246] width 101 height 16
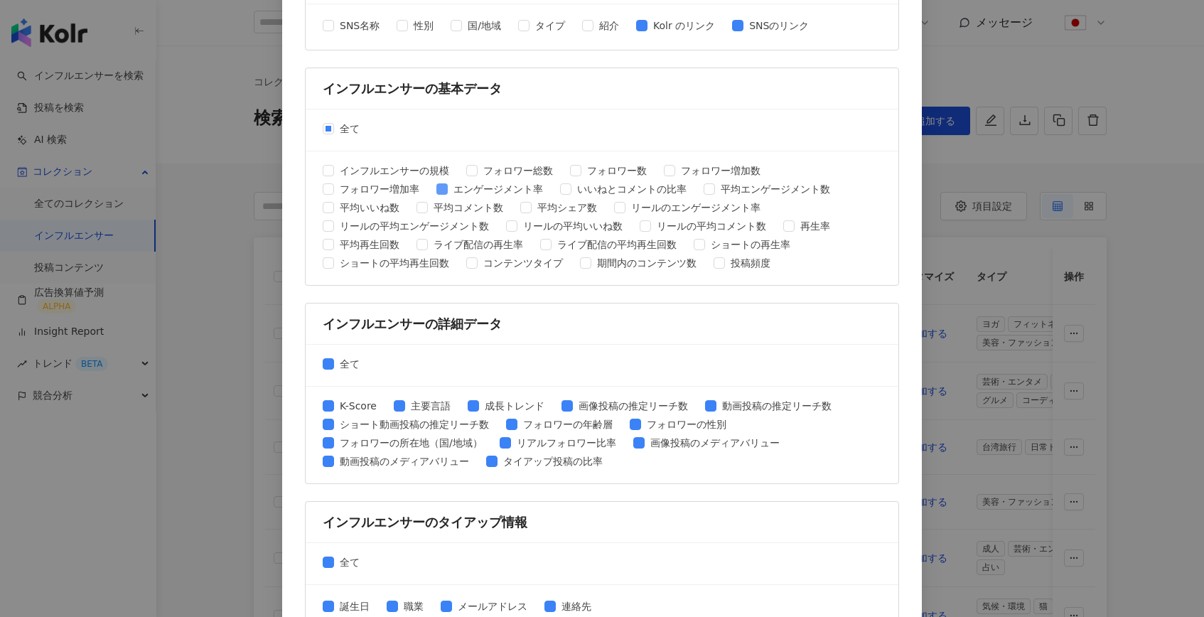
scroll to position [523, 0]
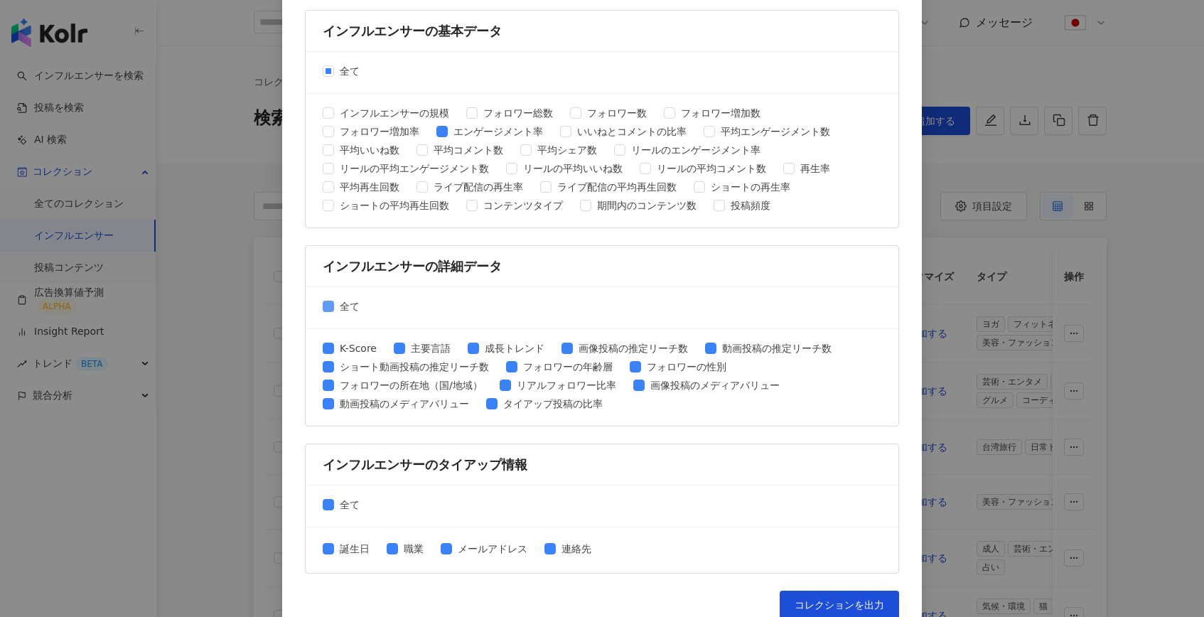
click at [350, 313] on span "全て" at bounding box center [349, 306] width 31 height 16
click at [353, 348] on span "K-Score" at bounding box center [358, 348] width 48 height 16
click at [534, 365] on span "フォロワーの年齢層" at bounding box center [567, 367] width 101 height 16
click at [654, 365] on span "フォロワーの性別" at bounding box center [686, 367] width 91 height 16
click at [377, 385] on span "フォロワーの所在地（国/地域）" at bounding box center [411, 385] width 154 height 16
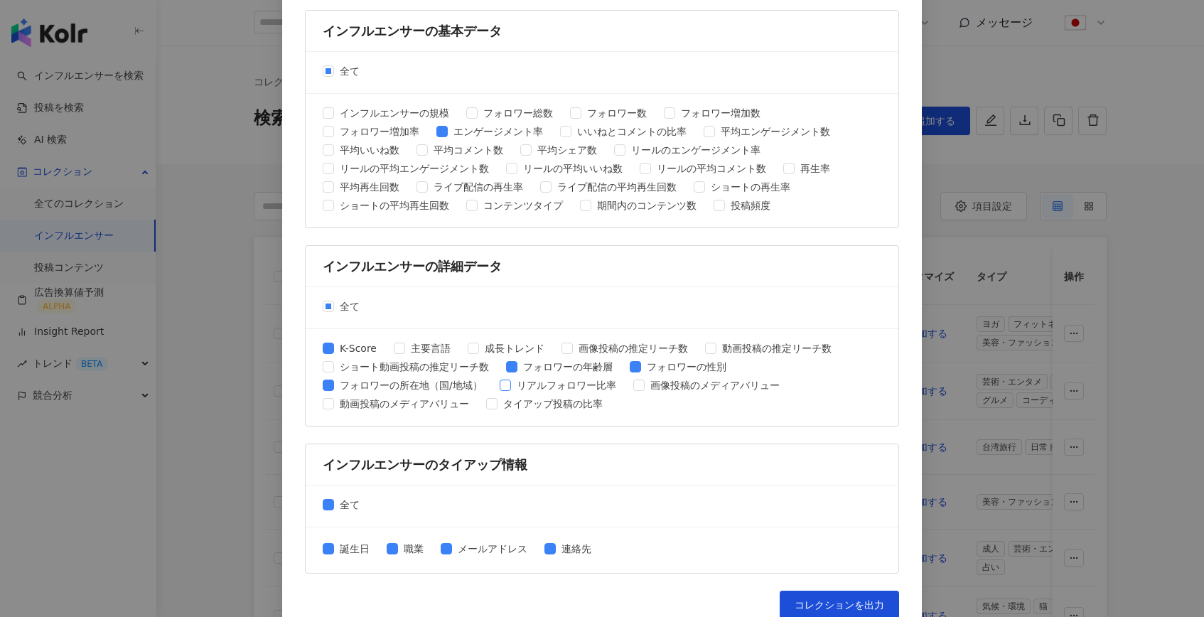
click at [519, 379] on span "リアルフォロワー比率" at bounding box center [566, 385] width 111 height 16
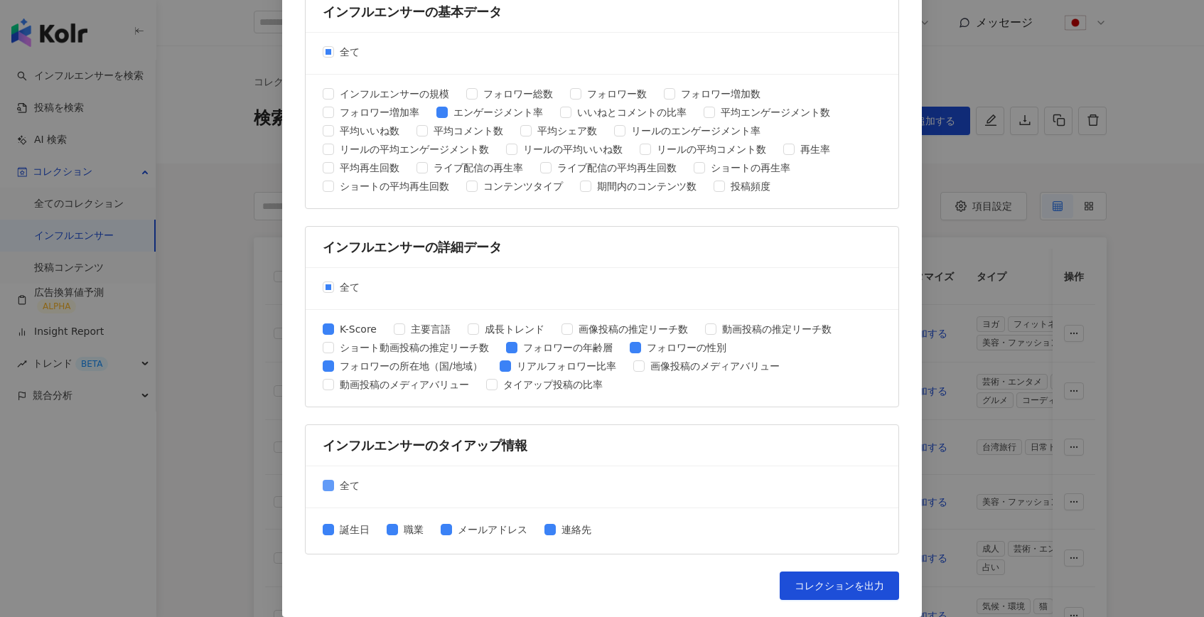
click at [338, 485] on span "全て" at bounding box center [349, 486] width 31 height 16
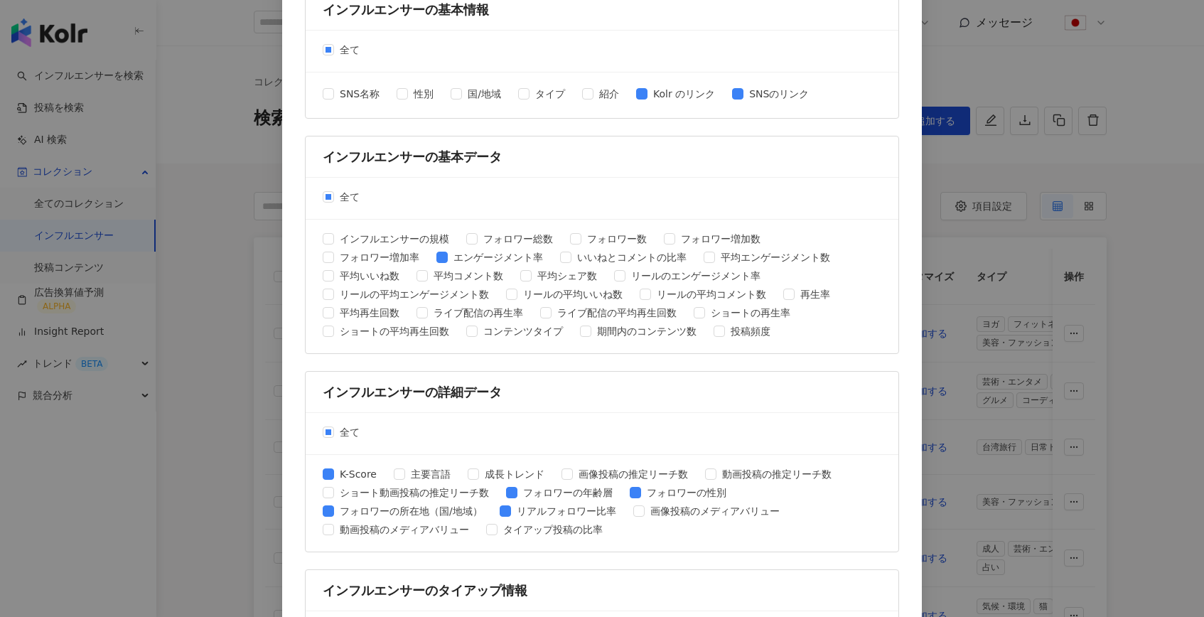
scroll to position [398, 0]
click at [580, 234] on span at bounding box center [575, 237] width 11 height 11
click at [527, 234] on span "フォロワー総数" at bounding box center [518, 238] width 81 height 16
click at [410, 239] on span "インフルエンサーの規模" at bounding box center [394, 238] width 121 height 16
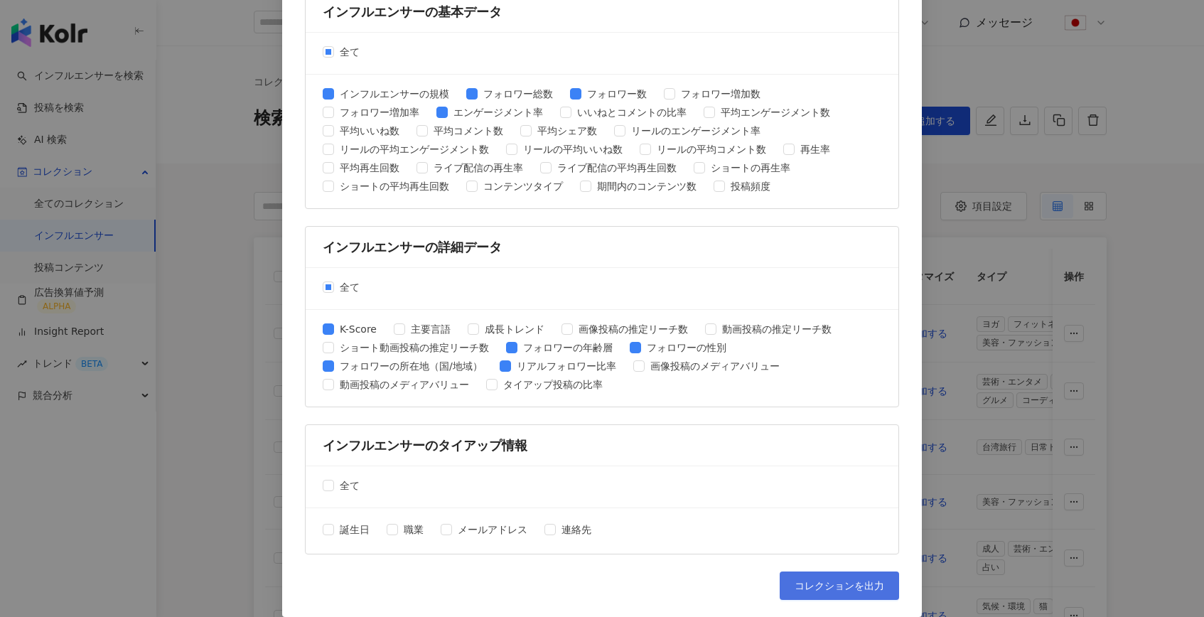
click at [819, 591] on button "コレクションを出力" at bounding box center [839, 585] width 119 height 28
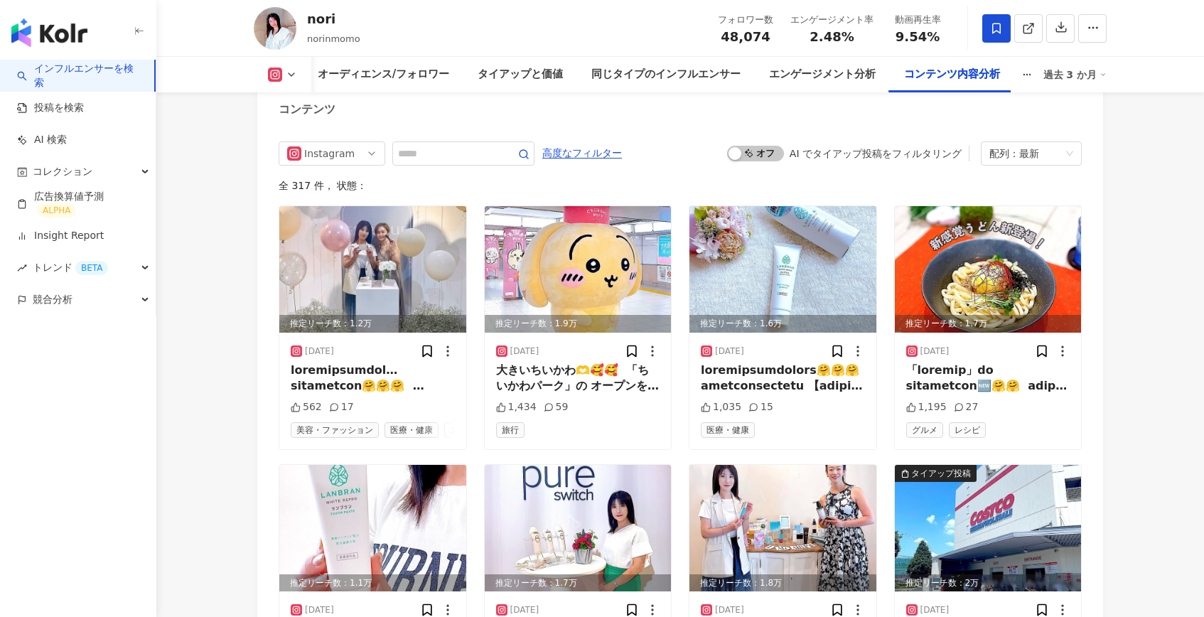
scroll to position [4431, 0]
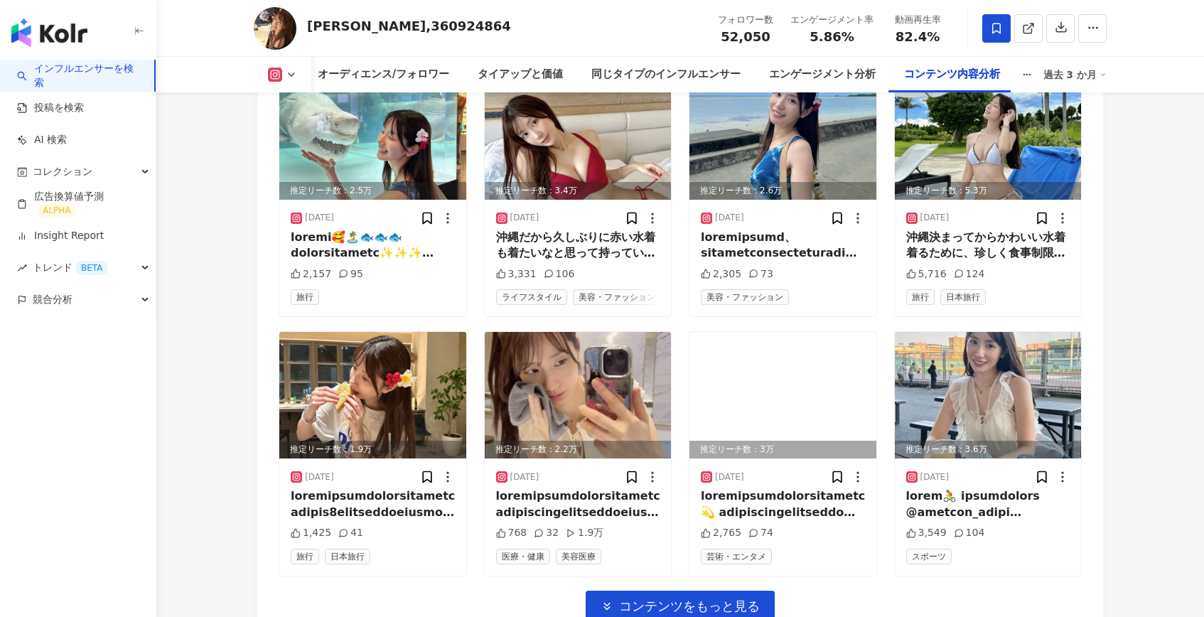
scroll to position [4806, 0]
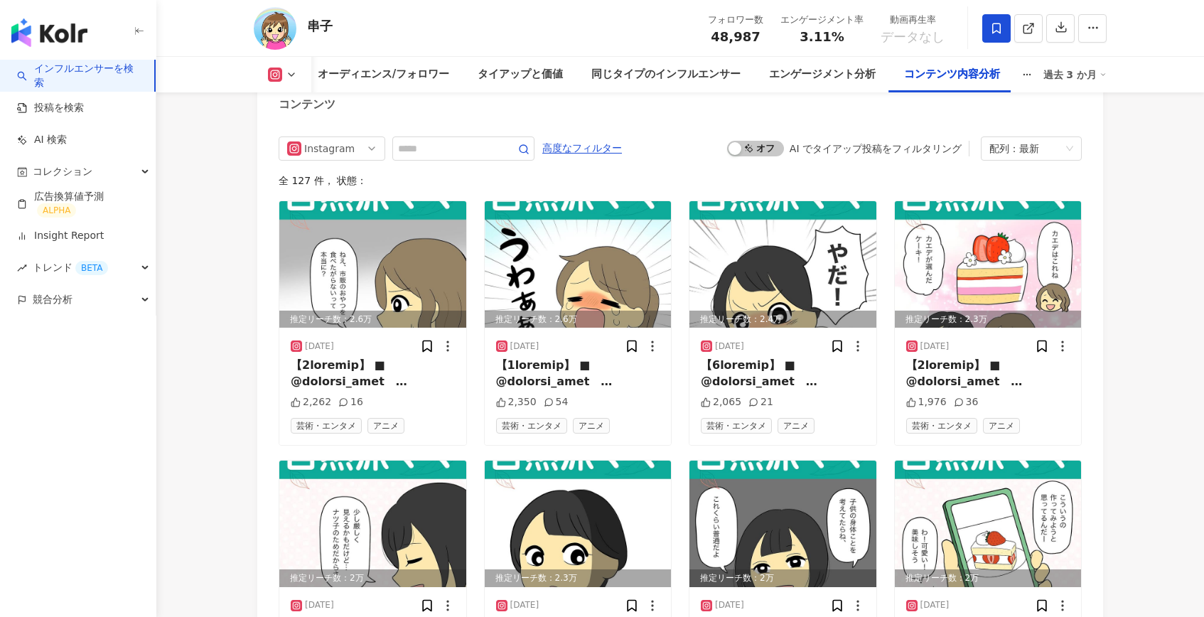
scroll to position [4298, 0]
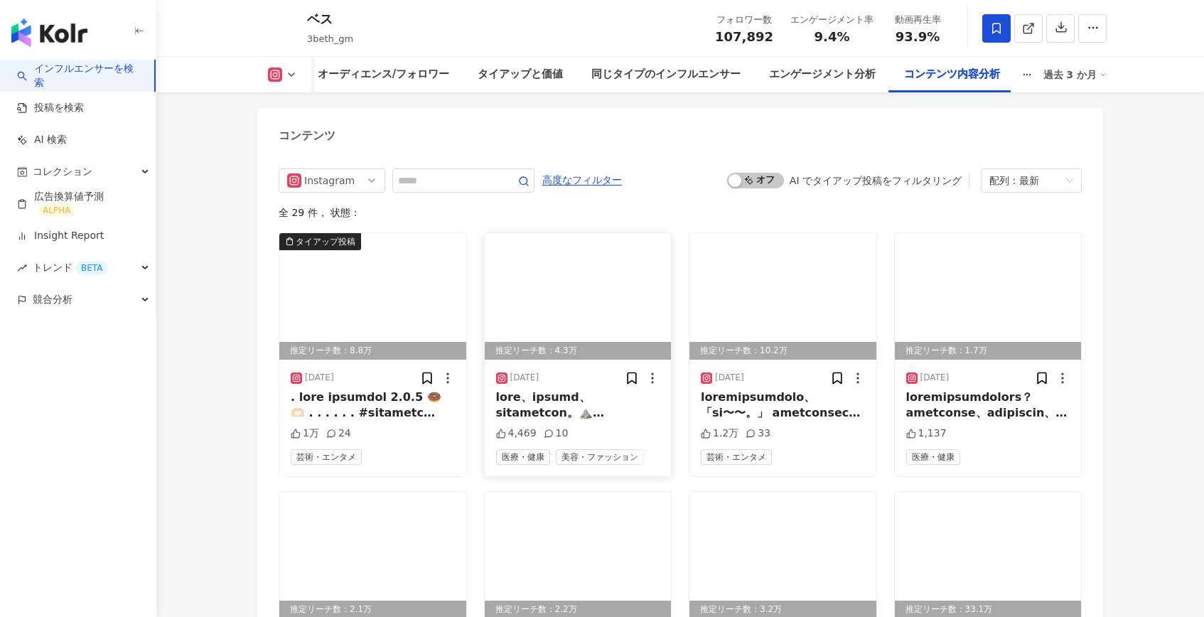
scroll to position [4420, 0]
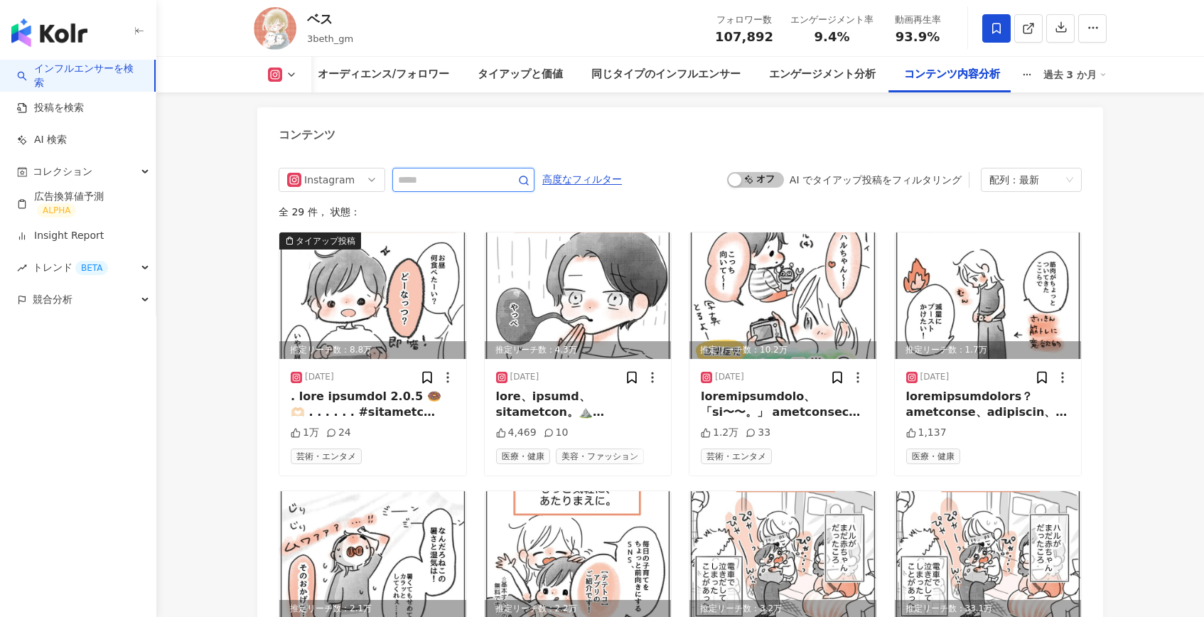
click at [426, 171] on input "text" at bounding box center [447, 179] width 99 height 17
type input "***"
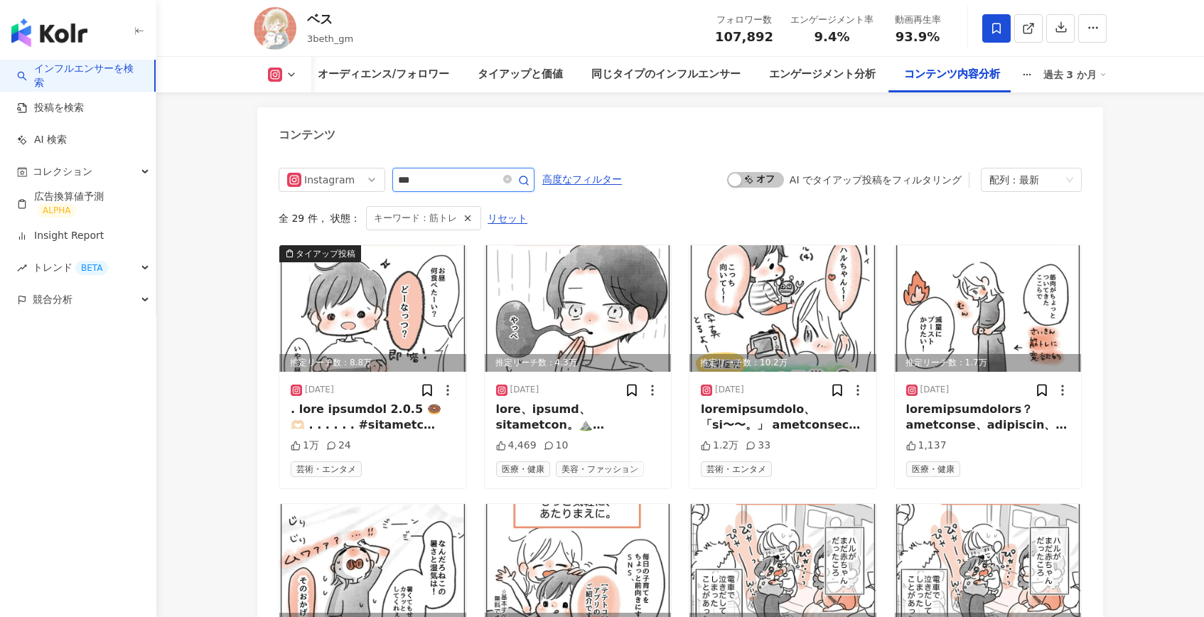
scroll to position [4421, 0]
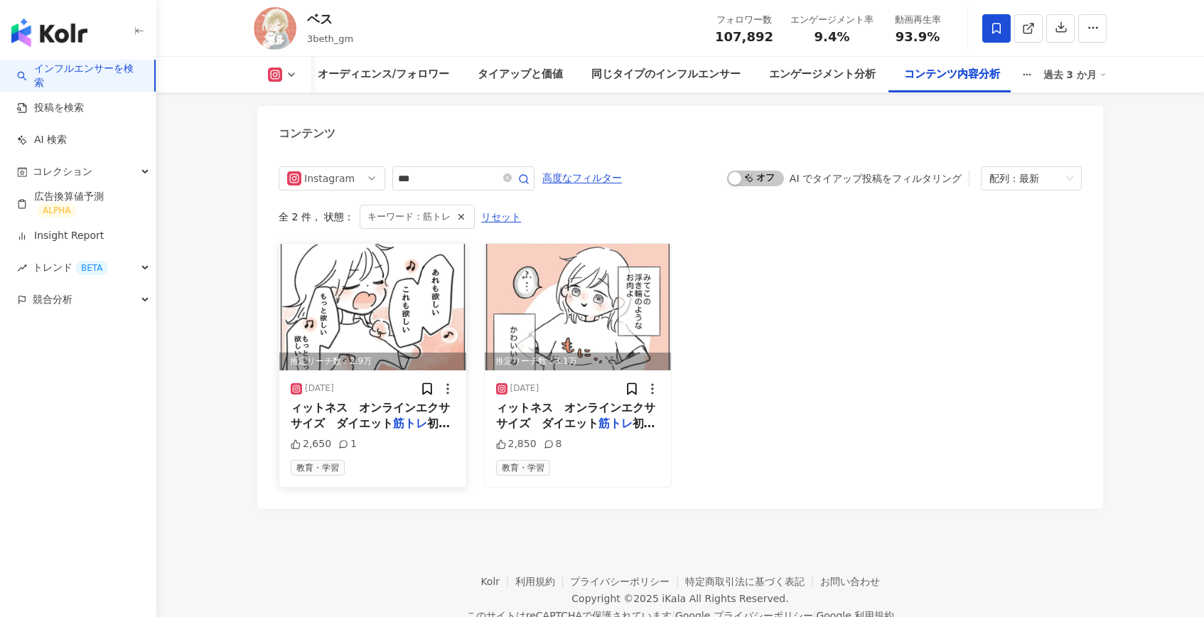
click at [374, 297] on img at bounding box center [372, 307] width 187 height 126
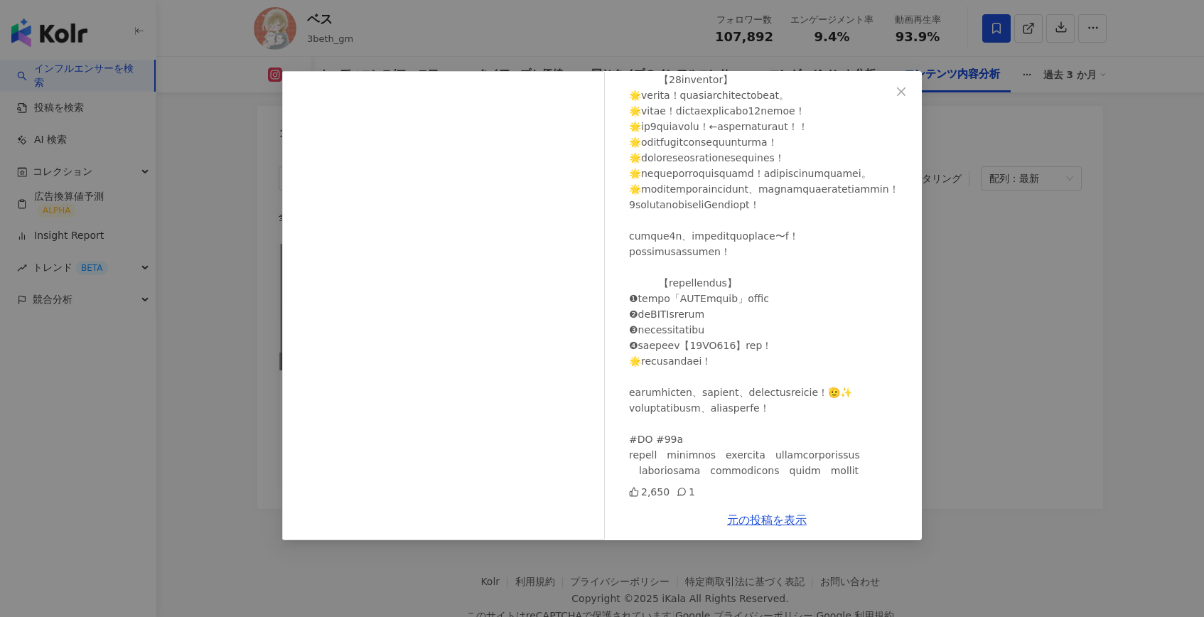
scroll to position [685, 0]
click at [963, 344] on div "ベス [DATE] 2,650 1 元の投稿を表示" at bounding box center [602, 308] width 1204 height 617
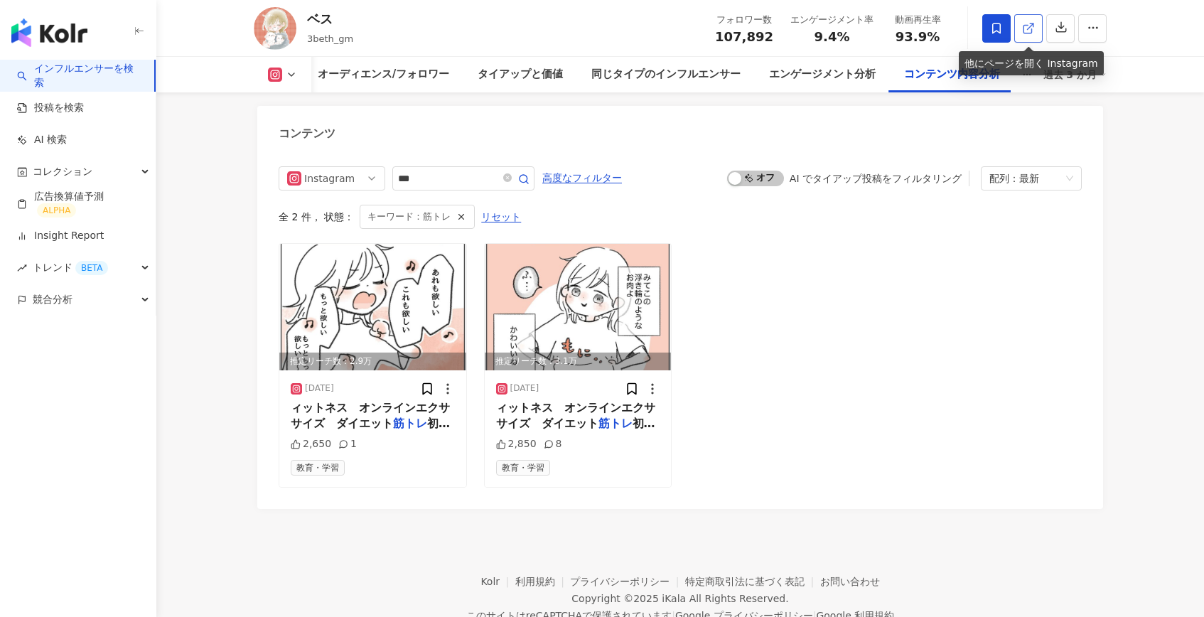
click at [1034, 26] on icon at bounding box center [1028, 28] width 13 height 13
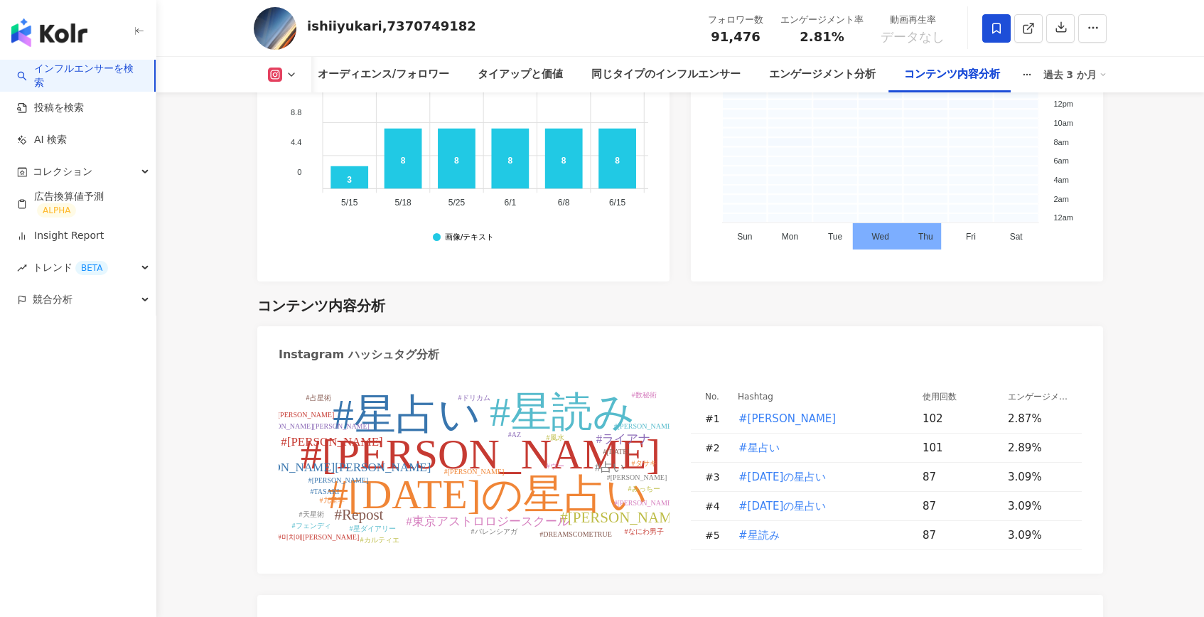
scroll to position [4906, 0]
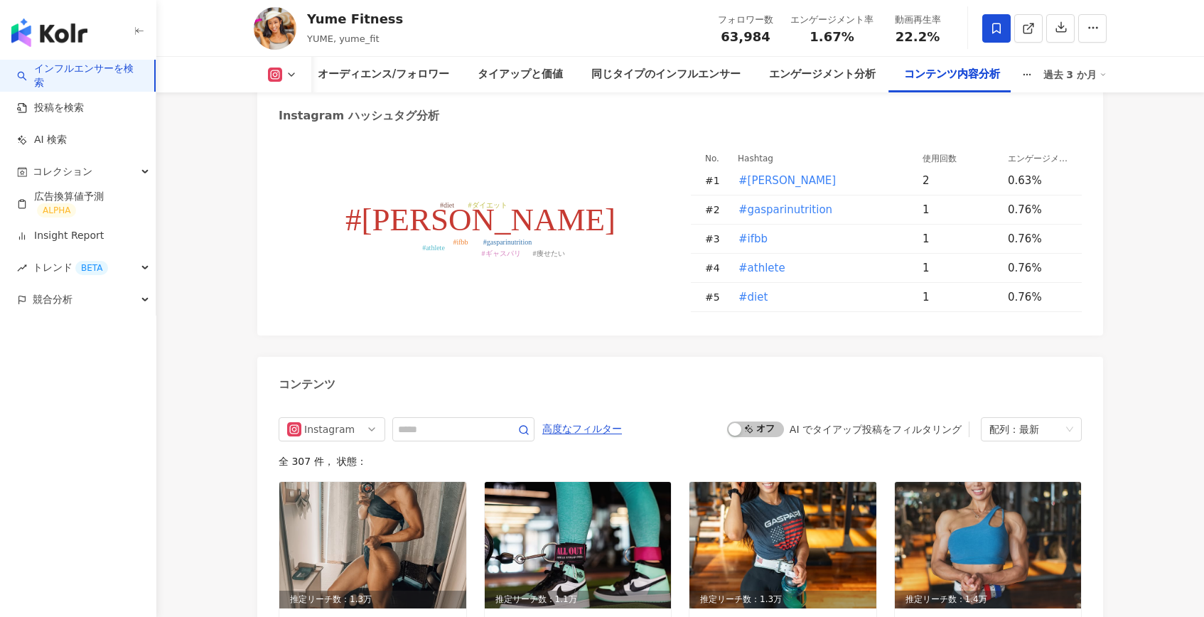
scroll to position [4092, 0]
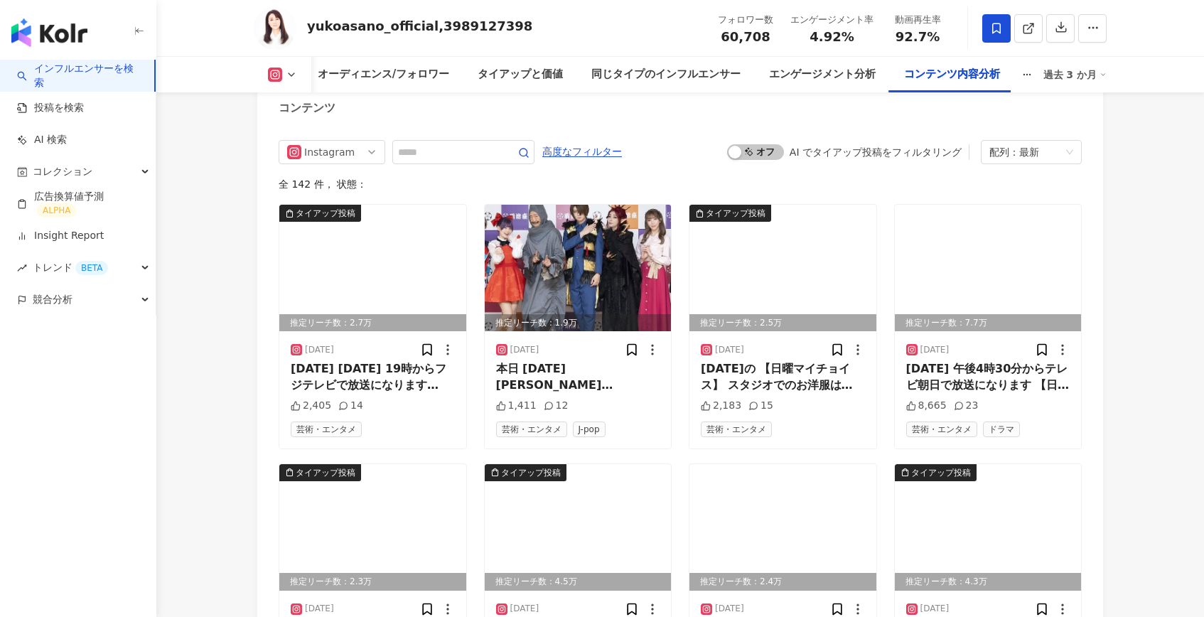
scroll to position [4293, 0]
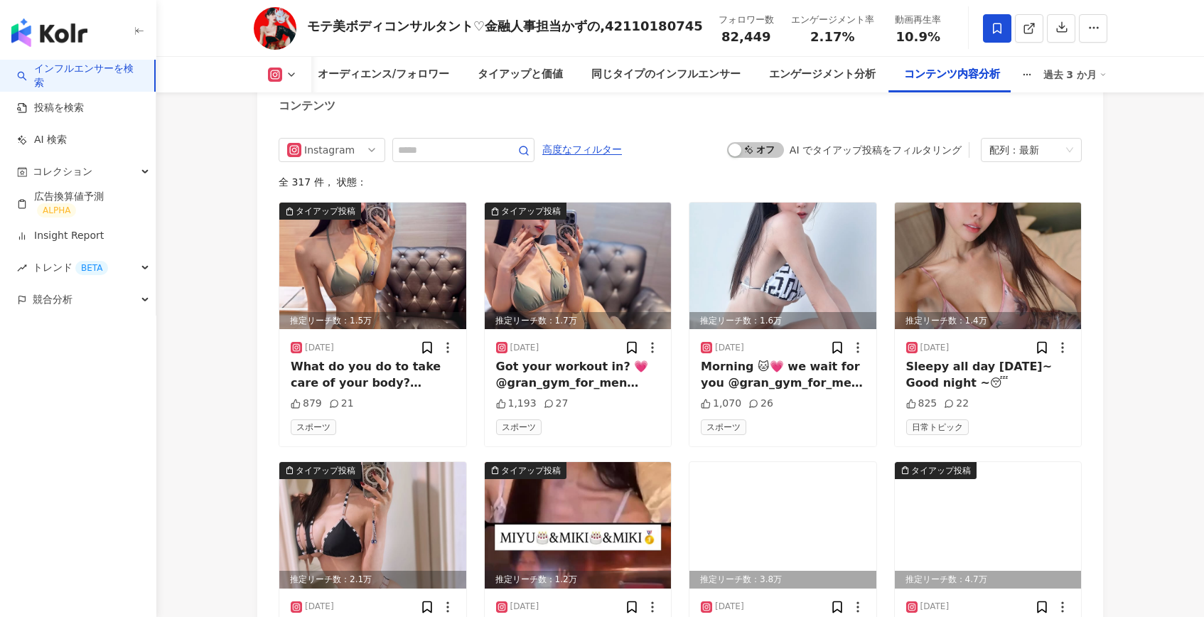
scroll to position [4413, 0]
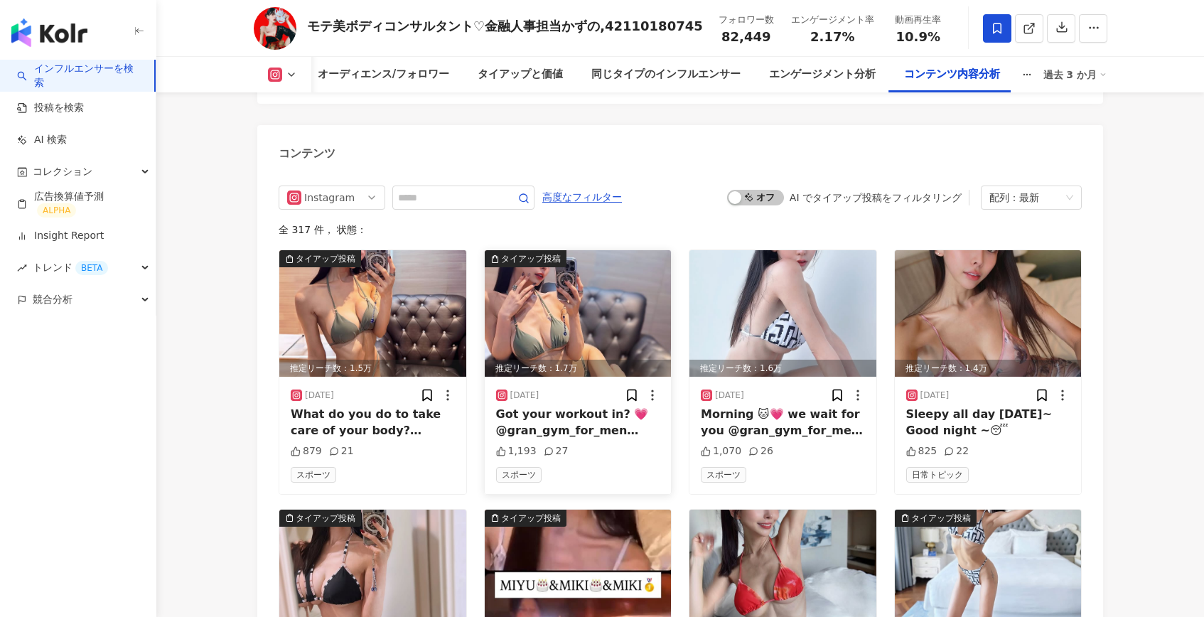
click at [619, 276] on img at bounding box center [578, 313] width 187 height 126
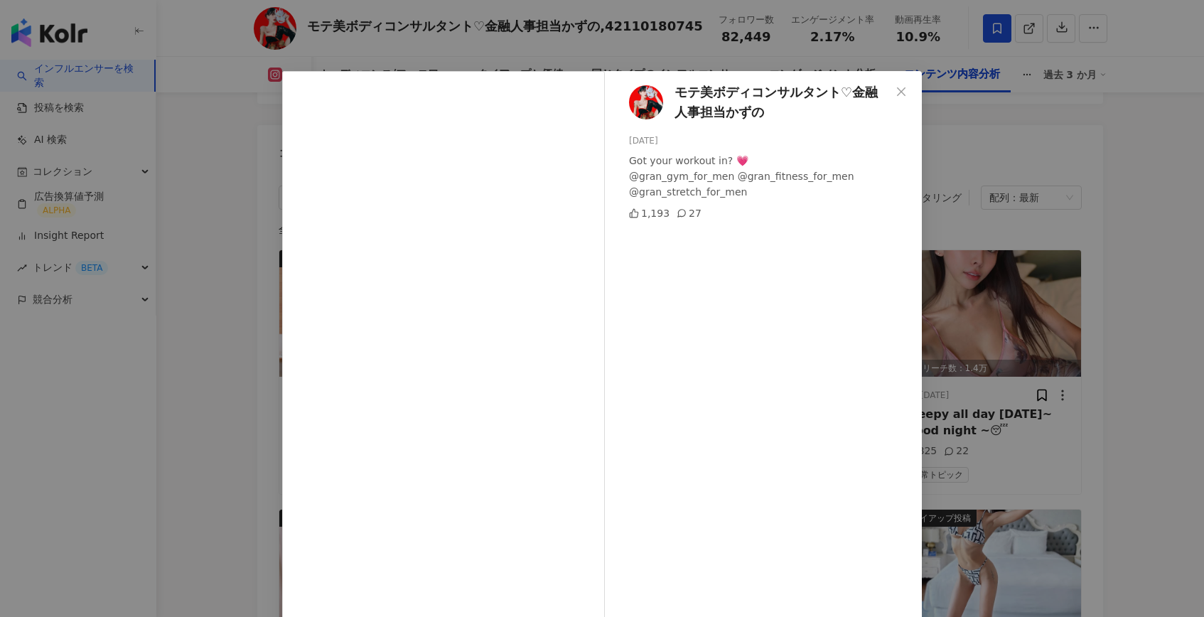
click at [929, 242] on div "モテ美ボディコンサルタント♡金融人事担当かずの 2025/08/06 Got your workout in? 💗 @gran_gym_for_men @gr…" at bounding box center [602, 308] width 1204 height 617
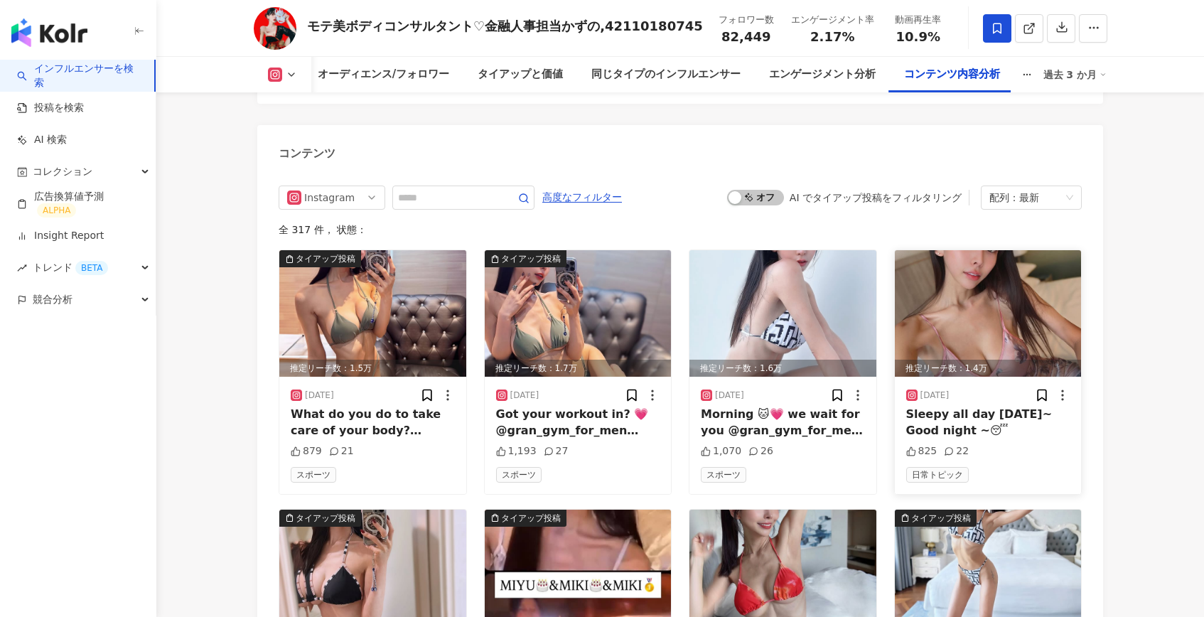
click at [955, 250] on img at bounding box center [988, 313] width 187 height 126
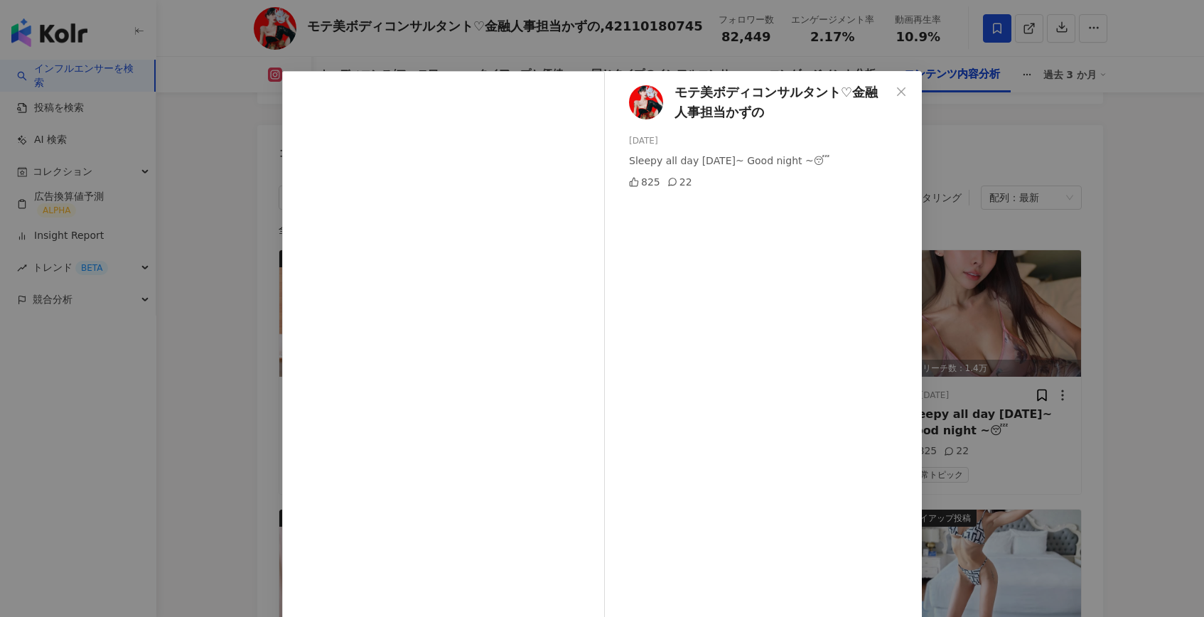
click at [971, 283] on div "モテ美ボディコンサルタント♡金融人事担当かずの 2025/08/04 Sleepy all day today~ Good night ~😴 825 22 元…" at bounding box center [602, 308] width 1204 height 617
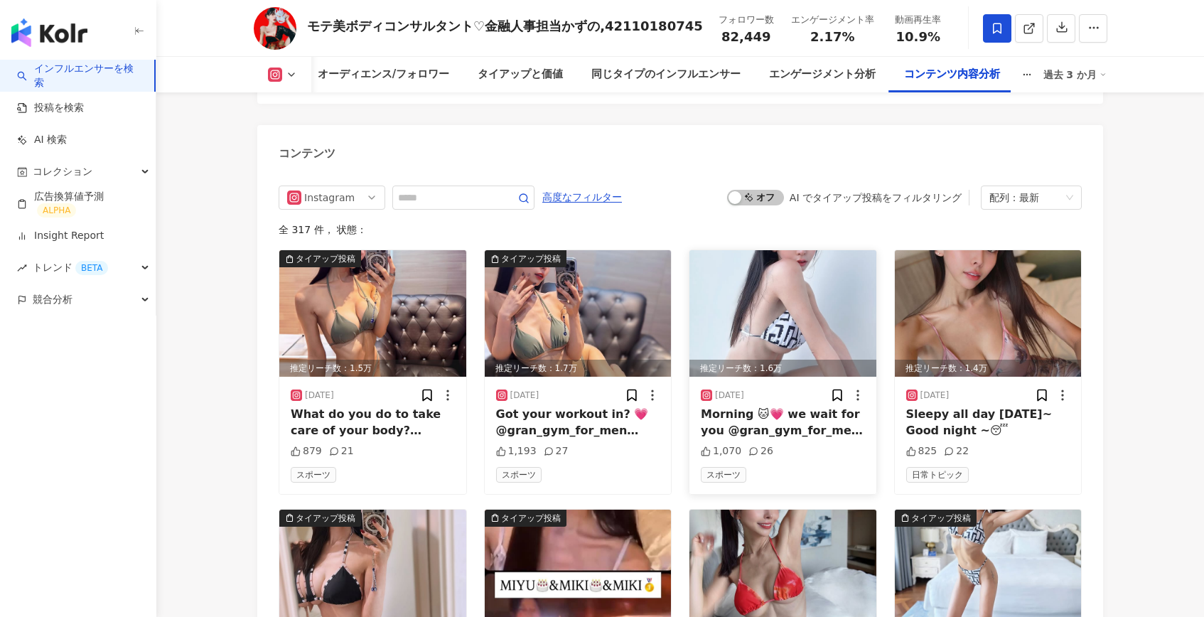
click at [830, 278] on img at bounding box center [782, 313] width 187 height 126
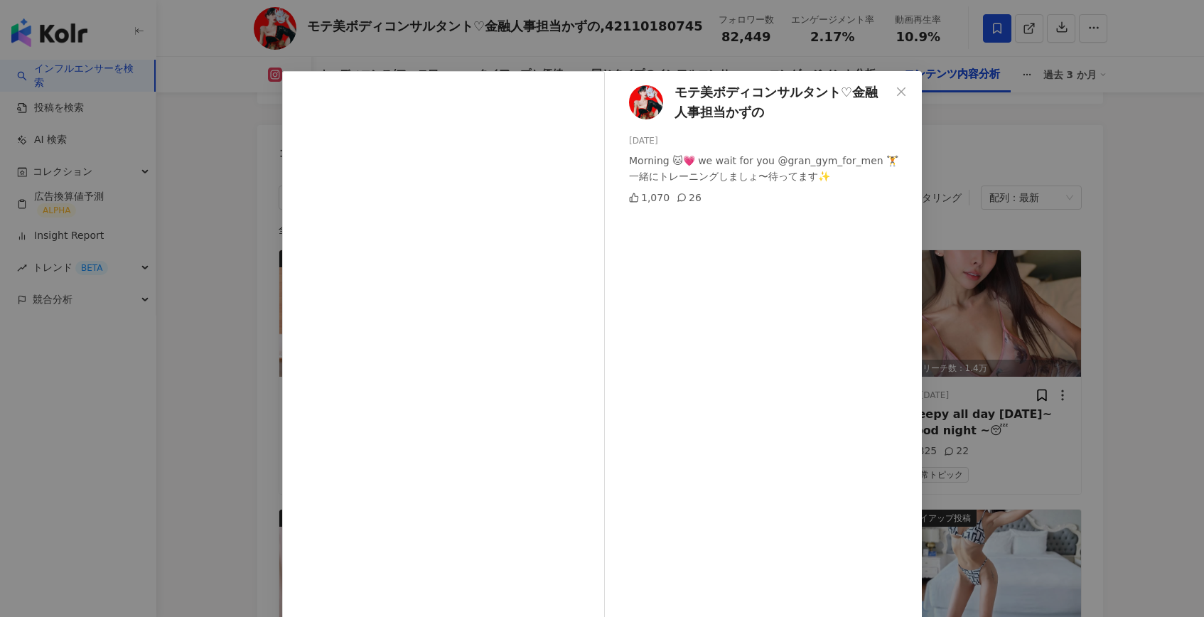
click at [991, 303] on div "モテ美ボディコンサルタント♡金融人事担当かずの 2025/08/06 Morning 🐱💗 we wait for you @gran_gym_for_men…" at bounding box center [602, 308] width 1204 height 617
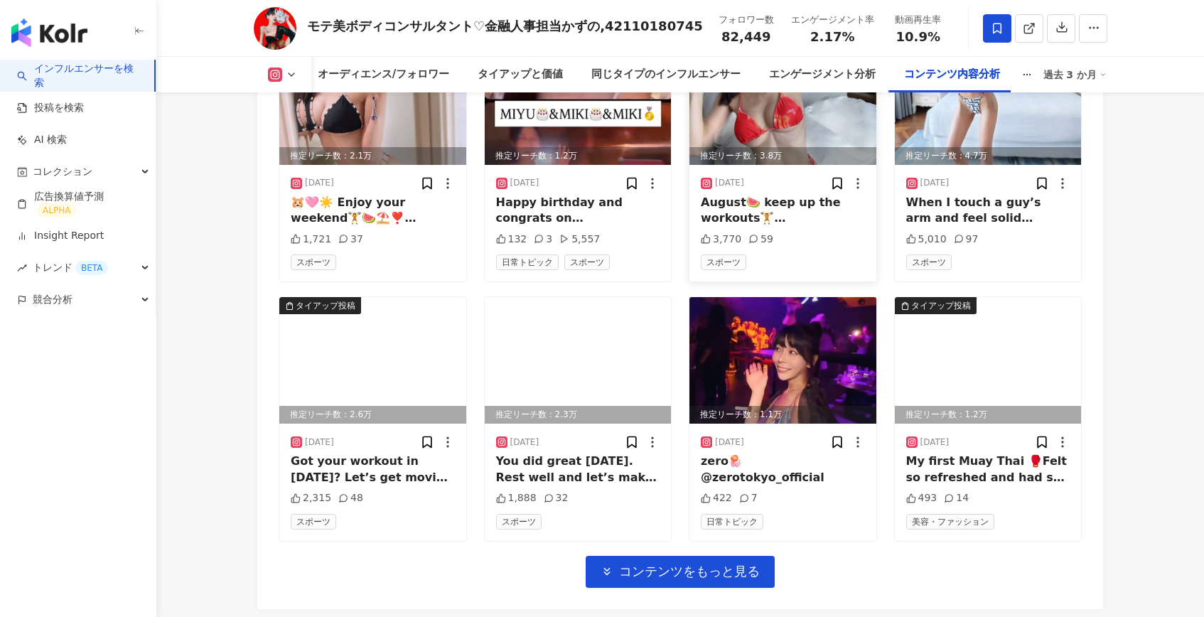
scroll to position [4969, 0]
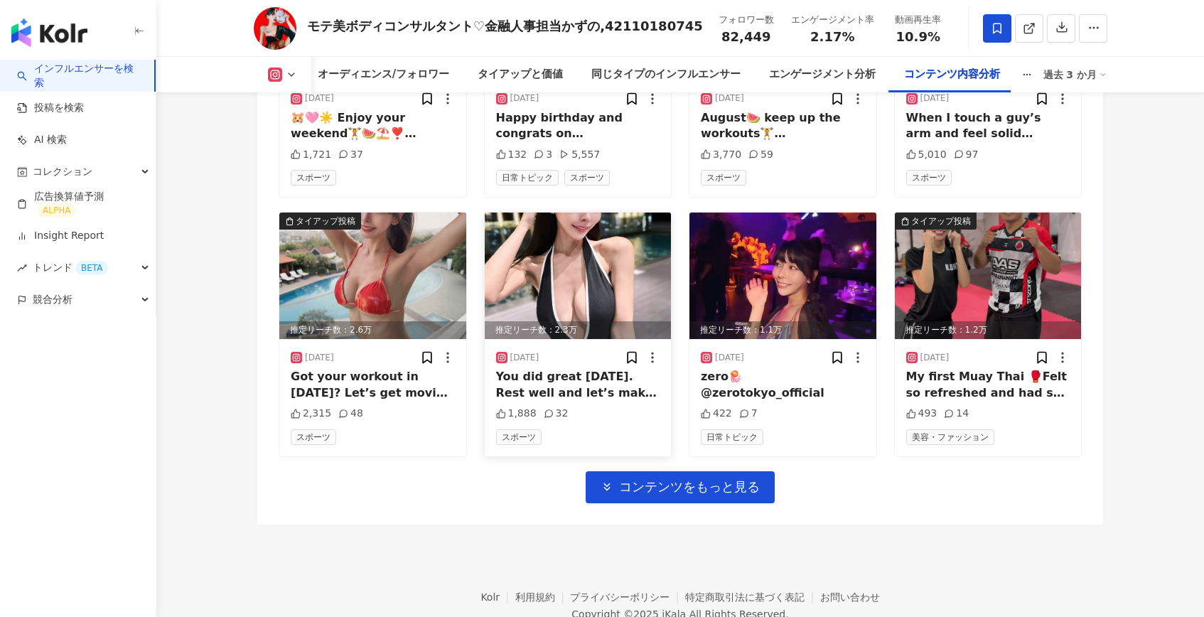
click at [617, 222] on img at bounding box center [578, 275] width 187 height 126
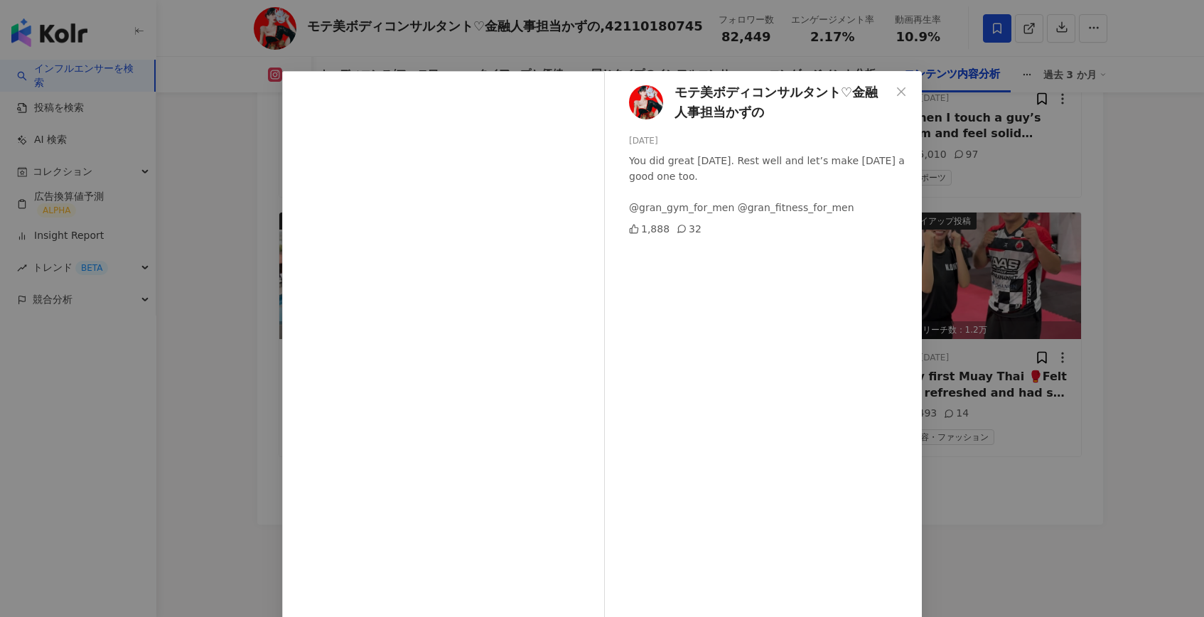
click at [977, 284] on div "モテ美ボディコンサルタント♡金融人事担当かずの 2025/07/22 You did great today. Rest well and let’s mak…" at bounding box center [602, 308] width 1204 height 617
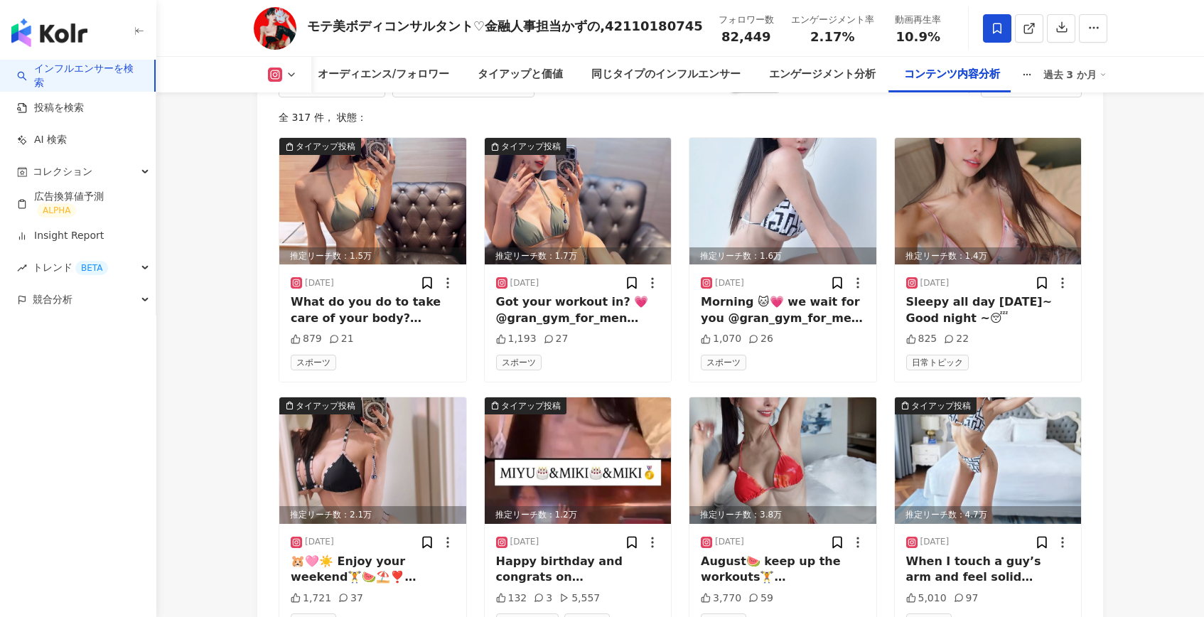
scroll to position [4517, 0]
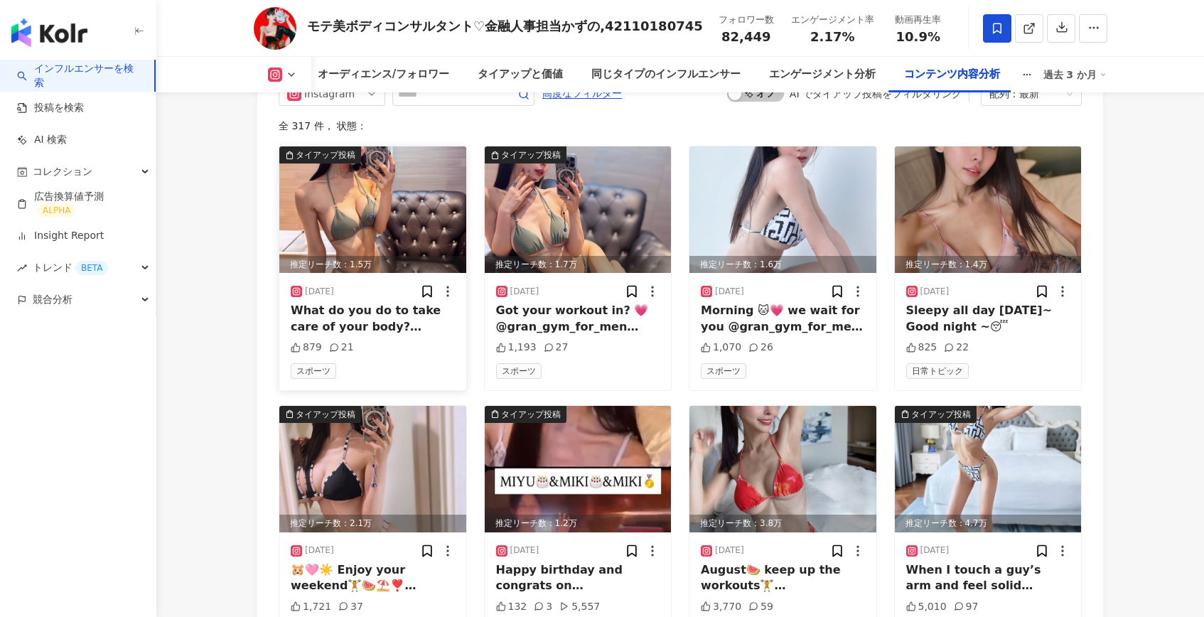
click at [377, 188] on img at bounding box center [372, 209] width 187 height 126
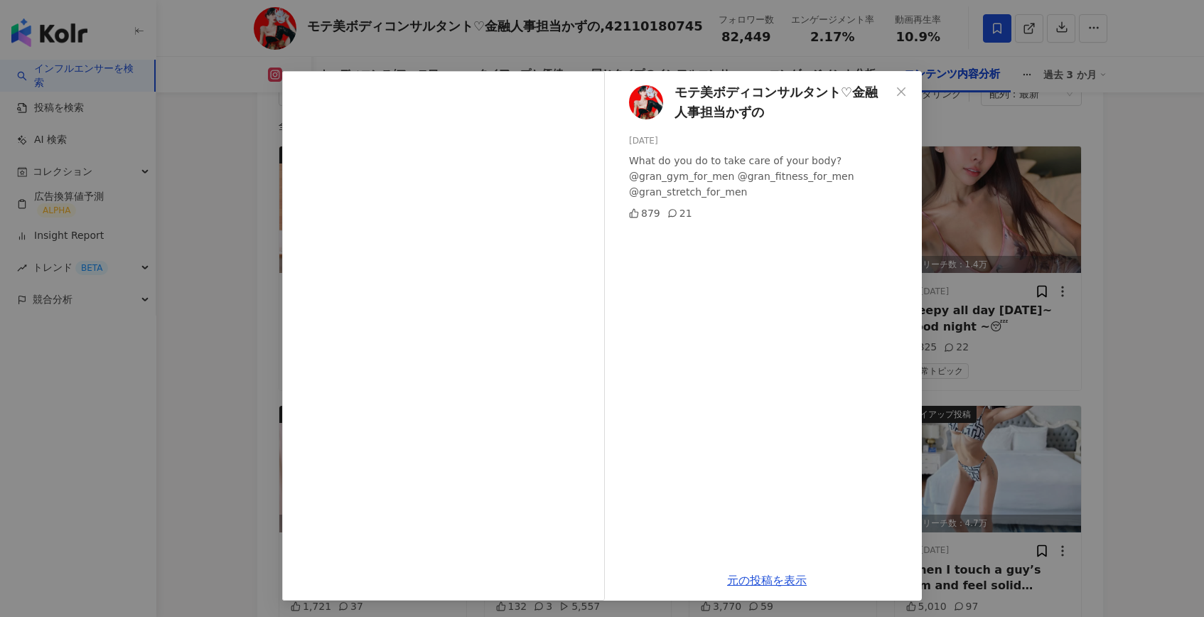
click at [222, 262] on div "モテ美ボディコンサルタント♡金融人事担当かずの 2025/08/07 What do you do to take care of your body? @g…" at bounding box center [602, 308] width 1204 height 617
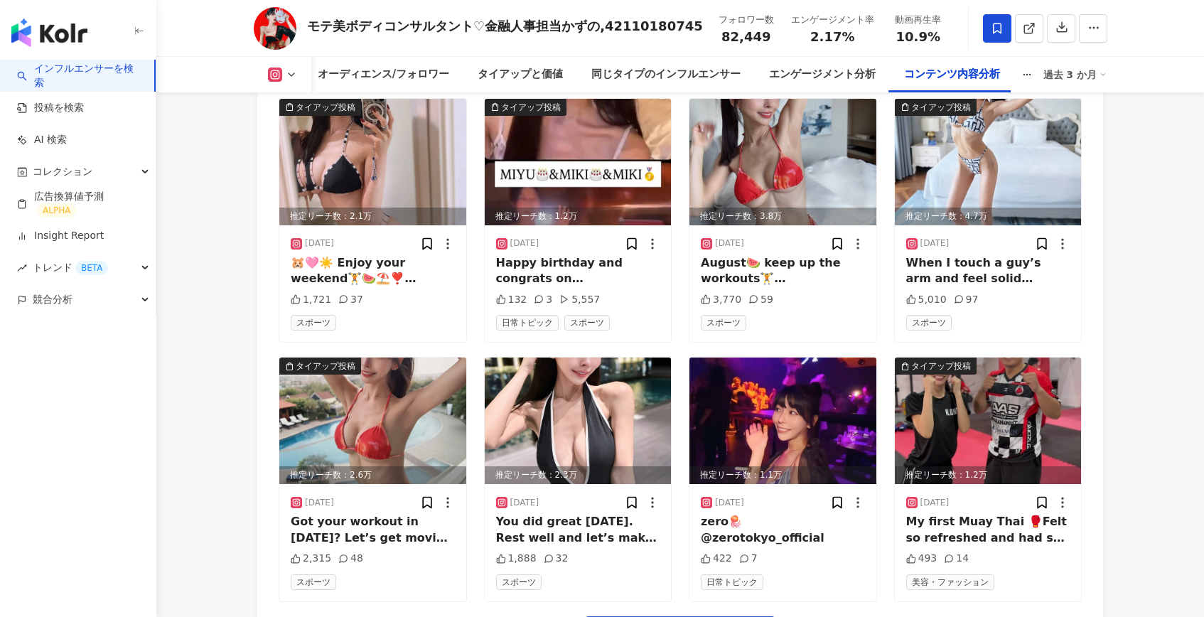
scroll to position [4862, 0]
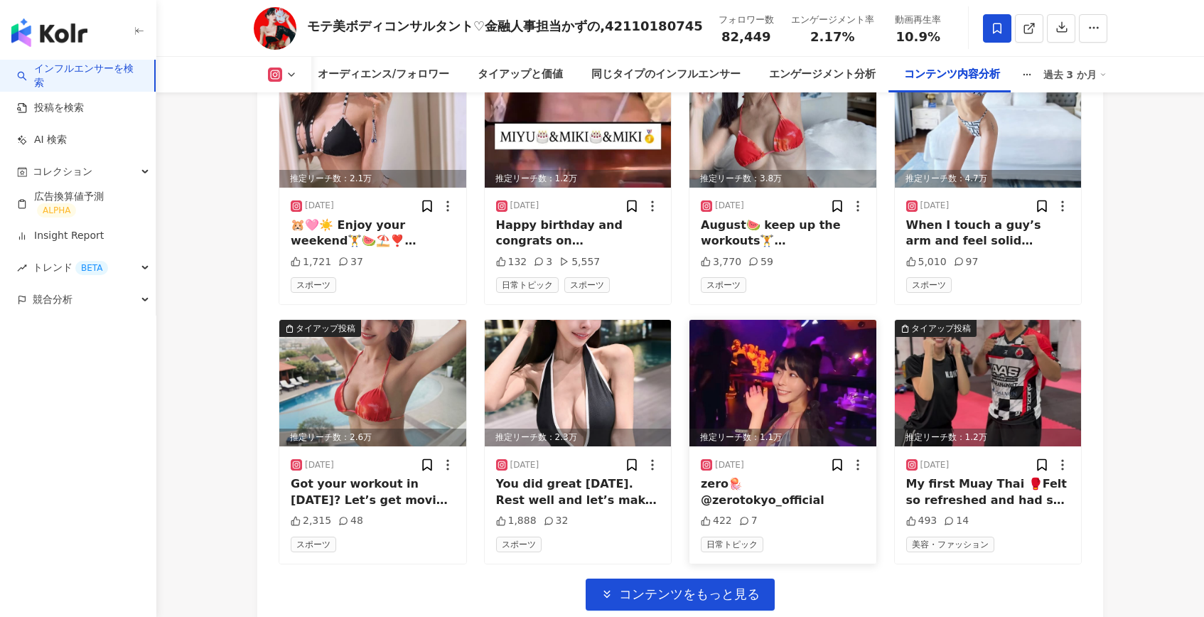
click at [817, 360] on img at bounding box center [782, 383] width 187 height 126
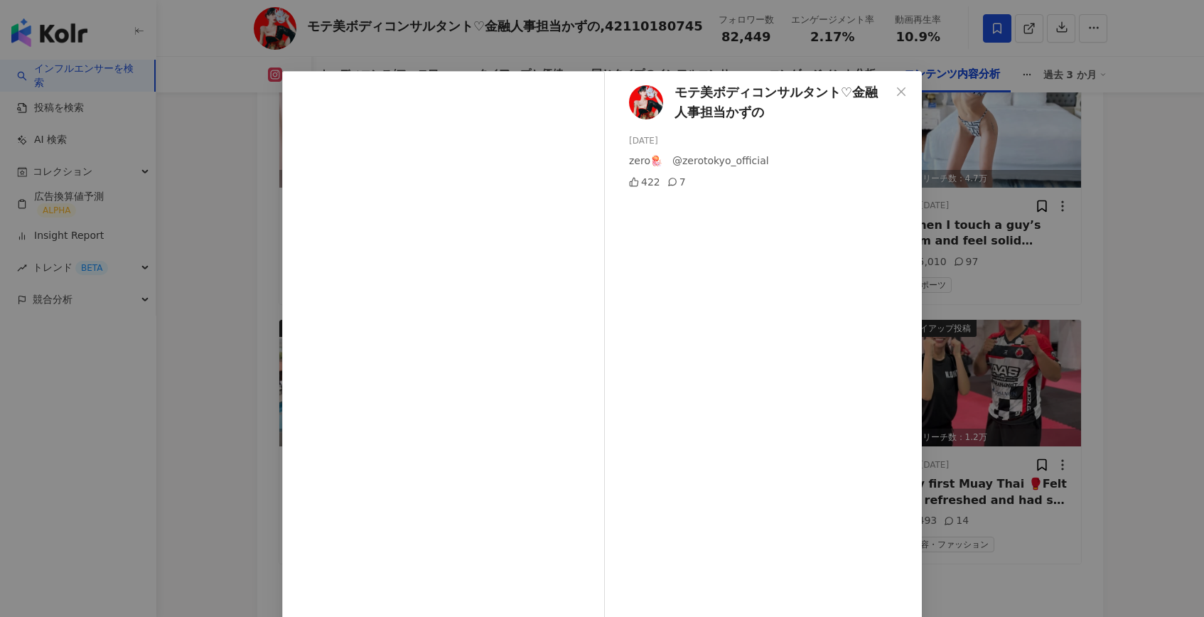
click at [1003, 352] on div "モテ美ボディコンサルタント♡金融人事担当かずの 2025/07/19 zero🪼　@zerotokyo_official 422 7 元の投稿を表示" at bounding box center [602, 308] width 1204 height 617
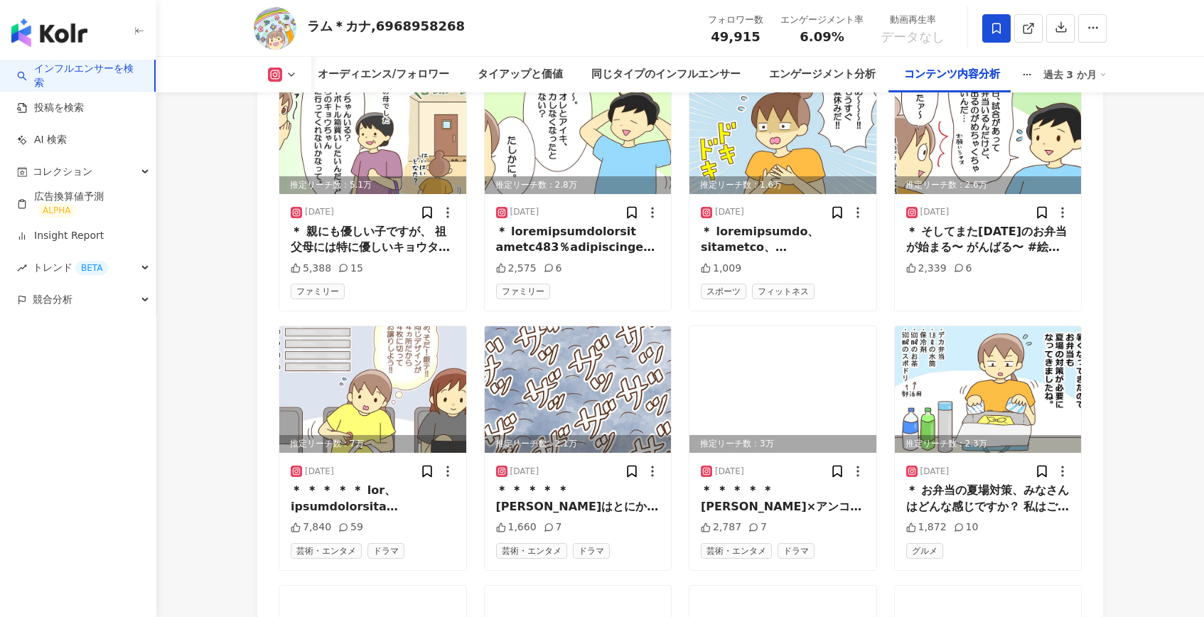
scroll to position [4527, 0]
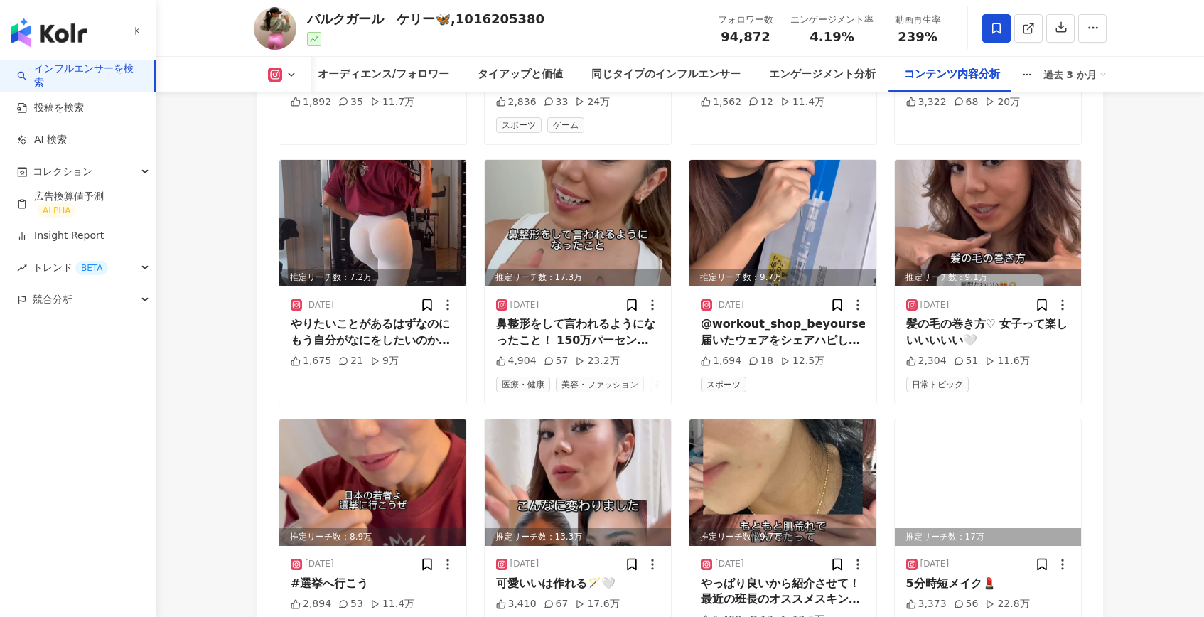
scroll to position [4784, 0]
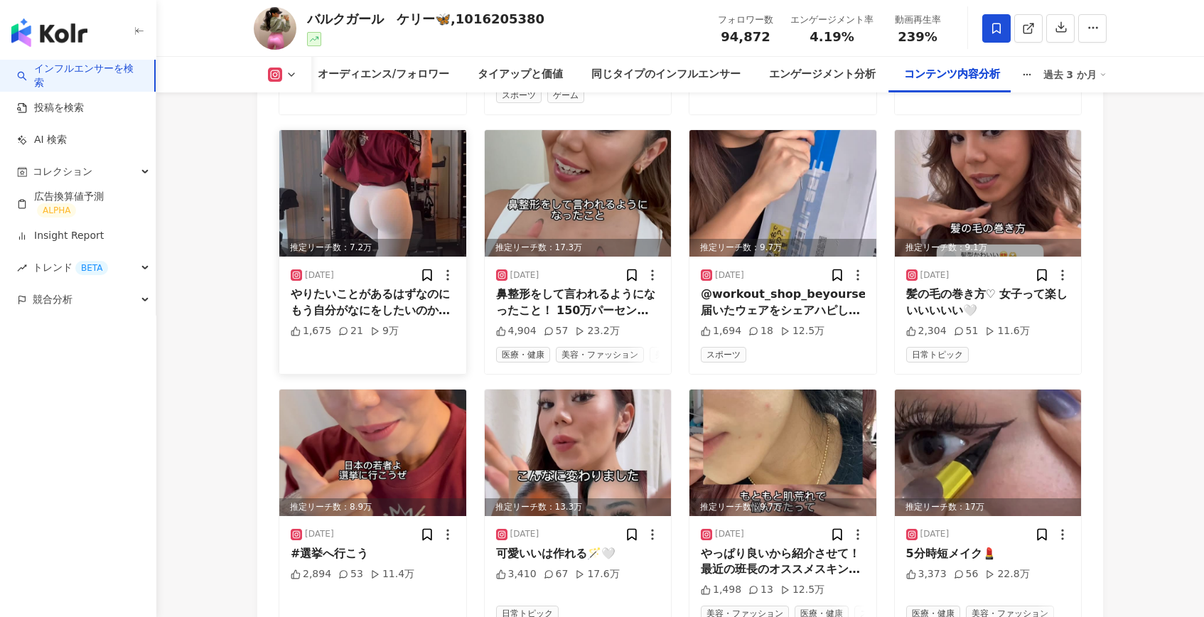
click at [409, 184] on img at bounding box center [372, 193] width 187 height 126
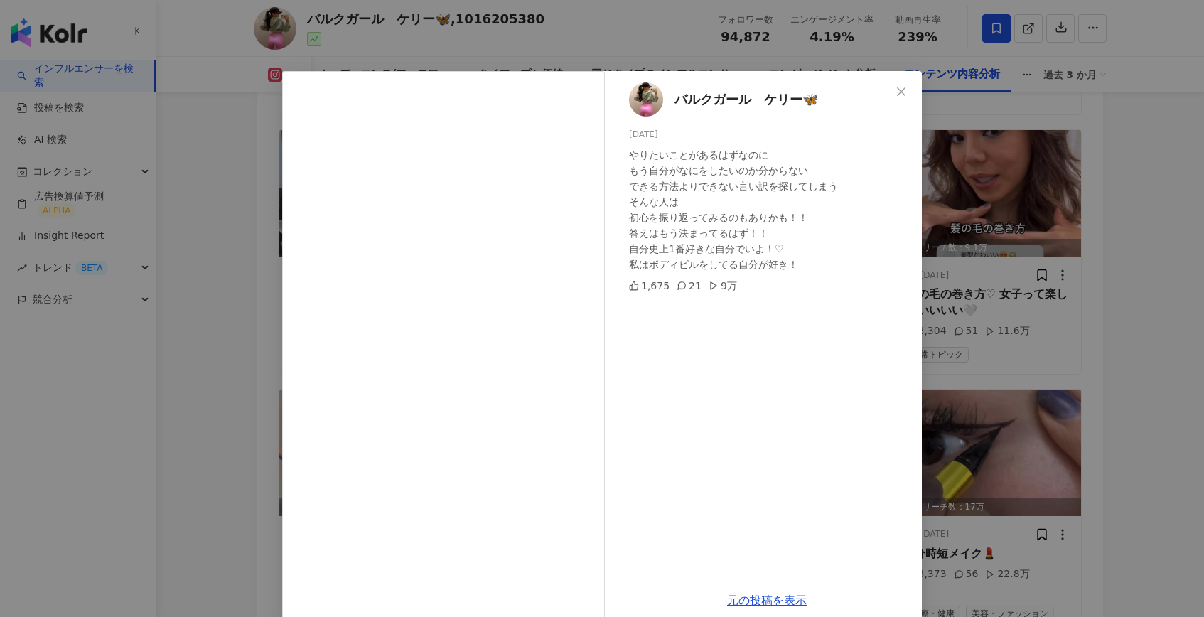
click at [935, 309] on div "バルクガール　ケリー🦋 [DATE] やりたいことがあるはずなのに もう自分がなにをしたいのか分からない できる方法よりできない言い訳を探してしまう そんな人…" at bounding box center [602, 308] width 1204 height 617
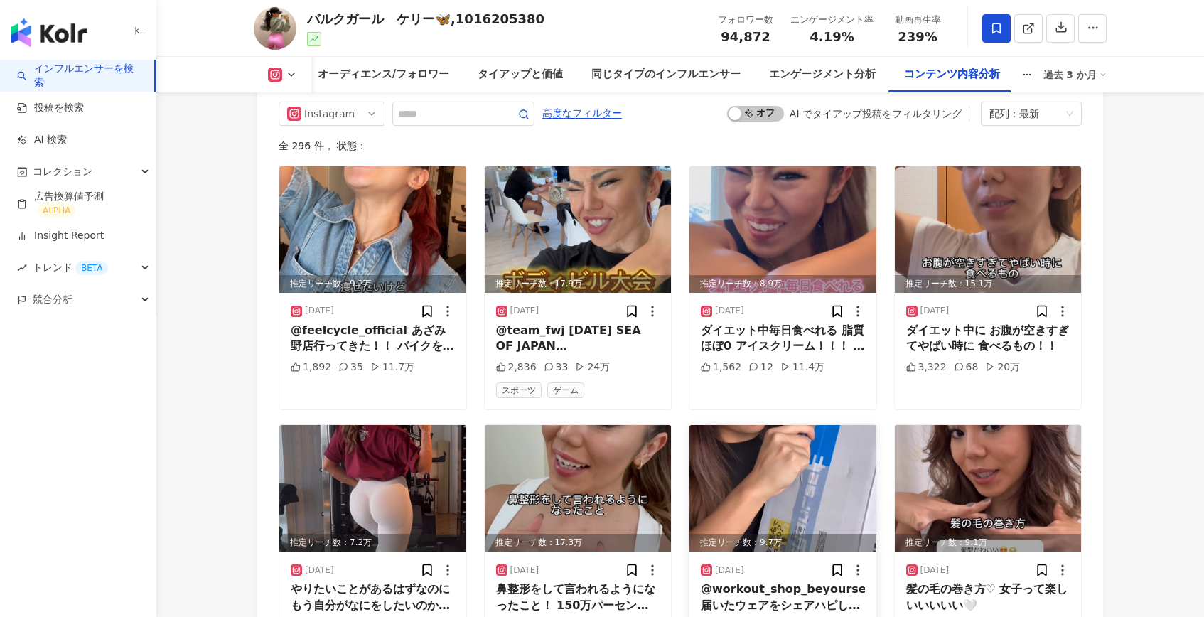
scroll to position [4484, 0]
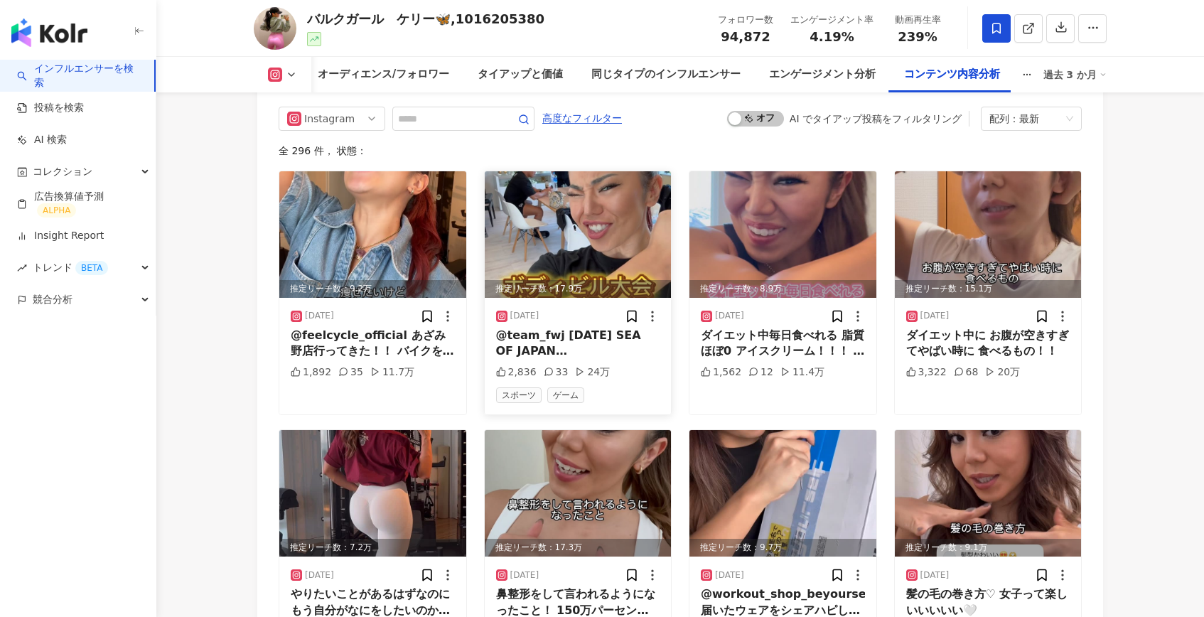
click at [635, 236] on img at bounding box center [578, 234] width 187 height 126
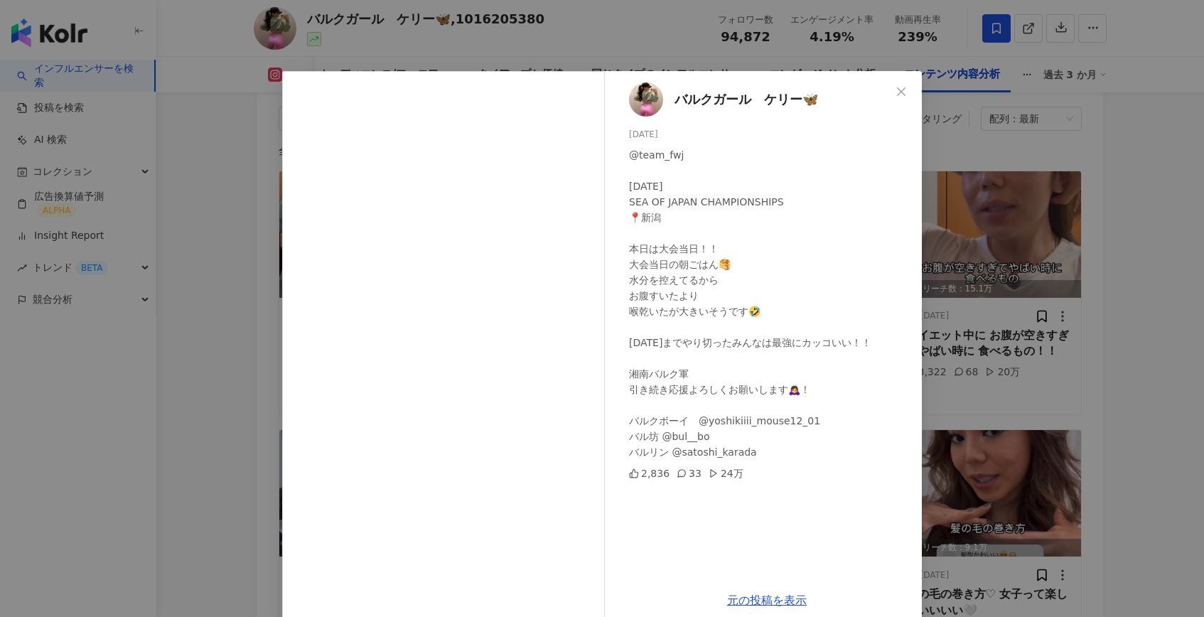
click at [940, 386] on div "バルクガール　ケリー🦋 2025/07/26 @team_fwj 2025/07/26 SEA OF JAPAN CHAMPIONSHIPS 📍新潟 本日は大…" at bounding box center [602, 308] width 1204 height 617
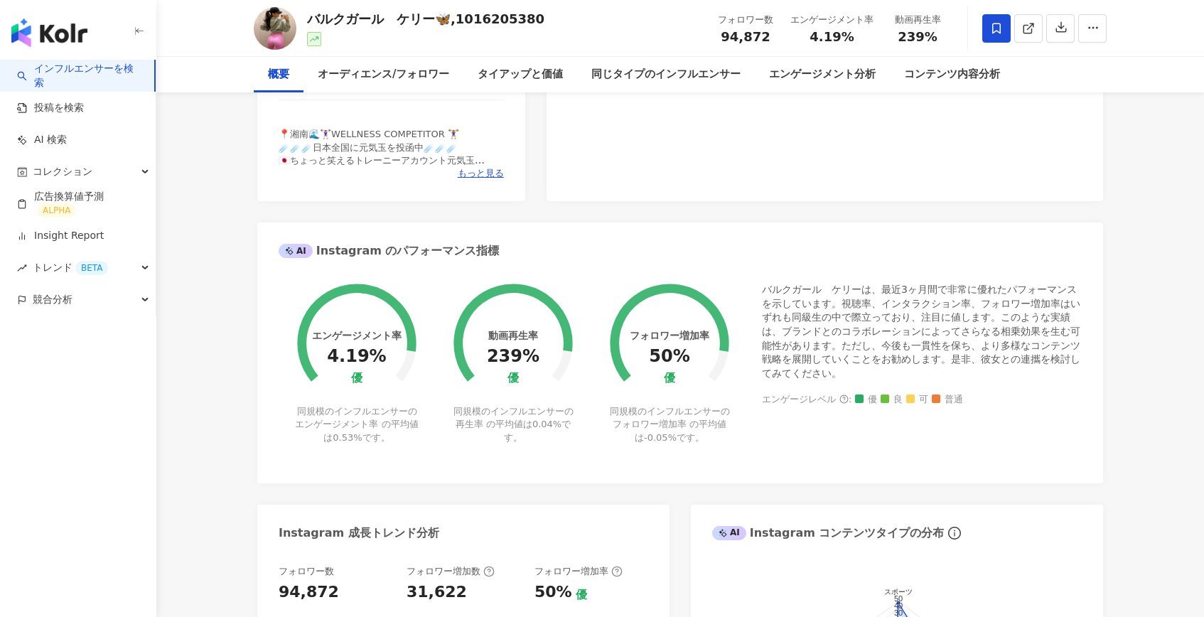
scroll to position [0, 0]
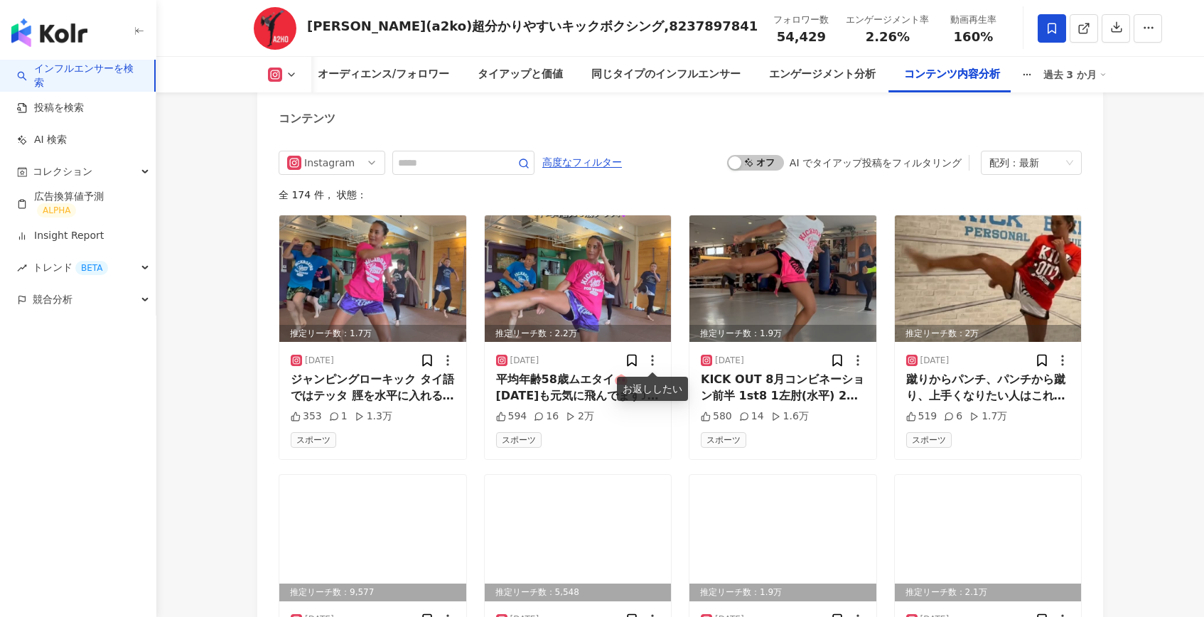
scroll to position [4421, 0]
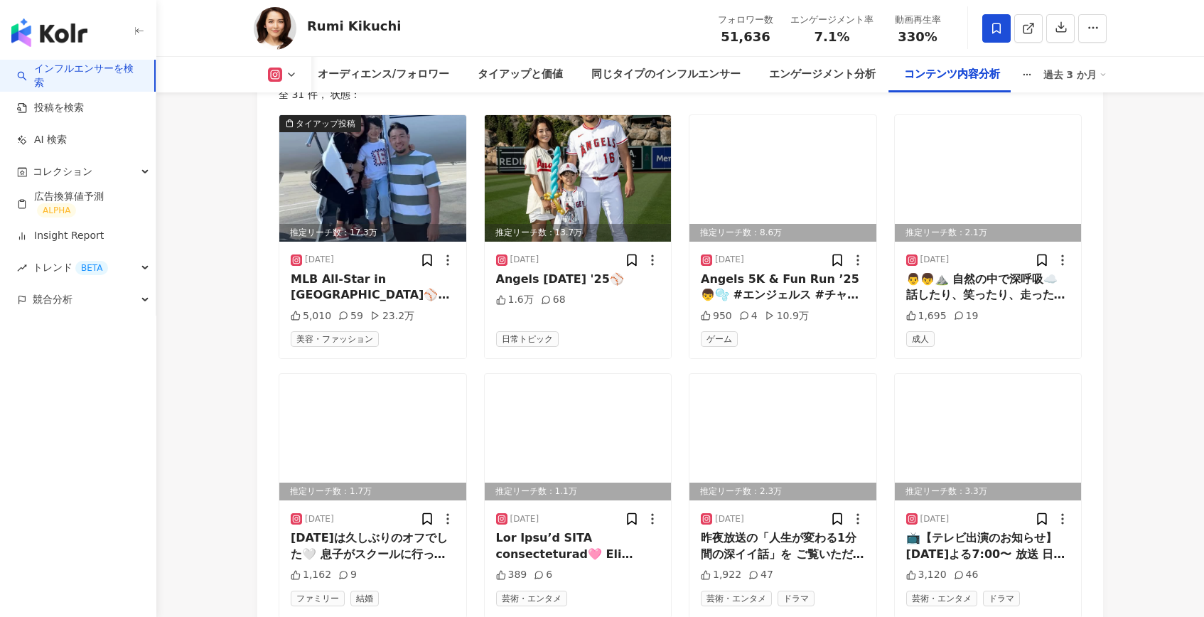
scroll to position [4782, 0]
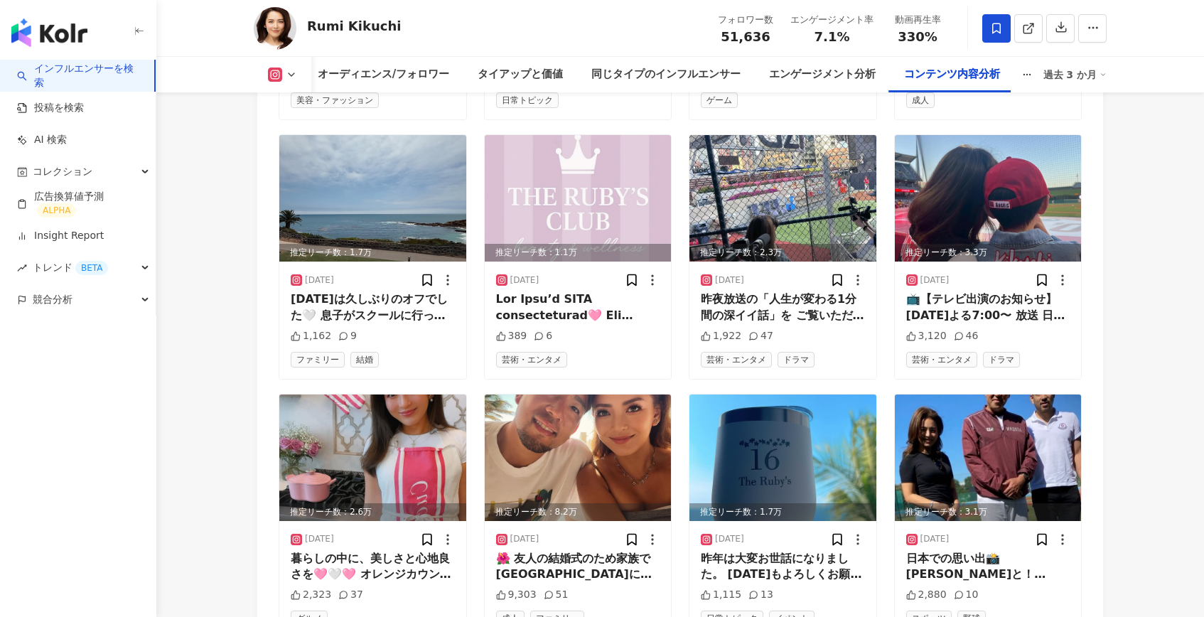
click at [102, 63] on link "インフルエンサーを検索" at bounding box center [80, 76] width 126 height 28
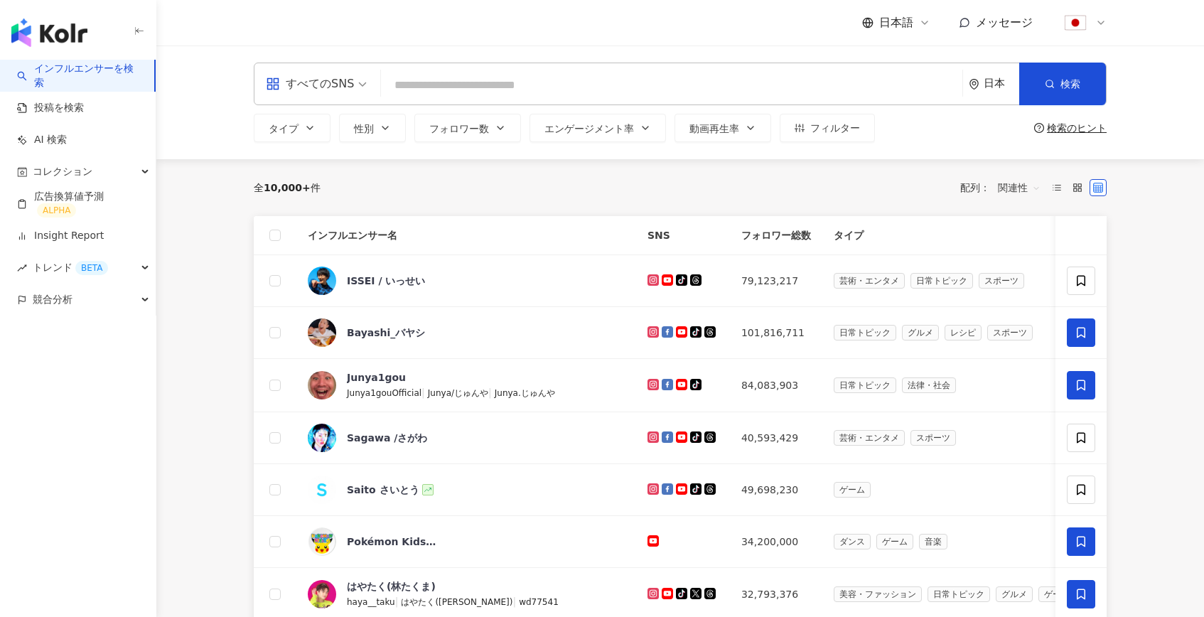
click at [401, 82] on input "search" at bounding box center [672, 85] width 570 height 27
paste input "**********"
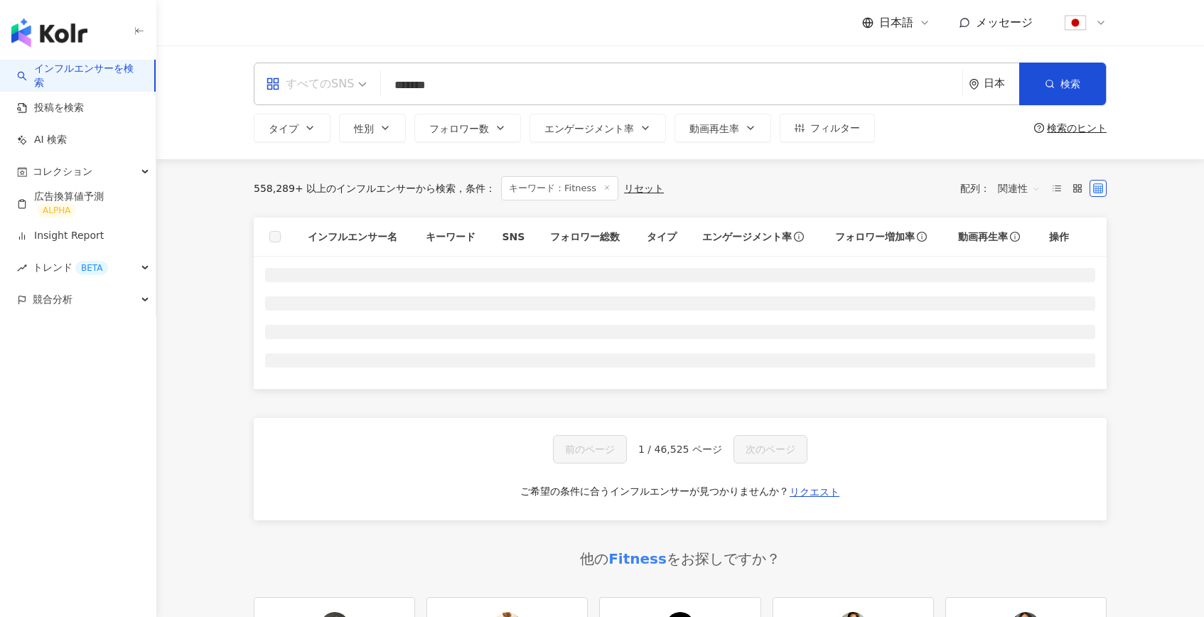
click at [348, 94] on div "すべてのSNS" at bounding box center [310, 83] width 88 height 23
type input "*******"
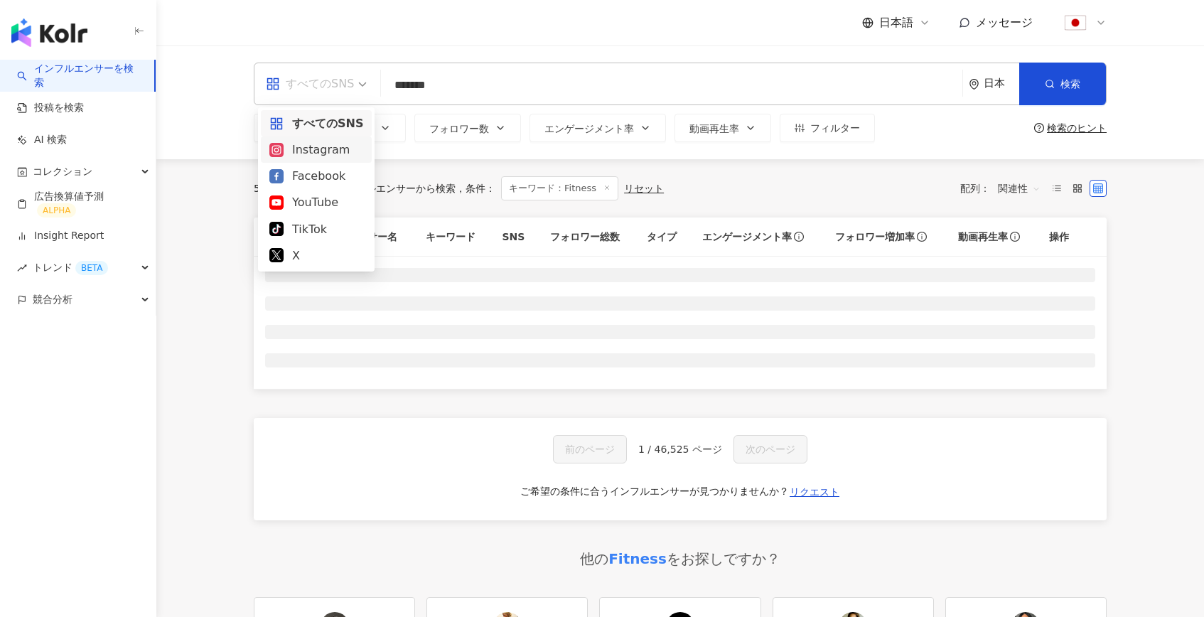
click at [338, 156] on div "Instagram" at bounding box center [316, 150] width 94 height 18
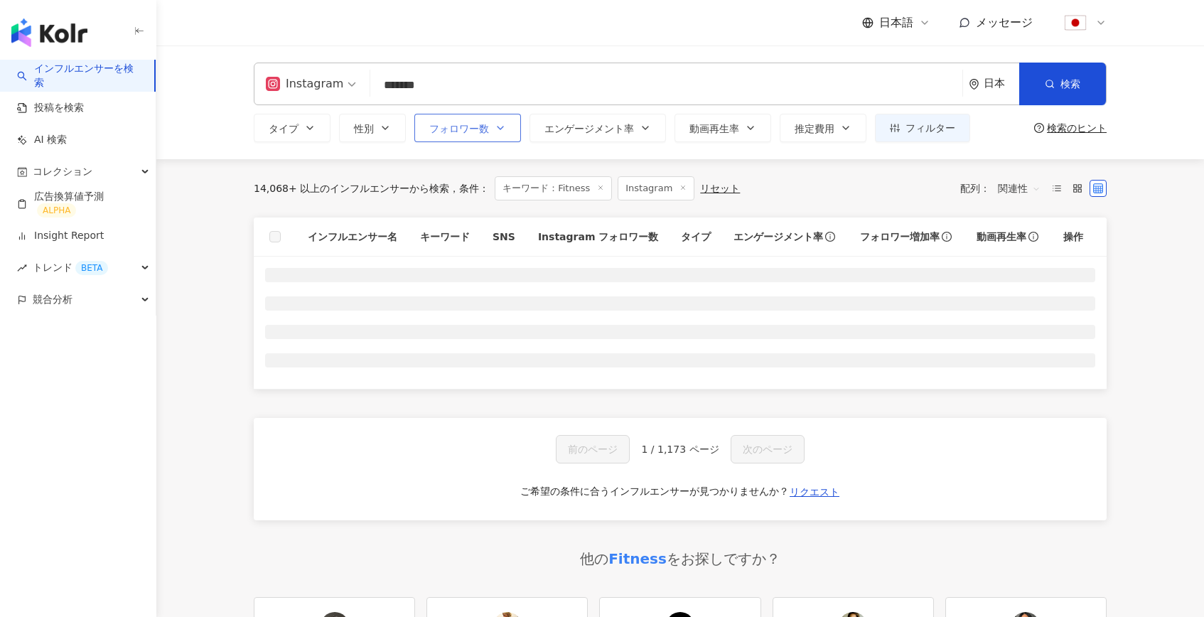
click at [476, 133] on span "フォロワー数" at bounding box center [459, 128] width 60 height 11
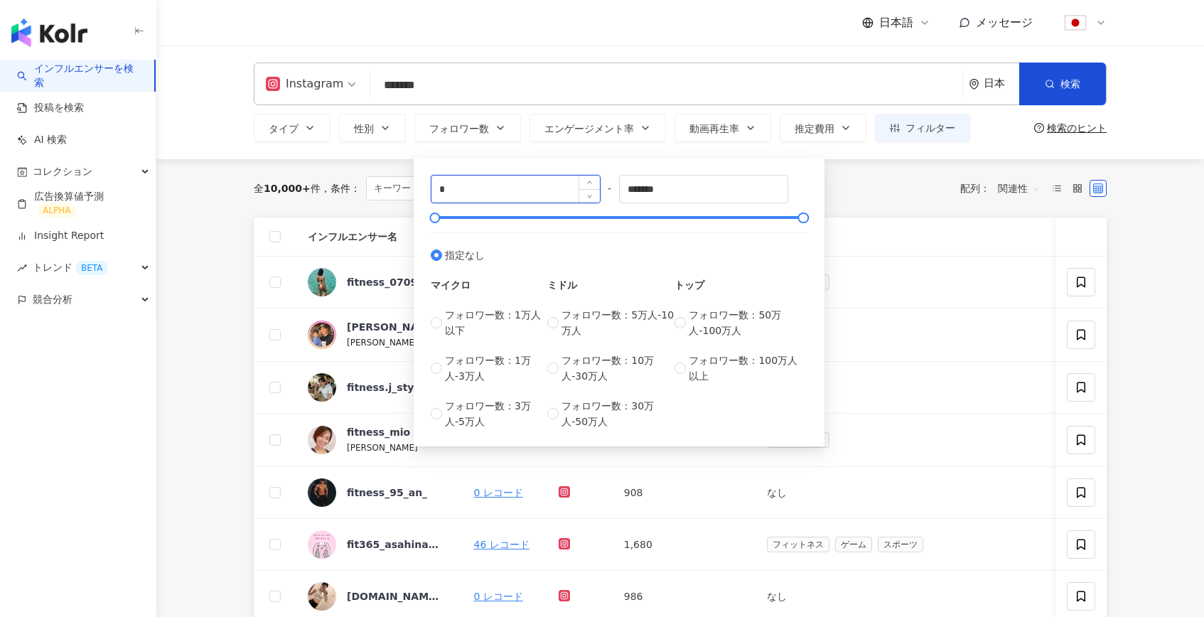
click at [495, 197] on input "*" at bounding box center [515, 189] width 168 height 27
type input "*****"
click at [708, 197] on input "*******" at bounding box center [704, 189] width 168 height 27
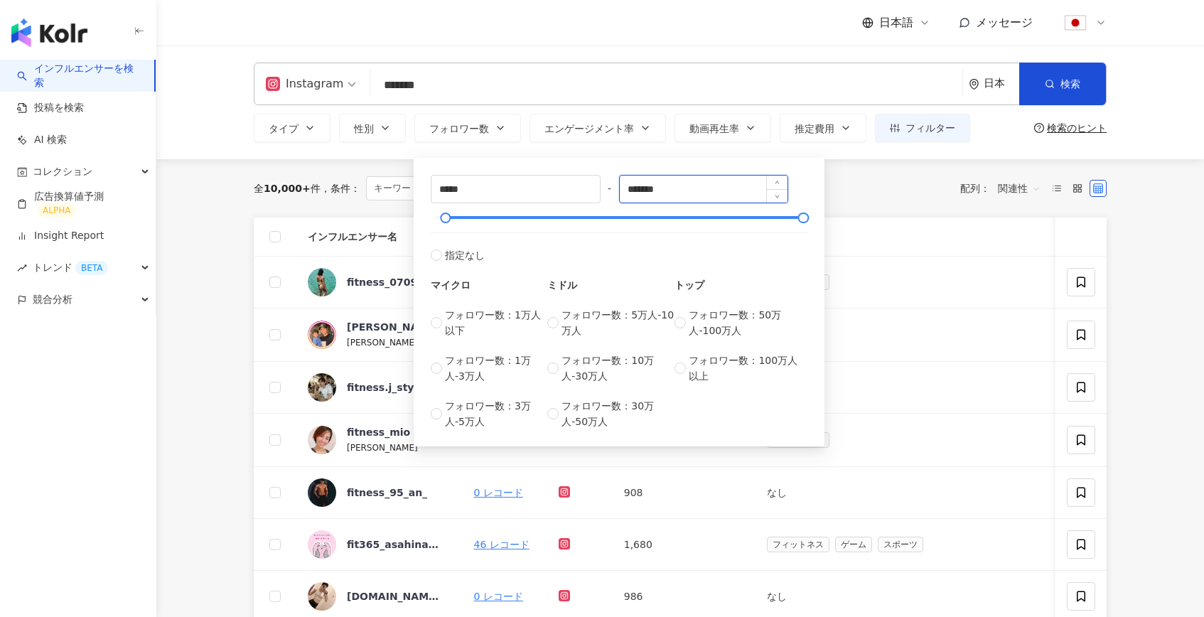
click at [708, 197] on input "*******" at bounding box center [704, 189] width 168 height 27
type input "*"
type input "******"
click at [313, 165] on div "全 10,000+ 件 条件 ： キーワード：Fitness Instagram リセット 配列： 関連性" at bounding box center [680, 188] width 853 height 58
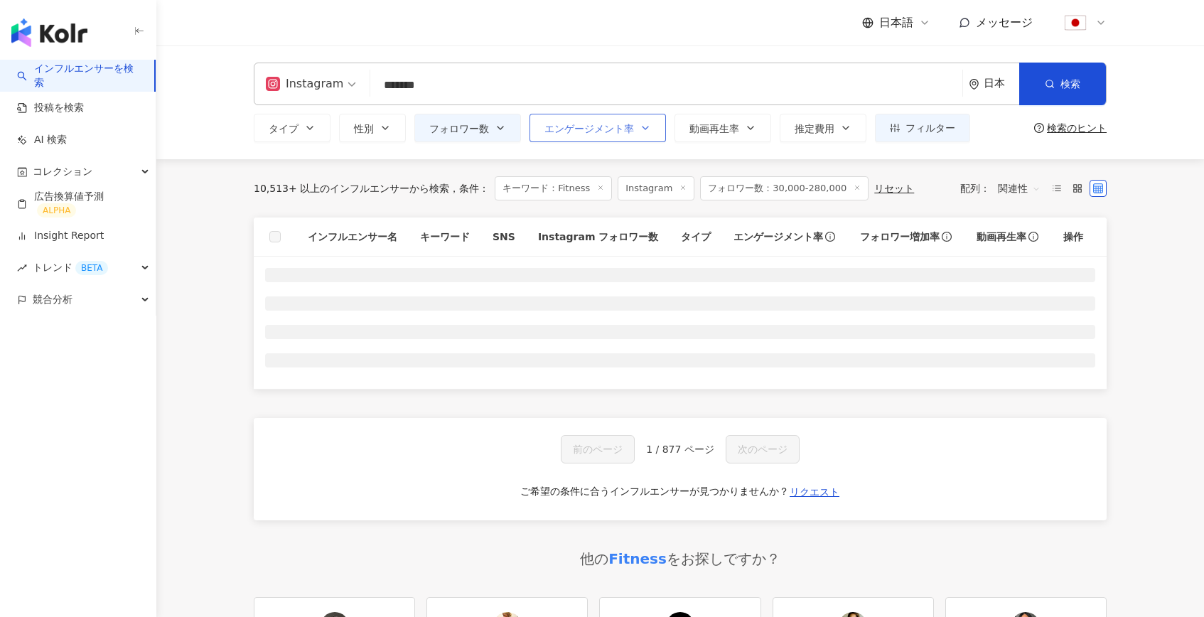
click at [563, 133] on span "エンゲージメント率" at bounding box center [589, 128] width 90 height 11
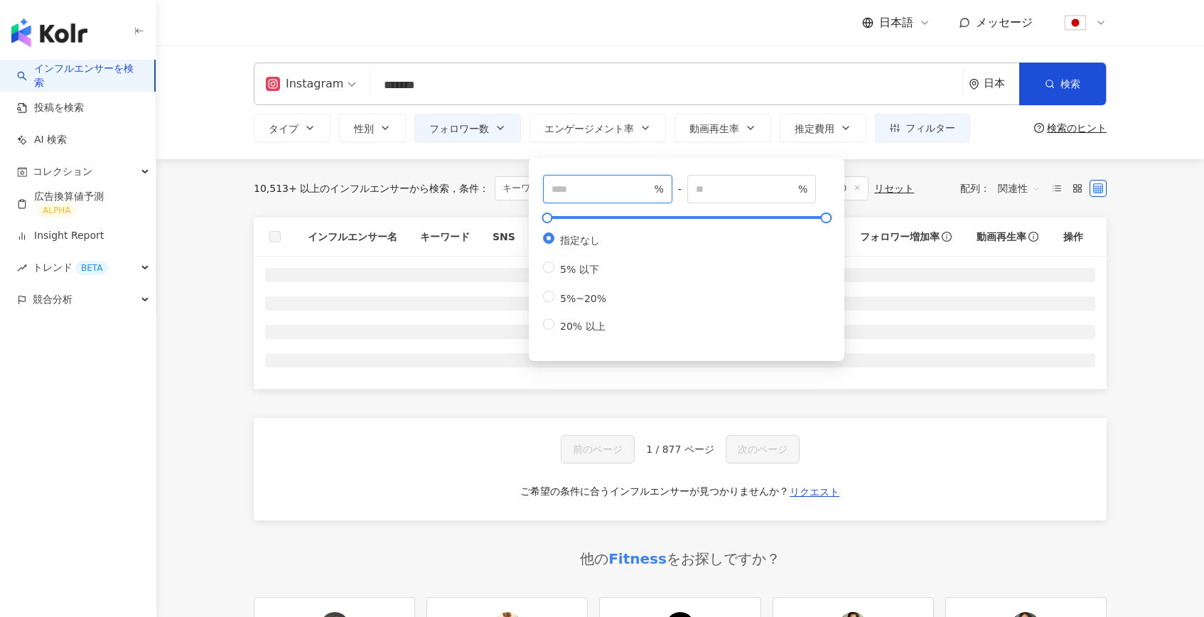
click at [576, 190] on input "number" at bounding box center [600, 189] width 99 height 16
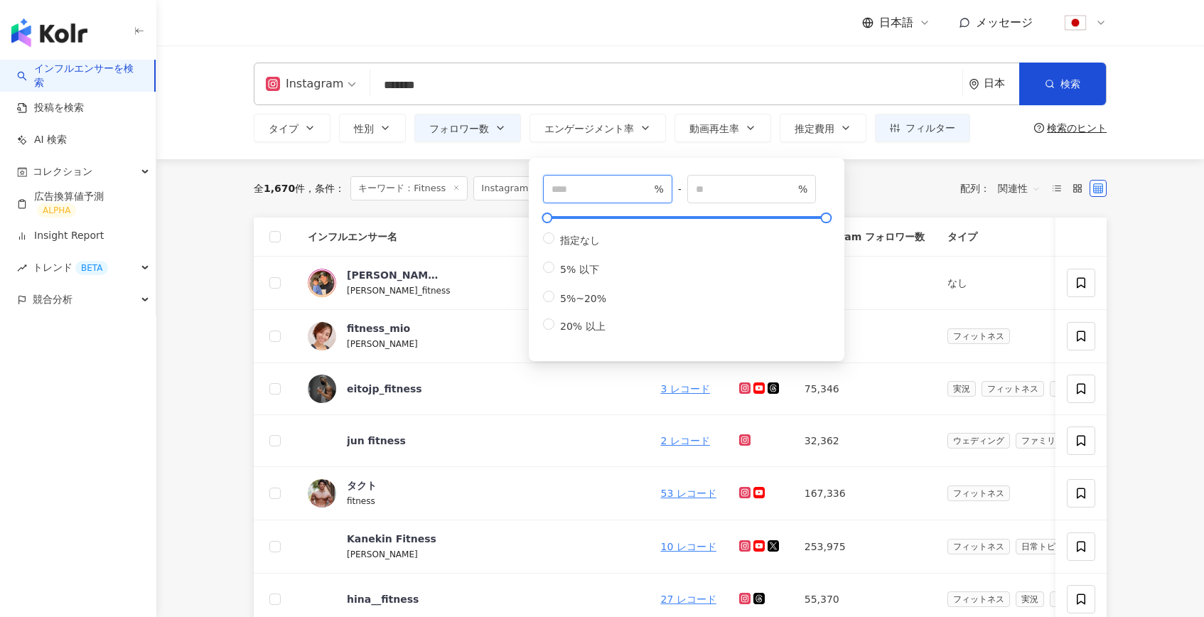
type input "***"
click at [478, 163] on div "全 1,670 件 条件 ： キーワード：Fitness Instagram フォロワー数：30,000-280,000 リセット 配列： 関連性" at bounding box center [680, 188] width 853 height 58
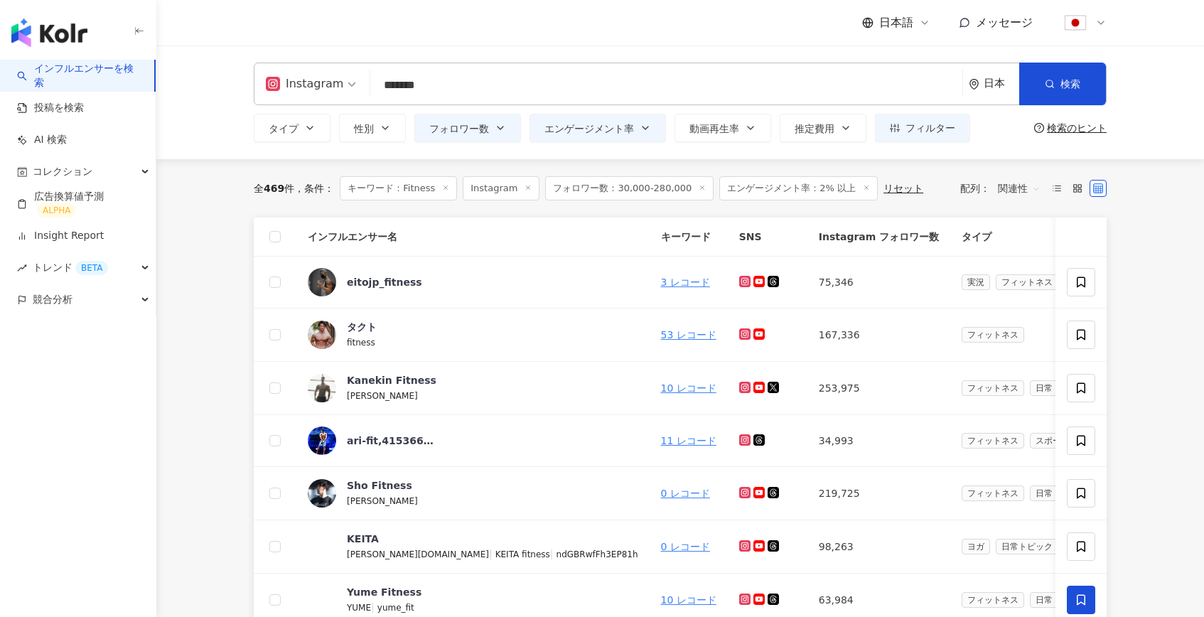
scroll to position [60, 0]
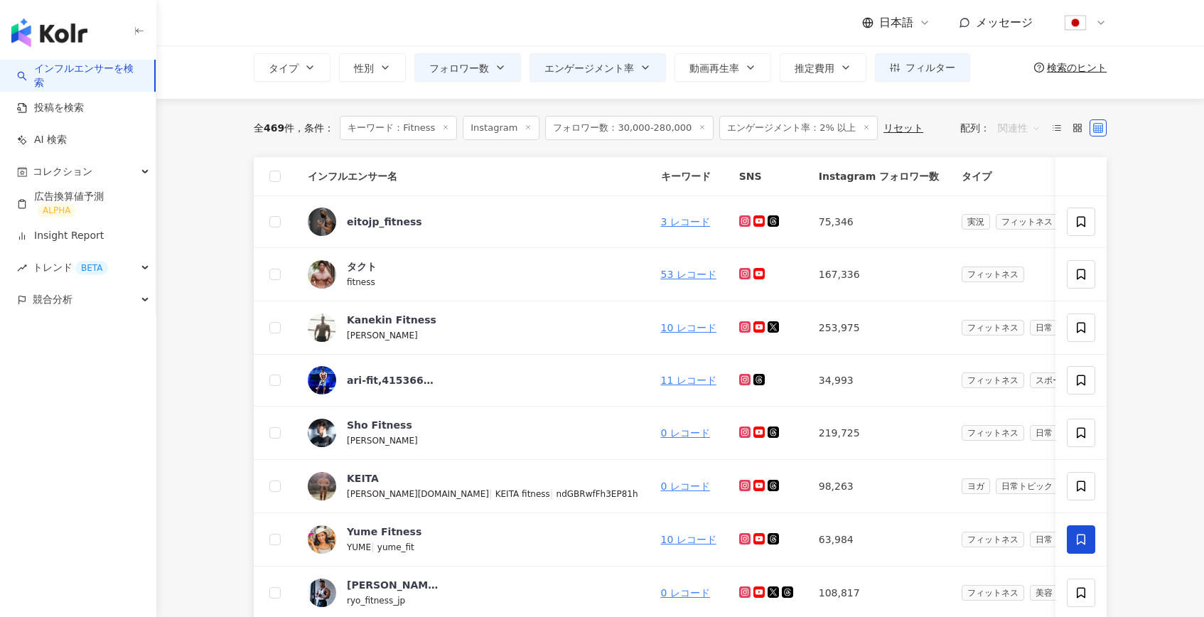
click at [1011, 127] on span "関連性" at bounding box center [1019, 128] width 43 height 23
click at [304, 70] on icon "button" at bounding box center [309, 67] width 11 height 11
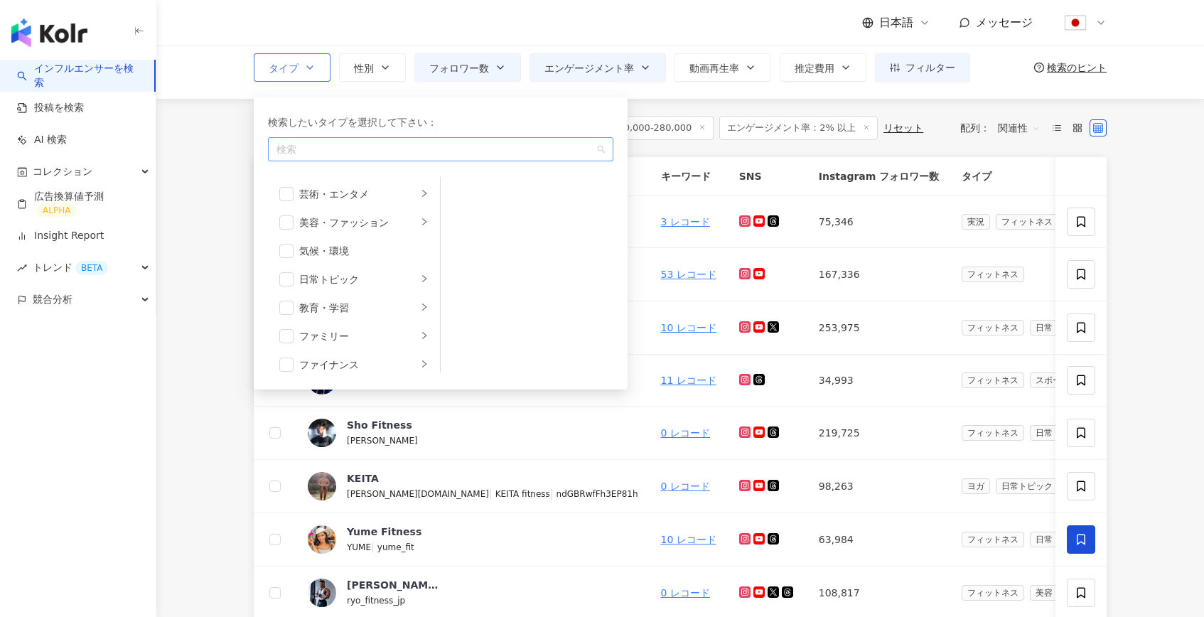
click at [347, 137] on div "検索" at bounding box center [440, 149] width 345 height 24
click at [350, 144] on div "button" at bounding box center [433, 149] width 325 height 11
click at [318, 166] on div "検索したいタイプを選択して下さい： 検索 芸術・エンタメ 美容・ファッション 気候・環境 日常トピック 教育・学習 ファミリー ファイナンス グルメ 占い ゲ…" at bounding box center [440, 243] width 357 height 275
click at [354, 153] on div "button" at bounding box center [433, 149] width 325 height 11
type input "*"
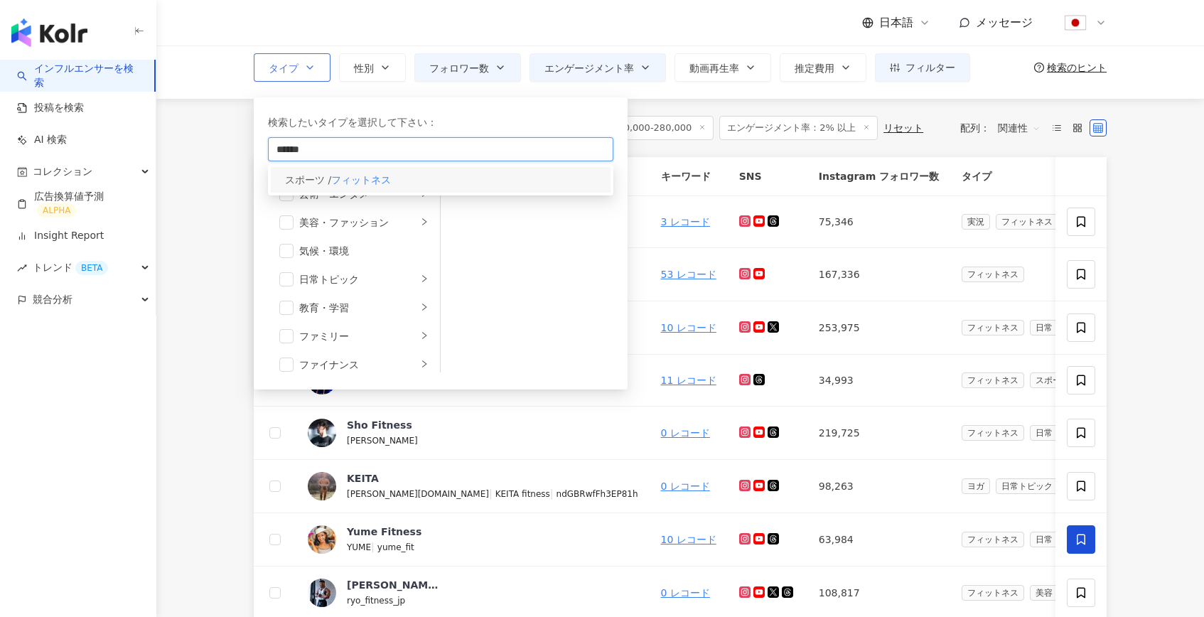
type input "******"
click at [351, 187] on span "スポーツ / フィットネス" at bounding box center [338, 180] width 106 height 16
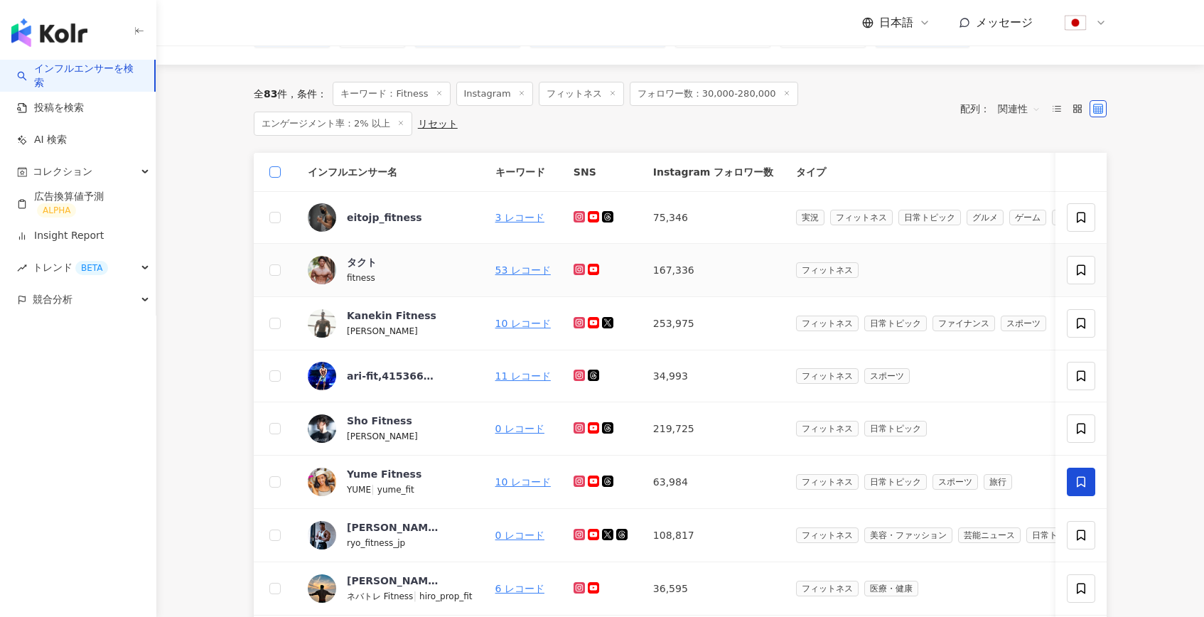
scroll to position [96, 0]
click at [271, 163] on label at bounding box center [274, 171] width 11 height 16
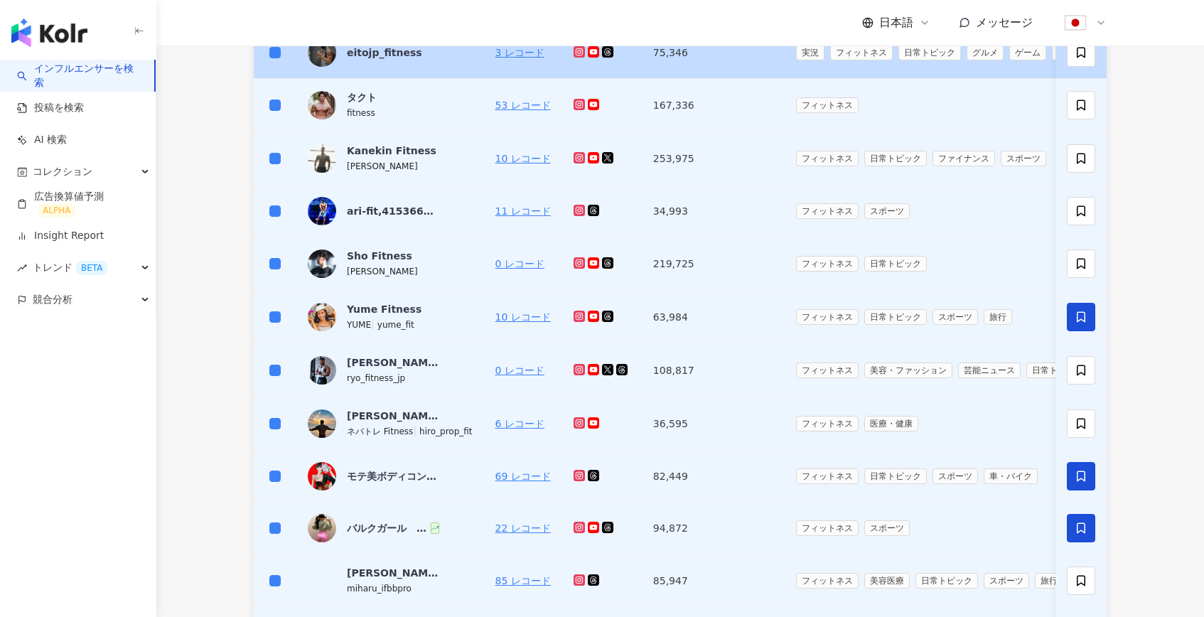
scroll to position [428, 0]
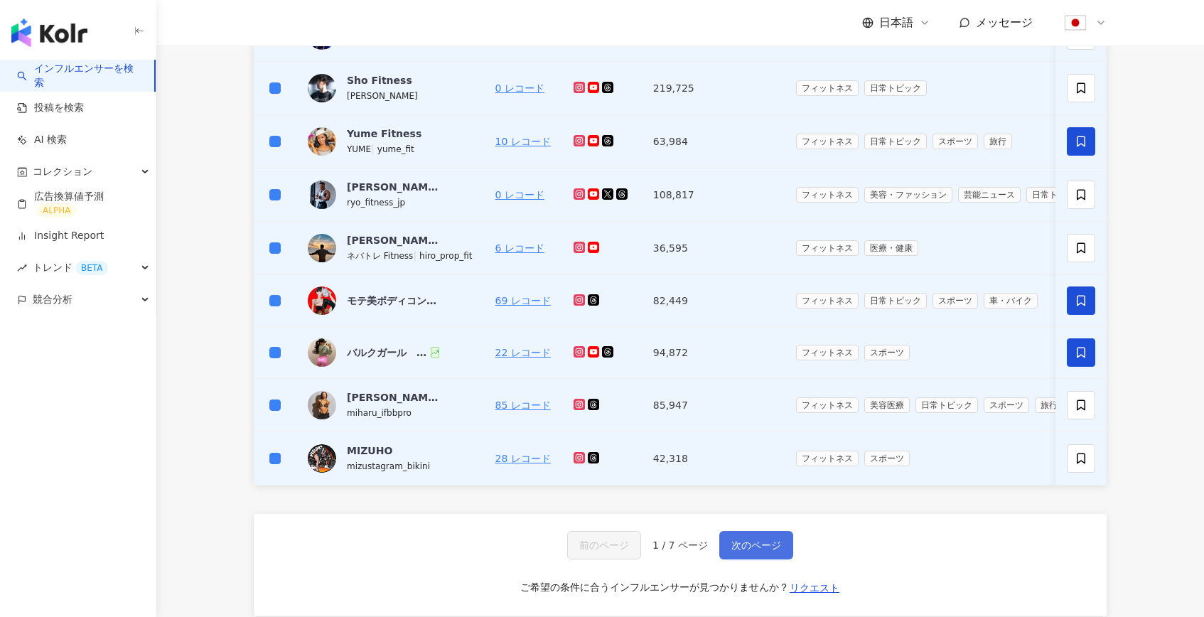
click at [763, 553] on button "次のページ" at bounding box center [756, 545] width 74 height 28
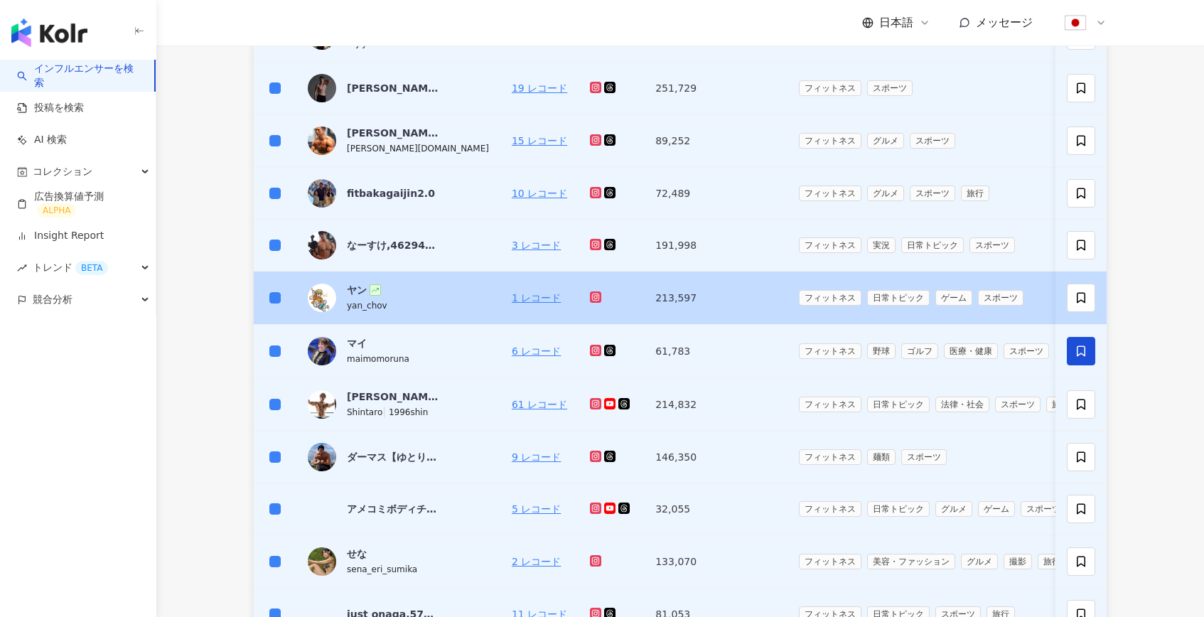
scroll to position [418, 0]
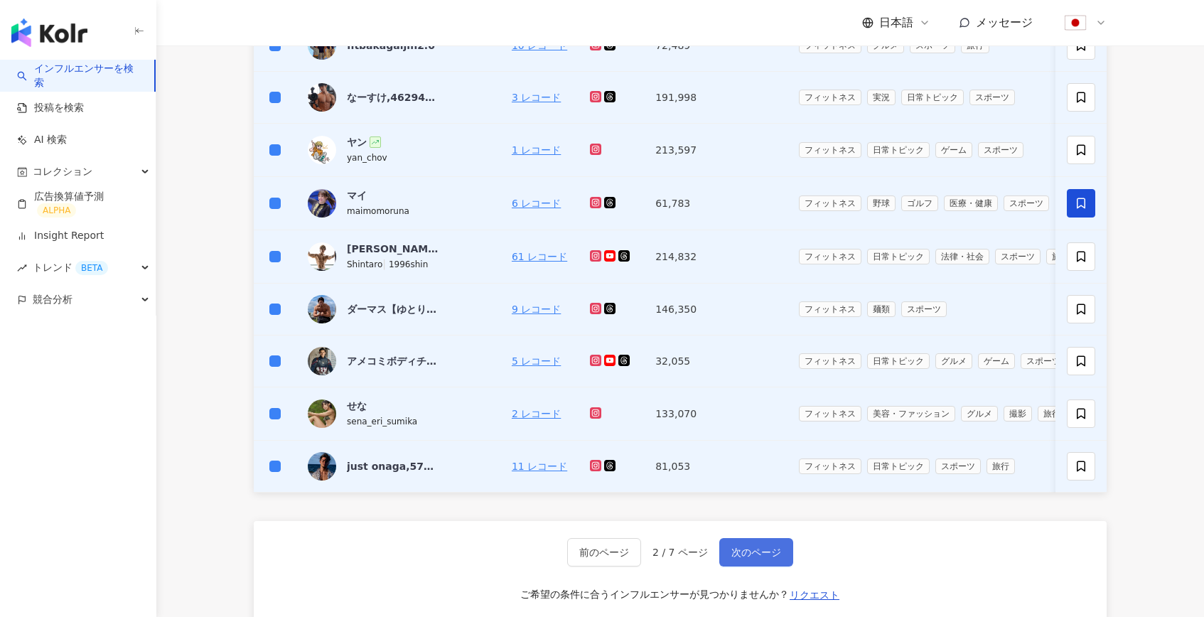
click at [750, 544] on button "次のページ" at bounding box center [756, 552] width 74 height 28
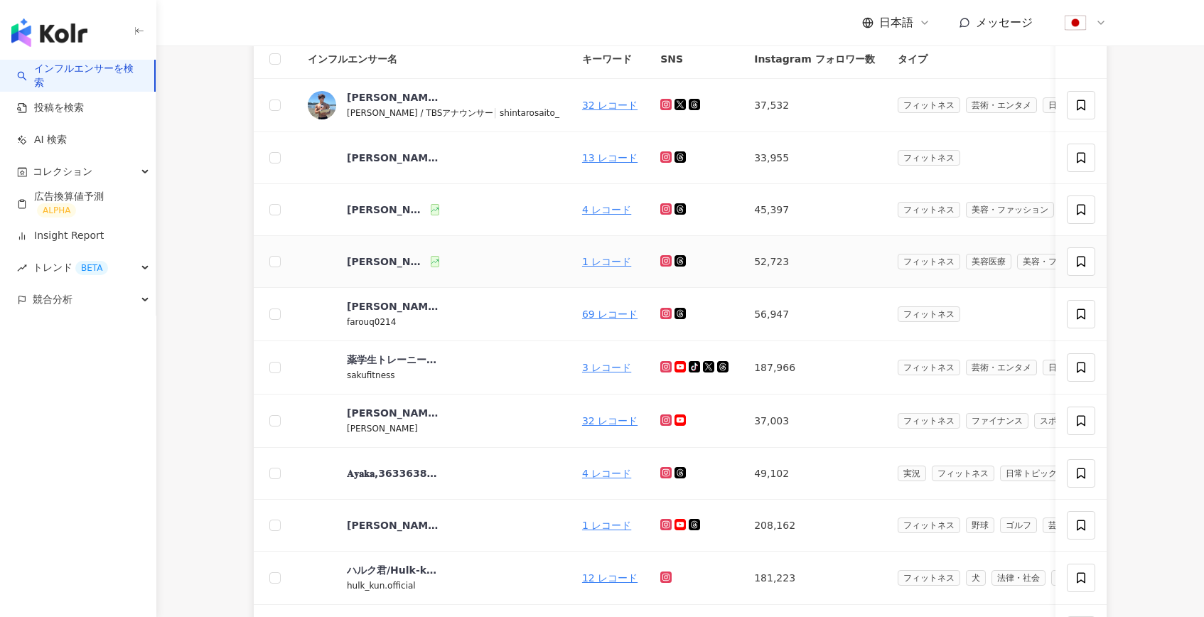
scroll to position [87, 0]
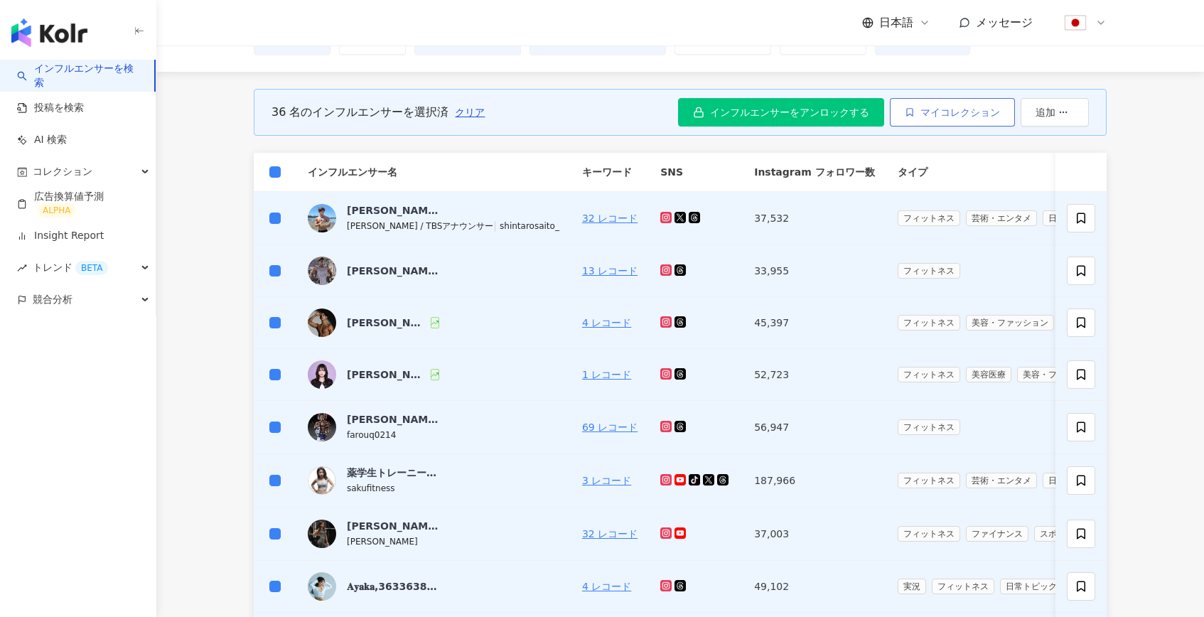
click at [954, 122] on button "マイコレクション" at bounding box center [952, 112] width 125 height 28
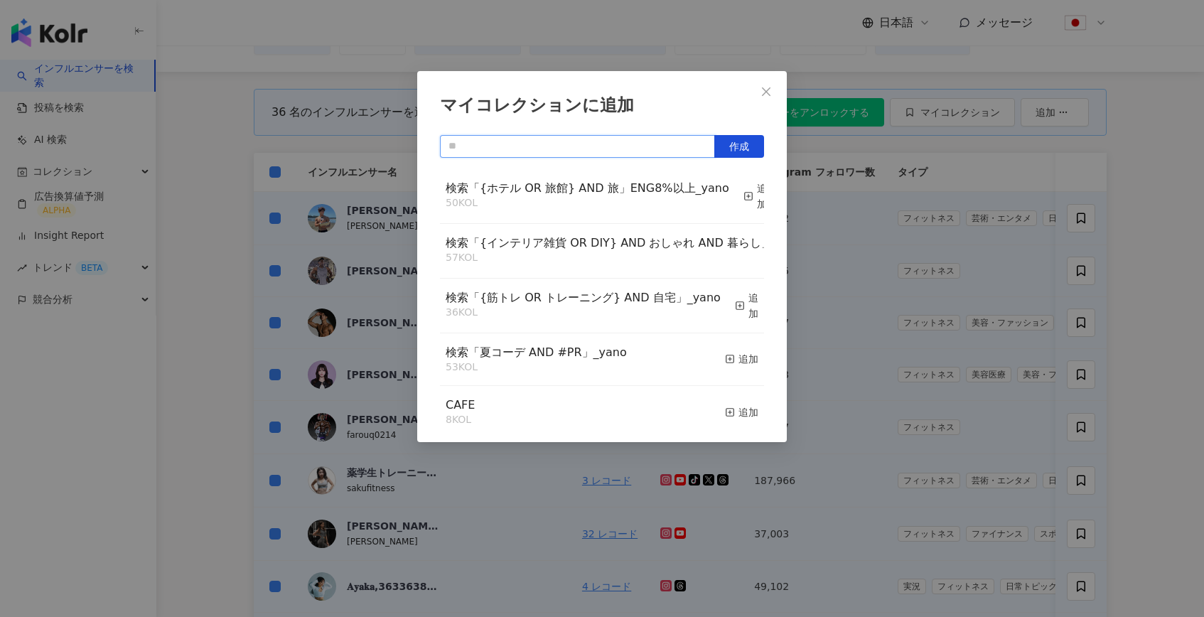
click at [617, 149] on input "text" at bounding box center [577, 146] width 275 height 23
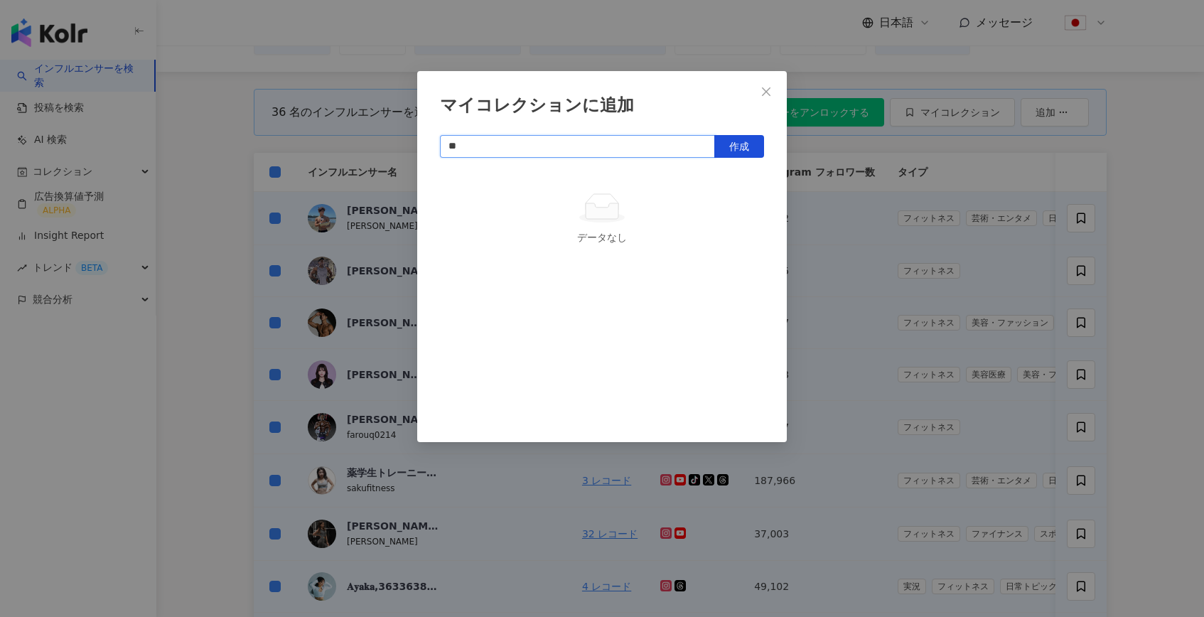
type input "*"
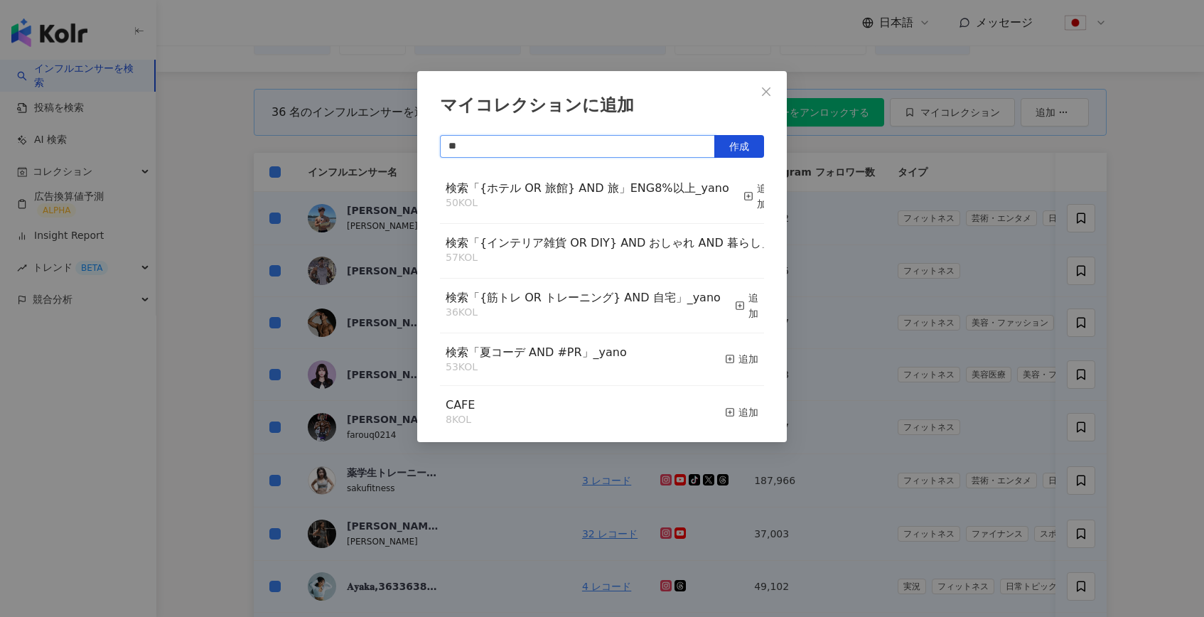
type input "*"
type input "****"
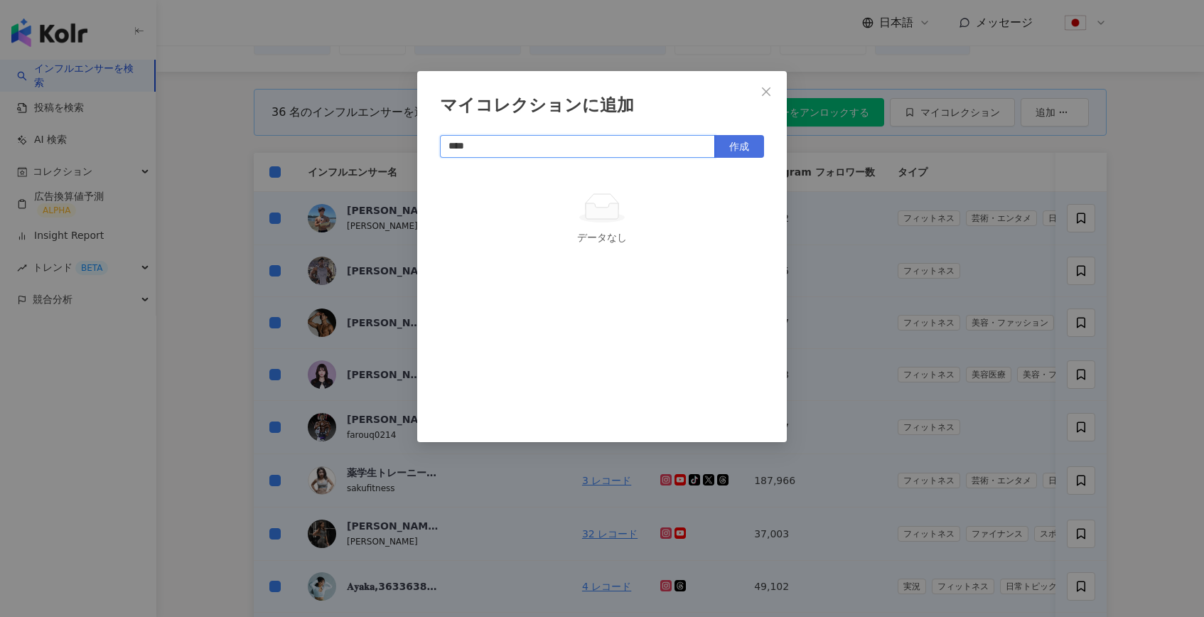
click at [748, 145] on span "作成" at bounding box center [739, 146] width 20 height 11
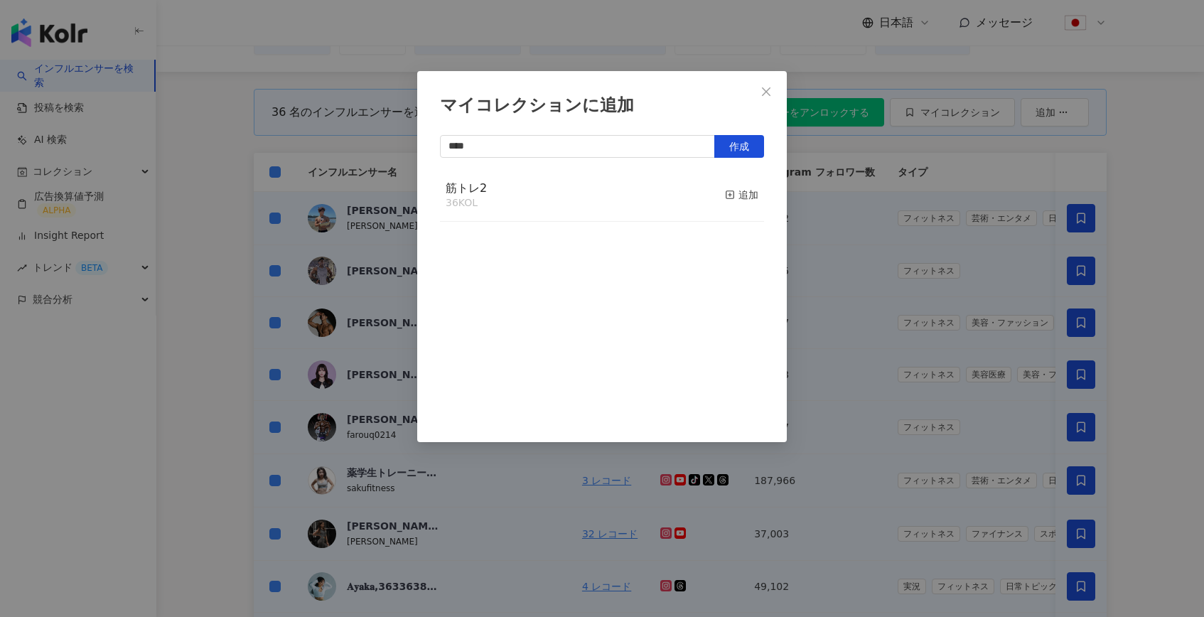
click at [559, 190] on div "筋トレ2 36 KOL 追加" at bounding box center [602, 195] width 324 height 53
click at [470, 190] on span "筋トレ2" at bounding box center [466, 188] width 41 height 14
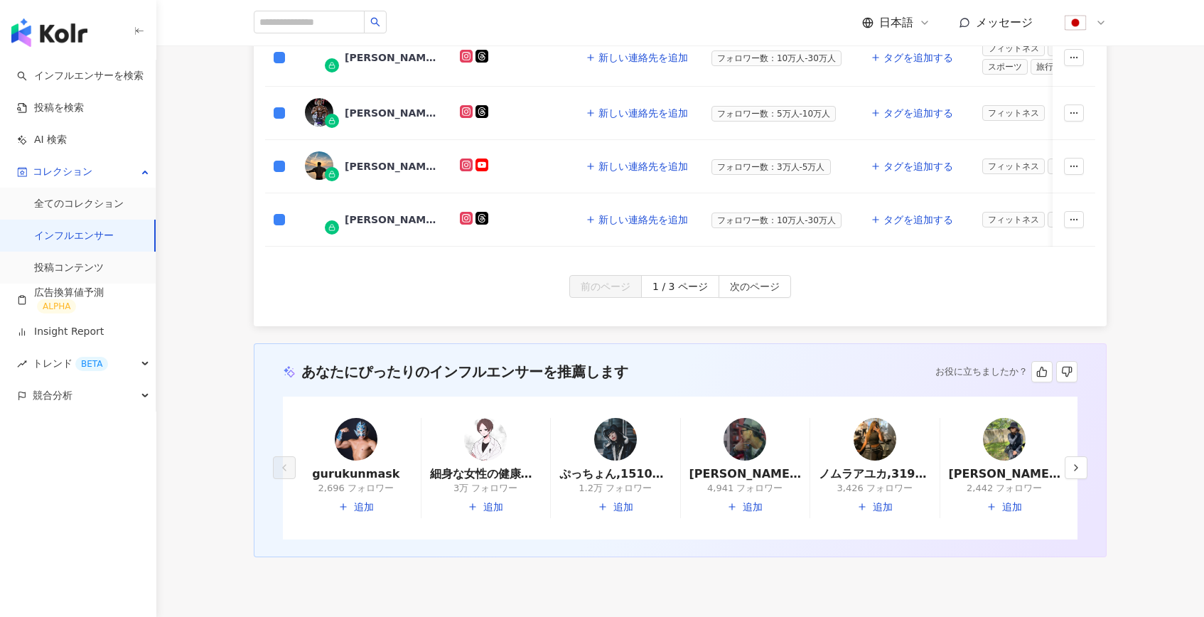
scroll to position [924, 0]
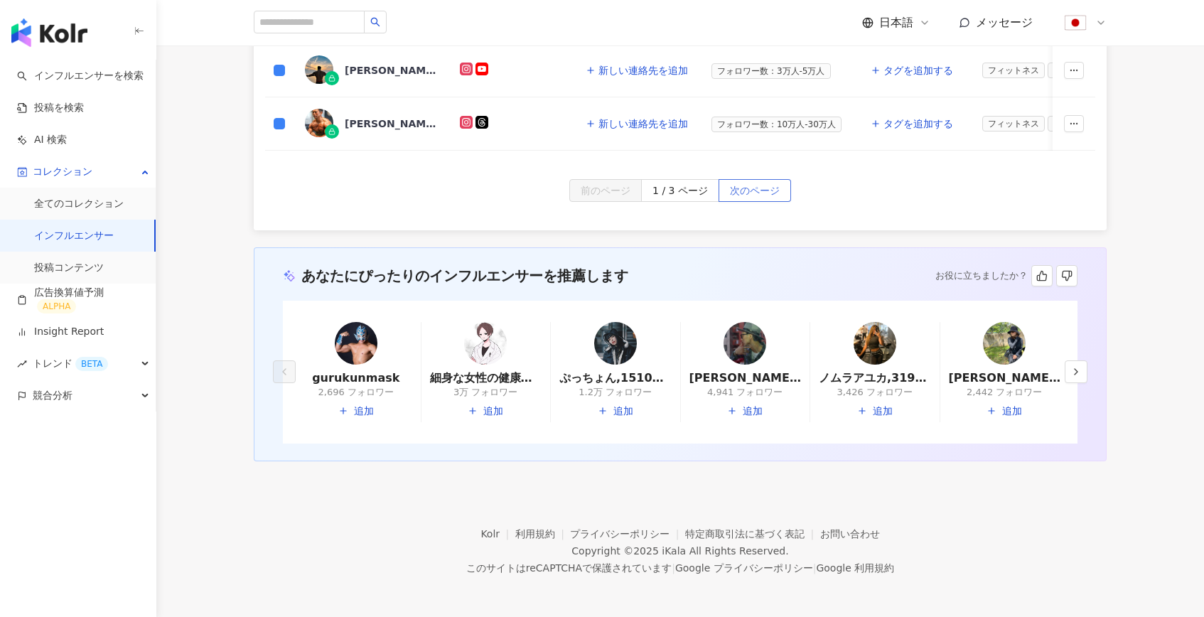
click at [743, 184] on span "次のページ" at bounding box center [755, 191] width 50 height 23
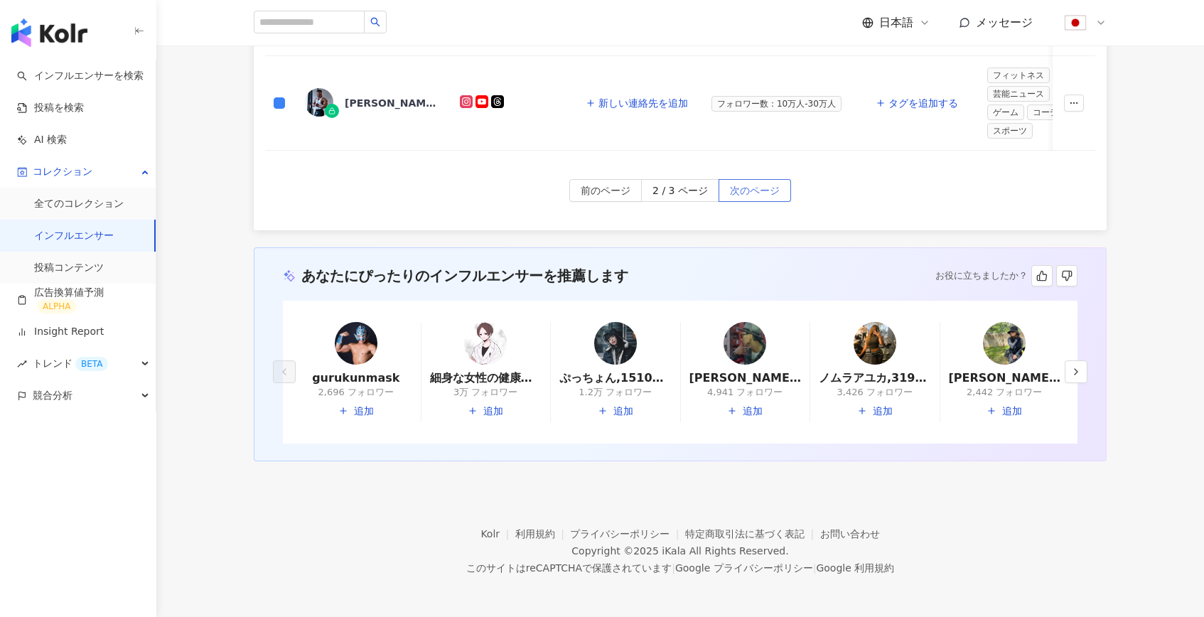
click at [754, 181] on span "次のページ" at bounding box center [755, 191] width 50 height 23
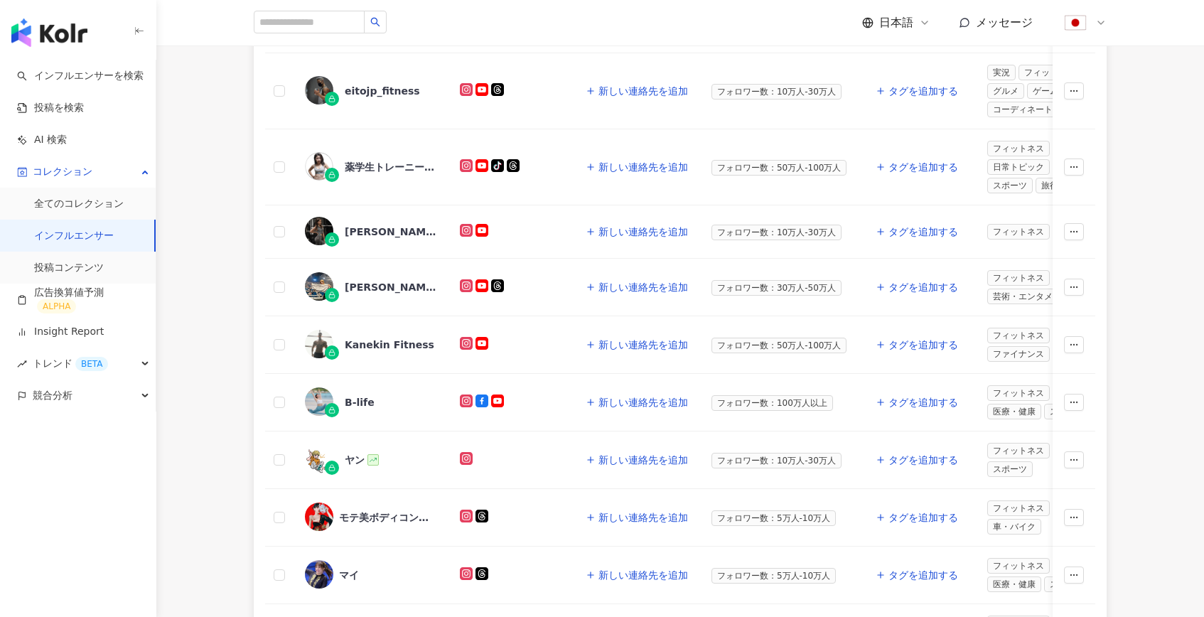
scroll to position [94, 0]
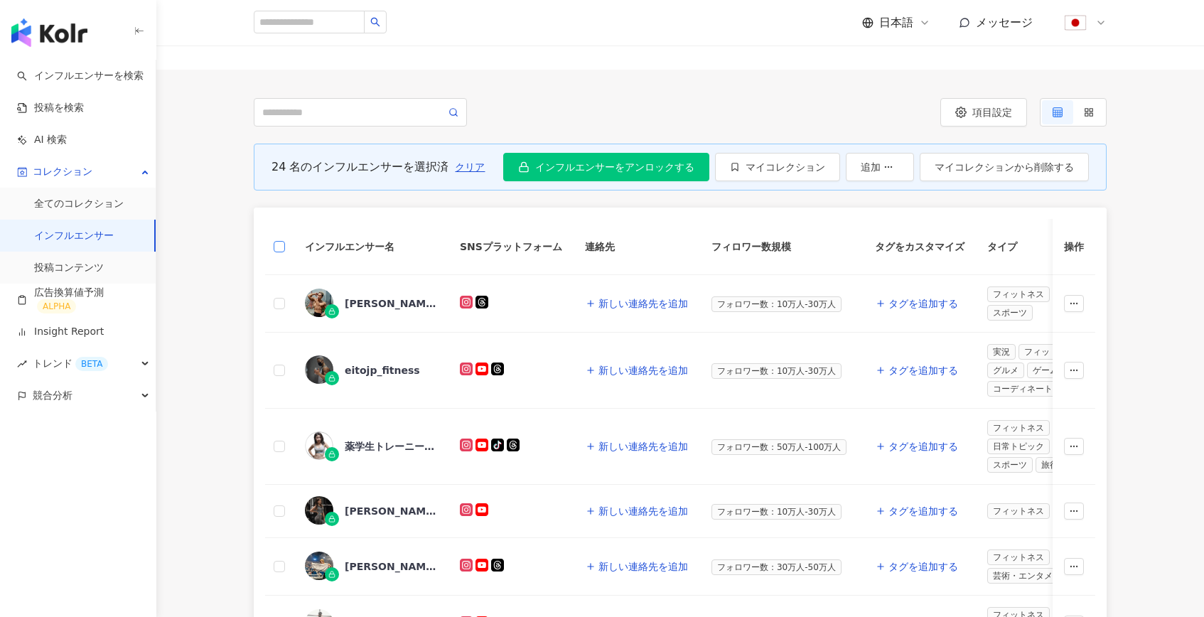
click at [284, 239] on label at bounding box center [279, 247] width 11 height 16
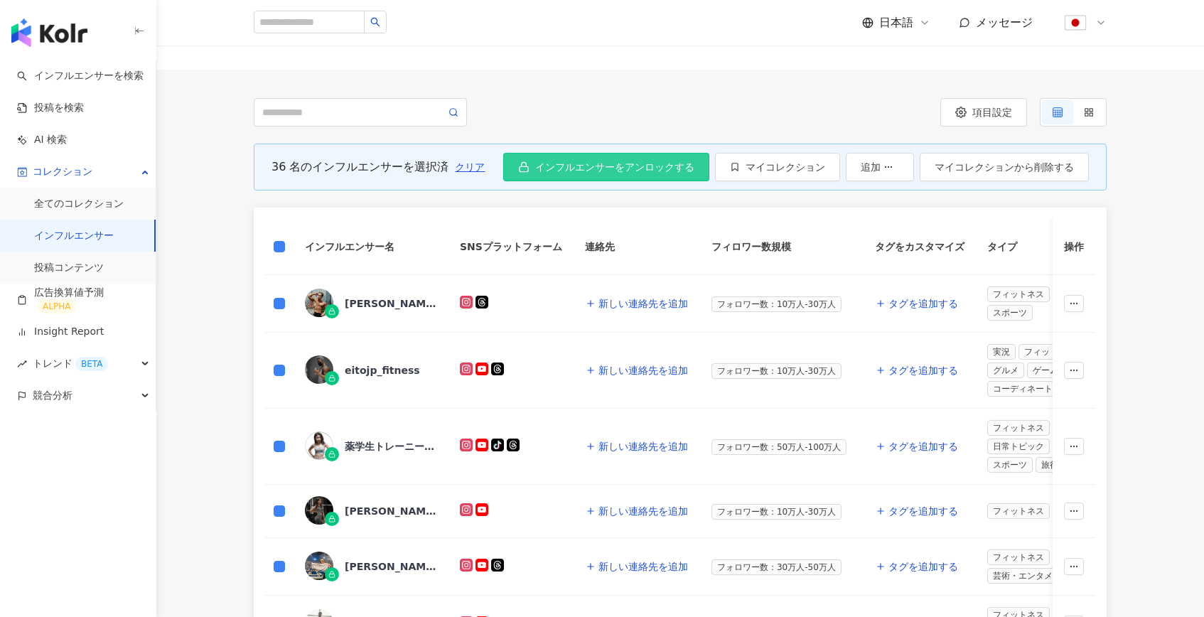
click at [597, 171] on span "インフルエンサーをアンロックする" at bounding box center [614, 166] width 159 height 11
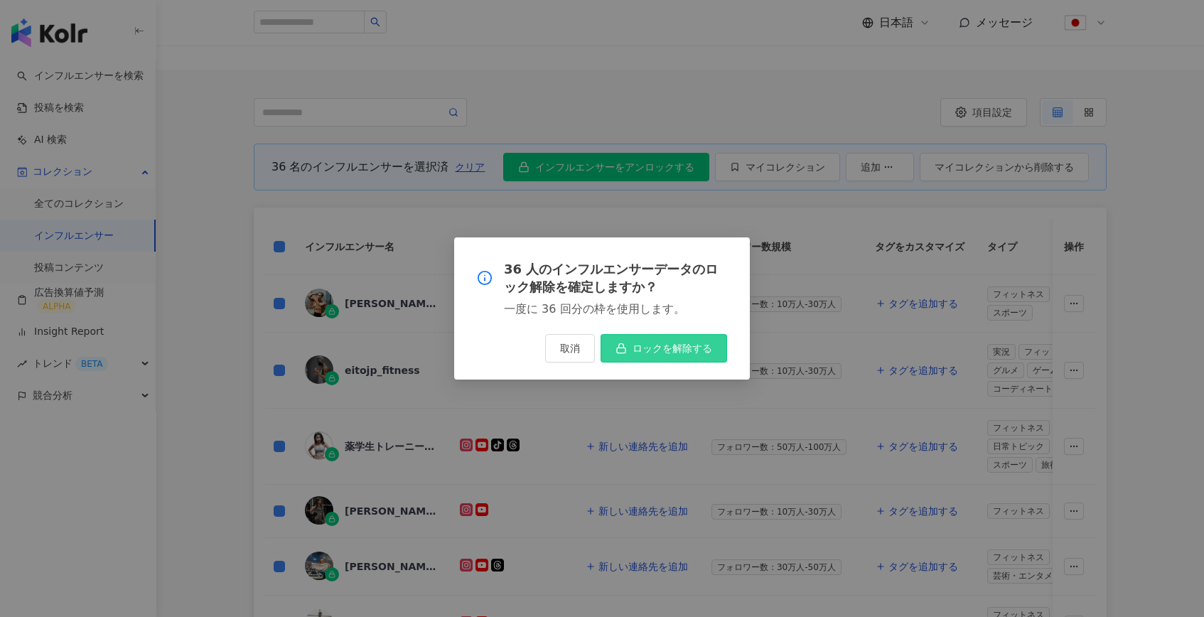
click at [684, 341] on button "ロックを解除する" at bounding box center [663, 348] width 126 height 28
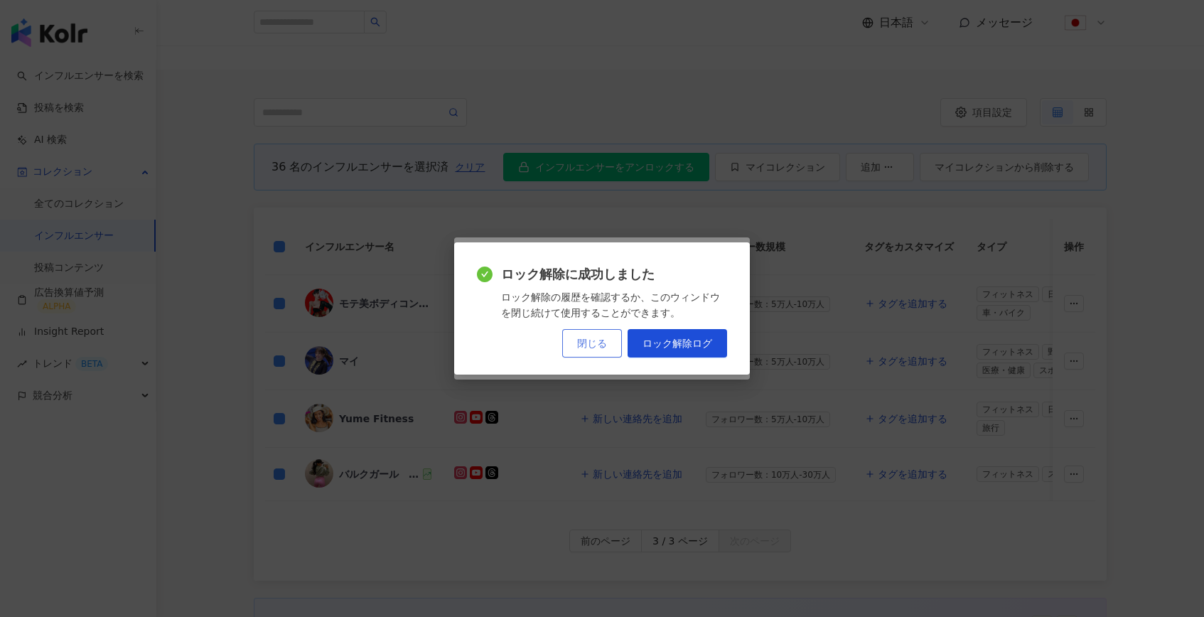
click at [580, 355] on button "閉じる" at bounding box center [592, 343] width 60 height 28
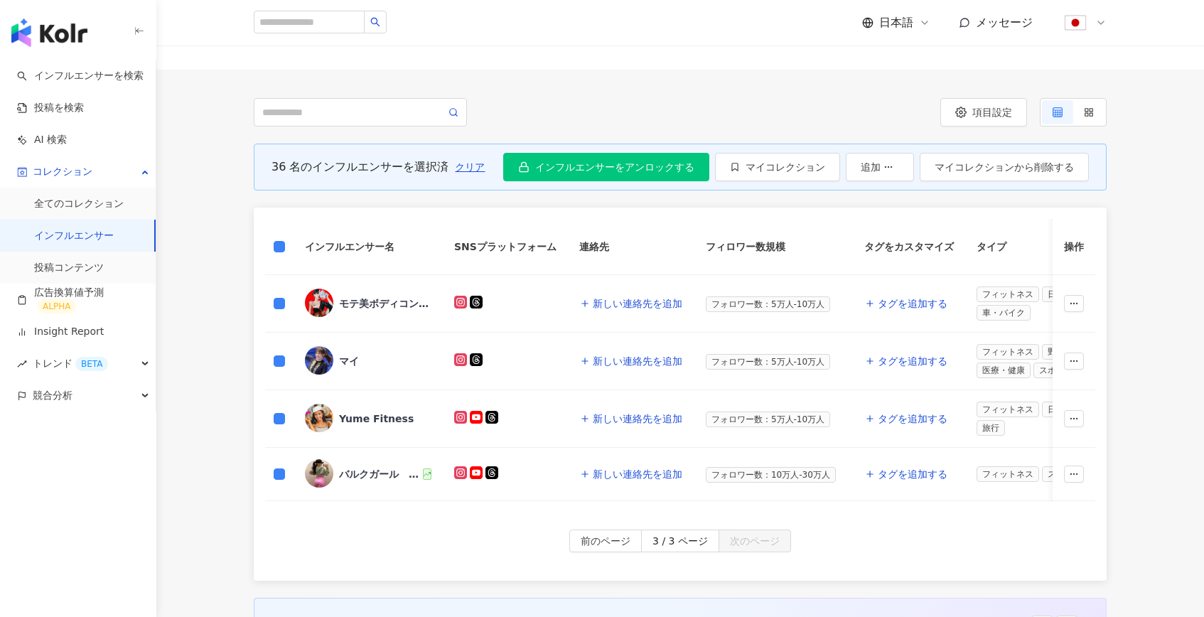
click at [230, 284] on div "36 名のインフルエンサーを選択済 クリア インフルエンサーをアンロックする 36 人のインフルエンサーデータのロック解除を確定しますか？ 一度に 36 回分…" at bounding box center [680, 362] width 910 height 437
click at [773, 166] on span "マイコレクション" at bounding box center [785, 166] width 80 height 11
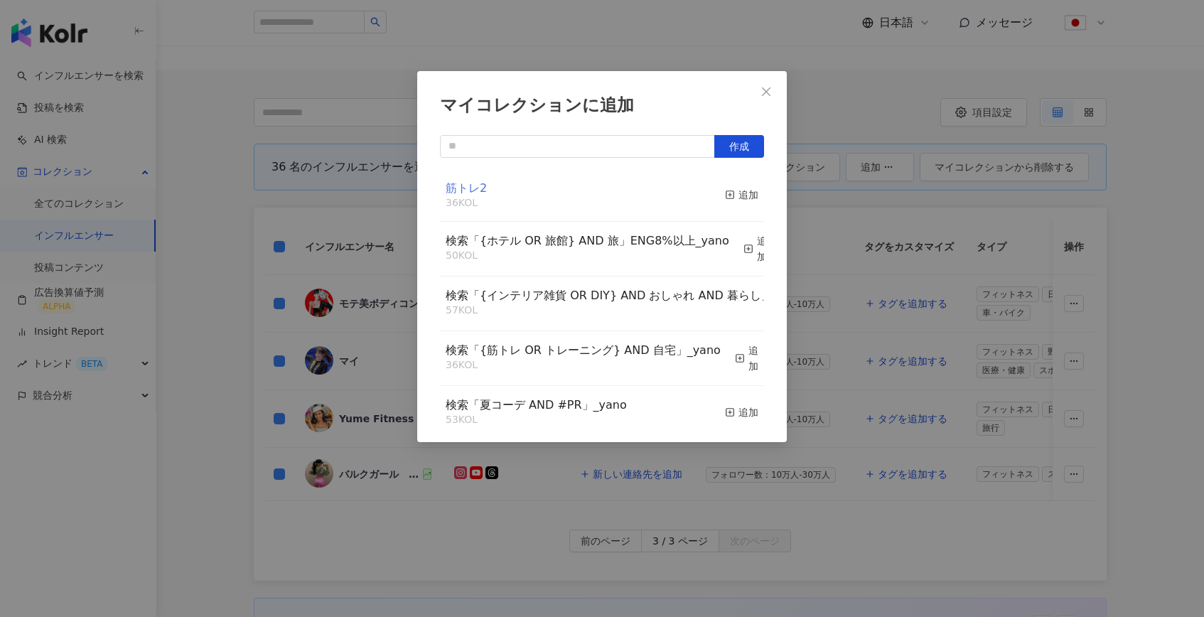
click at [458, 189] on span "筋トレ2" at bounding box center [466, 188] width 41 height 14
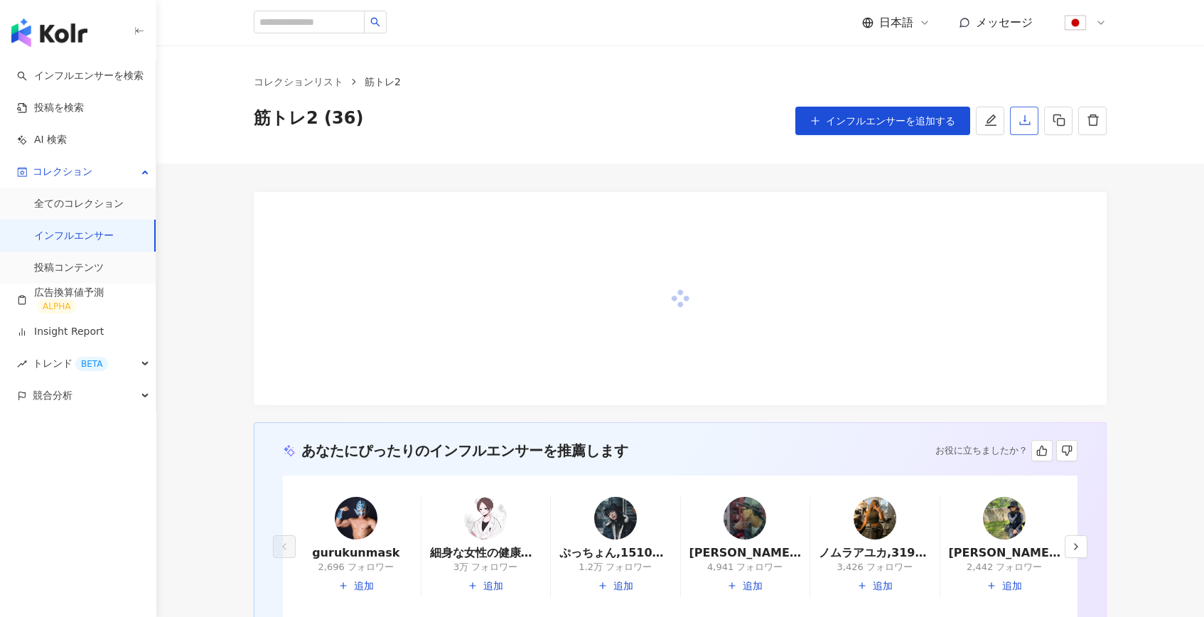
click at [1023, 126] on icon "download" at bounding box center [1024, 120] width 13 height 13
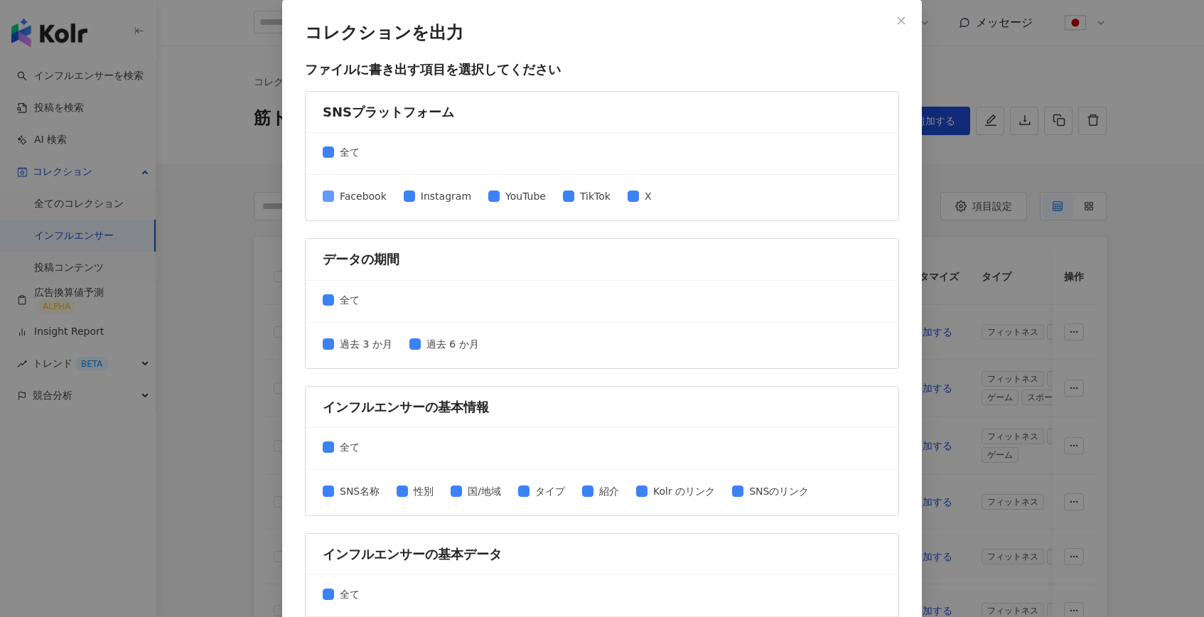
click at [340, 196] on span "Facebook" at bounding box center [363, 196] width 58 height 16
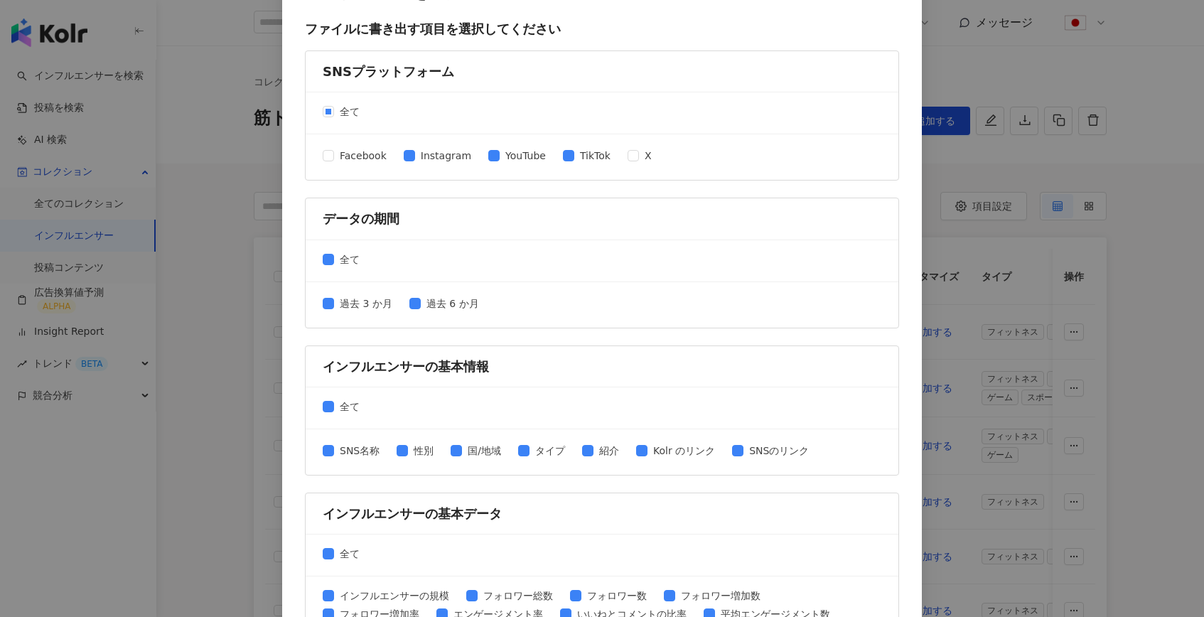
scroll to position [49, 0]
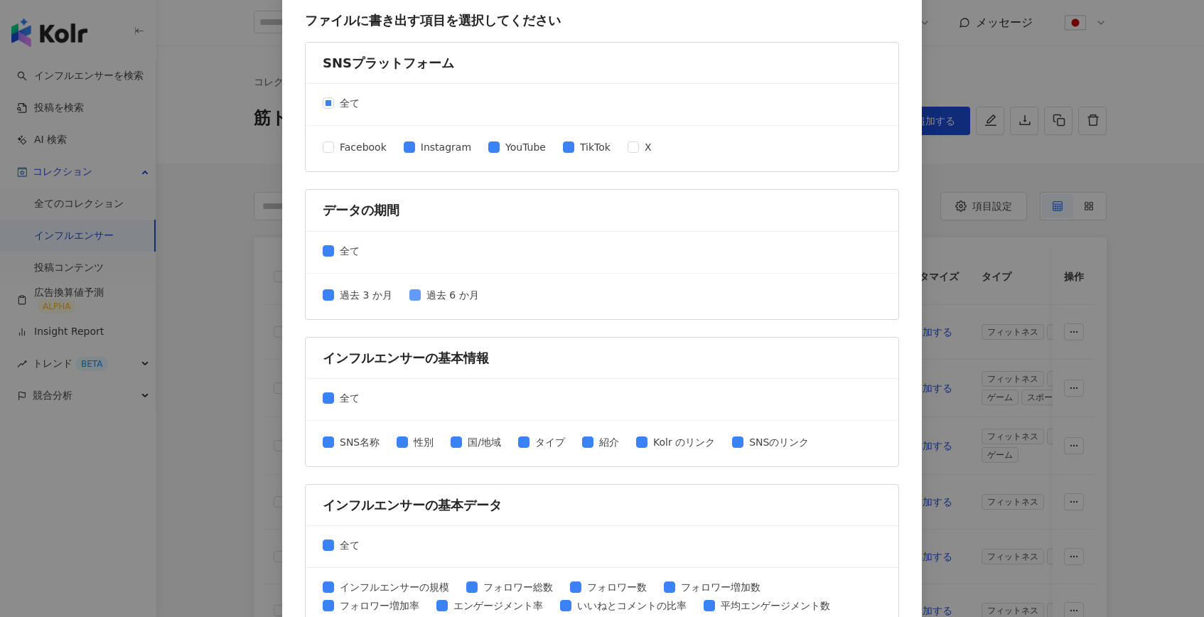
click at [436, 293] on span "過去 6 か月" at bounding box center [453, 295] width 64 height 16
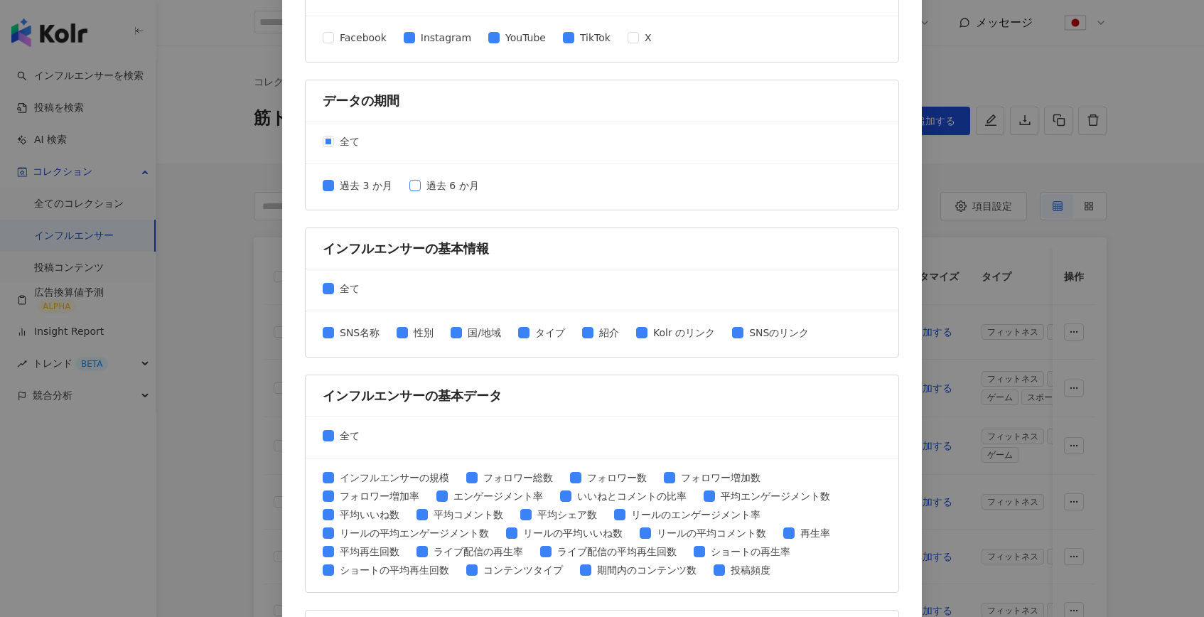
scroll to position [231, 0]
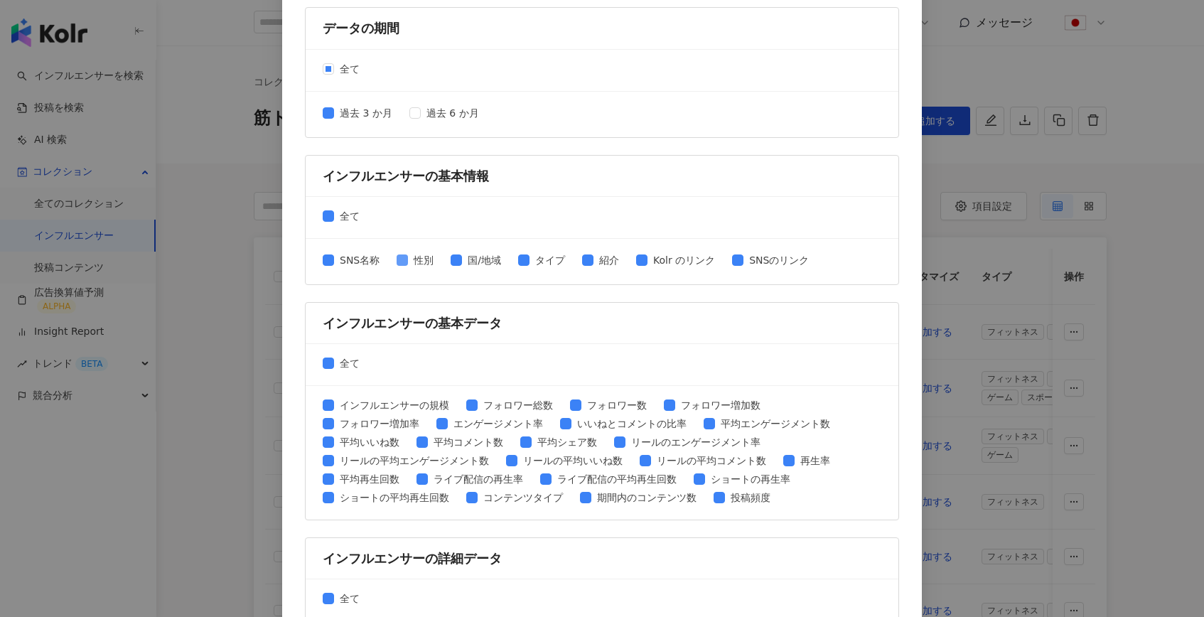
click at [421, 262] on span "性別" at bounding box center [423, 260] width 31 height 16
click at [482, 257] on span "国/地域" at bounding box center [484, 260] width 45 height 16
click at [551, 257] on span "タイプ" at bounding box center [549, 260] width 41 height 16
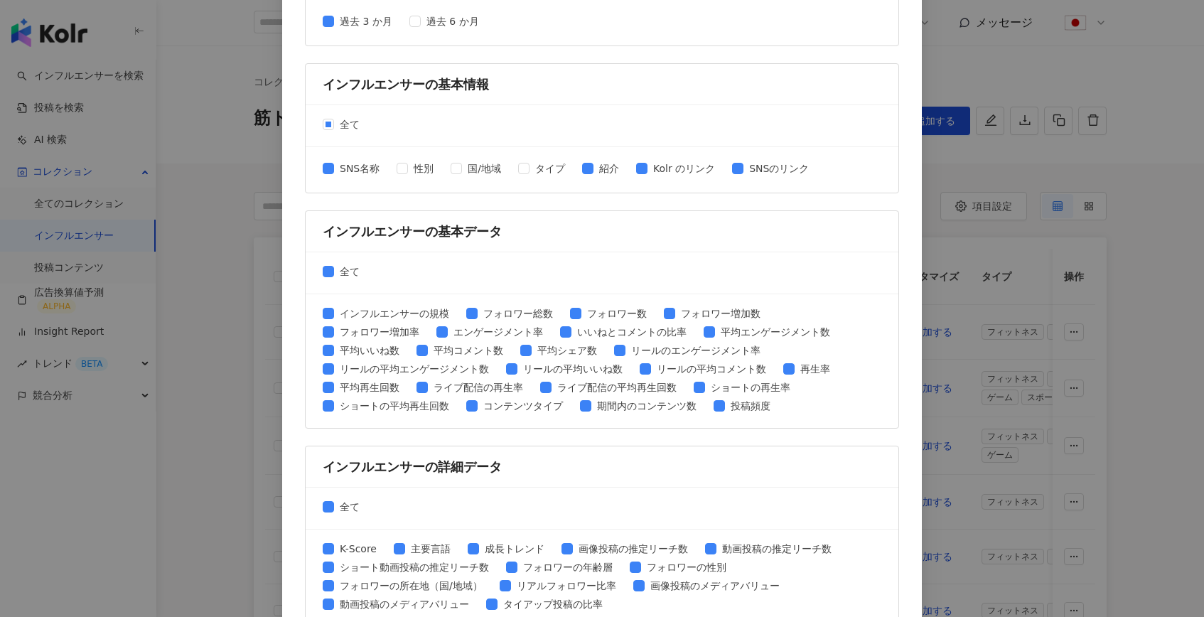
scroll to position [324, 0]
click at [343, 269] on span "全て" at bounding box center [349, 270] width 31 height 16
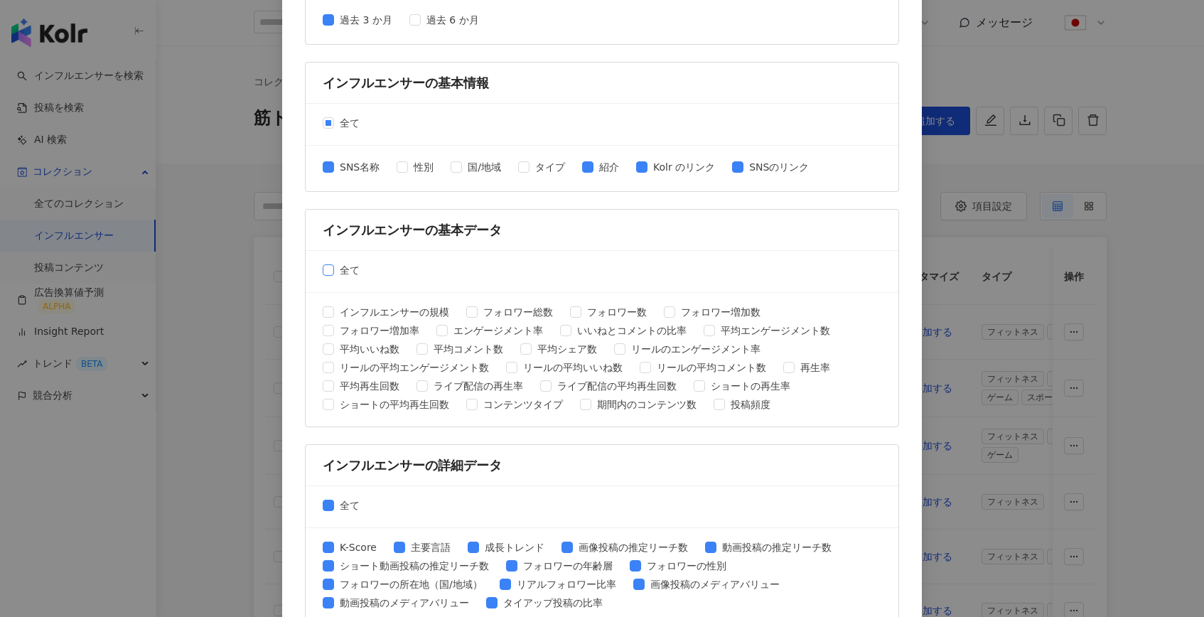
click at [343, 269] on span "全て" at bounding box center [349, 270] width 31 height 16
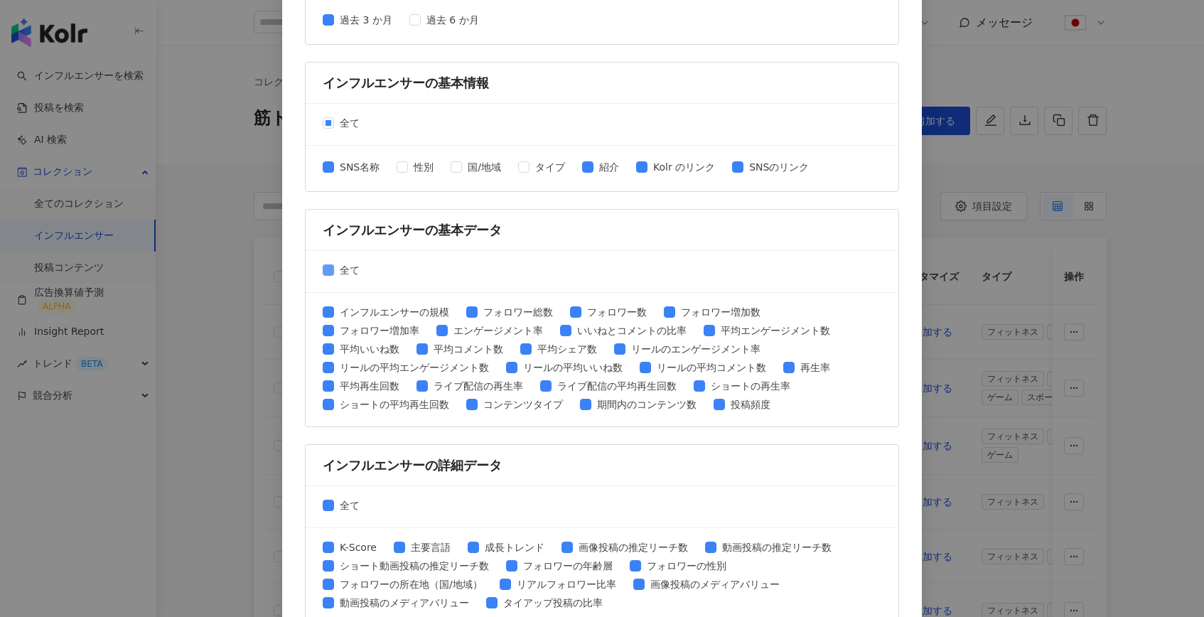
click at [343, 269] on span "全て" at bounding box center [349, 270] width 31 height 16
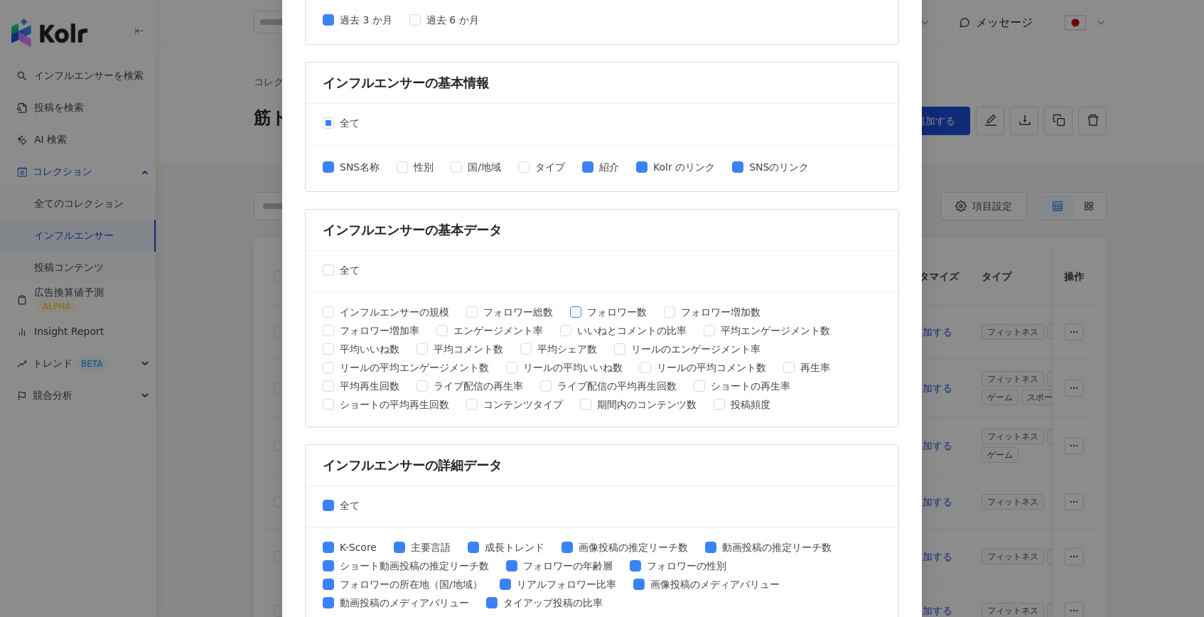
click at [600, 308] on span "フォロワー数" at bounding box center [616, 312] width 71 height 16
click at [506, 333] on span "エンゲージメント率" at bounding box center [498, 331] width 101 height 16
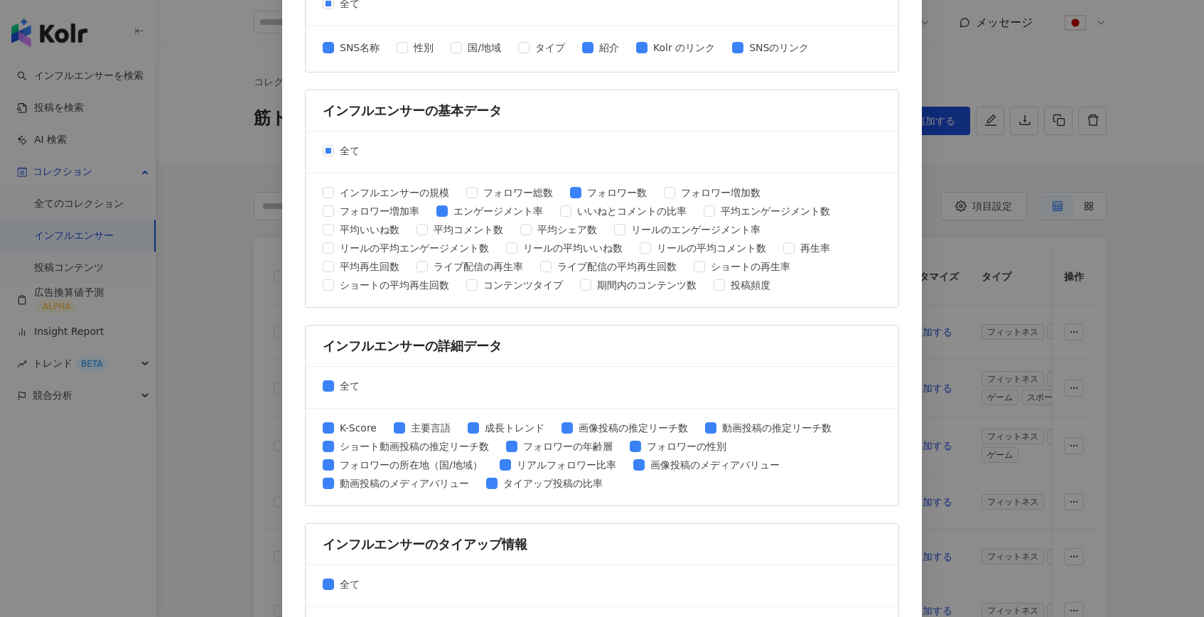
scroll to position [473, 0]
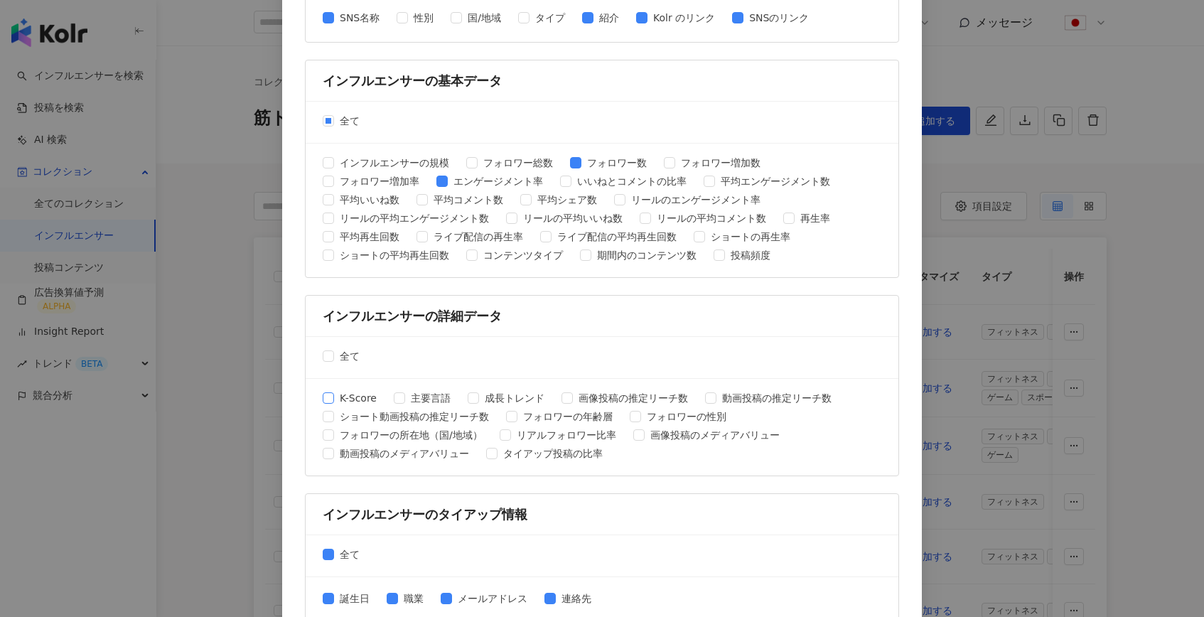
click at [335, 398] on span "K-Score" at bounding box center [358, 398] width 48 height 16
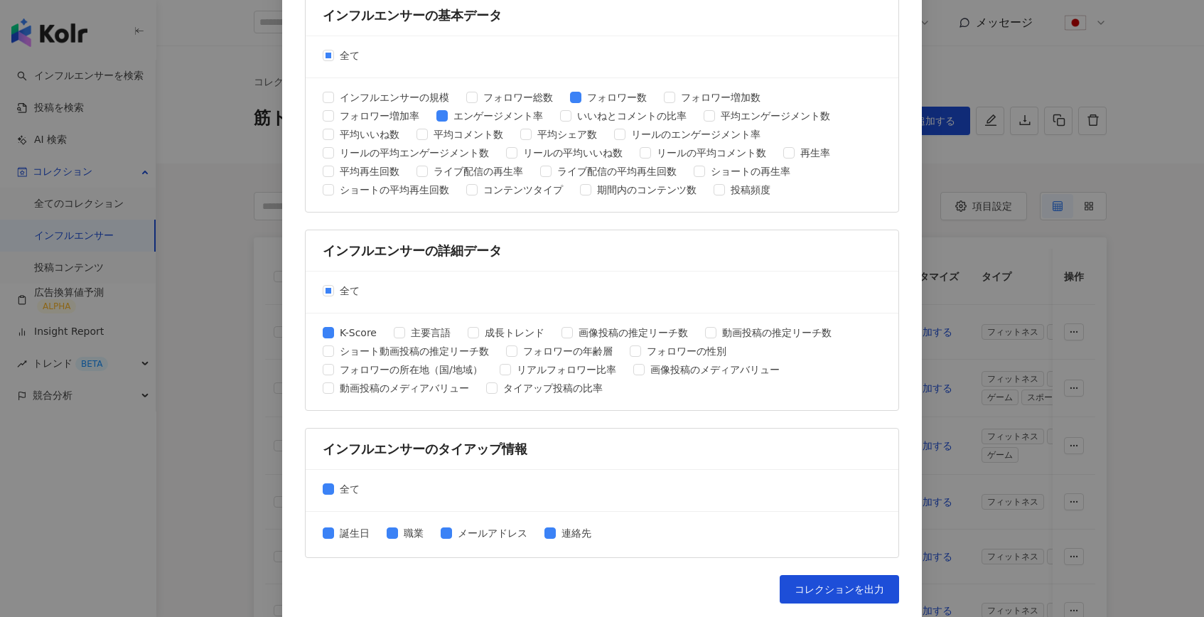
scroll to position [540, 0]
click at [574, 354] on span "フォロワーの年齢層" at bounding box center [567, 350] width 101 height 16
click at [653, 349] on span "フォロワーの性別" at bounding box center [686, 350] width 91 height 16
click at [572, 363] on span "リアルフォロワー比率" at bounding box center [566, 368] width 111 height 16
click at [352, 488] on span "全て" at bounding box center [349, 488] width 31 height 16
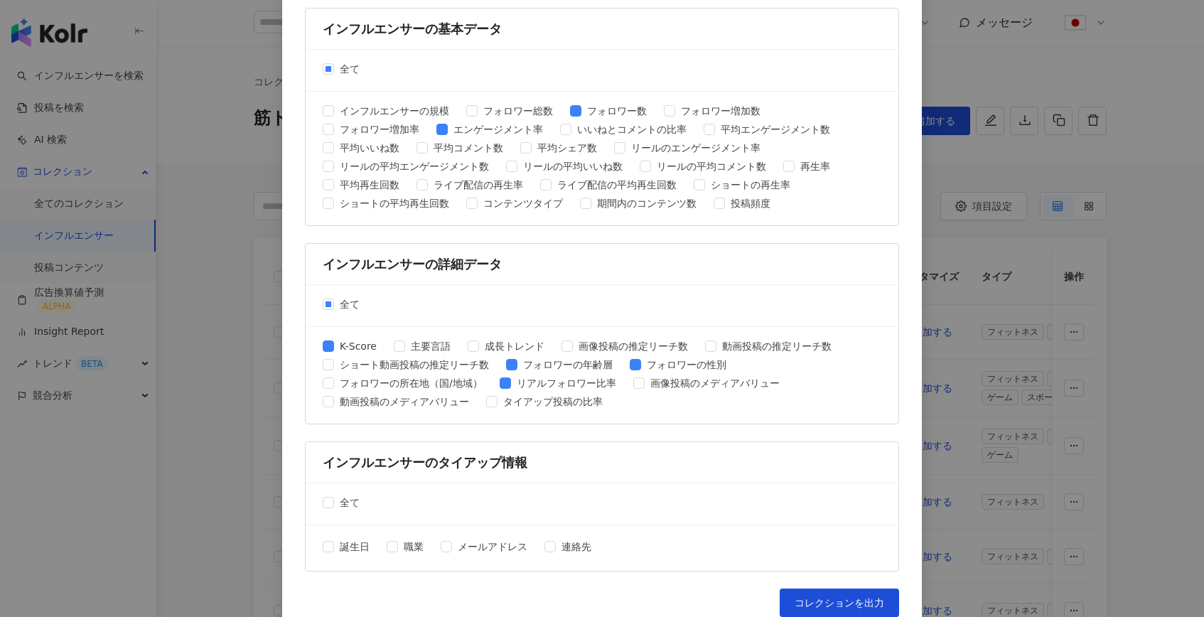
scroll to position [542, 0]
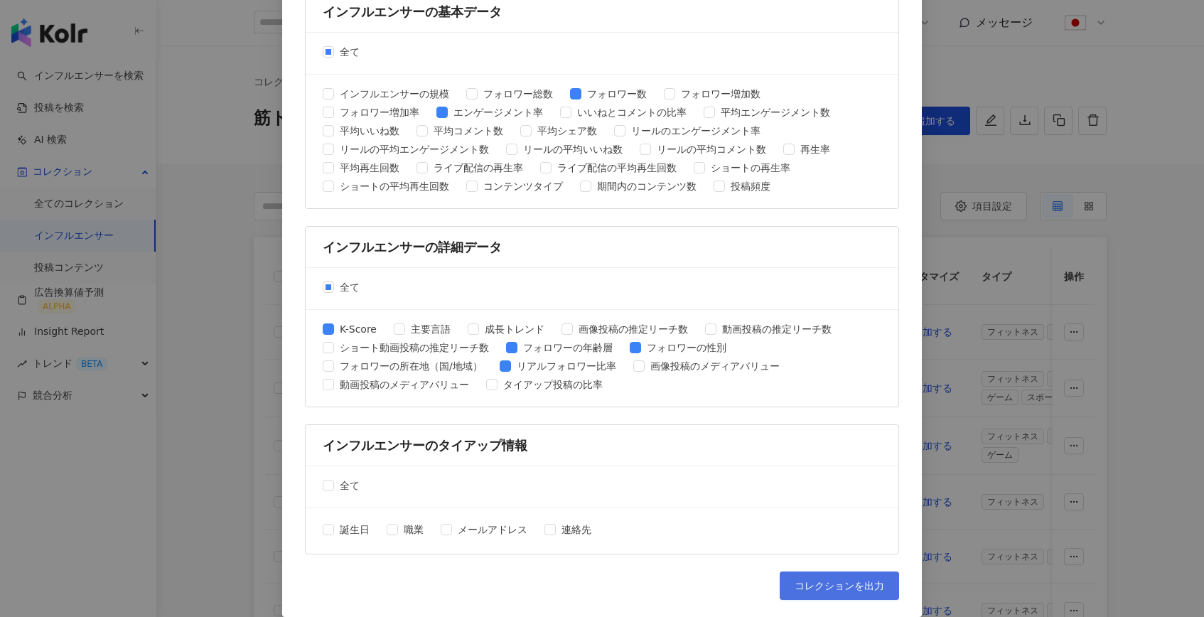
click at [826, 582] on span "コレクションを出力" at bounding box center [839, 585] width 90 height 11
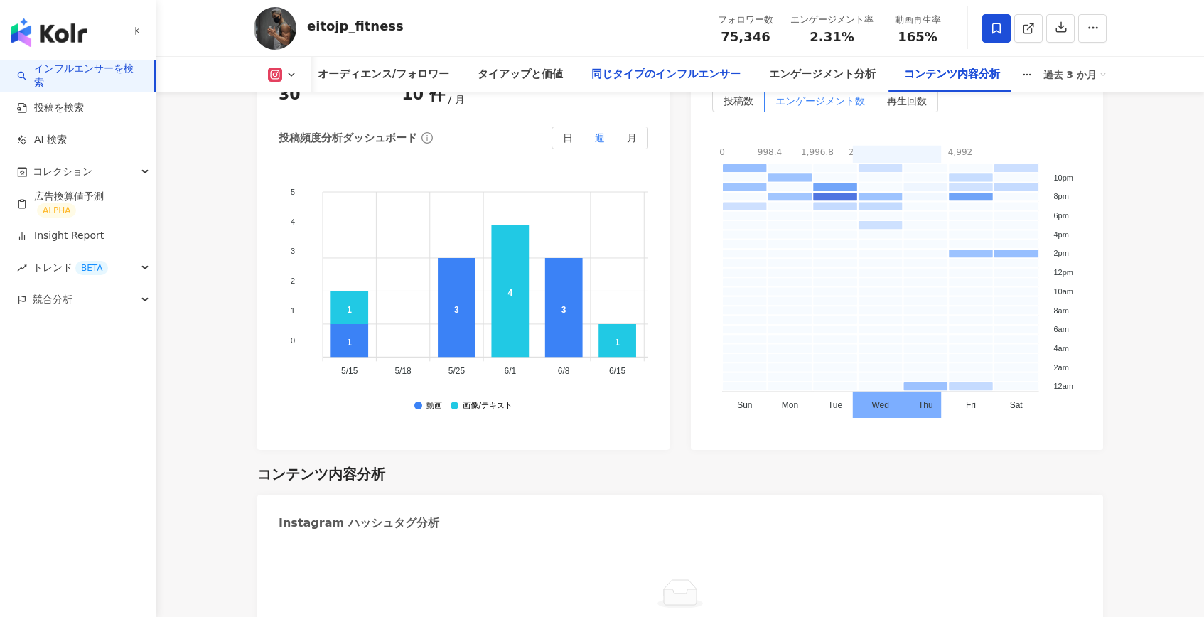
scroll to position [4441, 0]
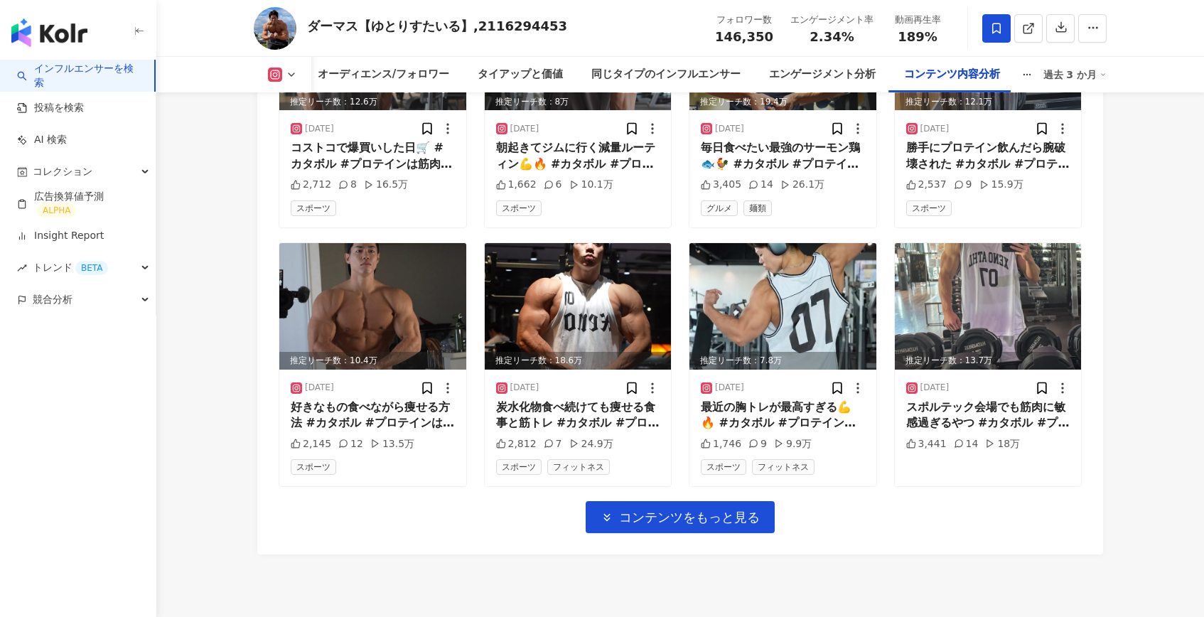
scroll to position [4758, 0]
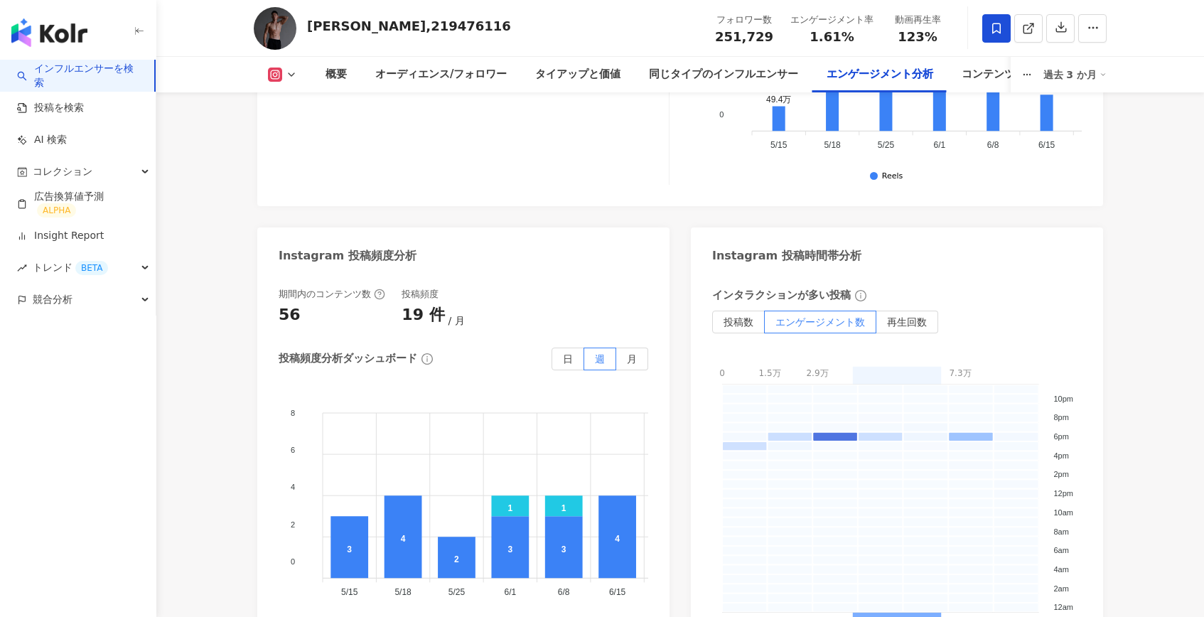
scroll to position [4464, 0]
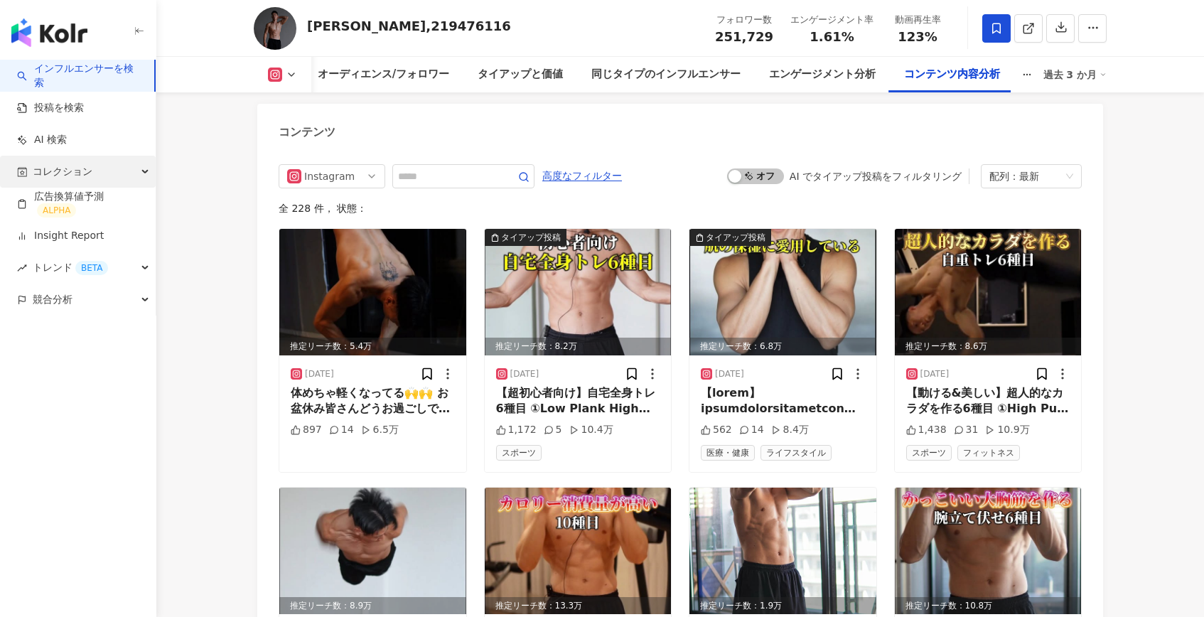
click at [102, 184] on div "コレクション" at bounding box center [78, 172] width 156 height 32
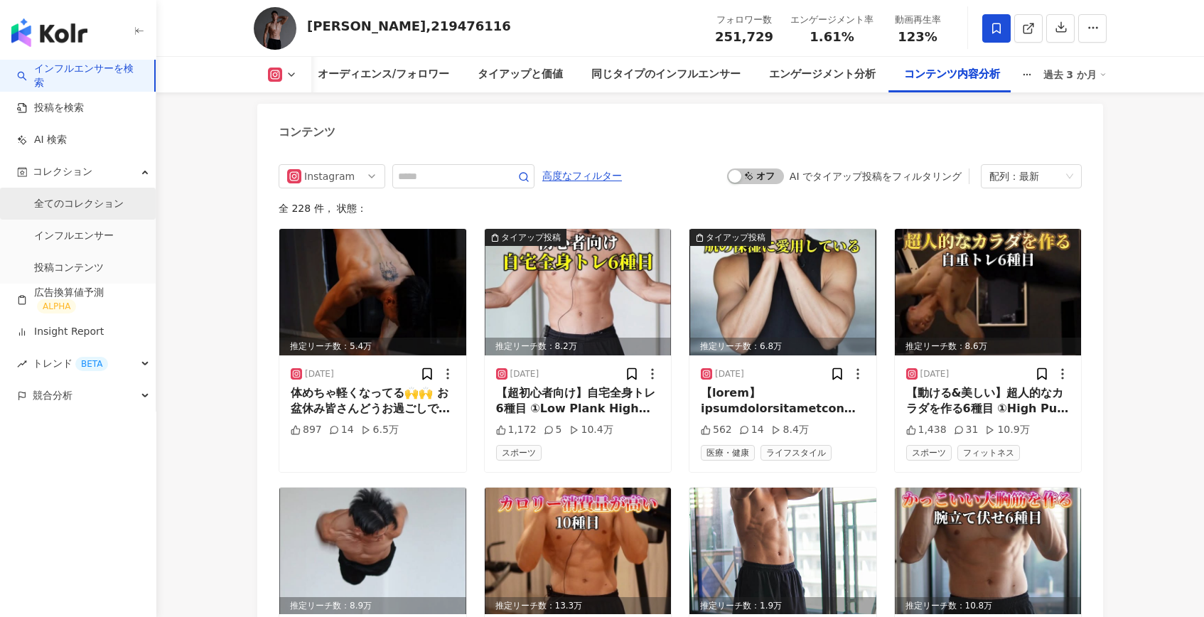
click at [99, 211] on link "全てのコレクション" at bounding box center [79, 204] width 90 height 14
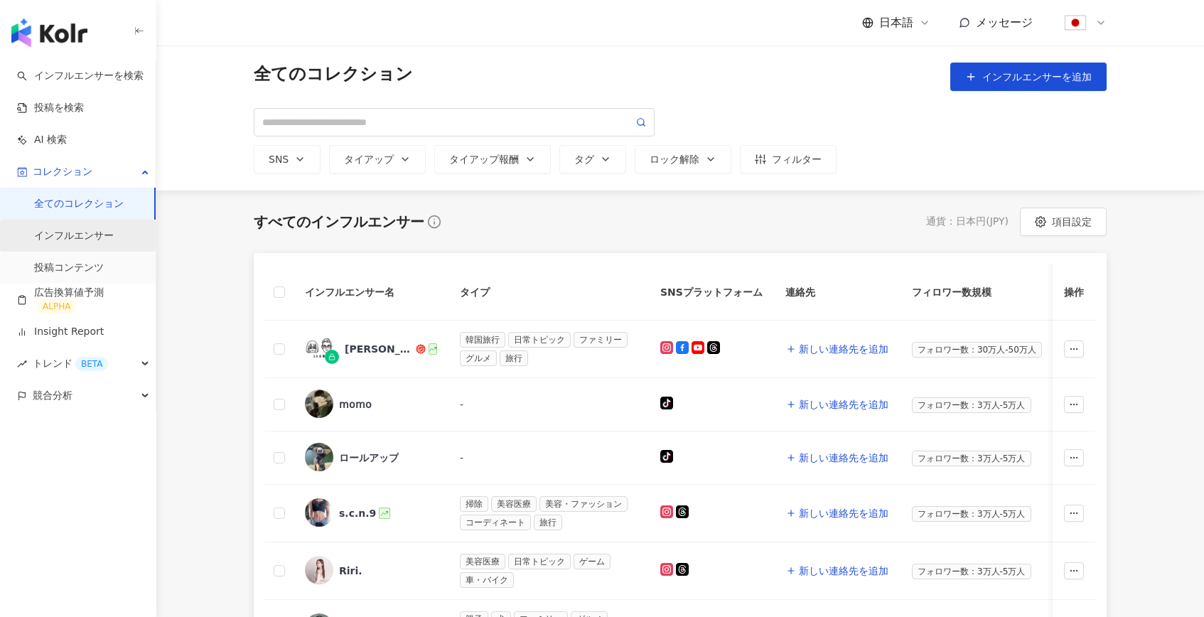
click at [89, 238] on link "インフルエンサー" at bounding box center [74, 236] width 80 height 14
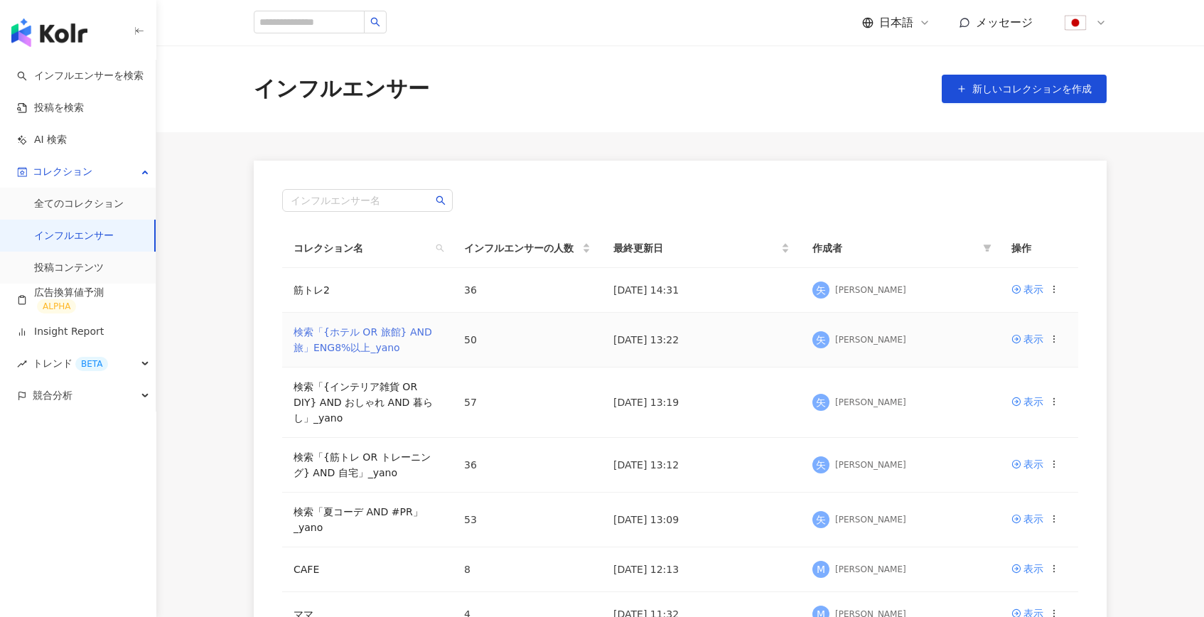
click at [378, 333] on link "検索「{ホテル OR 旅館} AND 旅」ENG8%以上_yano" at bounding box center [362, 339] width 139 height 27
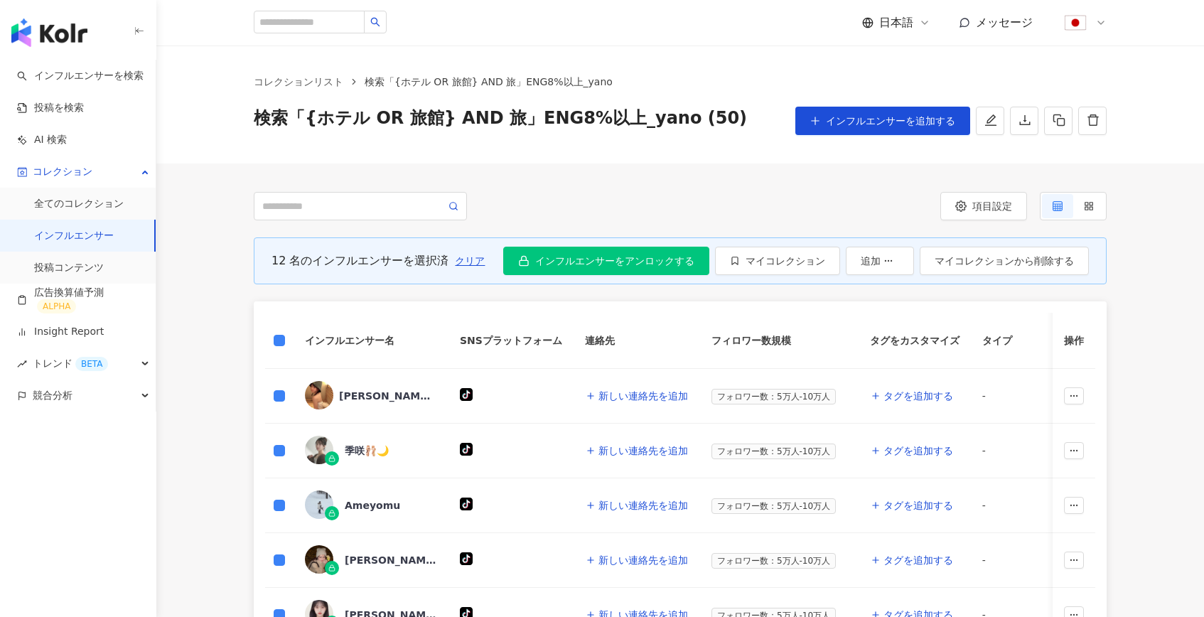
click at [280, 275] on div "12 名のインフルエンサーを選択済 クリア インフルエンサーをアンロックする マイコレクション 追加 マイコレクションから削除する" at bounding box center [680, 260] width 853 height 47
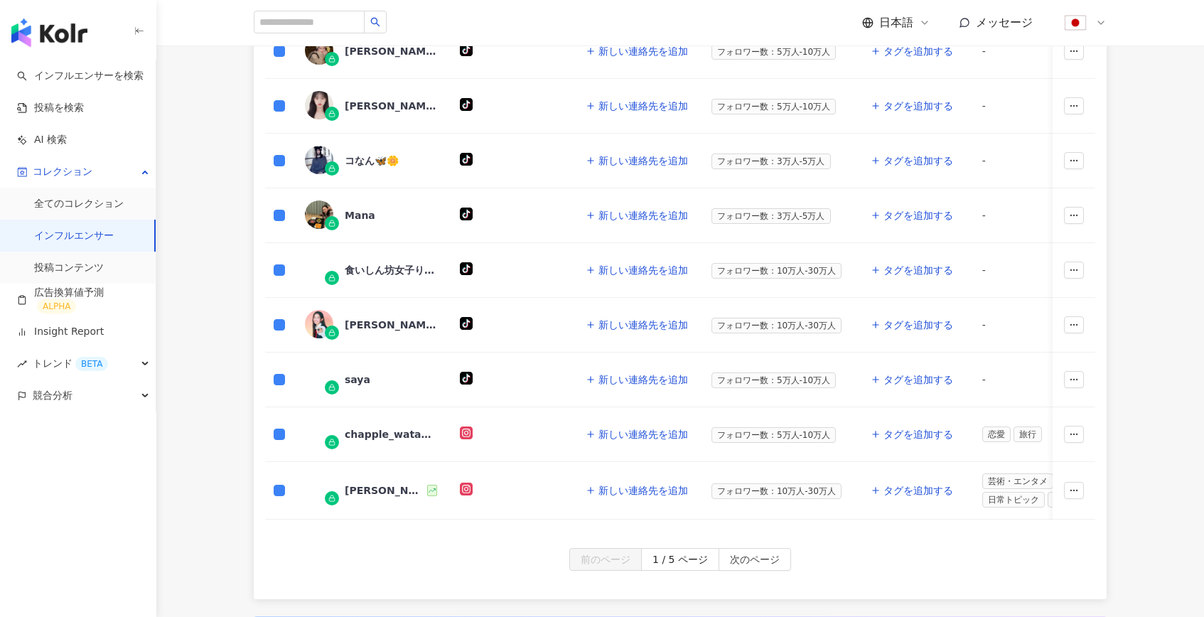
scroll to position [879, 0]
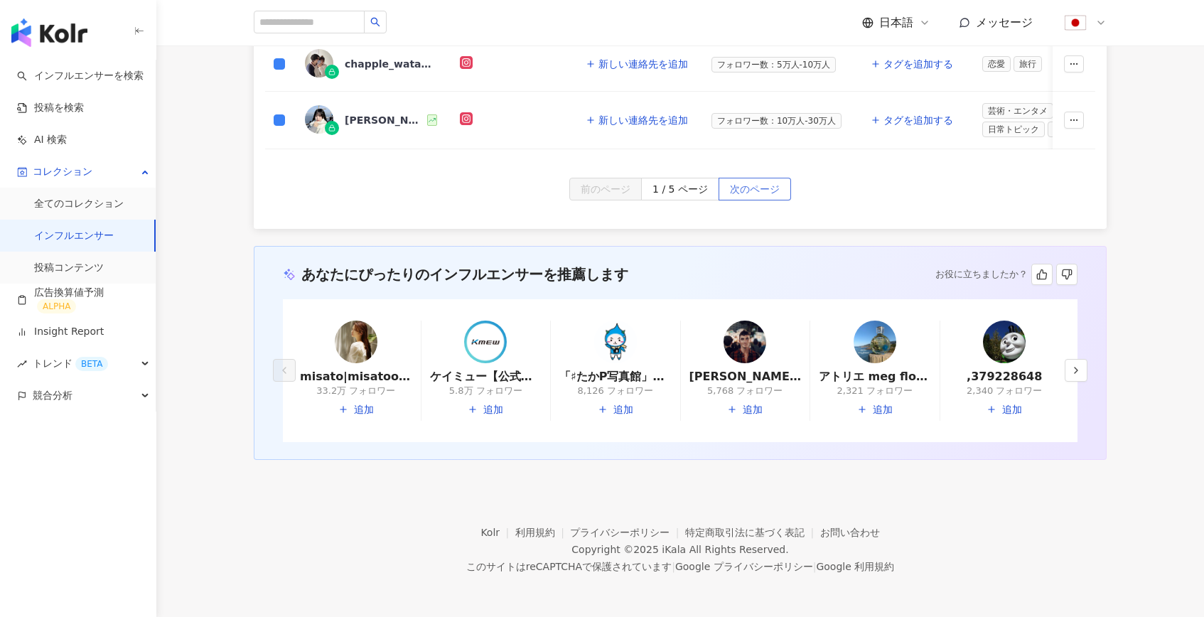
click at [745, 190] on span "次のページ" at bounding box center [755, 189] width 50 height 23
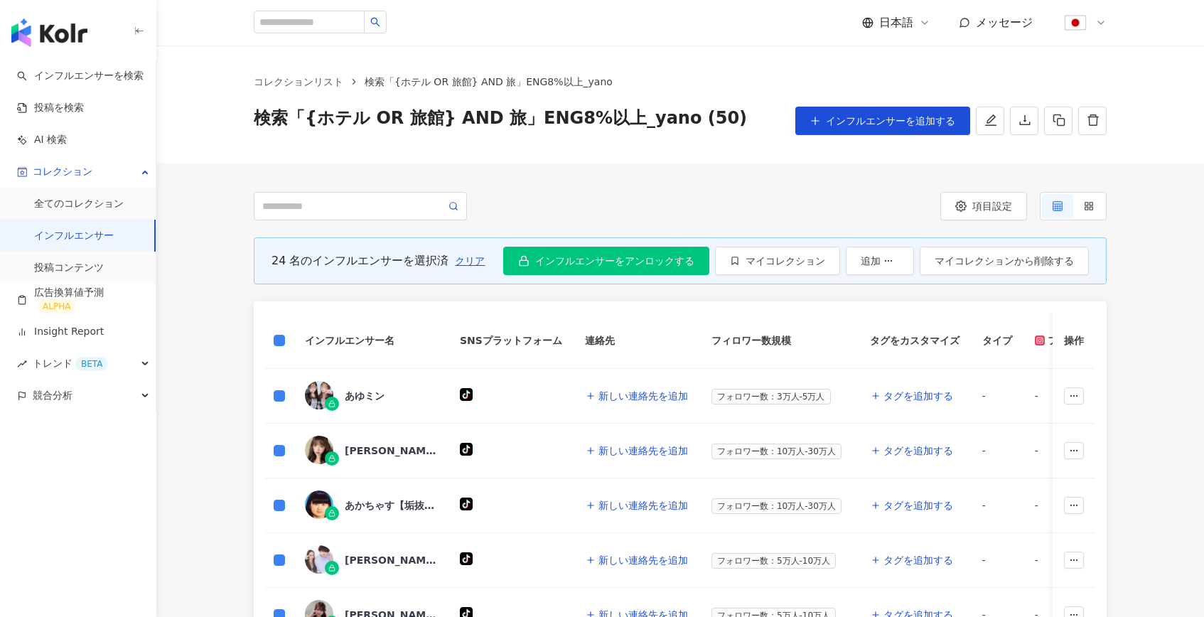
scroll to position [876, 0]
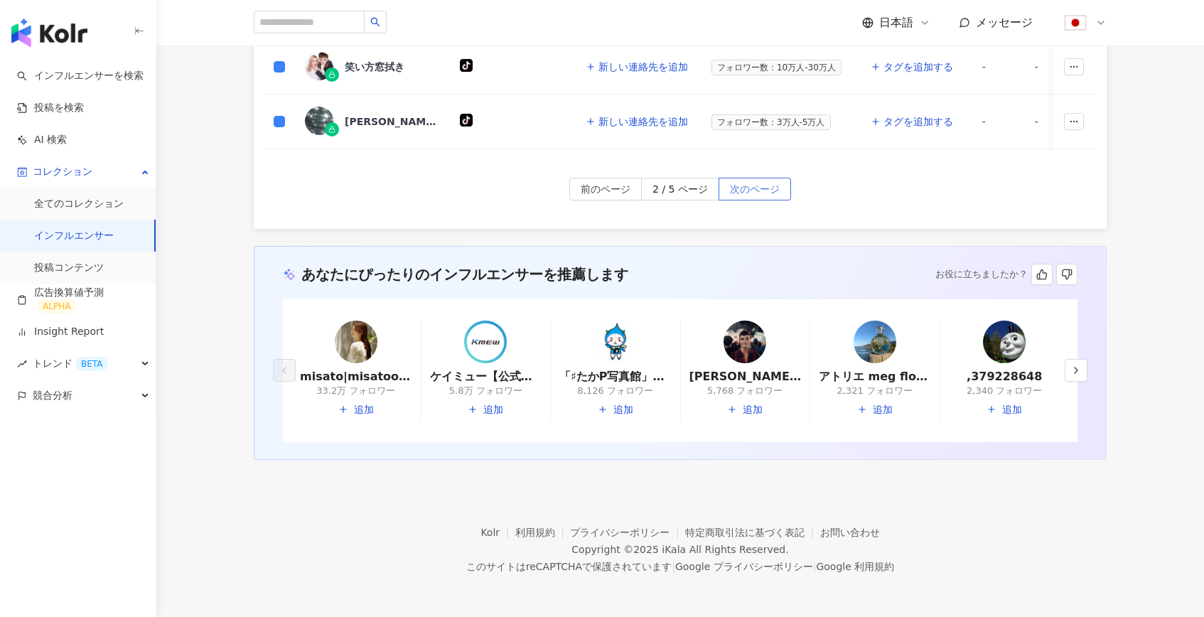
click at [748, 190] on span "次のページ" at bounding box center [755, 189] width 50 height 23
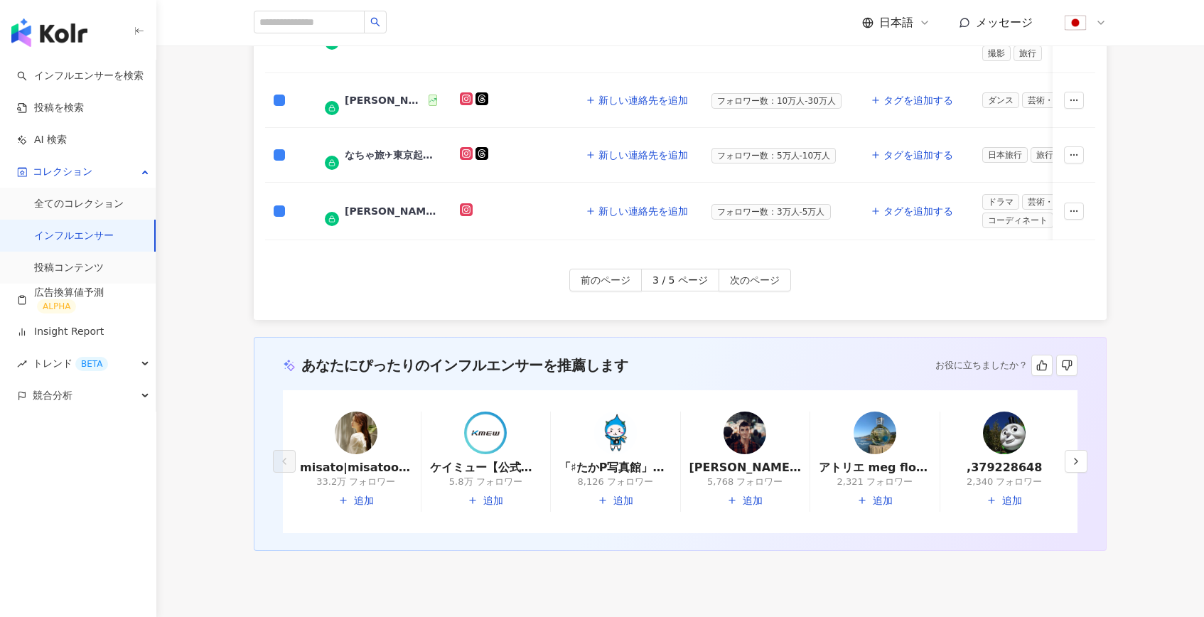
scroll to position [973, 0]
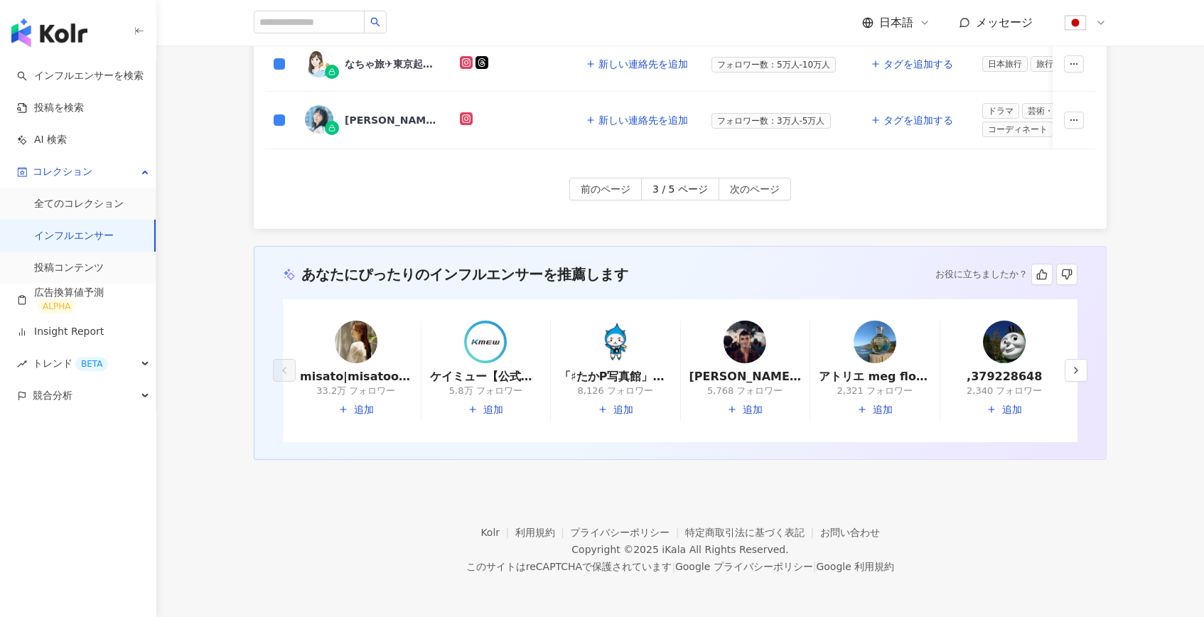
click at [751, 202] on div "前のページ 3 / 5 ページ 次のページ" at bounding box center [680, 203] width 853 height 51
click at [751, 192] on span "次のページ" at bounding box center [755, 189] width 50 height 23
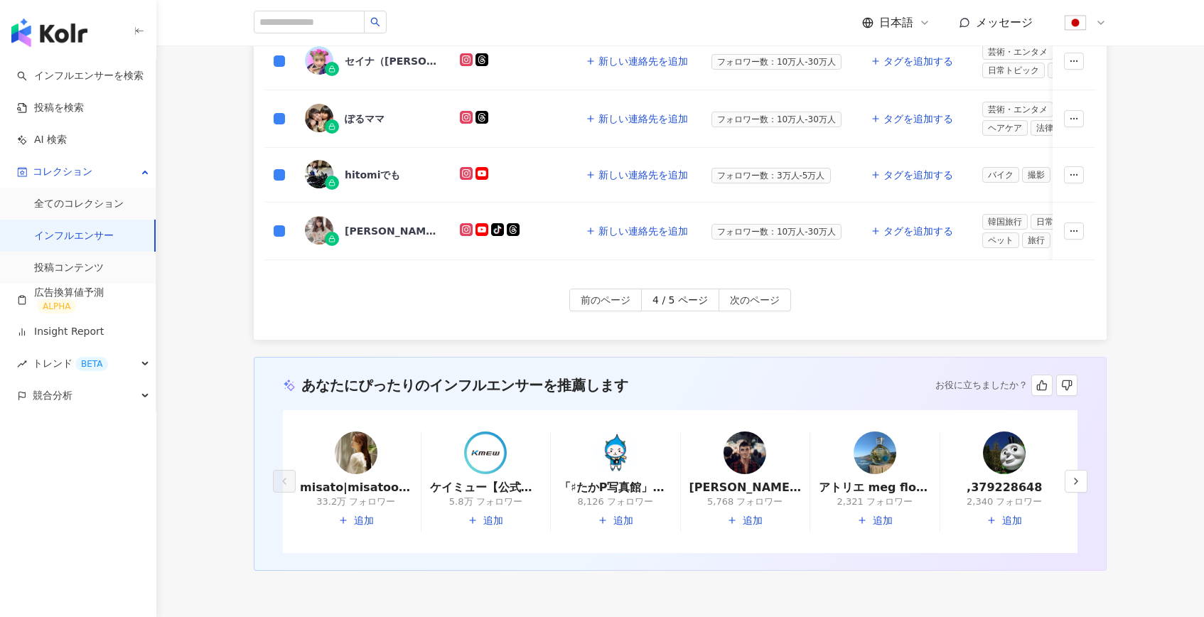
scroll to position [912, 0]
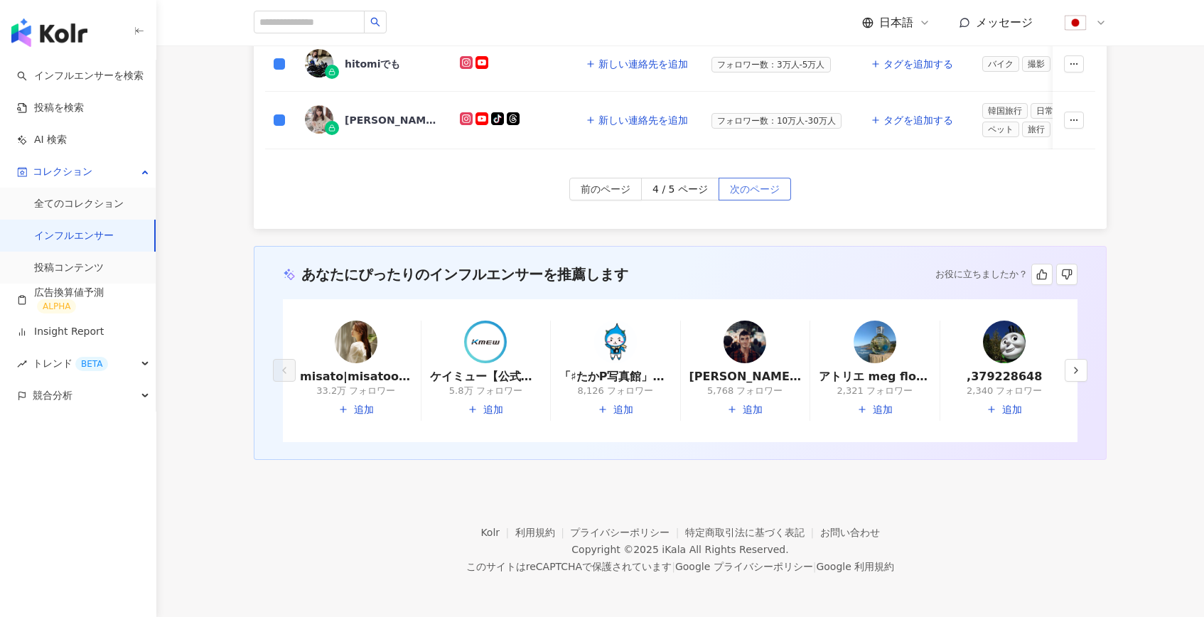
click at [753, 186] on span "次のページ" at bounding box center [755, 189] width 50 height 23
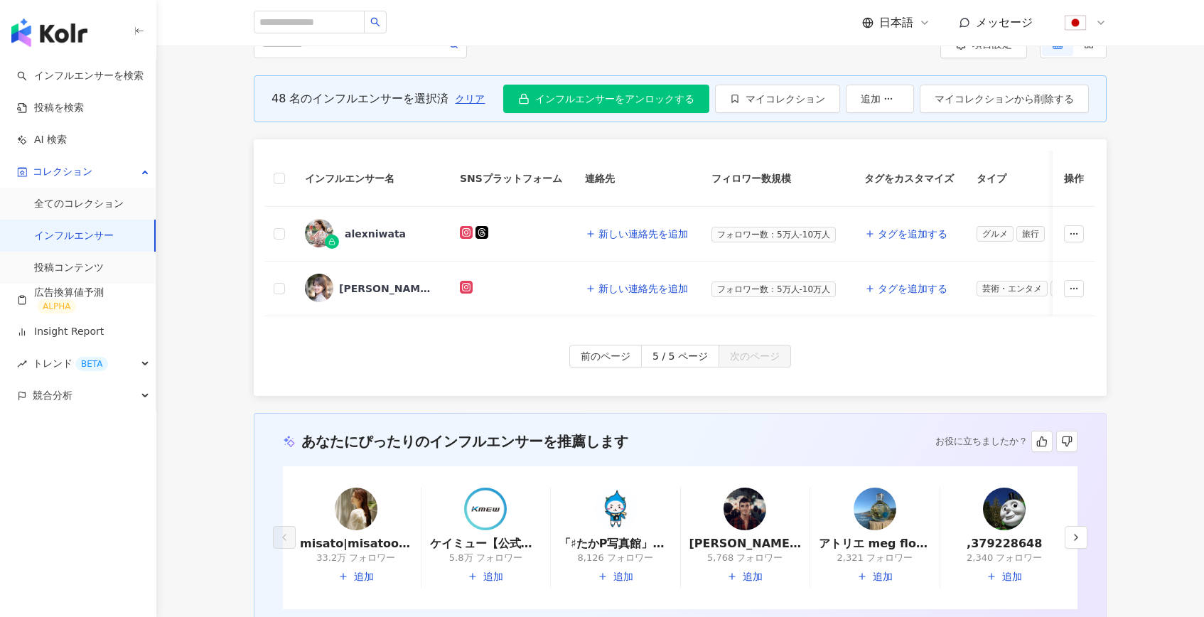
scroll to position [0, 0]
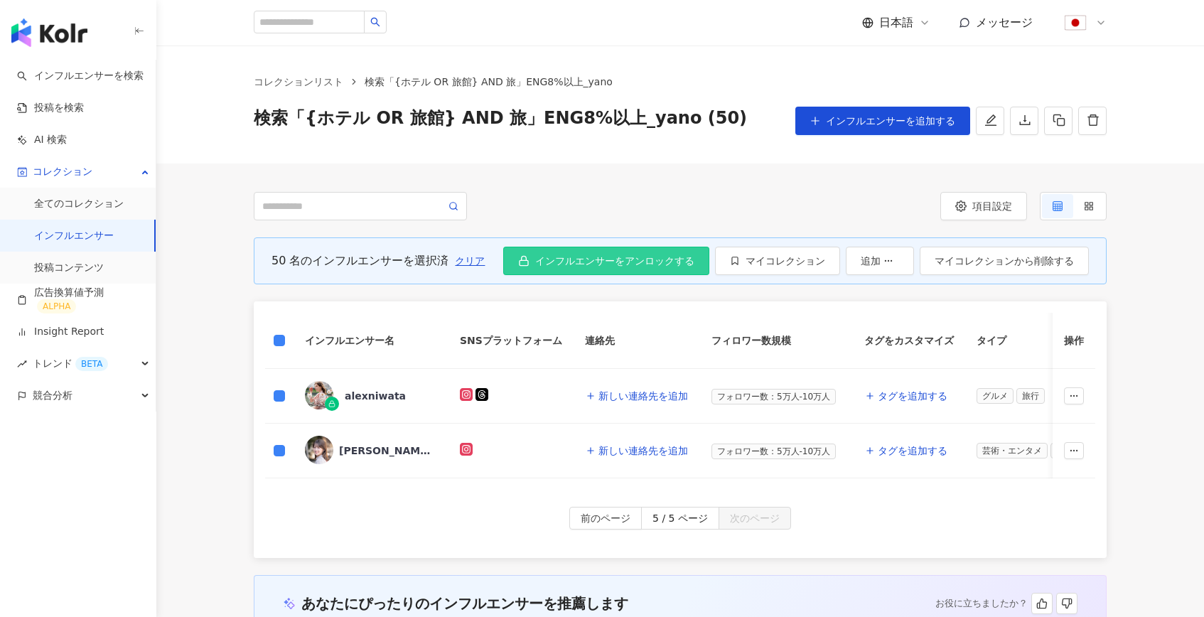
click at [569, 257] on span "インフルエンサーをアンロックする" at bounding box center [614, 260] width 159 height 11
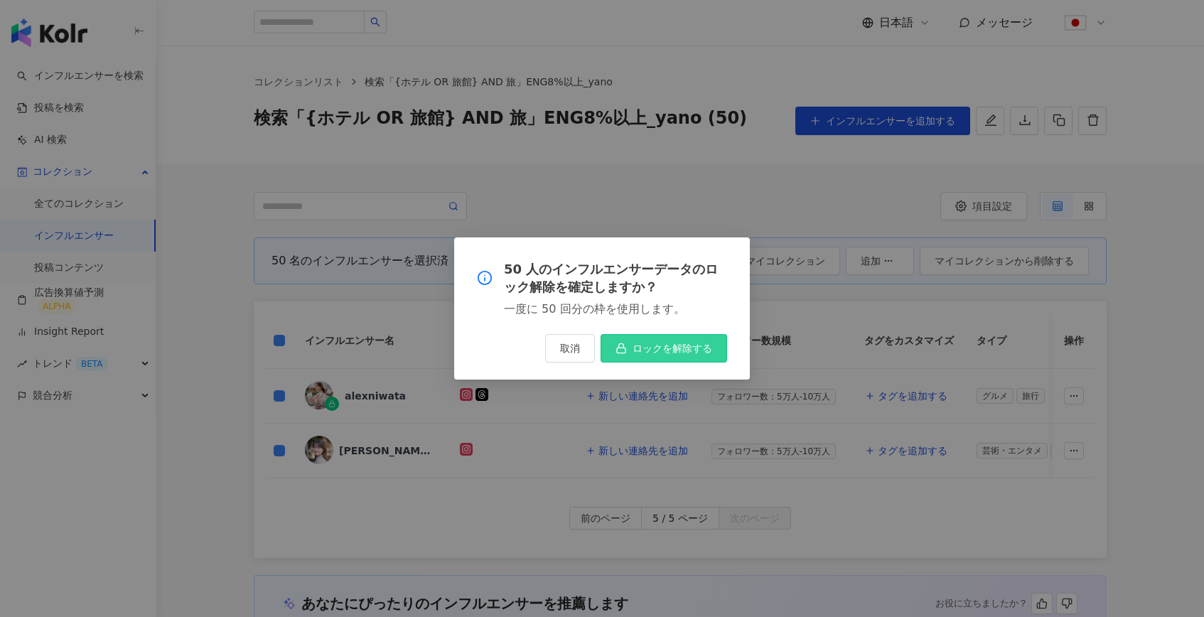
click at [669, 340] on button "ロックを解除する" at bounding box center [663, 348] width 126 height 28
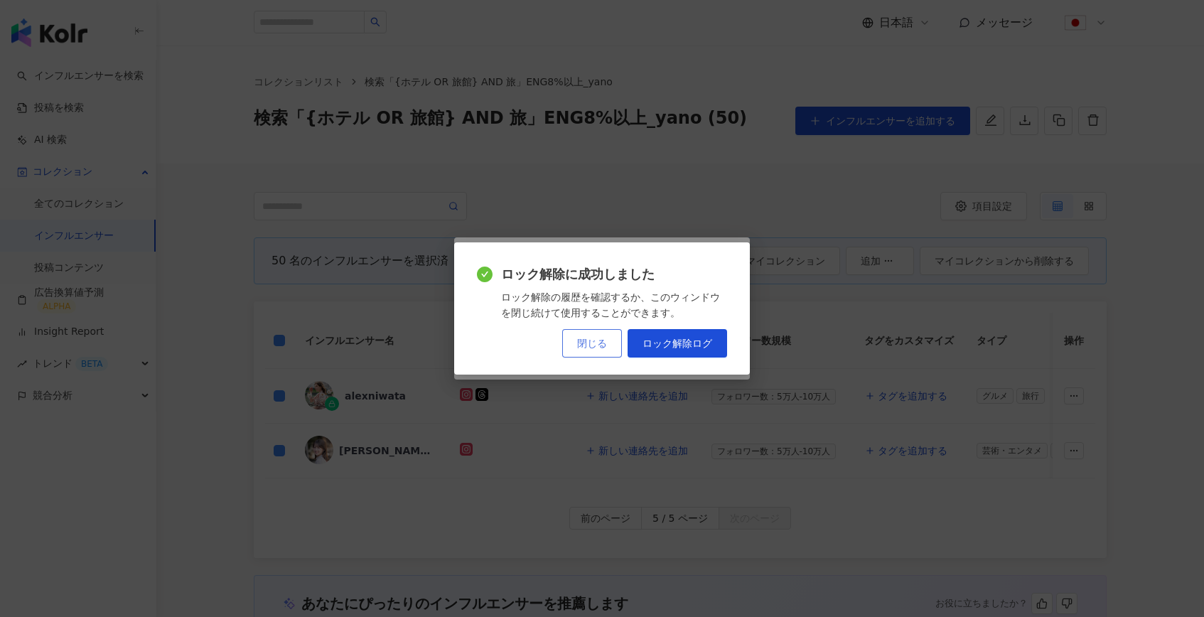
click at [593, 350] on button "閉じる" at bounding box center [592, 343] width 60 height 28
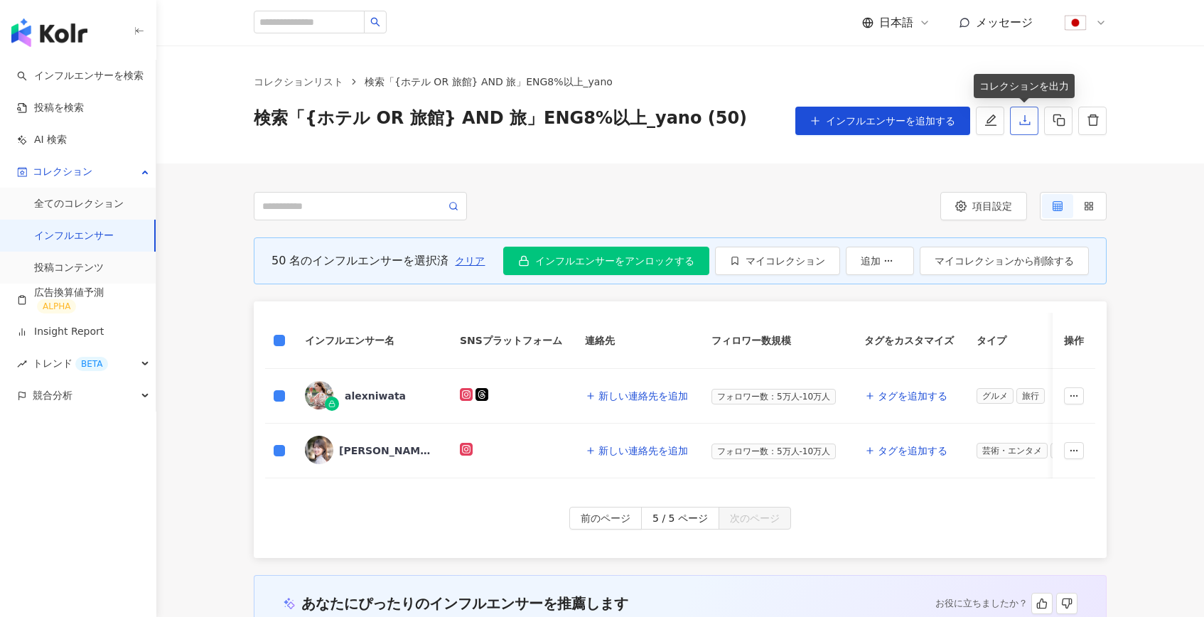
click at [1022, 115] on icon "download" at bounding box center [1024, 120] width 13 height 13
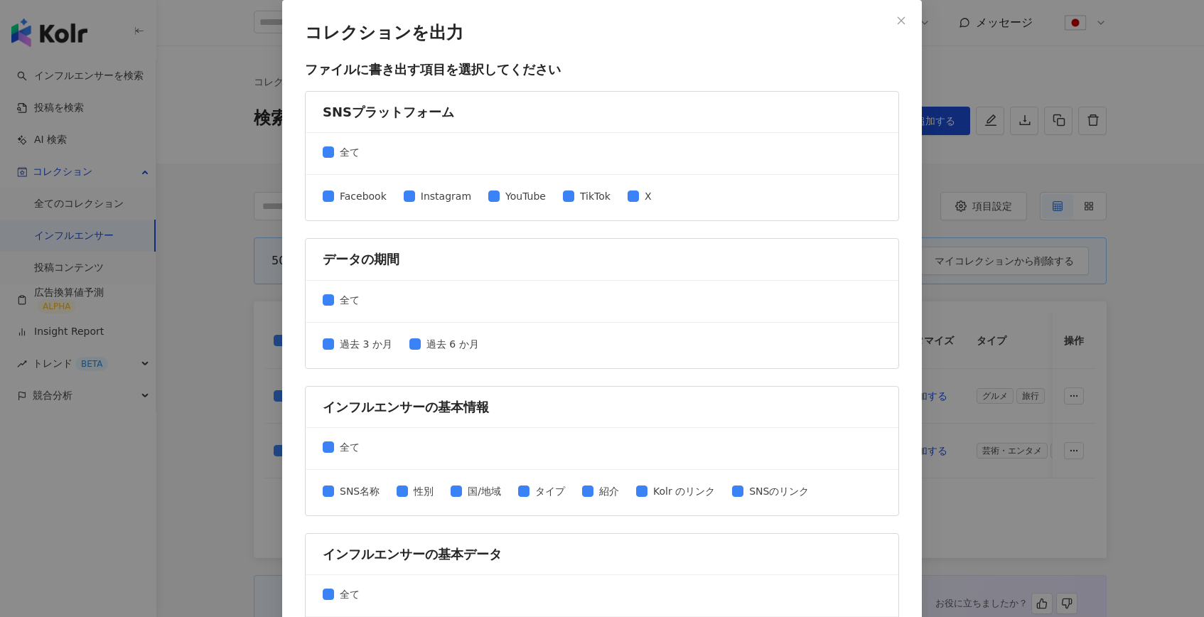
click at [353, 213] on div "Facebook Instagram YouTube TikTok X" at bounding box center [602, 197] width 593 height 45
click at [353, 198] on span "Facebook" at bounding box center [363, 196] width 58 height 16
click at [639, 198] on span "X" at bounding box center [648, 196] width 18 height 16
click at [447, 340] on span "過去 6 か月" at bounding box center [453, 344] width 64 height 16
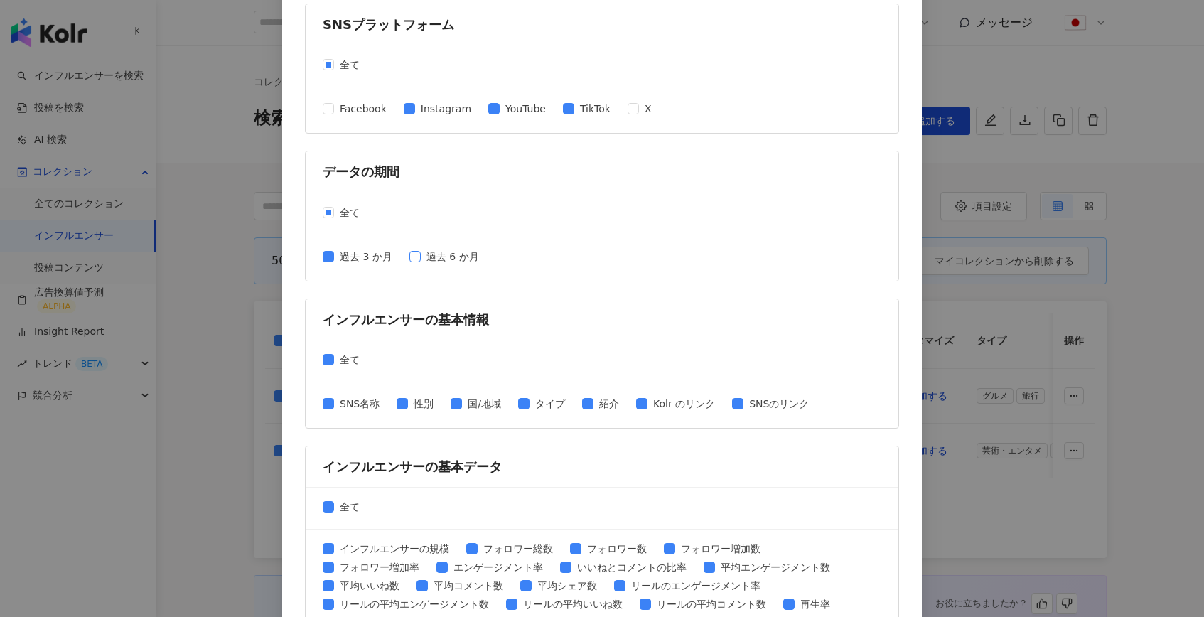
scroll to position [160, 0]
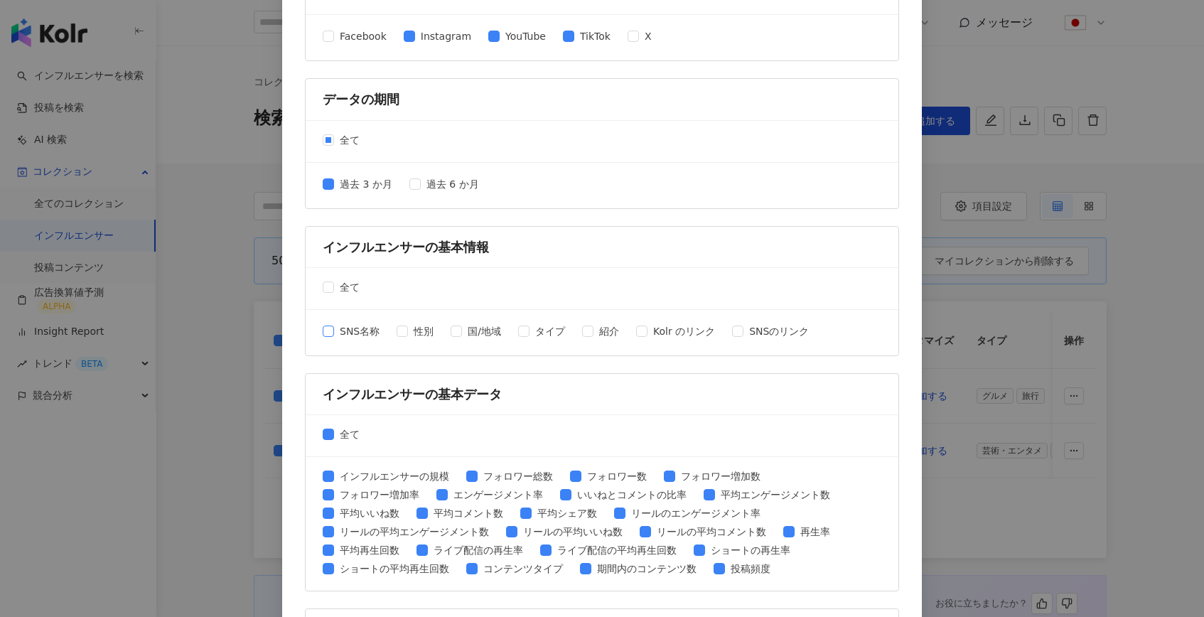
click at [348, 325] on span "SNS名称" at bounding box center [359, 331] width 51 height 16
click at [649, 332] on span "Kolr のリンク" at bounding box center [683, 331] width 73 height 16
click at [756, 335] on span "SNSのリンク" at bounding box center [778, 331] width 71 height 16
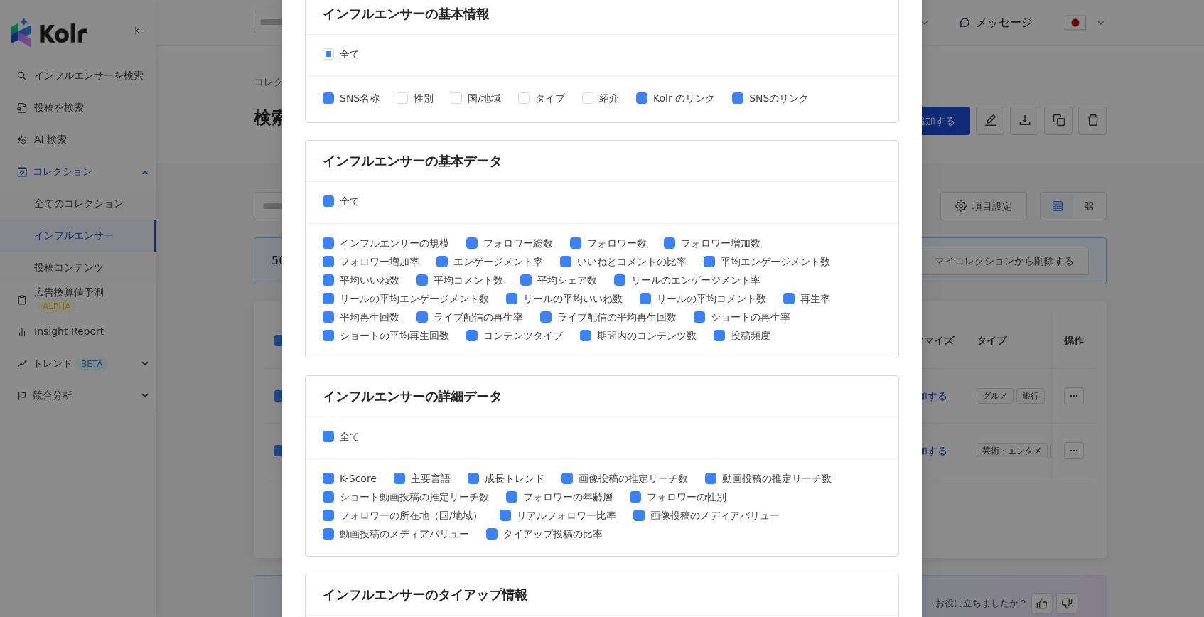
scroll to position [394, 0]
click at [602, 94] on span "紹介" at bounding box center [608, 97] width 31 height 16
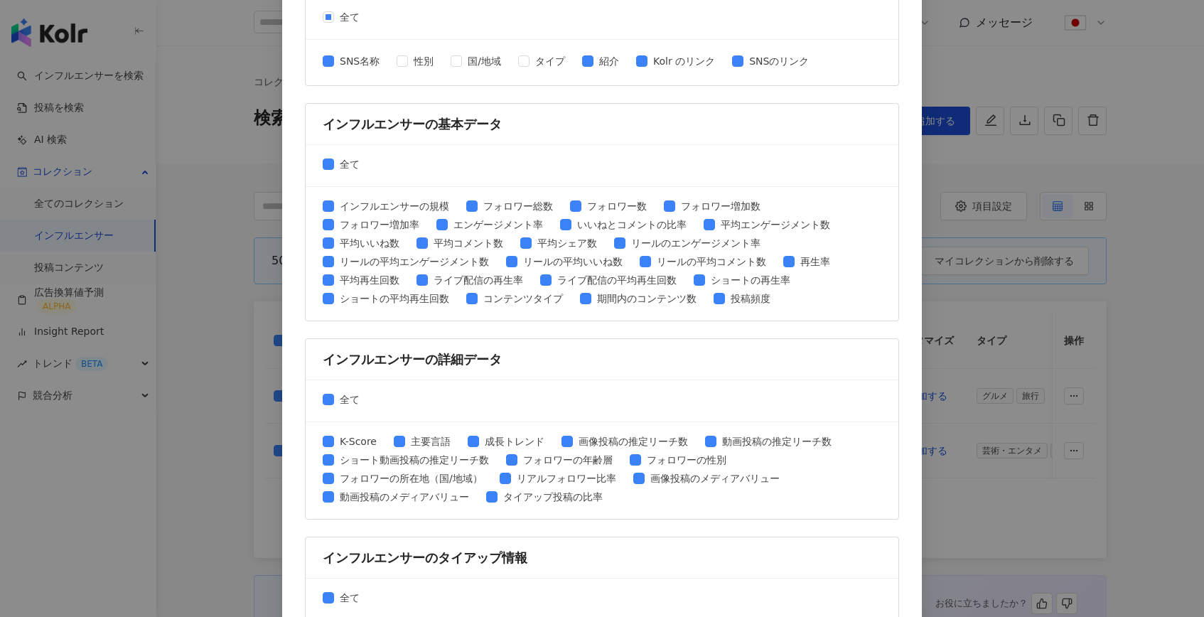
scroll to position [432, 0]
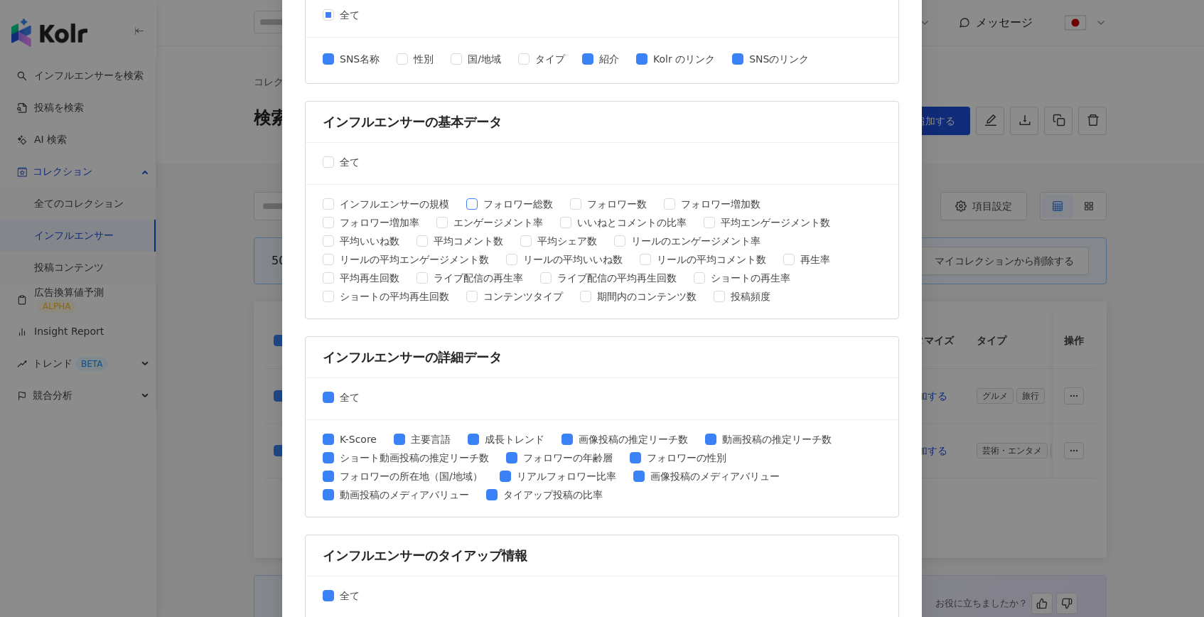
click at [507, 205] on span "フォロワー総数" at bounding box center [518, 204] width 81 height 16
click at [507, 222] on span "エンゲージメント率" at bounding box center [498, 223] width 101 height 16
click at [609, 206] on span "フォロワー数" at bounding box center [616, 204] width 71 height 16
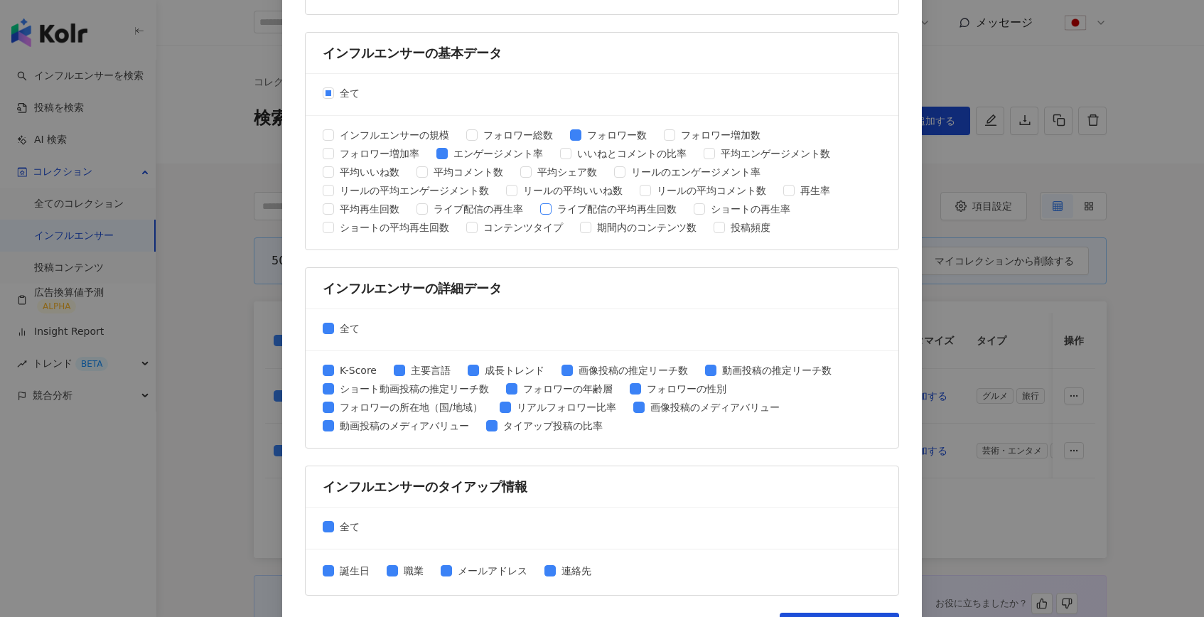
scroll to position [542, 0]
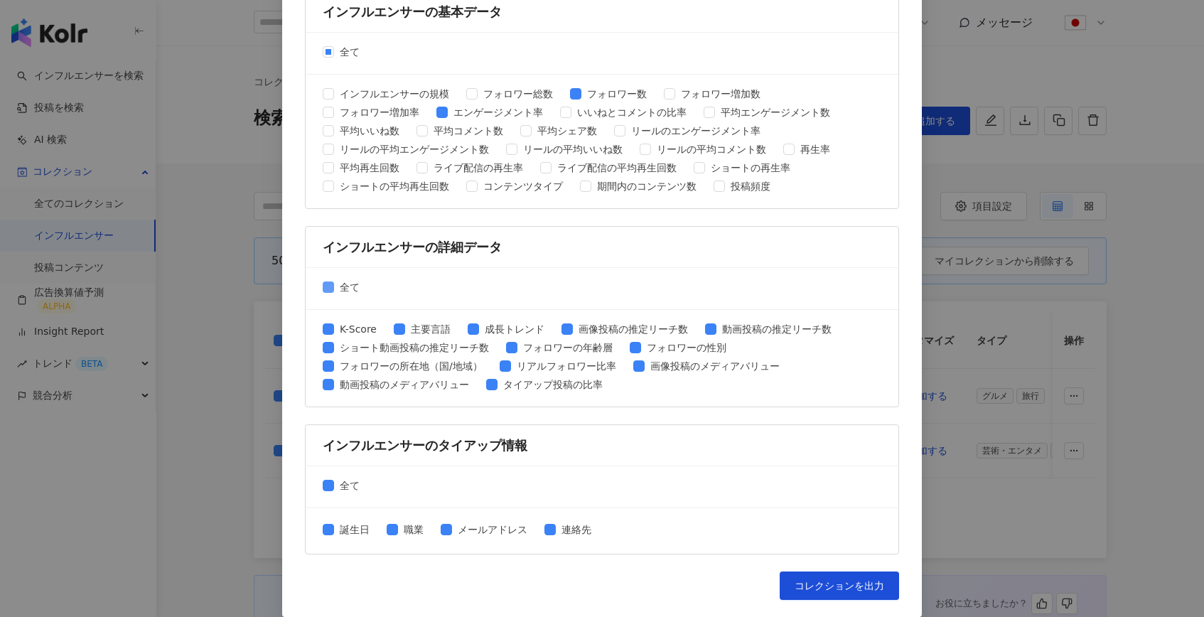
click at [345, 286] on span "全て" at bounding box center [349, 287] width 31 height 16
click at [346, 331] on span "K-Score" at bounding box center [358, 329] width 48 height 16
click at [539, 343] on span "フォロワーの年齢層" at bounding box center [567, 348] width 101 height 16
click at [693, 347] on span "フォロワーの性別" at bounding box center [686, 348] width 91 height 16
click at [323, 492] on label "全て" at bounding box center [344, 486] width 43 height 16
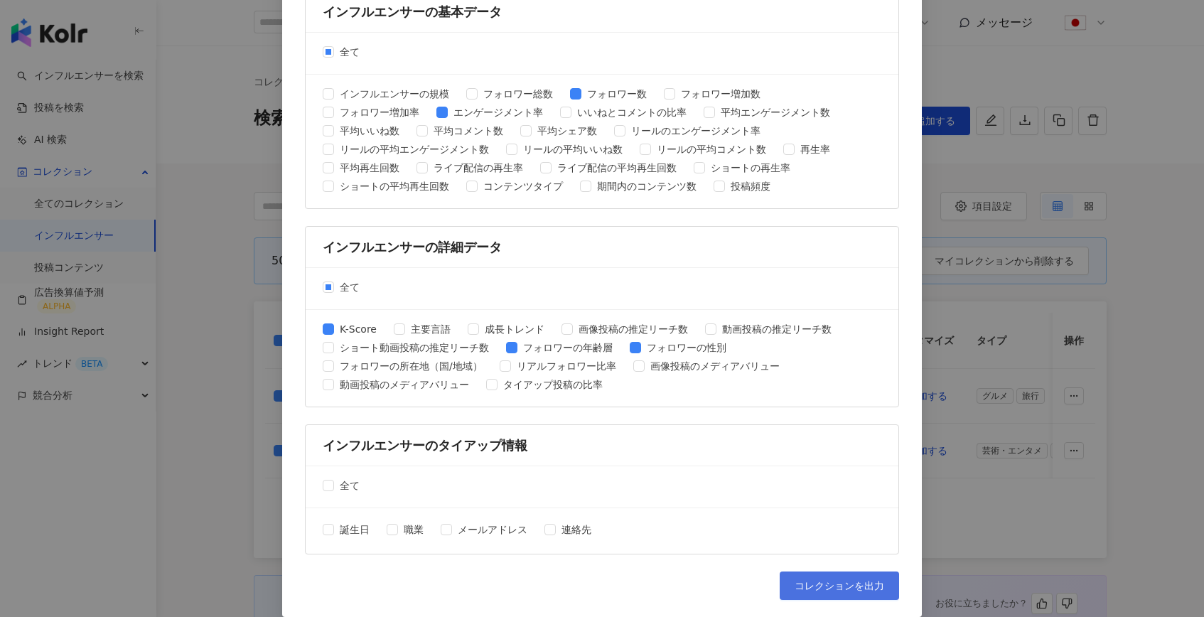
click at [819, 583] on span "コレクションを出力" at bounding box center [839, 585] width 90 height 11
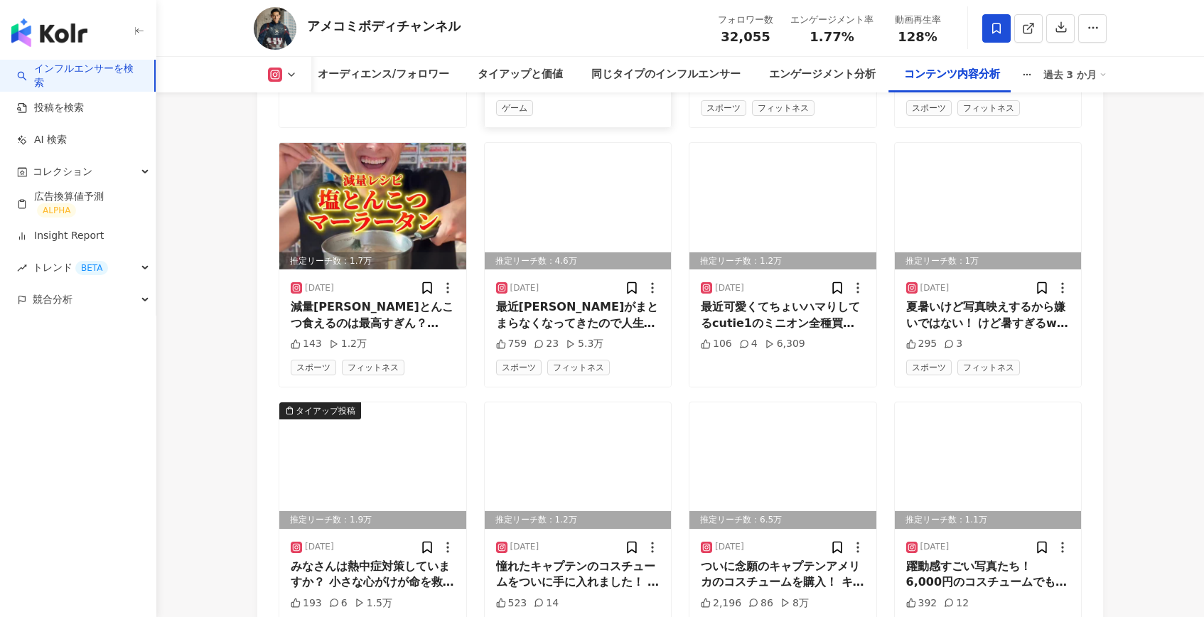
scroll to position [4951, 0]
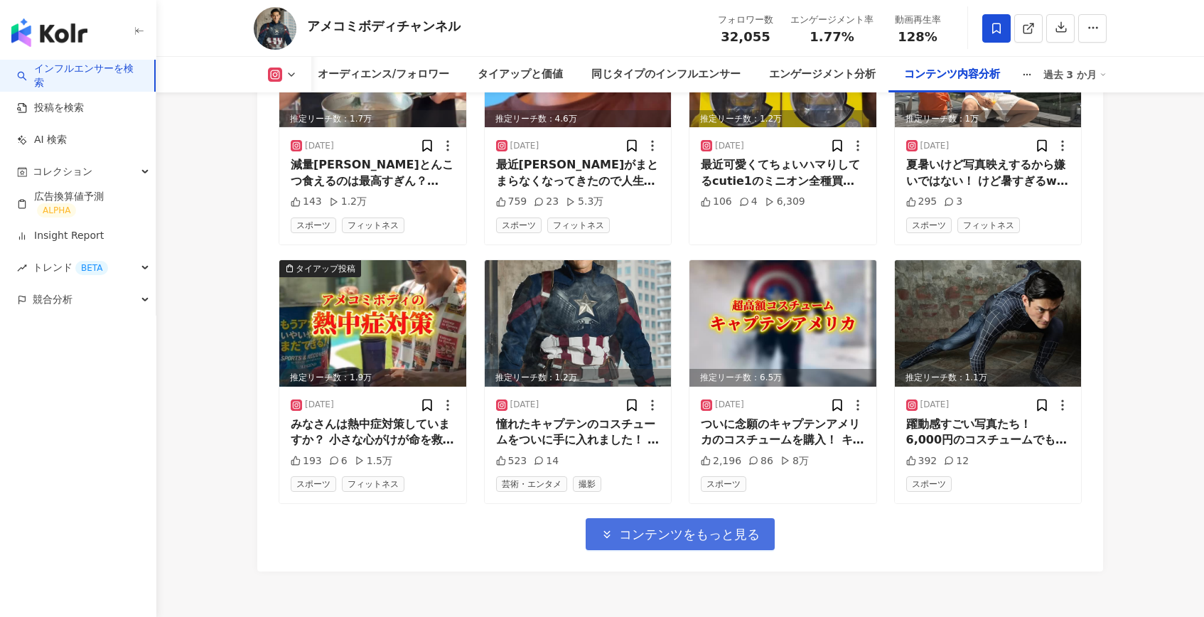
click at [683, 529] on span "コンテンツをもっと見る" at bounding box center [689, 535] width 141 height 16
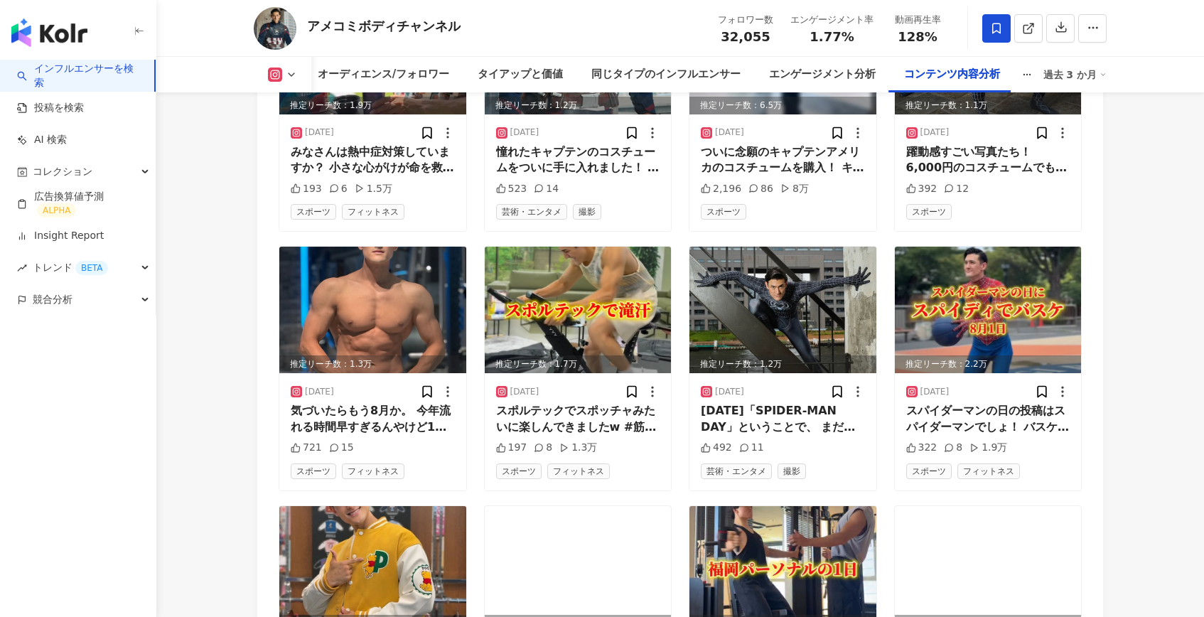
scroll to position [5225, 0]
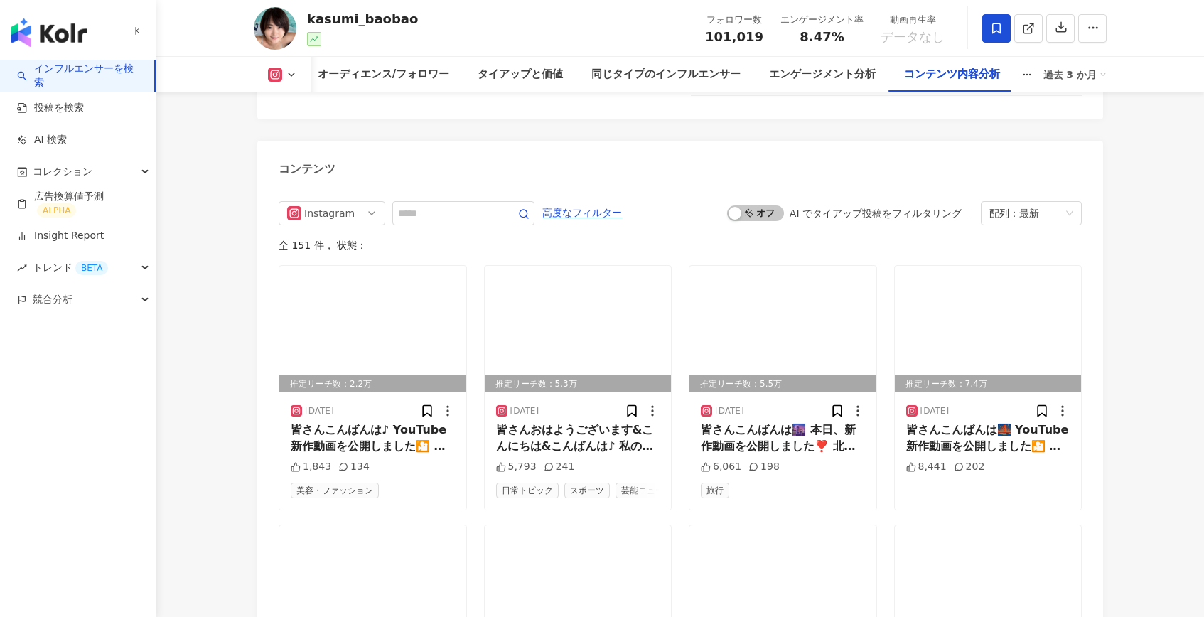
scroll to position [4173, 0]
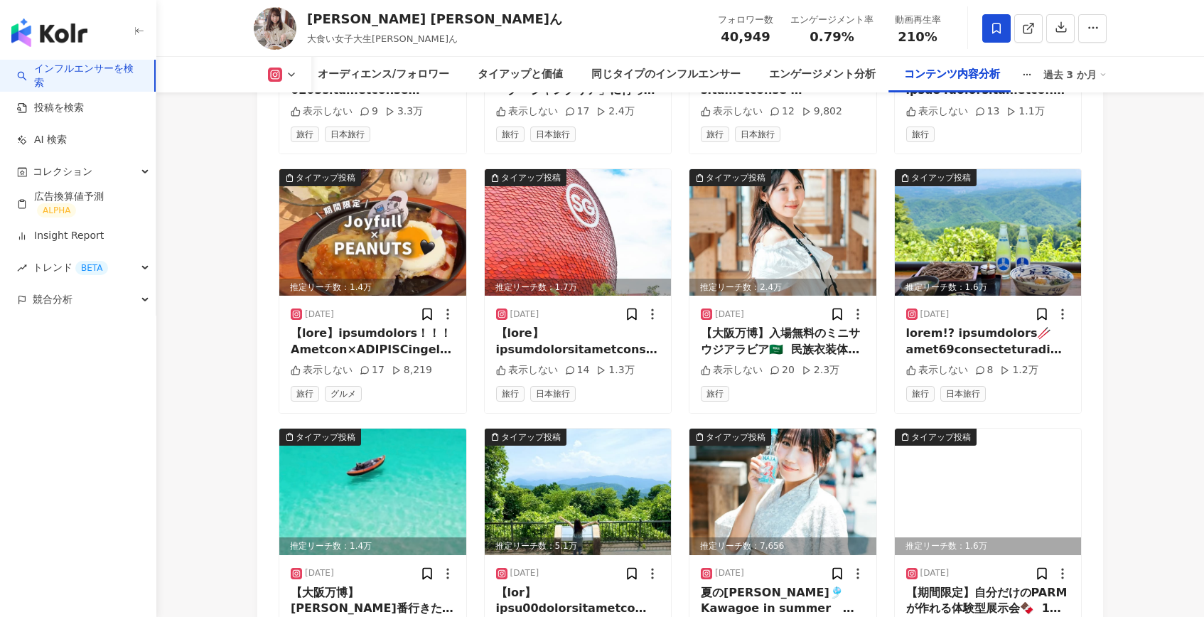
scroll to position [4890, 0]
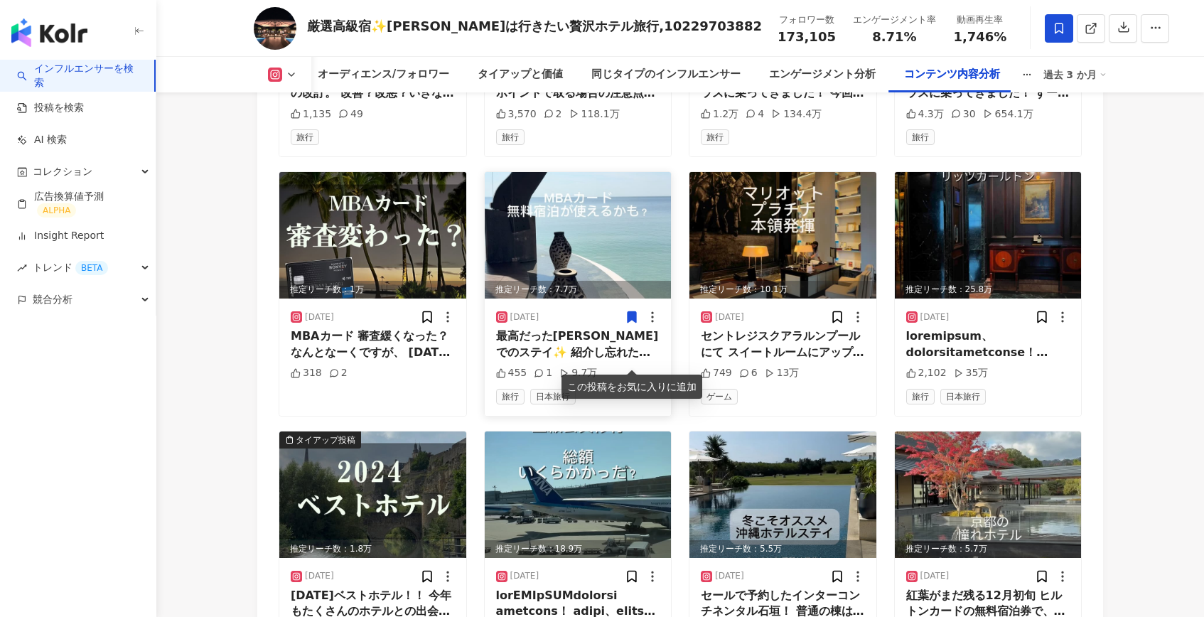
scroll to position [4416, 0]
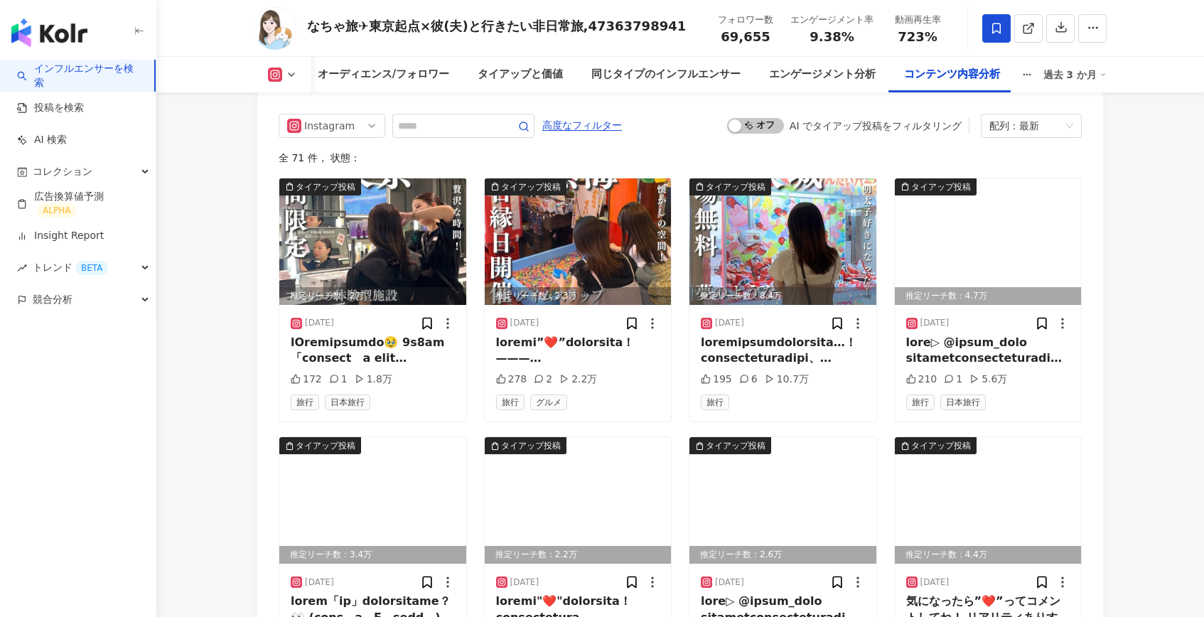
scroll to position [4547, 0]
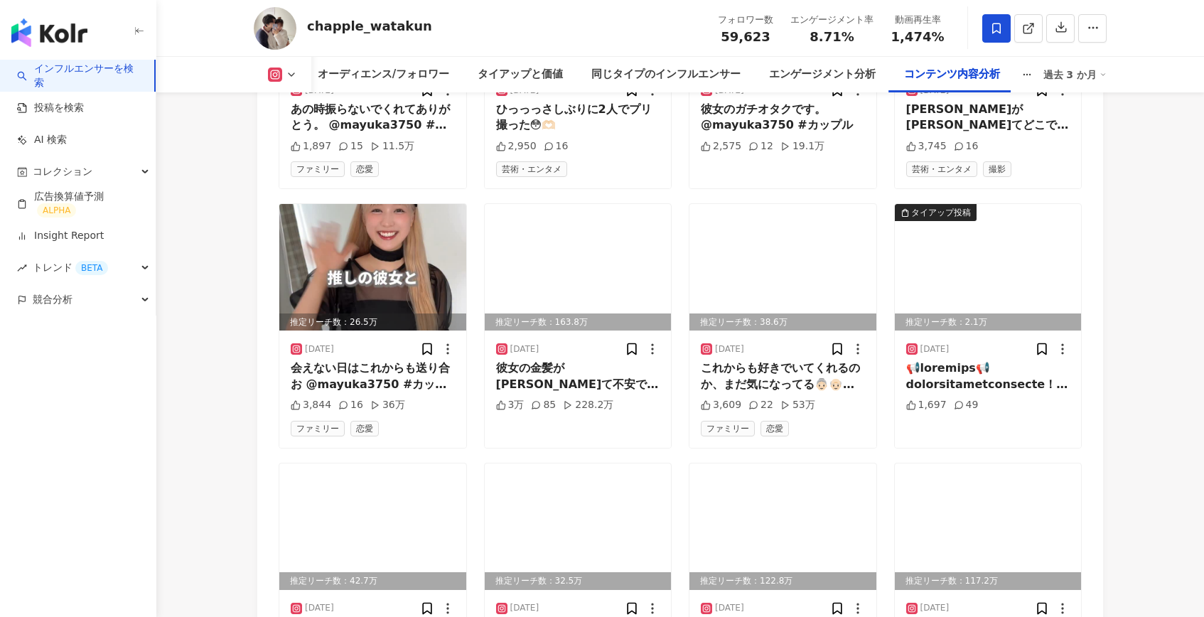
scroll to position [4872, 0]
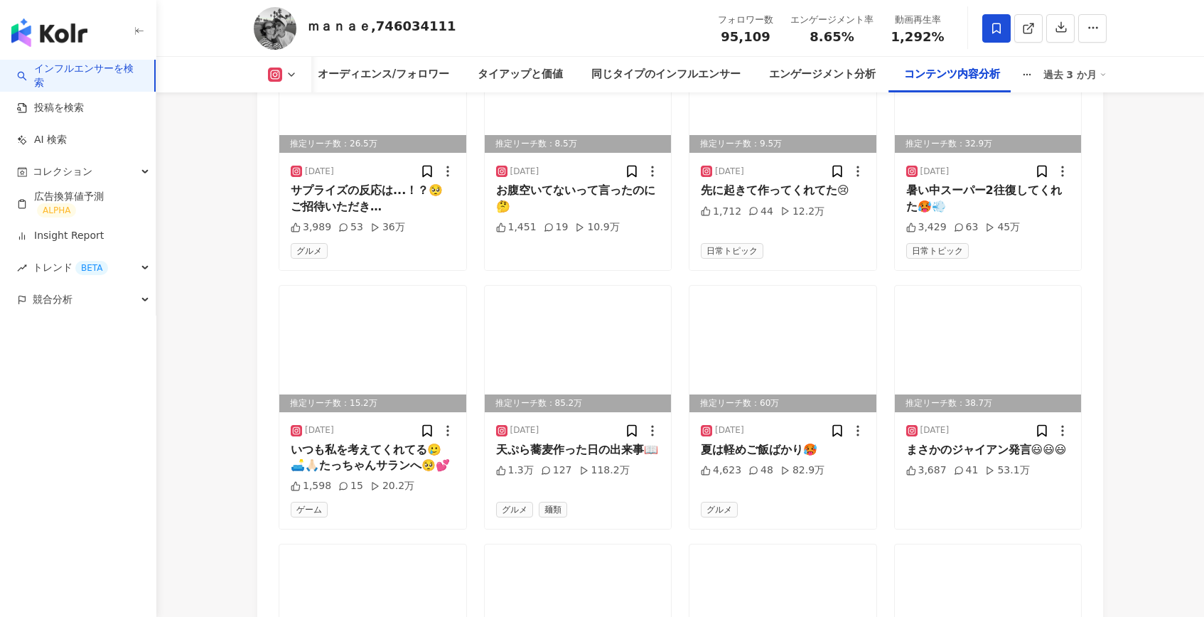
scroll to position [4910, 0]
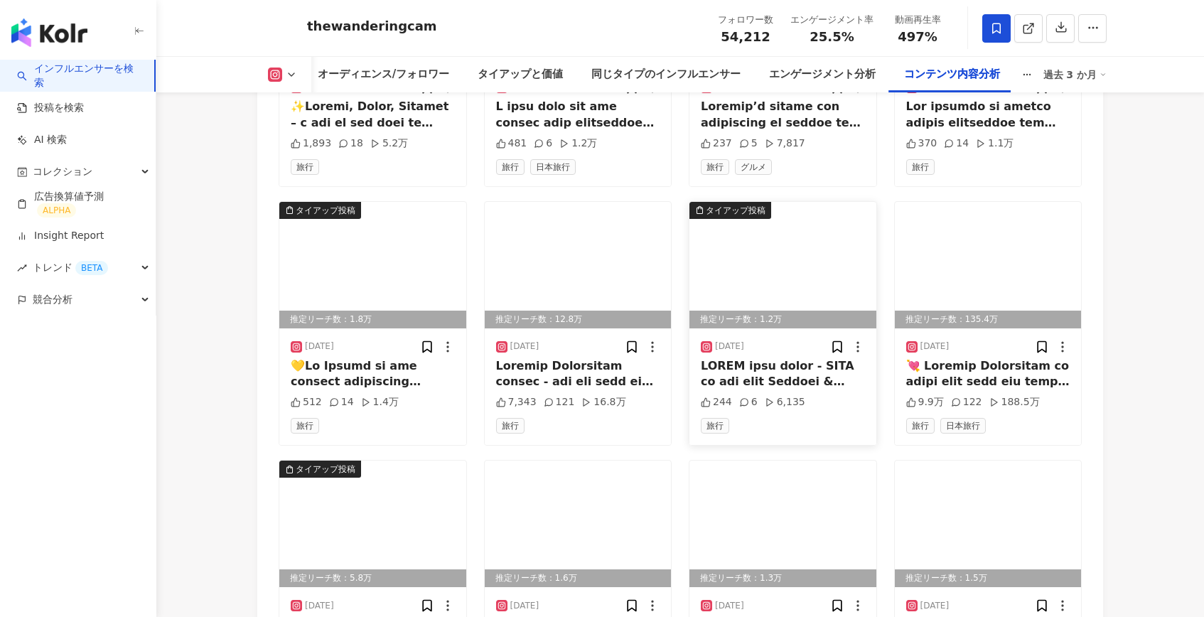
scroll to position [4831, 0]
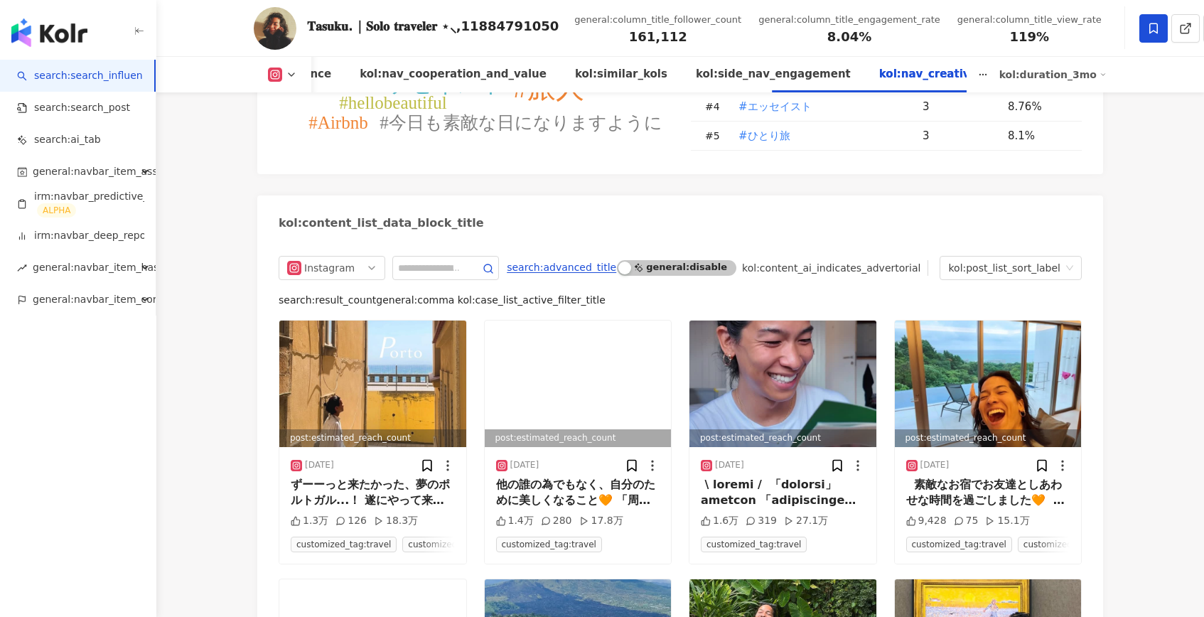
scroll to position [4875, 0]
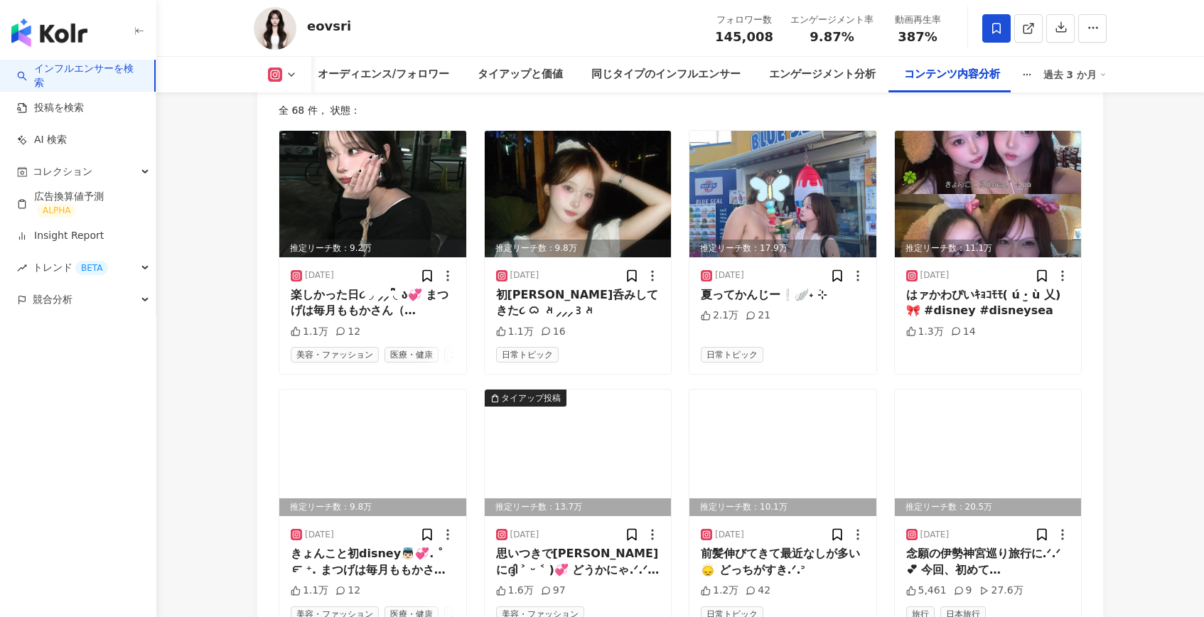
scroll to position [4448, 0]
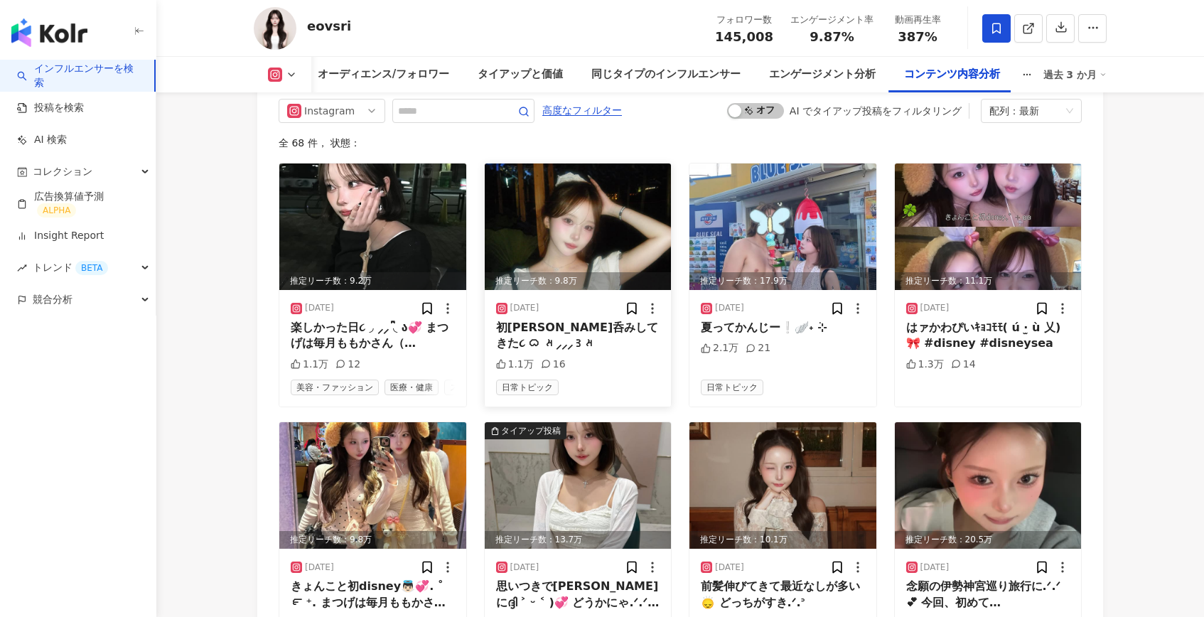
click at [553, 220] on img at bounding box center [578, 226] width 187 height 126
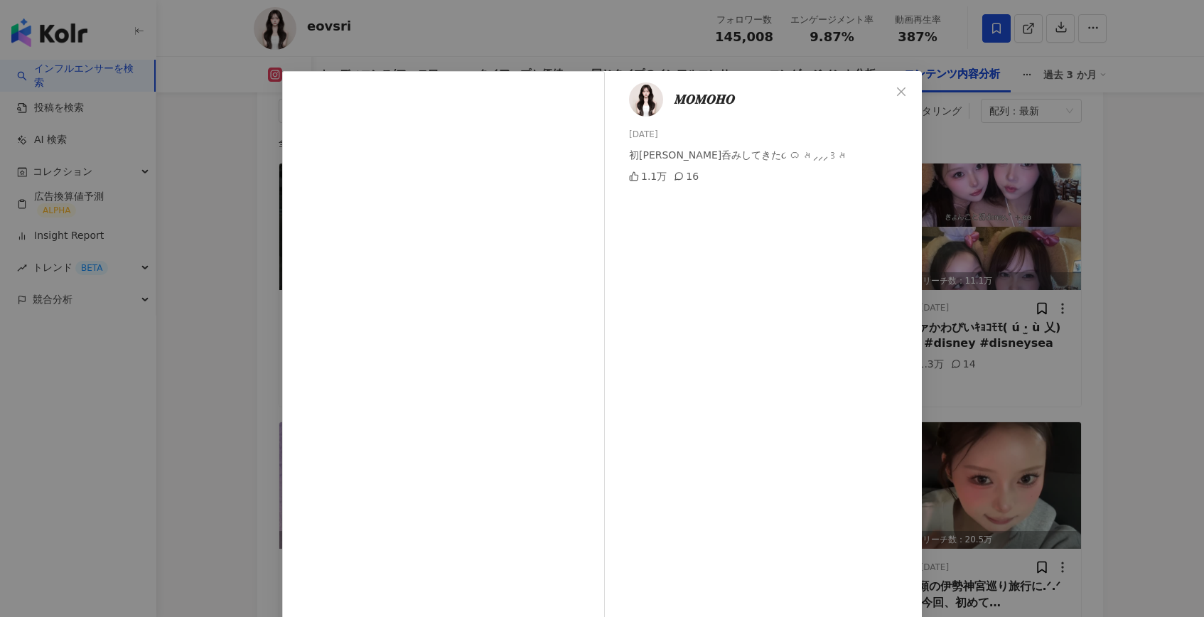
click at [988, 212] on div "𝑴𝑶𝑴𝑶𝑯𝑶 2025/08/02 初上野呑みしてきた૮ ᜊ 𑁤⸝⸝⸝꒱𑁤 1.1万 16 元の投稿を表示" at bounding box center [602, 308] width 1204 height 617
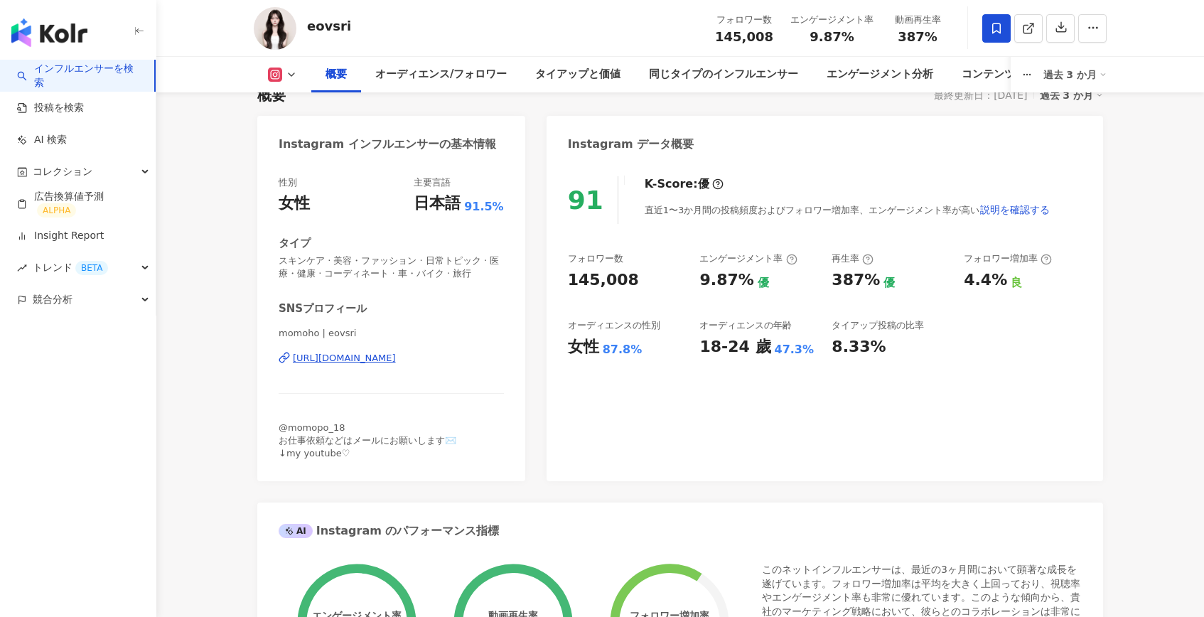
scroll to position [0, 0]
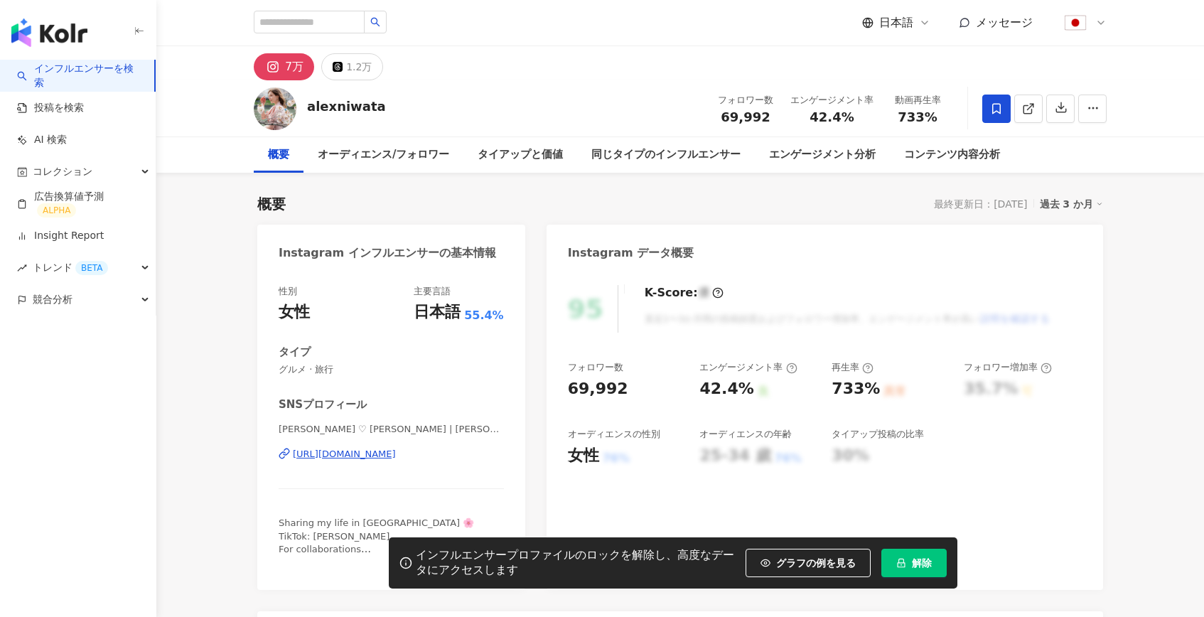
click at [912, 561] on span "解除" at bounding box center [922, 562] width 20 height 11
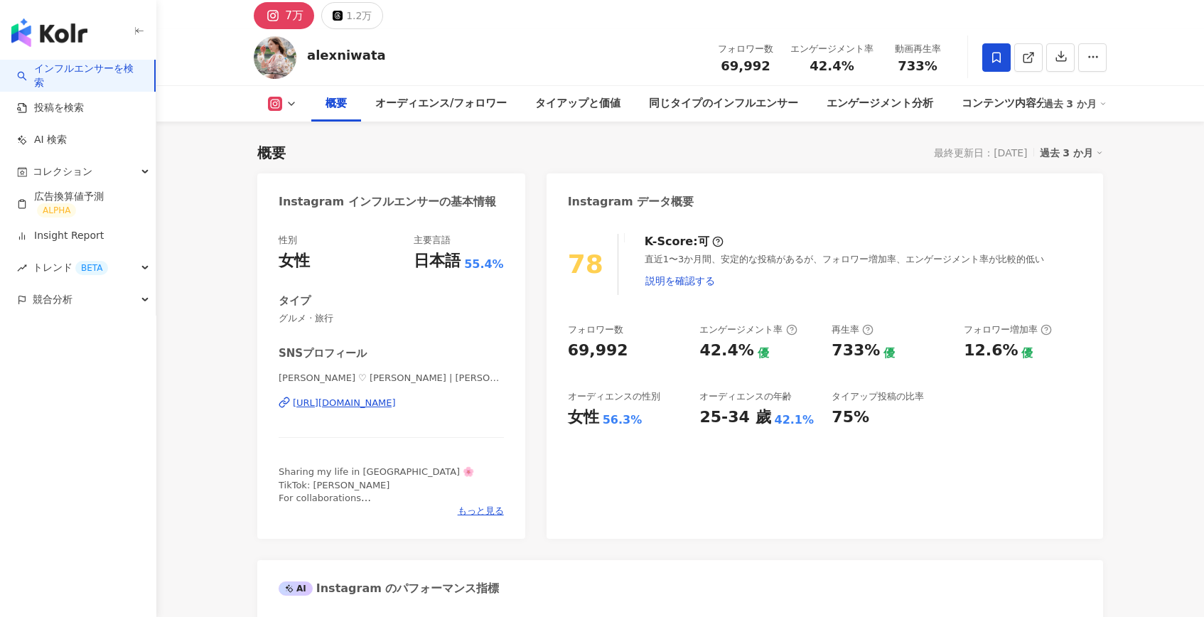
scroll to position [60, 0]
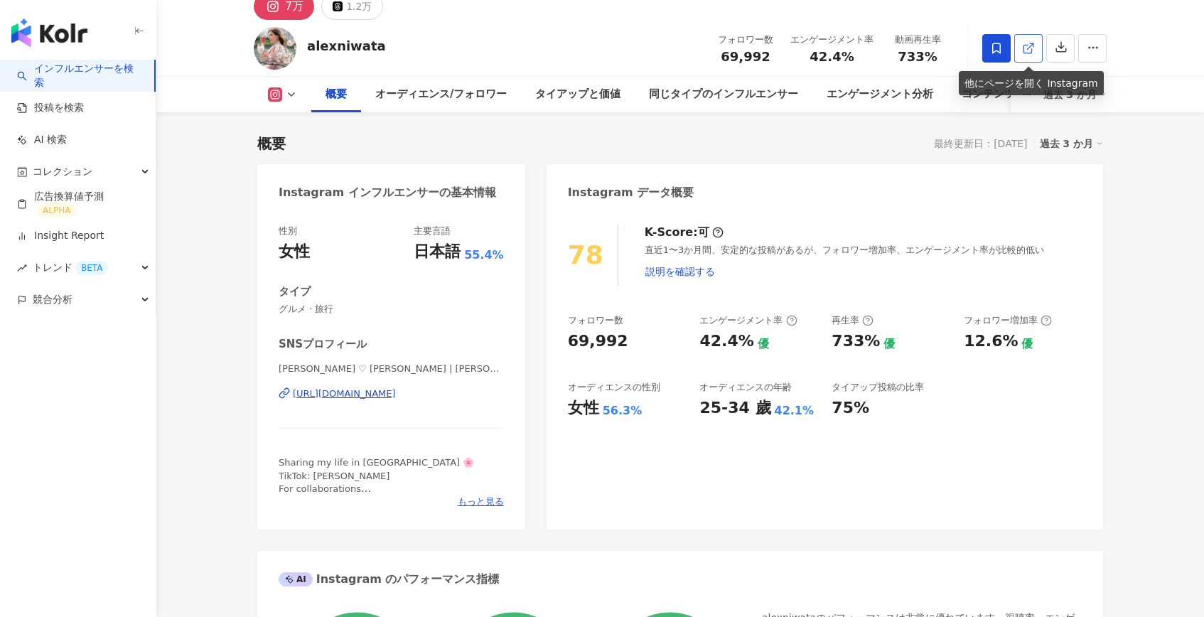
click at [1022, 53] on icon at bounding box center [1028, 48] width 13 height 13
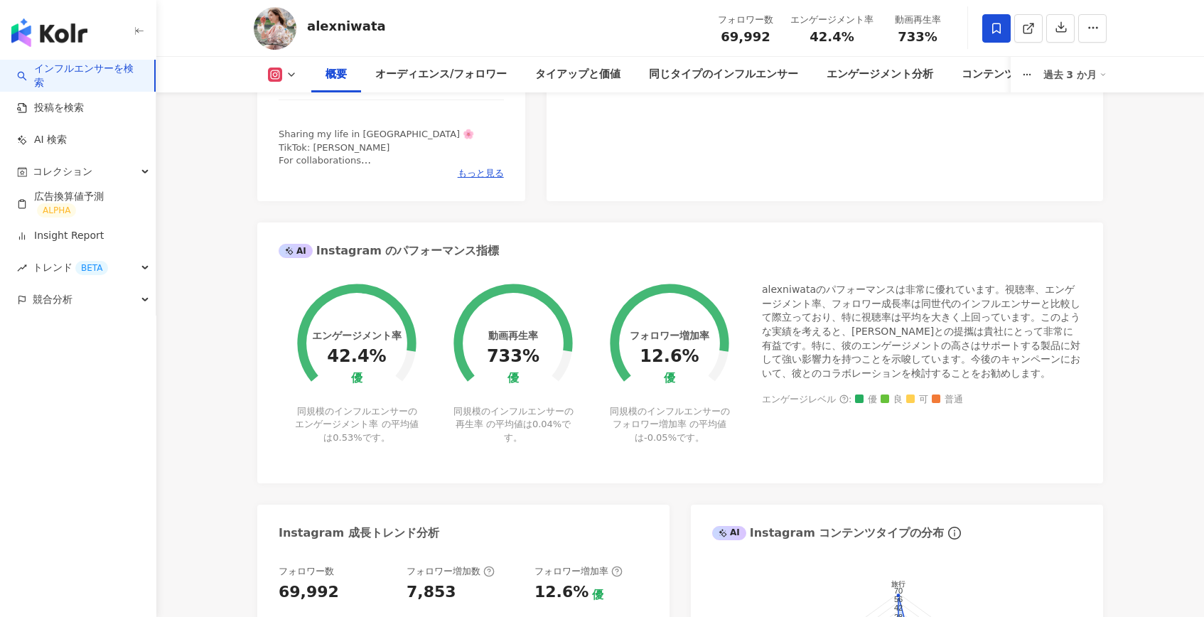
scroll to position [456, 0]
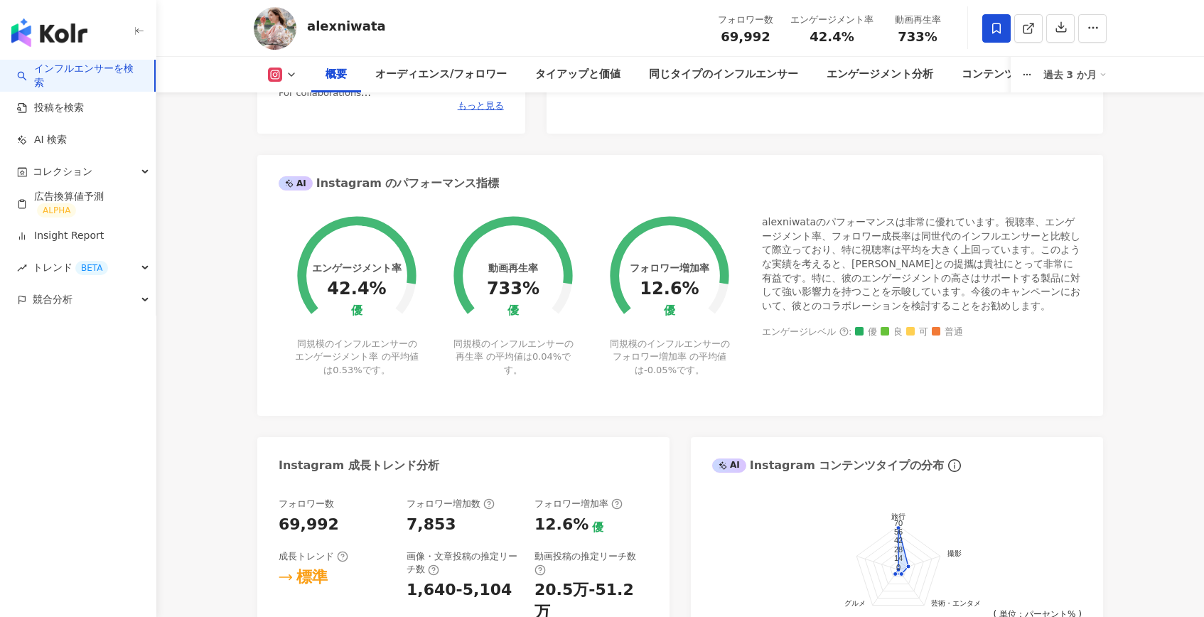
click at [345, 364] on div "同規模のインフルエンサーのエンゲージメント率 の平均値は 0.53% です。" at bounding box center [357, 357] width 124 height 39
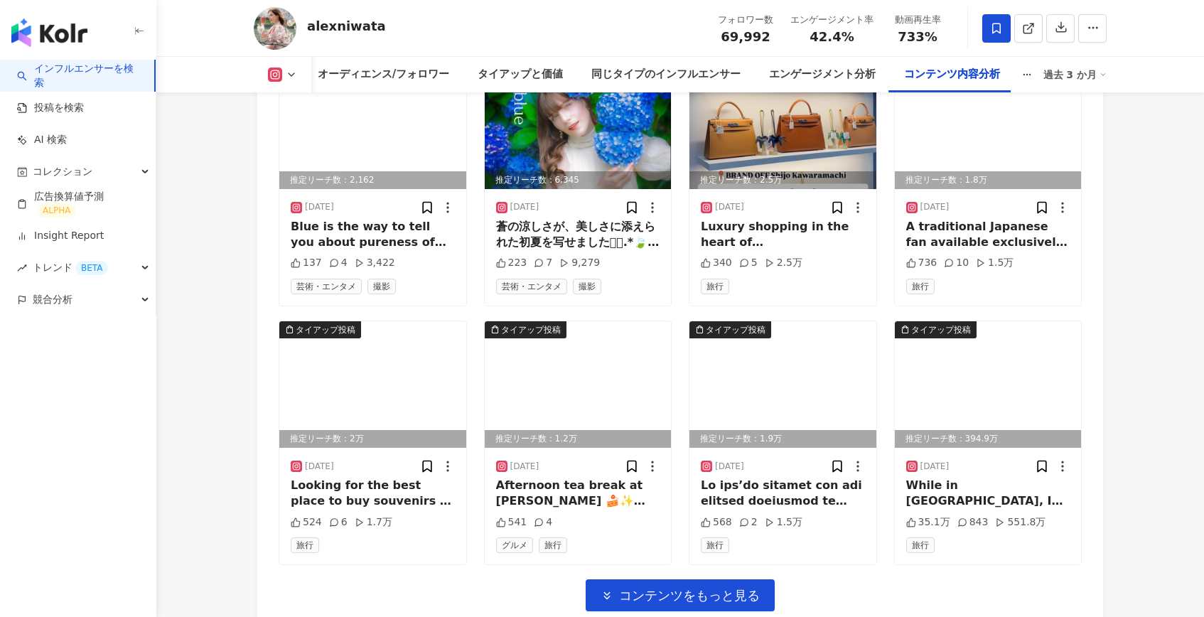
scroll to position [4839, 0]
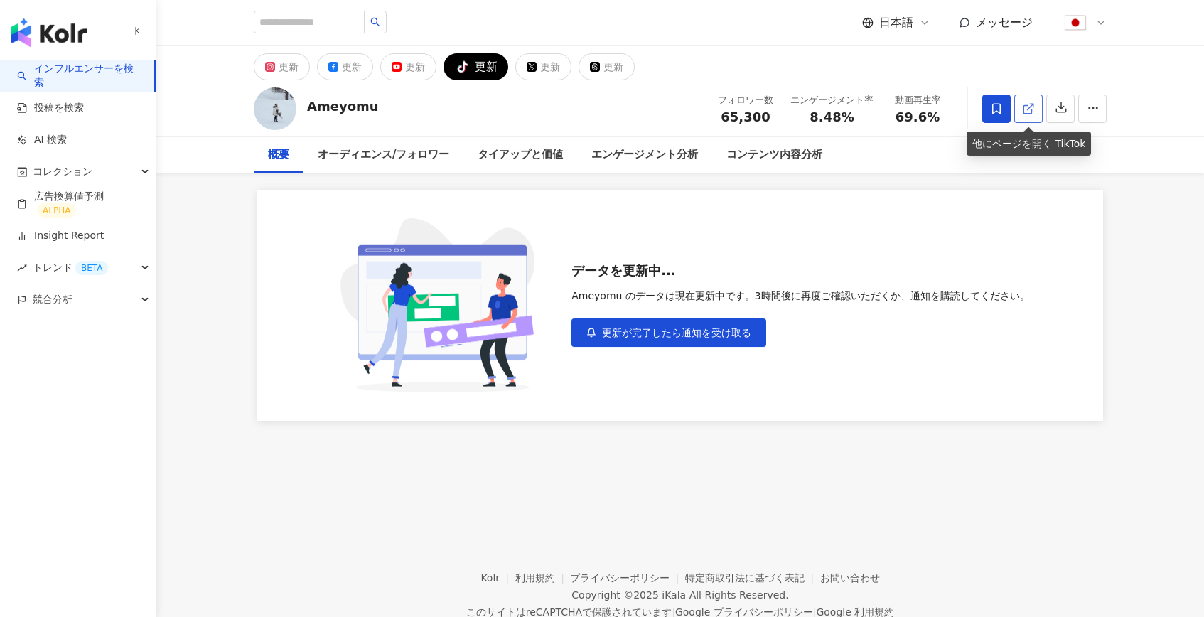
click at [1017, 115] on link at bounding box center [1028, 109] width 28 height 28
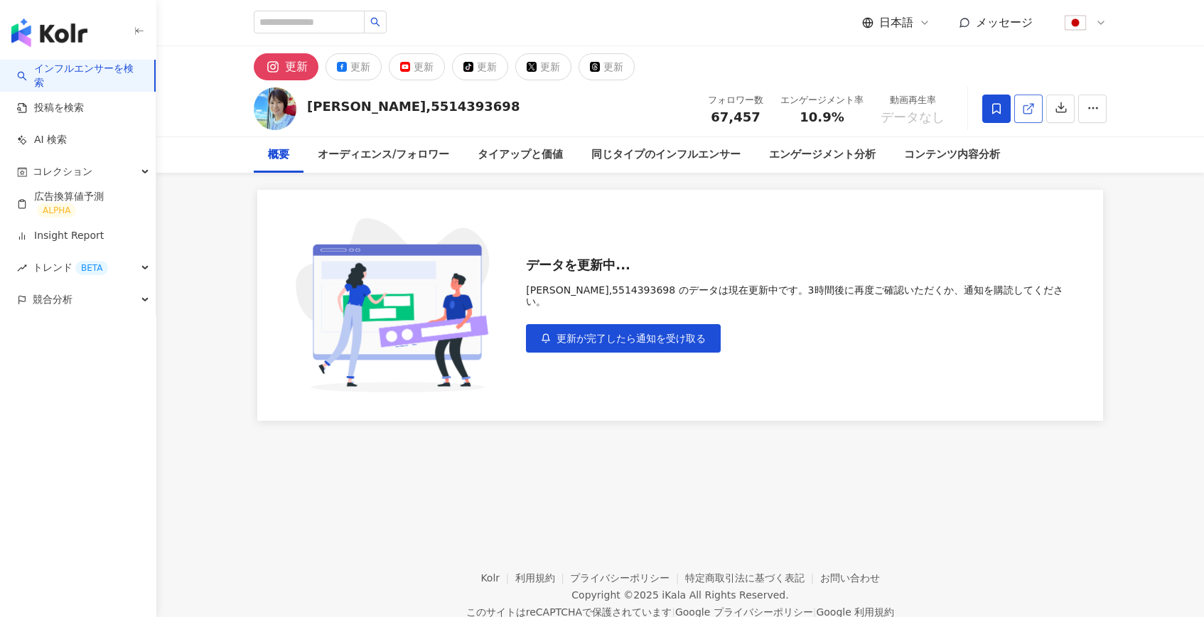
click at [1030, 107] on icon at bounding box center [1028, 108] width 13 height 13
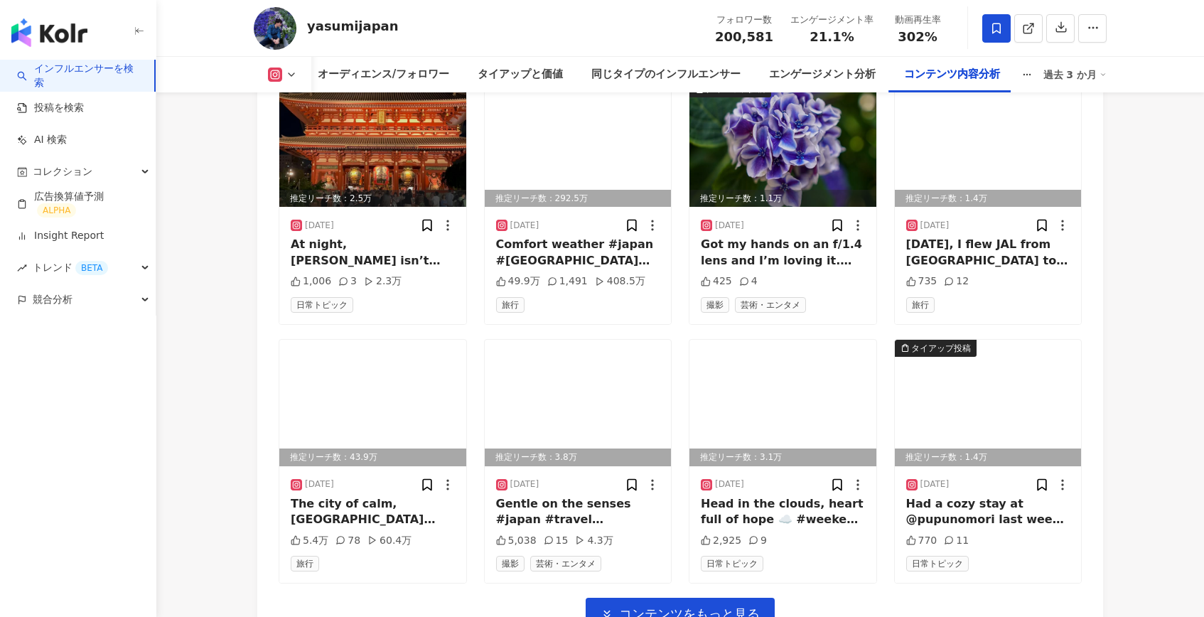
scroll to position [4971, 0]
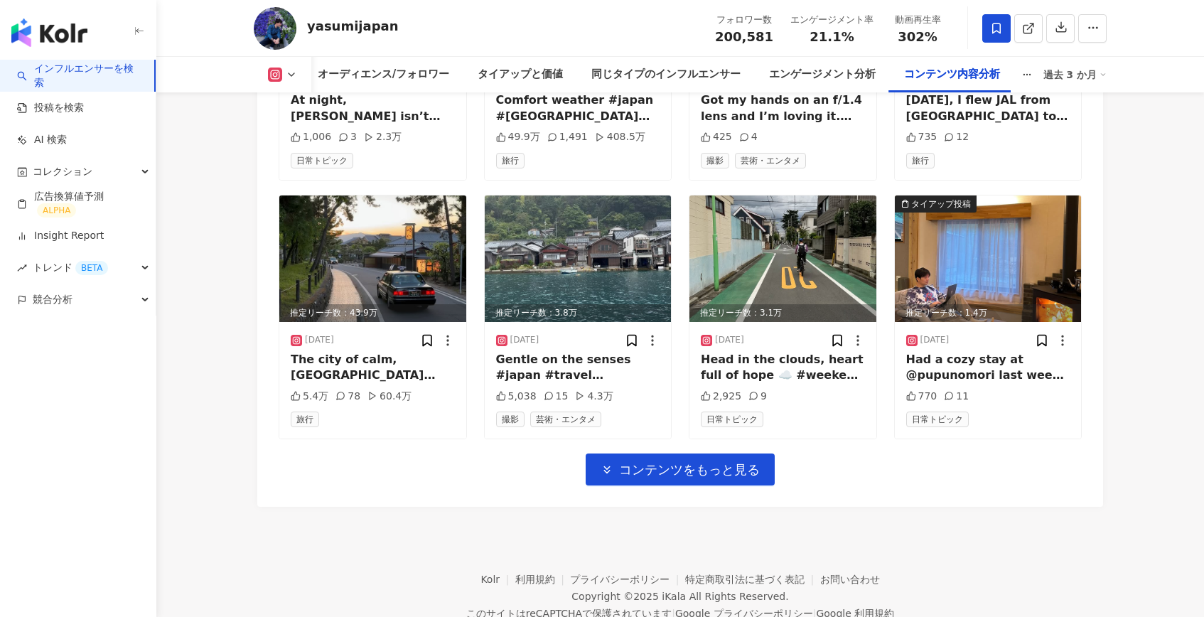
click at [72, 66] on link "インフルエンサーを検索" at bounding box center [80, 76] width 126 height 28
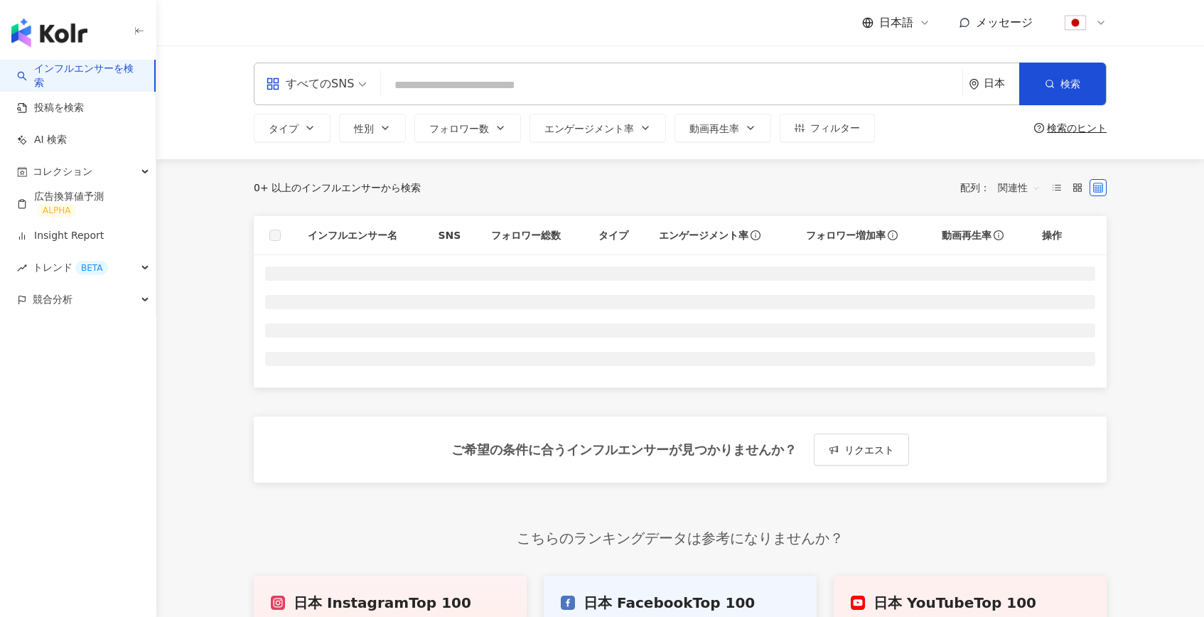
click at [503, 92] on input "search" at bounding box center [672, 85] width 570 height 27
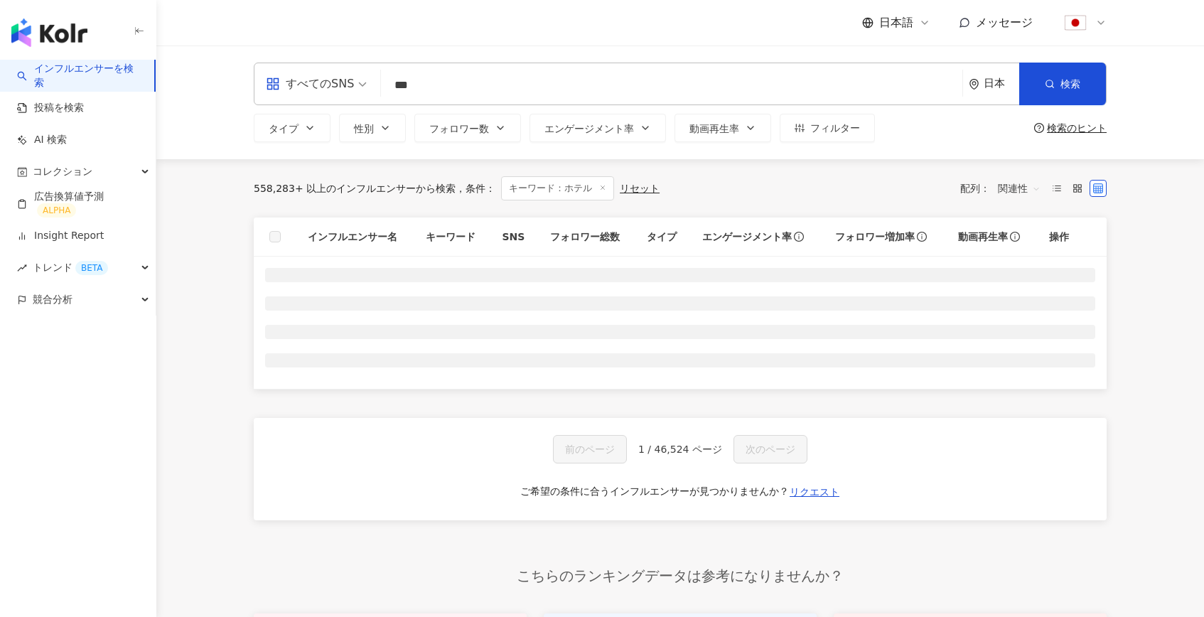
click at [527, 80] on input "***" at bounding box center [672, 85] width 570 height 27
type input "**********"
click at [457, 124] on span "フォロワー数" at bounding box center [459, 128] width 60 height 11
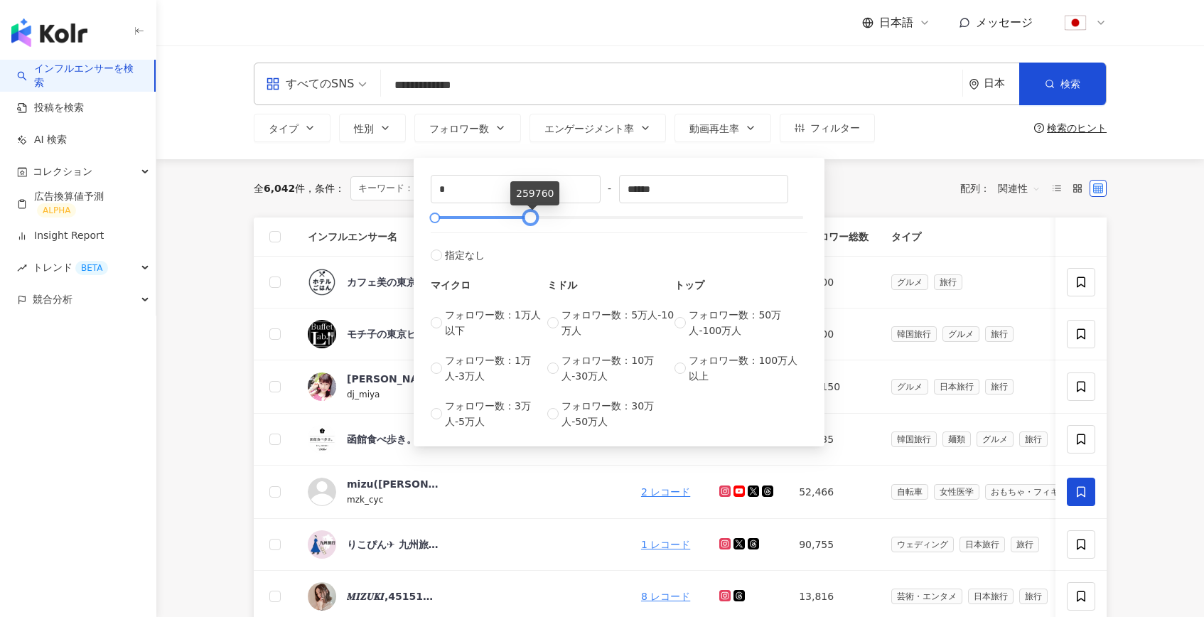
type input "******"
drag, startPoint x: 799, startPoint y: 217, endPoint x: 517, endPoint y: 225, distance: 282.2
click at [517, 222] on div at bounding box center [521, 218] width 8 height 8
type input "*****"
drag, startPoint x: 436, startPoint y: 216, endPoint x: 460, endPoint y: 217, distance: 24.2
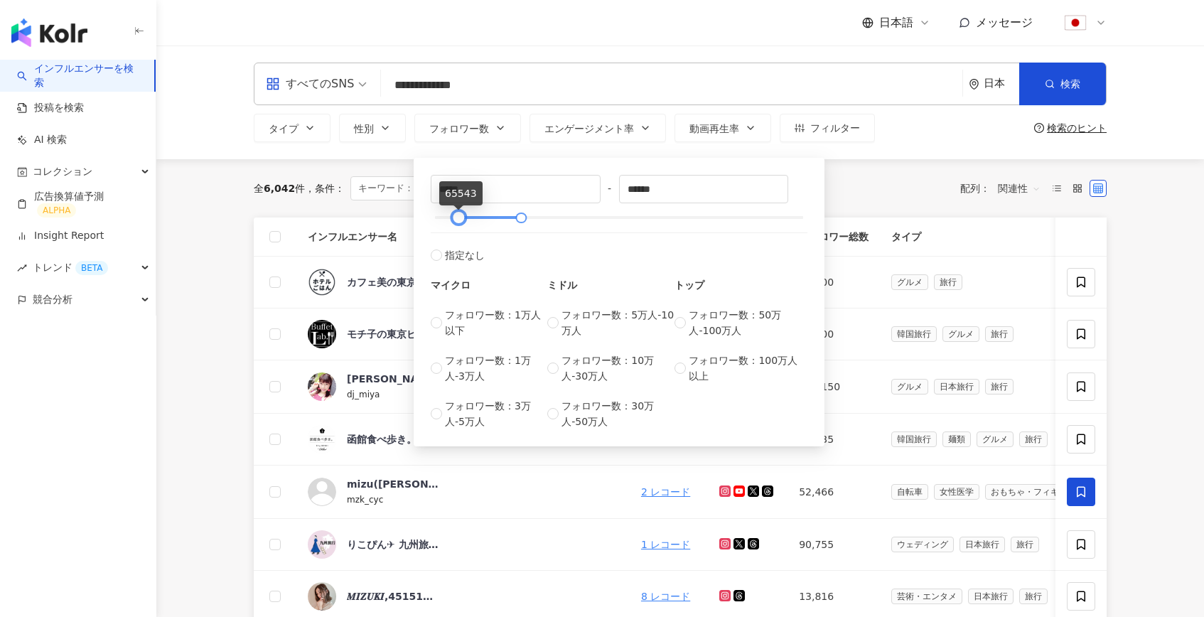
click at [460, 217] on div at bounding box center [459, 218] width 8 height 8
click at [329, 195] on div "全 6,042 件 条件 ： キーワード：ホテル AND "#PR" リセット" at bounding box center [409, 188] width 310 height 24
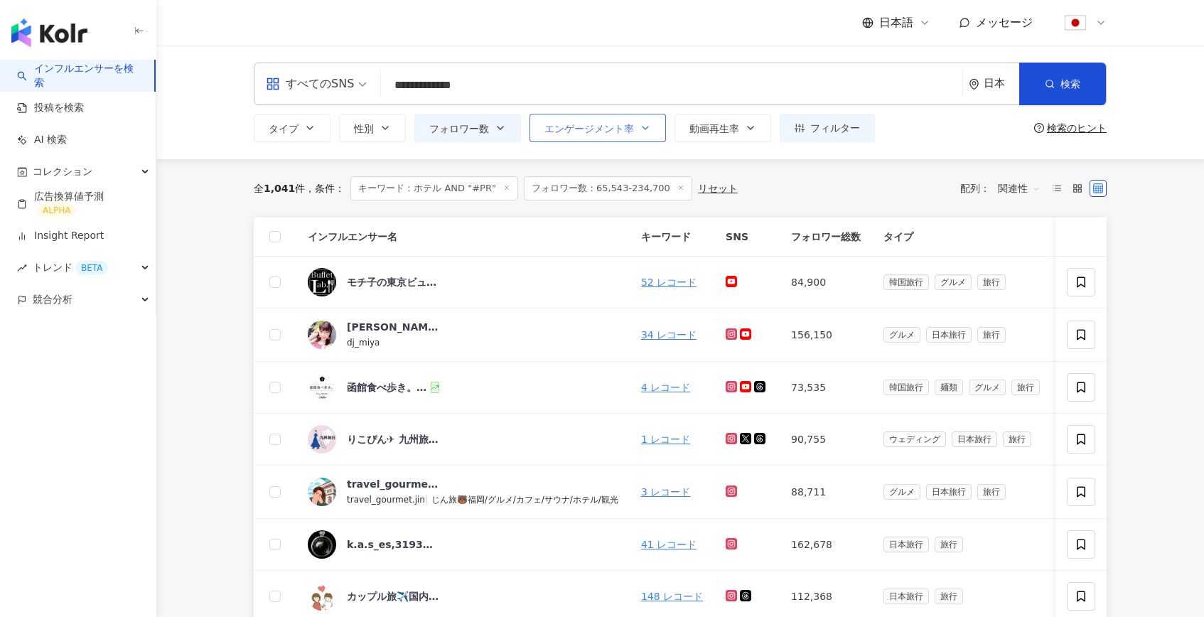
click at [599, 134] on button "エンゲージメント率" at bounding box center [597, 128] width 136 height 28
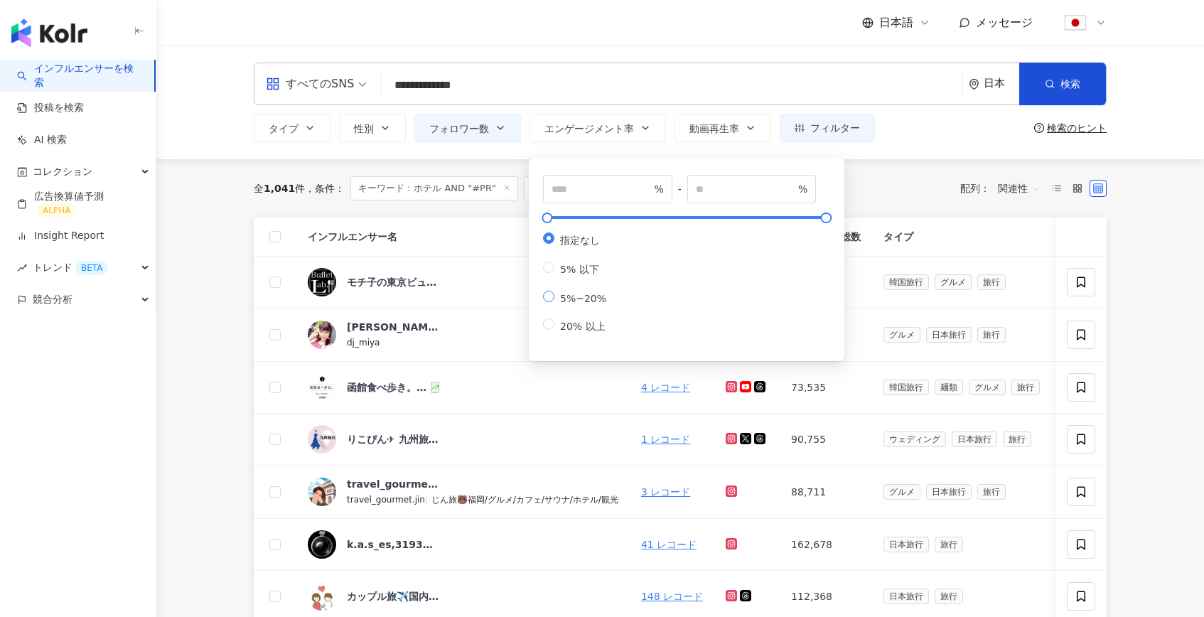
click at [567, 304] on span "5%~20%" at bounding box center [583, 298] width 58 height 11
type input "*"
type input "**"
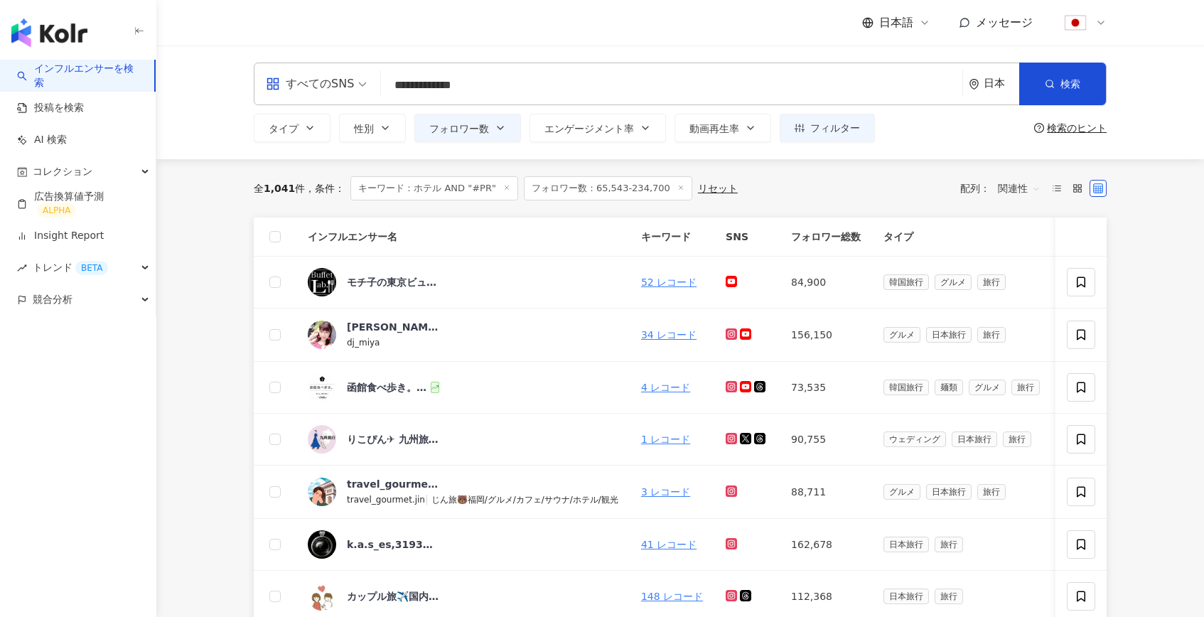
click at [492, 213] on div "全 1,041 件 条件 ： キーワード：ホテル AND "#PR" フォロワー数：65,543-234,700 リセット 配列： 関連性" at bounding box center [680, 188] width 853 height 58
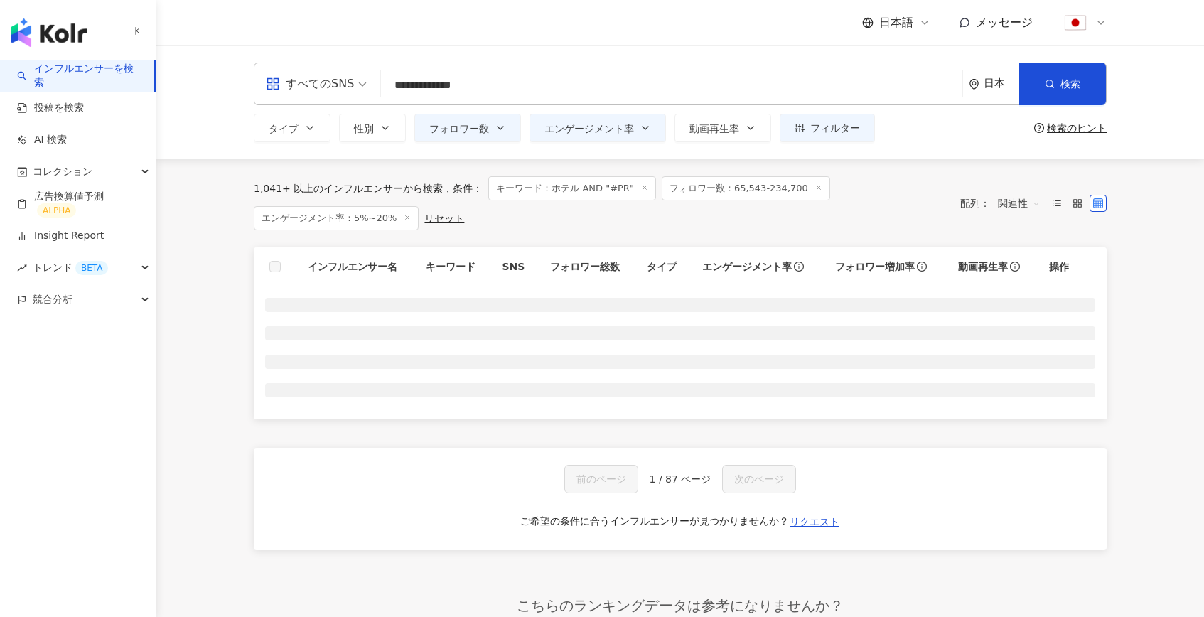
click at [348, 81] on div "すべてのSNS" at bounding box center [310, 83] width 88 height 23
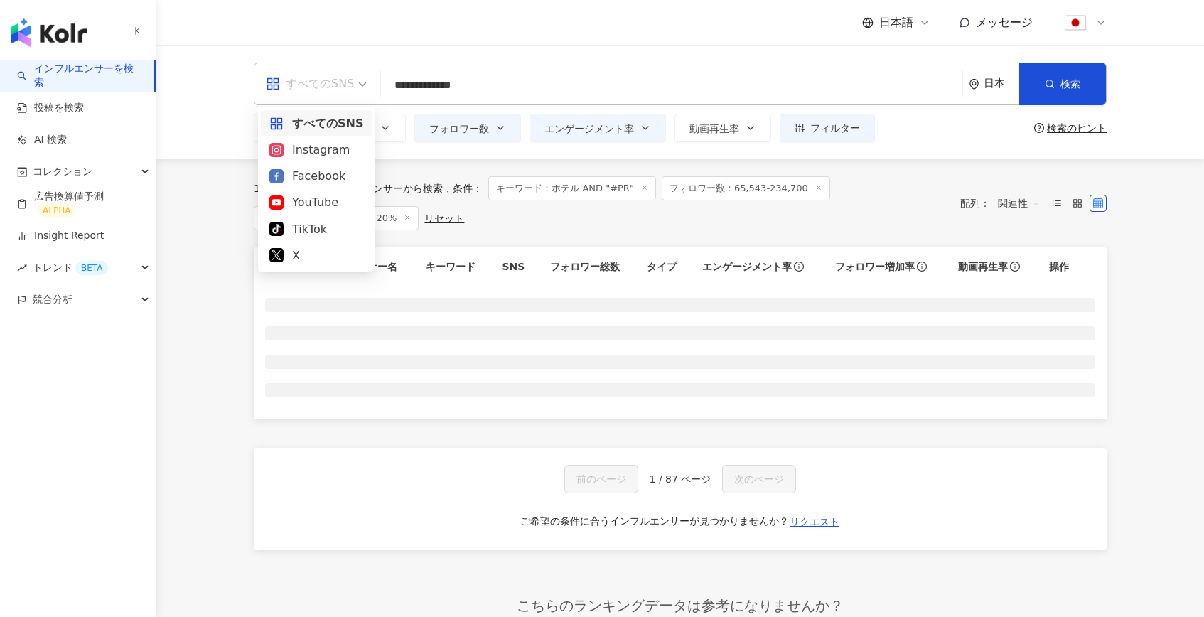
click at [330, 149] on div "Instagram" at bounding box center [316, 150] width 94 height 18
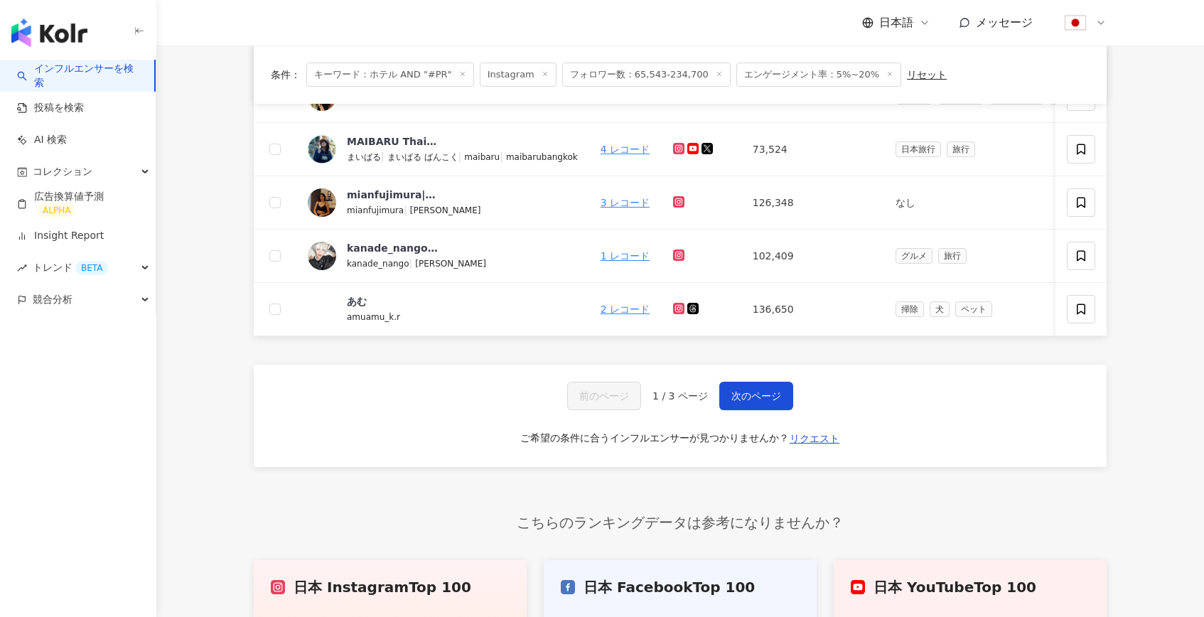
scroll to position [612, 0]
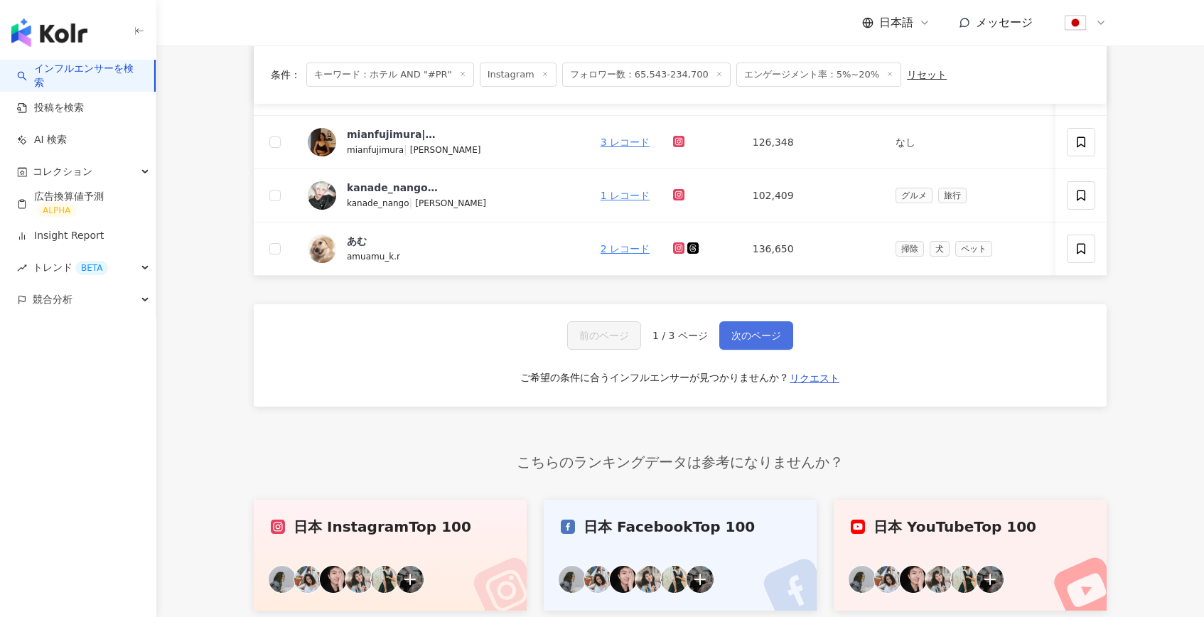
click at [734, 335] on span "次のページ" at bounding box center [756, 335] width 50 height 11
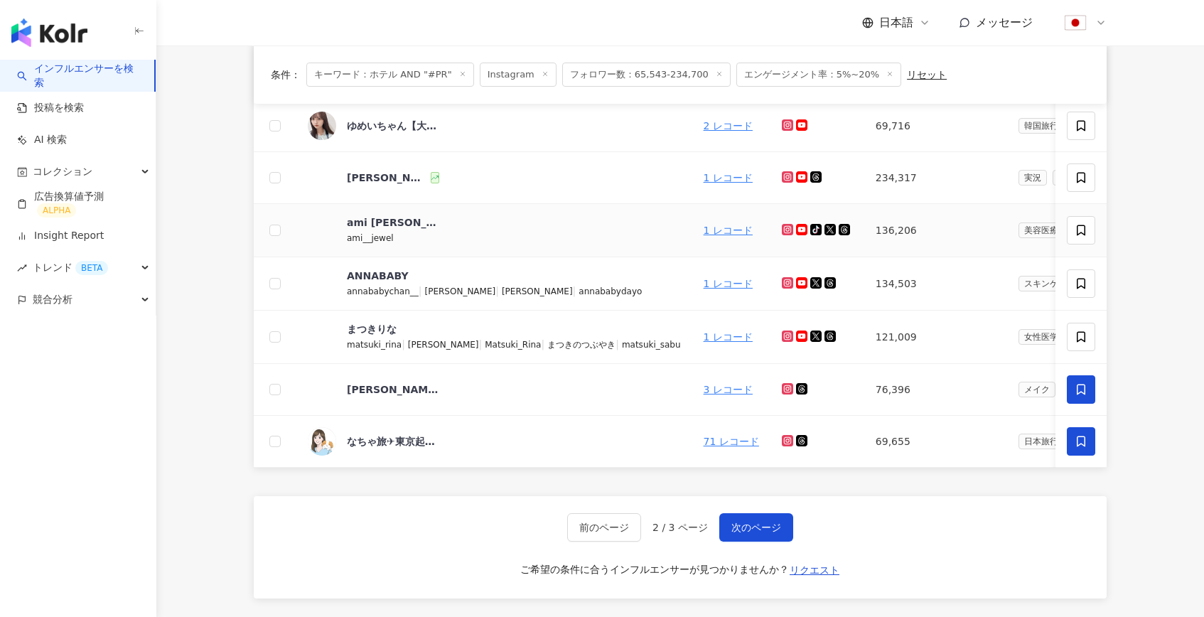
scroll to position [406, 0]
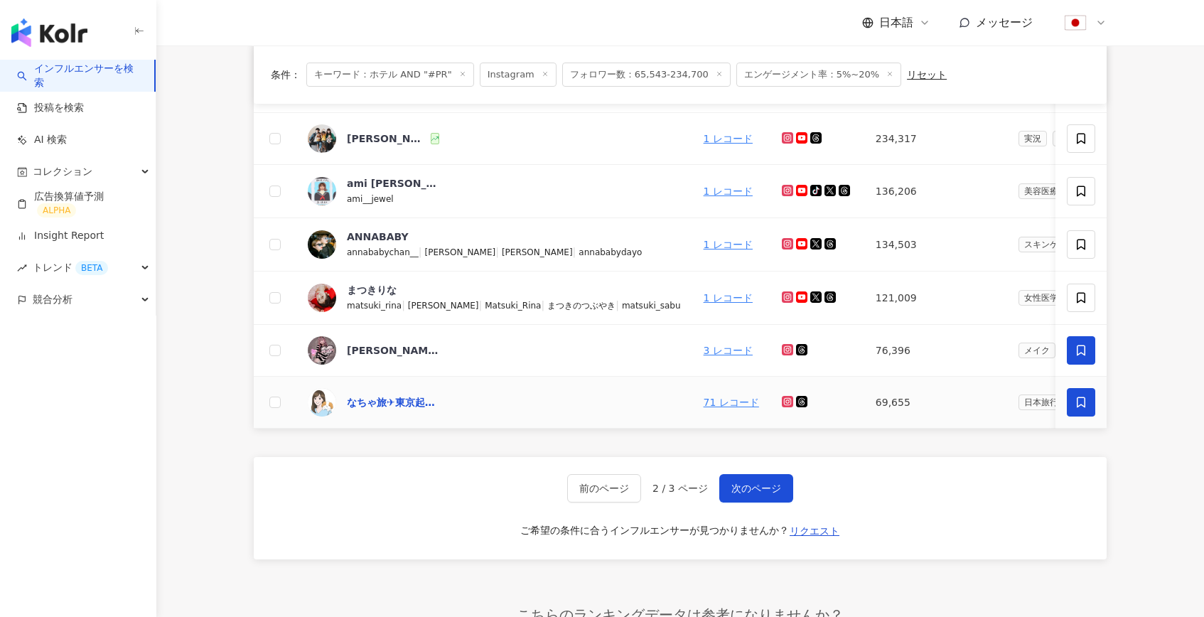
click at [379, 401] on div "なちゃ旅✈︎東京起点×彼(夫)と行きたい非日常旅,47363798941" at bounding box center [393, 402] width 92 height 14
click at [621, 501] on button "前のページ" at bounding box center [604, 488] width 74 height 28
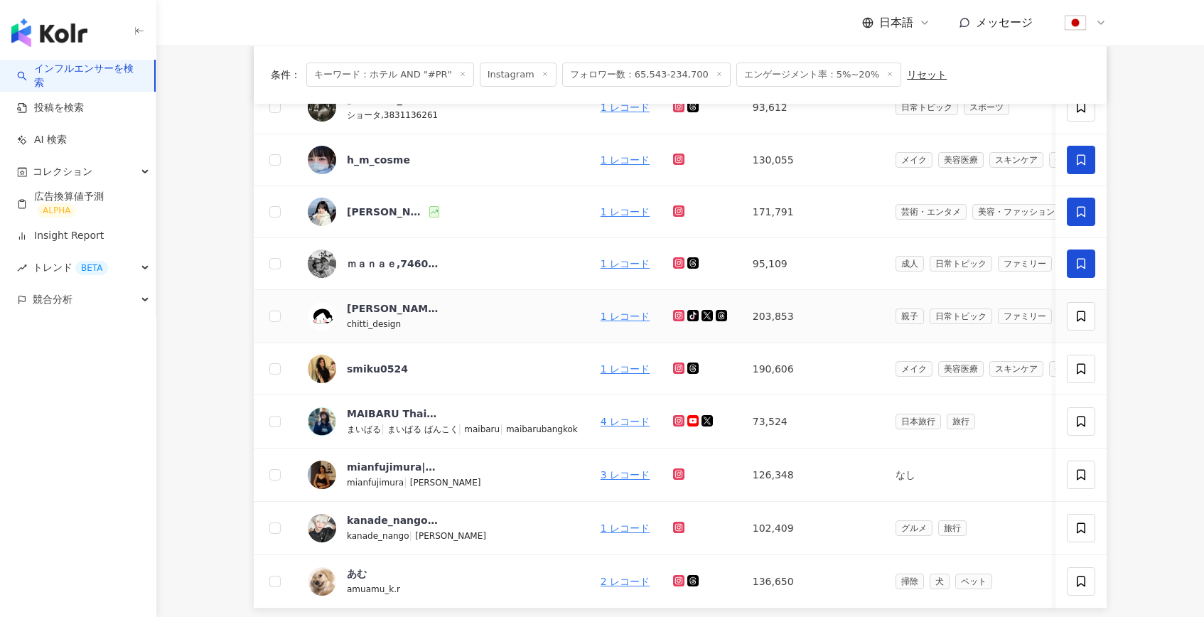
scroll to position [389, 0]
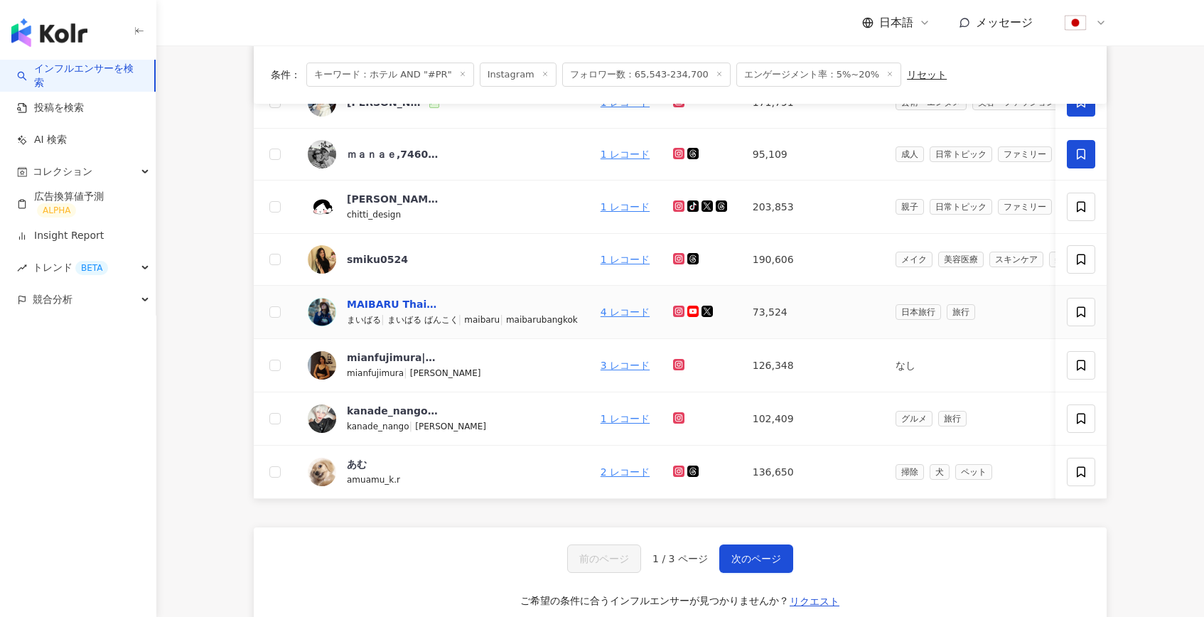
click at [387, 303] on div "MAIBARU ThaiVlog" at bounding box center [393, 304] width 92 height 14
click at [87, 173] on span "コレクション" at bounding box center [63, 172] width 60 height 32
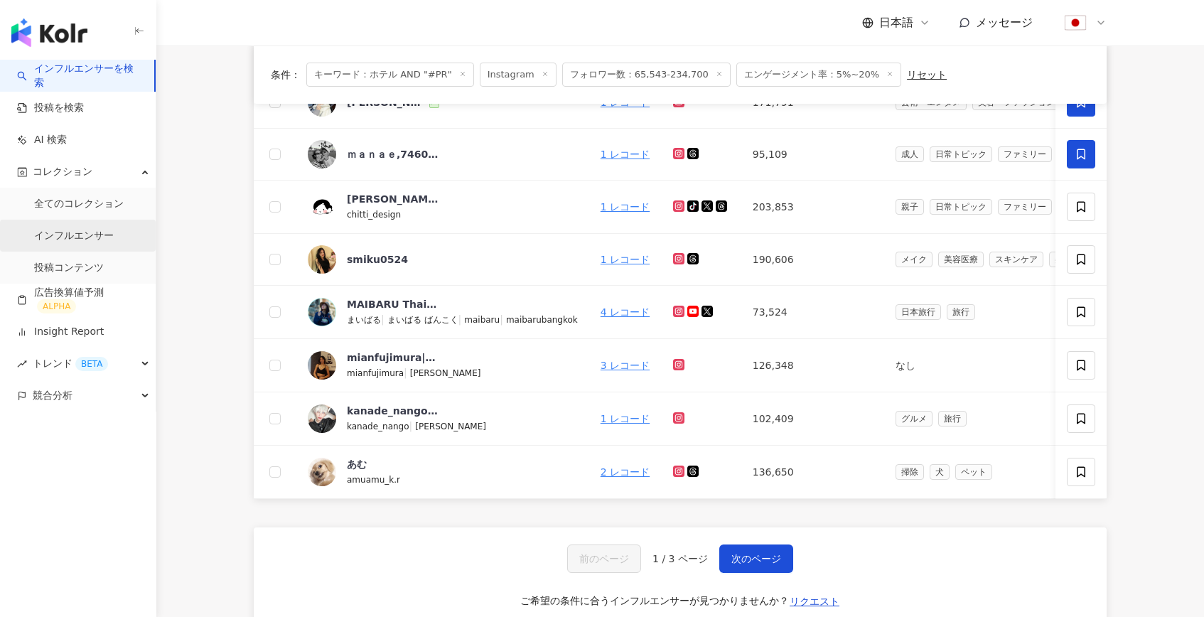
click at [88, 229] on link "インフルエンサー" at bounding box center [74, 236] width 80 height 14
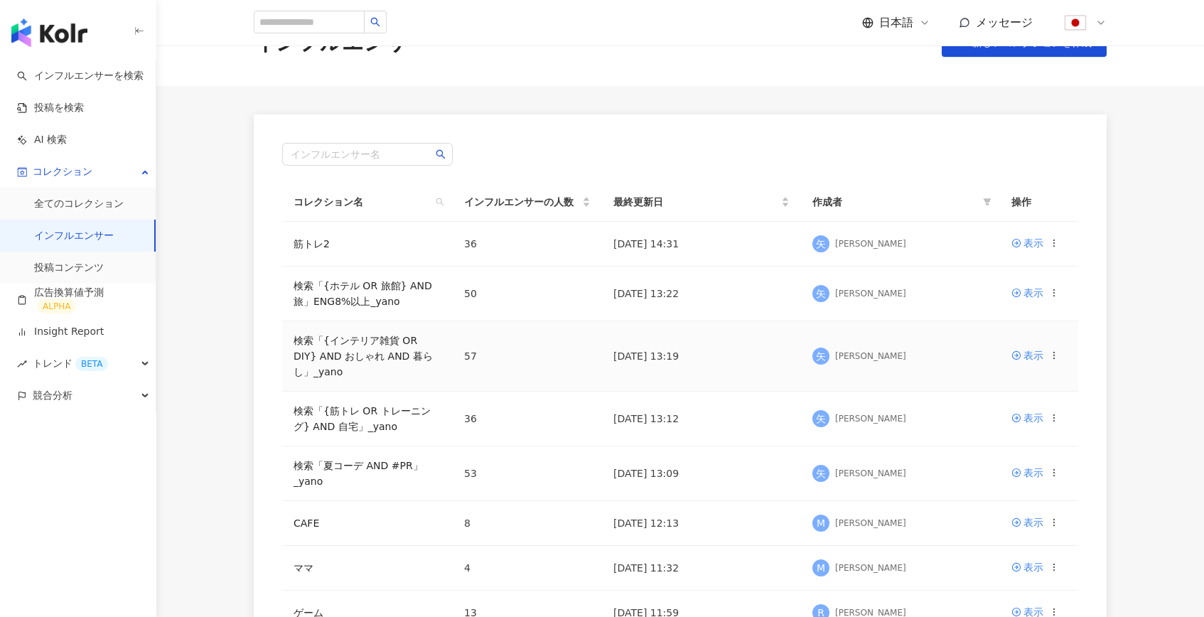
scroll to position [47, 0]
click at [387, 353] on link "検索「{インテリア雑貨 OR DIY} AND おしゃれ AND 暮らし」_yano" at bounding box center [362, 355] width 139 height 43
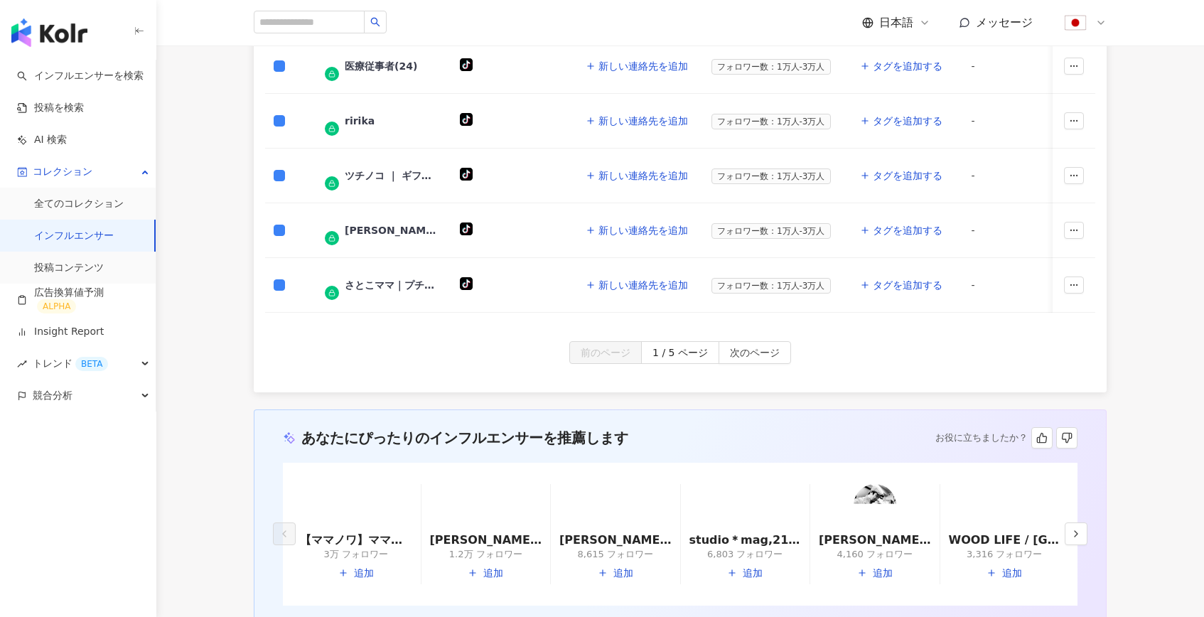
scroll to position [669, 0]
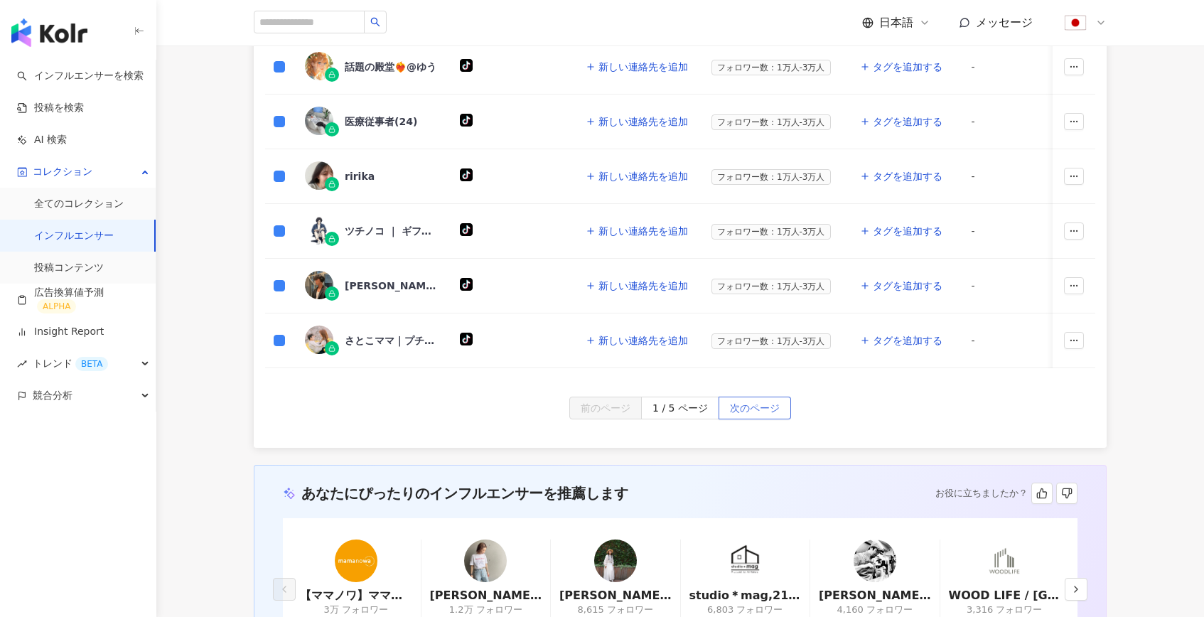
click at [738, 410] on span "次のページ" at bounding box center [755, 408] width 50 height 23
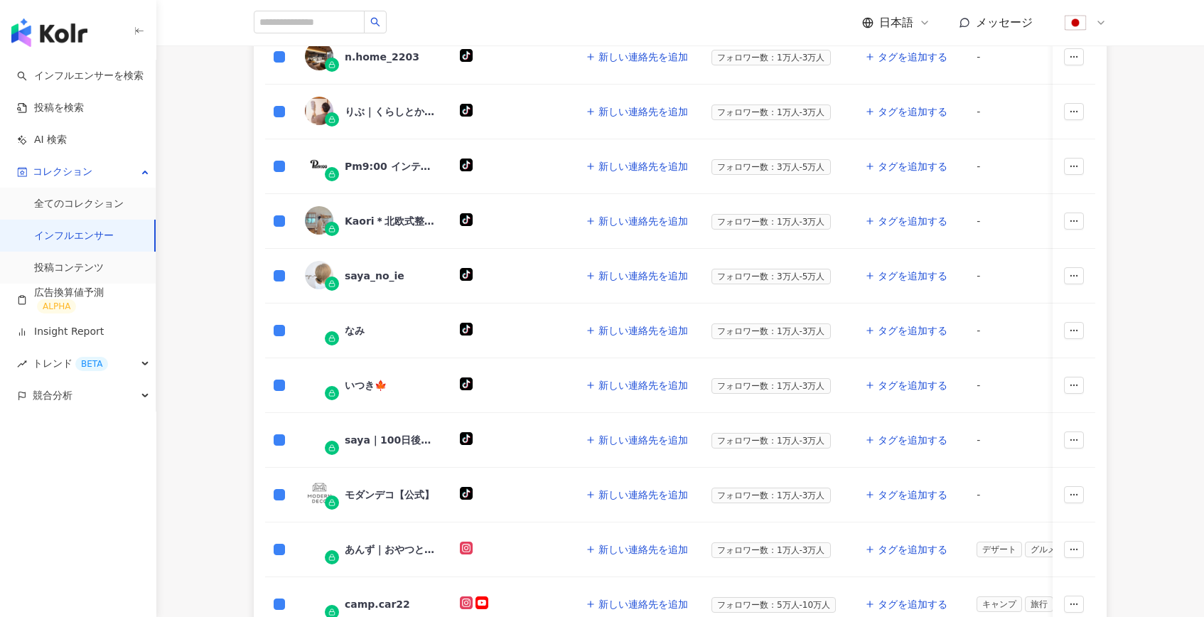
scroll to position [876, 0]
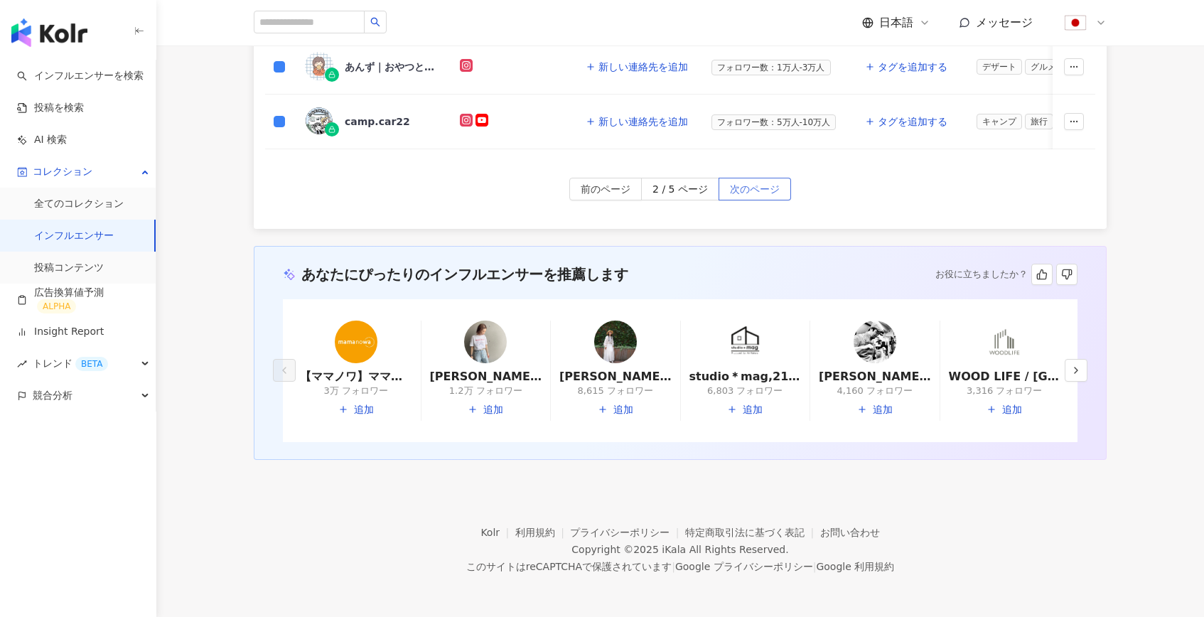
click at [764, 189] on span "次のページ" at bounding box center [755, 189] width 50 height 23
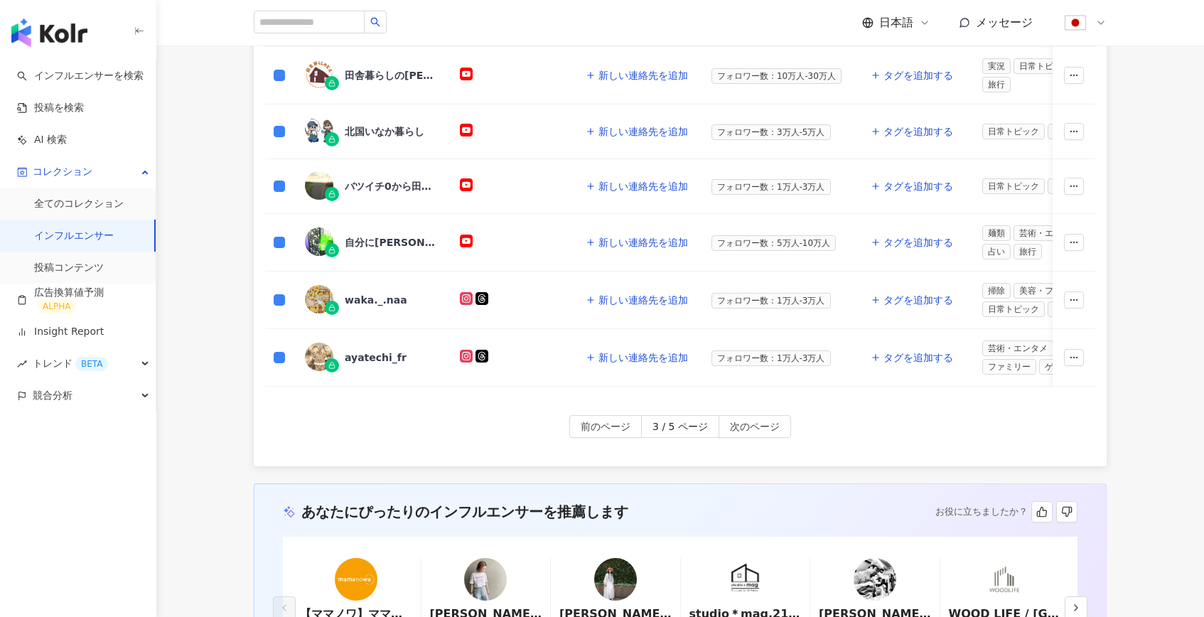
scroll to position [851, 0]
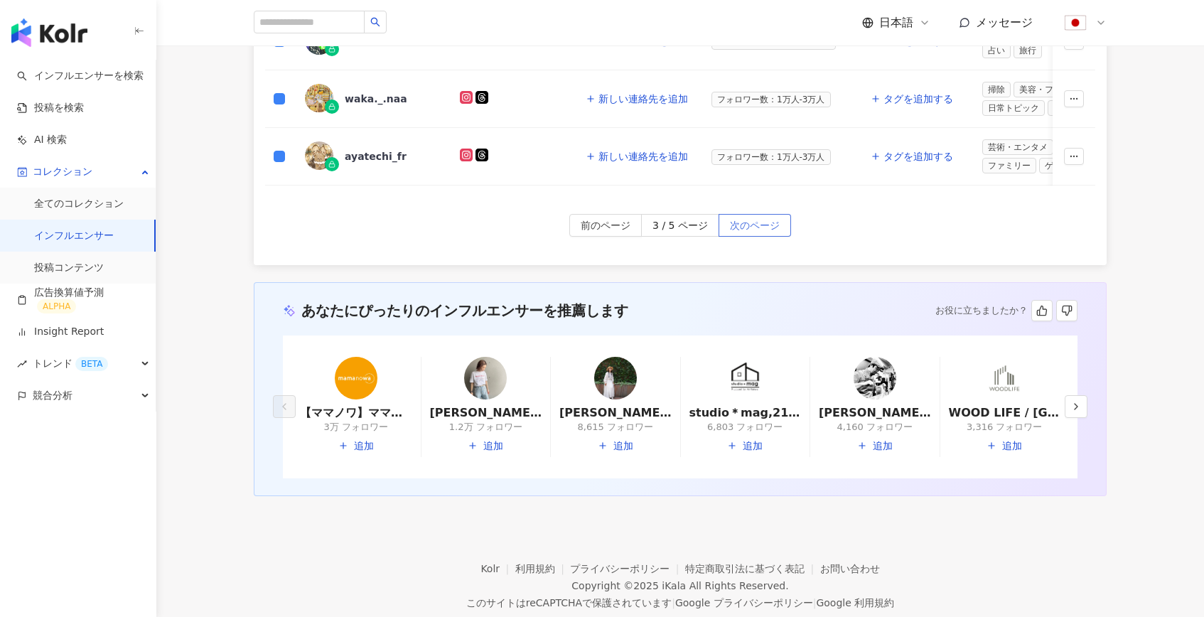
click at [748, 230] on span "次のページ" at bounding box center [755, 226] width 50 height 23
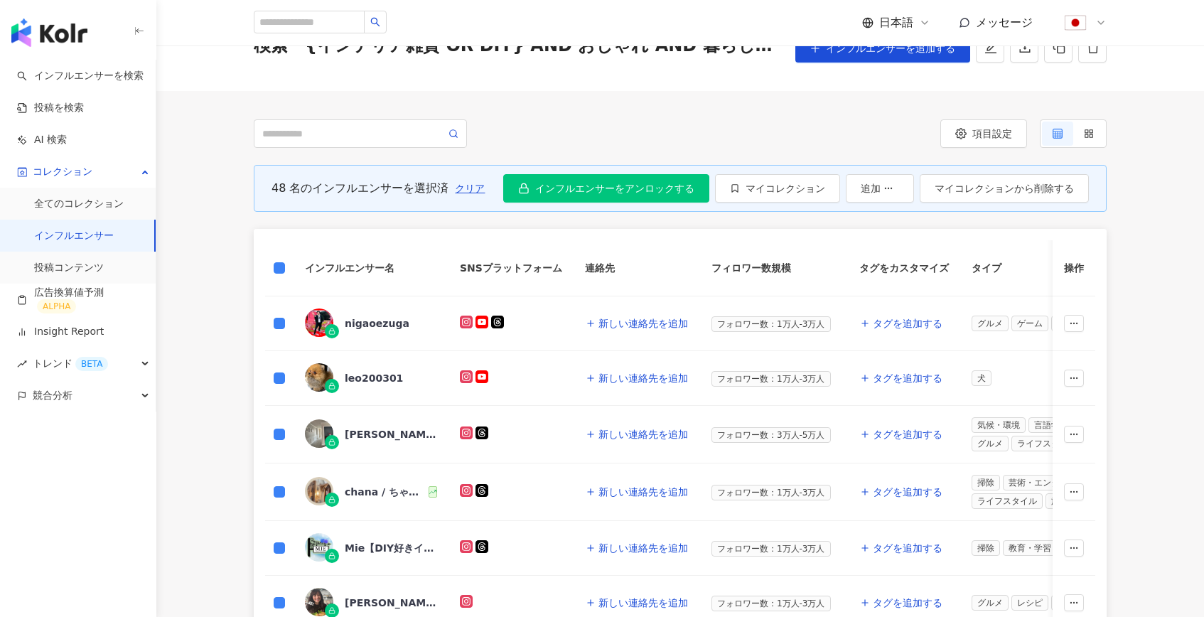
scroll to position [933, 0]
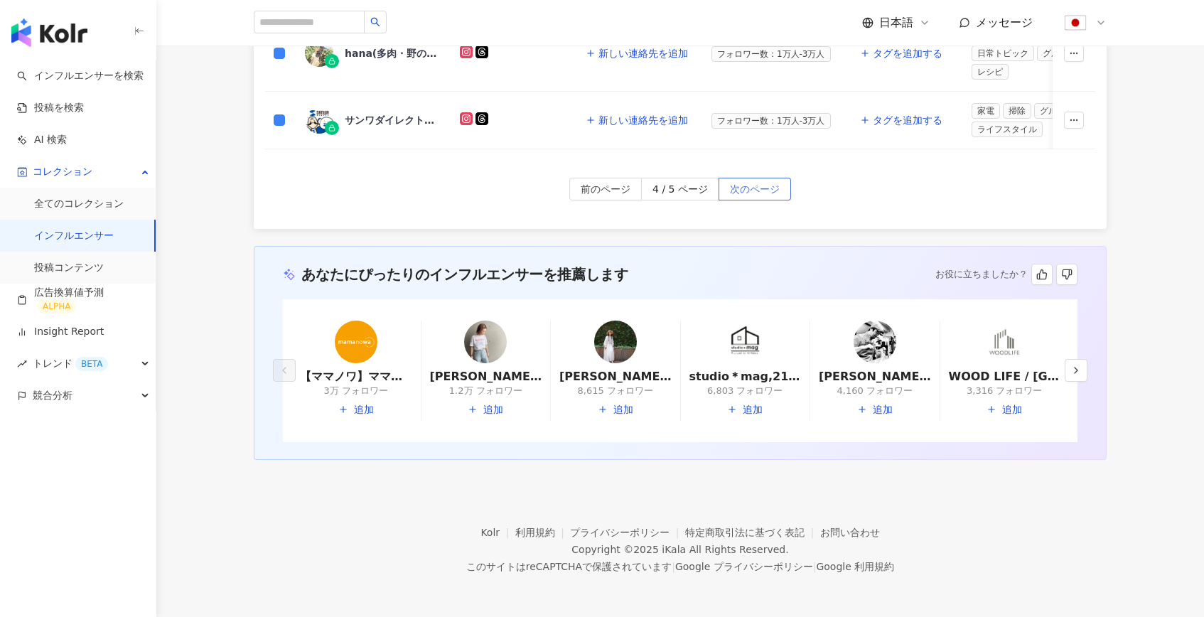
click at [753, 182] on span "次のページ" at bounding box center [755, 189] width 50 height 23
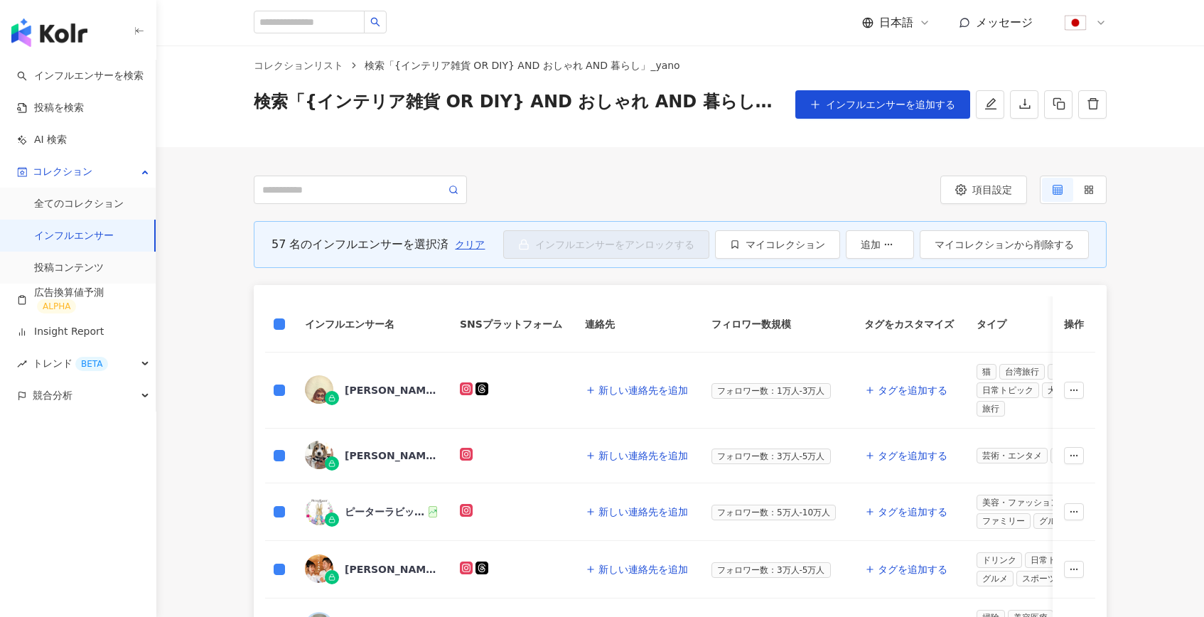
scroll to position [0, 0]
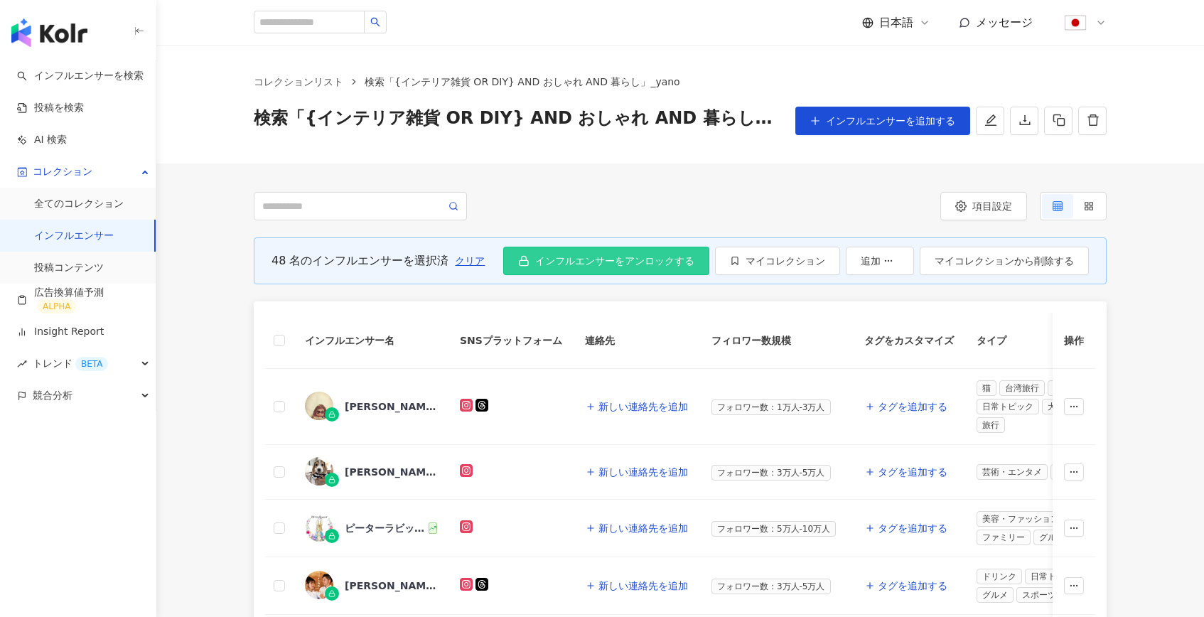
click at [593, 269] on button "インフルエンサーをアンロックする" at bounding box center [606, 261] width 206 height 28
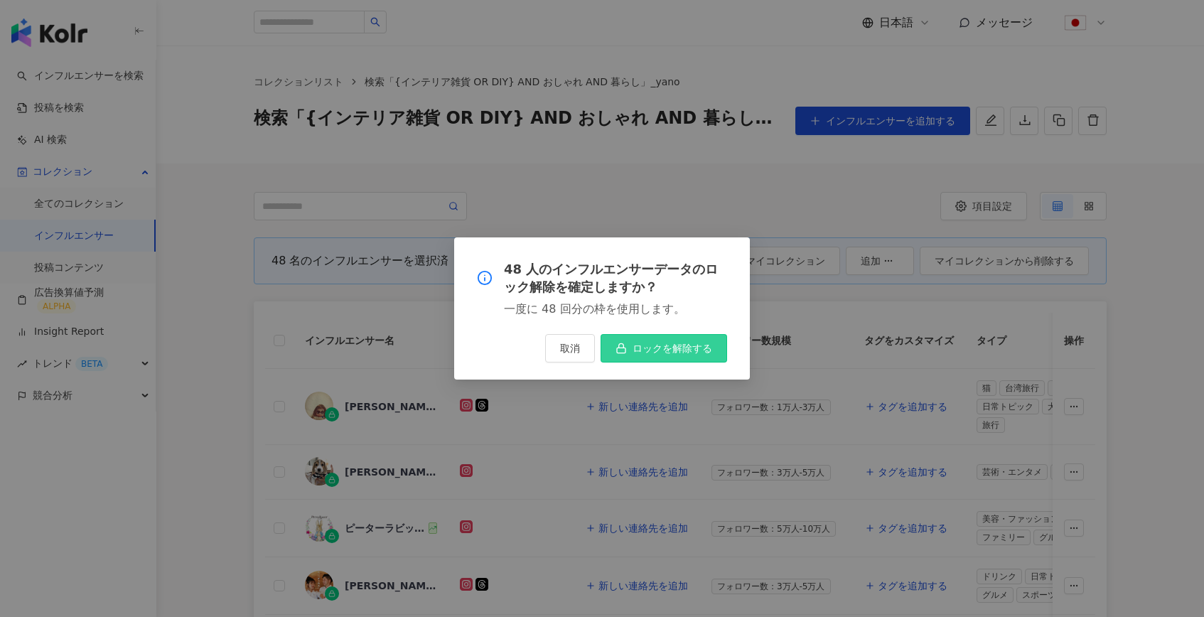
click at [658, 350] on span "ロックを解除する" at bounding box center [672, 348] width 80 height 11
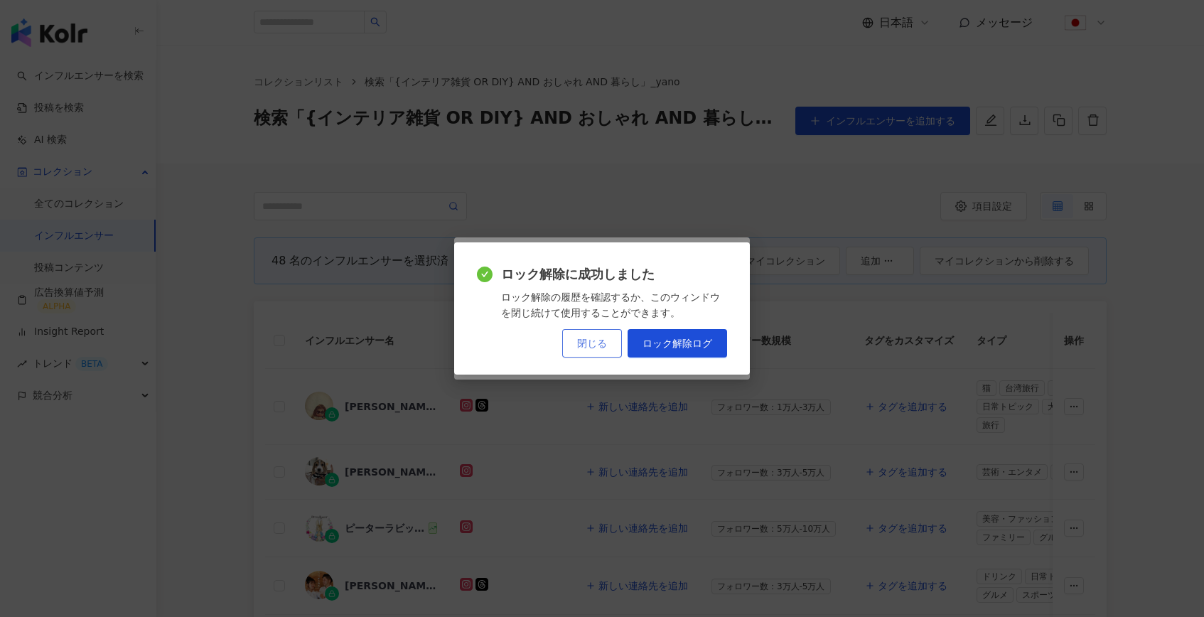
click at [598, 342] on span "閉じる" at bounding box center [592, 343] width 30 height 11
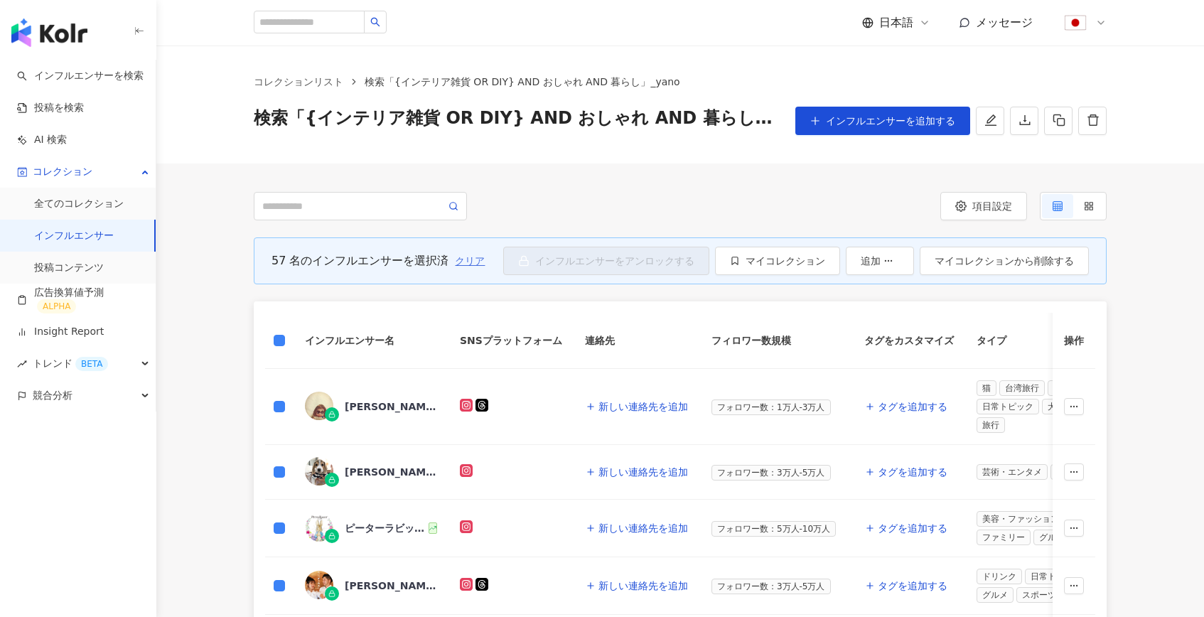
click at [463, 263] on span "クリア" at bounding box center [470, 260] width 30 height 11
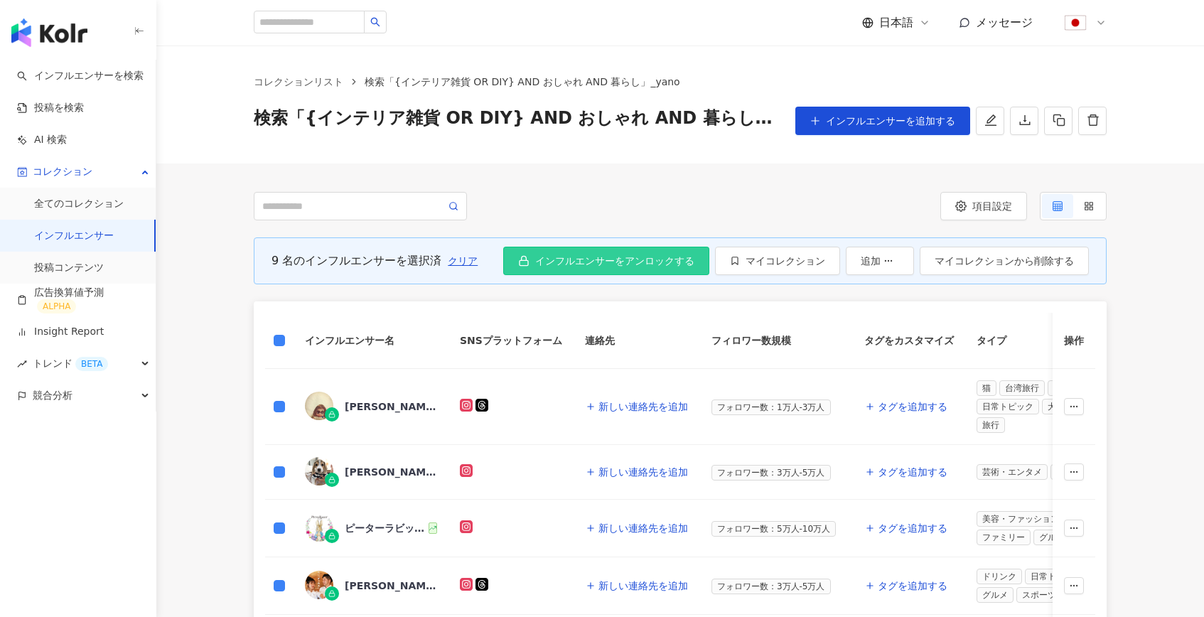
click at [573, 251] on button "インフルエンサーをアンロックする" at bounding box center [606, 261] width 206 height 28
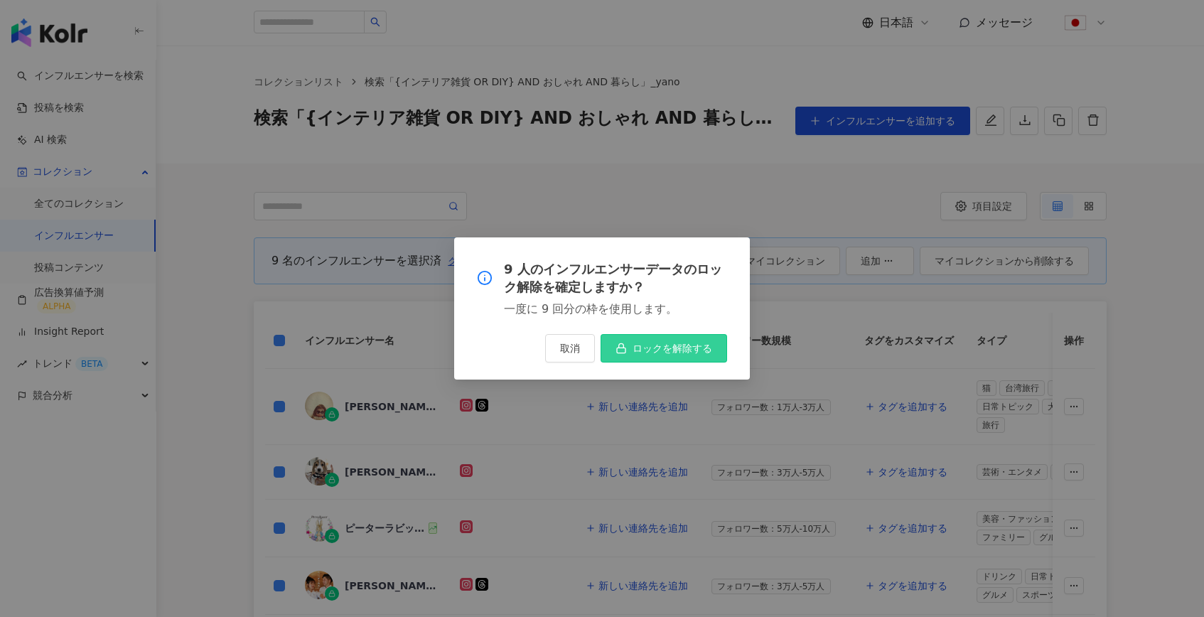
click at [666, 353] on span "ロックを解除する" at bounding box center [672, 348] width 80 height 11
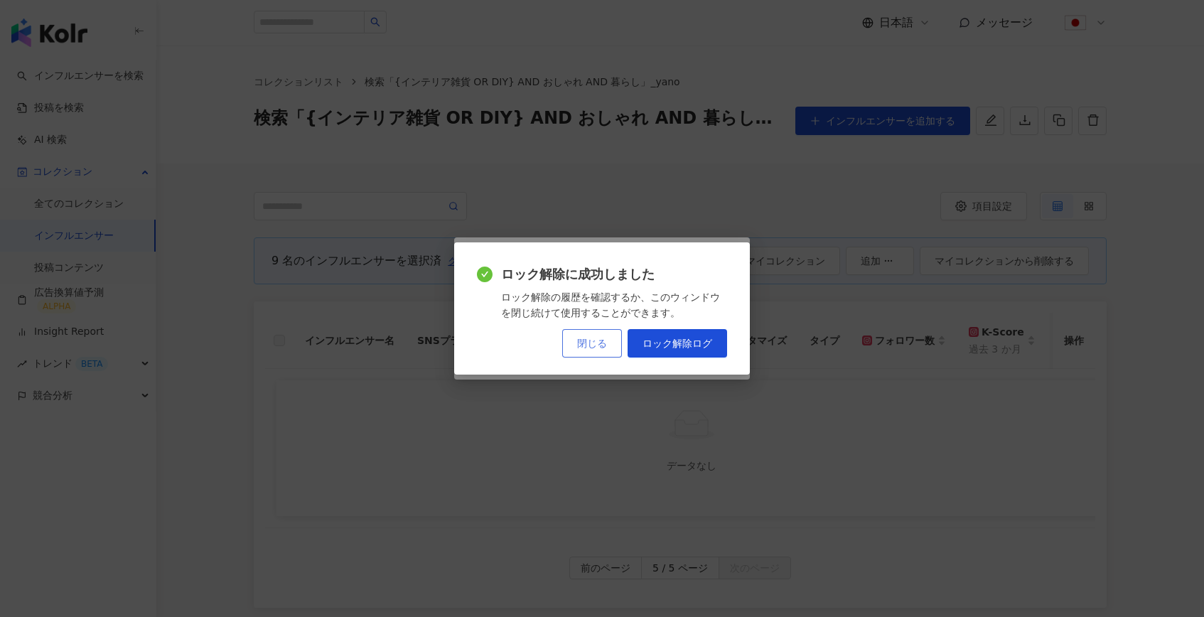
click at [581, 348] on span "閉じる" at bounding box center [592, 343] width 30 height 11
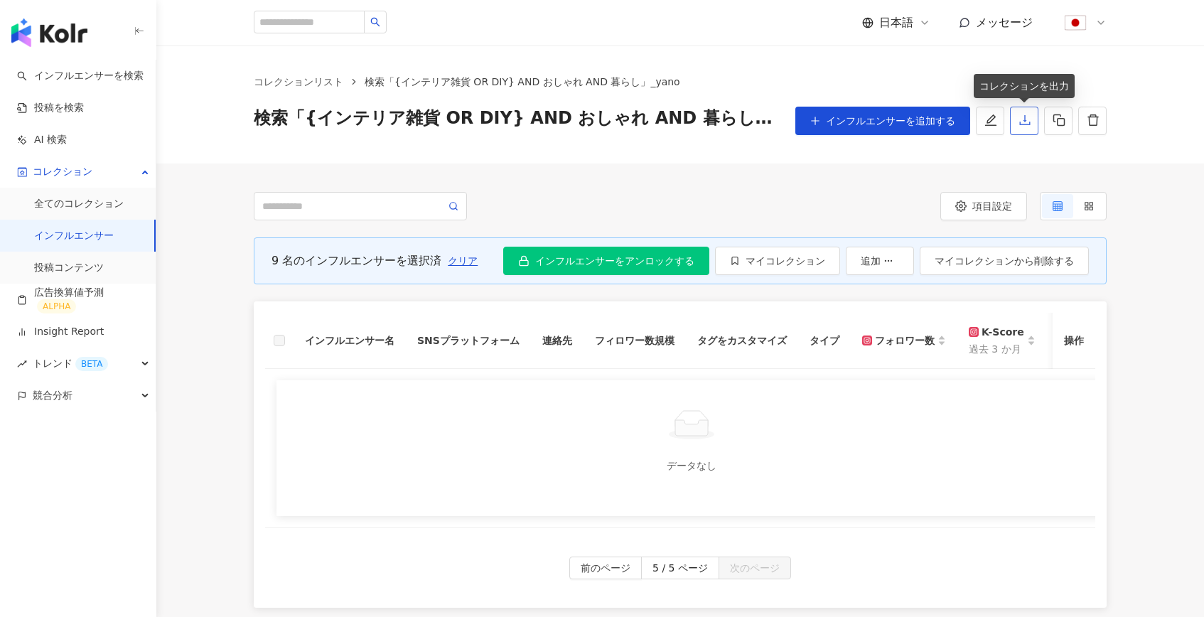
click at [1030, 118] on icon "download" at bounding box center [1024, 120] width 13 height 13
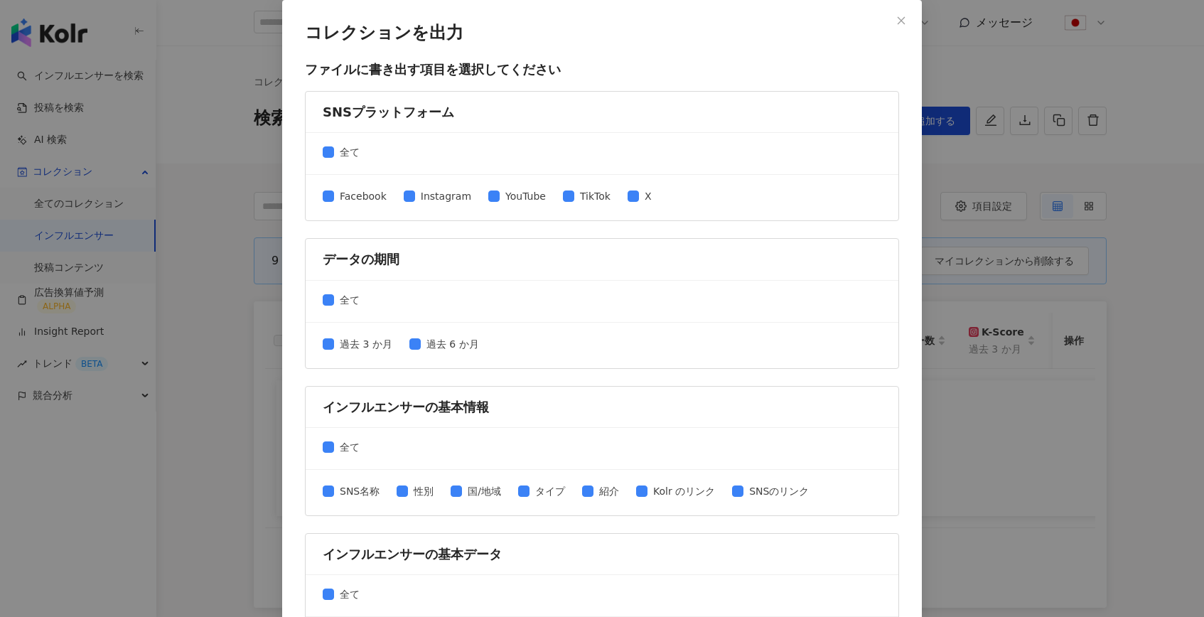
click at [346, 183] on div "Facebook Instagram YouTube TikTok X" at bounding box center [602, 197] width 593 height 45
click at [345, 203] on span "Facebook" at bounding box center [363, 196] width 58 height 16
click at [578, 203] on span "TikTok" at bounding box center [595, 196] width 42 height 16
click at [639, 201] on span "X" at bounding box center [648, 196] width 18 height 16
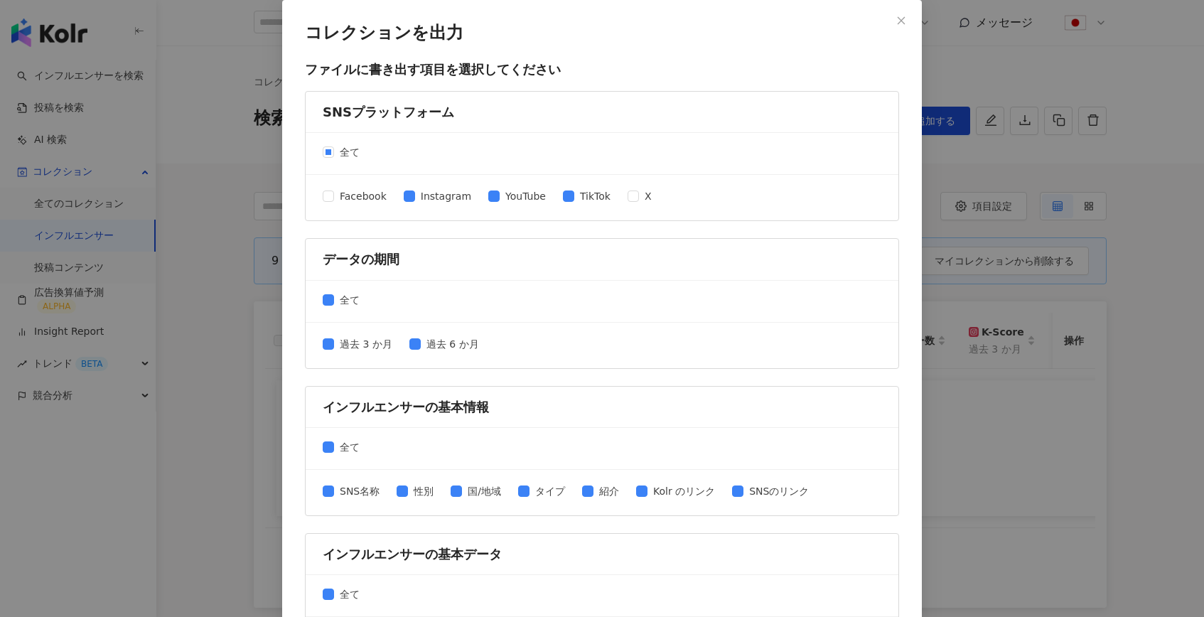
click at [448, 362] on div "過去 3 か月 過去 6 か月" at bounding box center [602, 345] width 593 height 45
click at [448, 356] on div "過去 3 か月 過去 6 か月" at bounding box center [602, 345] width 559 height 23
click at [450, 348] on span "過去 6 か月" at bounding box center [453, 344] width 64 height 16
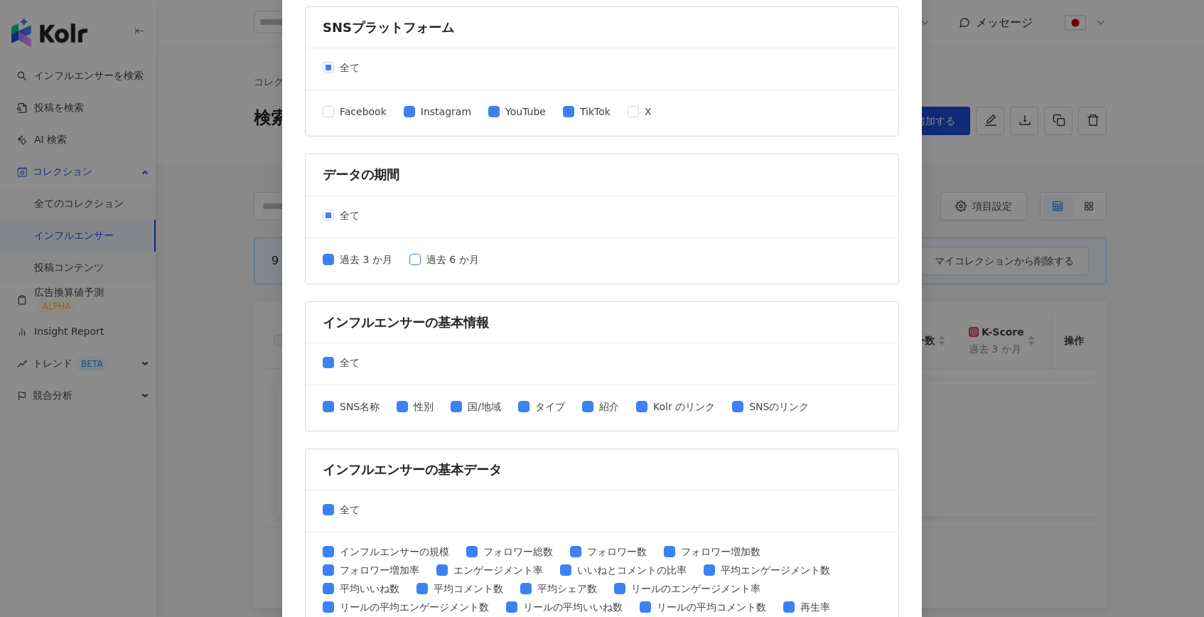
scroll to position [197, 0]
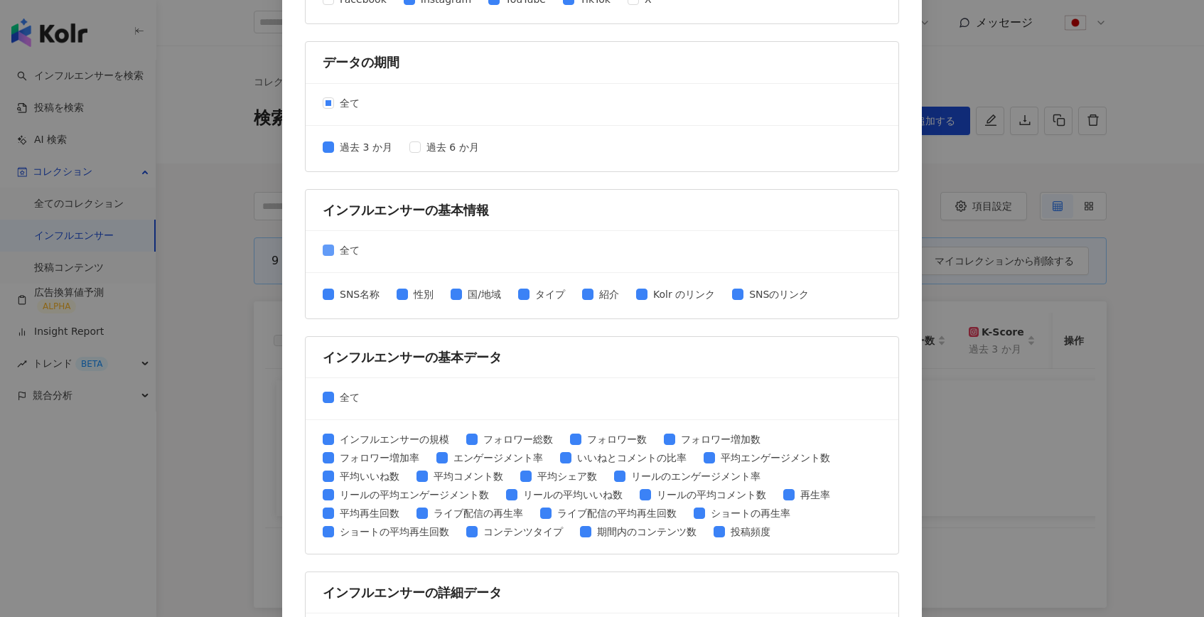
click at [334, 244] on span "全て" at bounding box center [349, 250] width 31 height 16
click at [360, 295] on span "SNS名称" at bounding box center [359, 294] width 51 height 16
click at [667, 296] on span "Kolr のリンク" at bounding box center [683, 294] width 73 height 16
click at [782, 298] on span "SNSのリンク" at bounding box center [778, 294] width 71 height 16
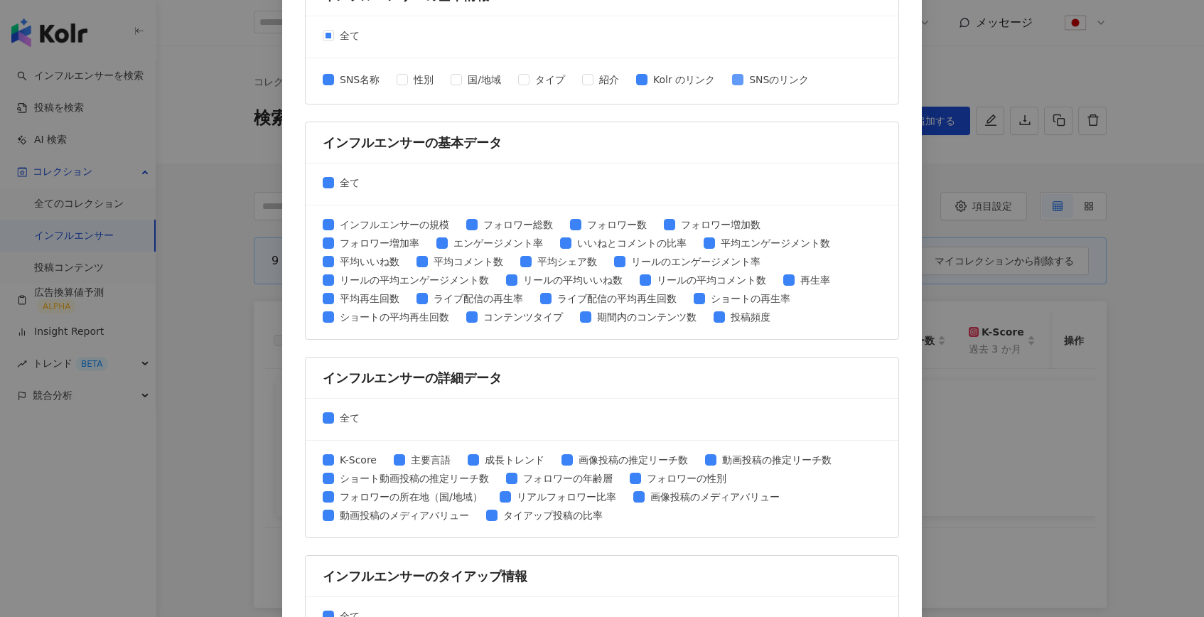
scroll to position [432, 0]
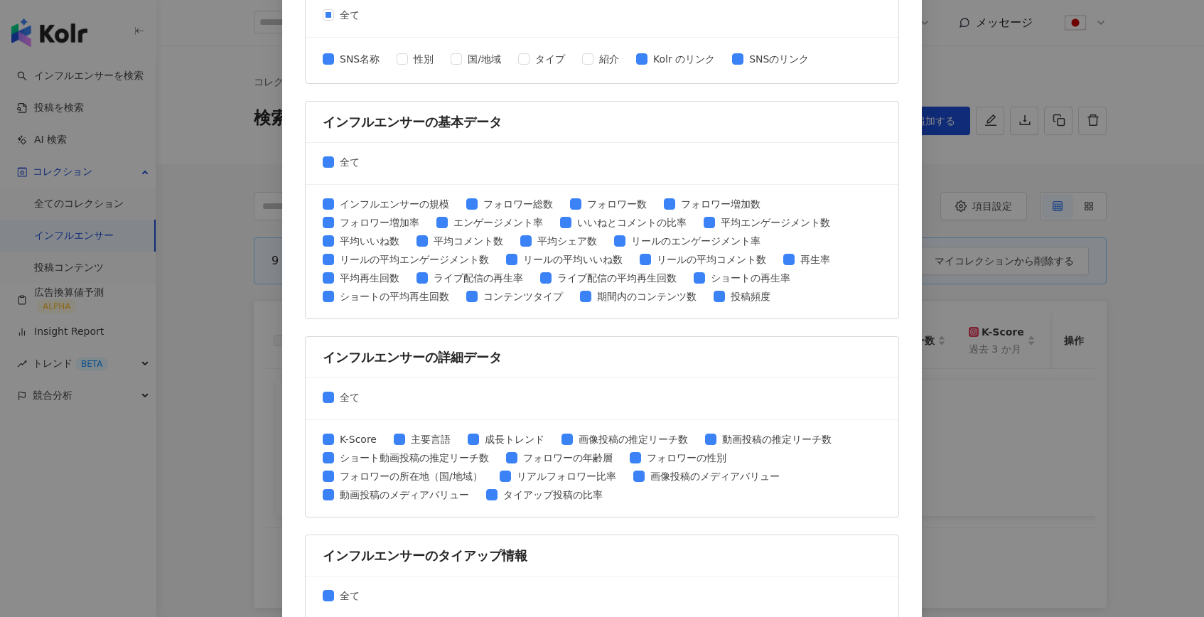
click at [601, 49] on div "SNS名称 性別 国/地域 タイプ 紹介 Kolr のリンク SNSのリンク" at bounding box center [602, 60] width 559 height 23
click at [600, 55] on span "紹介" at bounding box center [608, 59] width 31 height 16
click at [343, 162] on span "全て" at bounding box center [349, 162] width 31 height 16
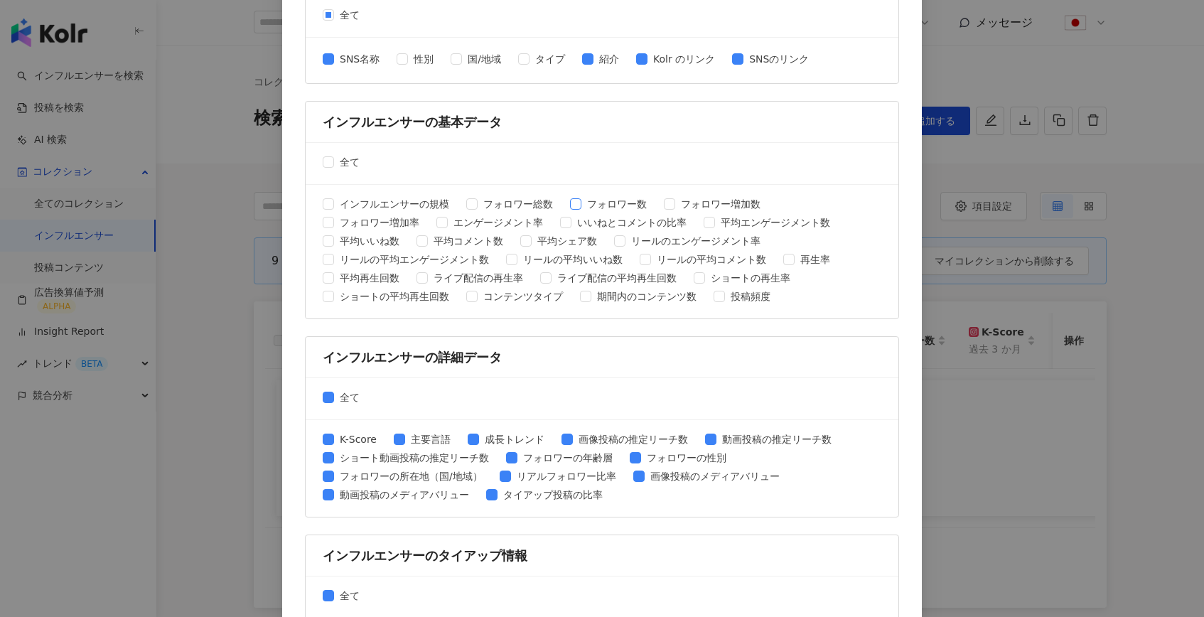
click at [604, 204] on span "フォロワー数" at bounding box center [616, 204] width 71 height 16
click at [495, 226] on span "エンゲージメント率" at bounding box center [498, 223] width 101 height 16
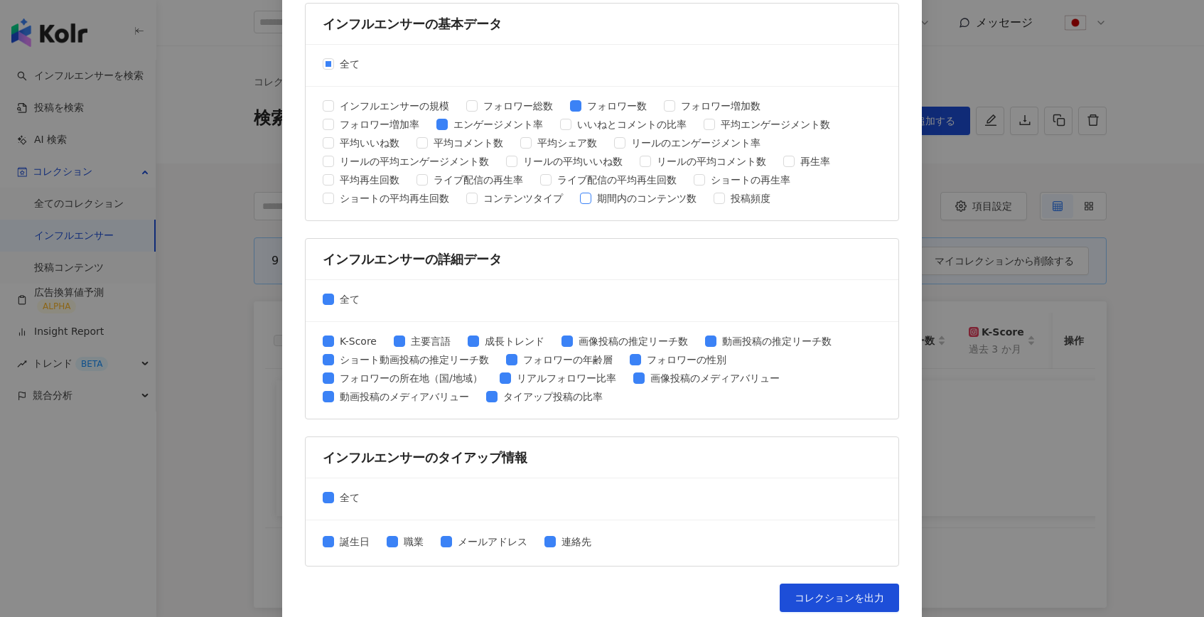
scroll to position [540, 0]
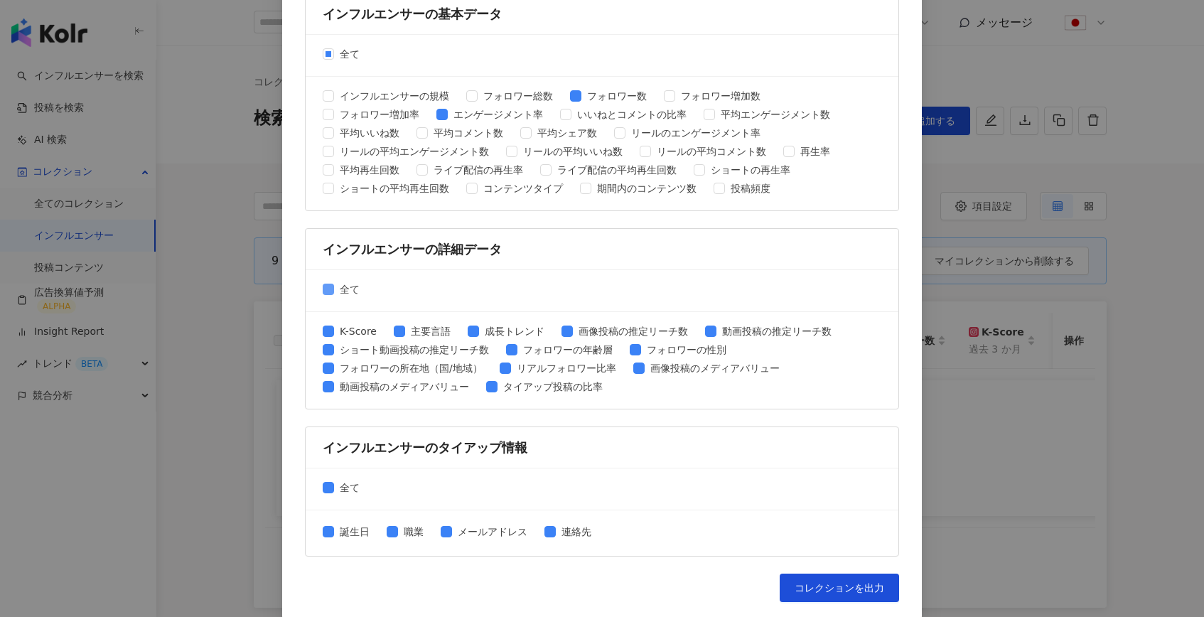
click at [350, 282] on span "全て" at bounding box center [349, 289] width 31 height 16
click at [357, 334] on span "K-Score" at bounding box center [358, 331] width 48 height 16
click at [559, 351] on span "フォロワーの年齢層" at bounding box center [567, 350] width 101 height 16
click at [673, 351] on span "フォロワーの性別" at bounding box center [686, 350] width 91 height 16
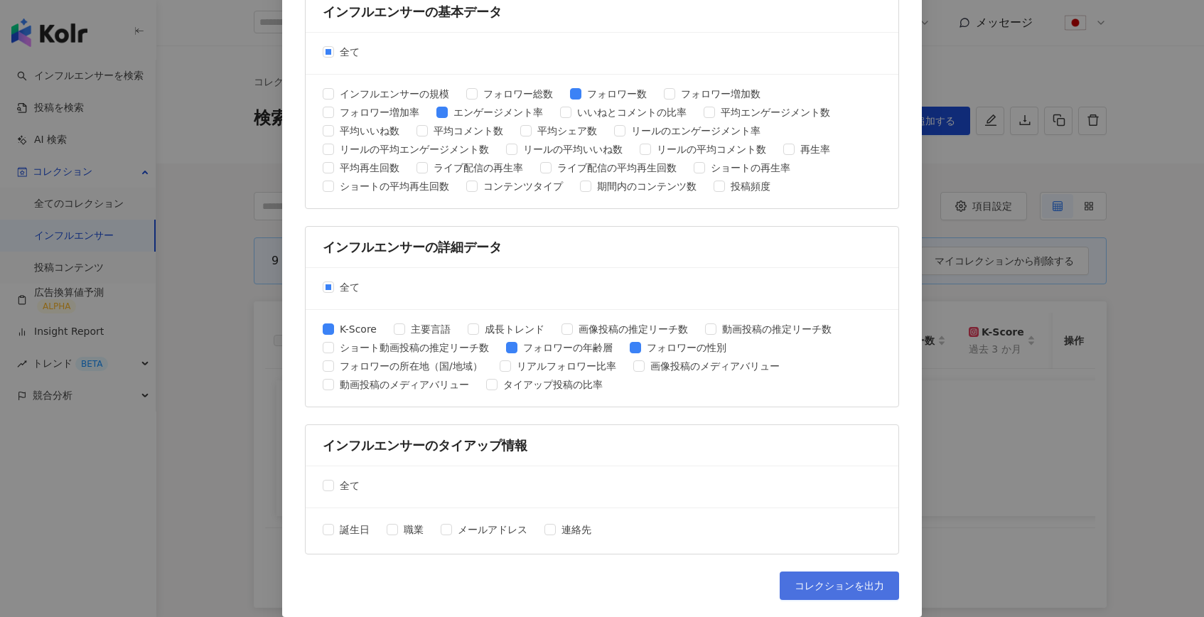
click at [810, 580] on span "コレクションを出力" at bounding box center [839, 585] width 90 height 11
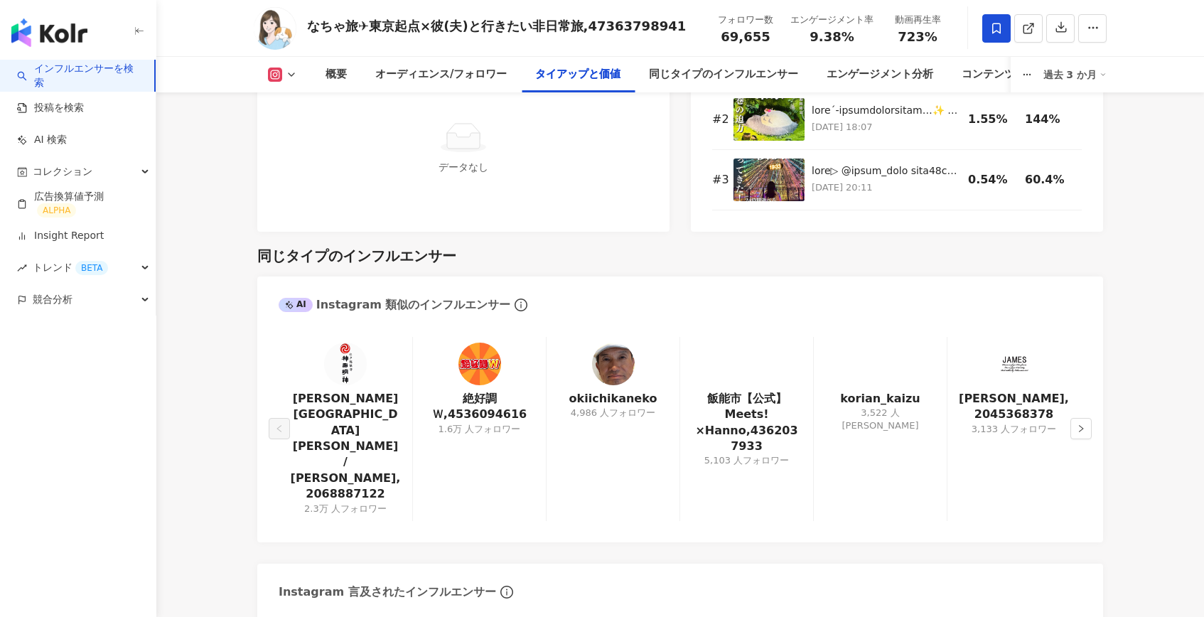
scroll to position [2361, 0]
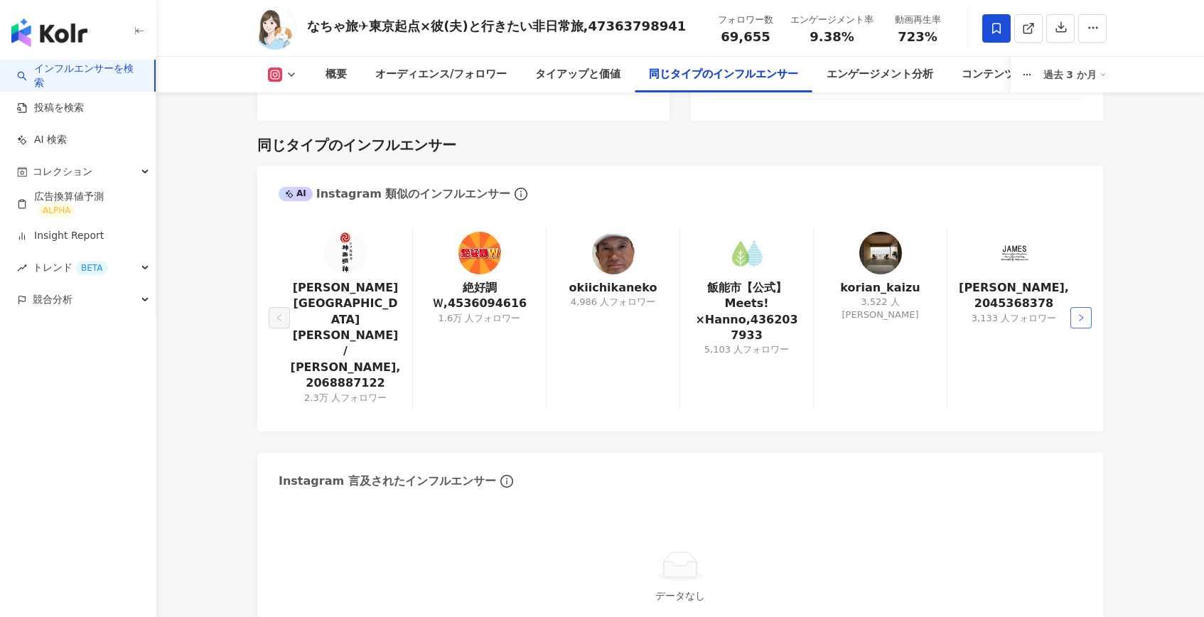
click at [1082, 307] on button "button" at bounding box center [1080, 317] width 21 height 21
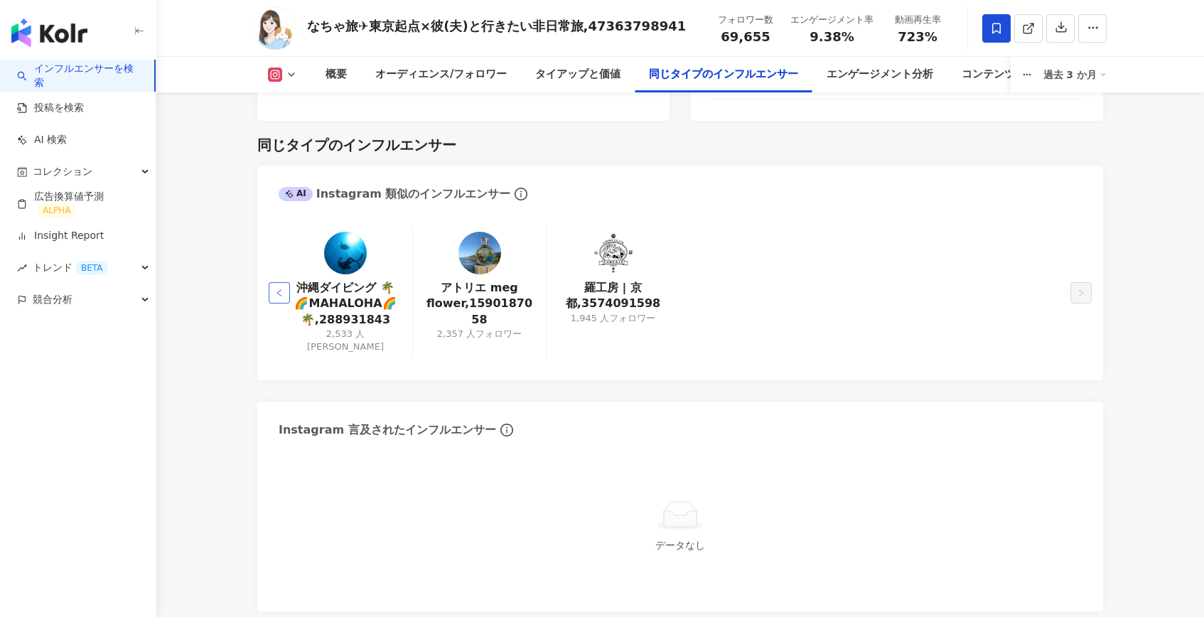
click at [277, 282] on button "button" at bounding box center [279, 292] width 21 height 21
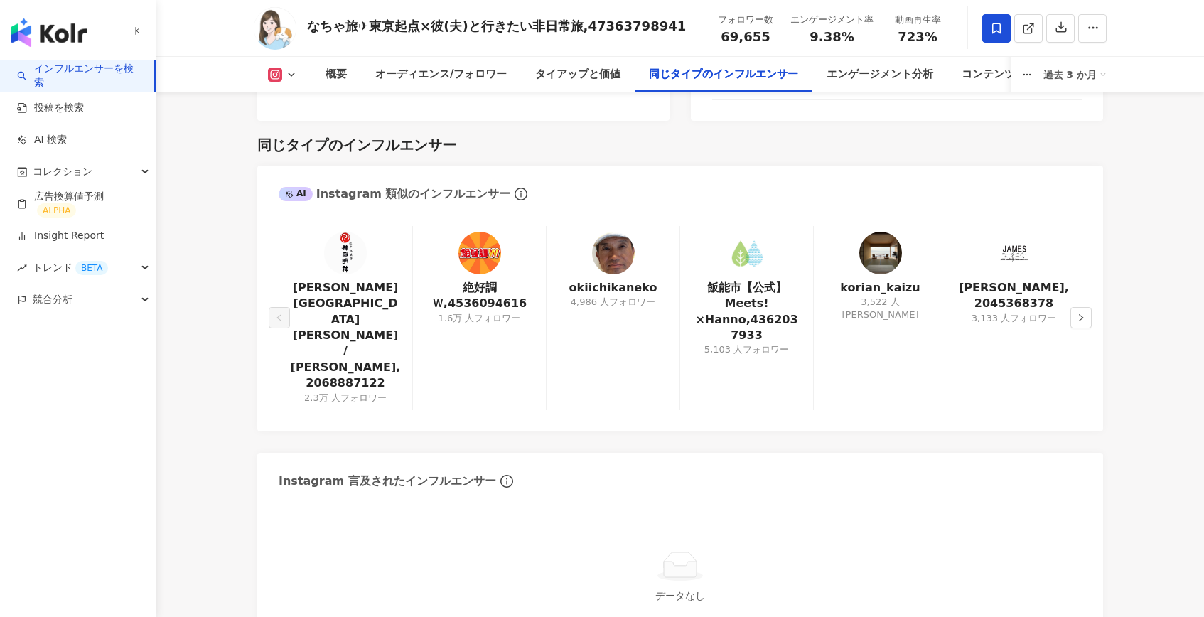
click at [884, 239] on img at bounding box center [880, 253] width 43 height 43
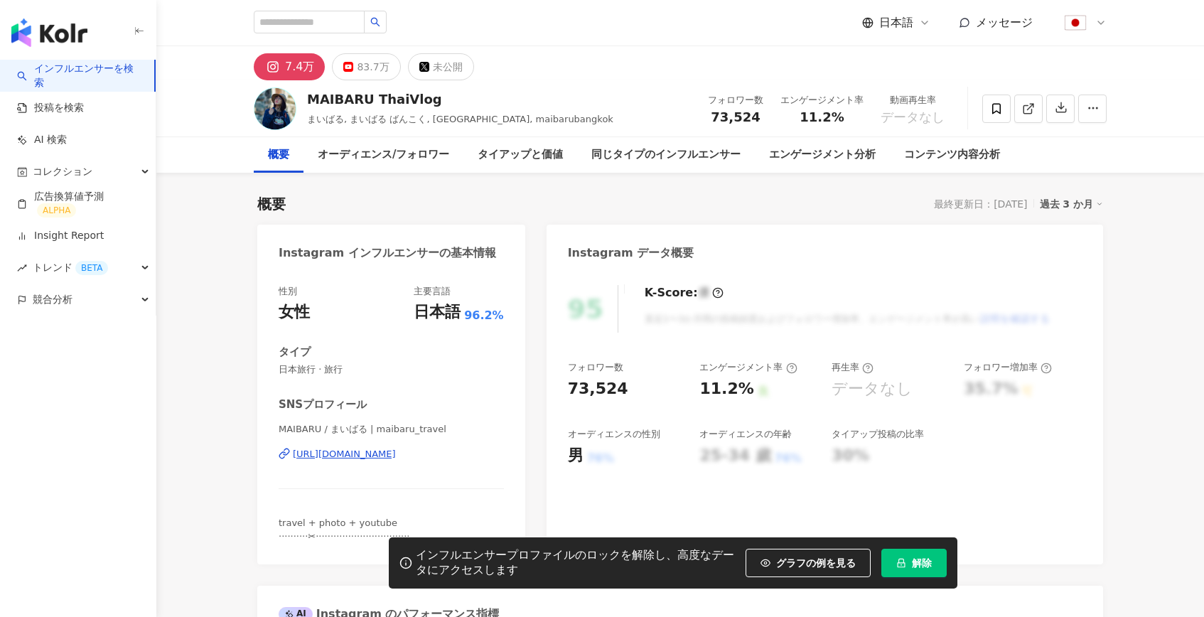
click at [904, 558] on icon "lock" at bounding box center [901, 563] width 10 height 10
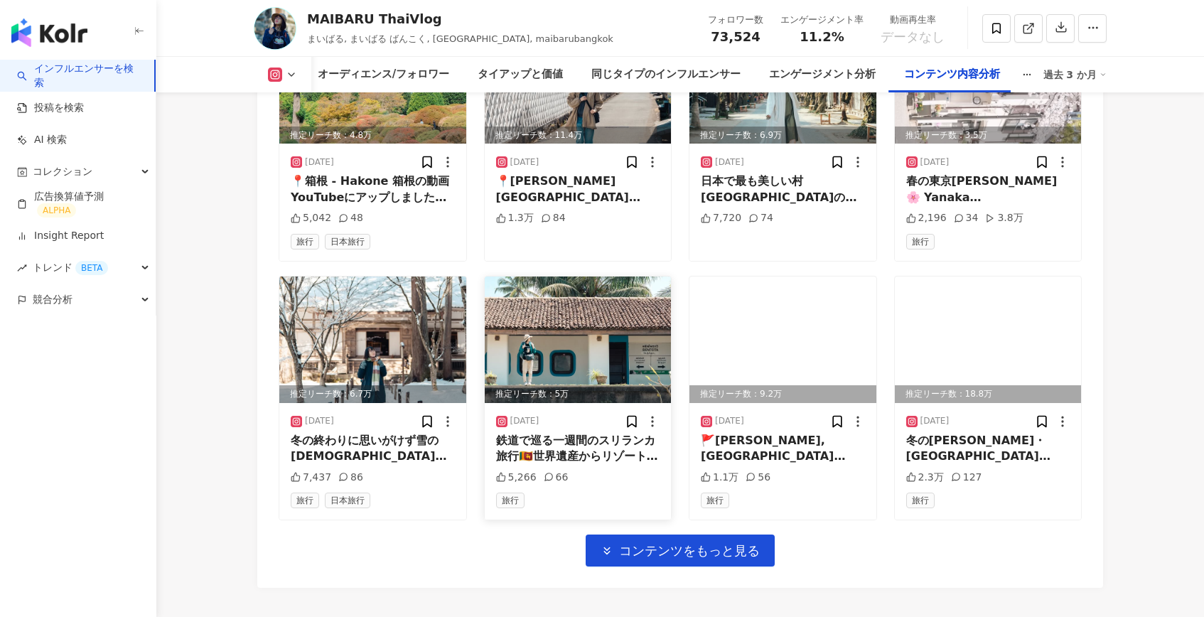
scroll to position [4772, 0]
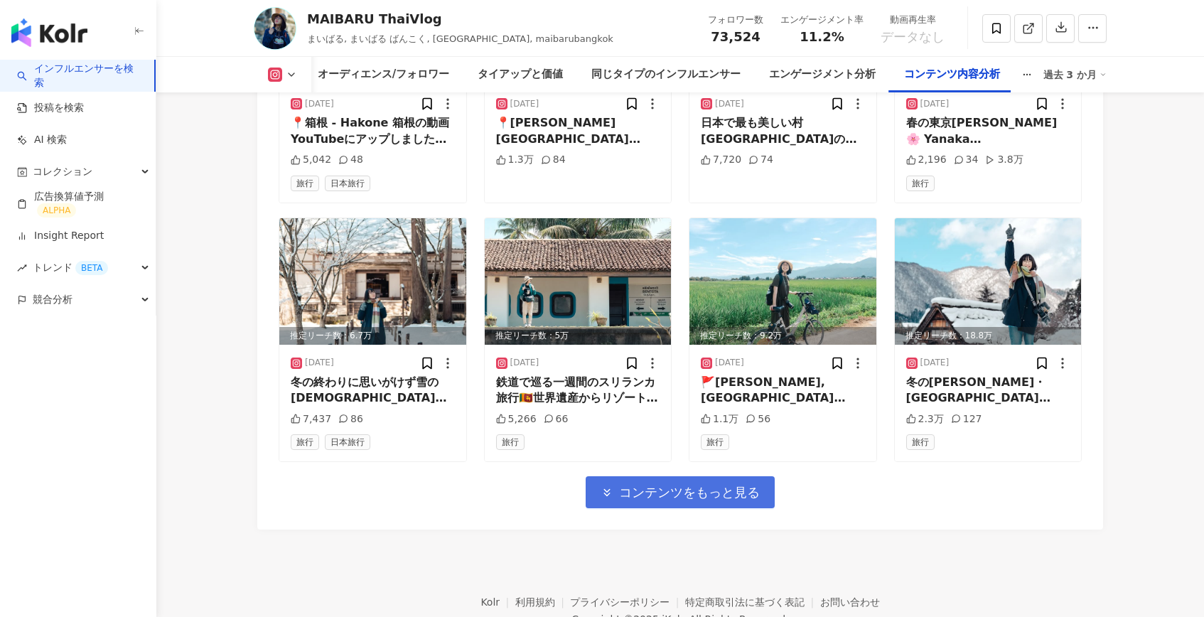
click at [689, 485] on span "コンテンツをもっと見る" at bounding box center [689, 493] width 141 height 16
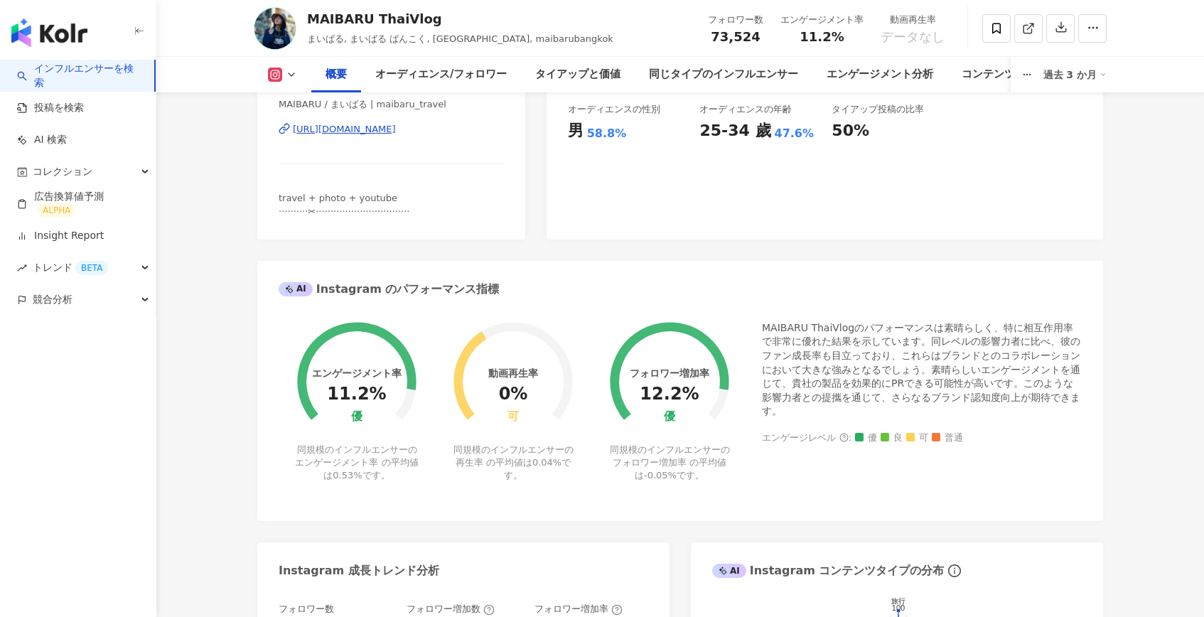
scroll to position [0, 0]
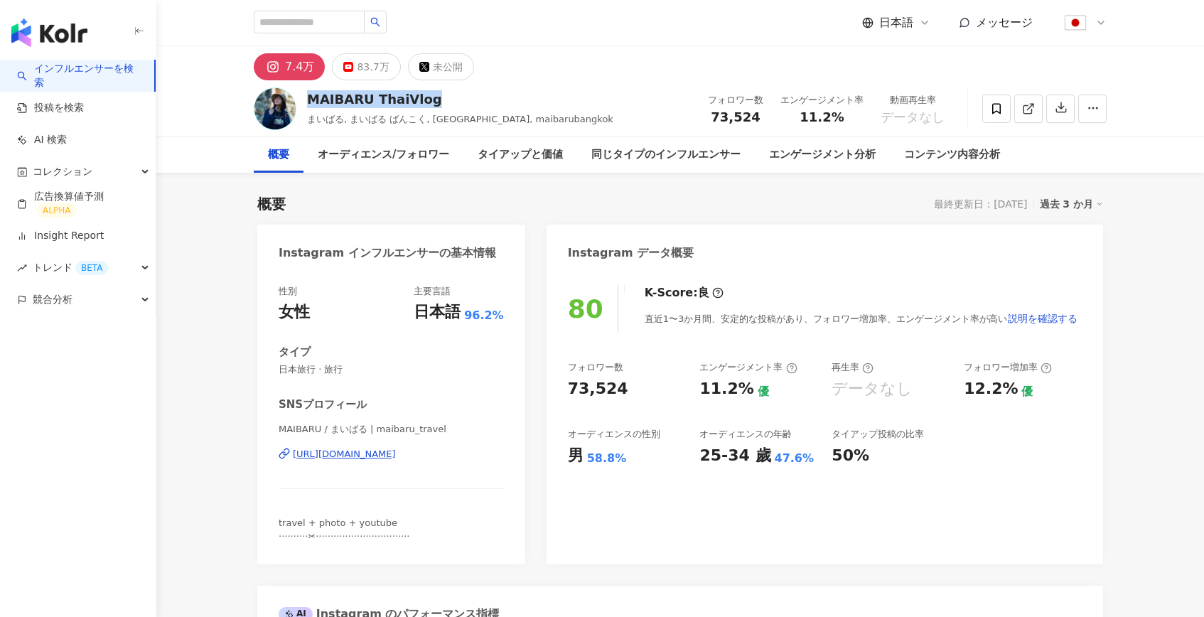
drag, startPoint x: 443, startPoint y: 100, endPoint x: 307, endPoint y: 104, distance: 135.8
click at [307, 104] on div "MAIBARU ThaiVlog" at bounding box center [460, 99] width 306 height 18
click at [352, 70] on button "83.7万" at bounding box center [366, 66] width 68 height 27
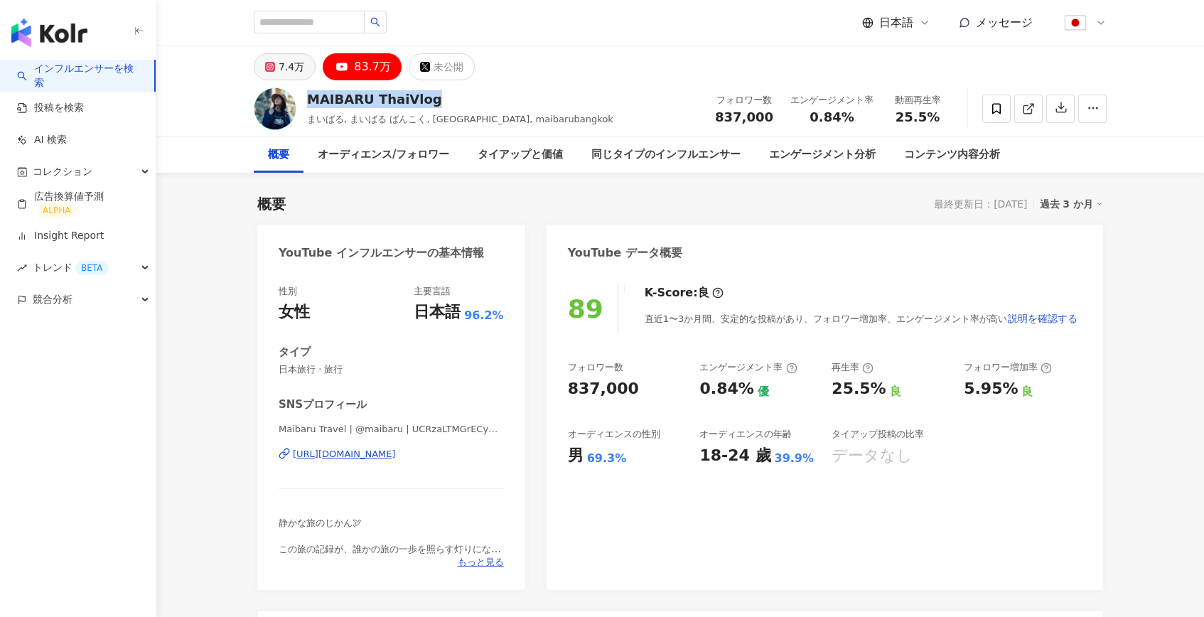
click at [279, 76] on div "7.4万" at bounding box center [292, 67] width 26 height 20
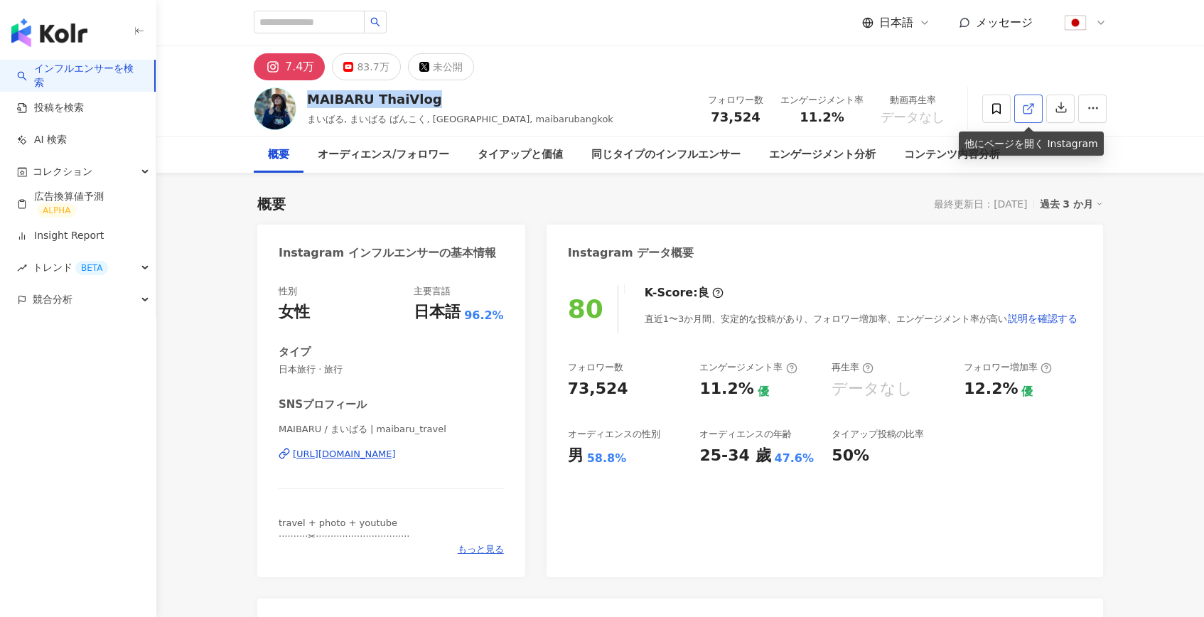
click at [1022, 111] on icon at bounding box center [1028, 108] width 13 height 13
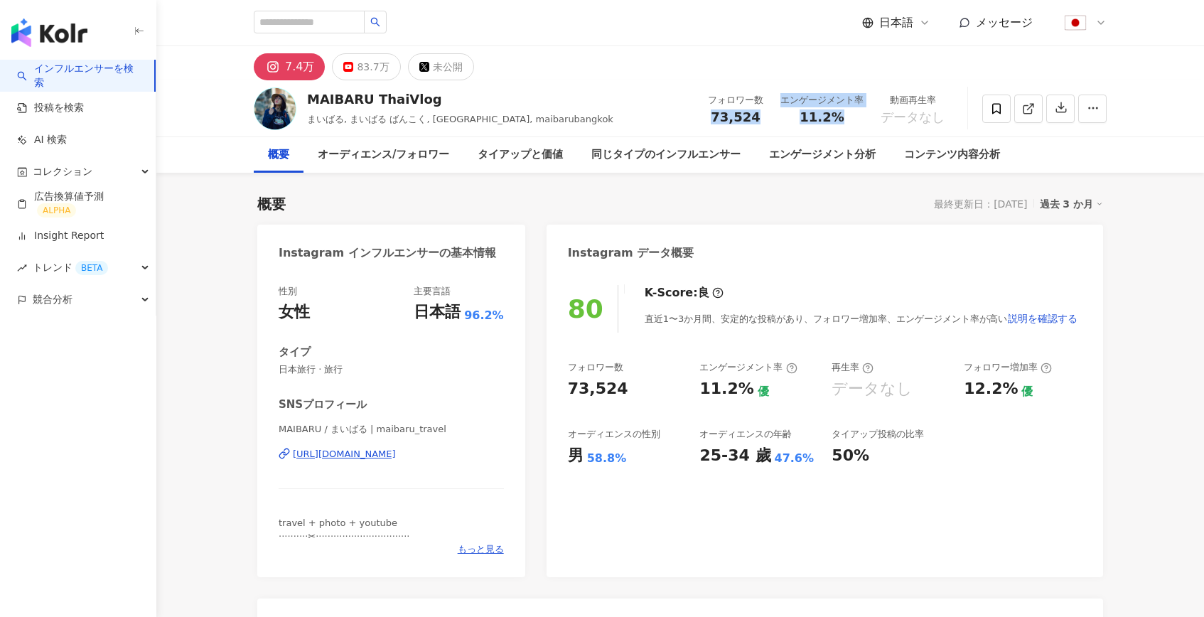
drag, startPoint x: 716, startPoint y: 119, endPoint x: 837, endPoint y: 119, distance: 120.8
click at [837, 119] on div "フォロワー数 73,524 エンゲージメント率 11.2% 動画再生率 データなし" at bounding box center [826, 108] width 254 height 42
copy div "73,524 エンゲージメント率 11.2%"
click at [371, 74] on div "83.7万" at bounding box center [373, 67] width 32 height 20
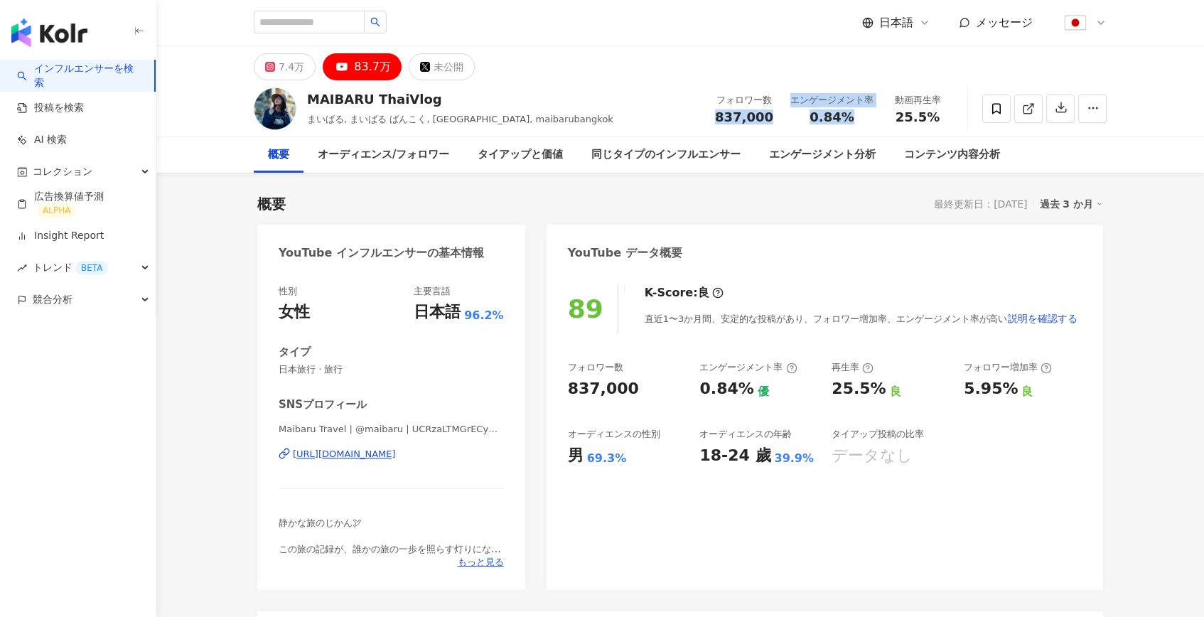
click at [372, 71] on div "83.7万" at bounding box center [372, 67] width 37 height 20
click at [681, 94] on div "MAIBARU ThaiVlog まいばる, まいばる ばんこく, maibaru, maibarubangkok フォロワー数 837,000 エンゲージメ…" at bounding box center [680, 108] width 910 height 56
drag, startPoint x: 718, startPoint y: 116, endPoint x: 745, endPoint y: 117, distance: 27.0
click at [745, 117] on div "837,000" at bounding box center [744, 117] width 58 height 14
copy span "837"
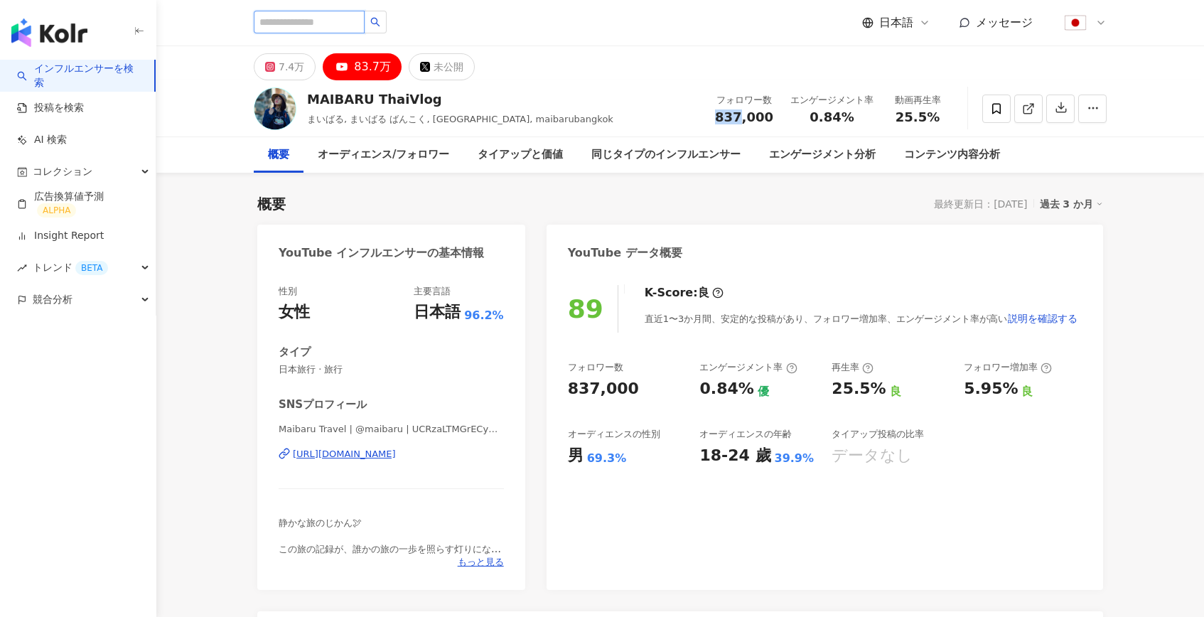
click at [284, 24] on input "search" at bounding box center [309, 22] width 111 height 23
paste input "**********"
type input "**********"
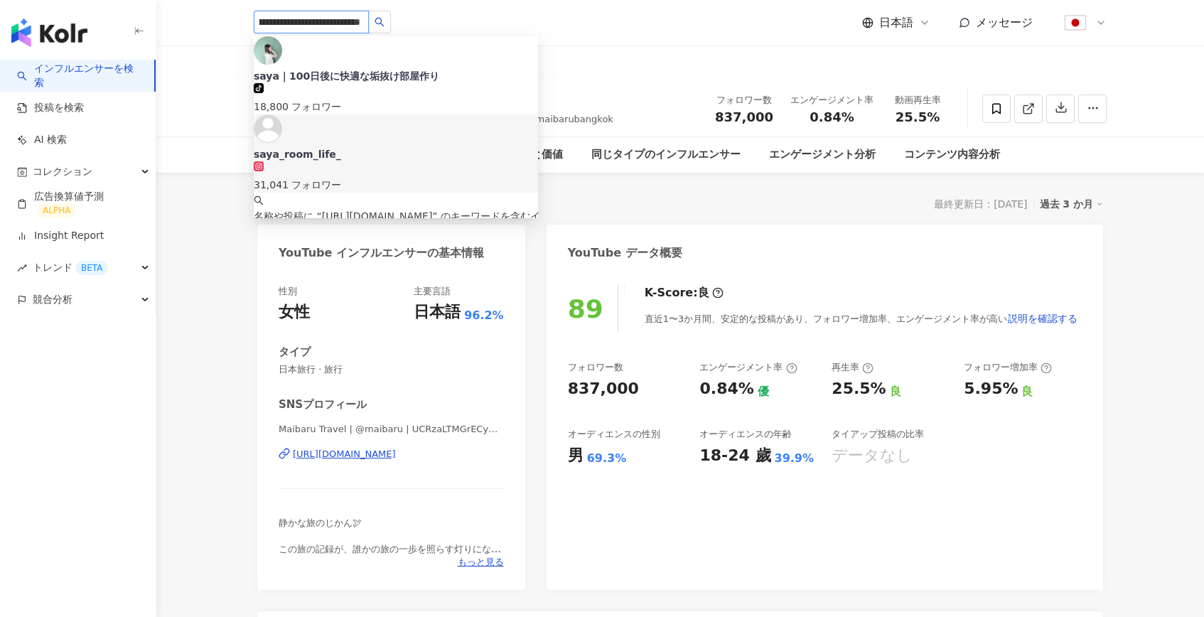
click at [362, 147] on div "saya_room_life_" at bounding box center [396, 154] width 284 height 14
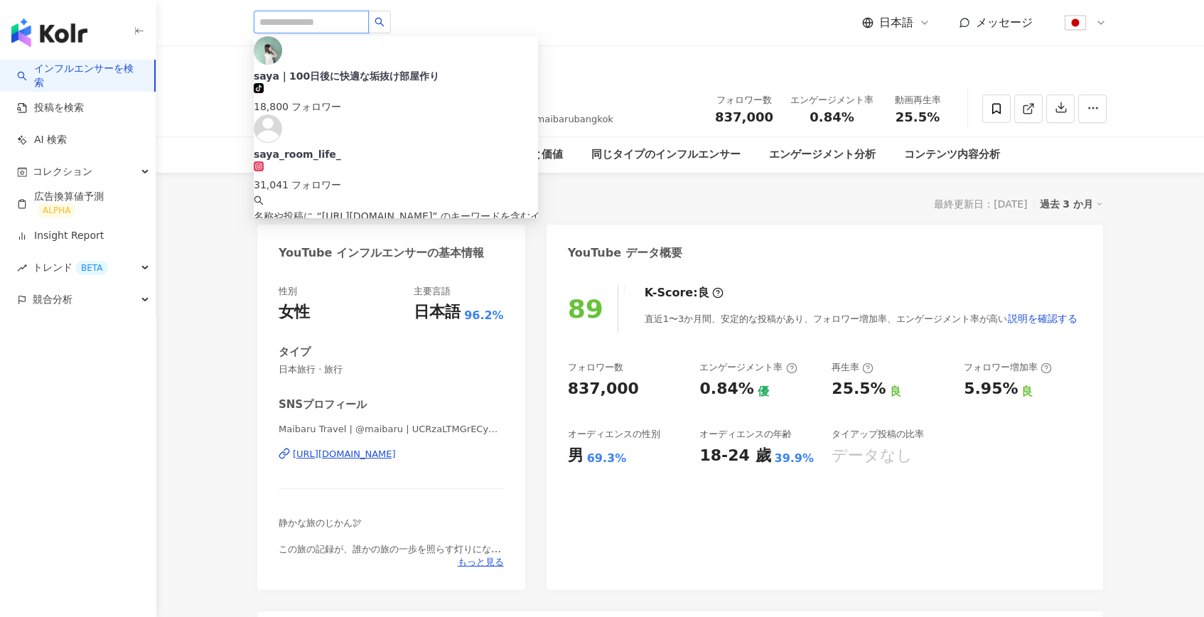
scroll to position [0, 0]
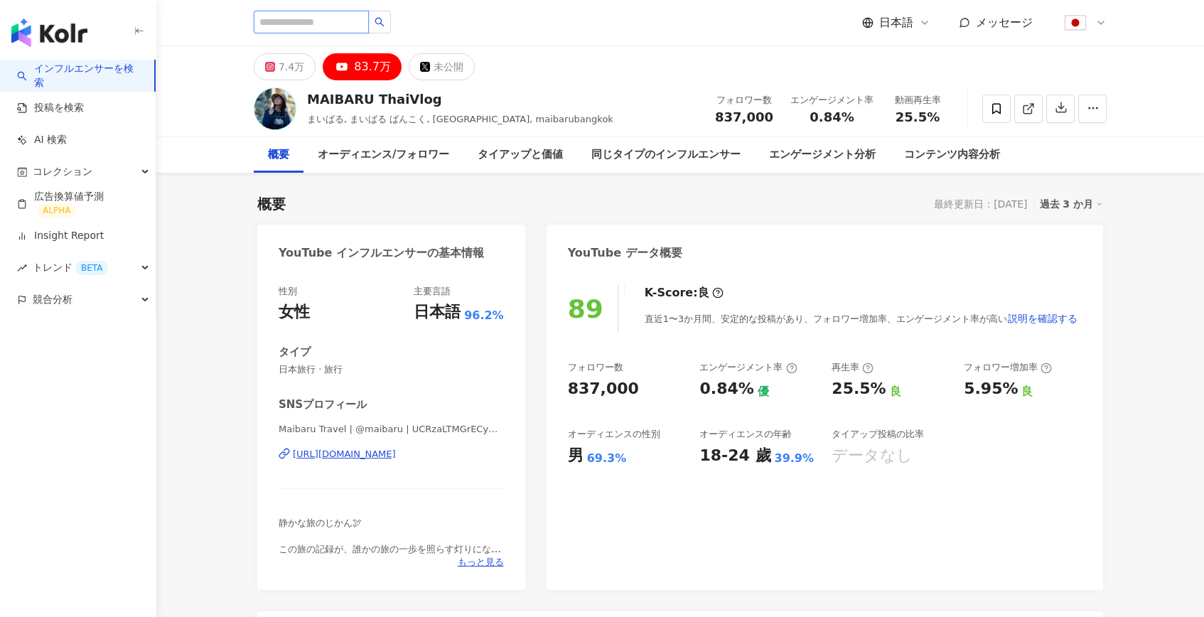
click at [332, 23] on input "search" at bounding box center [311, 22] width 115 height 23
paste input "**********"
type input "**********"
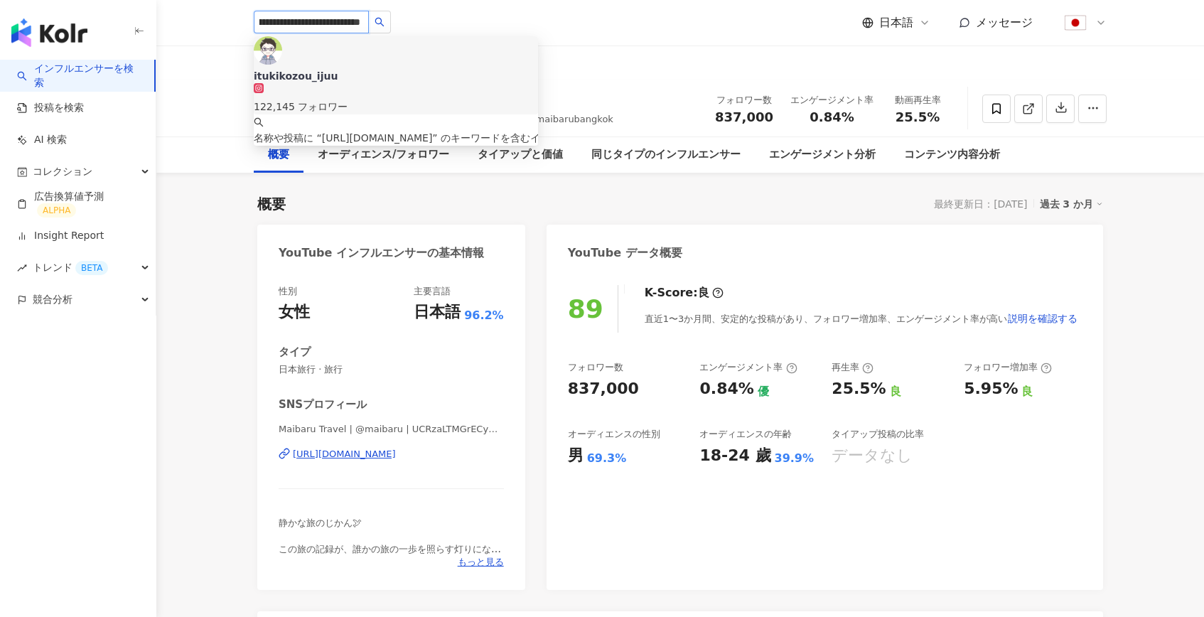
click at [342, 69] on div "itukikozou_ijuu" at bounding box center [396, 76] width 284 height 14
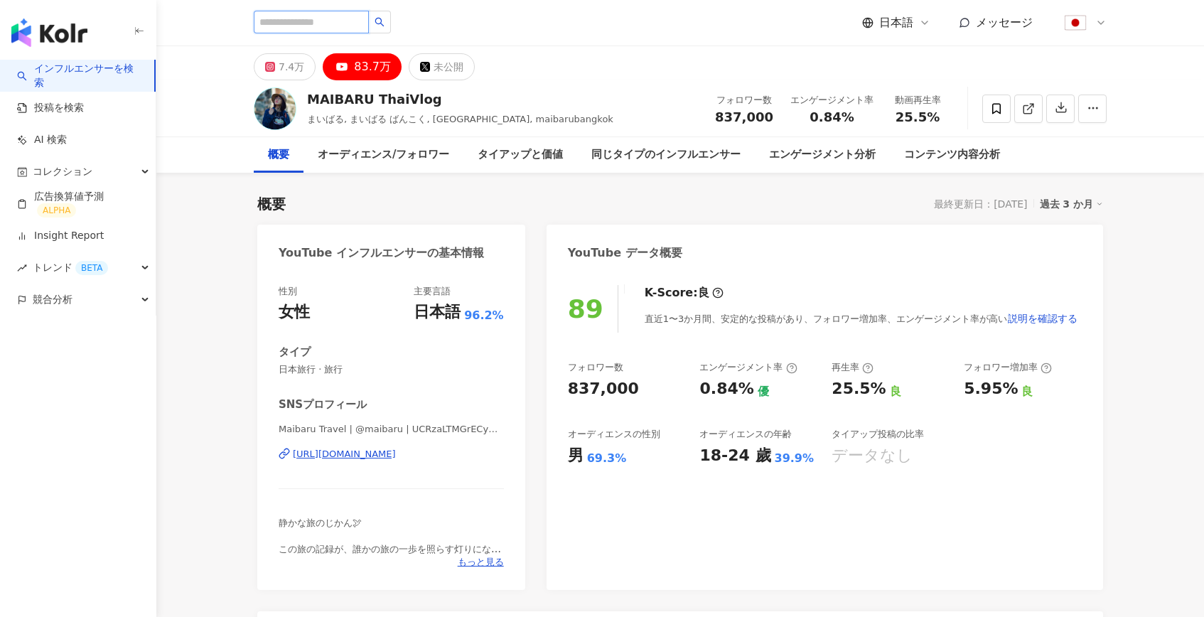
scroll to position [0, 0]
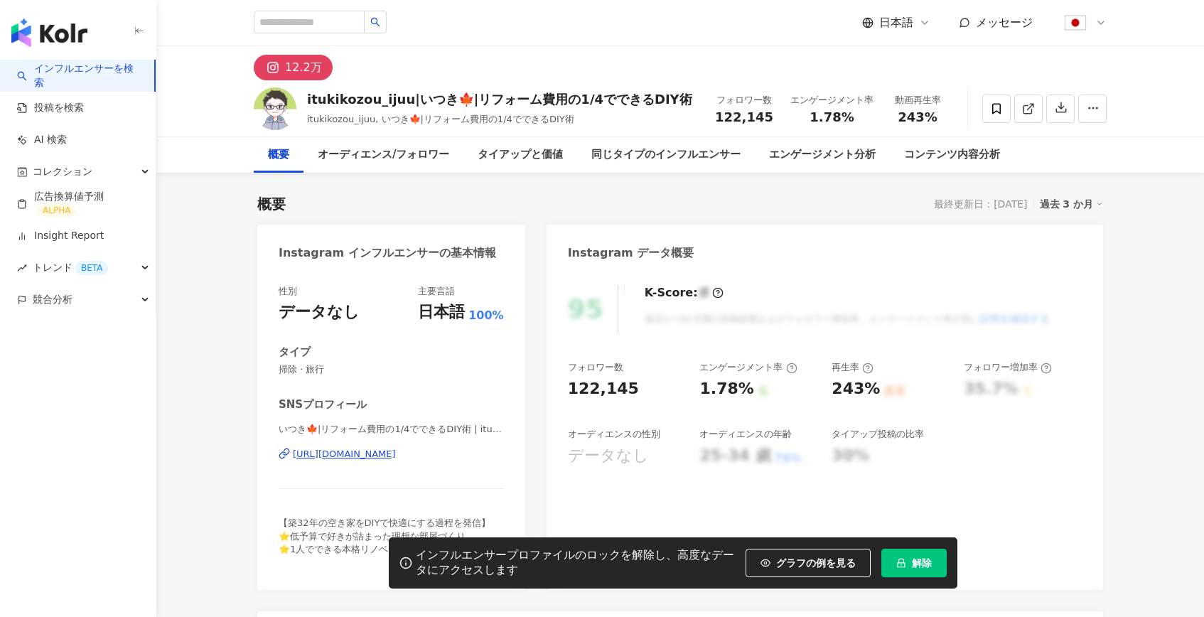
click at [897, 549] on button "解除" at bounding box center [913, 563] width 65 height 28
drag, startPoint x: 809, startPoint y: 119, endPoint x: 851, endPoint y: 119, distance: 41.9
click at [851, 119] on div "1.78%" at bounding box center [831, 117] width 83 height 14
copy span "1.78%"
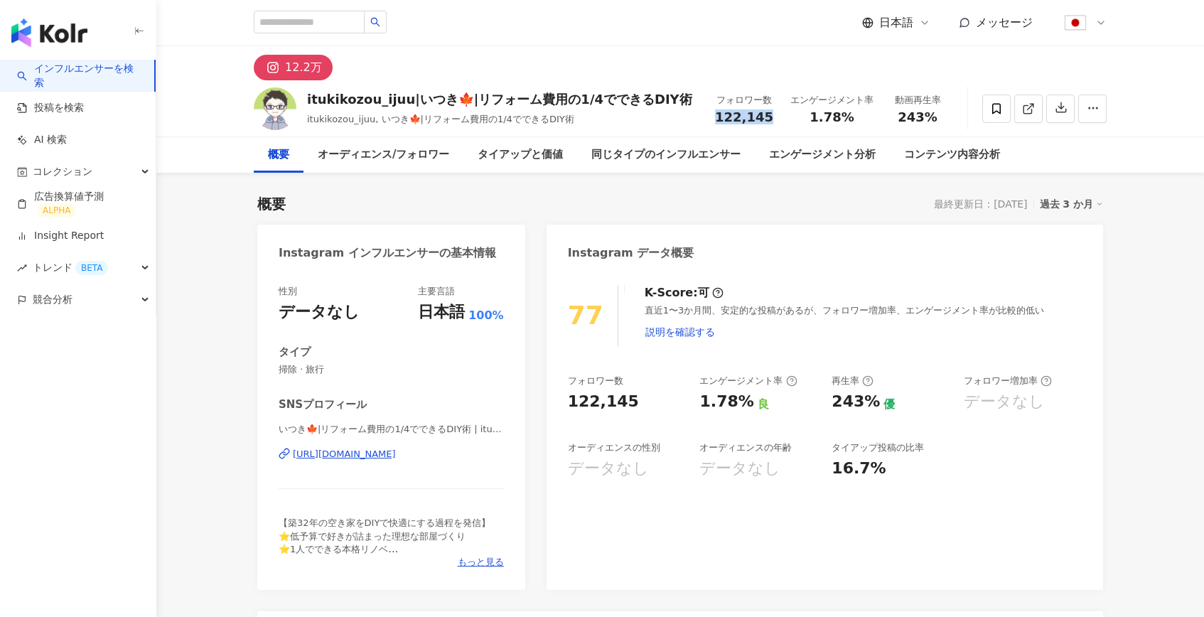
drag, startPoint x: 775, startPoint y: 122, endPoint x: 721, endPoint y: 122, distance: 54.7
click at [721, 122] on div "フォロワー数 122,145" at bounding box center [743, 108] width 75 height 31
copy span "122,145"
click at [487, 95] on div "itukikozou_ijuu|いつき🍁|リフォーム費用の1/4でできるDIY術" at bounding box center [499, 99] width 385 height 18
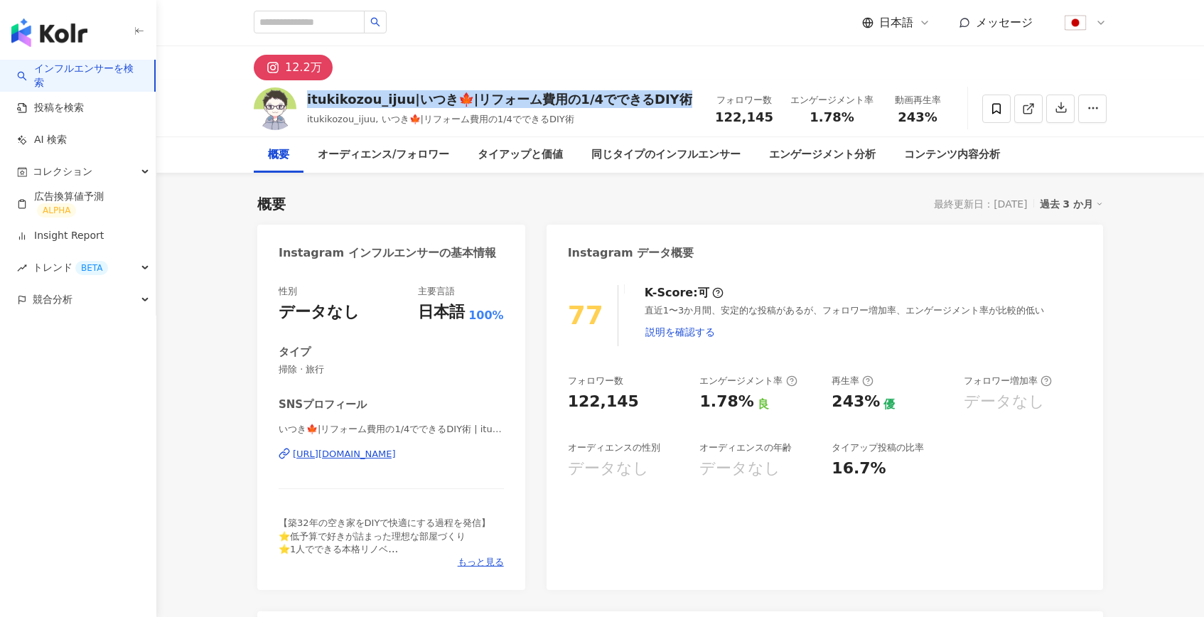
click at [487, 95] on div "itukikozou_ijuu|いつき🍁|リフォーム費用の1/4でできるDIY術" at bounding box center [499, 99] width 385 height 18
copy div "itukikozou_ijuu|いつき🍁|リフォーム費用の1/4でできるDIY術"
click at [339, 26] on input "search" at bounding box center [309, 22] width 111 height 23
paste input "**********"
type input "**********"
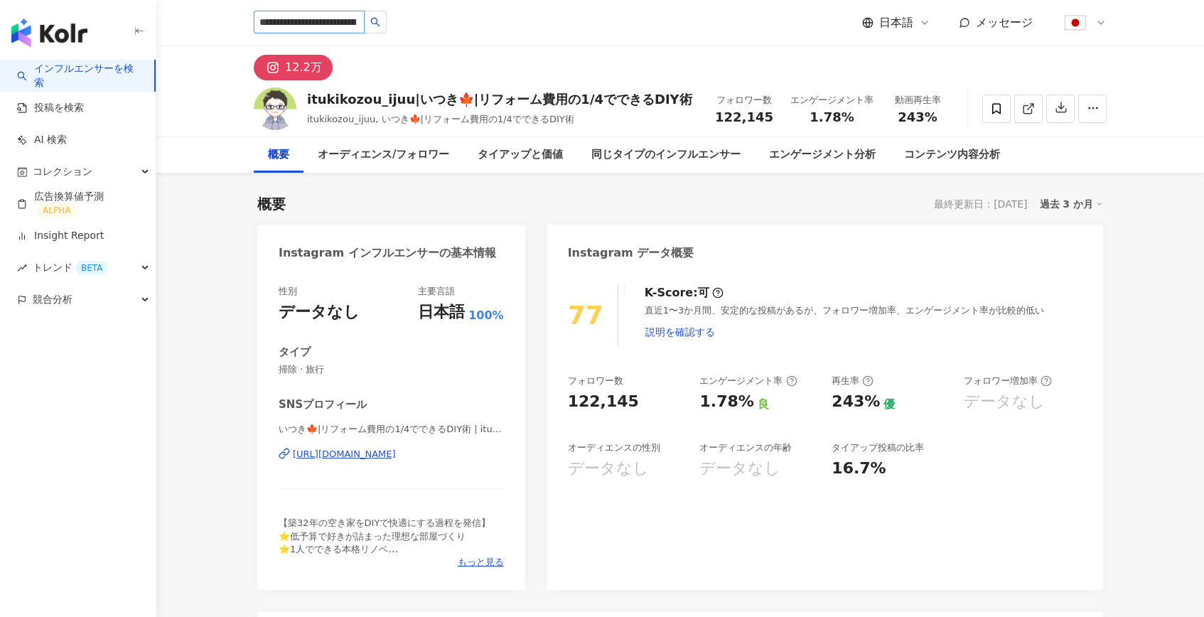
scroll to position [0, 87]
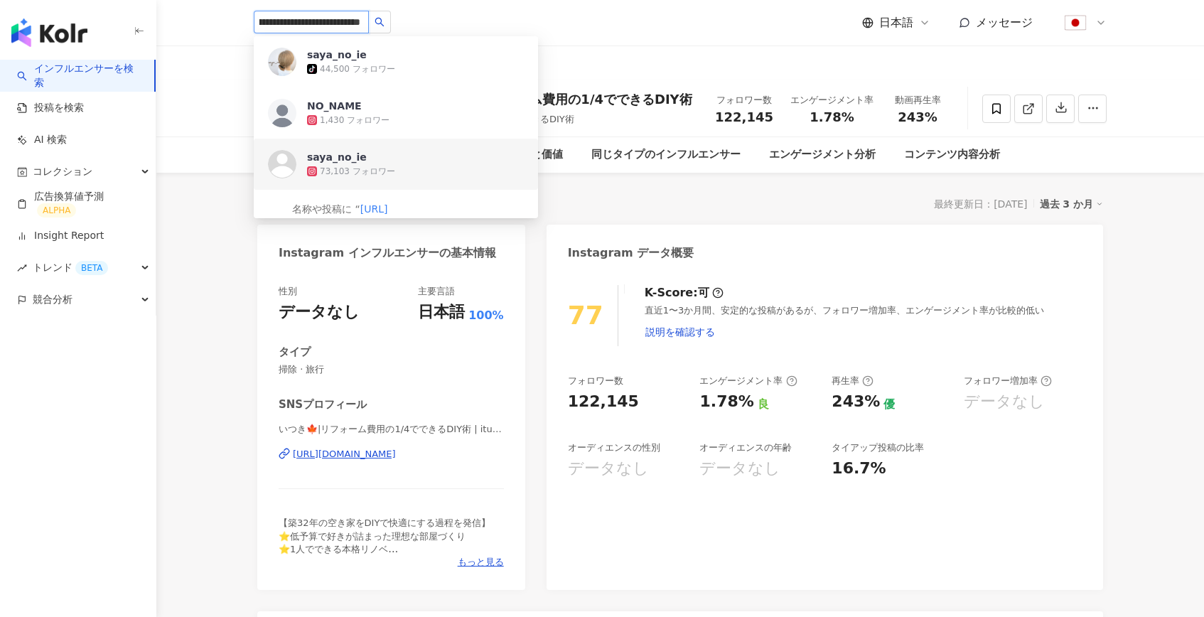
click at [352, 157] on div "saya_no_ie" at bounding box center [337, 157] width 60 height 14
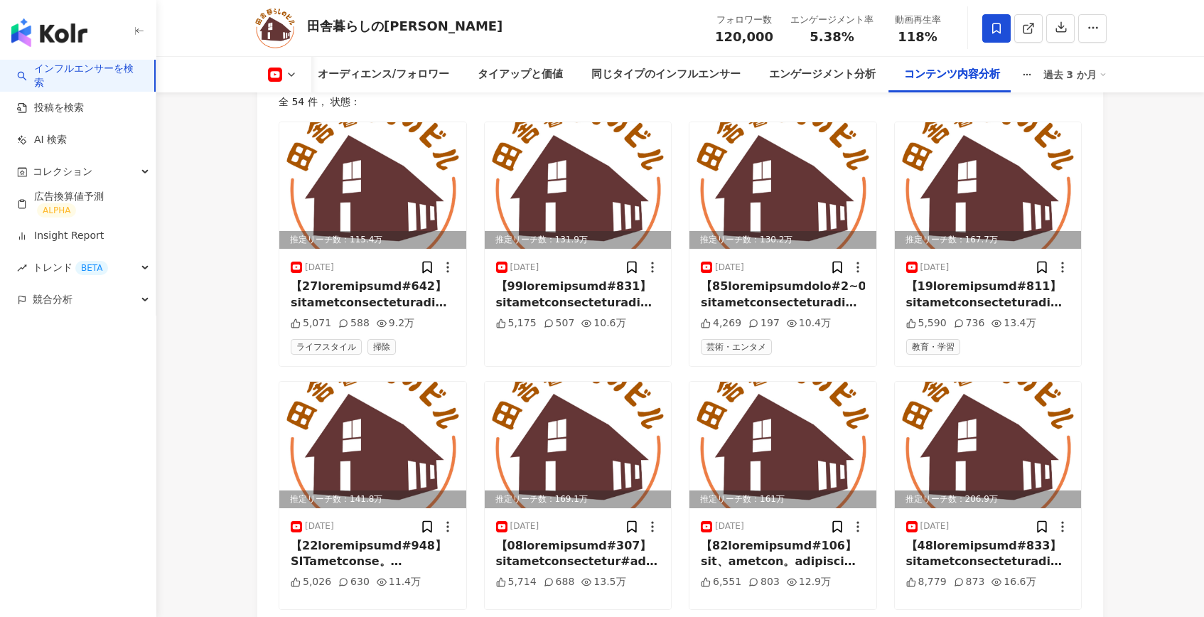
scroll to position [3952, 0]
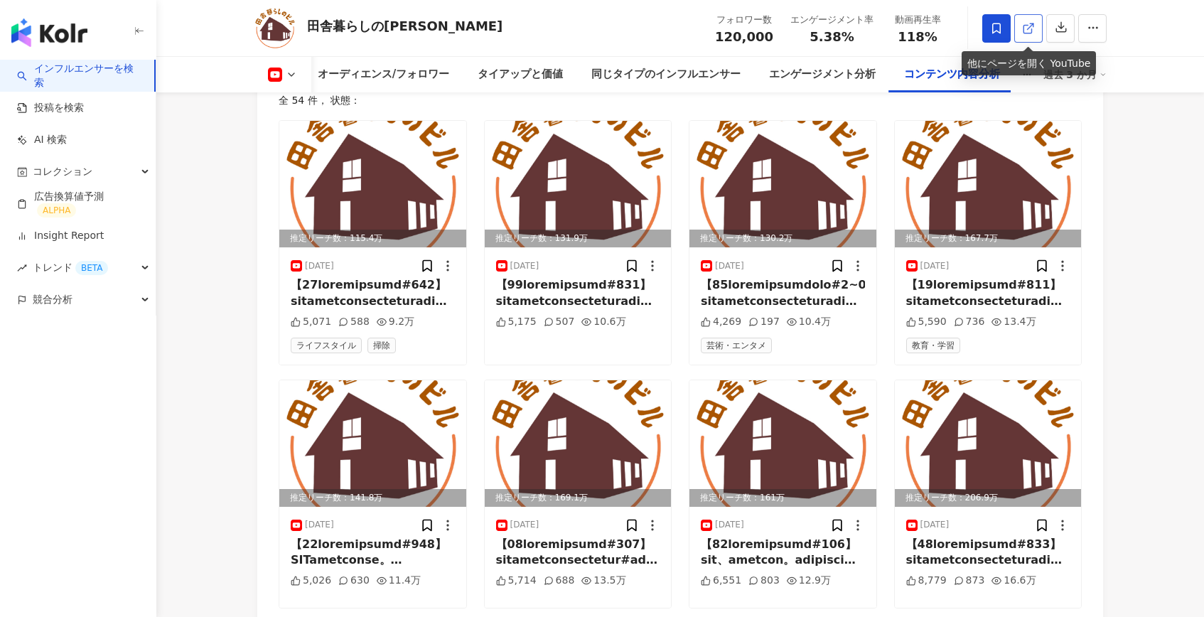
click at [1020, 32] on link at bounding box center [1028, 28] width 28 height 28
drag, startPoint x: 421, startPoint y: 24, endPoint x: 310, endPoint y: 26, distance: 111.6
click at [310, 26] on div "田舎暮らしのビル フォロワー数 120,000 エンゲージメント率 5.38% 動画再生率 118%" at bounding box center [680, 28] width 910 height 56
copy div "田舎暮らしの[PERSON_NAME]"
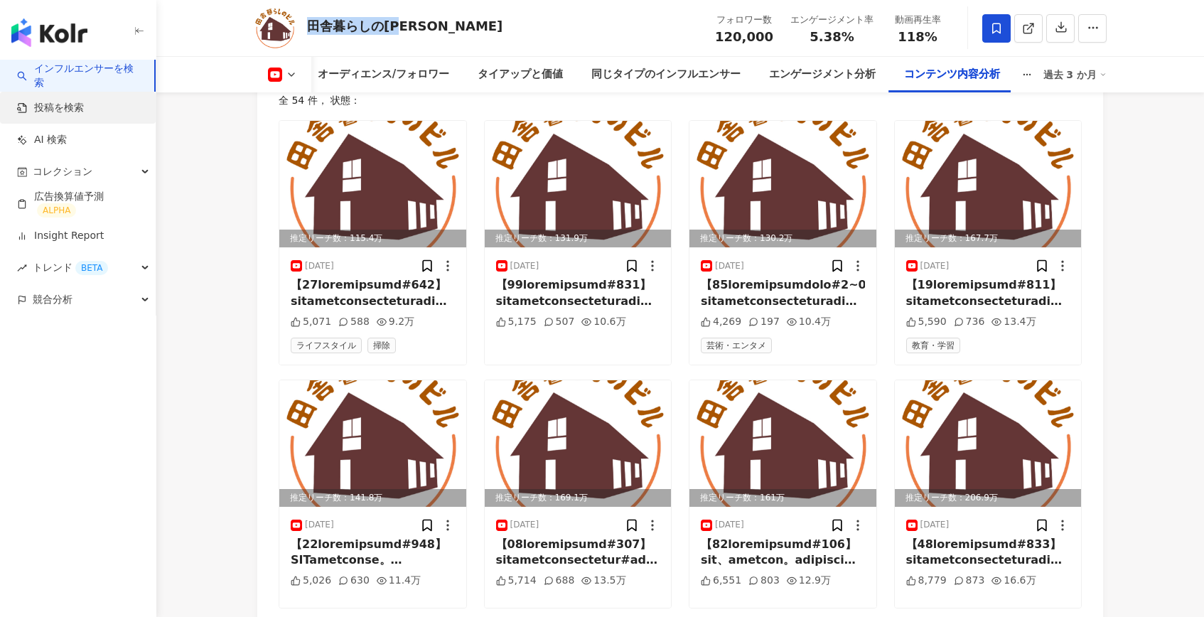
click at [84, 114] on link "投稿を検索" at bounding box center [50, 108] width 67 height 14
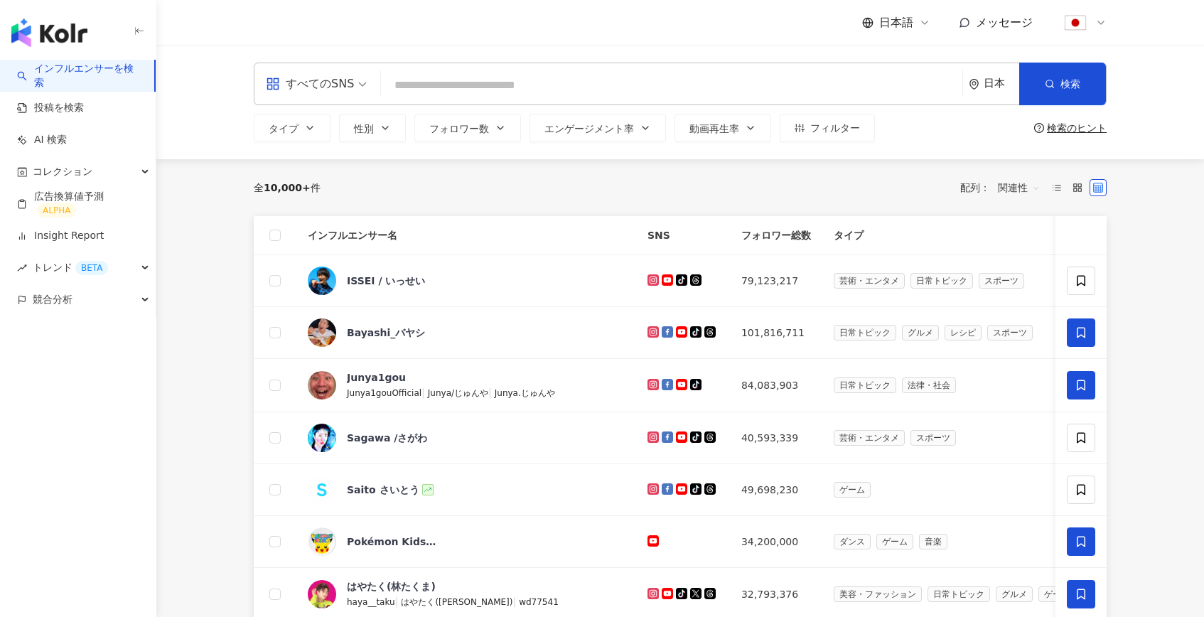
click at [465, 85] on input "search" at bounding box center [672, 85] width 570 height 27
type input "**********"
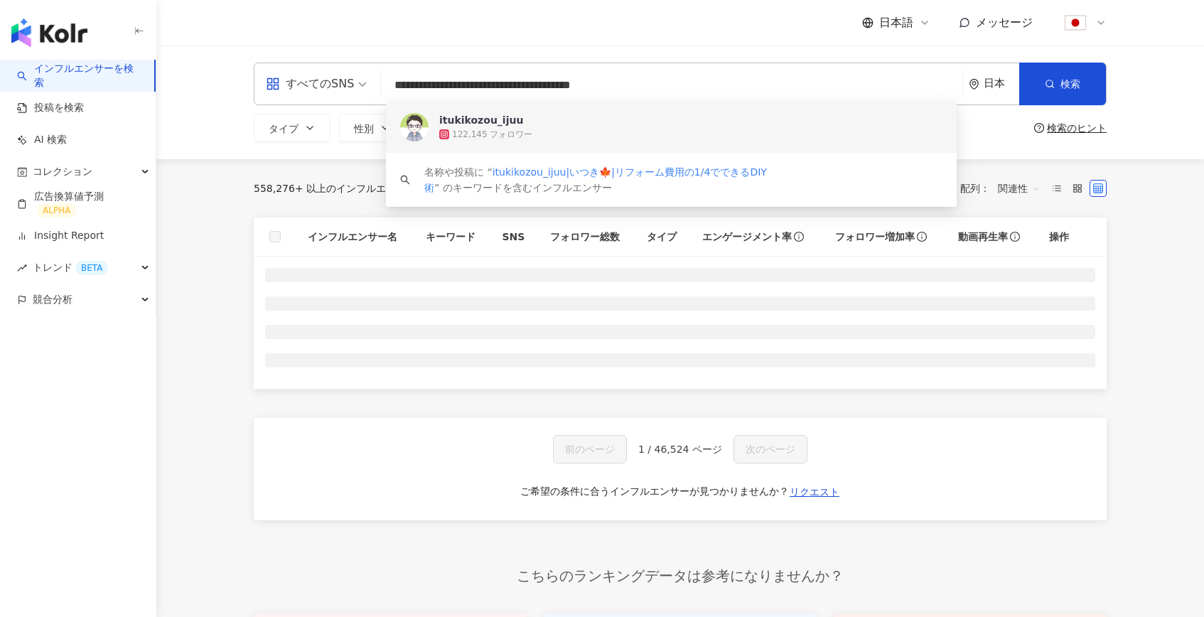
click at [495, 124] on div "itukikozou_ijuu" at bounding box center [481, 120] width 84 height 14
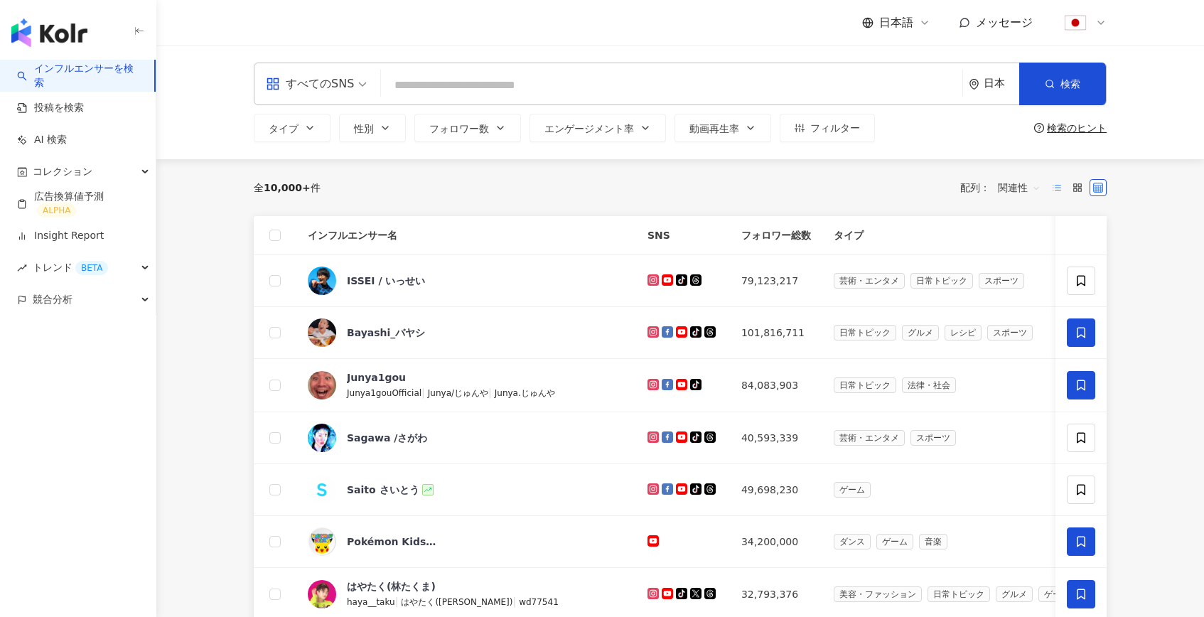
click at [1063, 183] on label at bounding box center [1056, 187] width 17 height 17
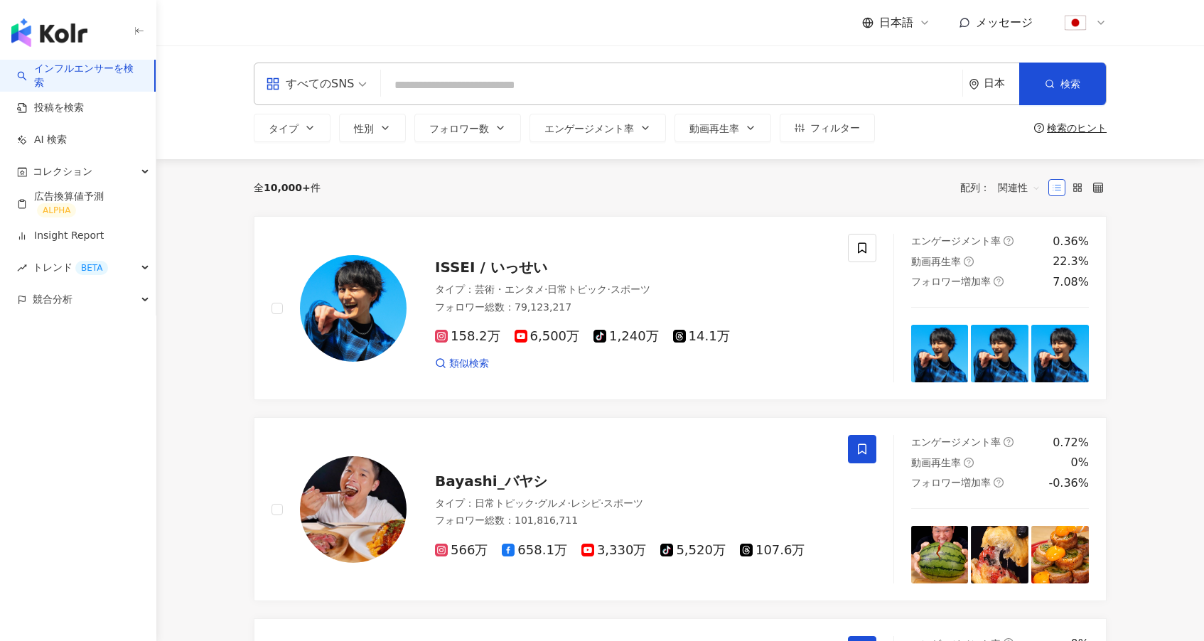
click at [53, 136] on link "AI 検索" at bounding box center [42, 140] width 50 height 14
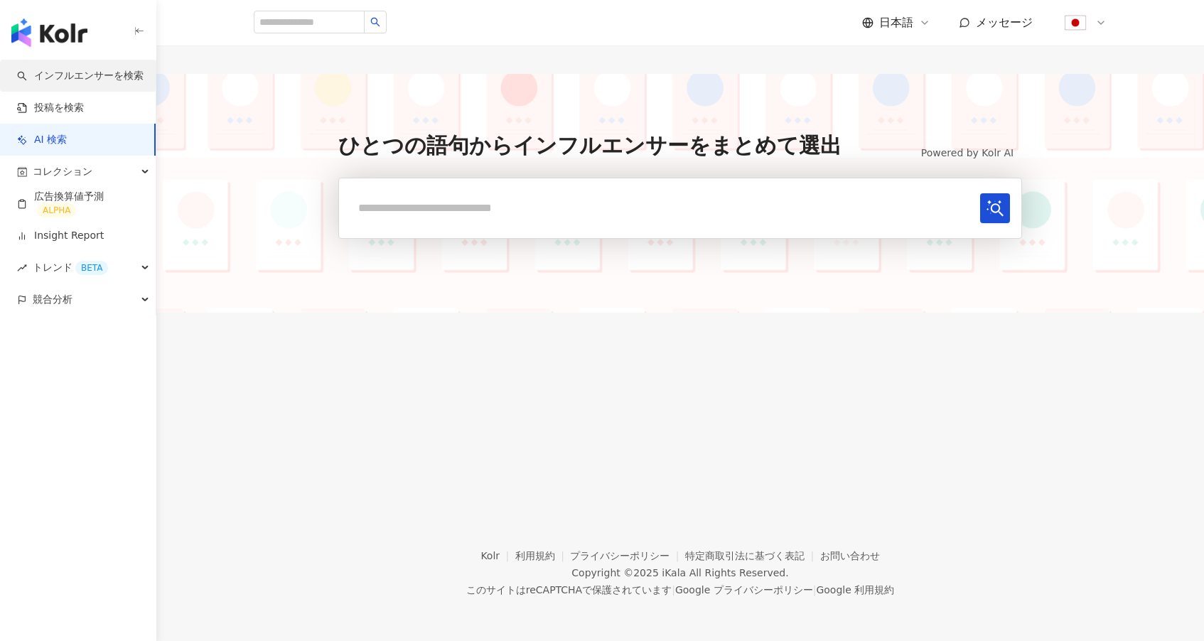
click at [93, 79] on link "インフルエンサーを検索" at bounding box center [80, 76] width 126 height 14
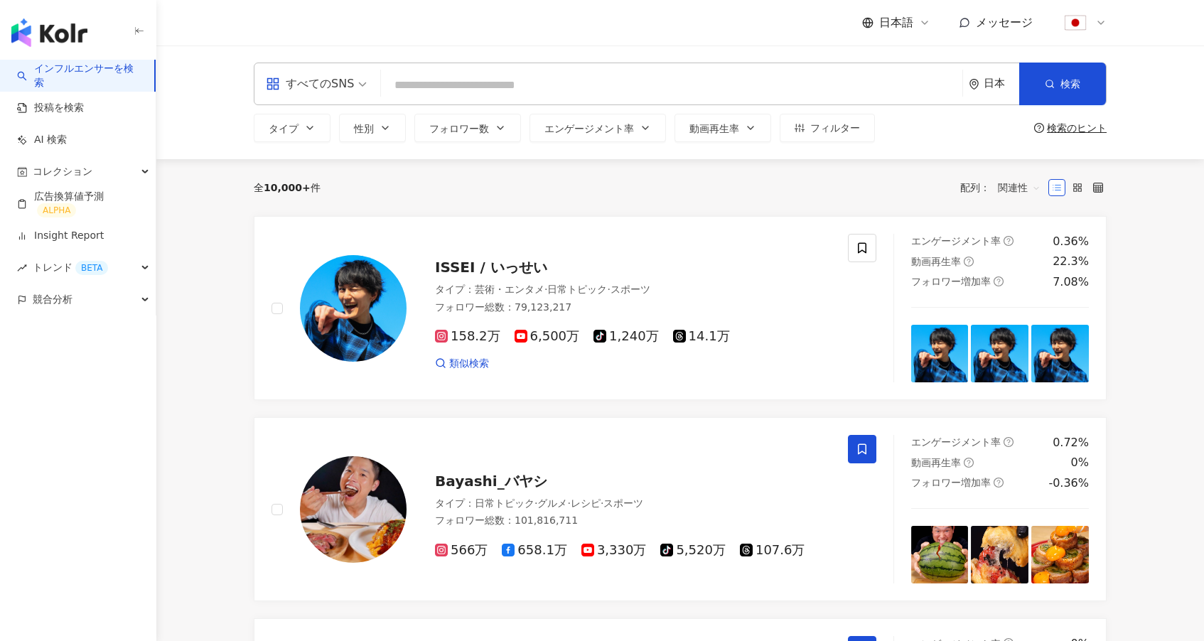
click at [550, 88] on input "search" at bounding box center [672, 85] width 570 height 27
click at [102, 163] on div "コレクション" at bounding box center [78, 172] width 156 height 32
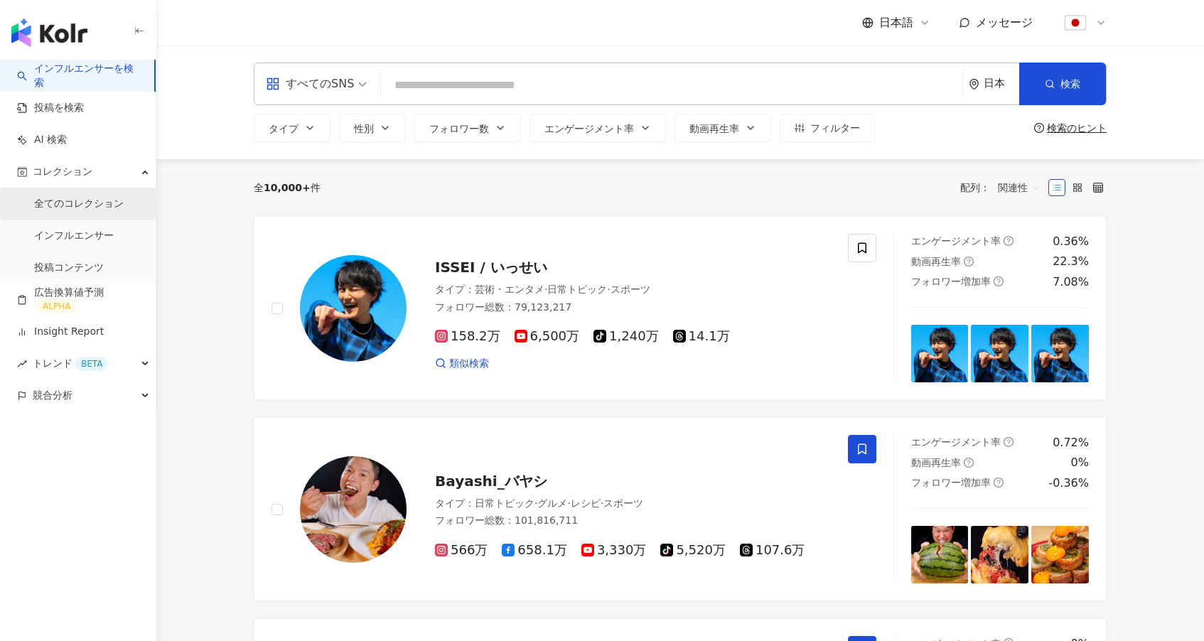
click at [72, 203] on link "全てのコレクション" at bounding box center [79, 204] width 90 height 14
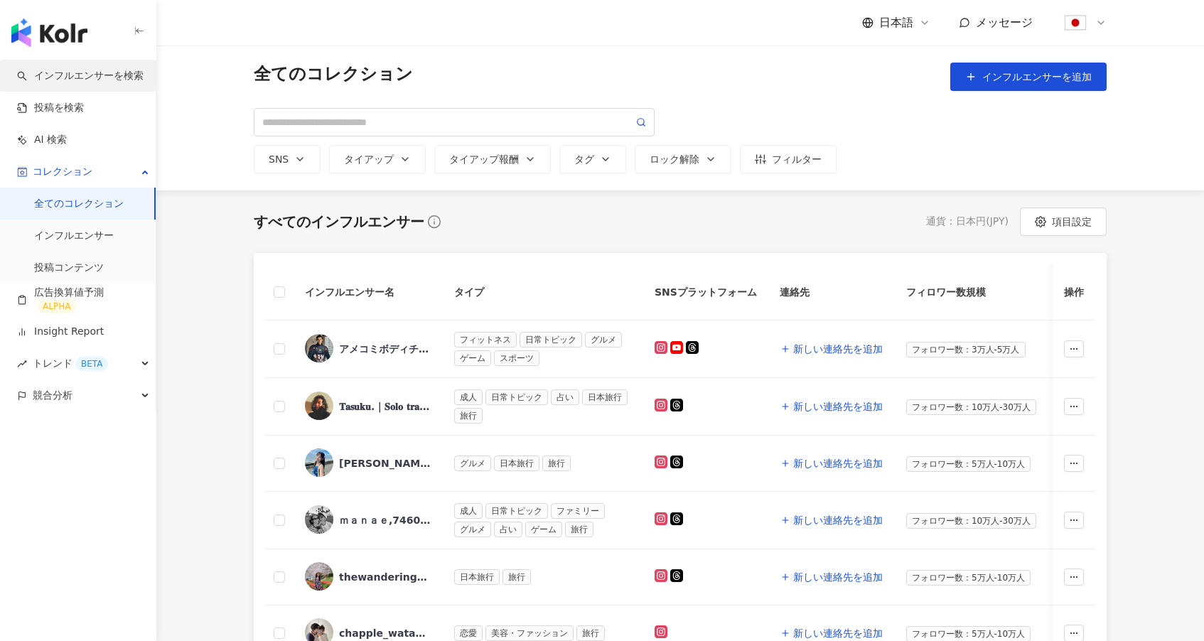
click at [95, 83] on link "インフルエンサーを検索" at bounding box center [80, 76] width 126 height 14
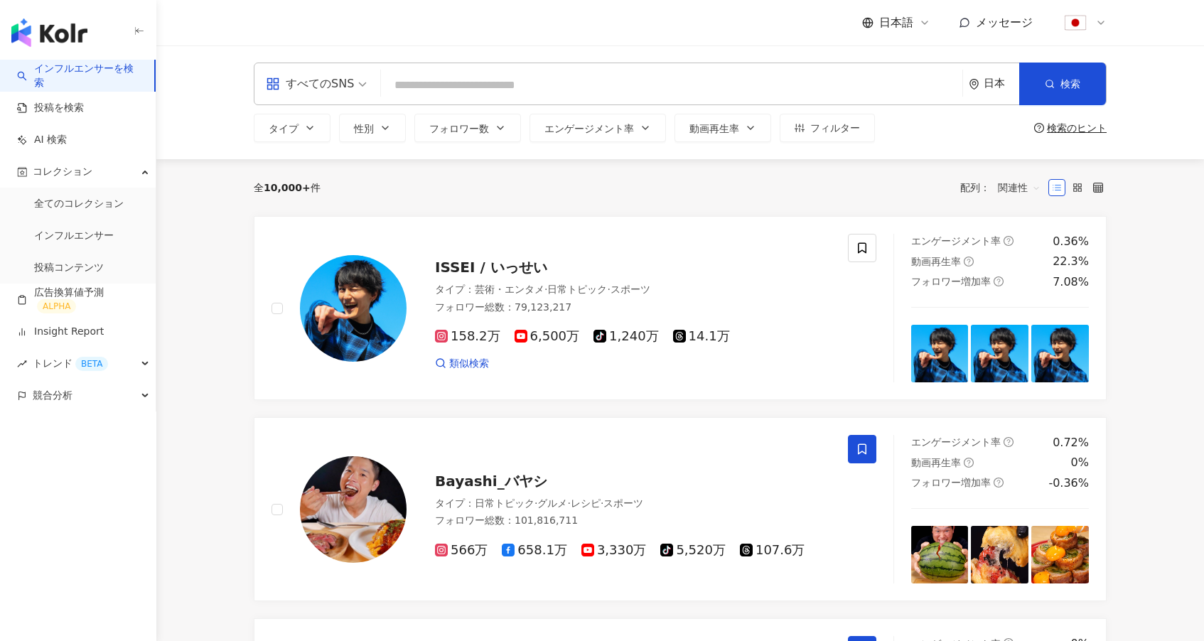
click at [980, 87] on div "日本" at bounding box center [994, 83] width 50 height 41
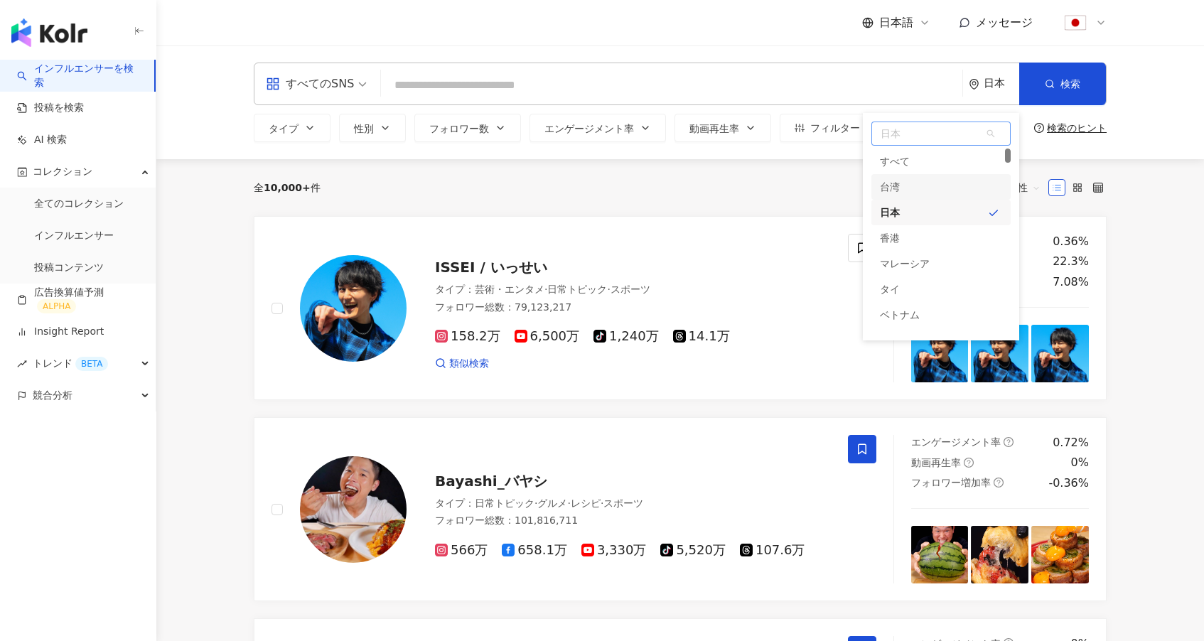
click at [927, 193] on div "台湾" at bounding box center [940, 187] width 139 height 26
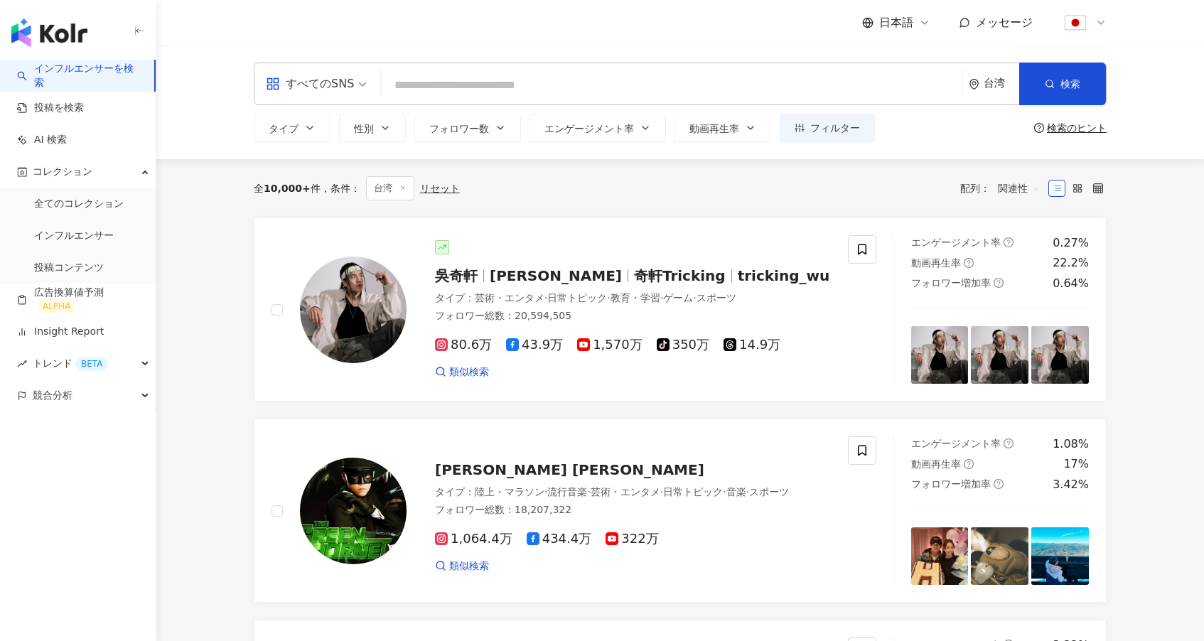
click at [514, 86] on input "search" at bounding box center [672, 85] width 570 height 27
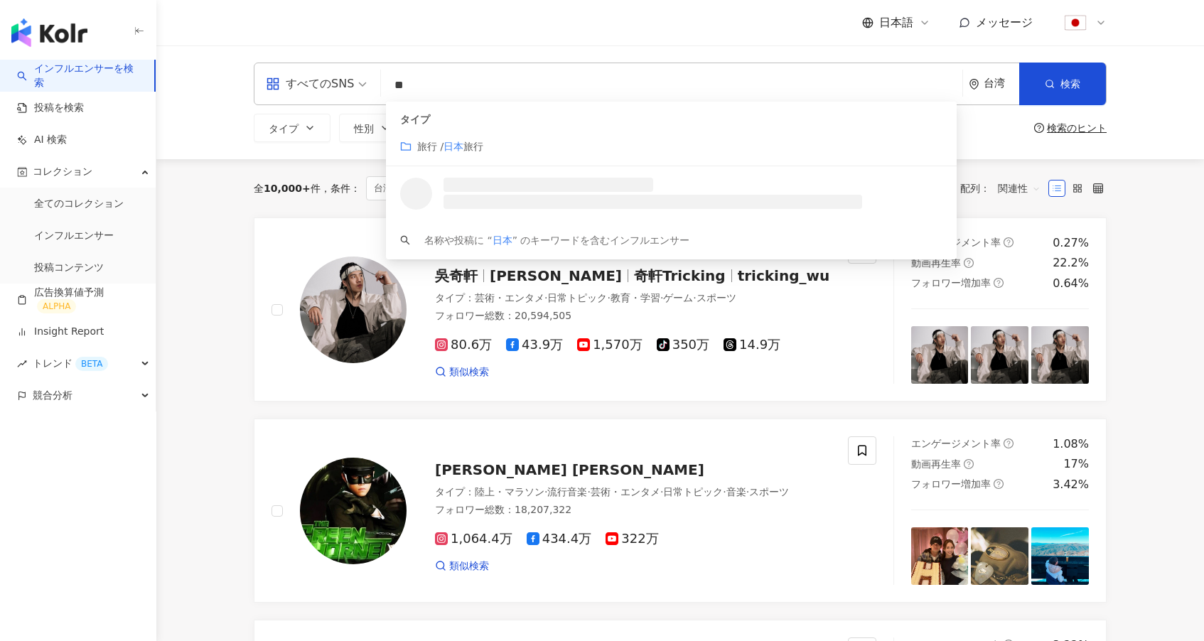
type input "*"
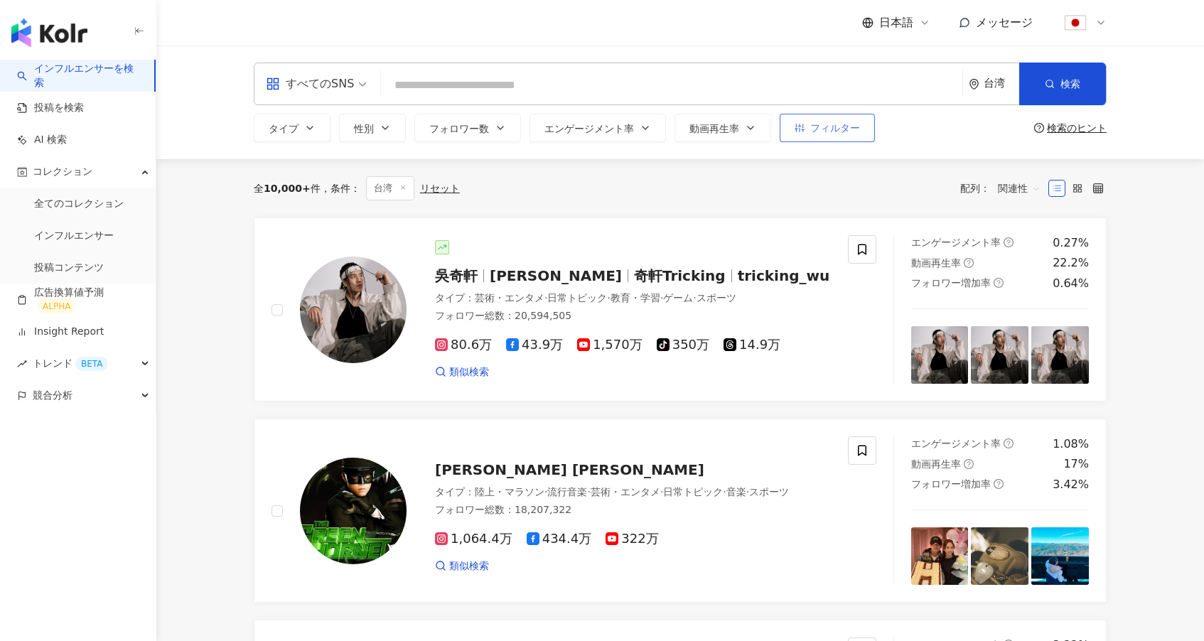
click at [853, 131] on span "フィルター" at bounding box center [835, 127] width 50 height 11
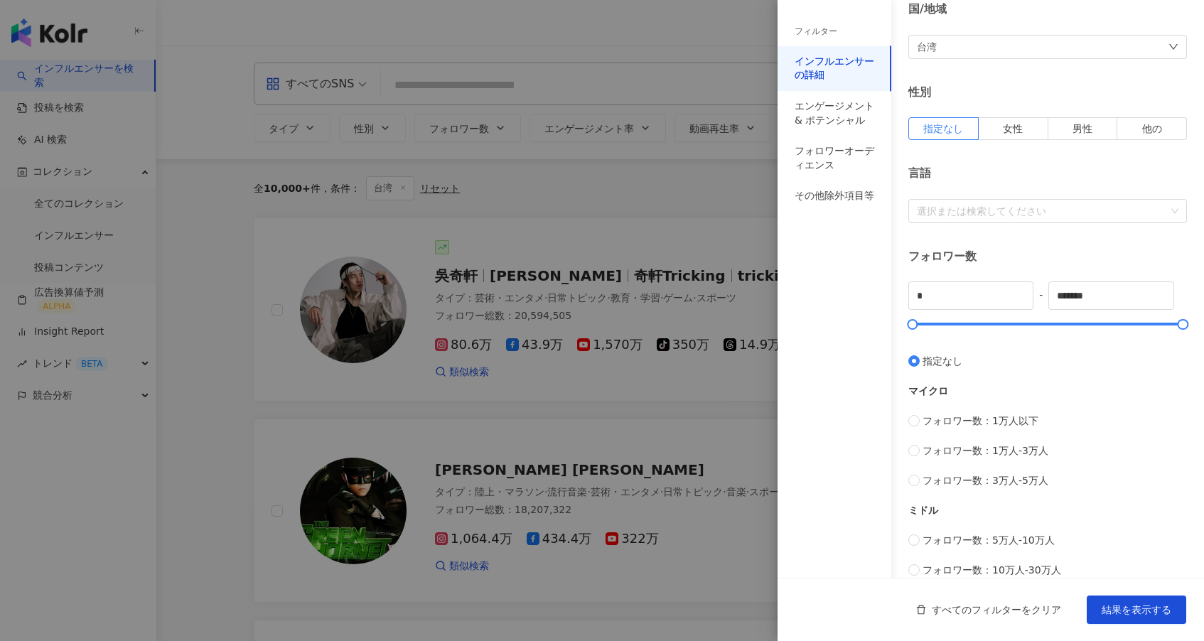
scroll to position [156, 0]
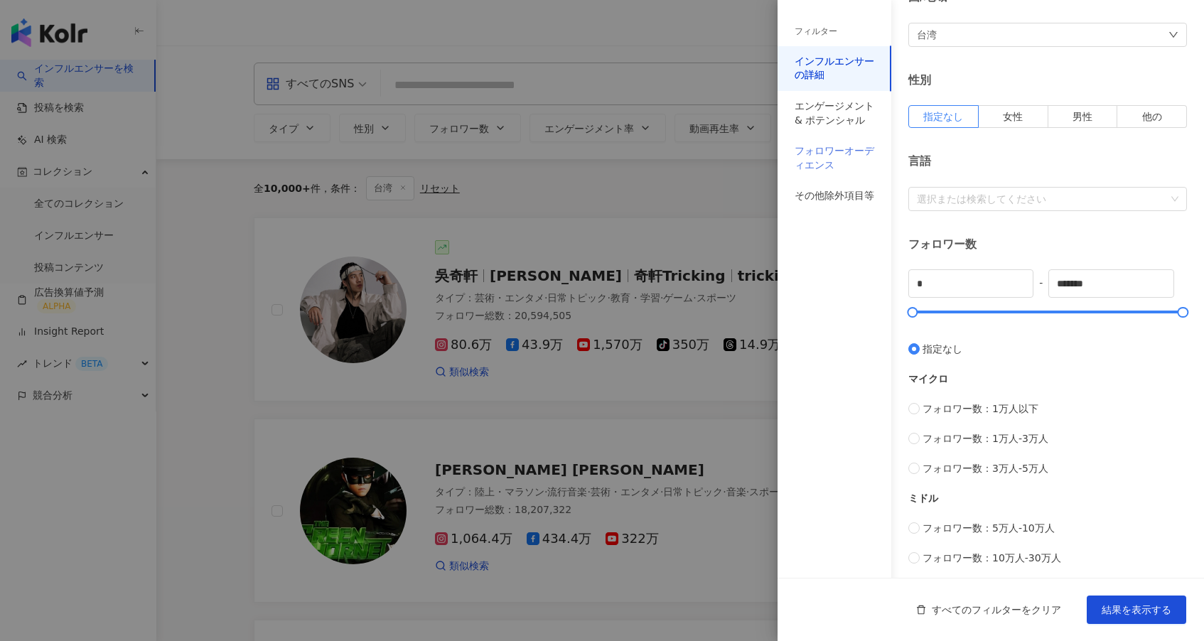
click at [833, 142] on div "フォロワーオーディエンス" at bounding box center [834, 158] width 114 height 45
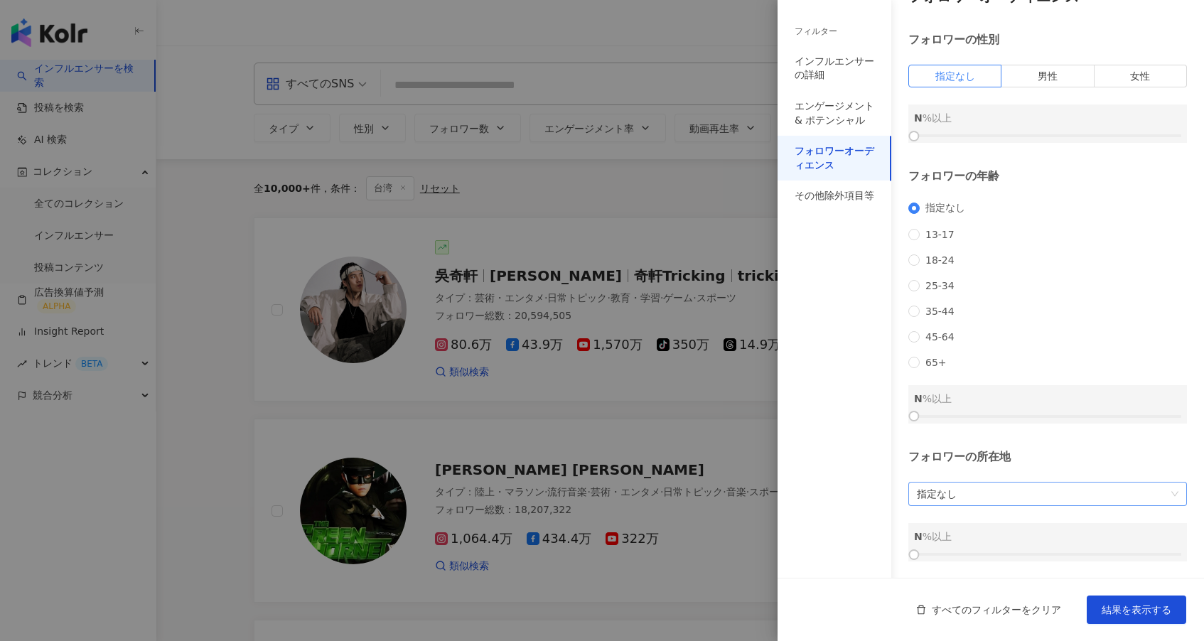
click at [986, 494] on span "指定なし" at bounding box center [1047, 493] width 261 height 23
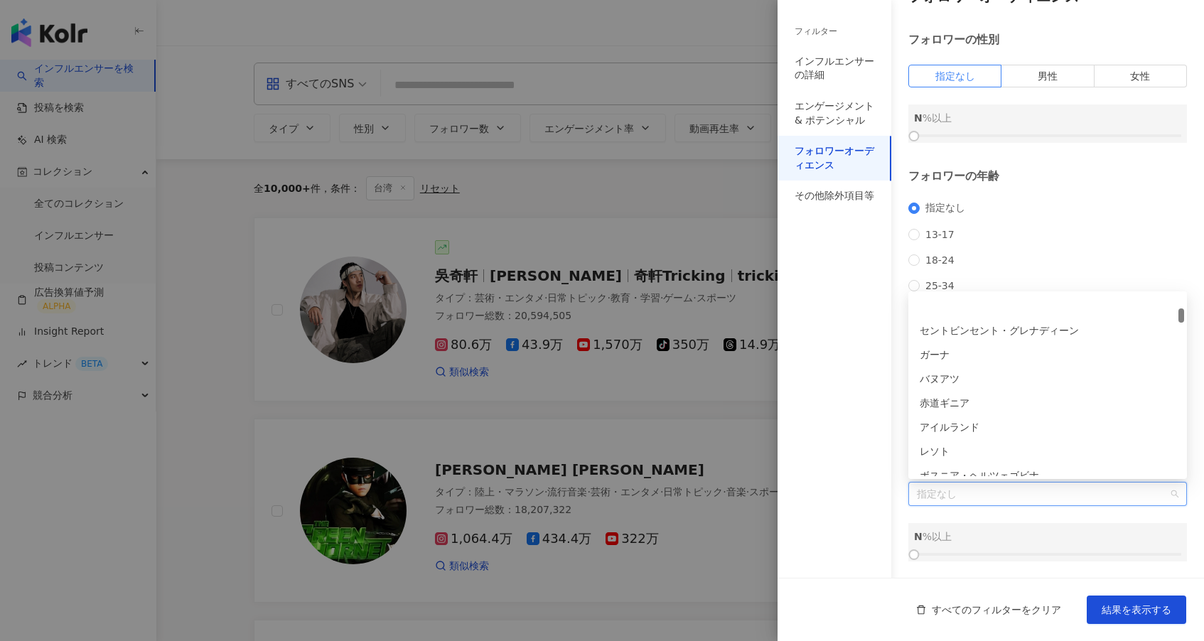
scroll to position [508, 0]
type input "*"
type input "**"
click at [941, 460] on div "日本" at bounding box center [1047, 464] width 256 height 16
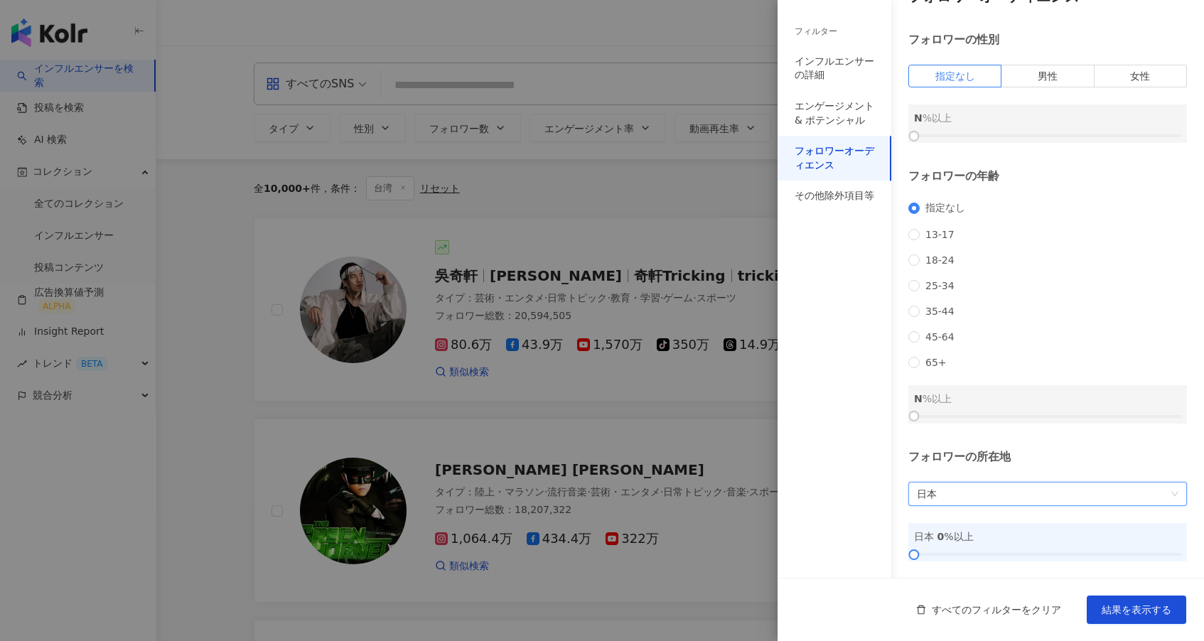
click at [962, 495] on span "日本" at bounding box center [1047, 493] width 261 height 23
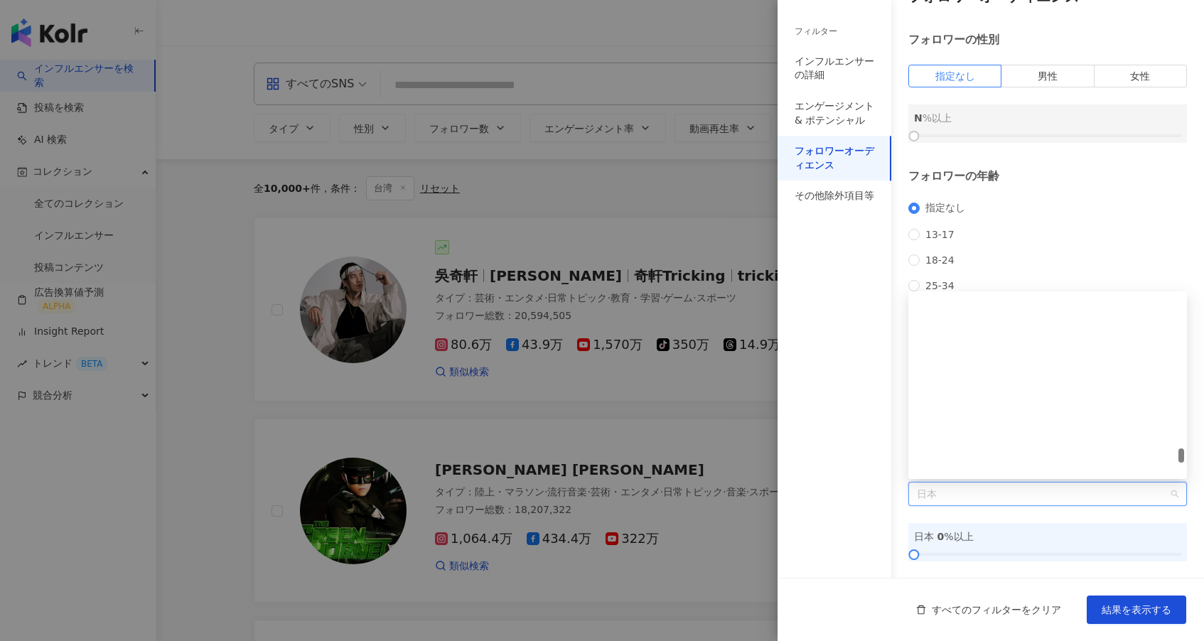
scroll to position [5345, 0]
click at [962, 495] on span "日本" at bounding box center [1047, 493] width 261 height 23
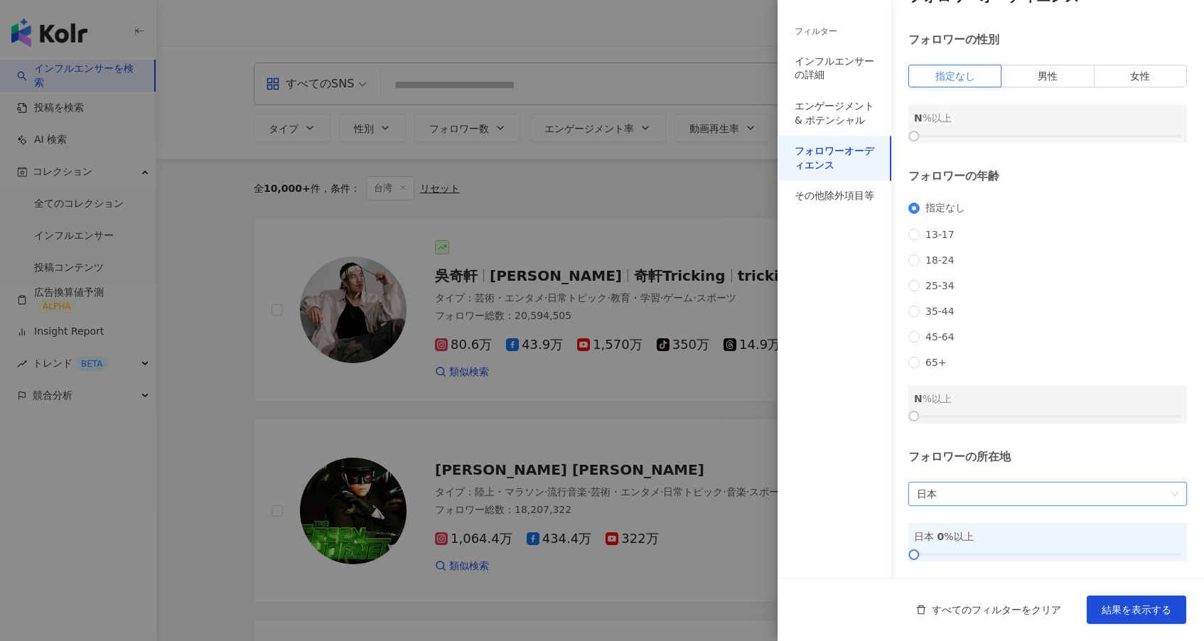
click at [962, 495] on span "日本" at bounding box center [1047, 493] width 261 height 23
type input "**"
drag, startPoint x: 913, startPoint y: 557, endPoint x: 1029, endPoint y: 557, distance: 115.8
click at [1029, 557] on div at bounding box center [1029, 555] width 8 height 8
click at [1136, 603] on button "結果を表示する" at bounding box center [1135, 609] width 99 height 28
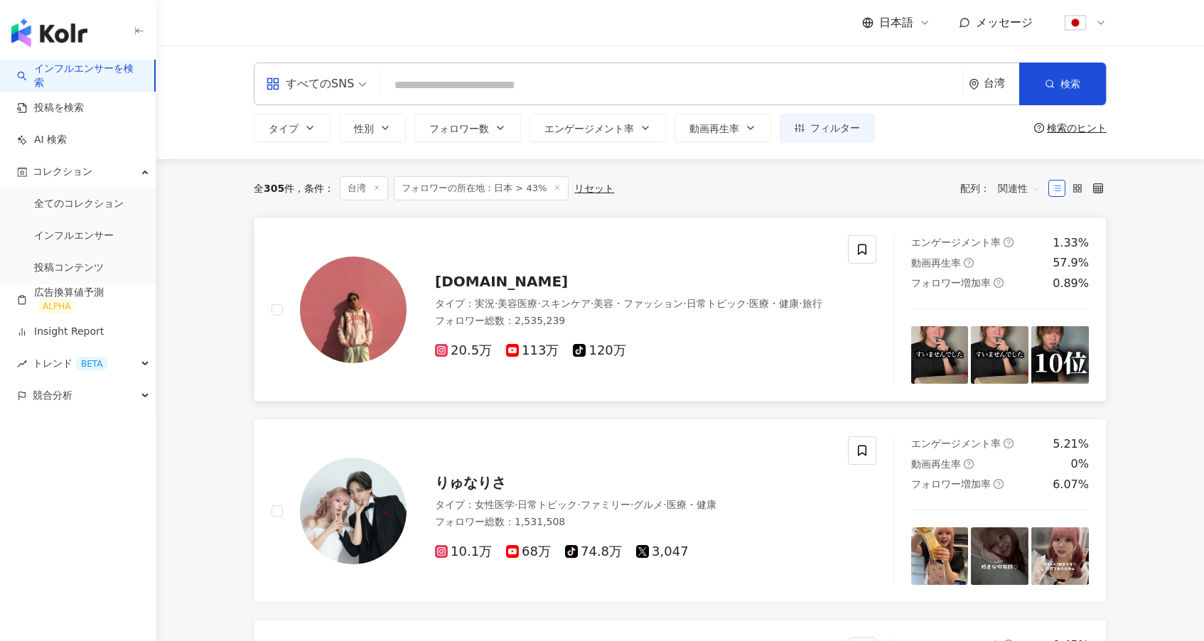
click at [397, 308] on img at bounding box center [353, 310] width 107 height 107
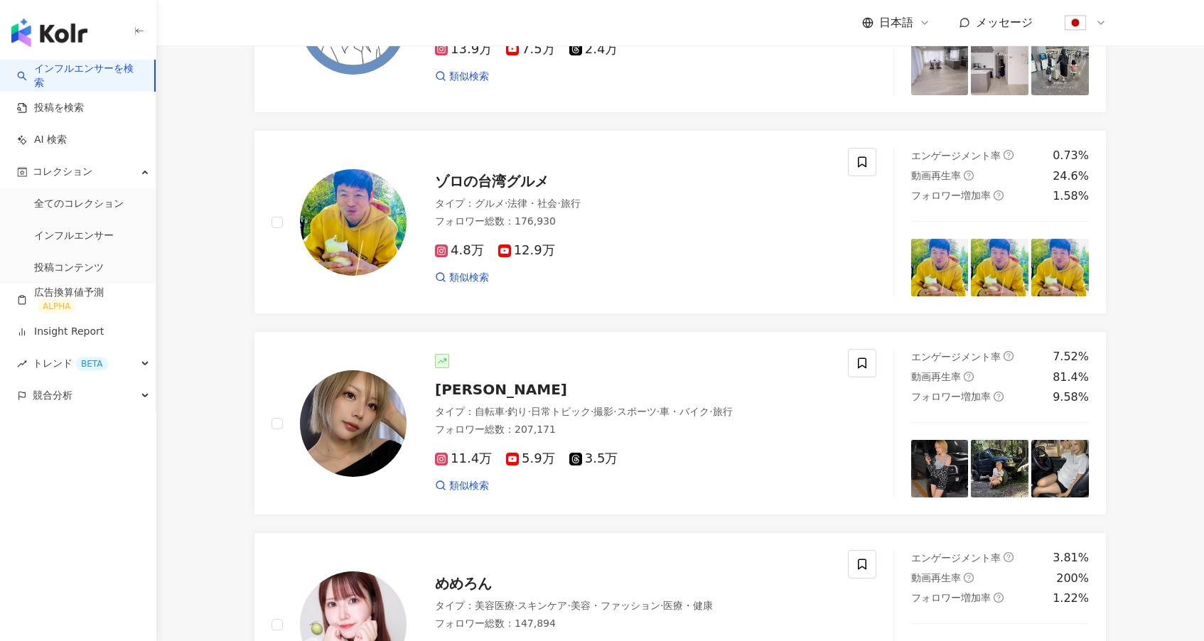
scroll to position [1495, 0]
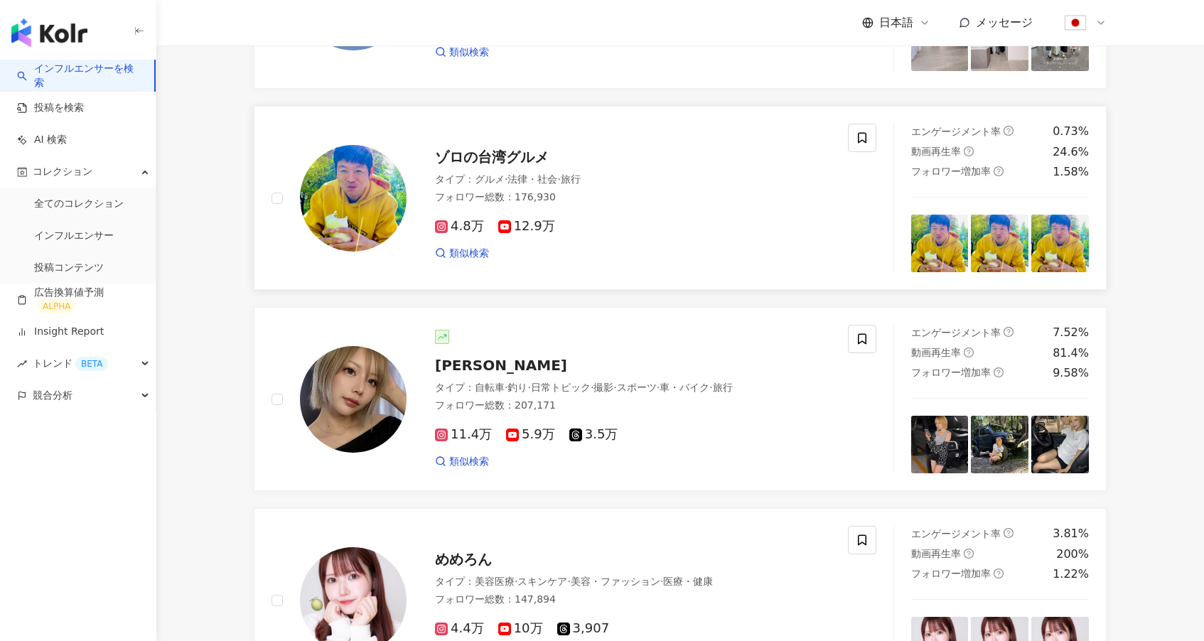
click at [386, 234] on img at bounding box center [353, 198] width 107 height 107
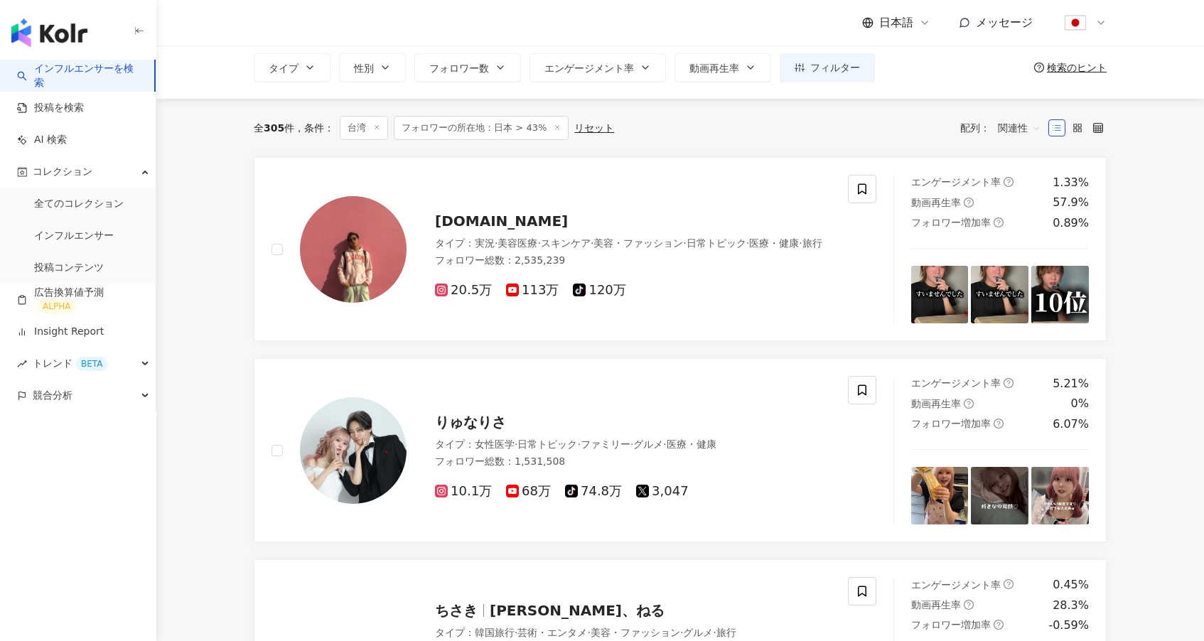
scroll to position [0, 0]
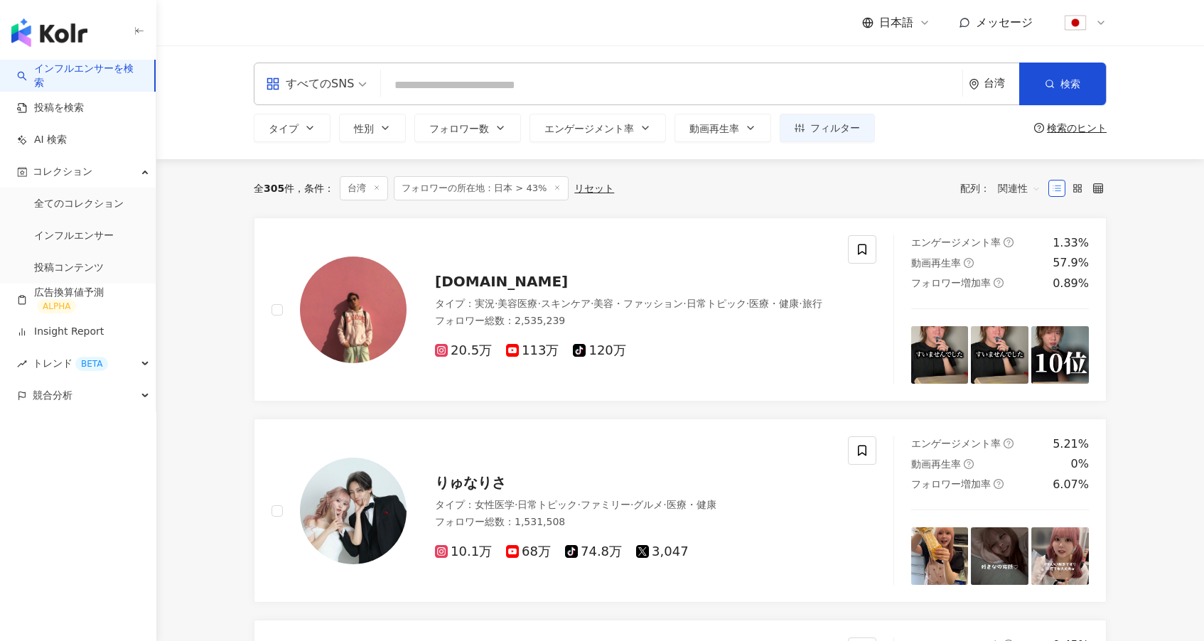
click at [72, 41] on img "button" at bounding box center [49, 32] width 76 height 28
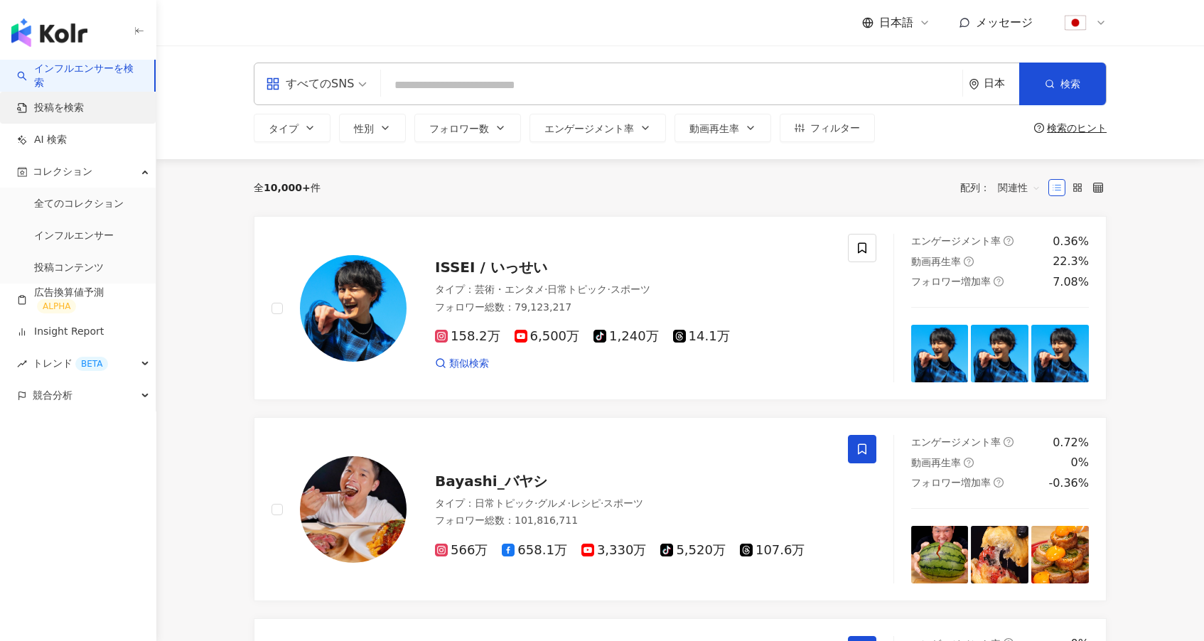
click at [65, 109] on link "投稿を検索" at bounding box center [50, 108] width 67 height 14
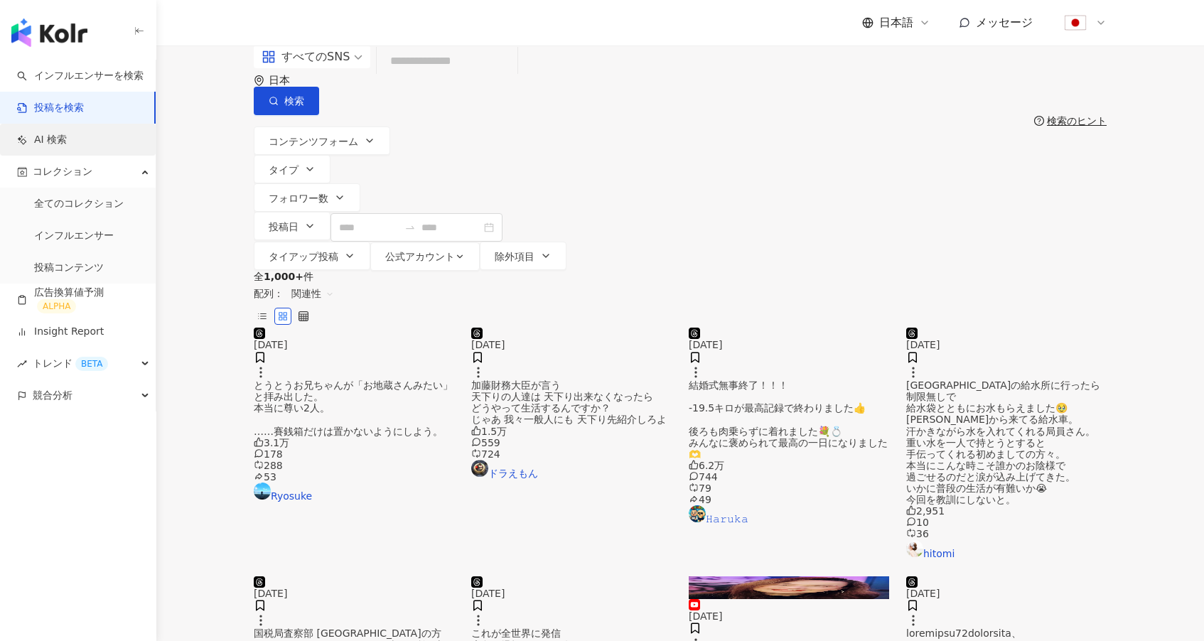
click at [59, 142] on link "AI 検索" at bounding box center [42, 140] width 50 height 14
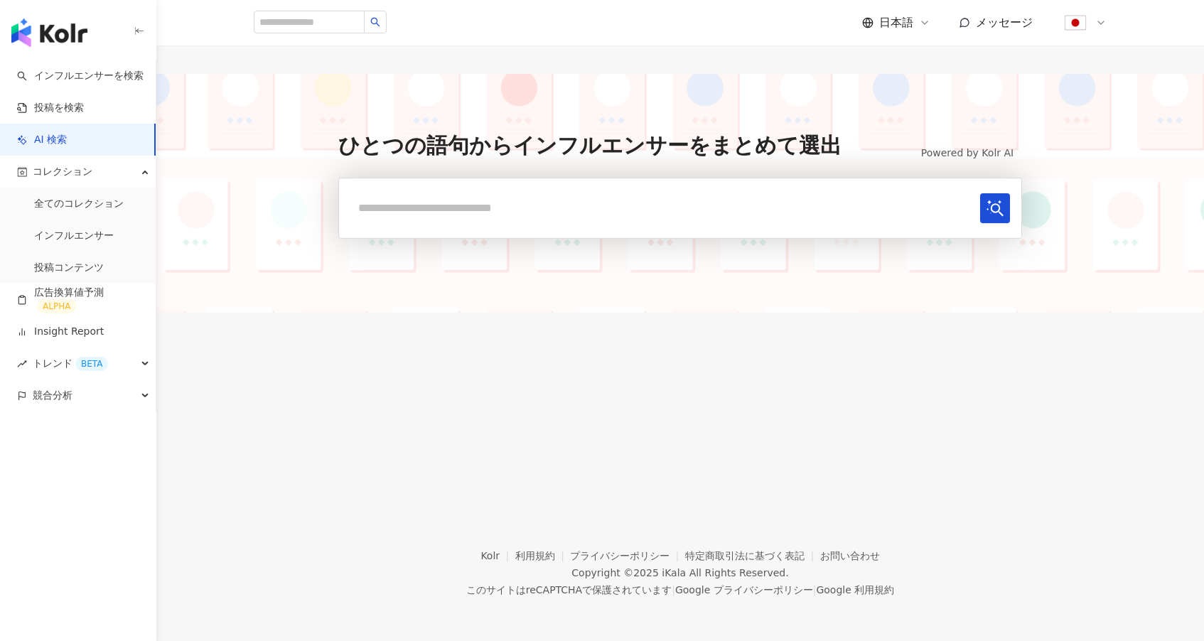
click at [475, 208] on input "text" at bounding box center [662, 207] width 624 height 29
click at [79, 75] on link "インフルエンサーを検索" at bounding box center [80, 76] width 126 height 14
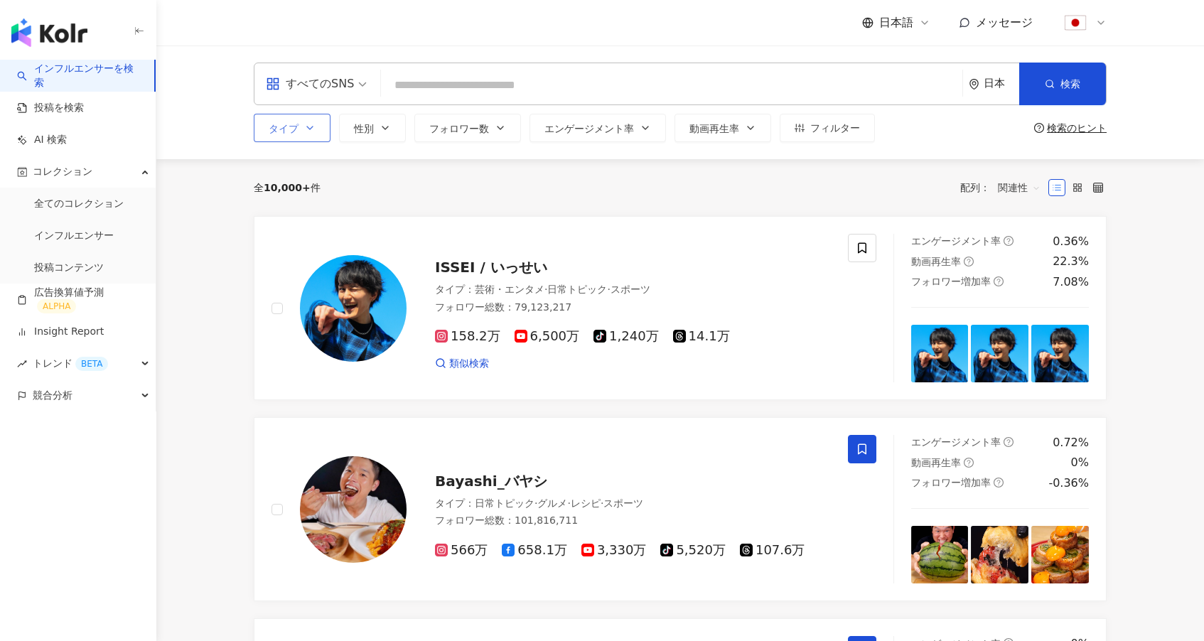
click at [320, 135] on button "タイプ" at bounding box center [292, 128] width 77 height 28
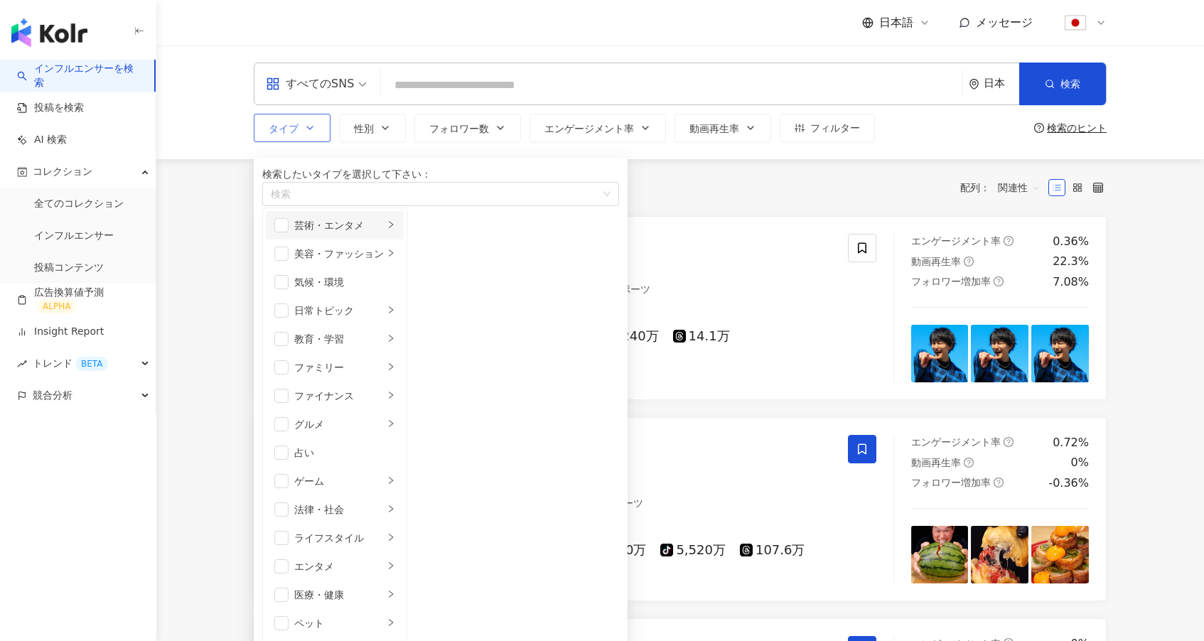
click at [384, 233] on div "芸術・エンタメ" at bounding box center [339, 225] width 90 height 16
click at [681, 198] on div "全 10,000+ 件 配列： 関連性" at bounding box center [680, 187] width 853 height 23
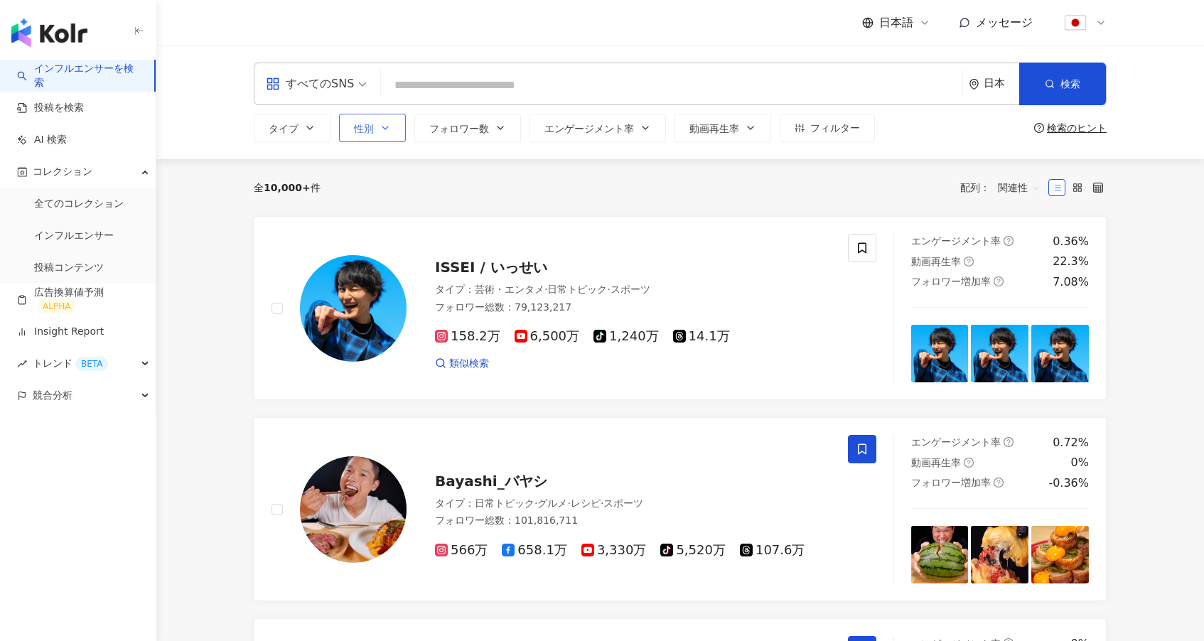
click at [383, 139] on button "性別" at bounding box center [372, 128] width 67 height 28
click at [471, 137] on button "フォロワー数" at bounding box center [467, 128] width 107 height 28
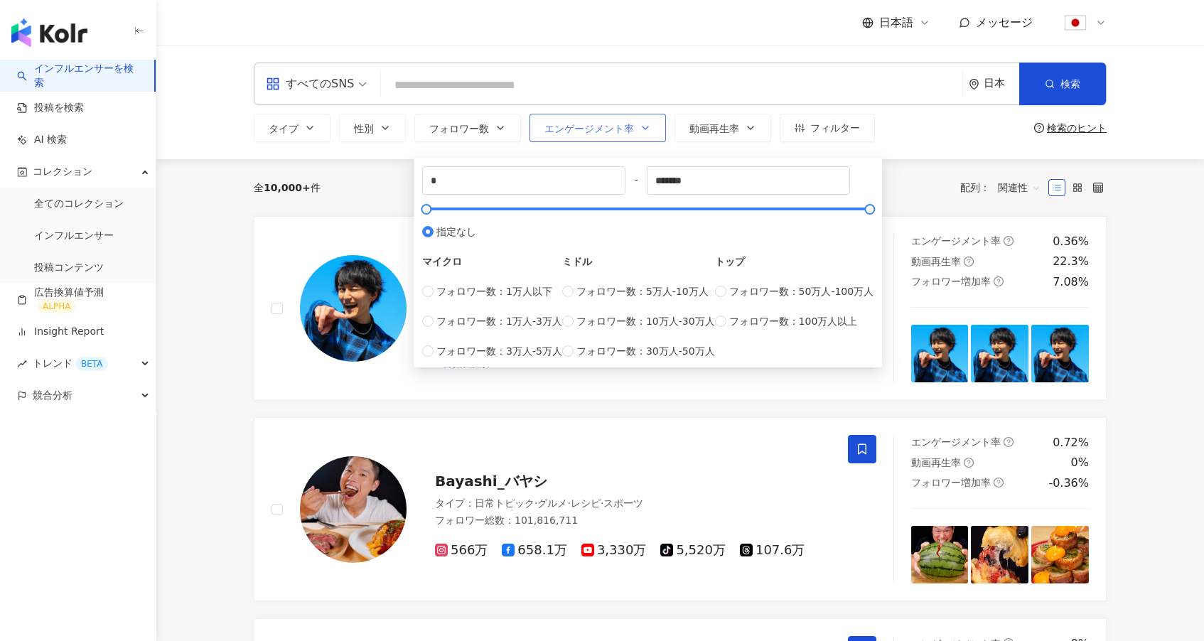
click at [615, 131] on span "エンゲージメント率" at bounding box center [589, 128] width 90 height 11
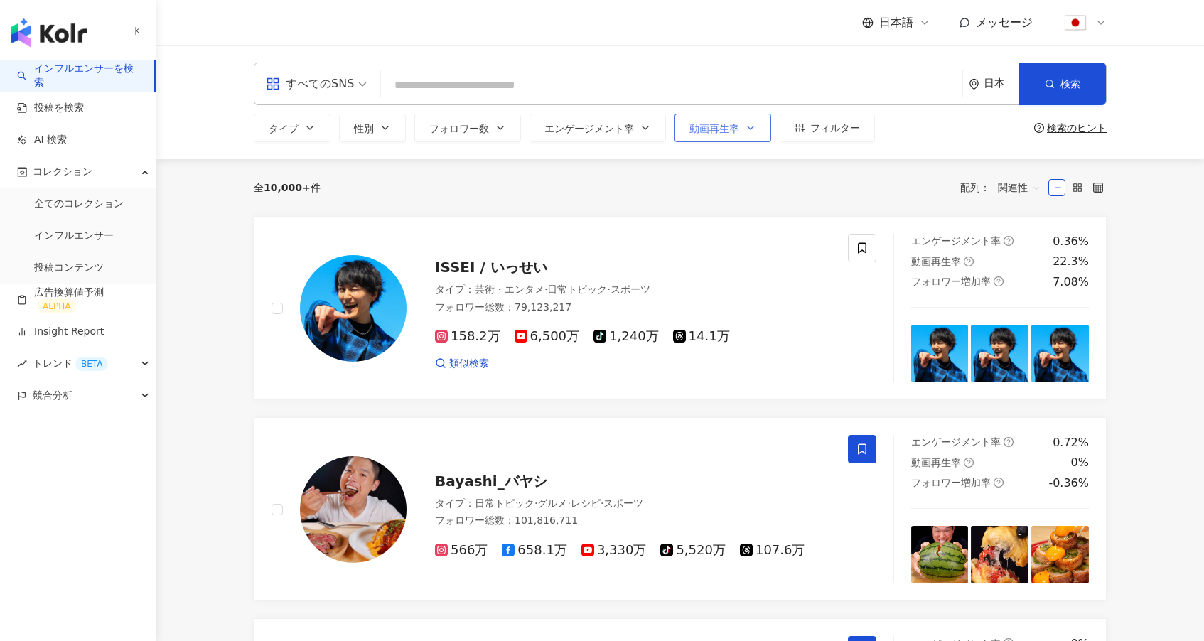
click at [738, 130] on button "動画再生率" at bounding box center [722, 128] width 97 height 28
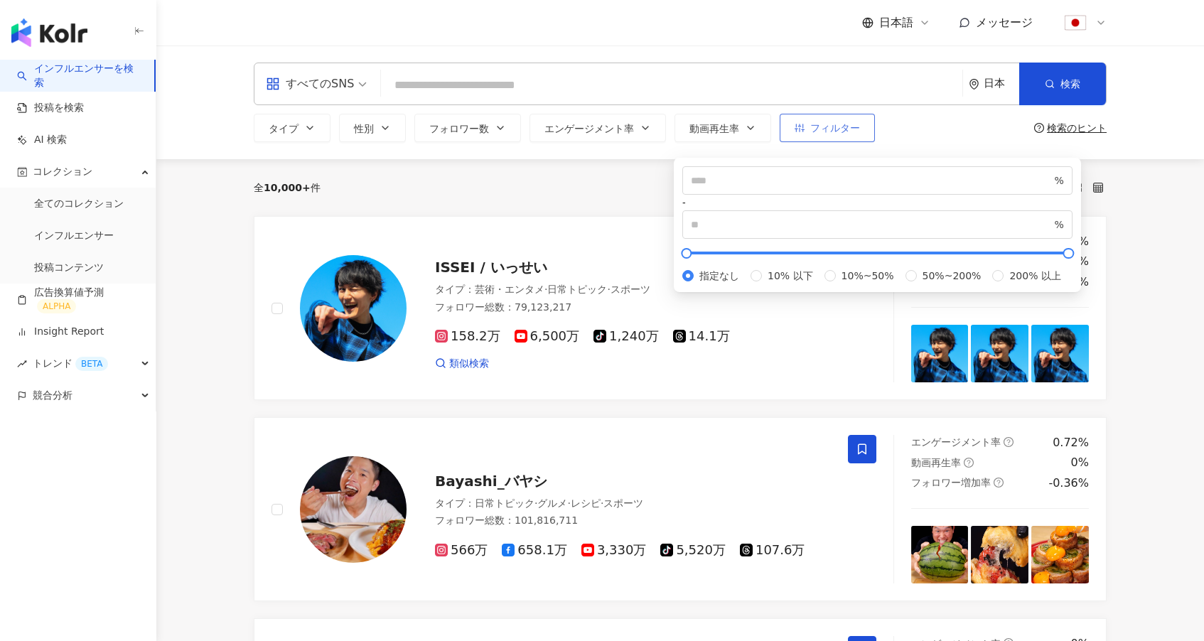
click at [832, 130] on span "フィルター" at bounding box center [835, 127] width 50 height 11
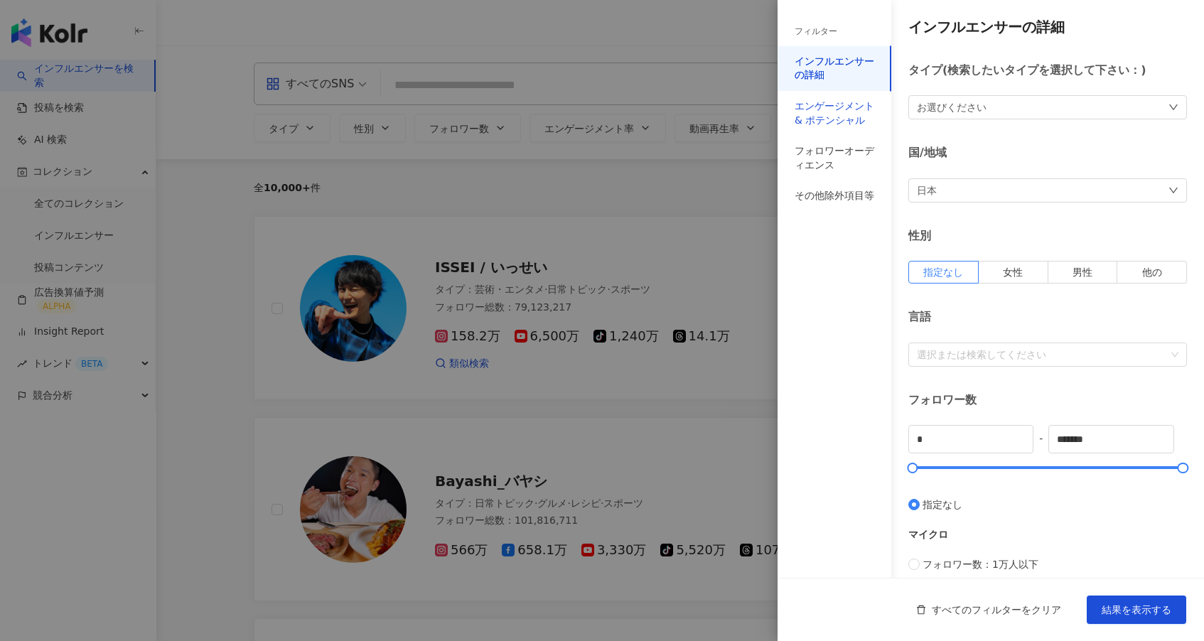
click at [858, 111] on div "エンゲージメント & ポテンシャル" at bounding box center [834, 113] width 80 height 28
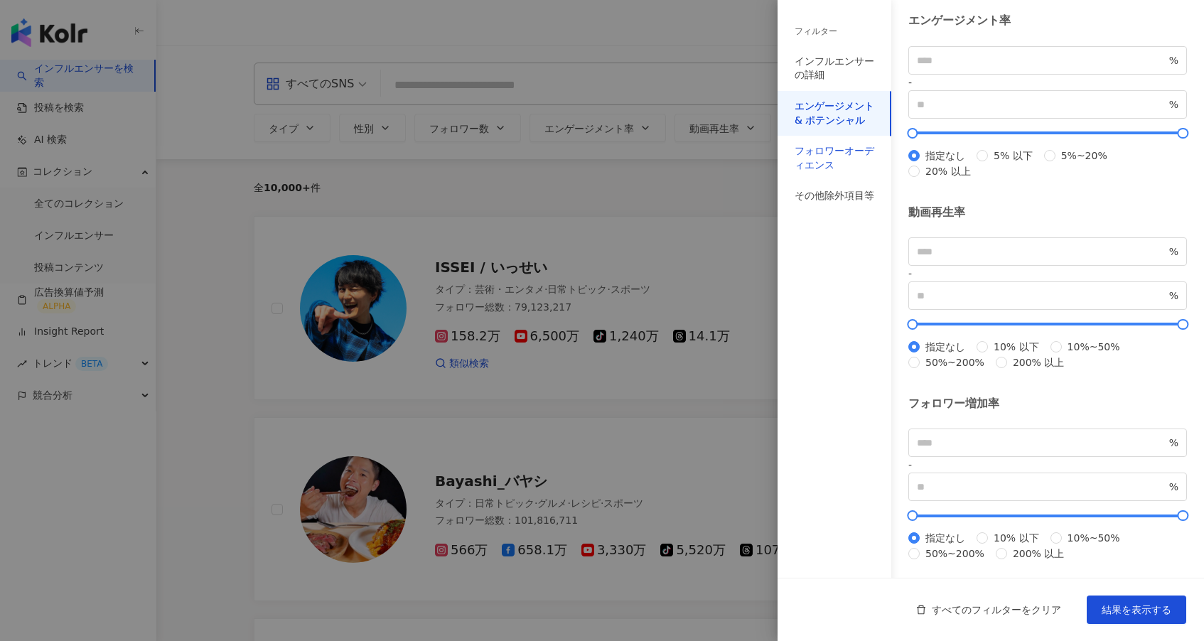
click at [828, 156] on div "フォロワーオーディエンス" at bounding box center [834, 158] width 80 height 28
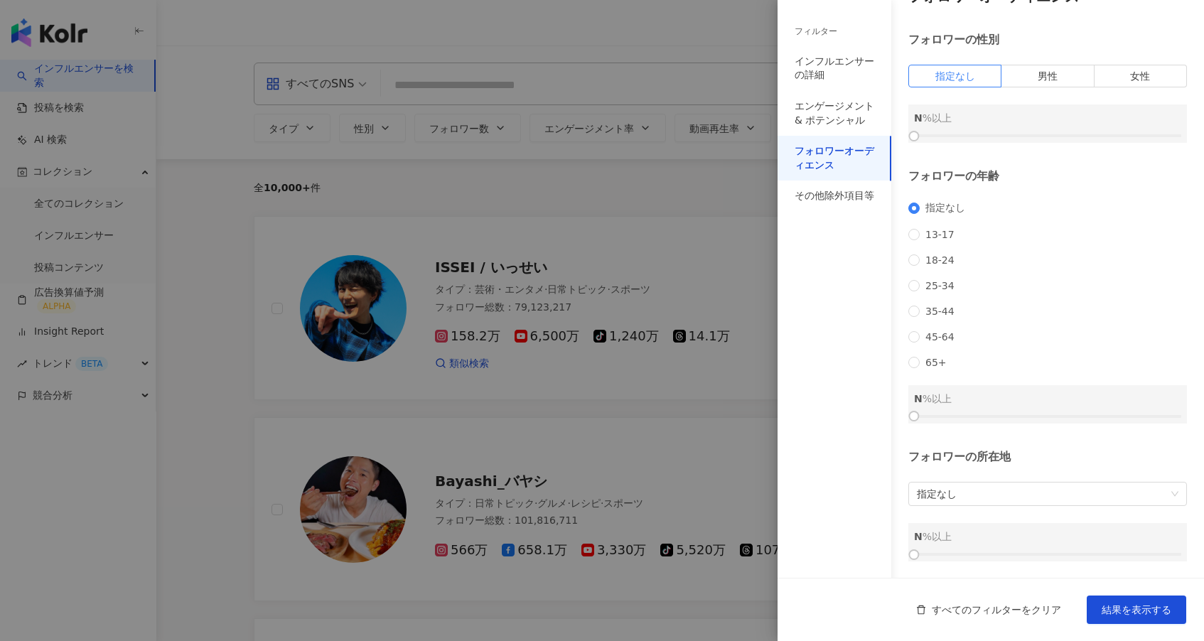
scroll to position [54, 0]
click at [1062, 65] on label "男性" at bounding box center [1047, 76] width 92 height 23
drag, startPoint x: 913, startPoint y: 112, endPoint x: 903, endPoint y: 118, distance: 11.8
click at [903, 118] on div "フォロワーオーディエンス フォロワーの性別 指定なし 男性 女性 男性 0 %以上 フォロワーの年齢 指定なし 13-17 18-24 25-34 35-44…" at bounding box center [990, 273] width 426 height 609
click at [717, 292] on div at bounding box center [602, 320] width 1204 height 641
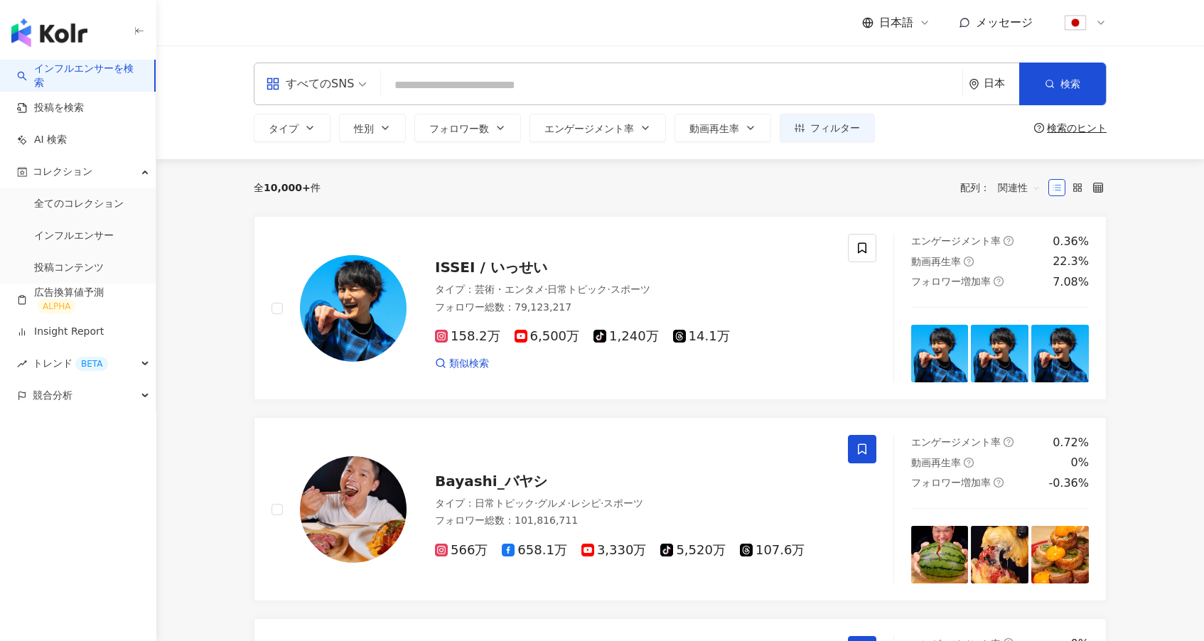
click at [973, 88] on icon "environment" at bounding box center [973, 84] width 9 height 11
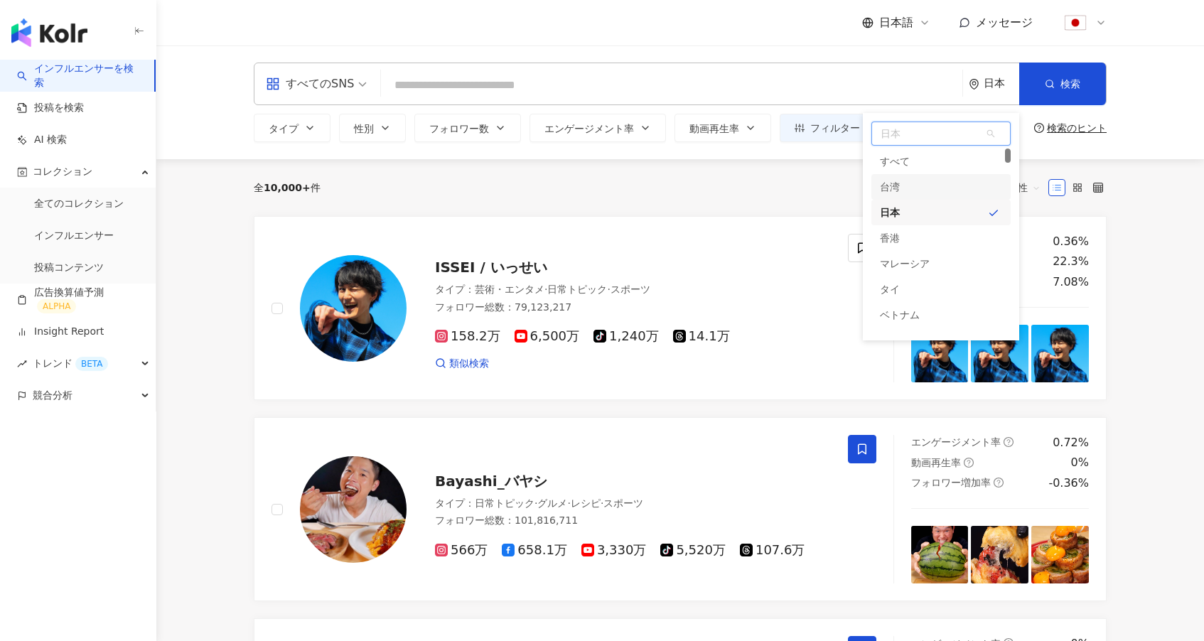
click at [931, 190] on div "台湾" at bounding box center [940, 187] width 139 height 26
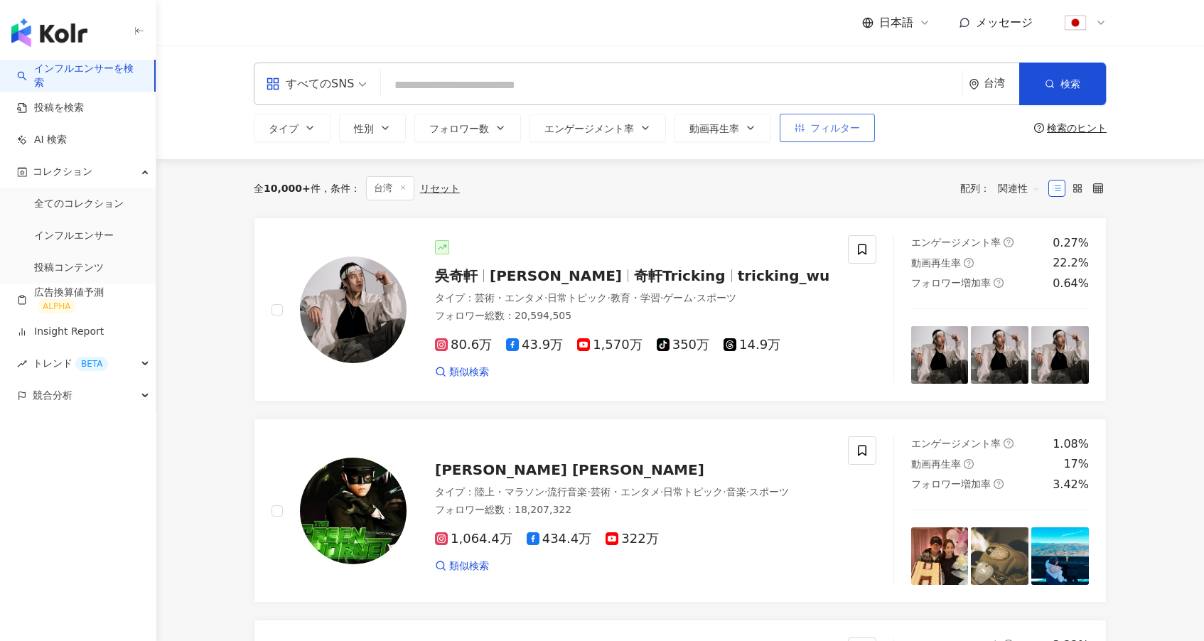
click at [851, 136] on button "フィルター" at bounding box center [827, 128] width 95 height 28
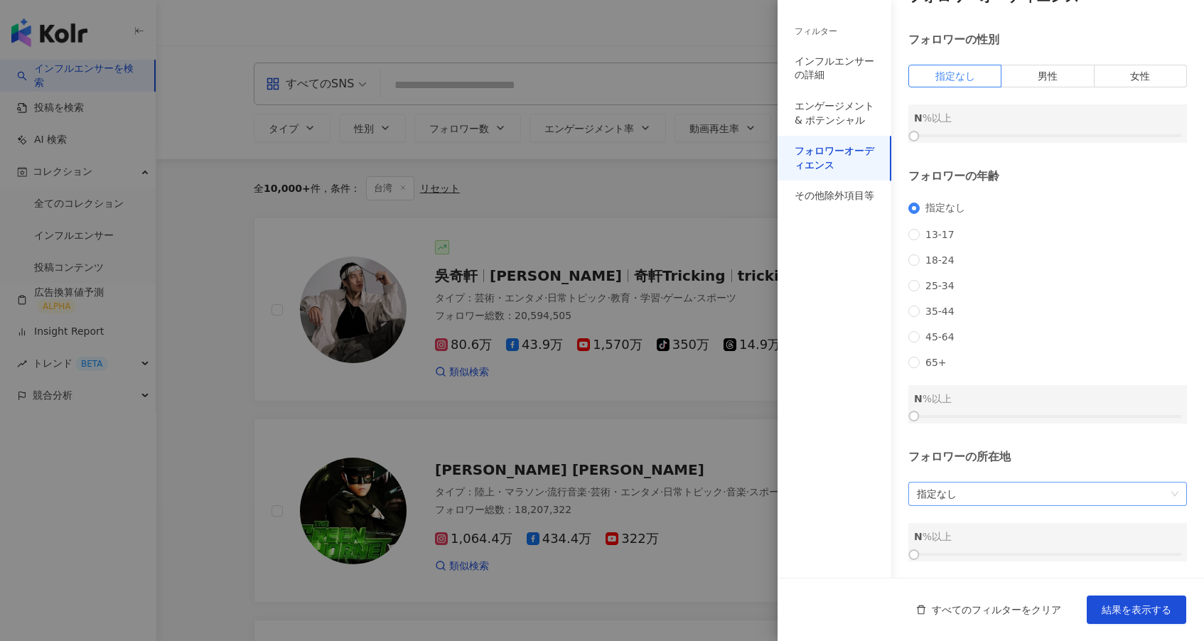
click at [986, 494] on span "指定なし" at bounding box center [1047, 493] width 261 height 23
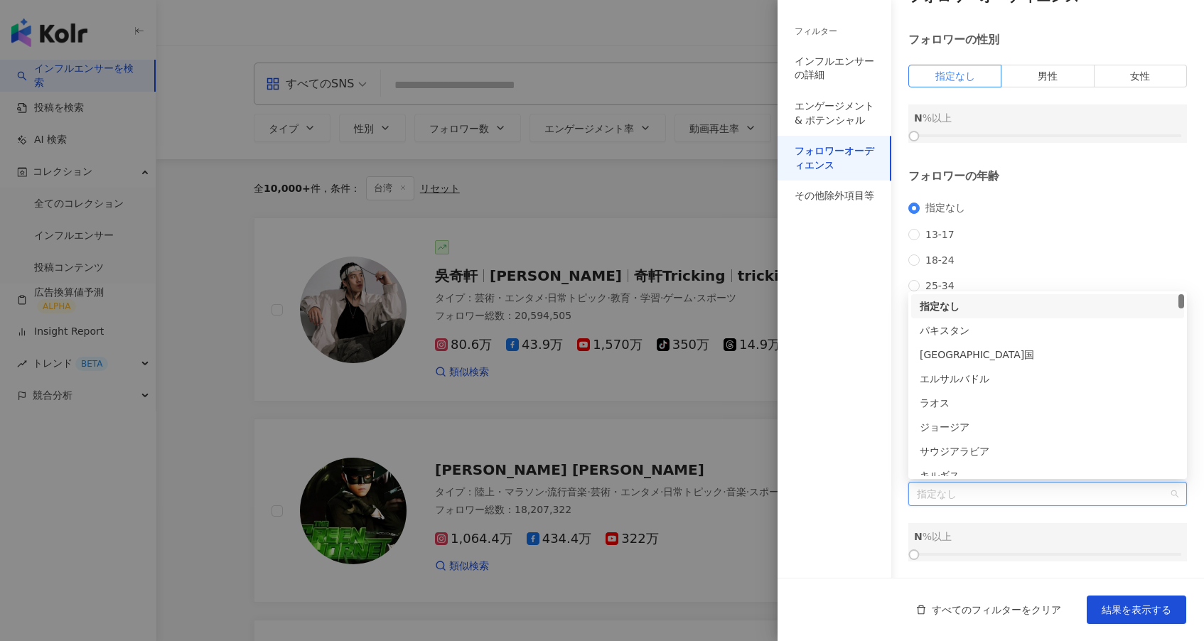
paste input "**"
type input "**"
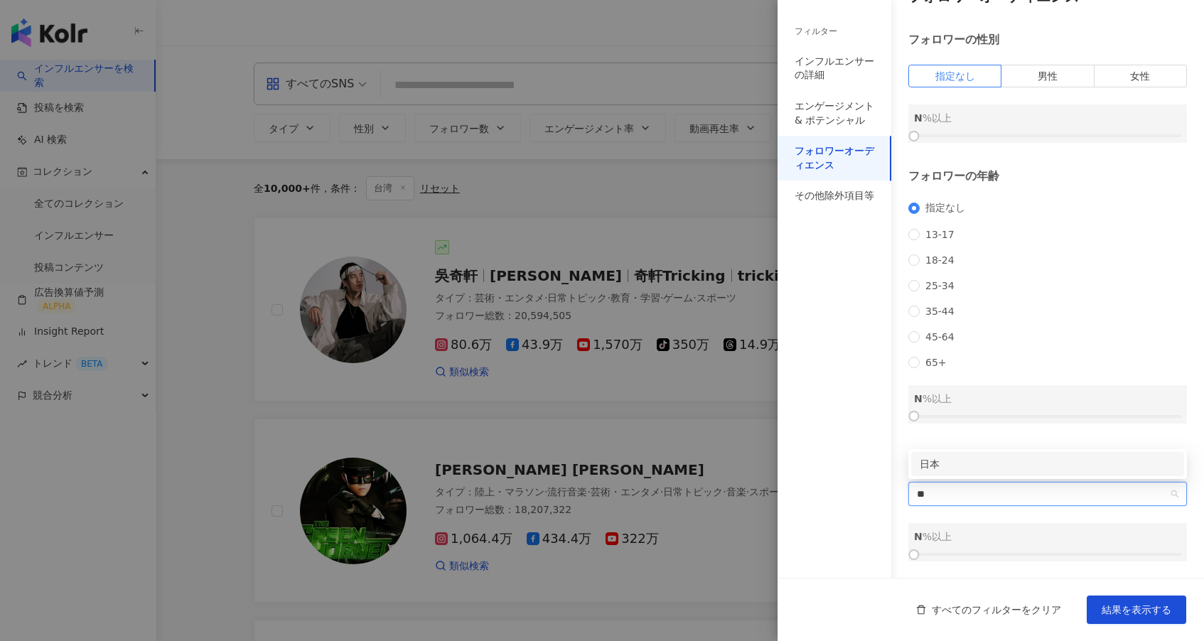
click at [947, 463] on div "日本" at bounding box center [1047, 464] width 256 height 16
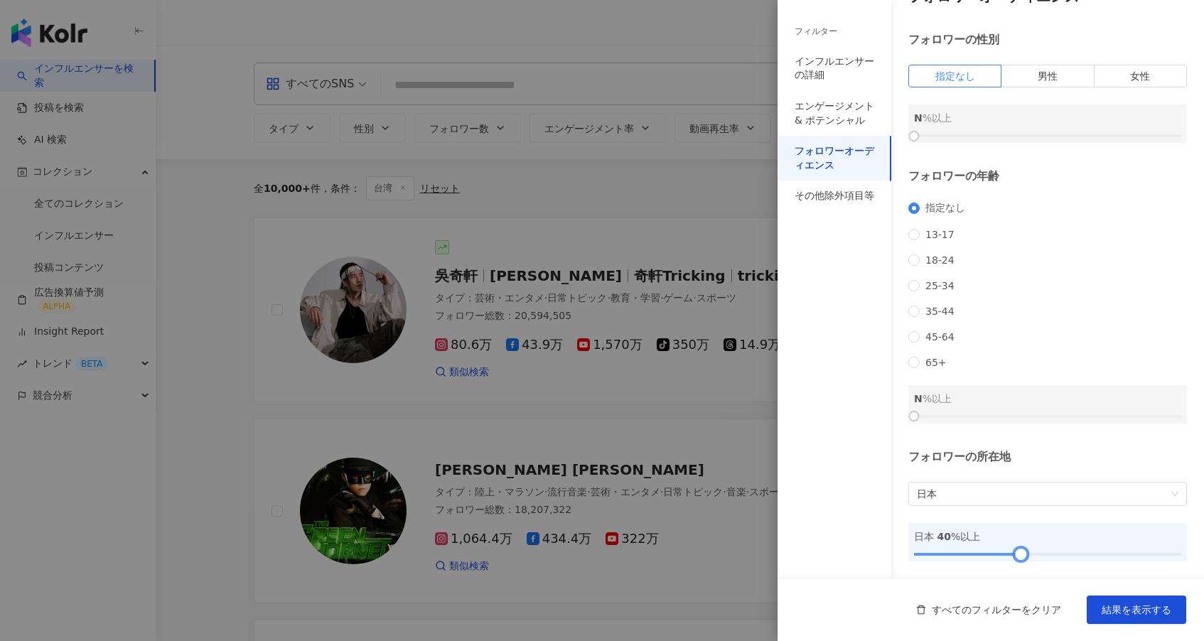
drag, startPoint x: 914, startPoint y: 554, endPoint x: 1020, endPoint y: 547, distance: 106.8
click at [1020, 551] on div at bounding box center [1021, 555] width 8 height 8
click at [1124, 603] on button "結果を表示する" at bounding box center [1135, 609] width 99 height 28
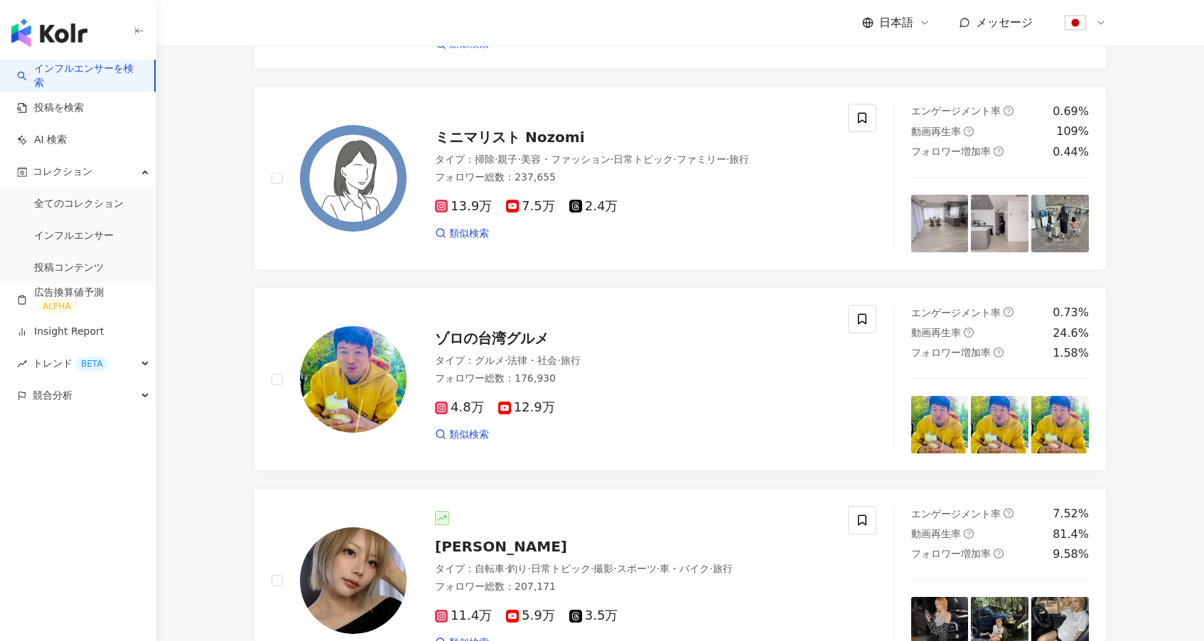
scroll to position [1322, 0]
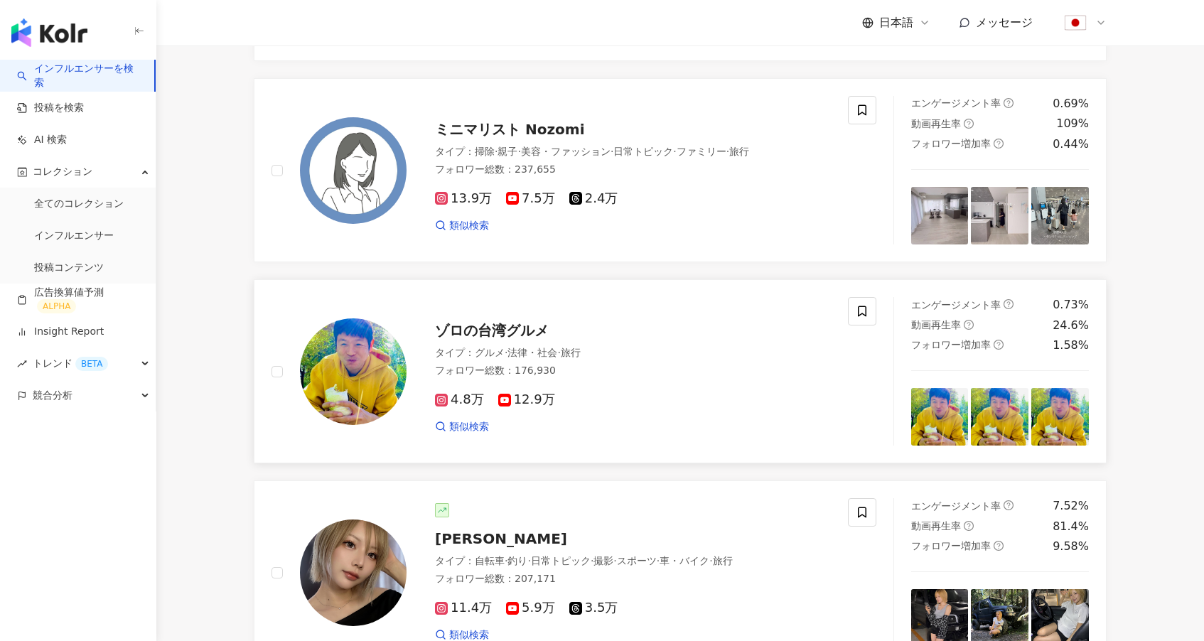
click at [493, 339] on span "ゾロの台湾グルメ" at bounding box center [492, 330] width 114 height 17
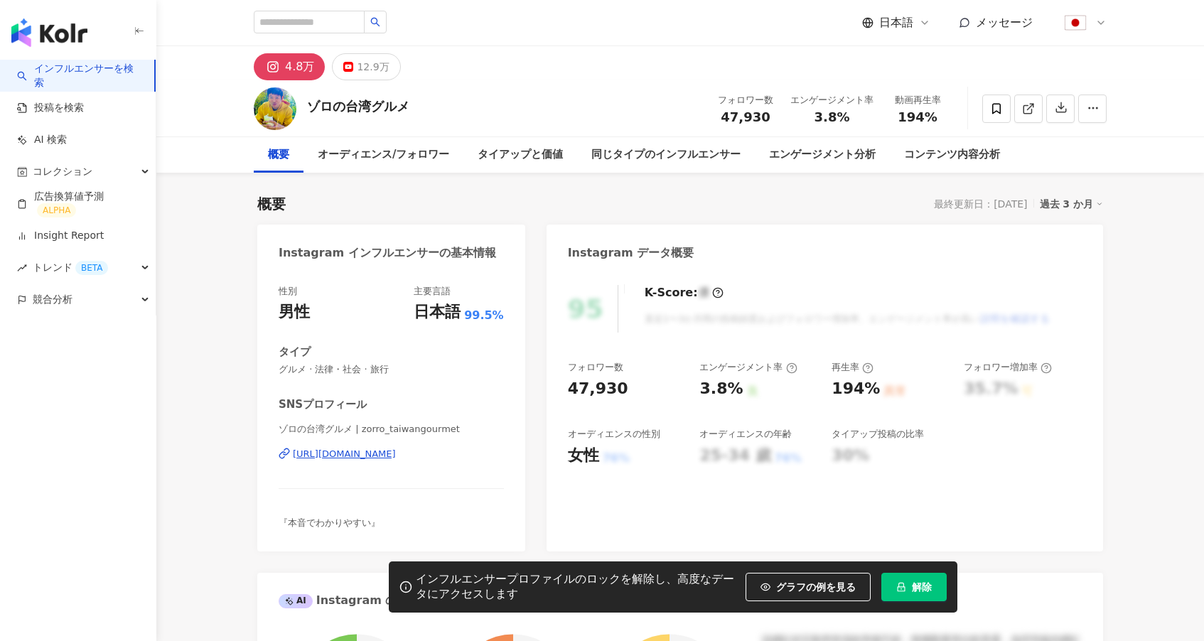
click at [403, 462] on div "ゾロの台湾グルメ | zorro_taiwangourmet [URL][DOMAIN_NAME]" at bounding box center [391, 464] width 225 height 83
click at [406, 446] on div "ゾロの台湾グルメ | zorro_taiwangourmet [URL][DOMAIN_NAME]" at bounding box center [391, 464] width 225 height 83
click at [396, 449] on div "[URL][DOMAIN_NAME]" at bounding box center [344, 454] width 103 height 13
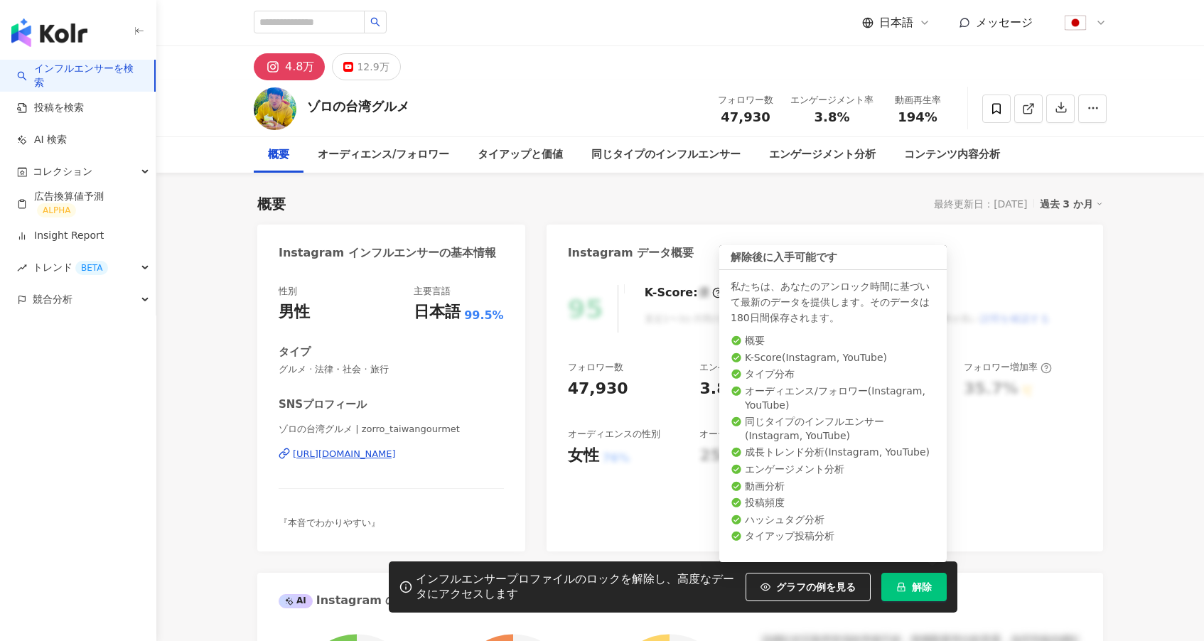
click at [914, 581] on span "解除" at bounding box center [922, 586] width 20 height 11
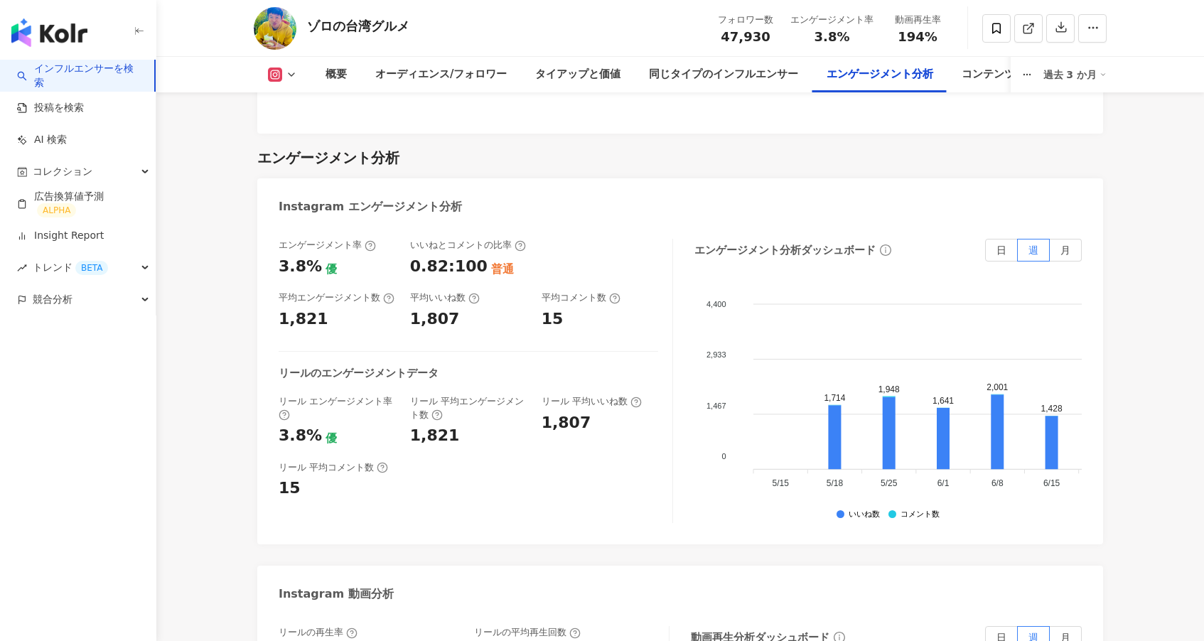
scroll to position [2750, 0]
click at [998, 244] on span "日" at bounding box center [1001, 249] width 10 height 11
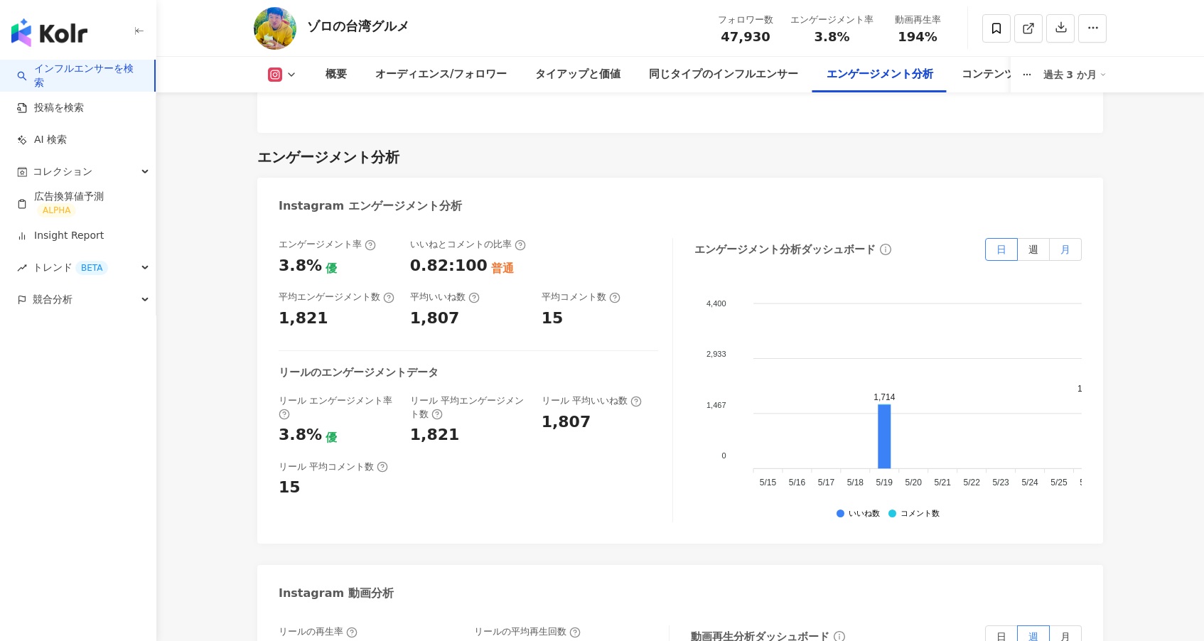
click at [1062, 244] on span "月" at bounding box center [1065, 249] width 10 height 11
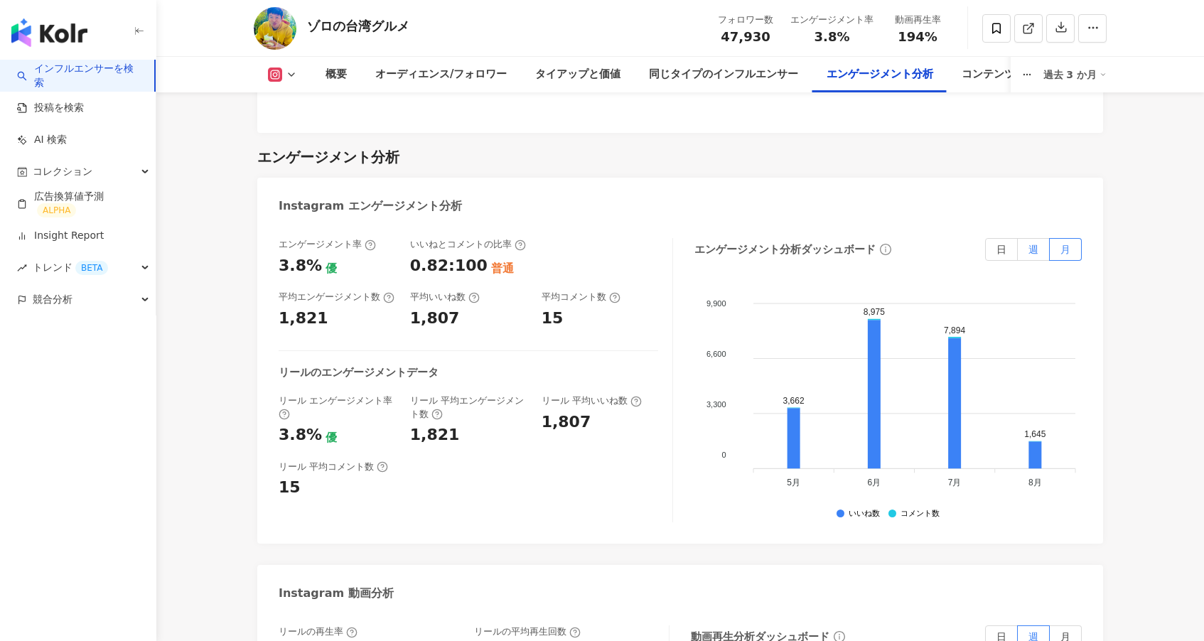
click at [1037, 244] on span "週" at bounding box center [1033, 249] width 10 height 11
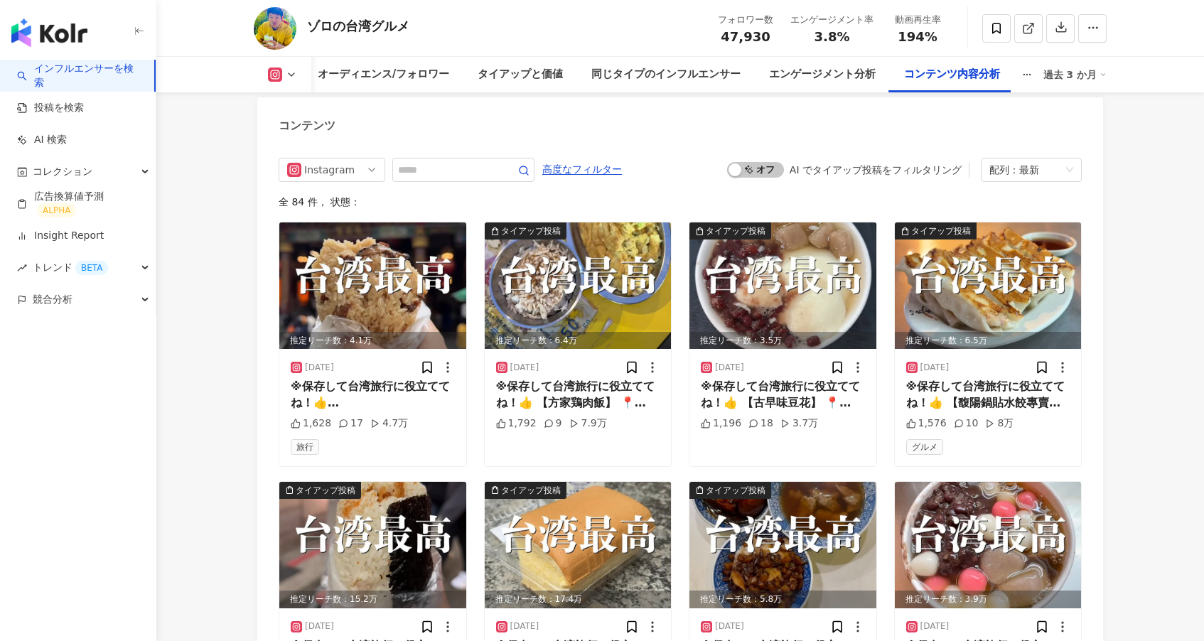
scroll to position [4385, 0]
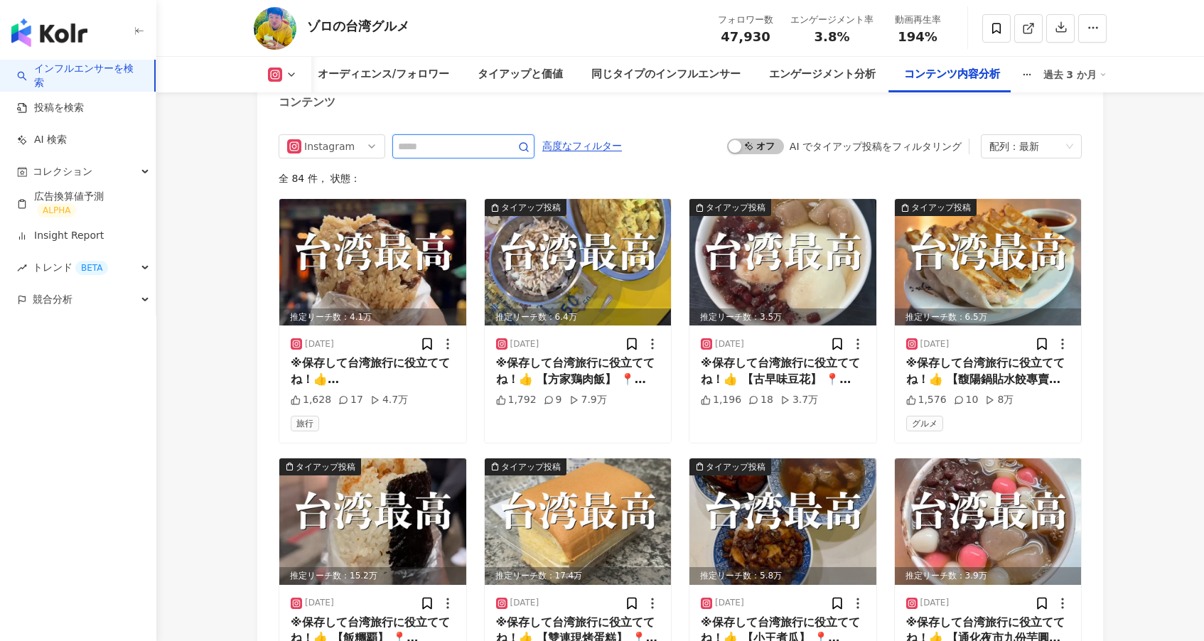
click at [453, 138] on input "text" at bounding box center [447, 146] width 99 height 17
click at [575, 135] on span "高度なフィルター" at bounding box center [582, 146] width 80 height 23
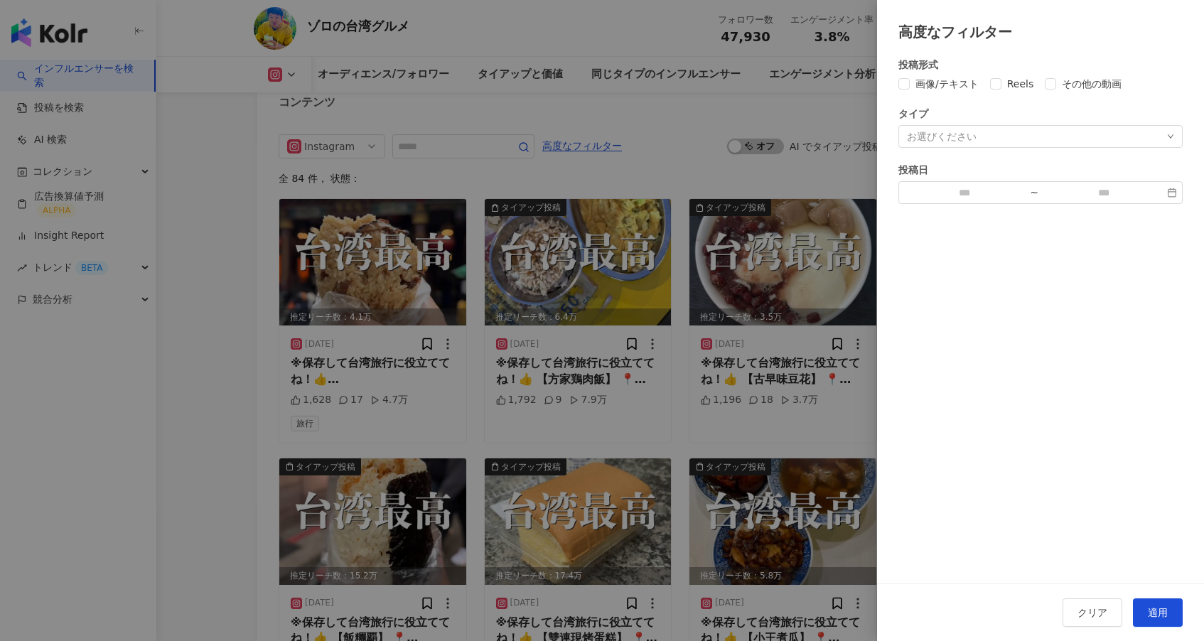
click at [687, 142] on div at bounding box center [602, 320] width 1204 height 641
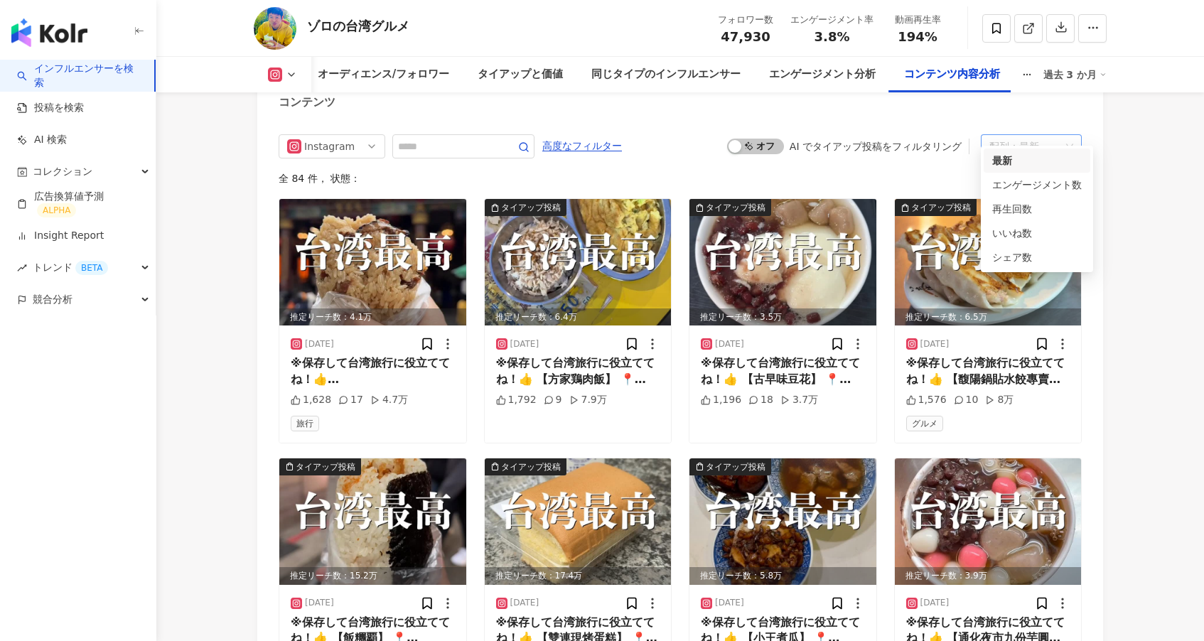
click at [1020, 135] on div "配列：最新" at bounding box center [1024, 146] width 71 height 23
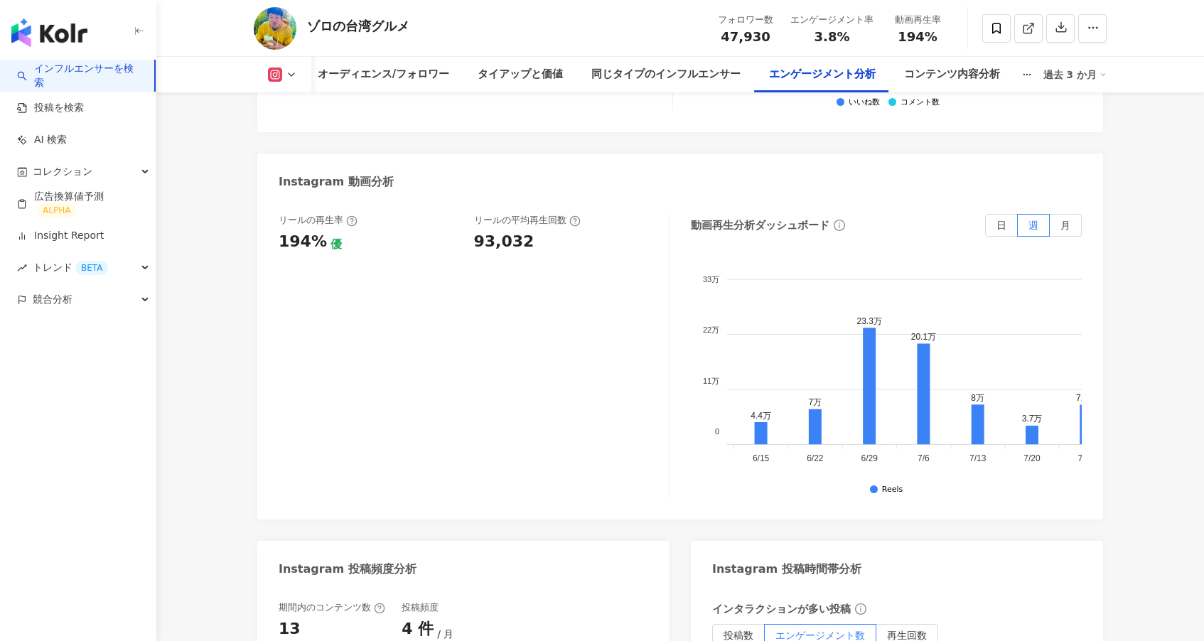
scroll to position [3159, 0]
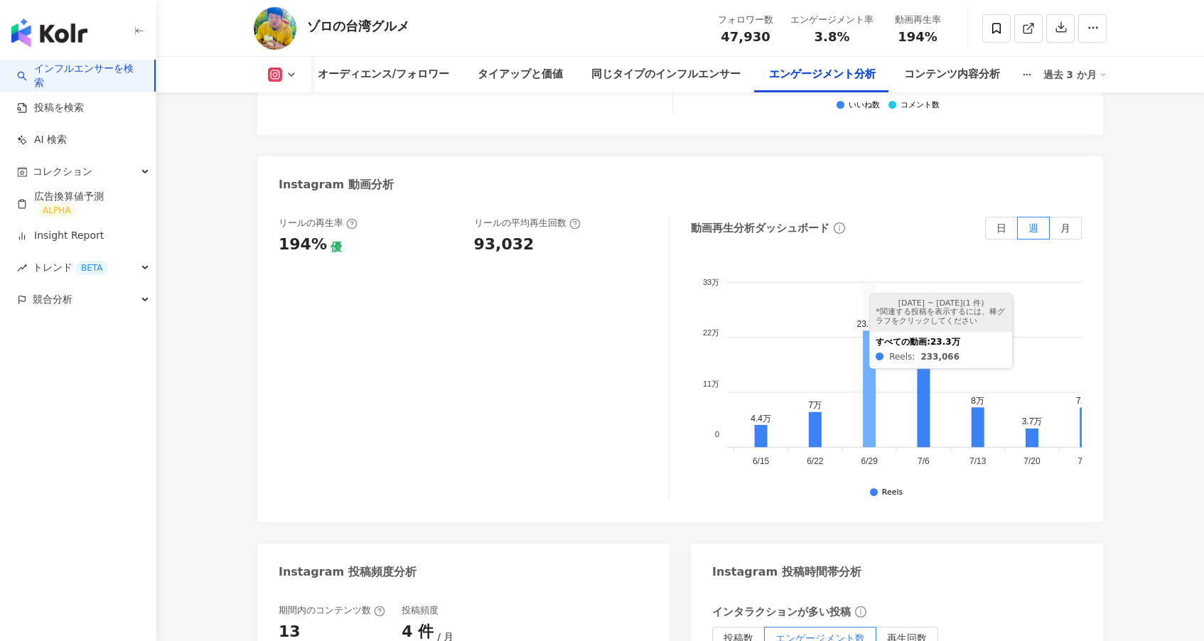
click at [866, 374] on icon at bounding box center [869, 389] width 13 height 117
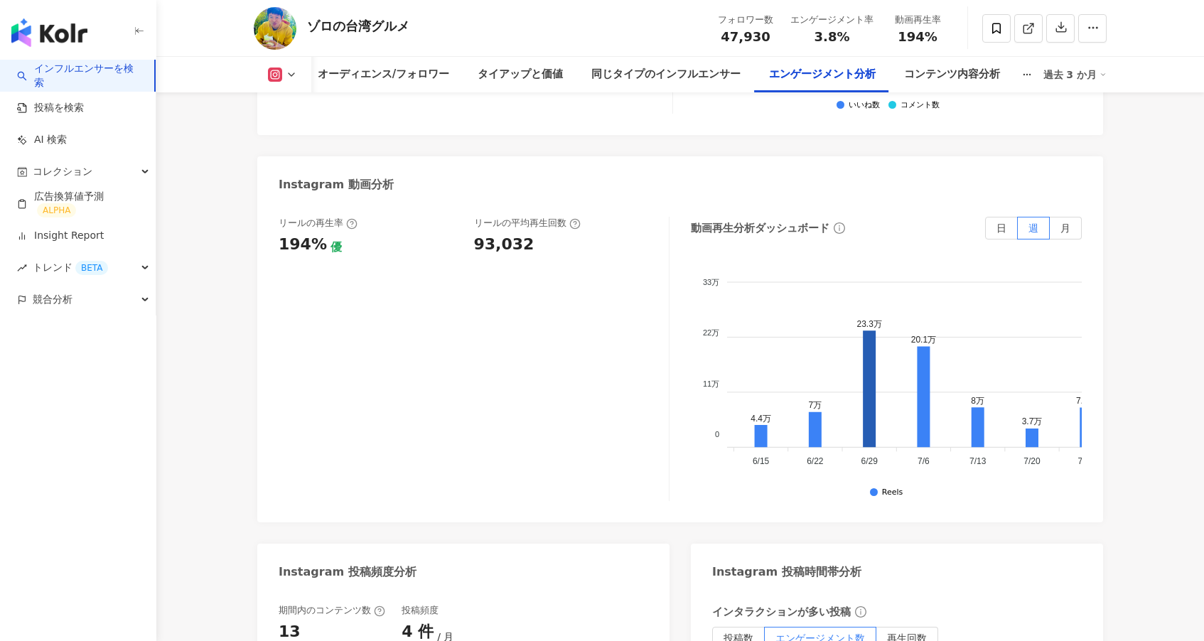
scroll to position [4351, 0]
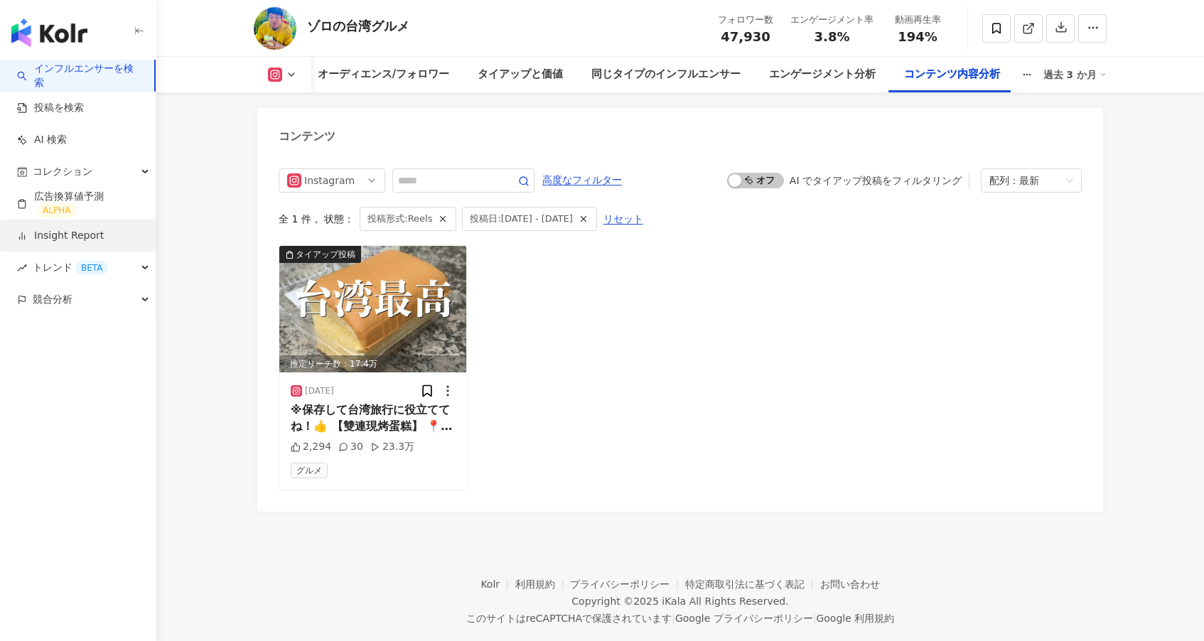
click at [104, 241] on link "Insight Report" at bounding box center [60, 236] width 87 height 14
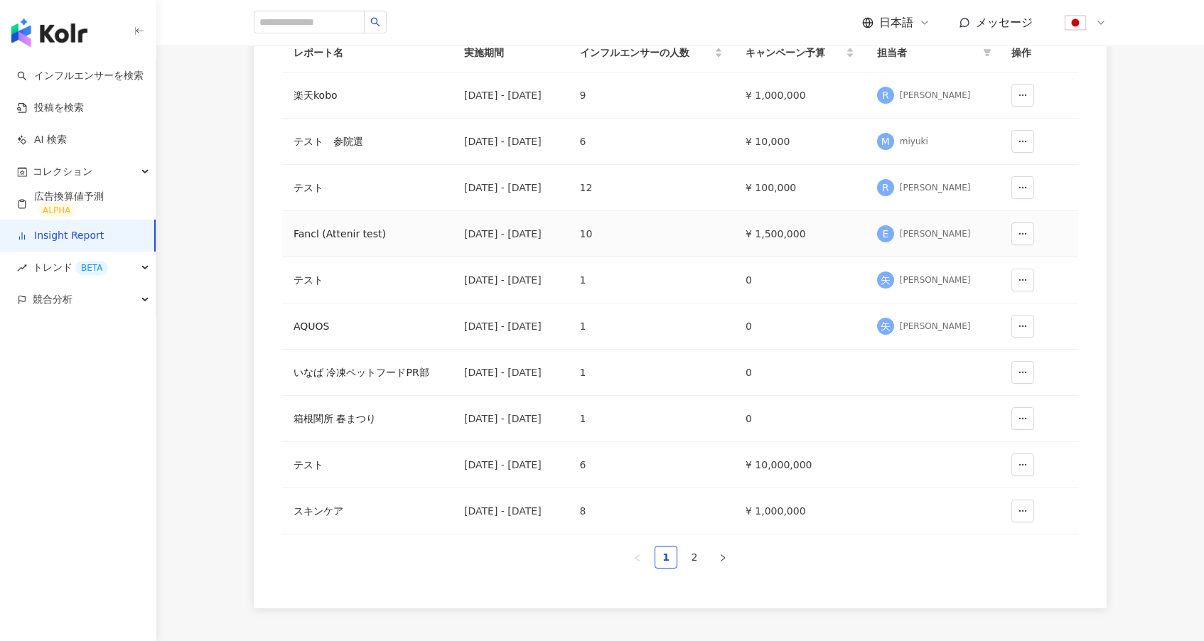
scroll to position [276, 0]
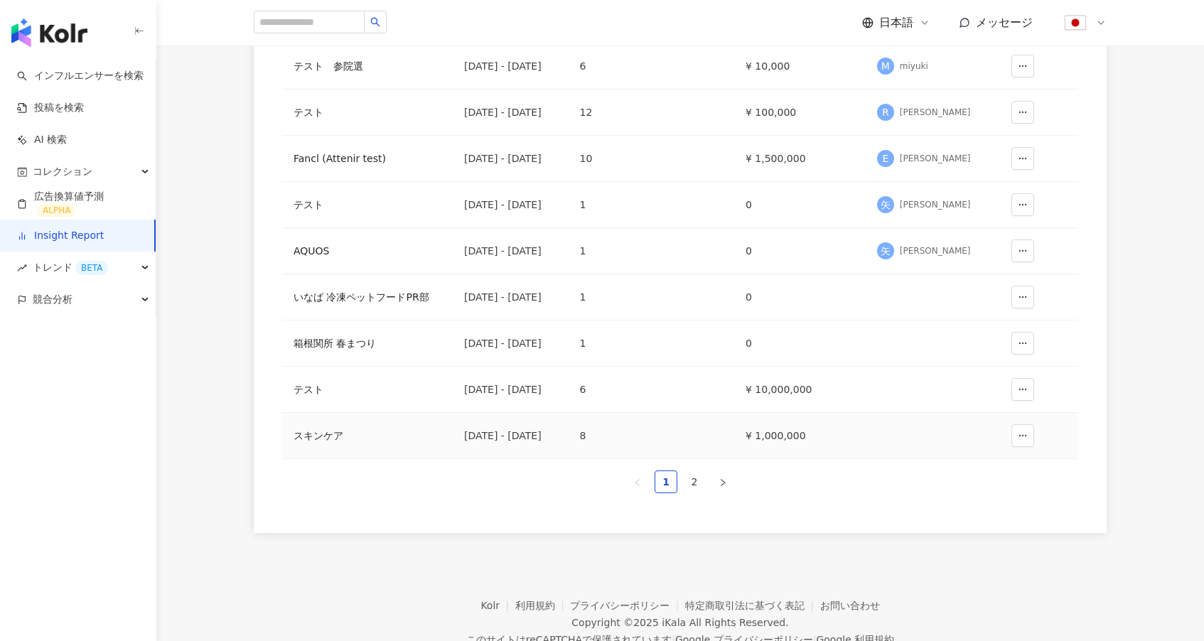
click at [318, 439] on div "スキンケア" at bounding box center [367, 436] width 148 height 16
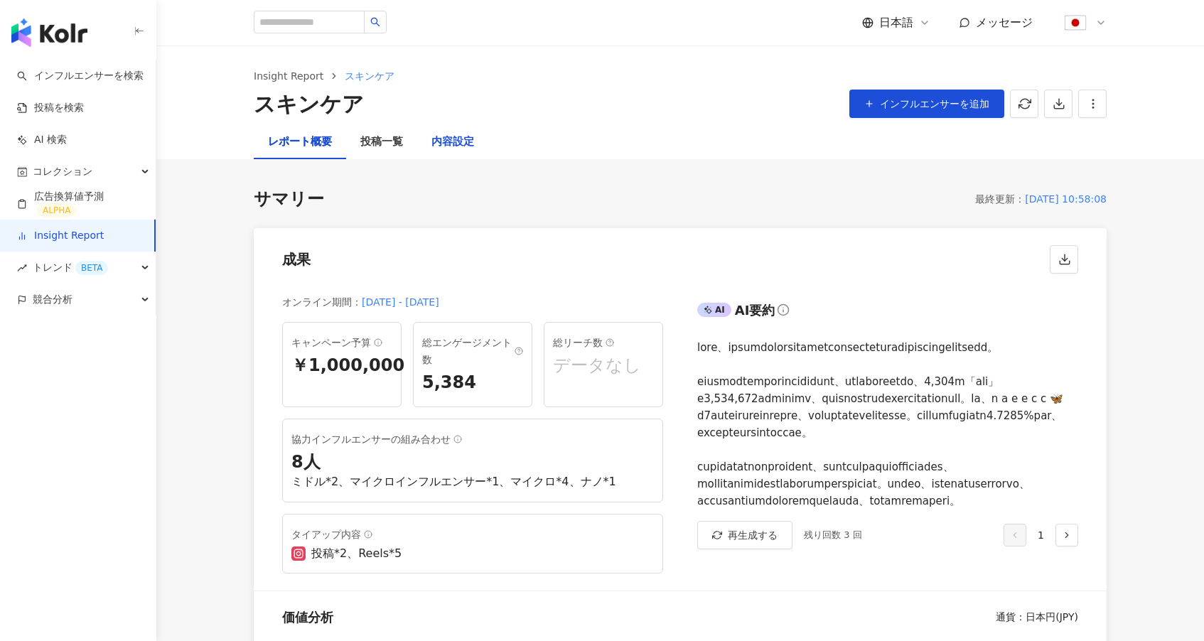
click at [465, 137] on div "内容設定" at bounding box center [452, 142] width 43 height 17
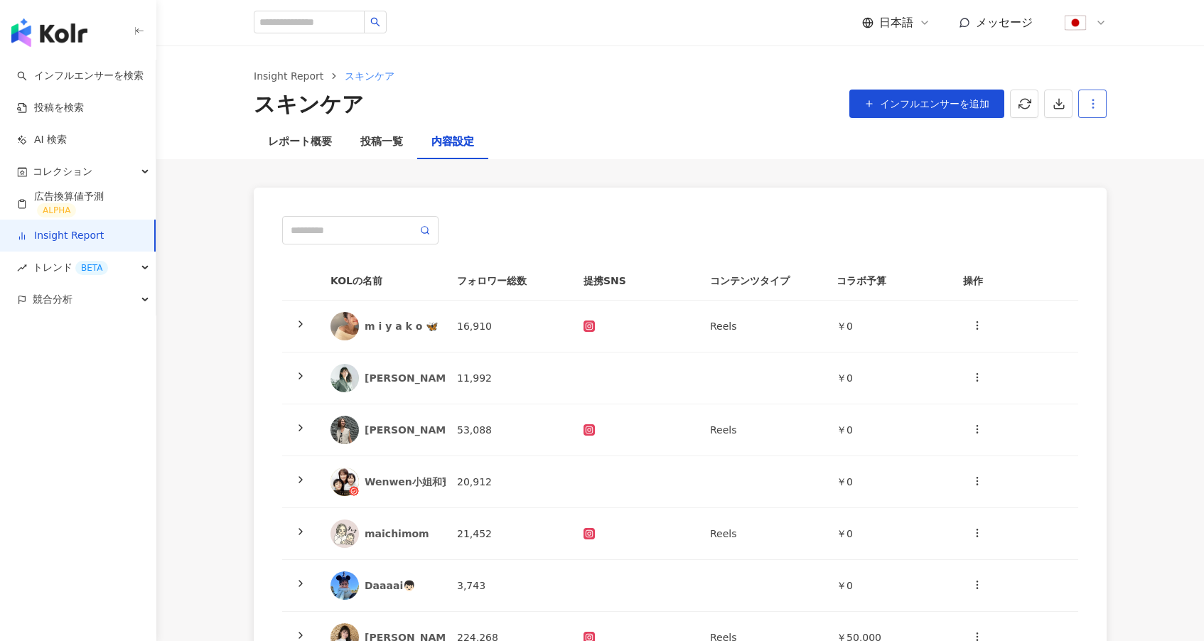
click at [1091, 108] on icon "button" at bounding box center [1092, 103] width 13 height 13
click at [1049, 133] on div "レポート設定" at bounding box center [1032, 138] width 125 height 16
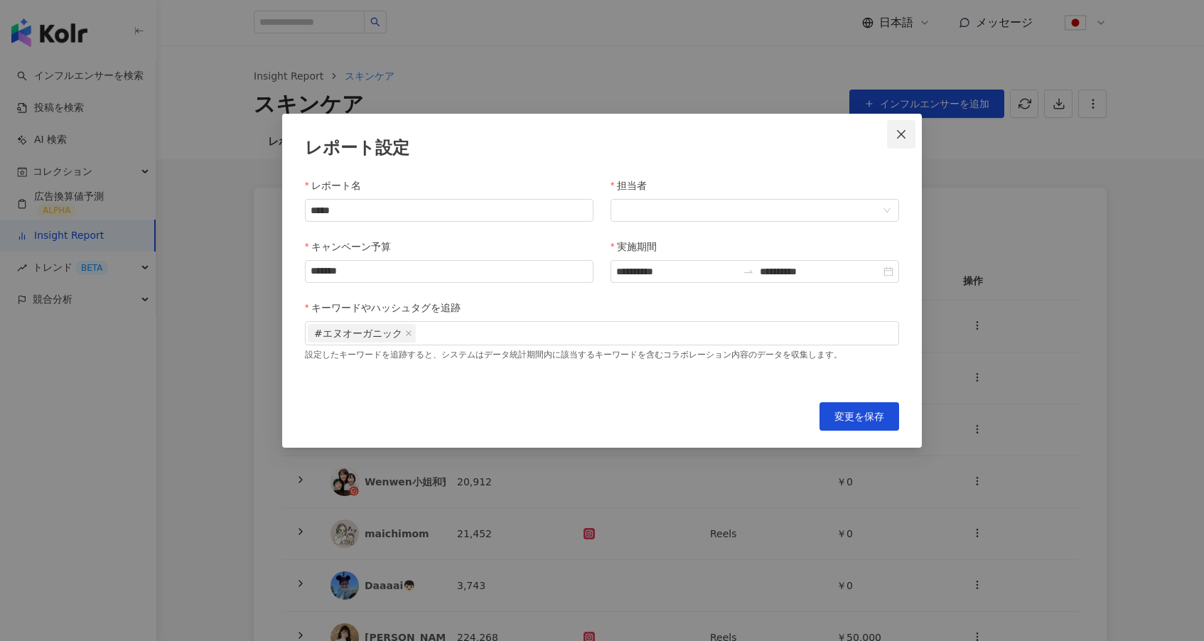
click at [895, 141] on button "Close" at bounding box center [901, 134] width 28 height 28
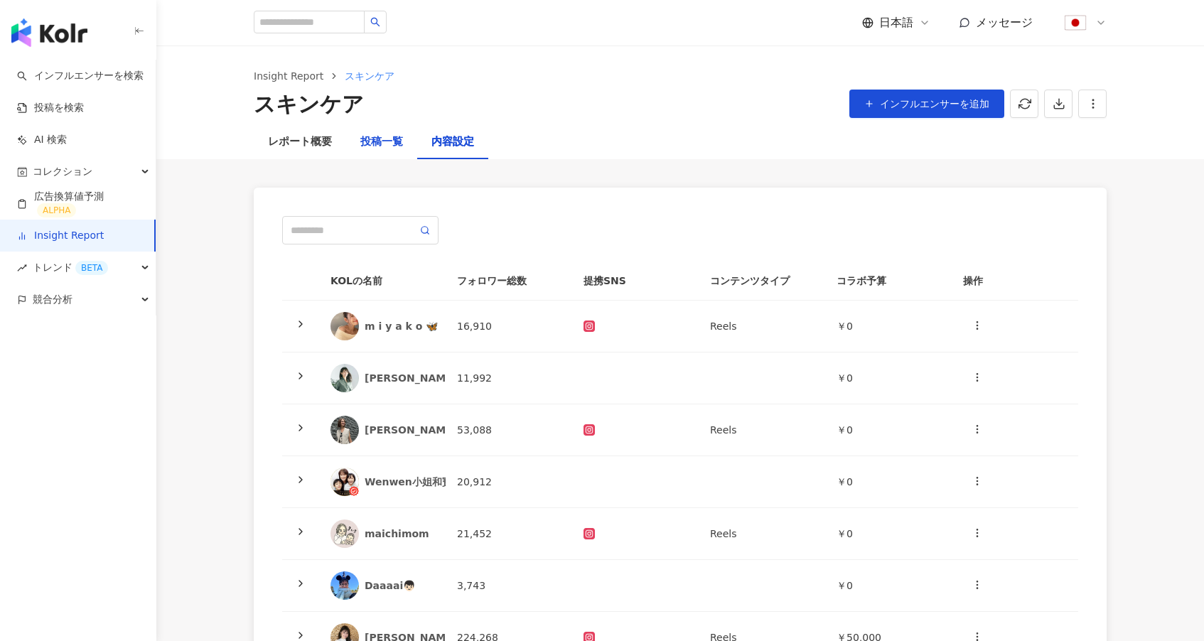
click at [392, 146] on div "投稿一覧" at bounding box center [381, 142] width 43 height 17
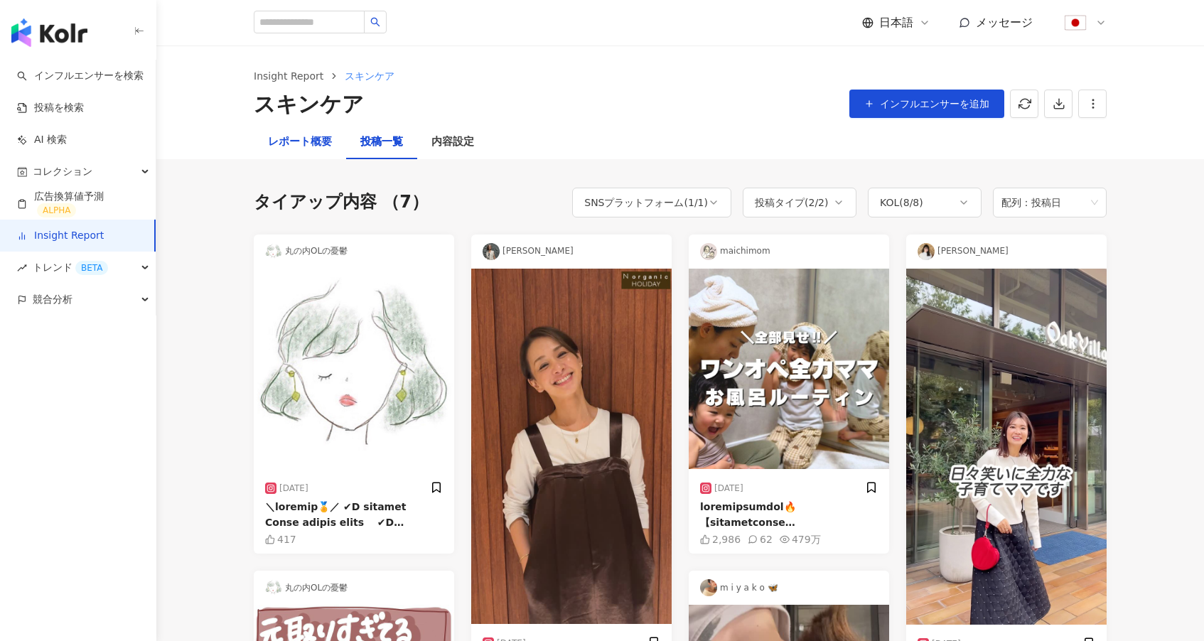
click at [318, 146] on div "レポート概要" at bounding box center [300, 142] width 64 height 17
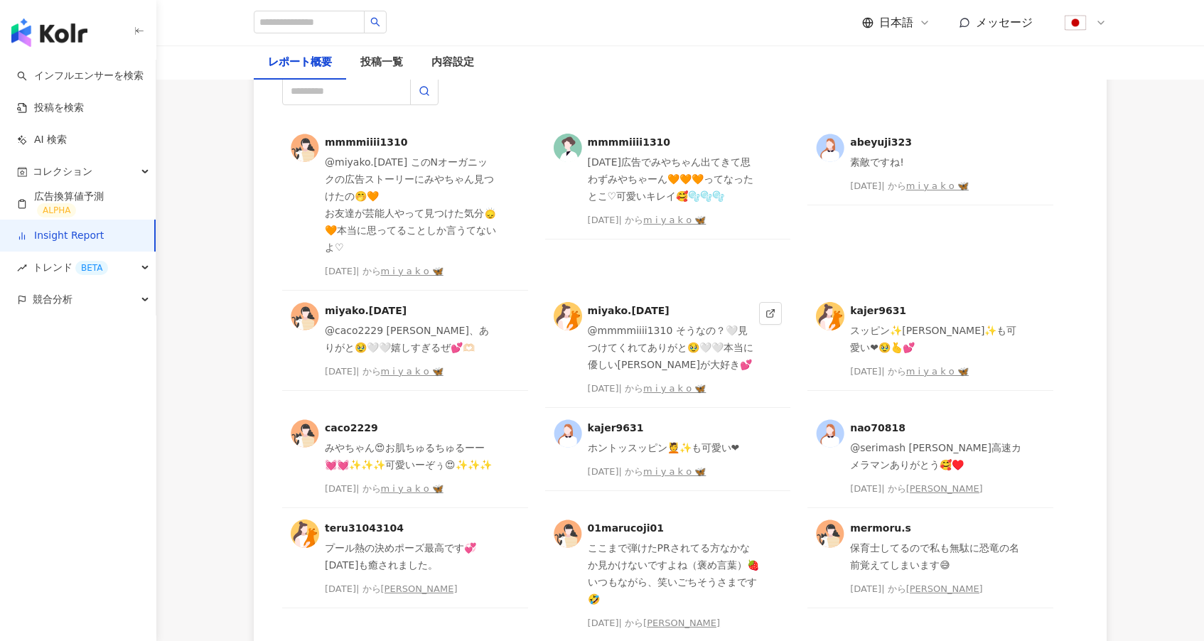
scroll to position [3694, 0]
click at [364, 104] on input "text" at bounding box center [346, 90] width 129 height 28
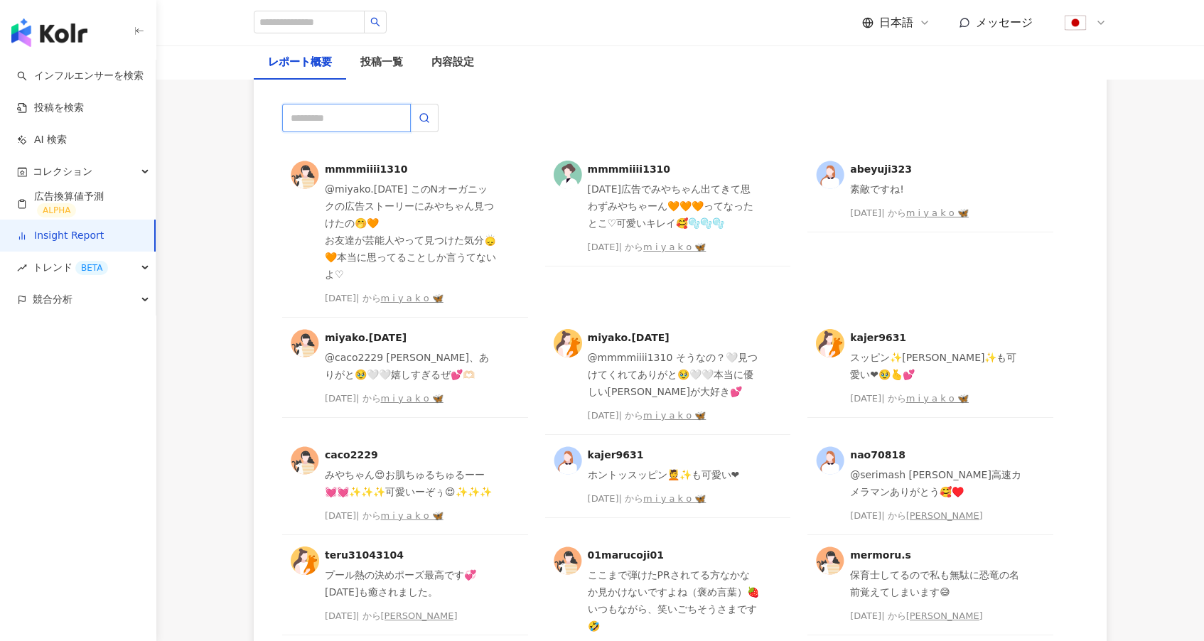
scroll to position [3666, 0]
click at [995, 78] on span "ポジティブなコメント" at bounding box center [1013, 64] width 112 height 27
click at [708, 87] on div "コメント一覧 ポジティブなコメント" at bounding box center [680, 60] width 853 height 54
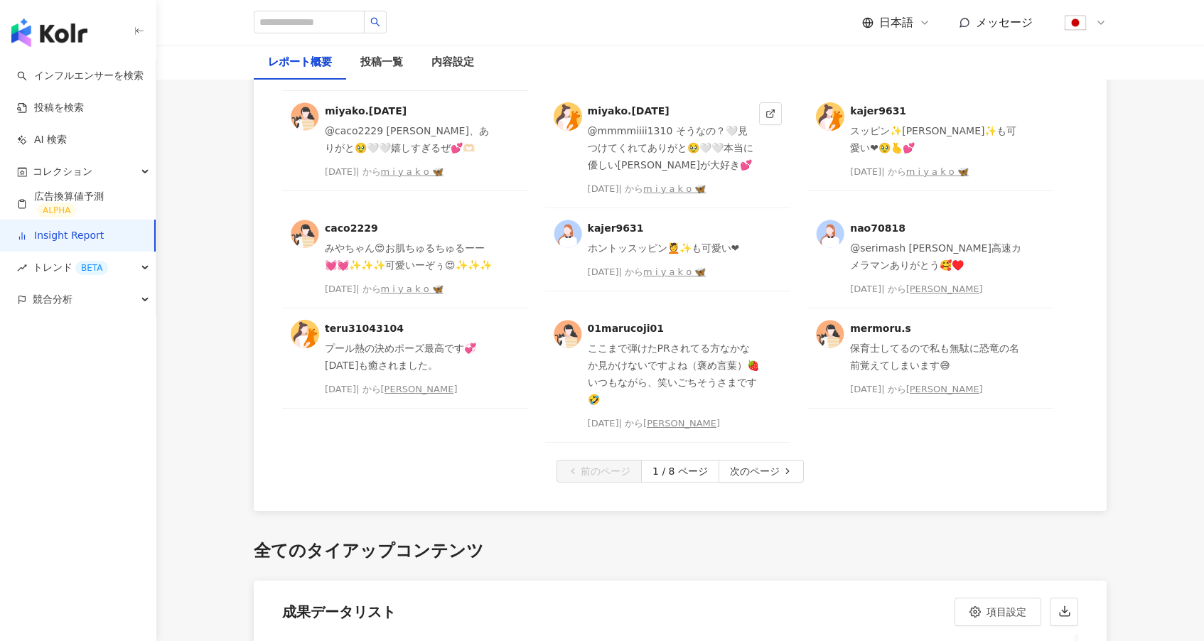
scroll to position [3894, 0]
click at [768, 335] on icon at bounding box center [770, 330] width 10 height 10
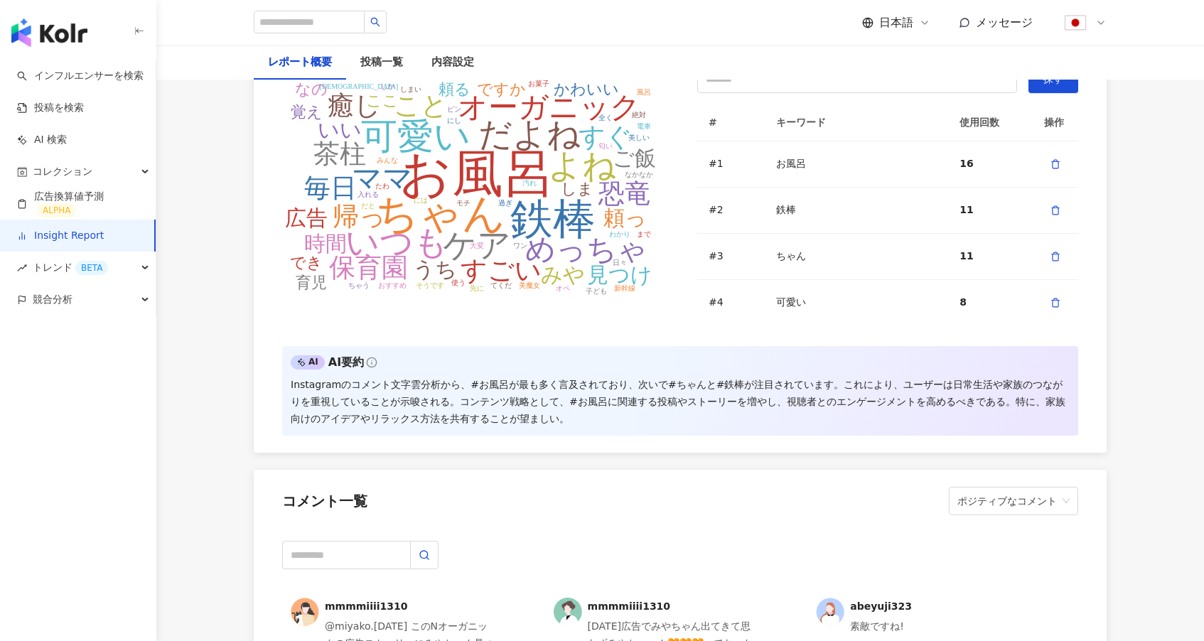
scroll to position [3179, 0]
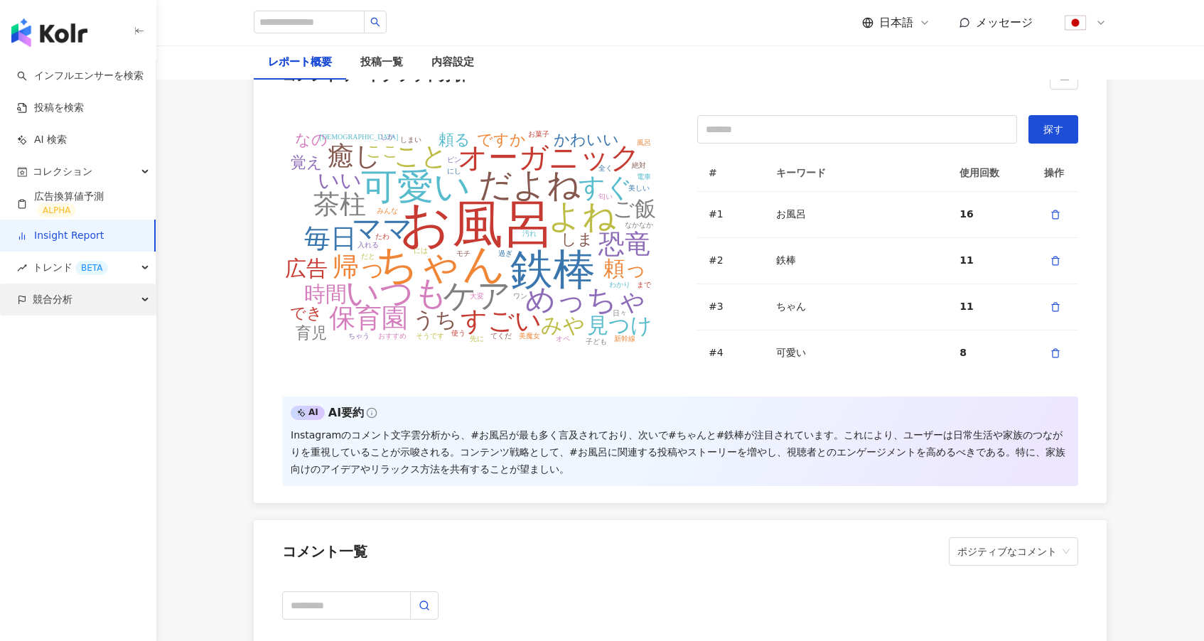
click at [118, 301] on div "競合分析" at bounding box center [78, 300] width 156 height 32
click at [77, 331] on link "アカウント分析" at bounding box center [69, 332] width 70 height 14
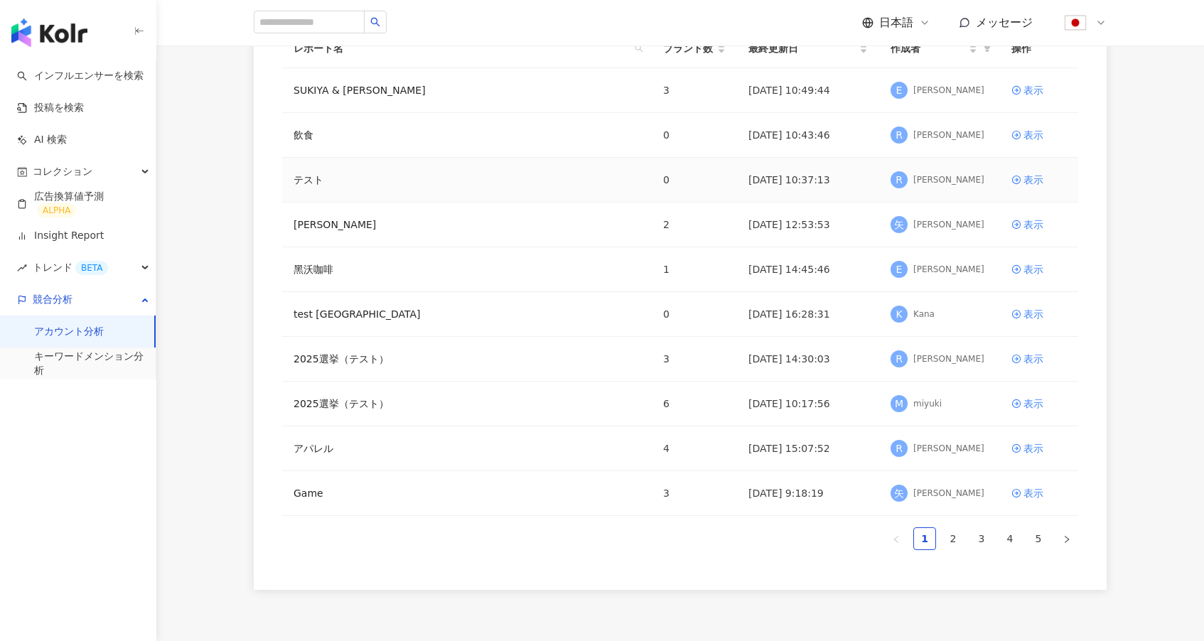
scroll to position [266, 0]
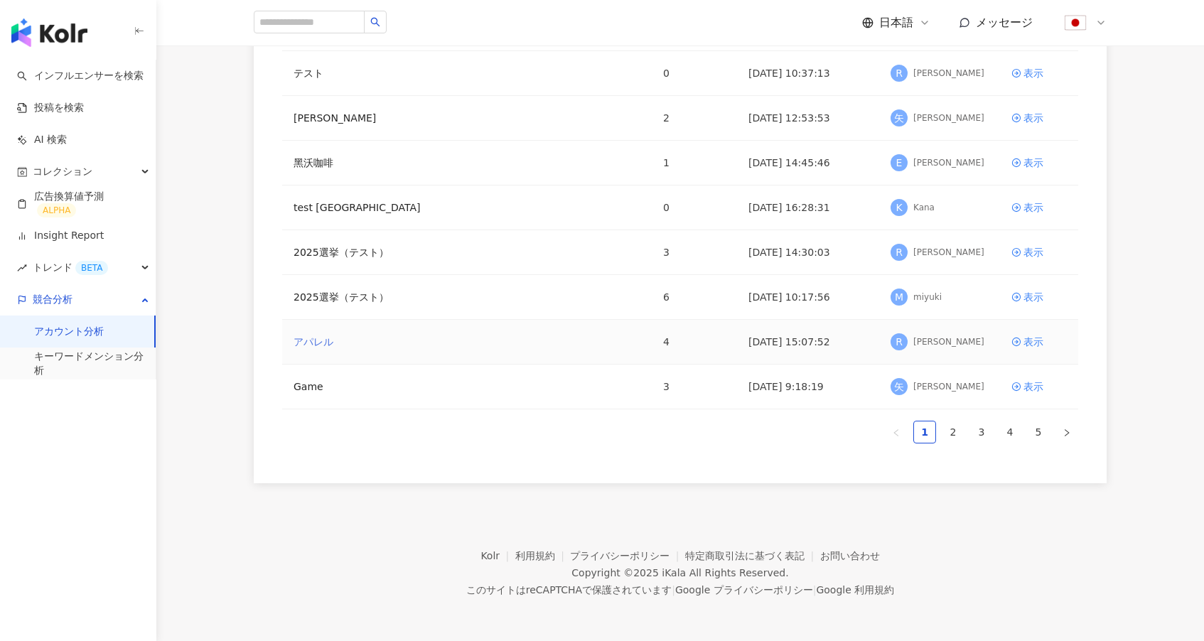
click at [323, 344] on link "アパレル" at bounding box center [313, 342] width 40 height 16
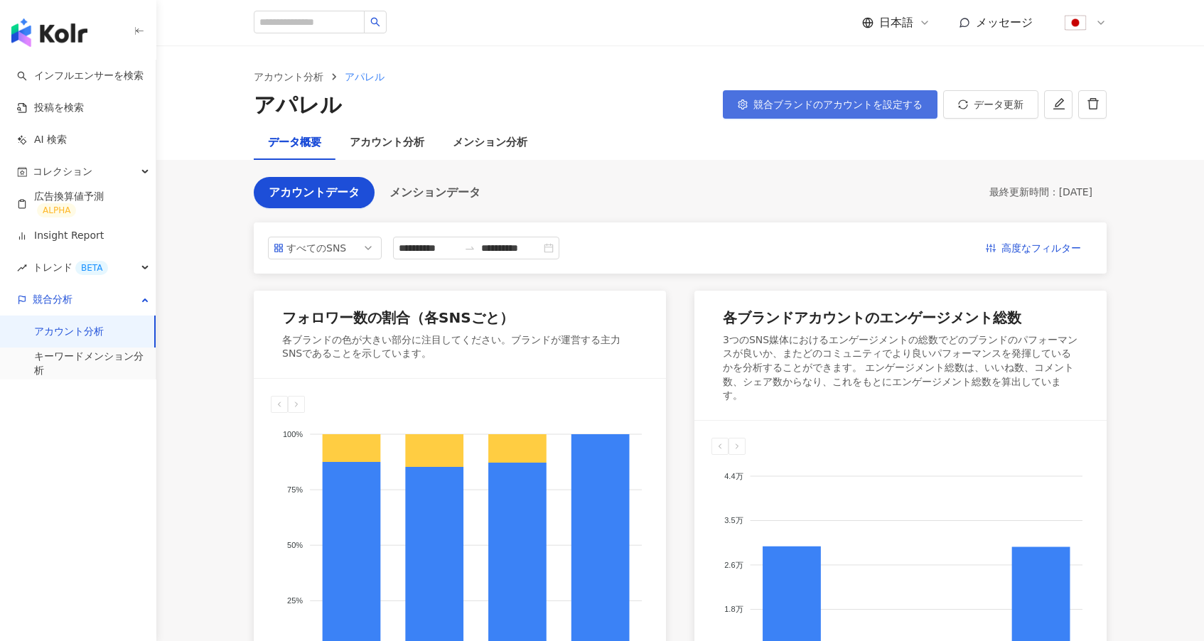
click at [807, 102] on span "競合ブランドのアカウントを設定する" at bounding box center [837, 104] width 169 height 11
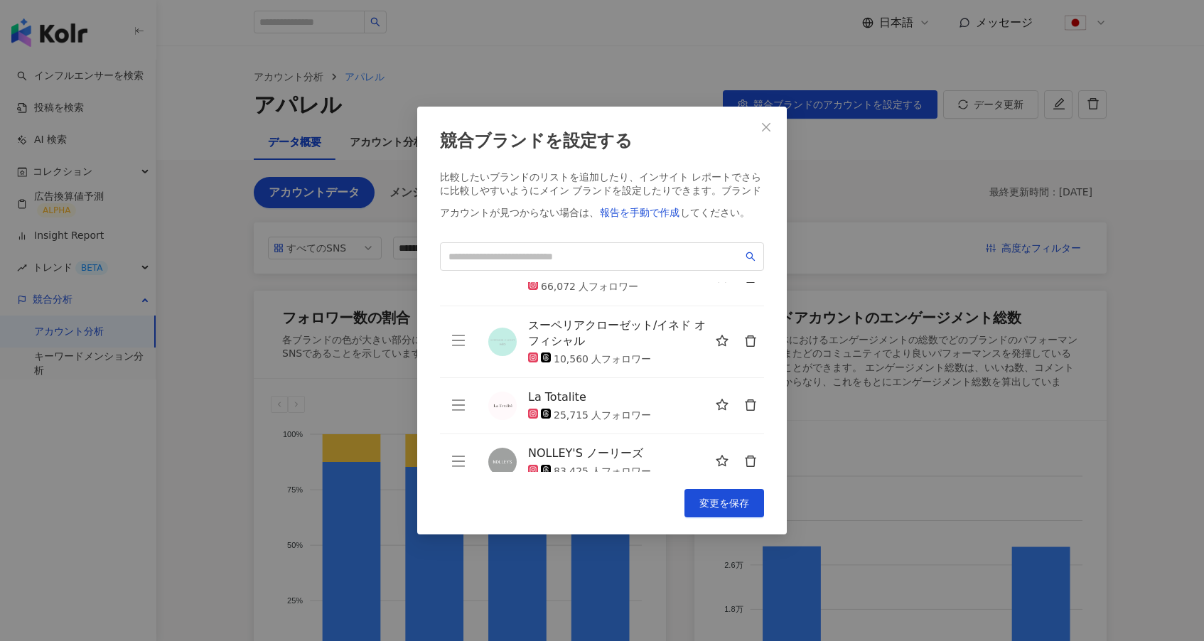
scroll to position [50, 0]
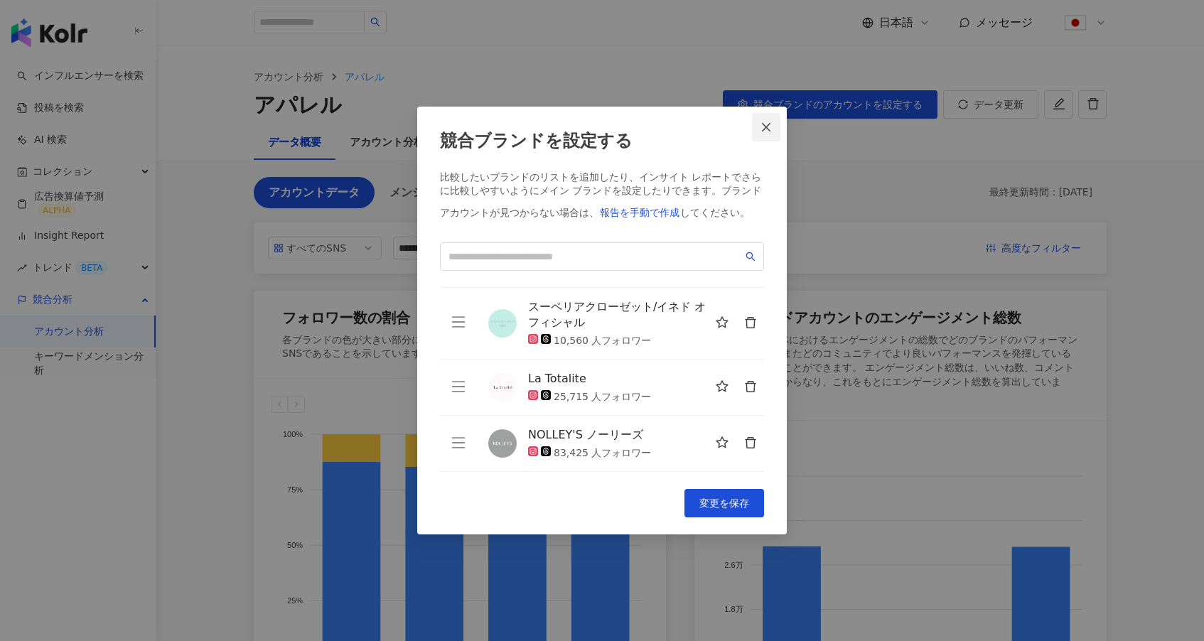
click at [763, 127] on icon "close" at bounding box center [765, 127] width 11 height 11
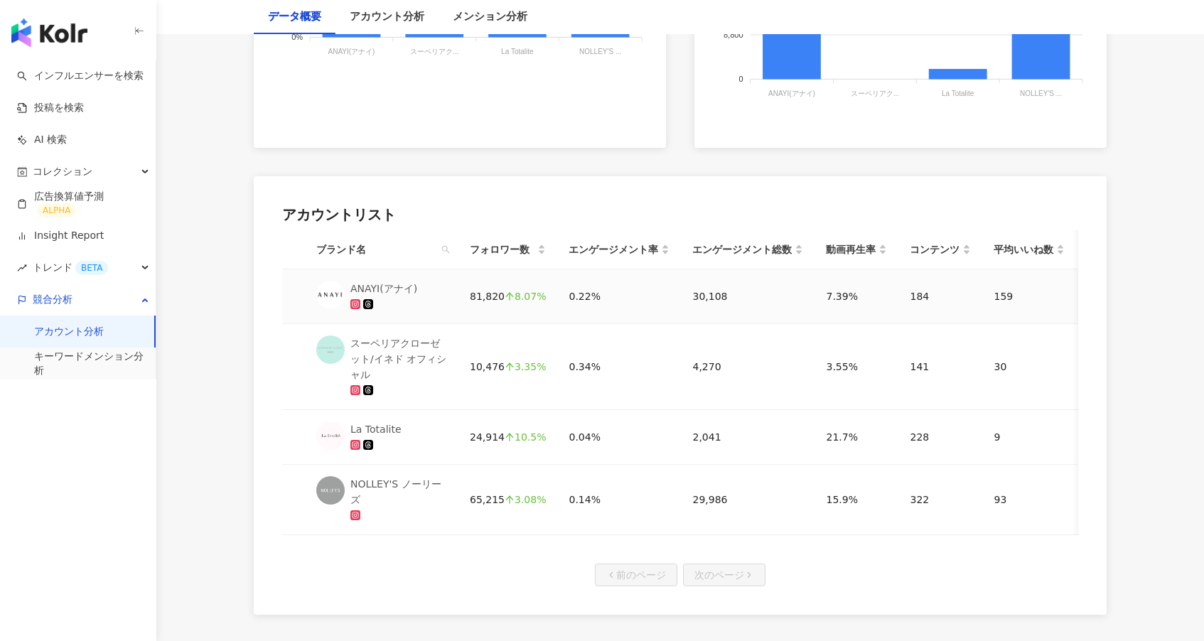
scroll to position [623, 0]
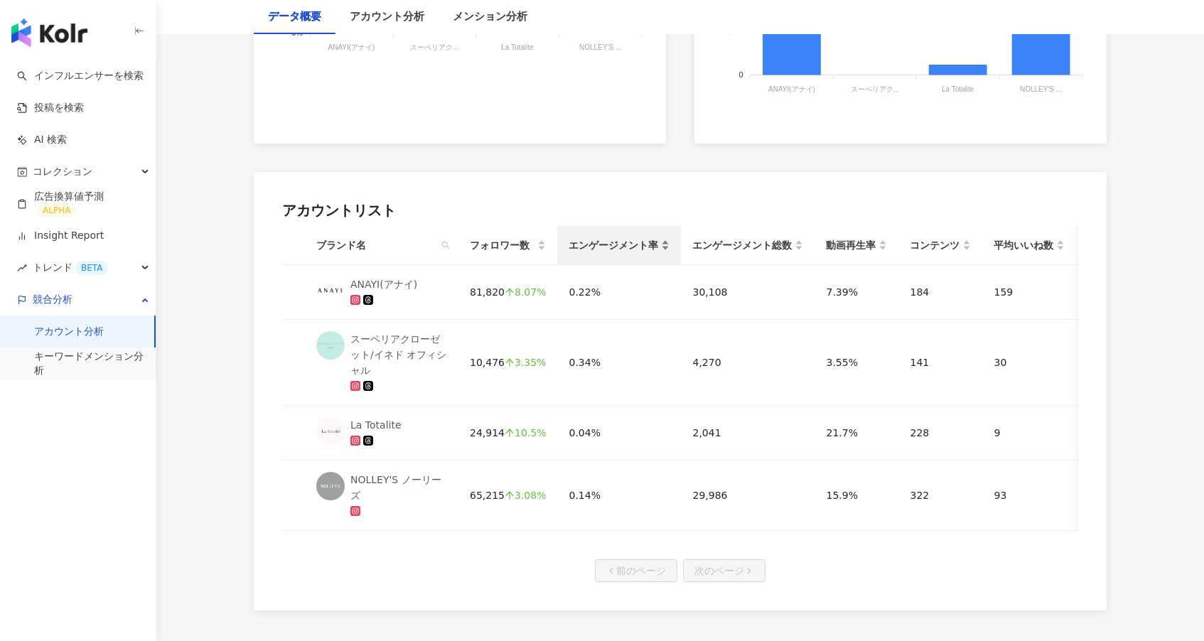
click at [649, 237] on span "エンゲージメント率" at bounding box center [613, 245] width 90 height 16
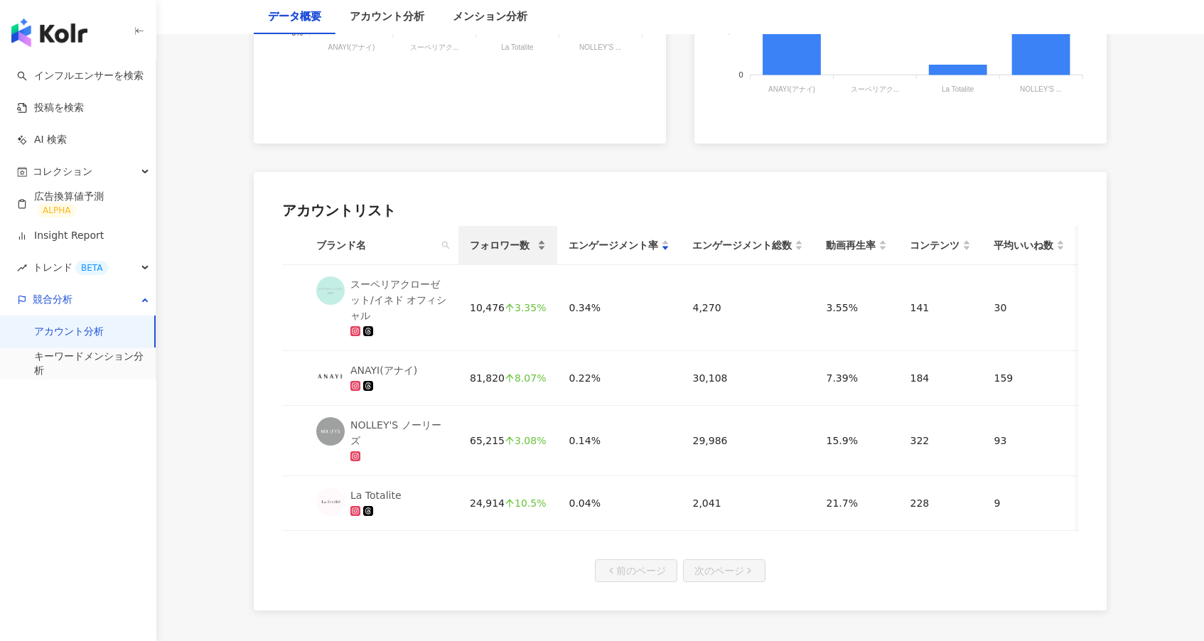
click at [527, 237] on span "フォロワー数" at bounding box center [502, 245] width 65 height 16
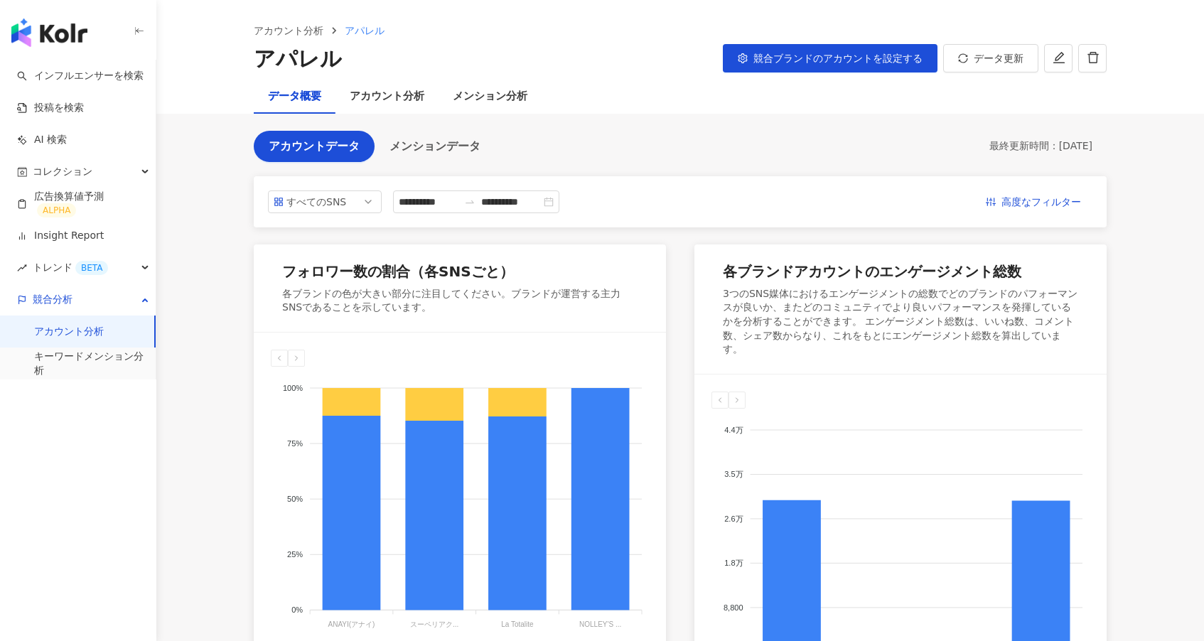
scroll to position [0, 0]
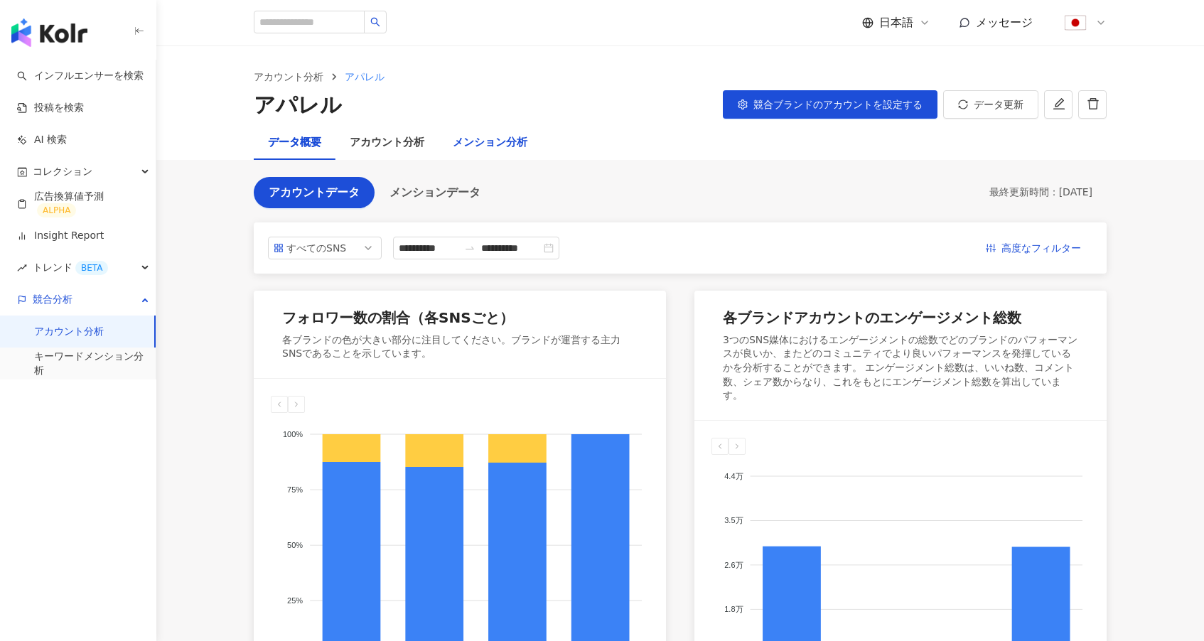
click at [480, 138] on div "メンション分析" at bounding box center [490, 142] width 75 height 17
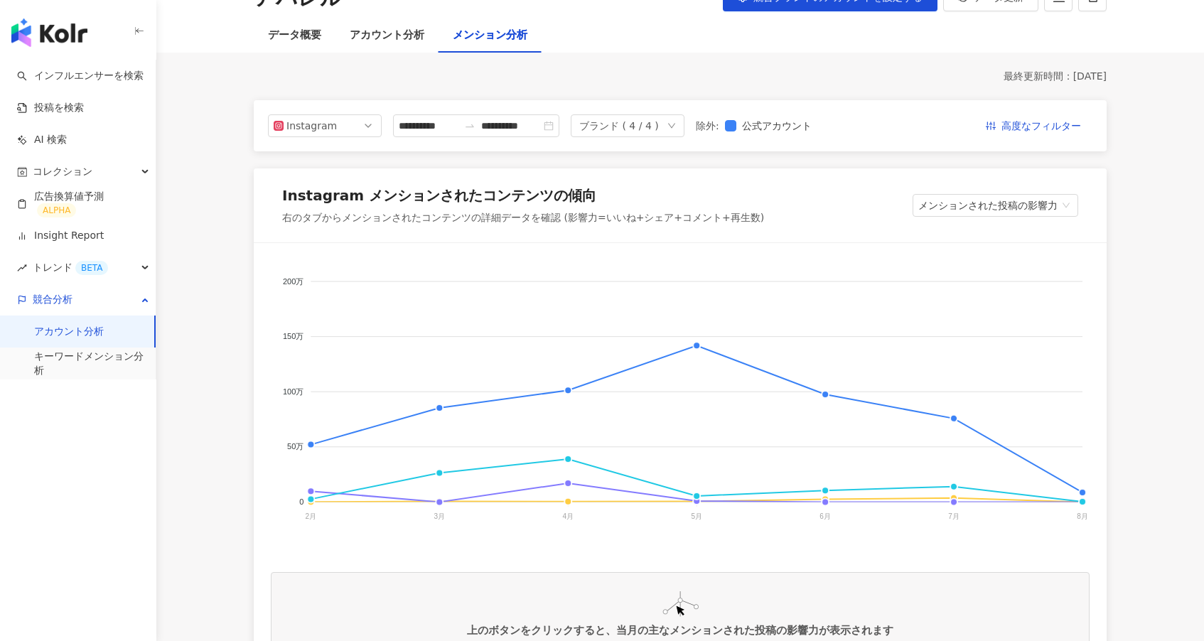
scroll to position [109, 0]
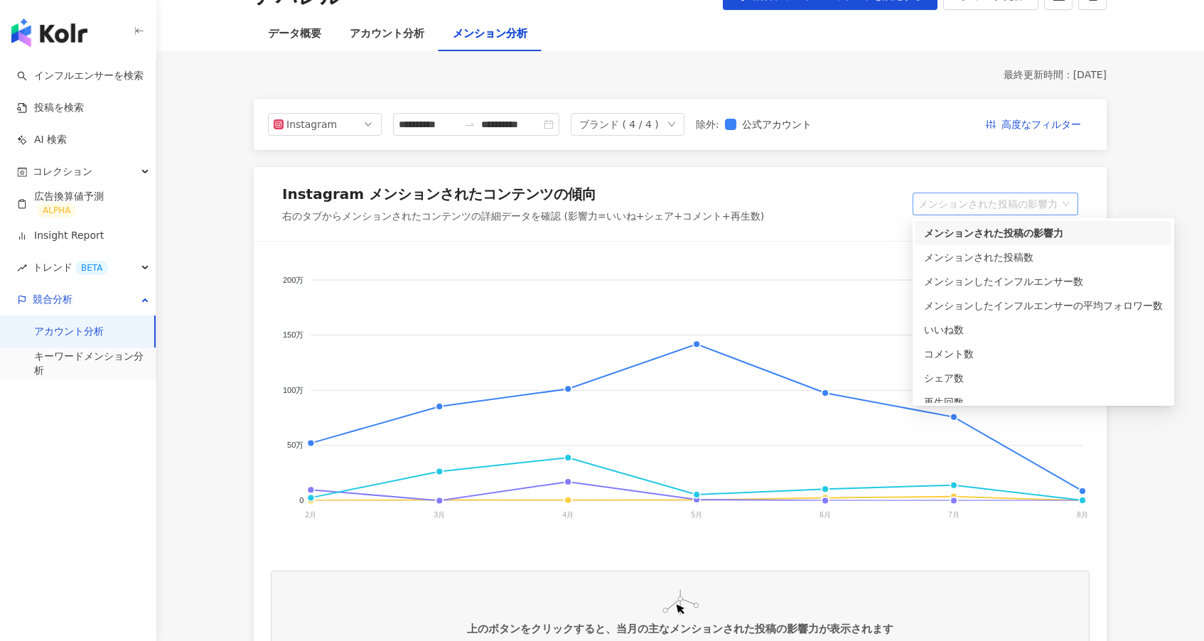
click at [981, 195] on span "メンションされた投稿の影響力" at bounding box center [995, 203] width 154 height 21
click at [1018, 282] on div "メンションしたインフルエンサー数" at bounding box center [1043, 282] width 239 height 16
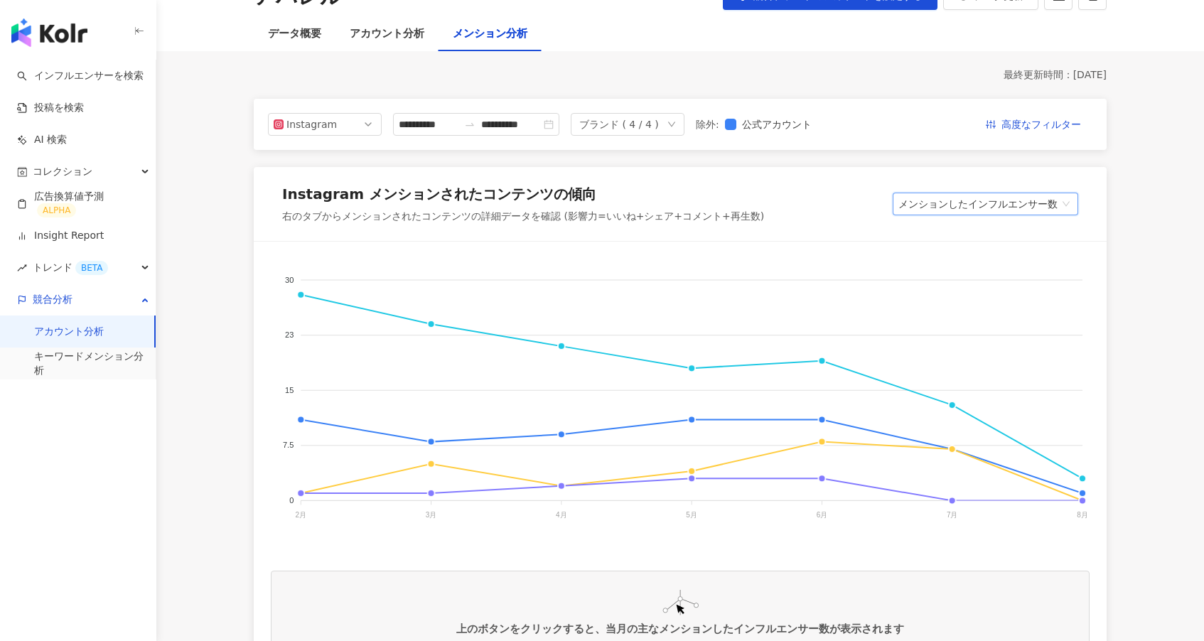
click at [1000, 205] on span "メンションしたインフルエンサー数" at bounding box center [985, 203] width 174 height 21
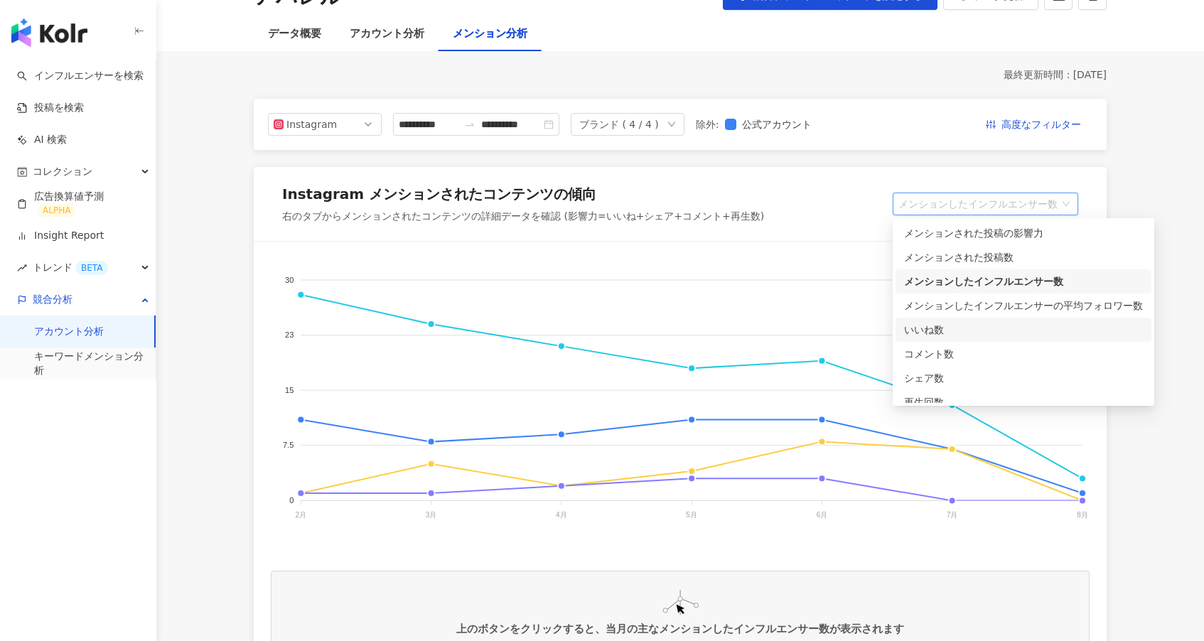
click at [1029, 334] on div "いいね数" at bounding box center [1023, 330] width 239 height 16
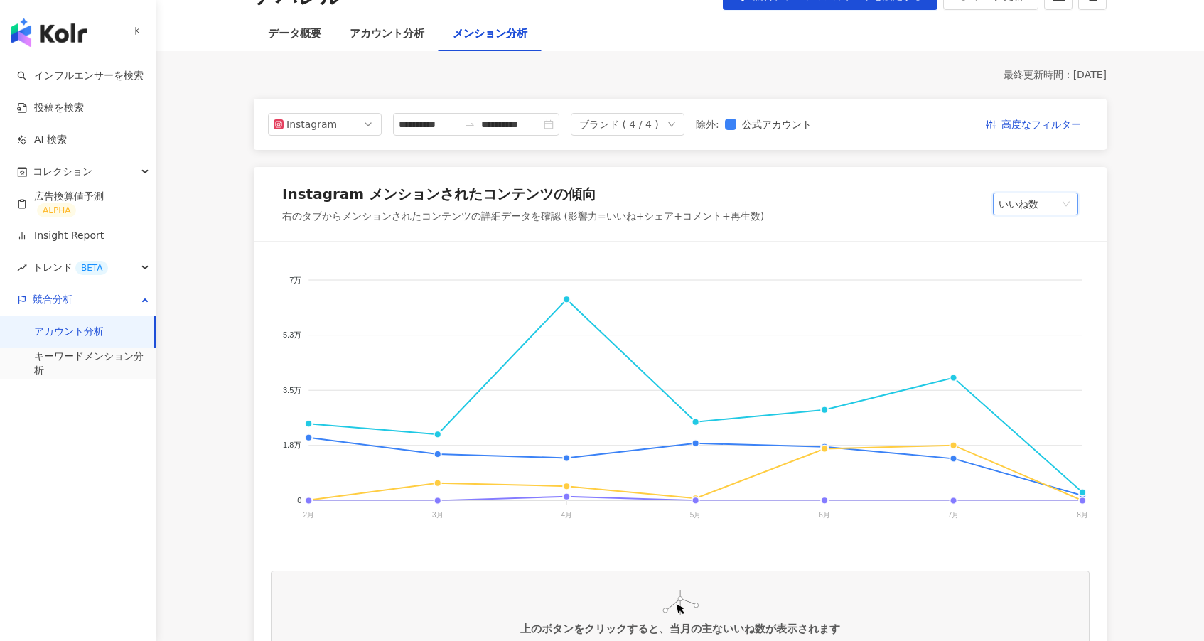
click at [1025, 207] on span "いいね数" at bounding box center [1035, 203] width 74 height 21
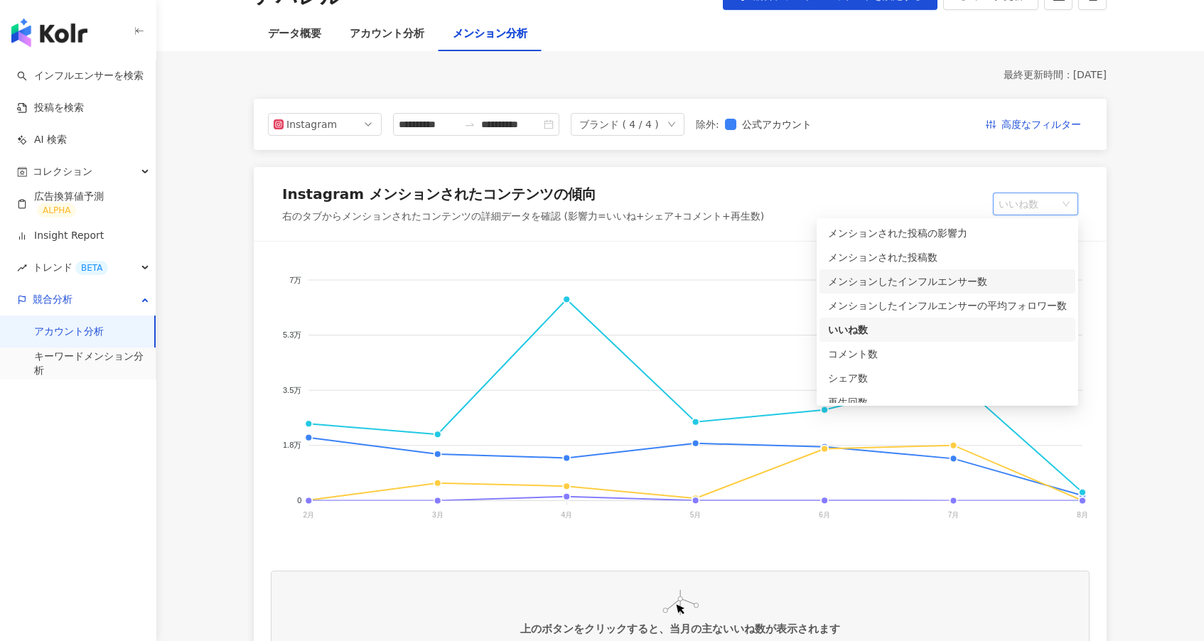
click at [1010, 282] on div "メンションしたインフルエンサー数" at bounding box center [947, 282] width 239 height 16
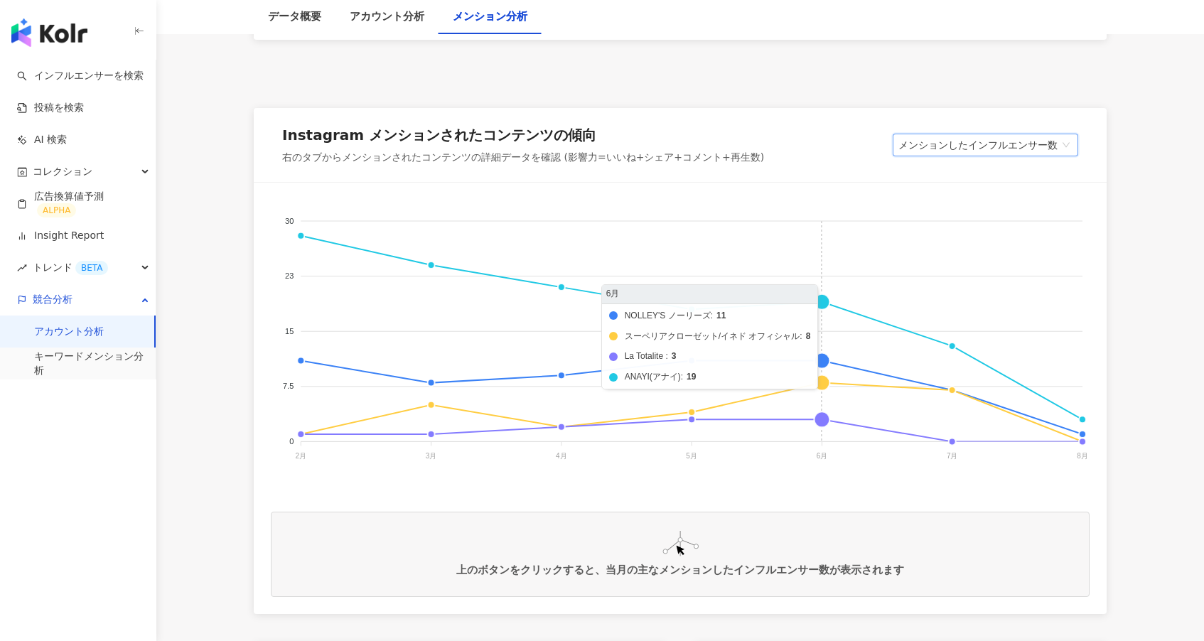
scroll to position [178, 0]
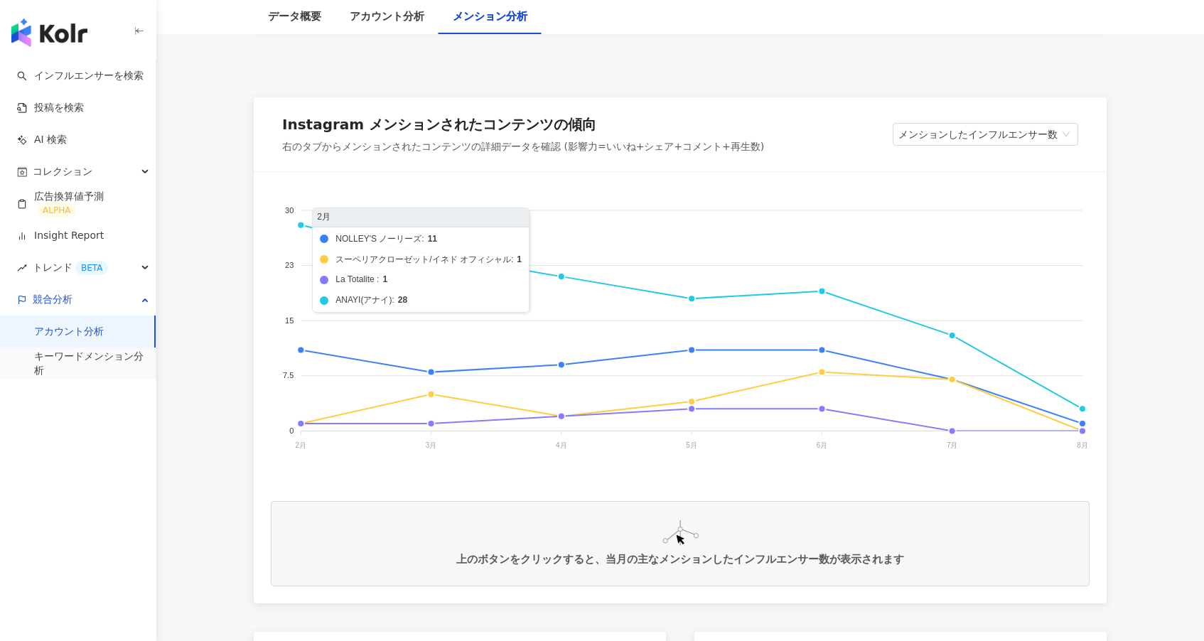
click at [301, 222] on line at bounding box center [301, 321] width 0 height 220
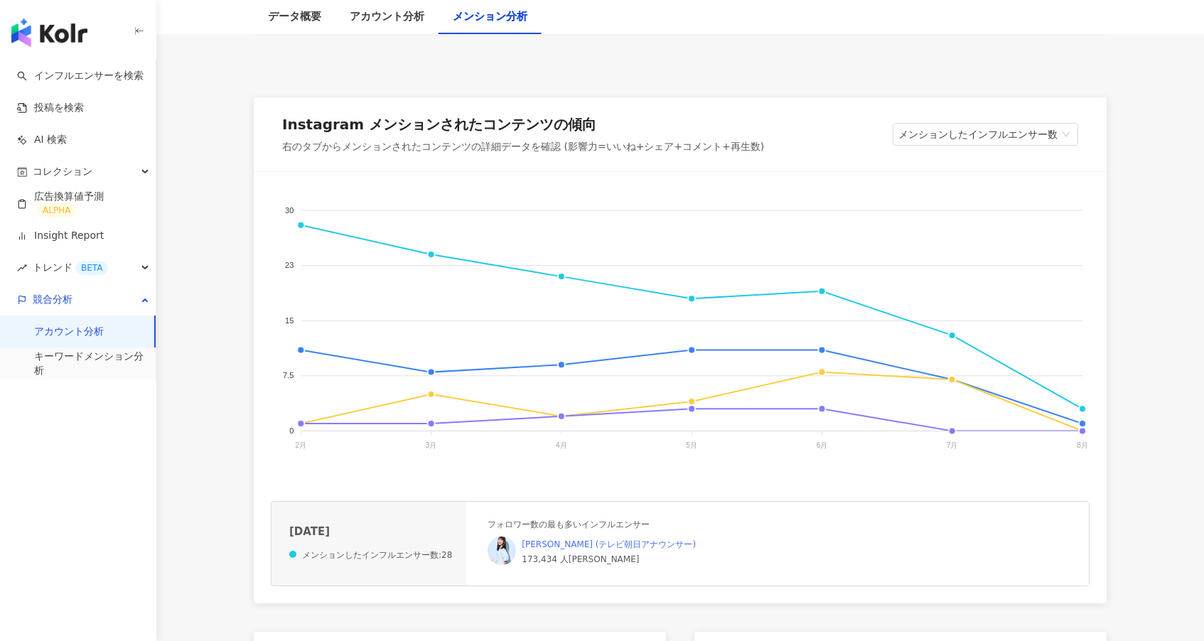
click at [601, 543] on link "安藤 萌々 (テレビ朝日アナウンサー)" at bounding box center [609, 544] width 174 height 10
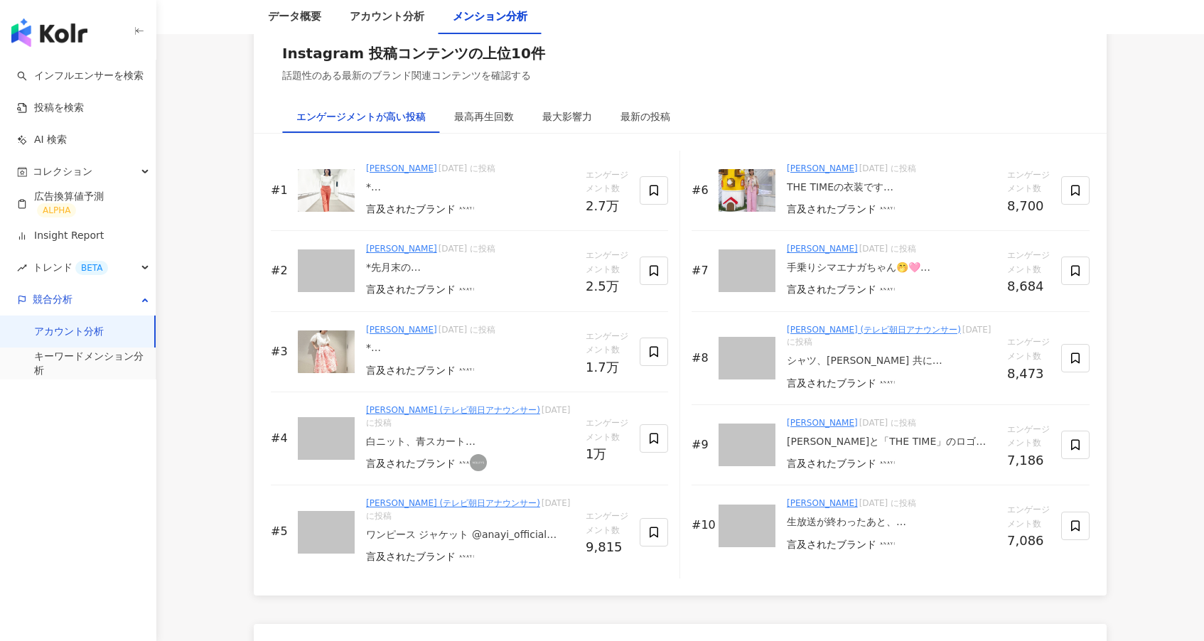
scroll to position [1770, 0]
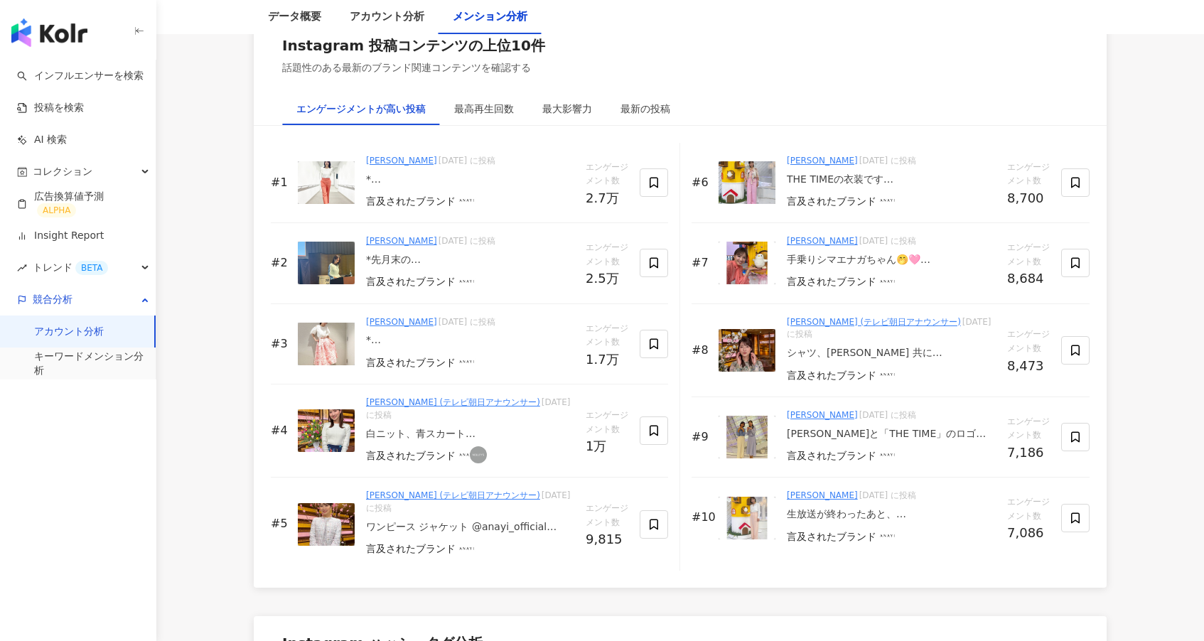
click at [387, 198] on div "言及されたブランド" at bounding box center [411, 202] width 90 height 14
click at [348, 185] on img at bounding box center [326, 182] width 57 height 43
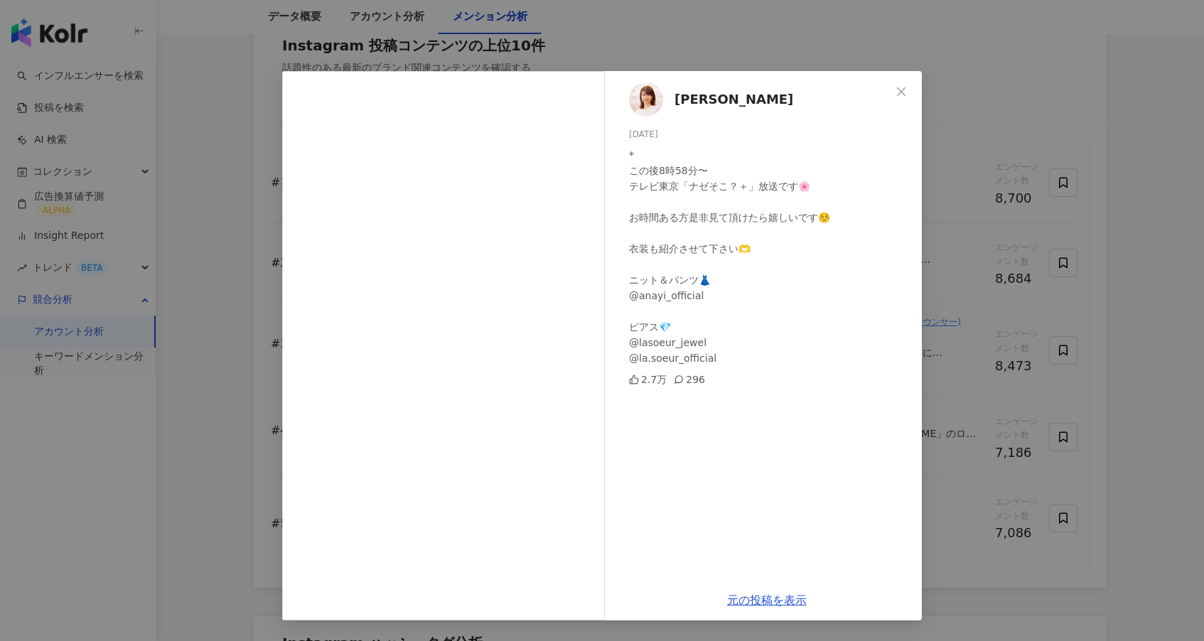
click at [964, 275] on div "加藤綾子 2025/04/10 * この後8時58分〜 テレビ東京「ナゼそこ？＋」放送です🌸 お時間ある方是非見て頂けたら嬉しいです☺️ 衣装も紹介させて下さ…" at bounding box center [602, 320] width 1204 height 641
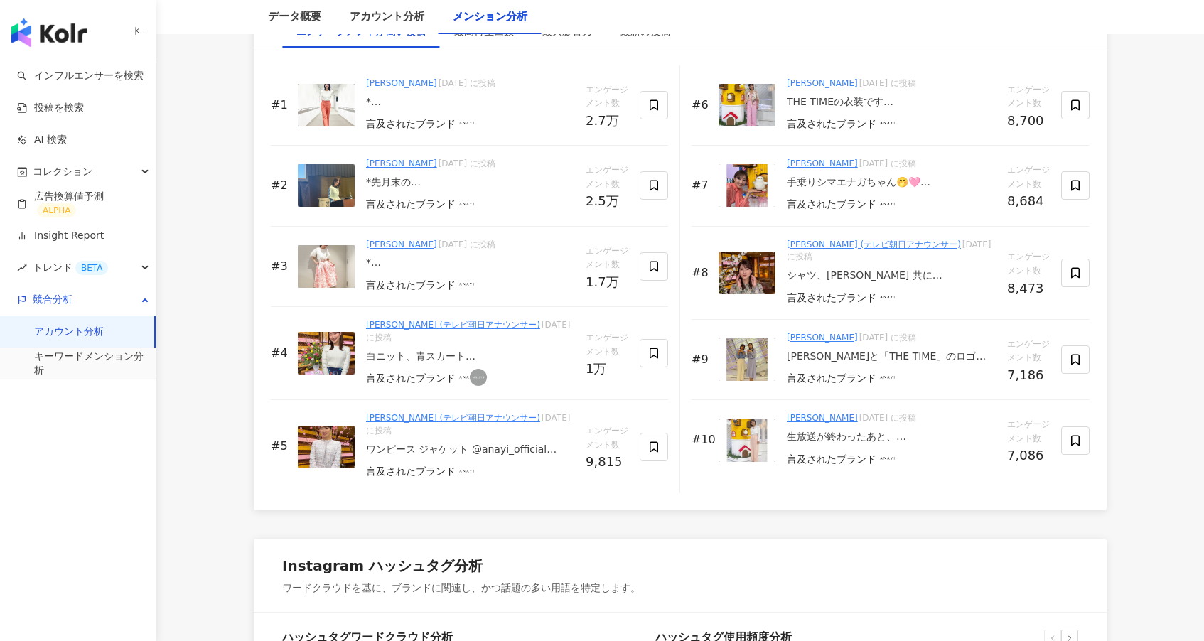
scroll to position [1850, 0]
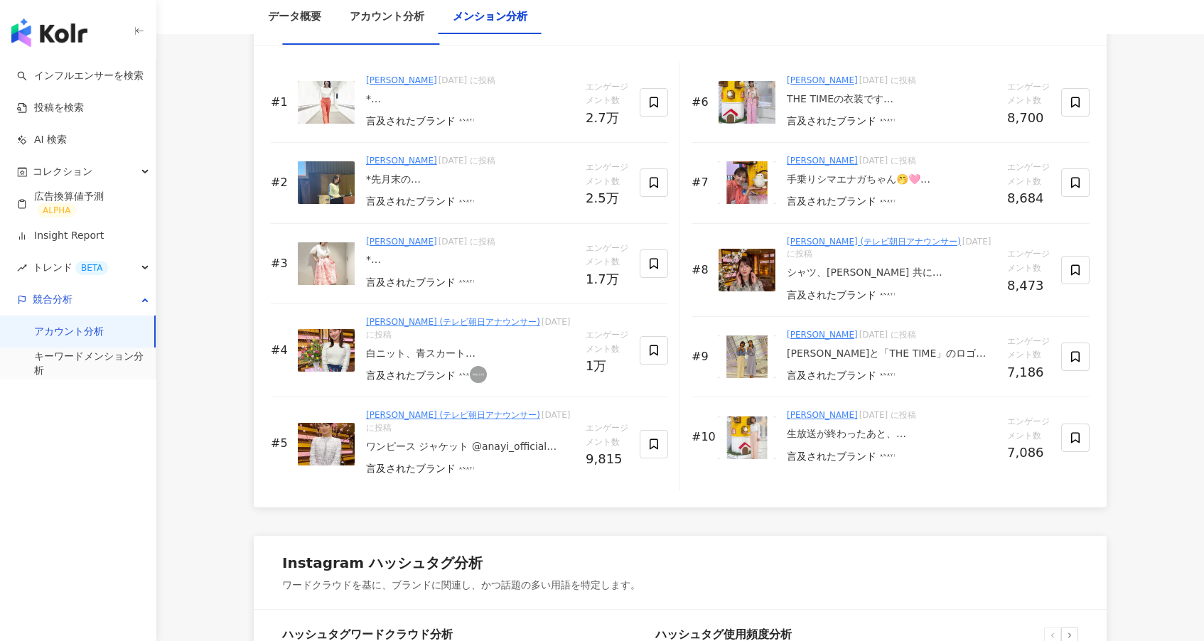
click at [346, 353] on img at bounding box center [326, 350] width 57 height 43
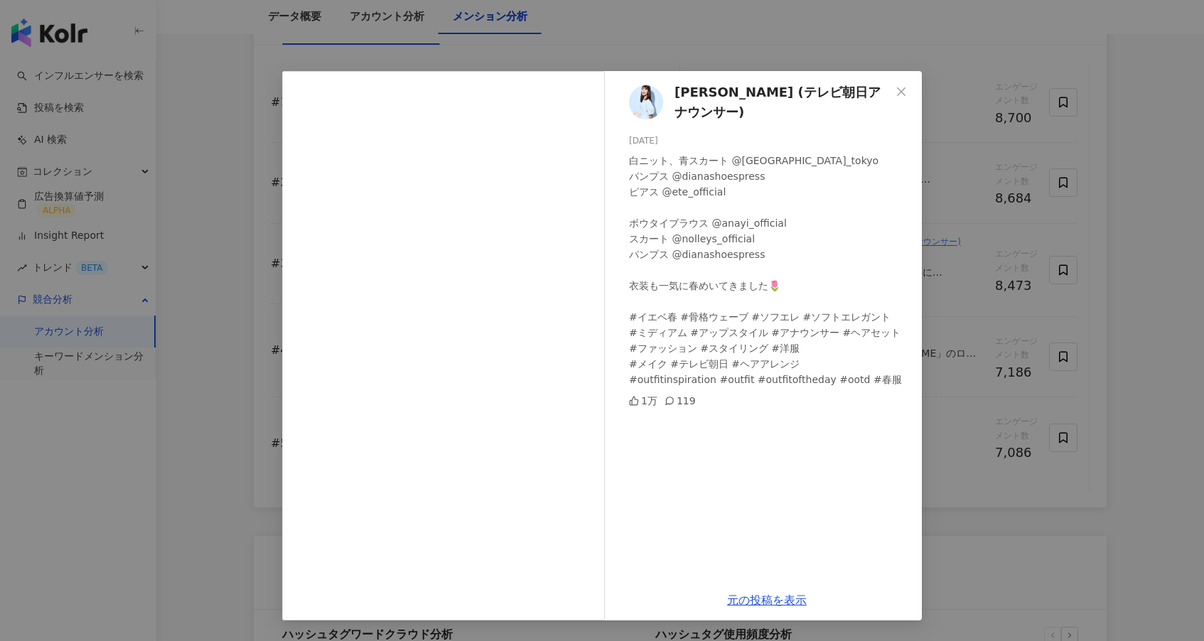
click at [954, 294] on div "安藤 萌々 (テレビ朝日アナウンサー) 2025/02/28 白ニット、青スカート @martinique_tokyo パンプス @dianashoespre…" at bounding box center [602, 320] width 1204 height 641
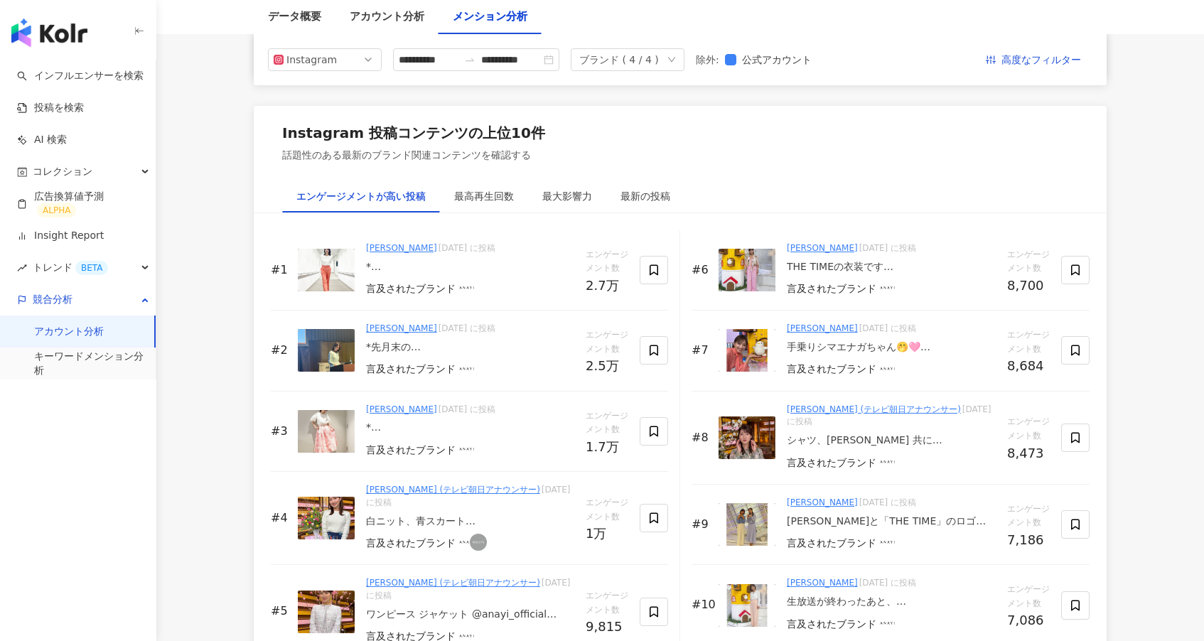
scroll to position [1659, 0]
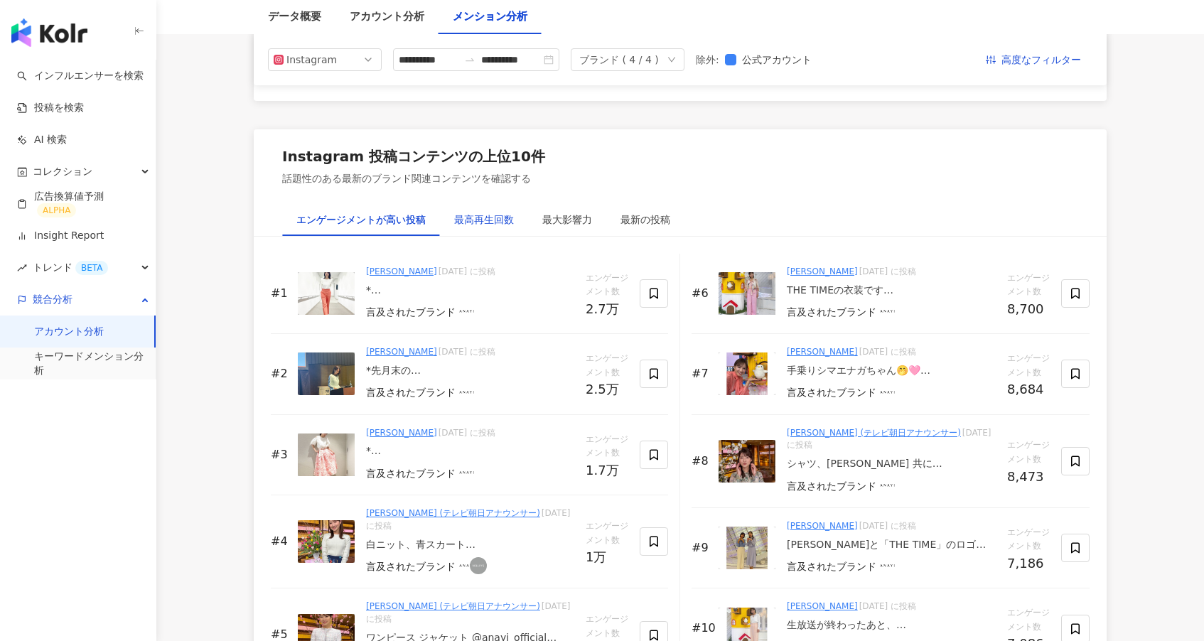
click at [483, 225] on div "最高再生回数" at bounding box center [484, 220] width 60 height 16
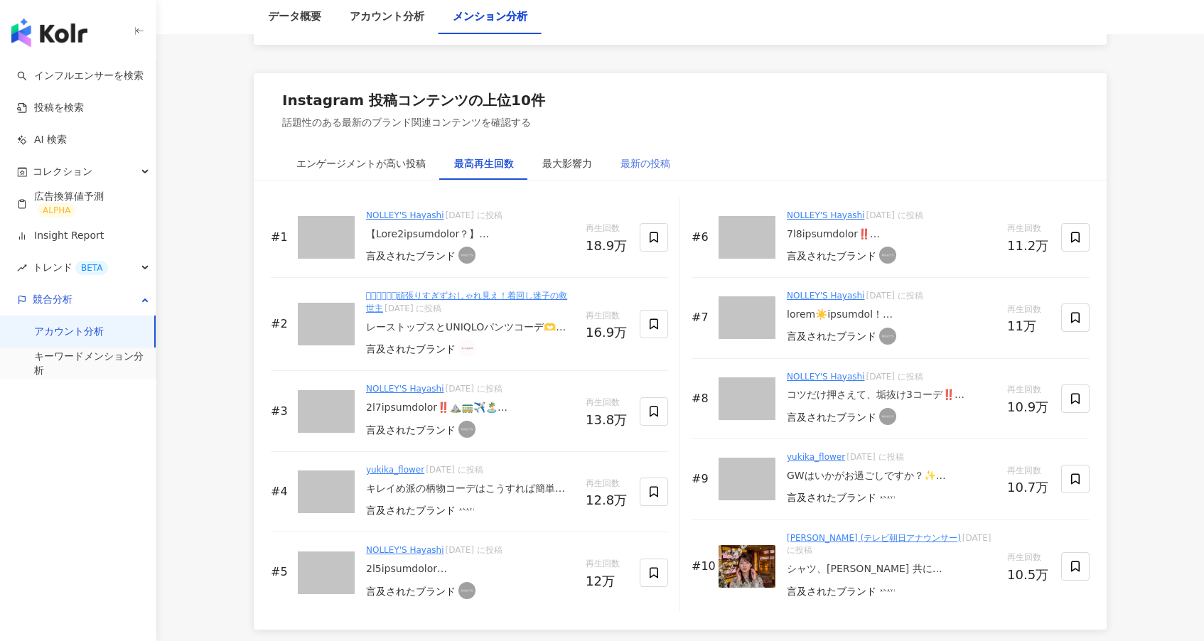
scroll to position [1722, 0]
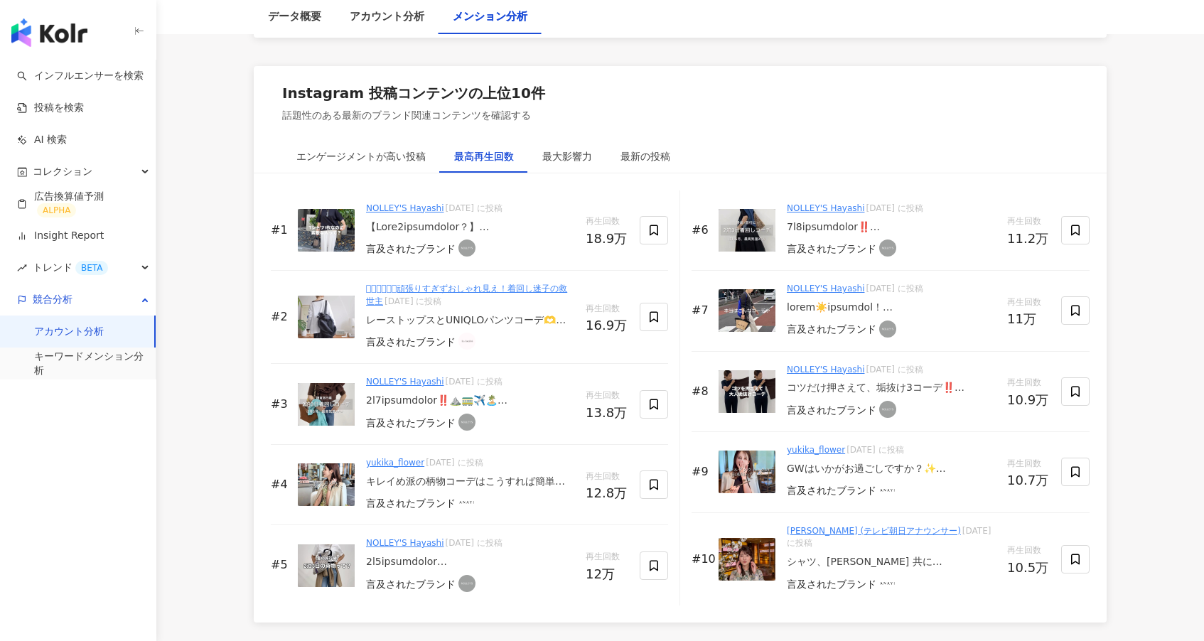
click at [350, 230] on img at bounding box center [326, 230] width 57 height 43
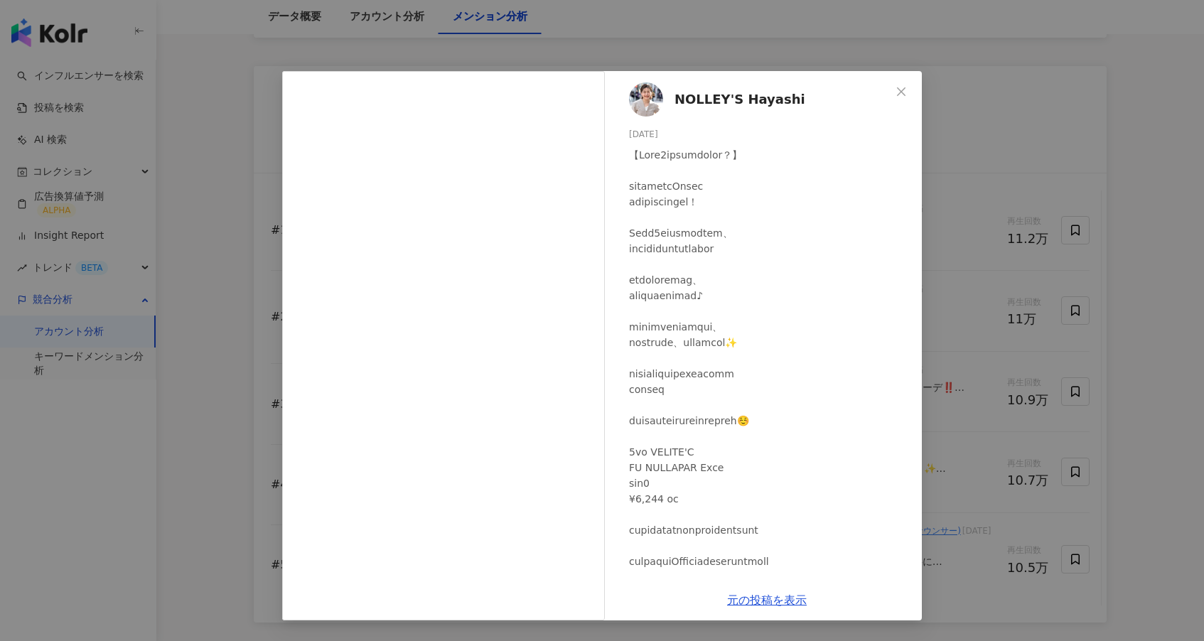
click at [954, 316] on div "NOLLEY'S Hayashi 2025/05/20 1,048 2 18.9万 元の投稿を表示" at bounding box center [602, 320] width 1204 height 641
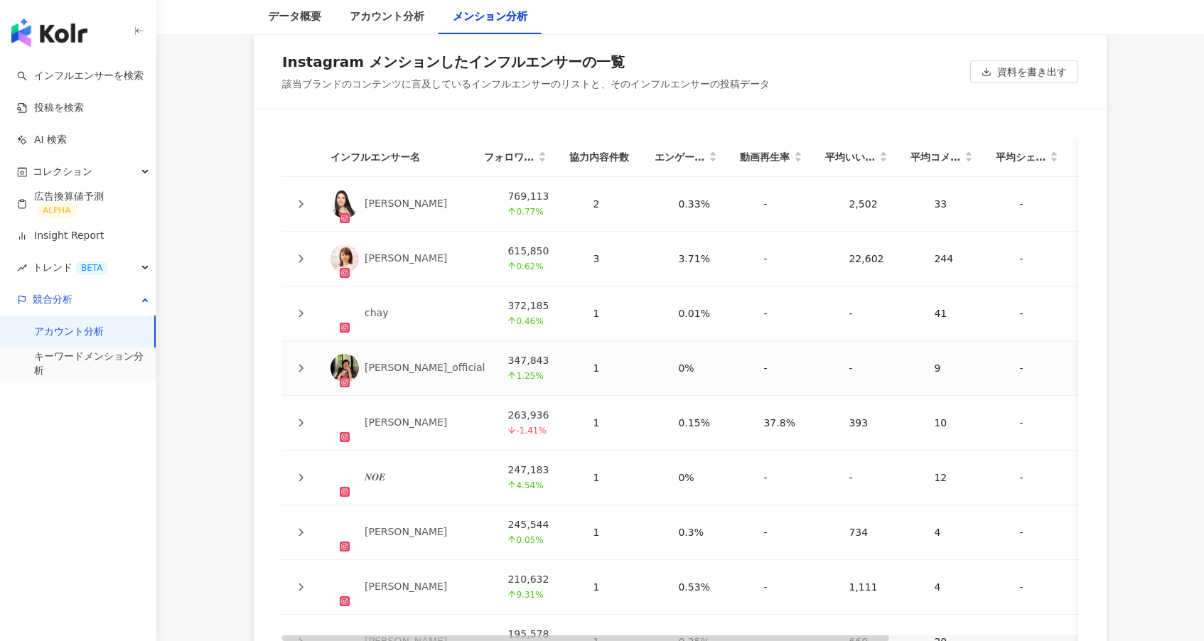
scroll to position [2795, 0]
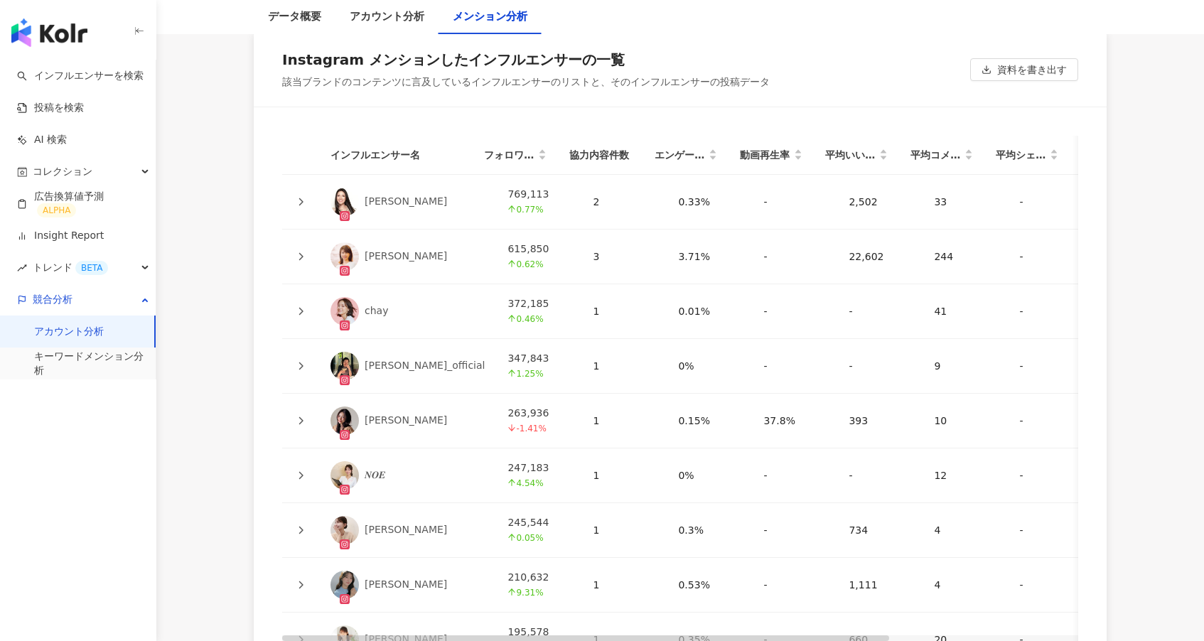
click at [296, 200] on div at bounding box center [300, 202] width 14 height 16
click at [305, 200] on div at bounding box center [300, 202] width 14 height 16
click at [301, 199] on icon at bounding box center [301, 202] width 4 height 8
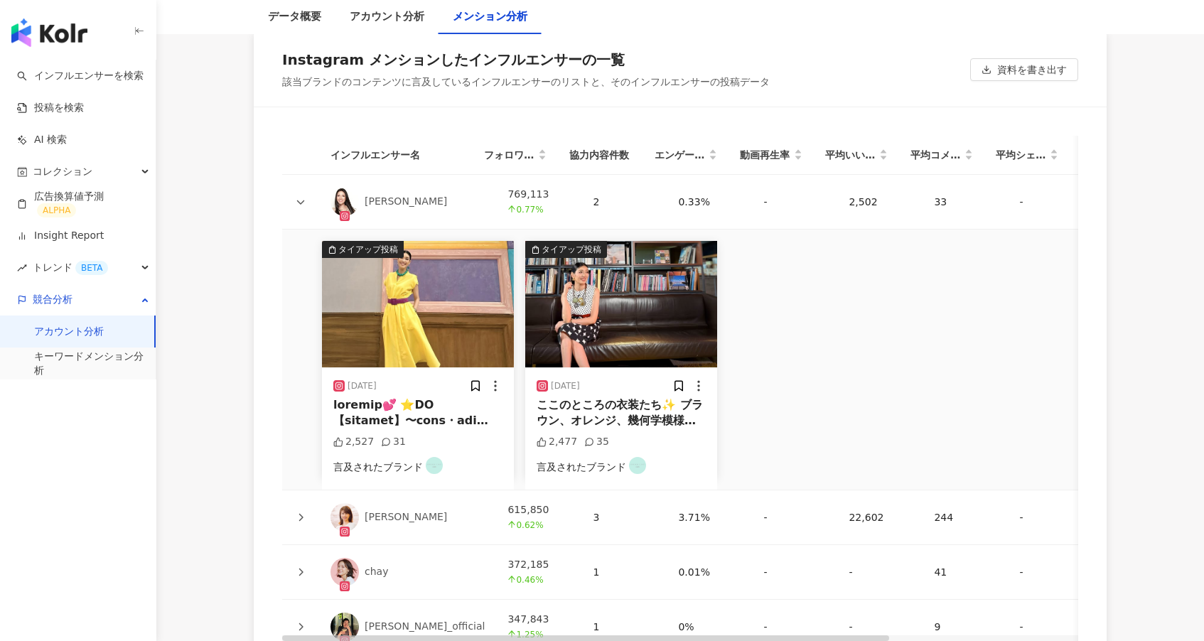
click at [299, 202] on icon at bounding box center [301, 202] width 8 height 4
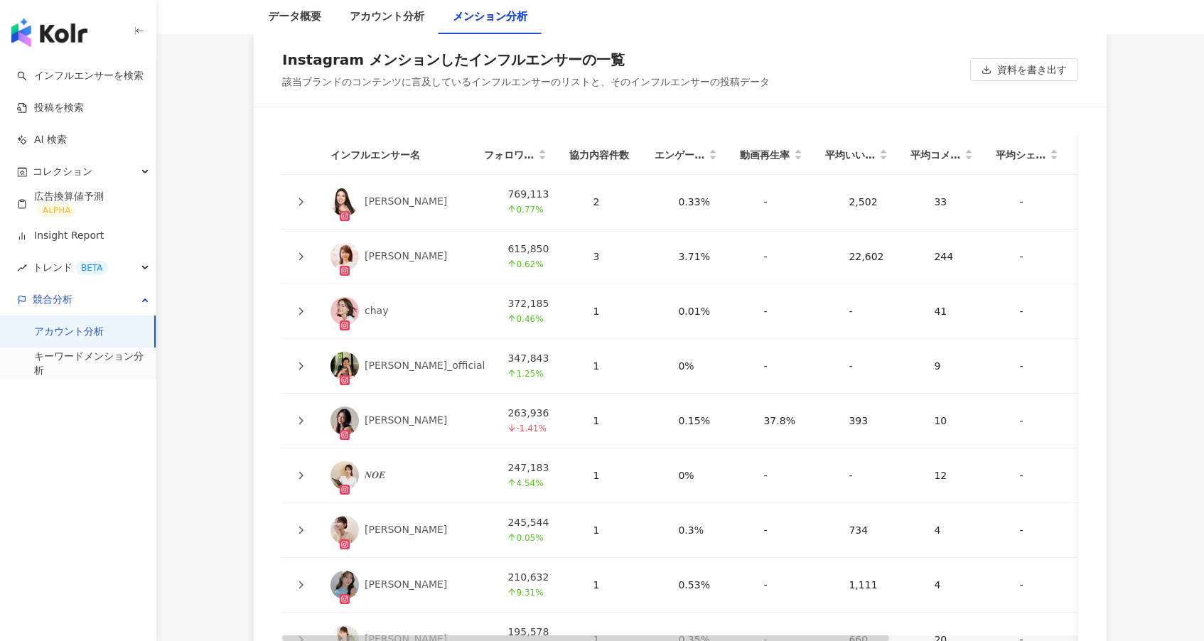
click at [299, 202] on icon at bounding box center [300, 202] width 9 height 9
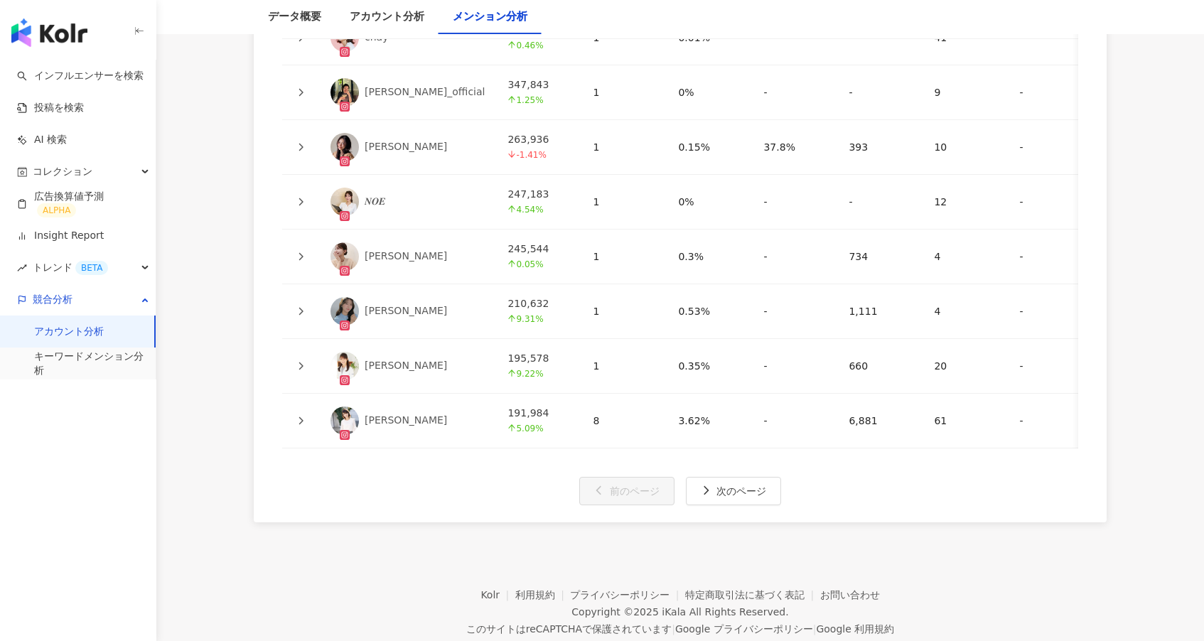
scroll to position [3331, 0]
click at [101, 362] on link "キーワードメンション分析" at bounding box center [89, 364] width 110 height 28
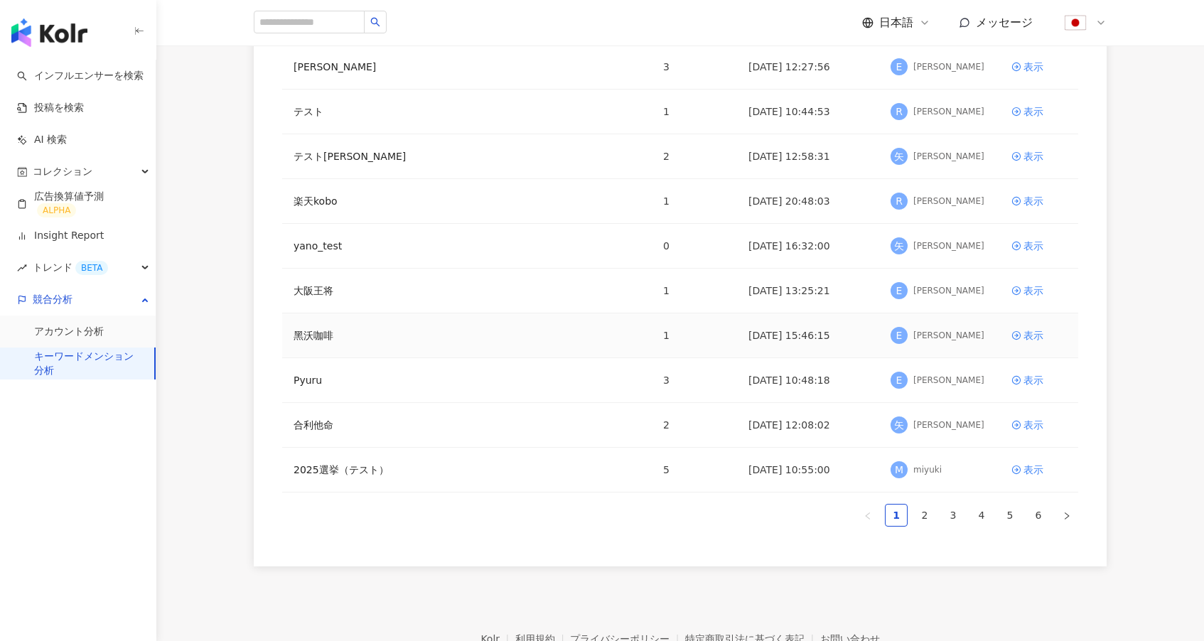
scroll to position [200, 0]
click at [923, 512] on link "2" at bounding box center [924, 514] width 21 height 21
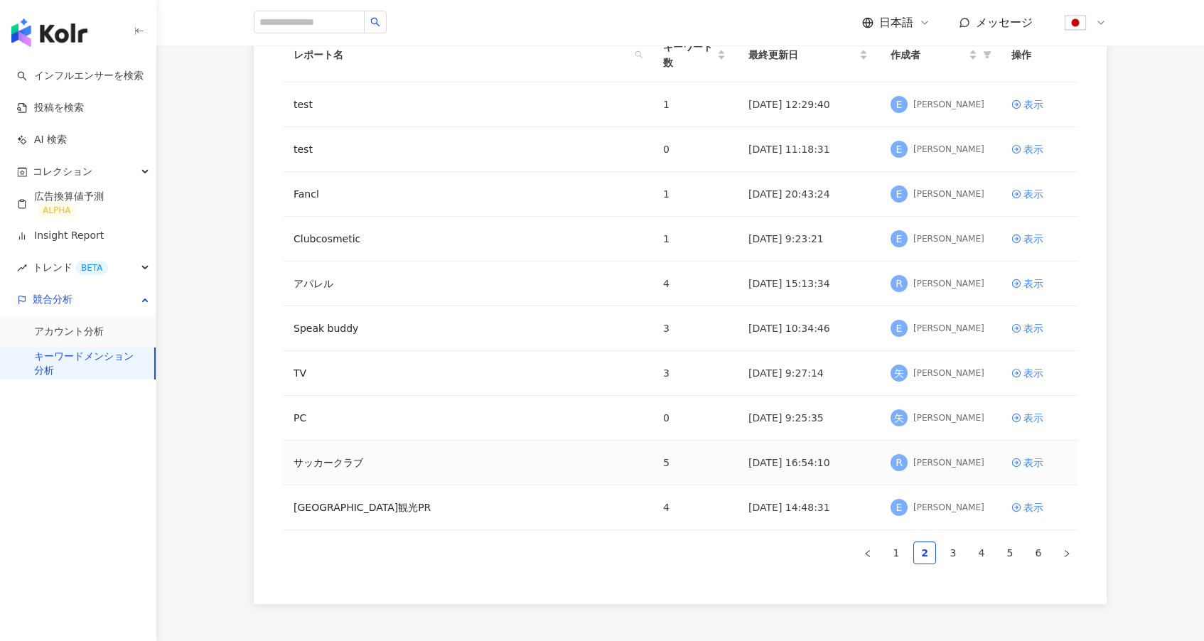
scroll to position [176, 0]
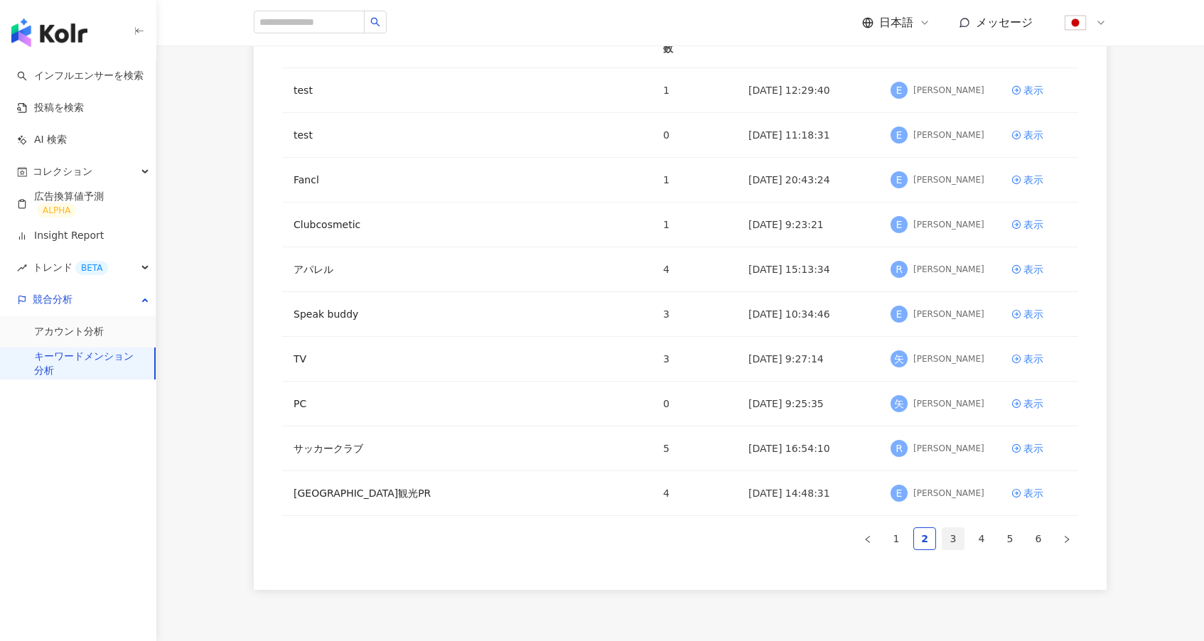
click at [955, 533] on link "3" at bounding box center [952, 538] width 21 height 21
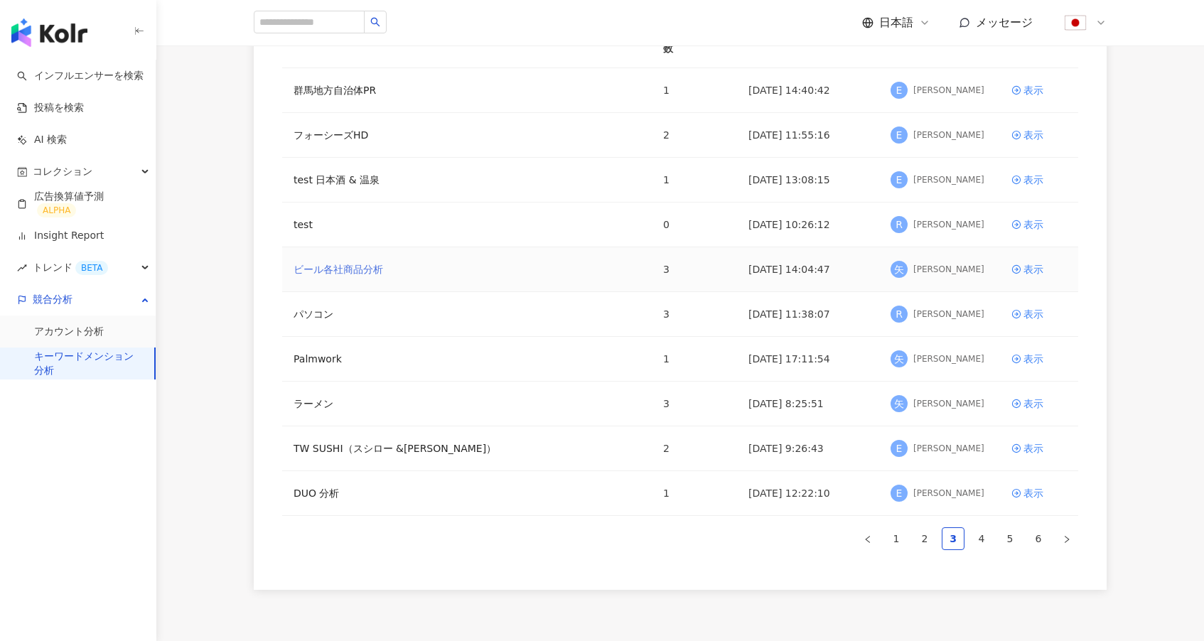
click at [352, 266] on link "ビール各社商品分析" at bounding box center [338, 269] width 90 height 16
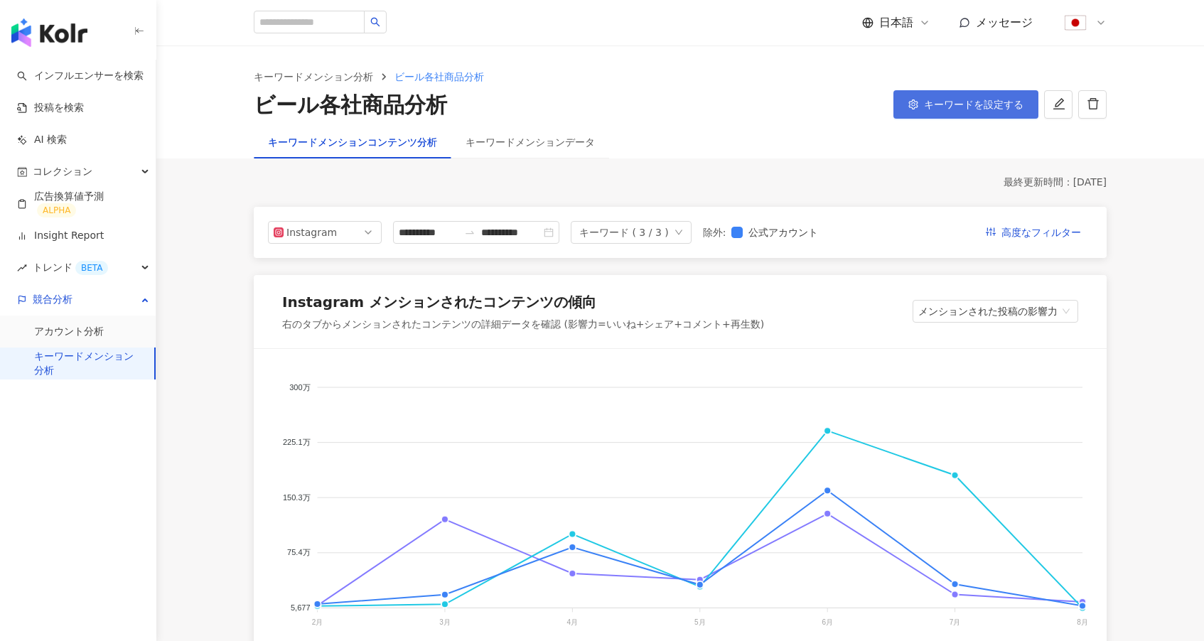
click at [961, 103] on span "キーワードを設定する" at bounding box center [973, 104] width 99 height 11
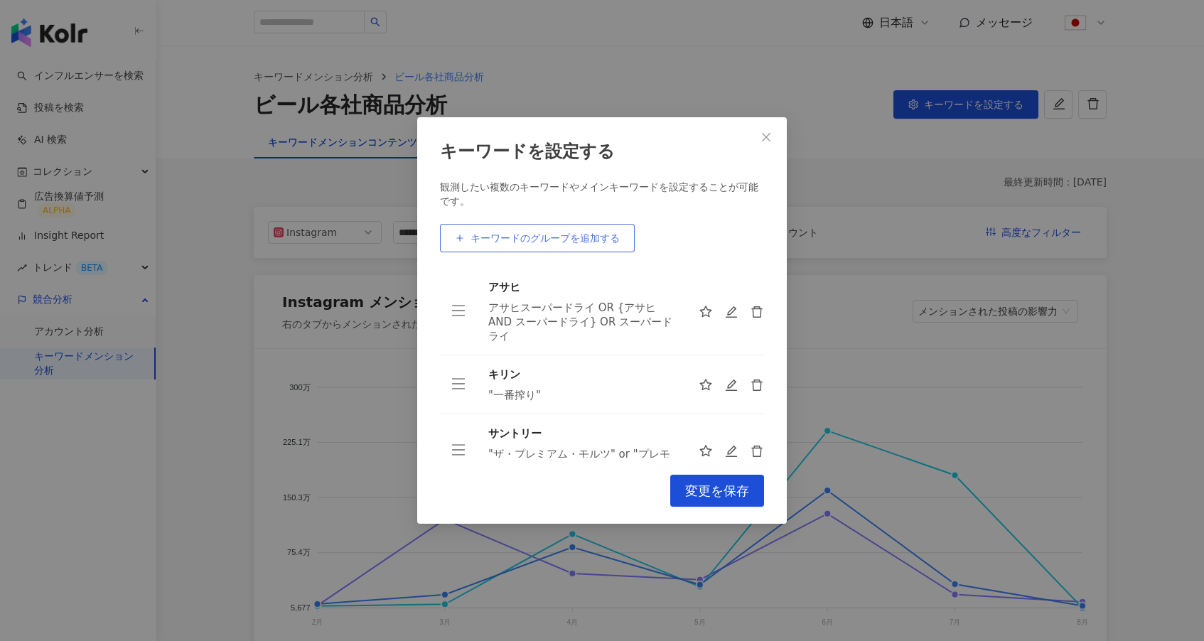
click at [539, 233] on span "キーワードのグループを追加する" at bounding box center [544, 237] width 149 height 11
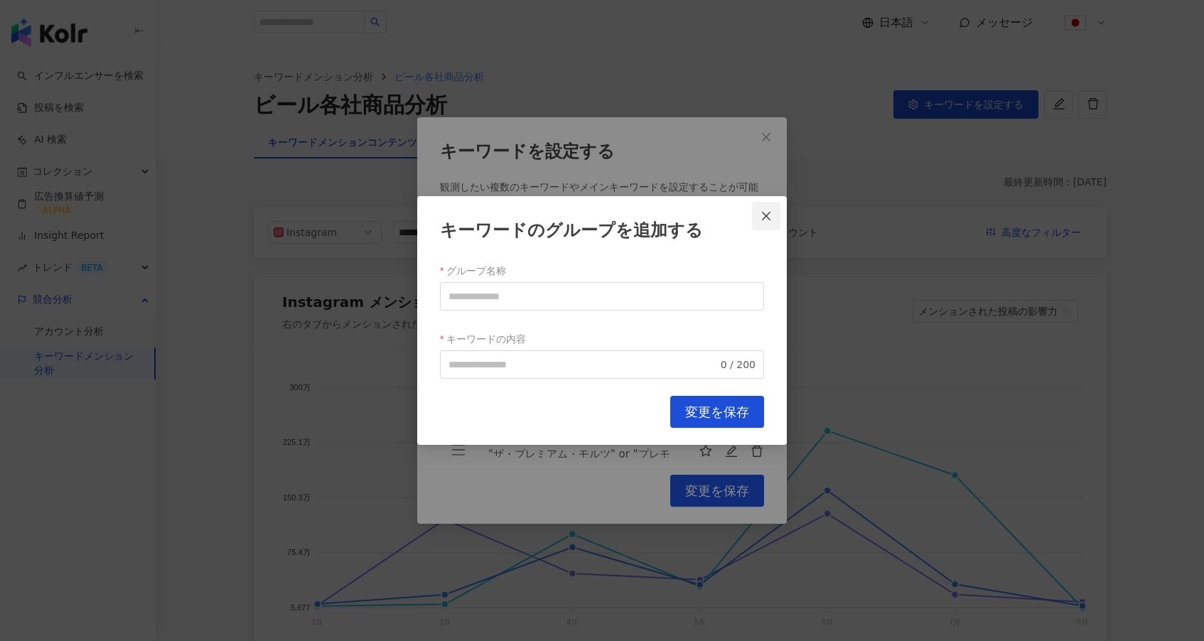
click at [762, 215] on icon "close" at bounding box center [765, 215] width 11 height 11
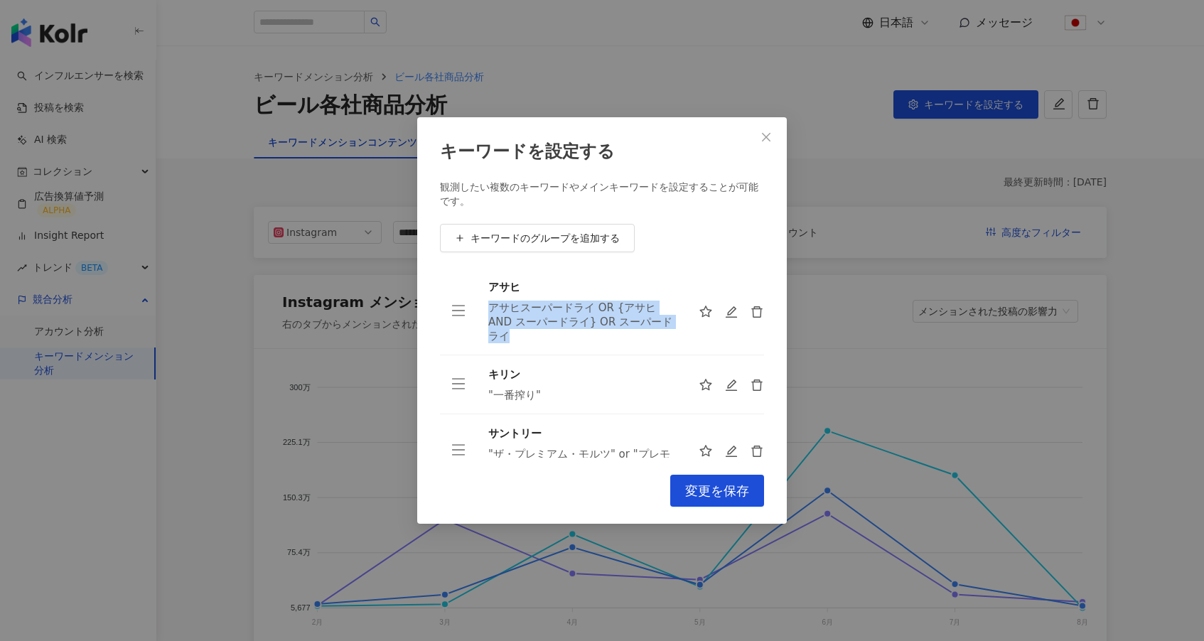
drag, startPoint x: 529, startPoint y: 335, endPoint x: 491, endPoint y: 305, distance: 48.5
click at [491, 305] on div "アサヒスーパードライ OR {アサヒ AND スーパードライ} OR スーパードライ" at bounding box center [582, 322] width 188 height 43
click at [595, 334] on div "アサヒスーパードライ OR {アサヒ AND スーパードライ} OR スーパードライ" at bounding box center [582, 322] width 188 height 43
drag, startPoint x: 561, startPoint y: 389, endPoint x: 484, endPoint y: 391, distance: 76.8
click at [482, 391] on td "キリン "一番搾り"" at bounding box center [582, 384] width 210 height 59
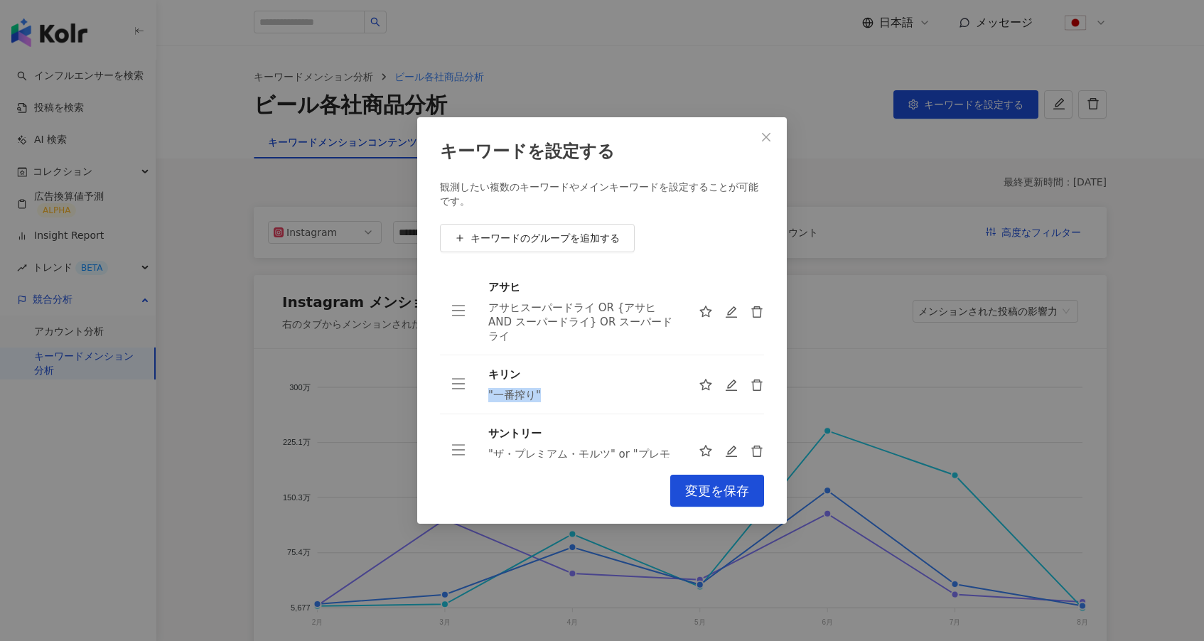
click at [571, 391] on div ""一番搾り"" at bounding box center [582, 395] width 188 height 14
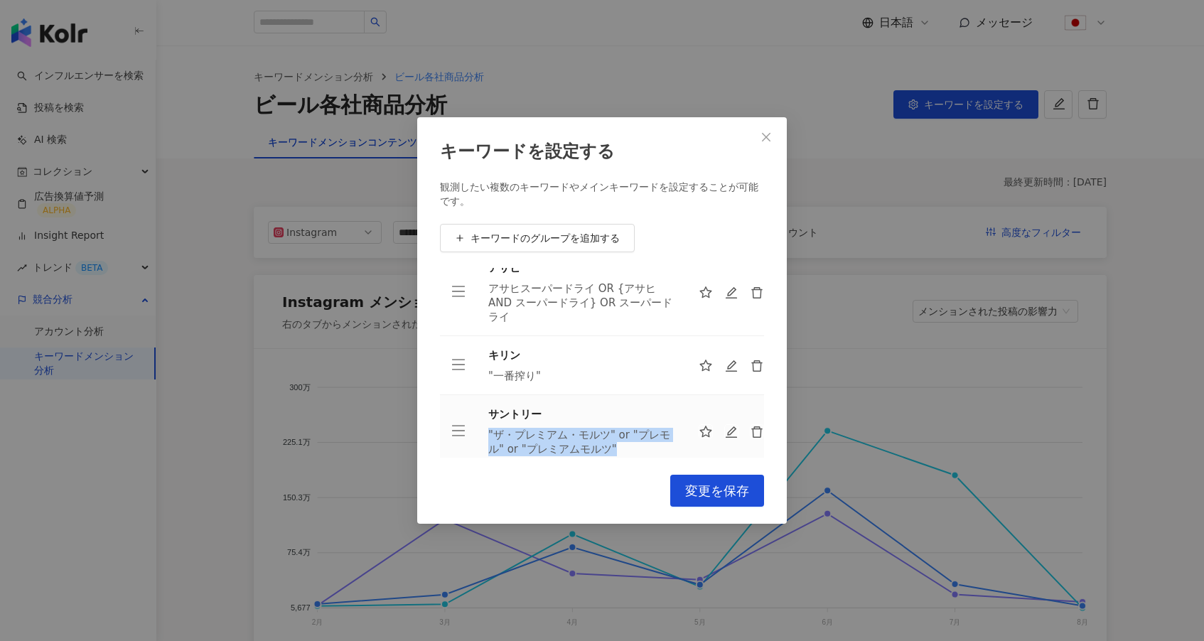
scroll to position [30, 0]
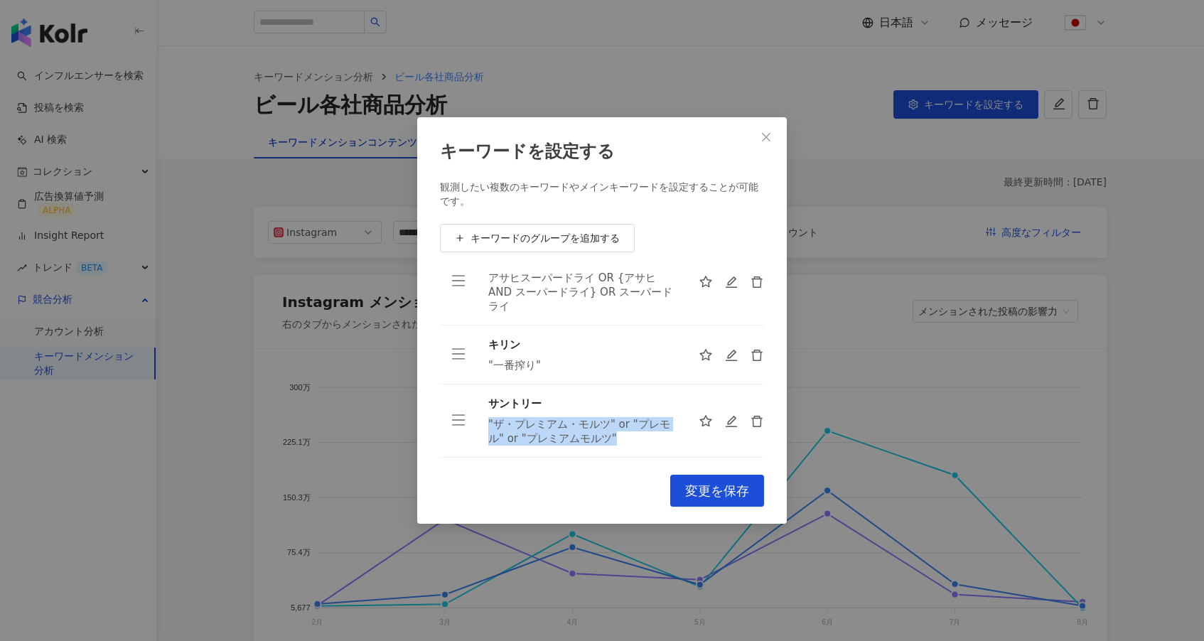
drag, startPoint x: 485, startPoint y: 453, endPoint x: 599, endPoint y: 457, distance: 114.5
click at [599, 457] on td "サントリー "ザ・プレミアム・モルツ" or "プレモル" or "プレミアムモルツ"" at bounding box center [582, 420] width 210 height 73
click at [615, 446] on td "サントリー "ザ・プレミアム・モルツ" or "プレモル" or "プレミアムモルツ"" at bounding box center [582, 420] width 210 height 73
click at [766, 149] on button "Close" at bounding box center [766, 137] width 28 height 28
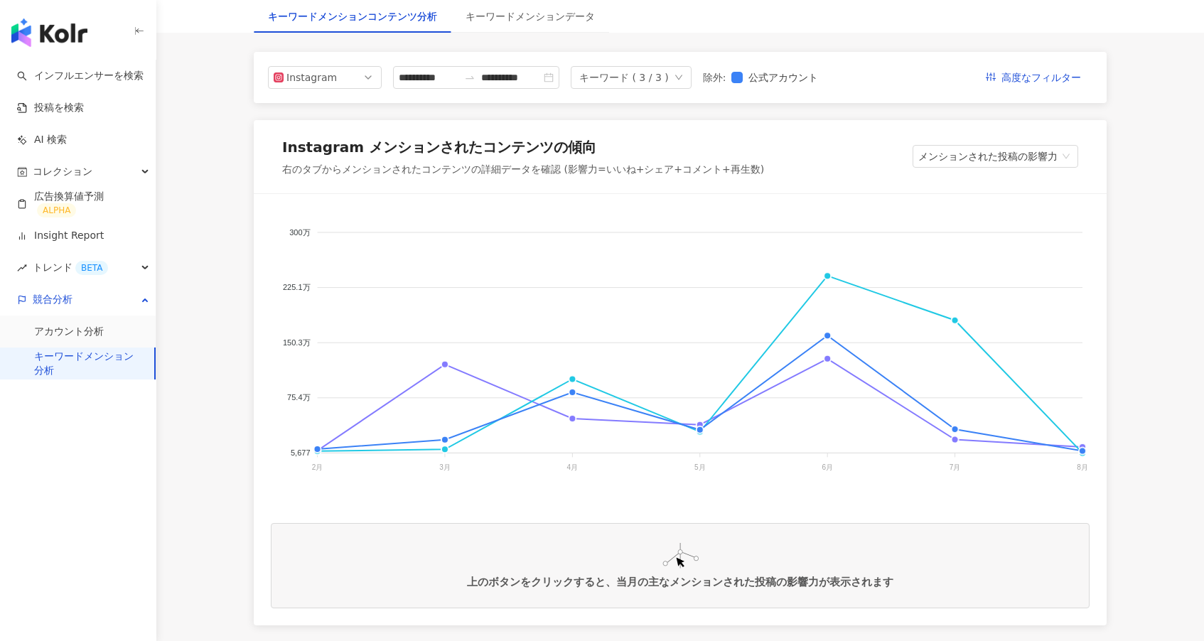
scroll to position [165, 0]
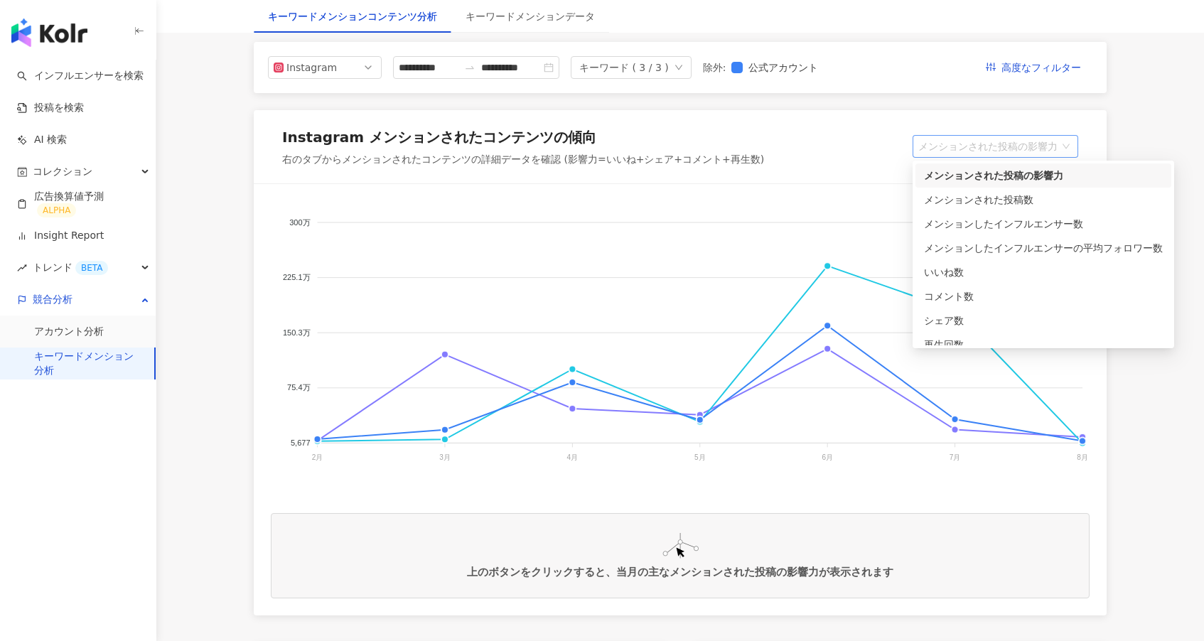
click at [966, 146] on span "メンションされた投稿の影響力" at bounding box center [995, 146] width 154 height 21
click at [861, 190] on div "サントリー キリン アサヒ 300万 300万 225.1万 225.1万 150.3万 150.3万 75.4万 75.4万 5,677 5,677 2月 …" at bounding box center [680, 399] width 853 height 431
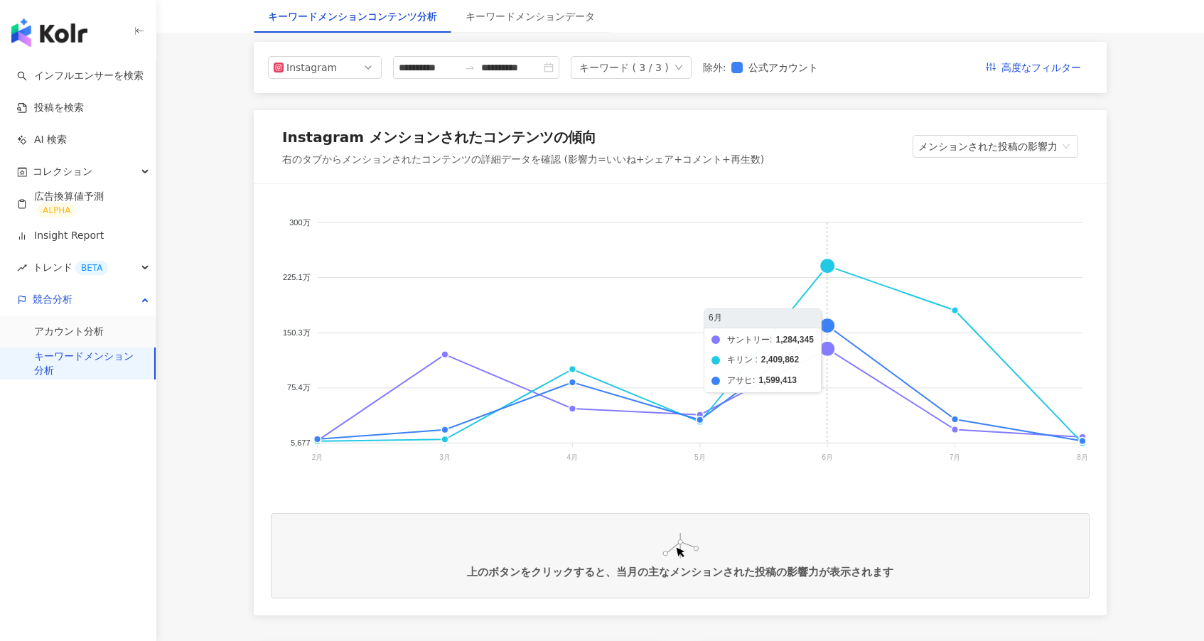
click at [827, 264] on foreignobject "サントリー キリン アサヒ" at bounding box center [680, 343] width 819 height 284
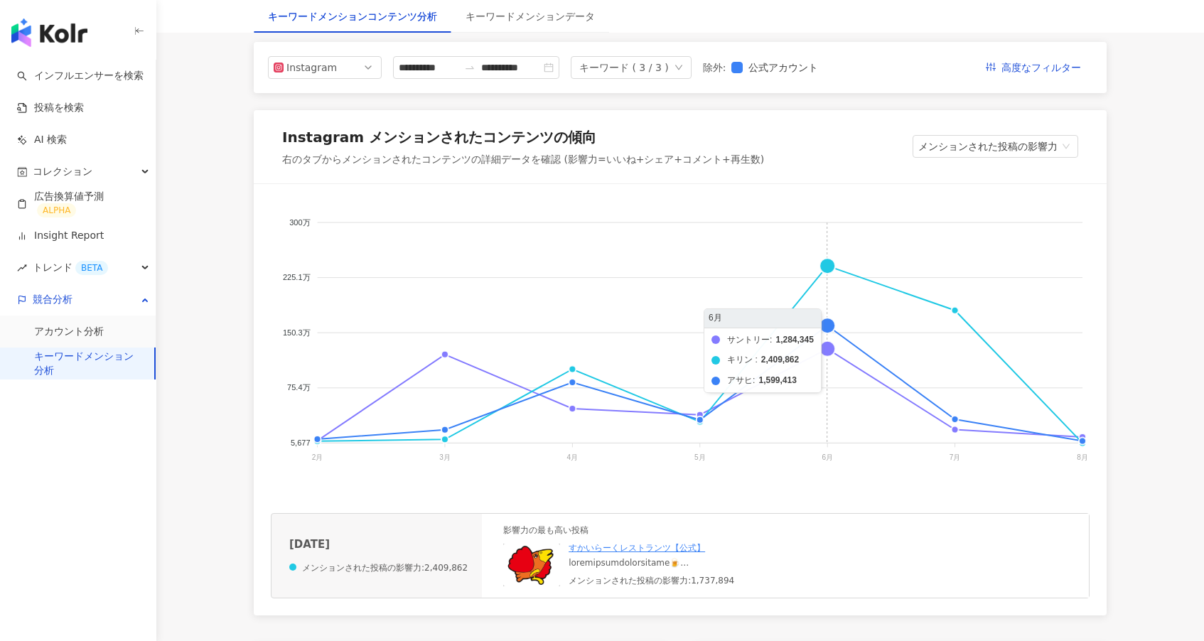
click at [826, 328] on foreignobject "サントリー キリン アサヒ" at bounding box center [680, 343] width 819 height 284
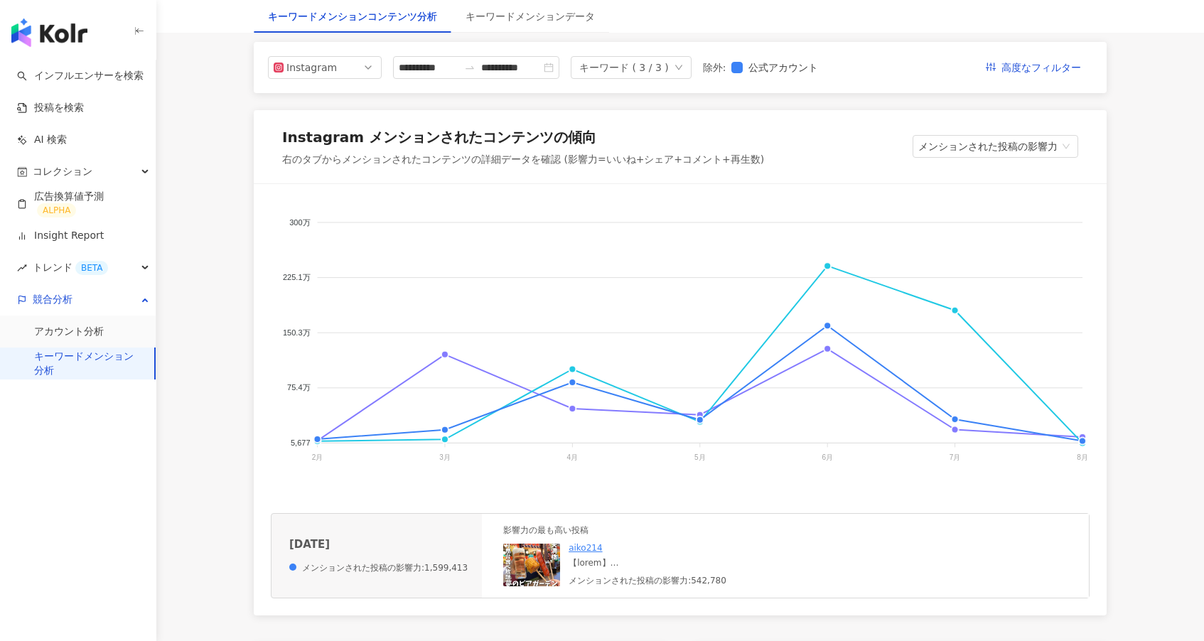
click at [646, 576] on div "メンションされた投稿の影響力:542,780" at bounding box center [651, 581] width 167 height 12
click at [548, 571] on img at bounding box center [531, 565] width 57 height 43
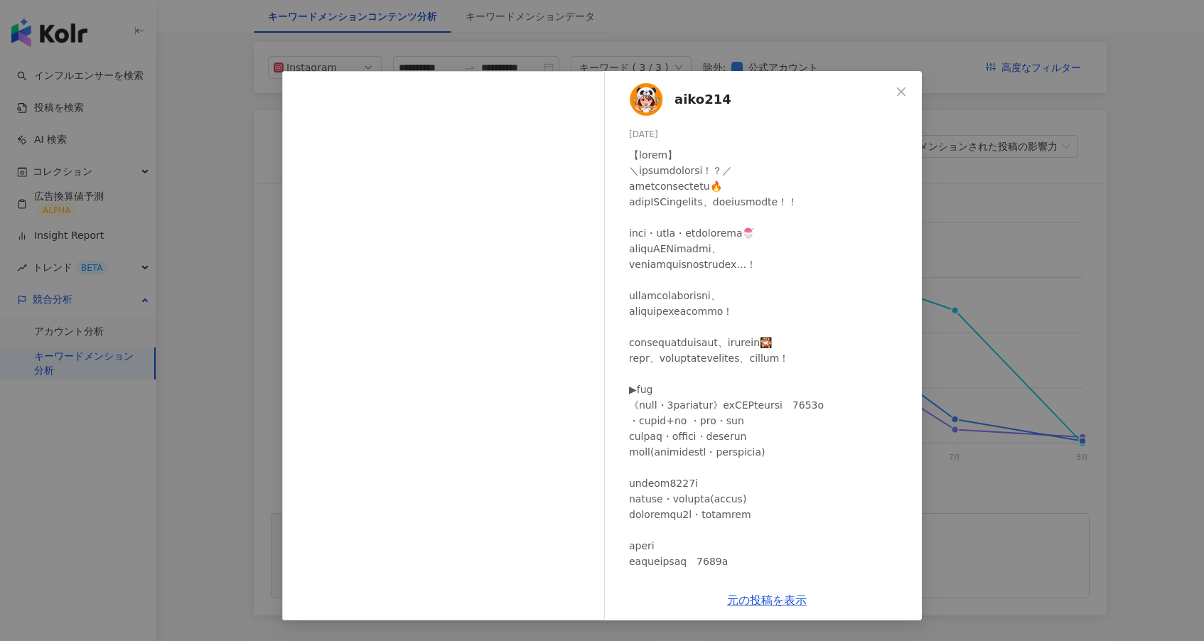
click at [938, 404] on div "aiko214 2025/06/07 5,184 10 53.8万 元の投稿を表示" at bounding box center [602, 320] width 1204 height 641
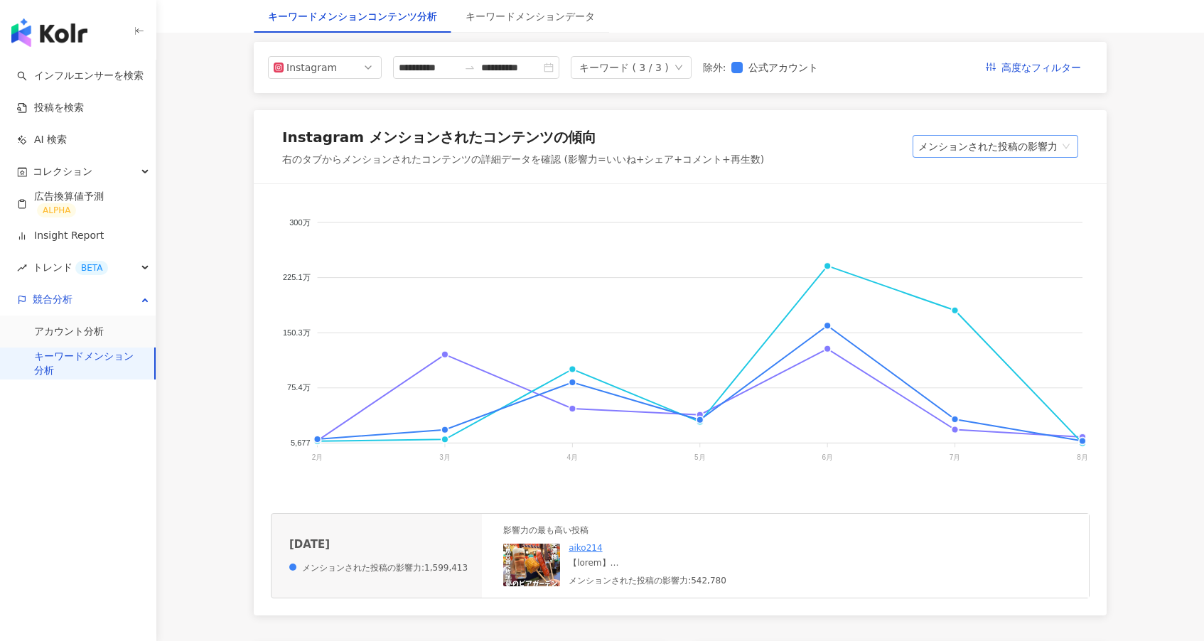
click at [1008, 153] on span "メンションされた投稿の影響力" at bounding box center [995, 146] width 154 height 21
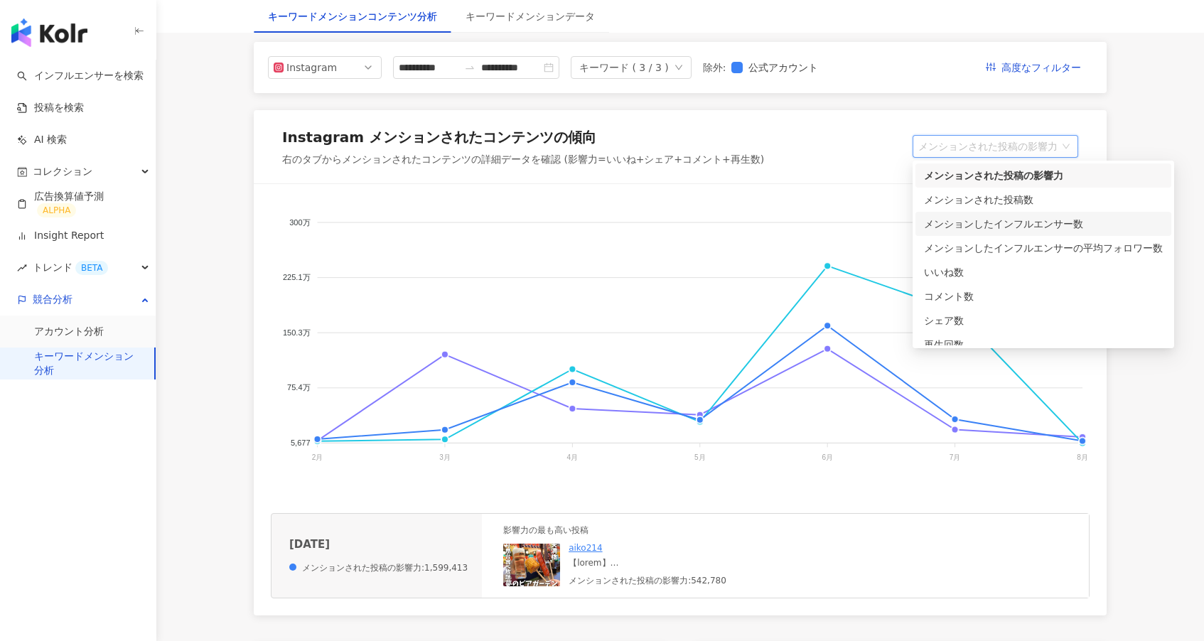
click at [1011, 220] on div "メンションしたインフルエンサー数" at bounding box center [1043, 224] width 239 height 16
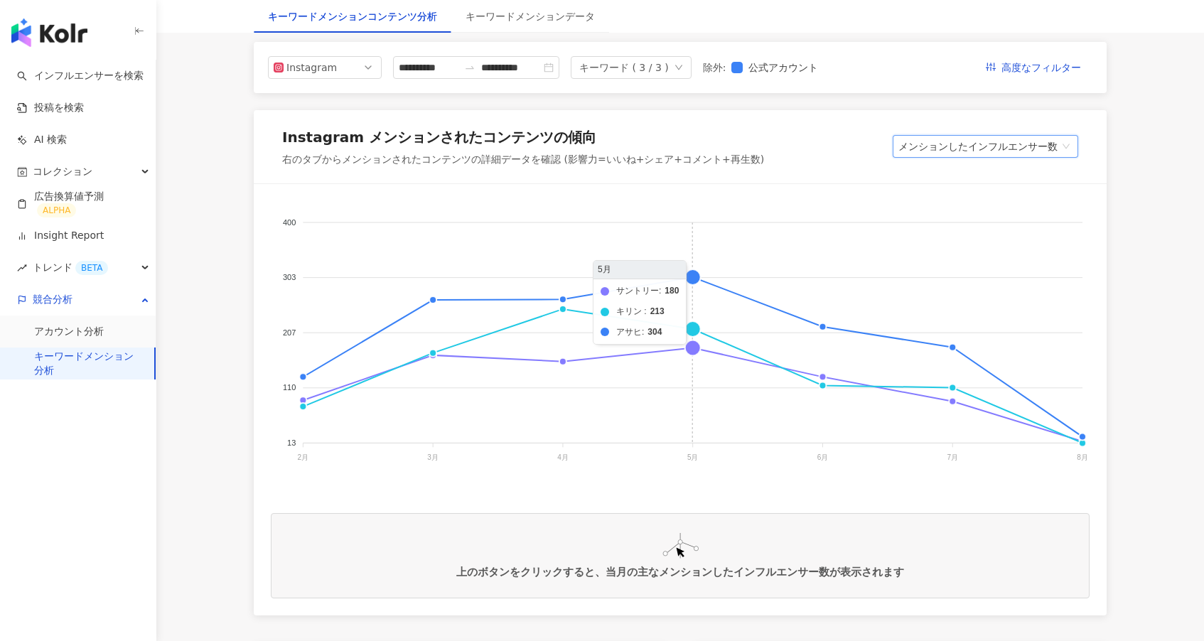
click at [696, 275] on foreignobject "サントリー キリン アサヒ" at bounding box center [680, 343] width 819 height 284
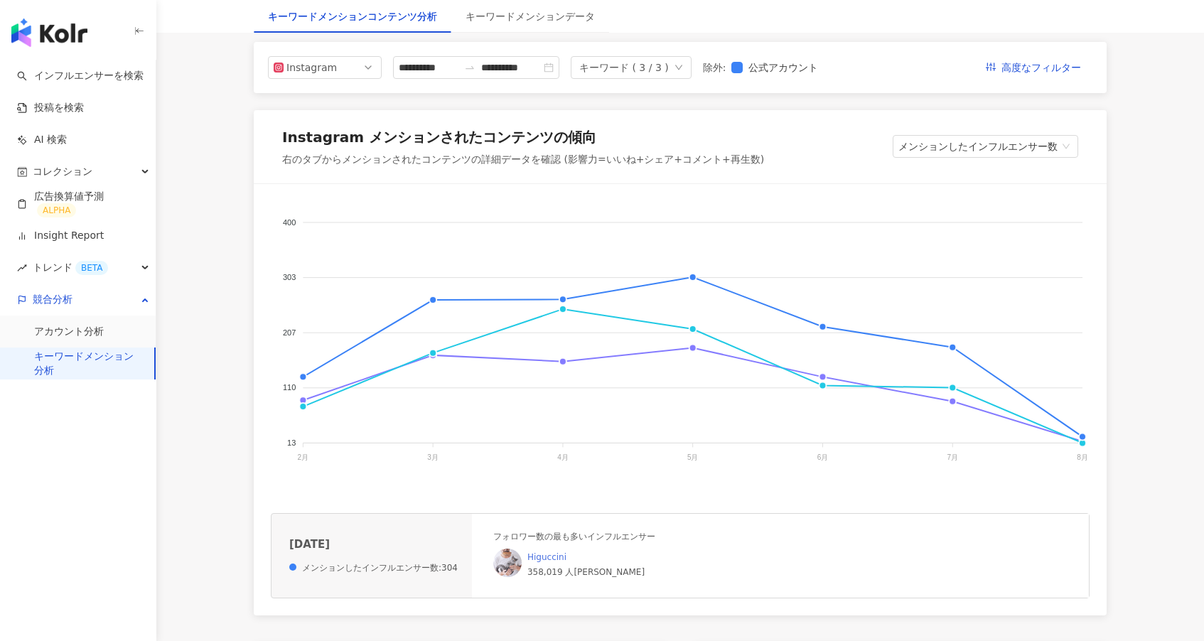
click at [551, 559] on link "Higuccini" at bounding box center [546, 557] width 39 height 10
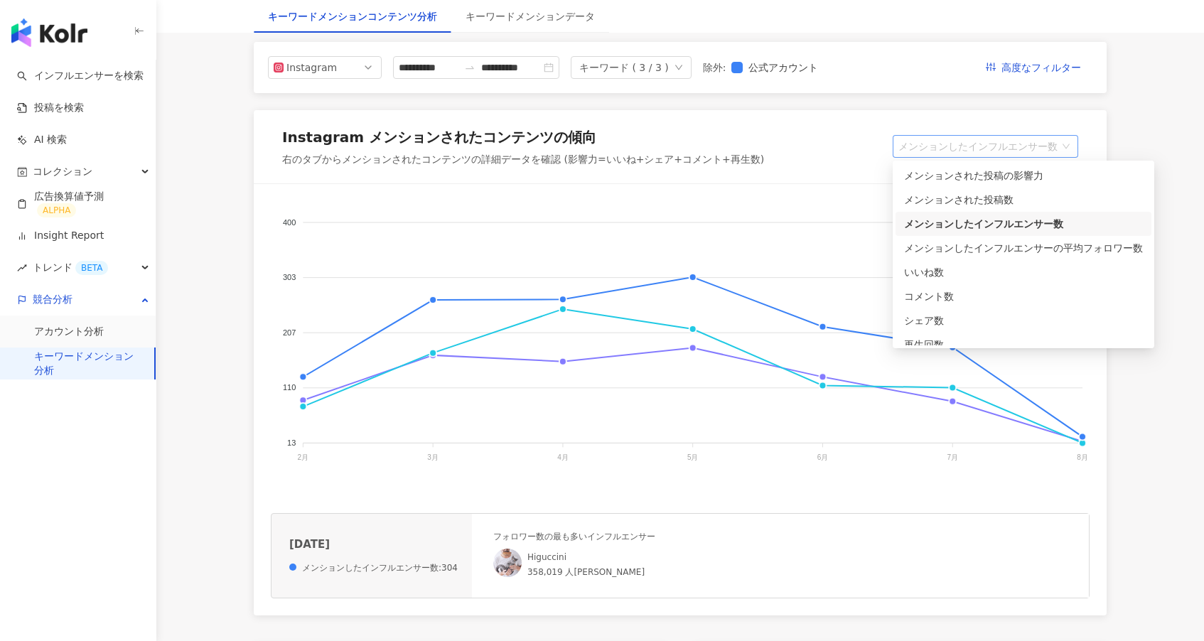
click at [1015, 136] on span "メンションしたインフルエンサー数" at bounding box center [985, 146] width 174 height 21
click at [998, 245] on div "メンションしたインフルエンサーの平均フォロワー数" at bounding box center [1023, 248] width 239 height 16
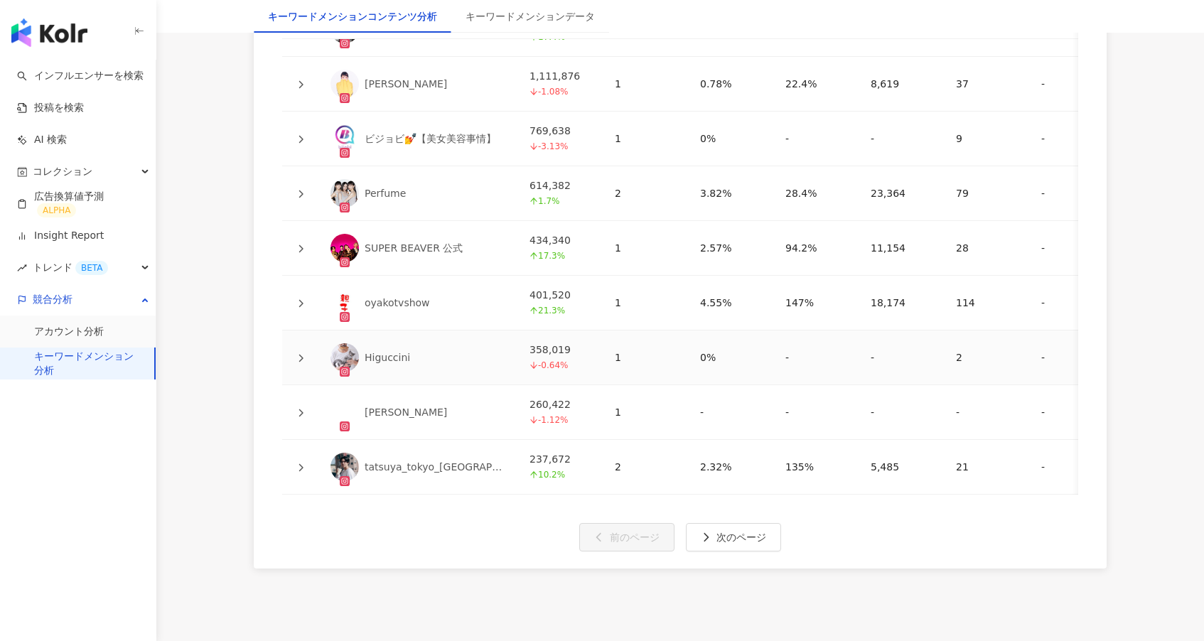
scroll to position [2991, 0]
